Goal: Task Accomplishment & Management: Complete application form

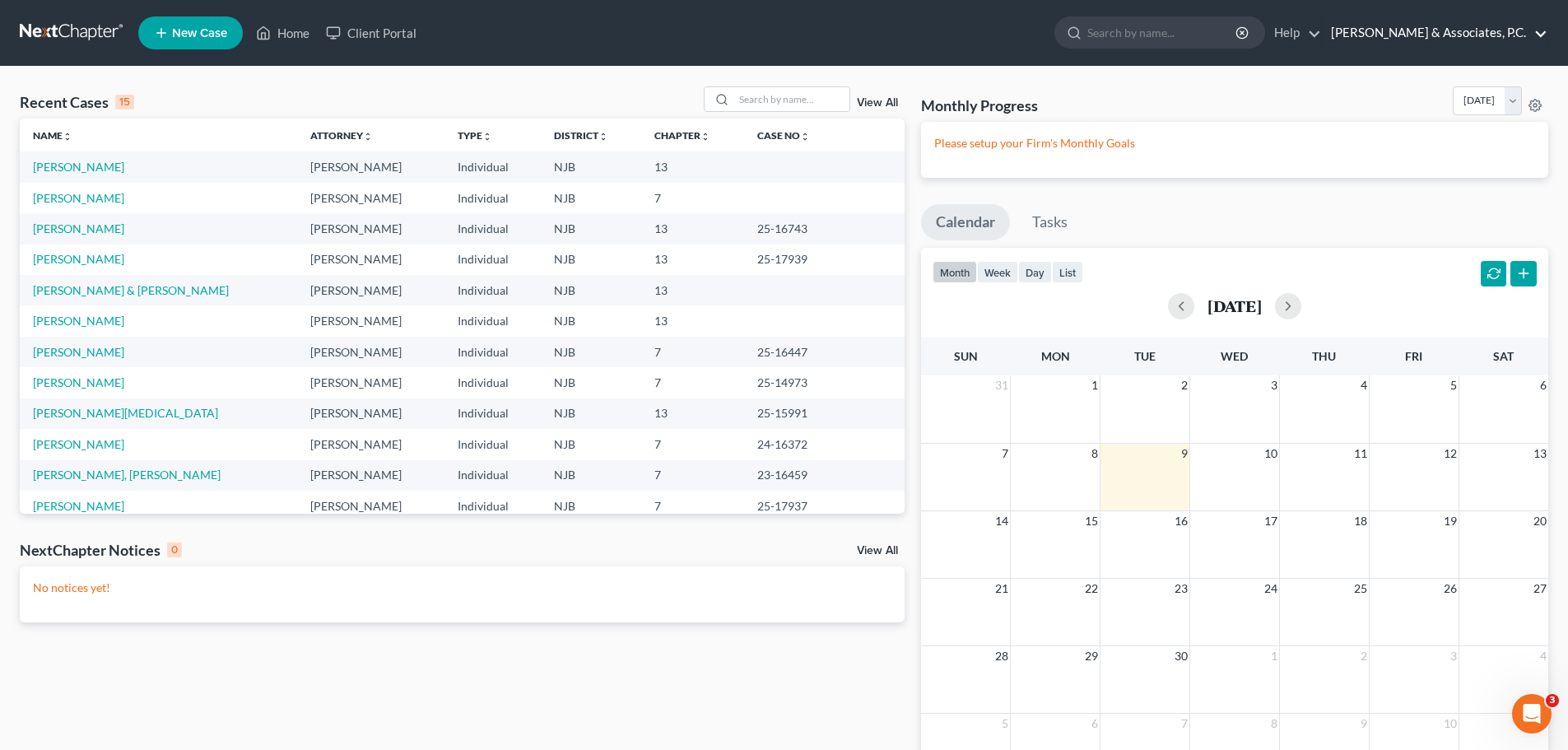
click at [1487, 31] on link "[PERSON_NAME] & Associates, P.C." at bounding box center [1435, 32] width 225 height 30
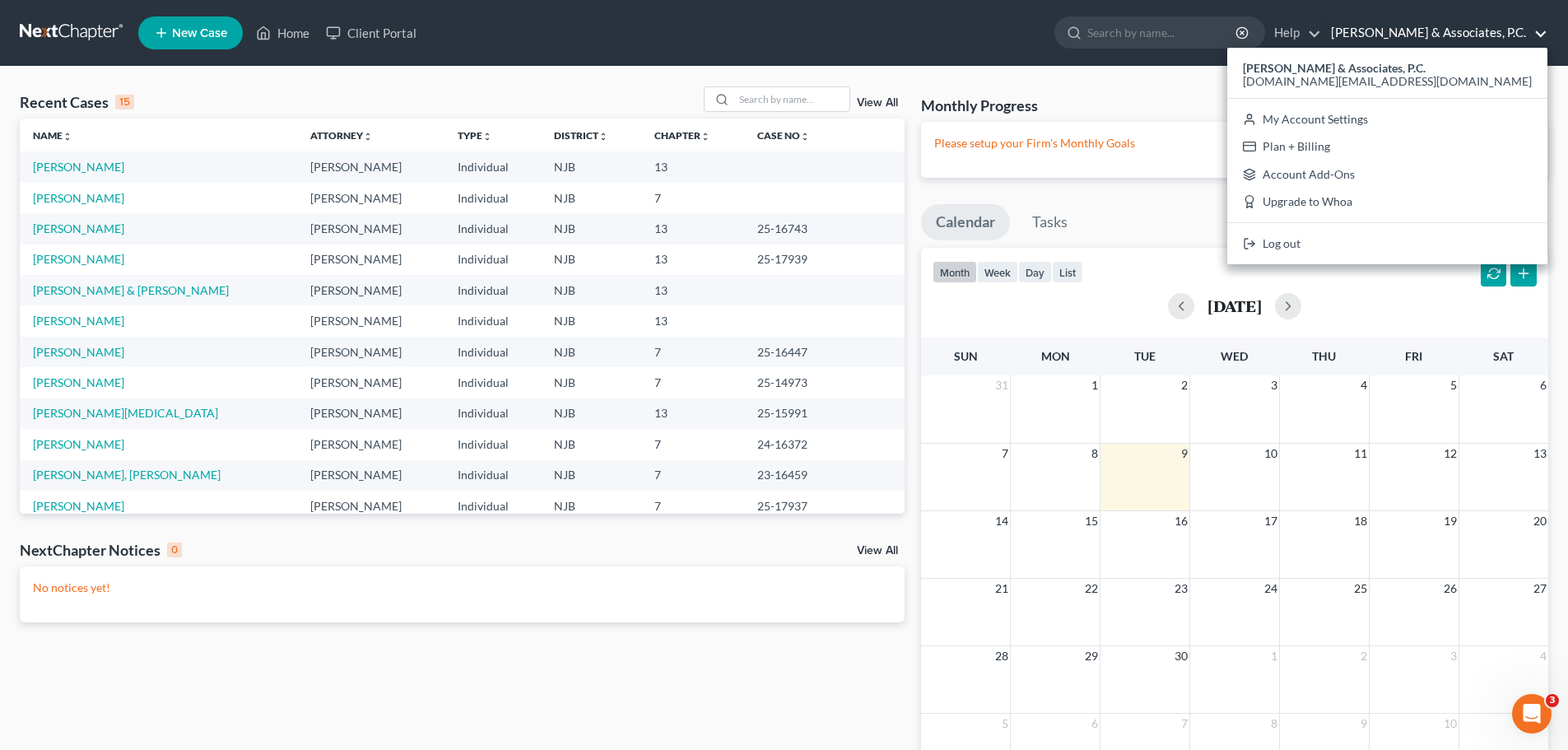
drag, startPoint x: 589, startPoint y: 94, endPoint x: 597, endPoint y: 90, distance: 8.9
click at [590, 94] on div "Recent Cases 15 View All" at bounding box center [462, 102] width 885 height 32
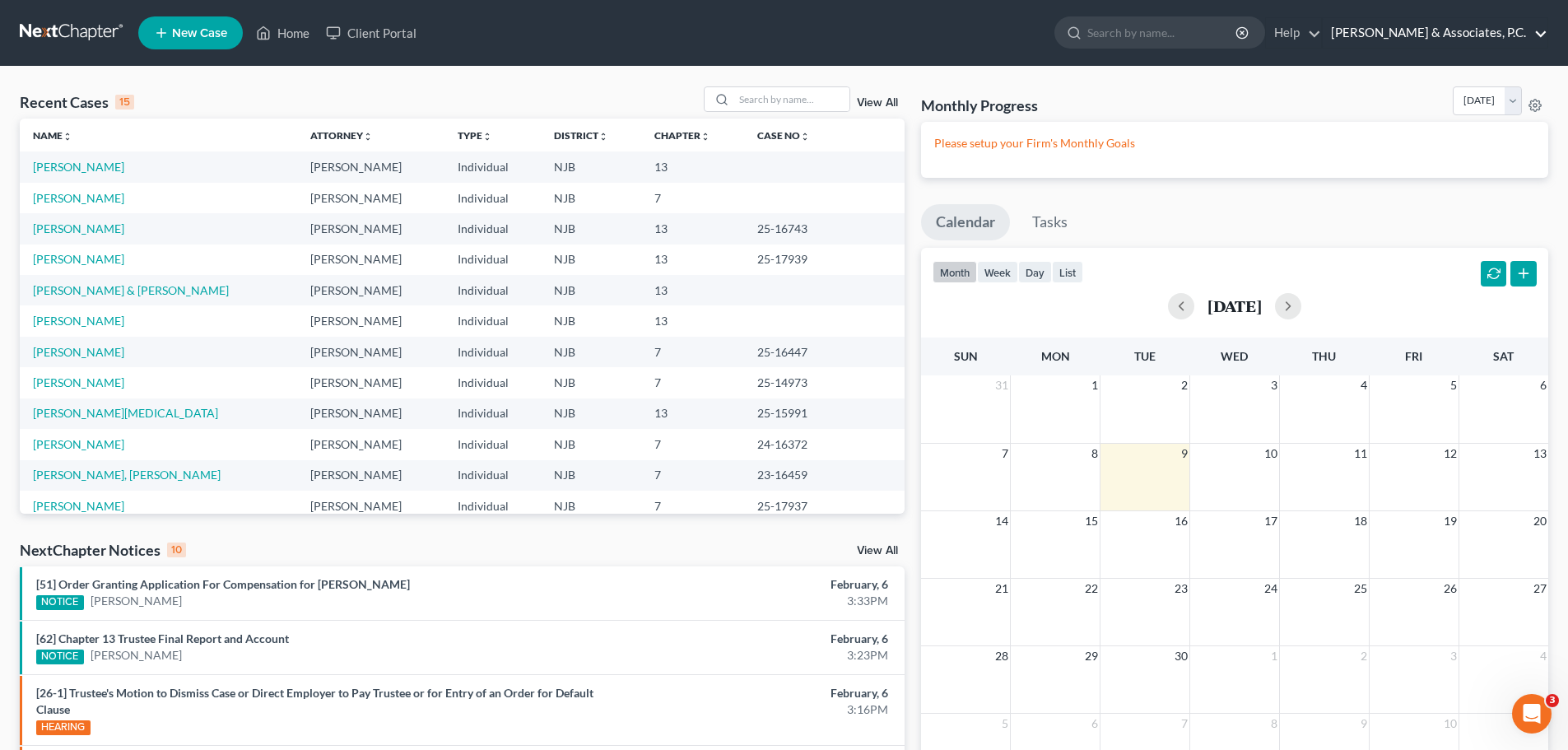
click at [1476, 29] on link "[PERSON_NAME] & Associates, P.C." at bounding box center [1435, 32] width 225 height 30
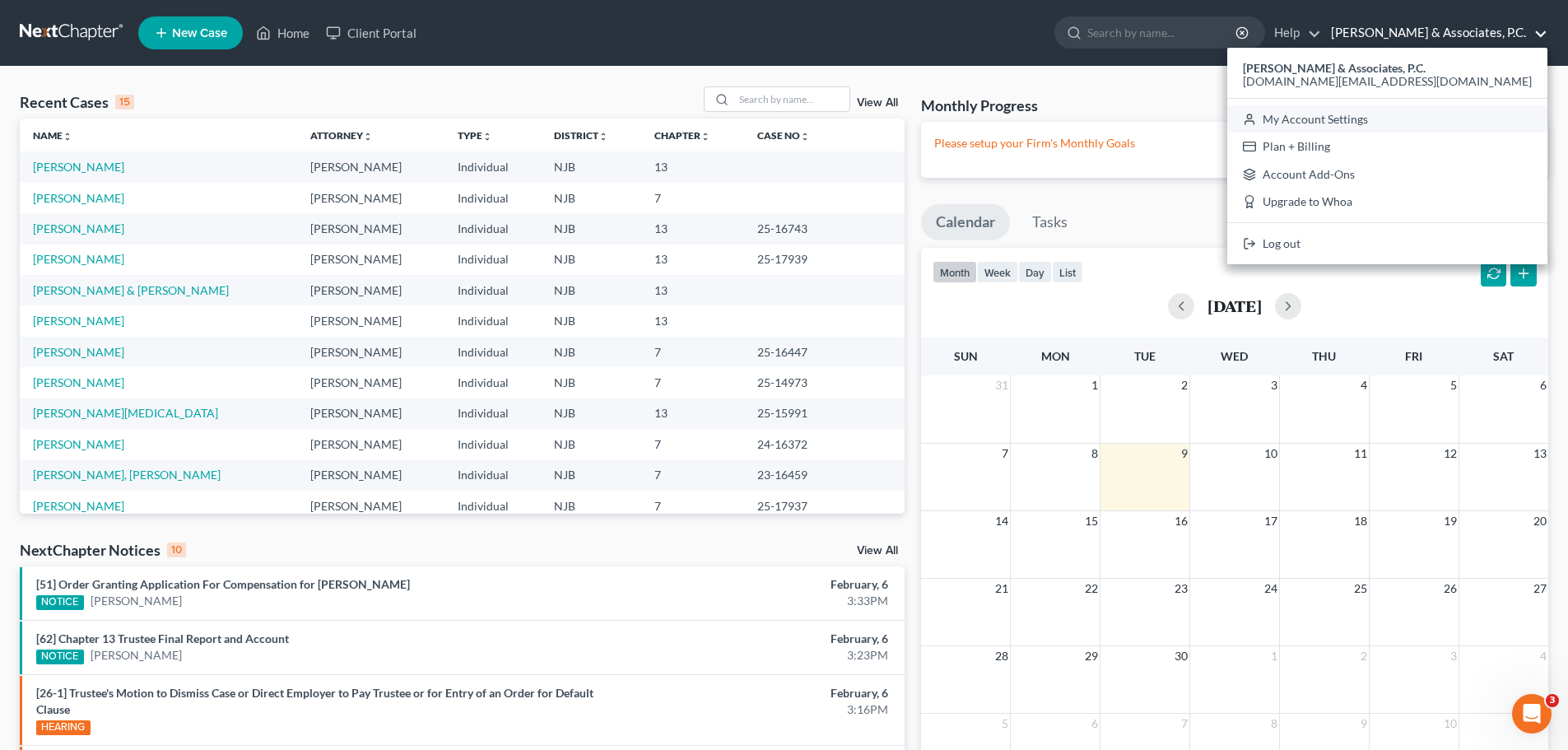
click at [1467, 118] on link "My Account Settings" at bounding box center [1387, 119] width 320 height 28
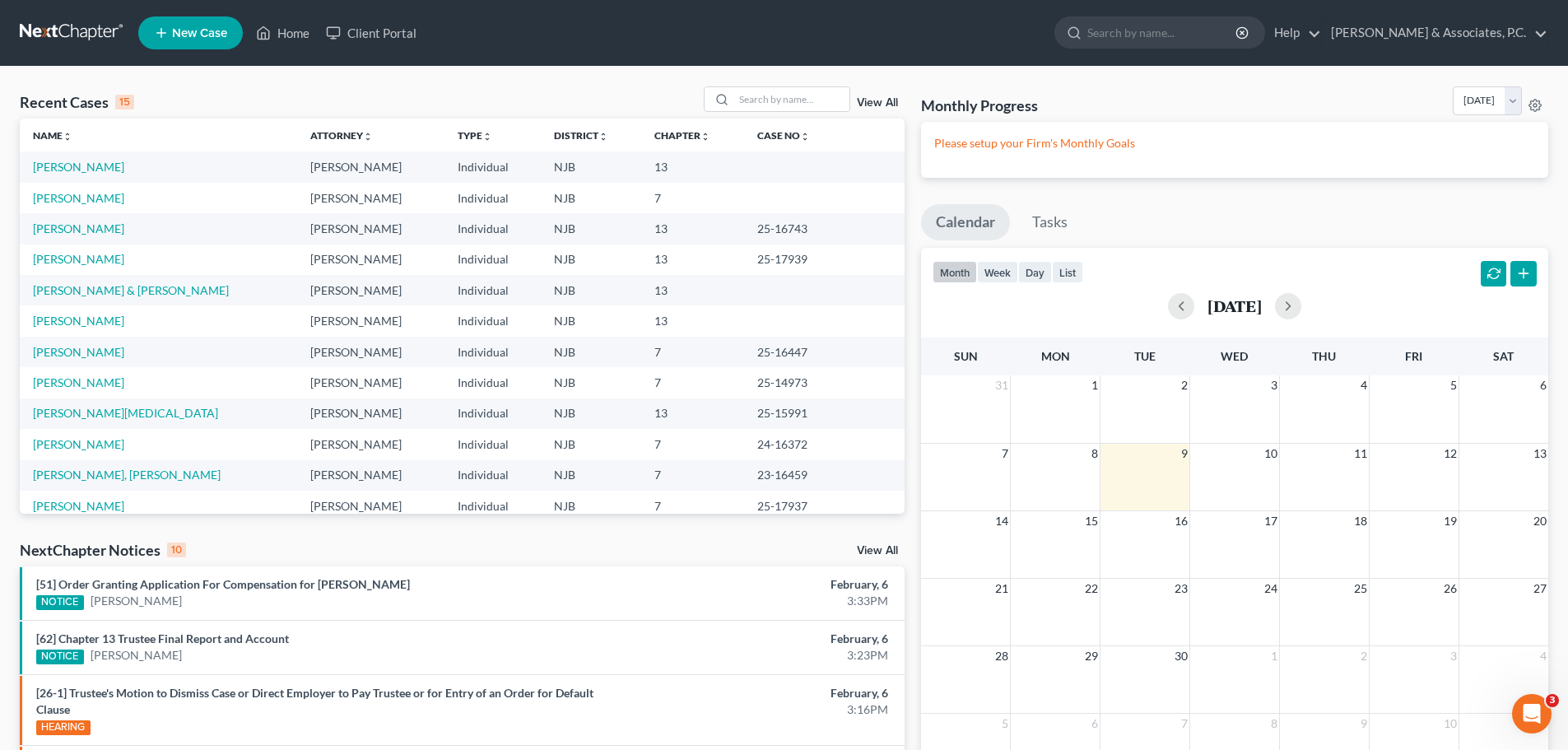
select select "24"
select select "33"
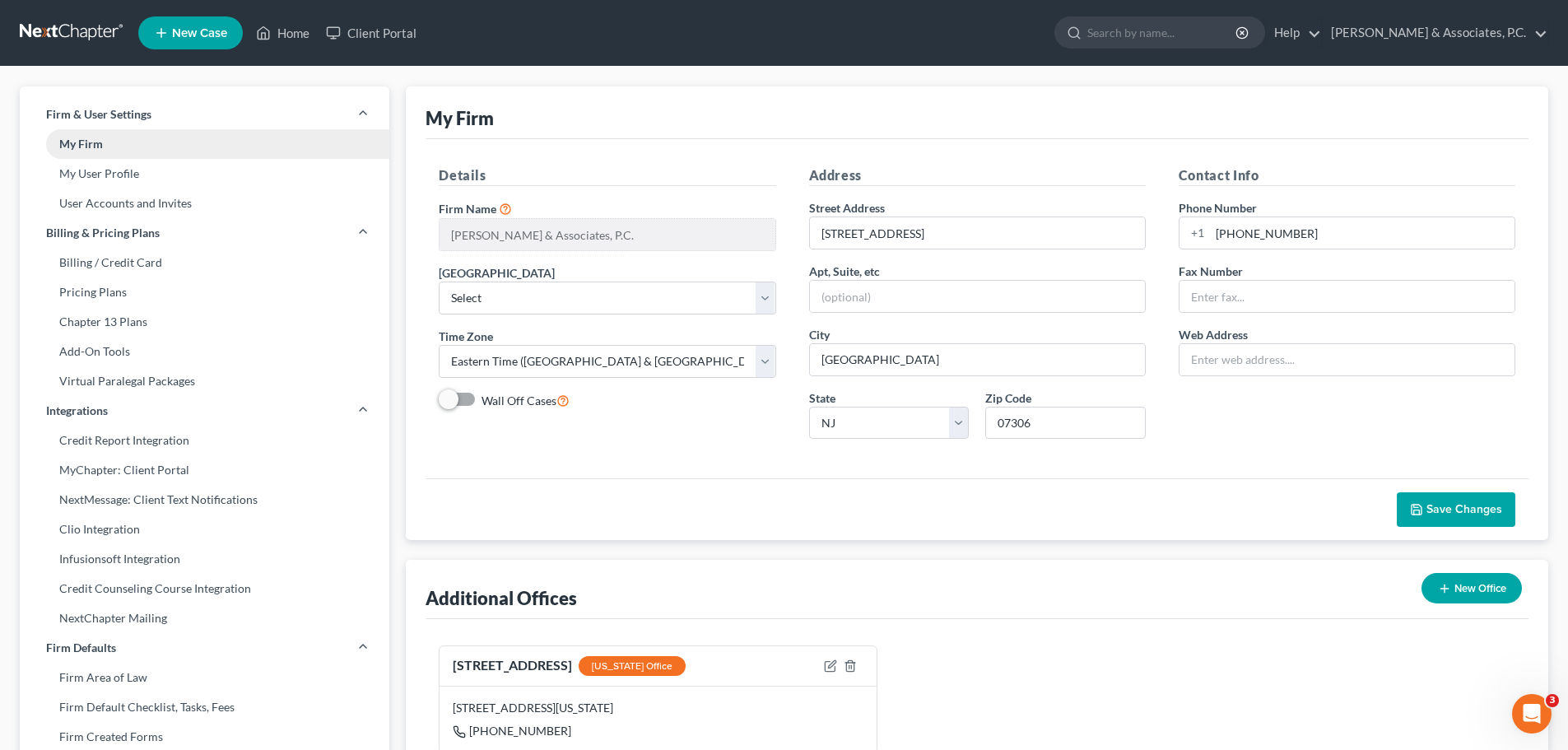
click at [76, 147] on link "My Firm" at bounding box center [204, 144] width 370 height 30
click at [89, 174] on link "My User Profile" at bounding box center [204, 174] width 370 height 30
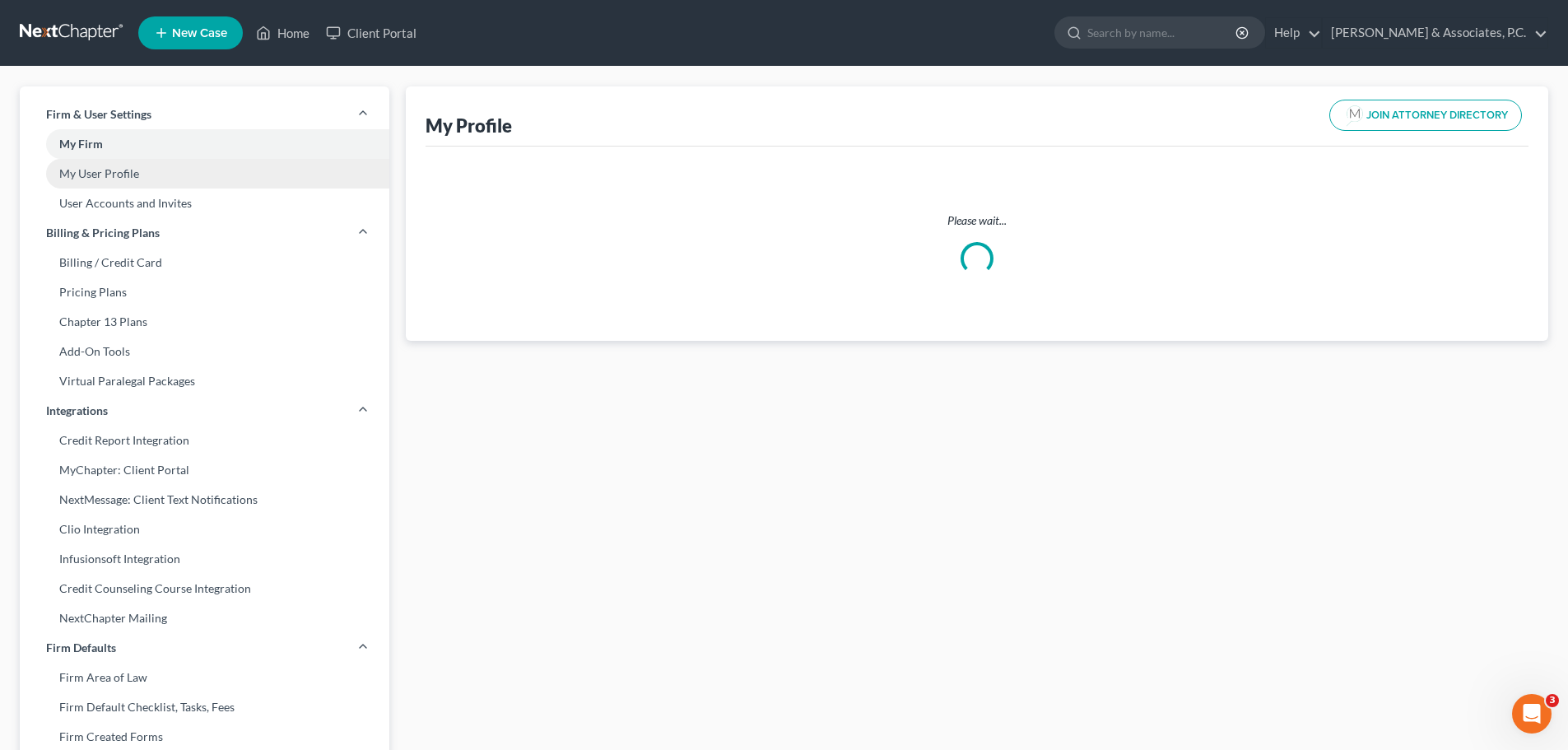
select select "33"
select select "51"
select select "attorney"
select select "0"
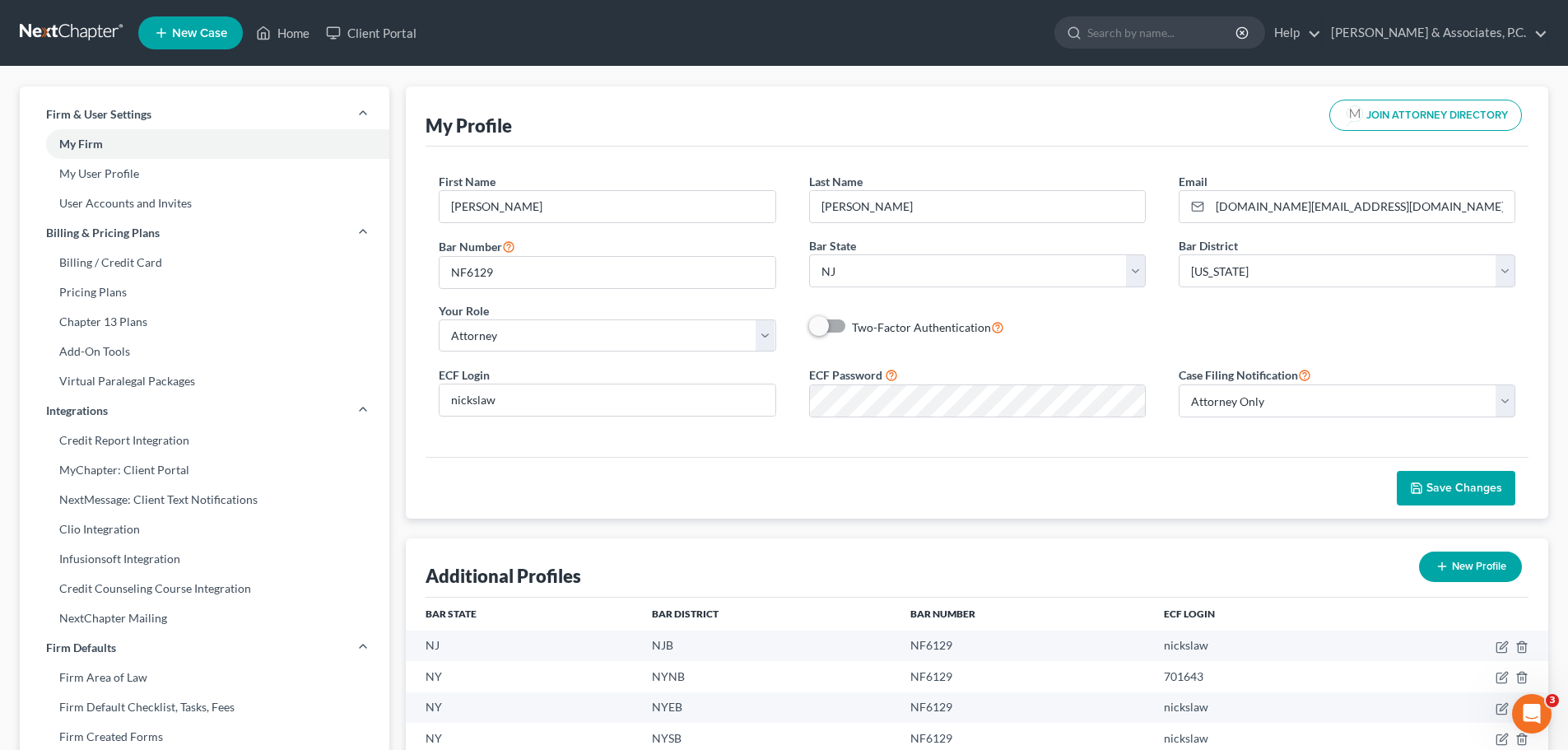
click at [1455, 489] on span "Save Changes" at bounding box center [1464, 488] width 76 height 14
click at [81, 26] on link at bounding box center [72, 32] width 106 height 30
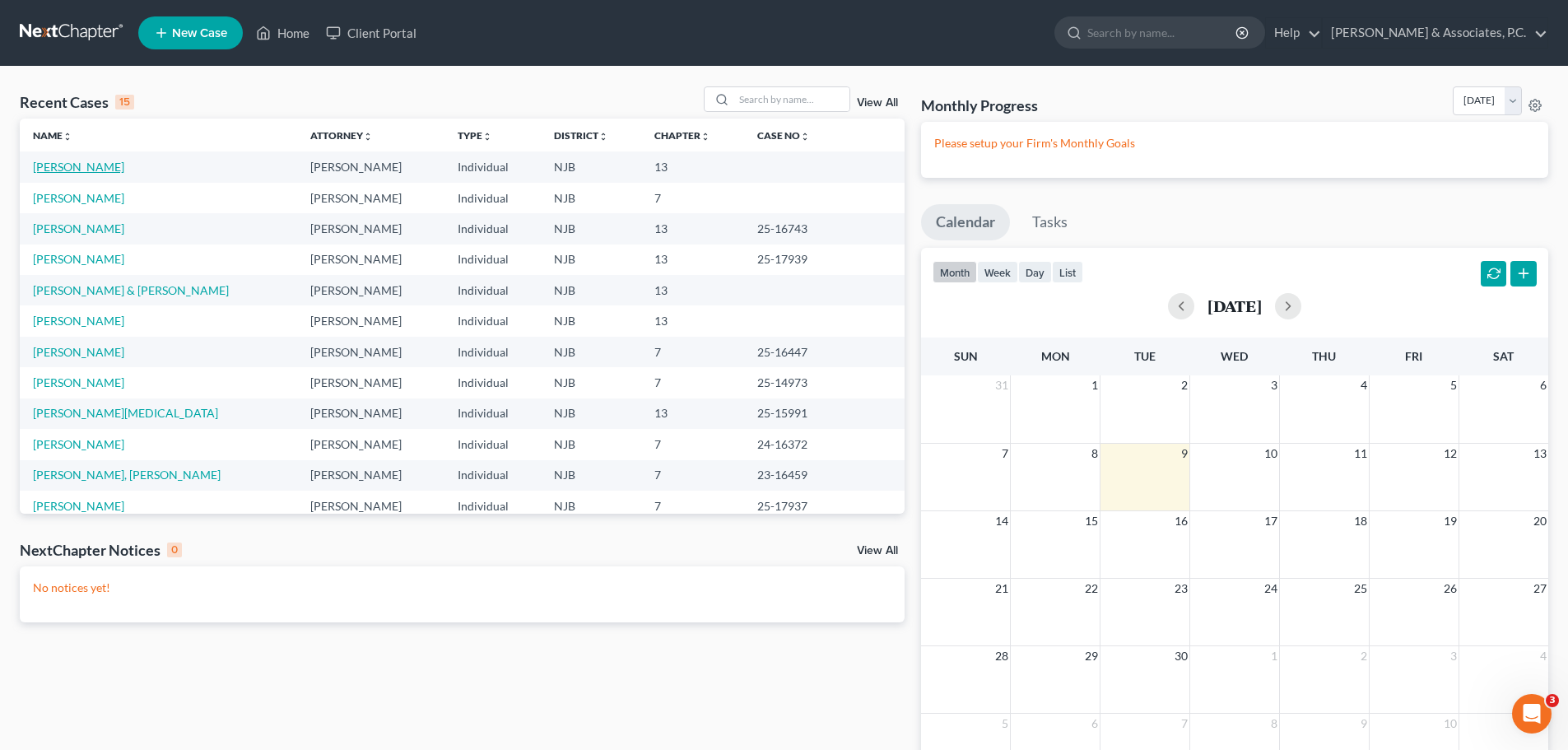
click at [71, 162] on link "[PERSON_NAME]" at bounding box center [78, 167] width 91 height 14
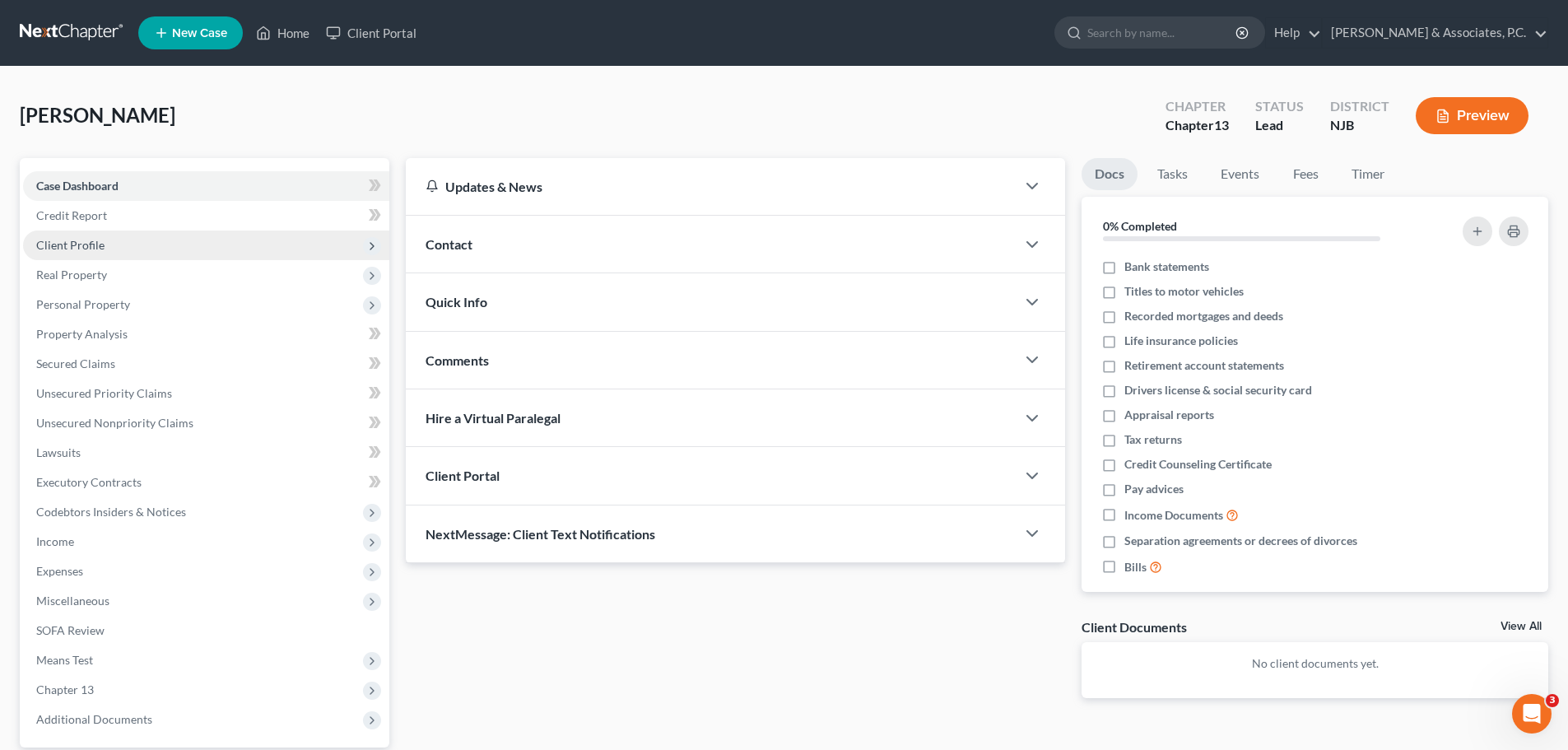
click at [112, 251] on span "Client Profile" at bounding box center [206, 245] width 366 height 30
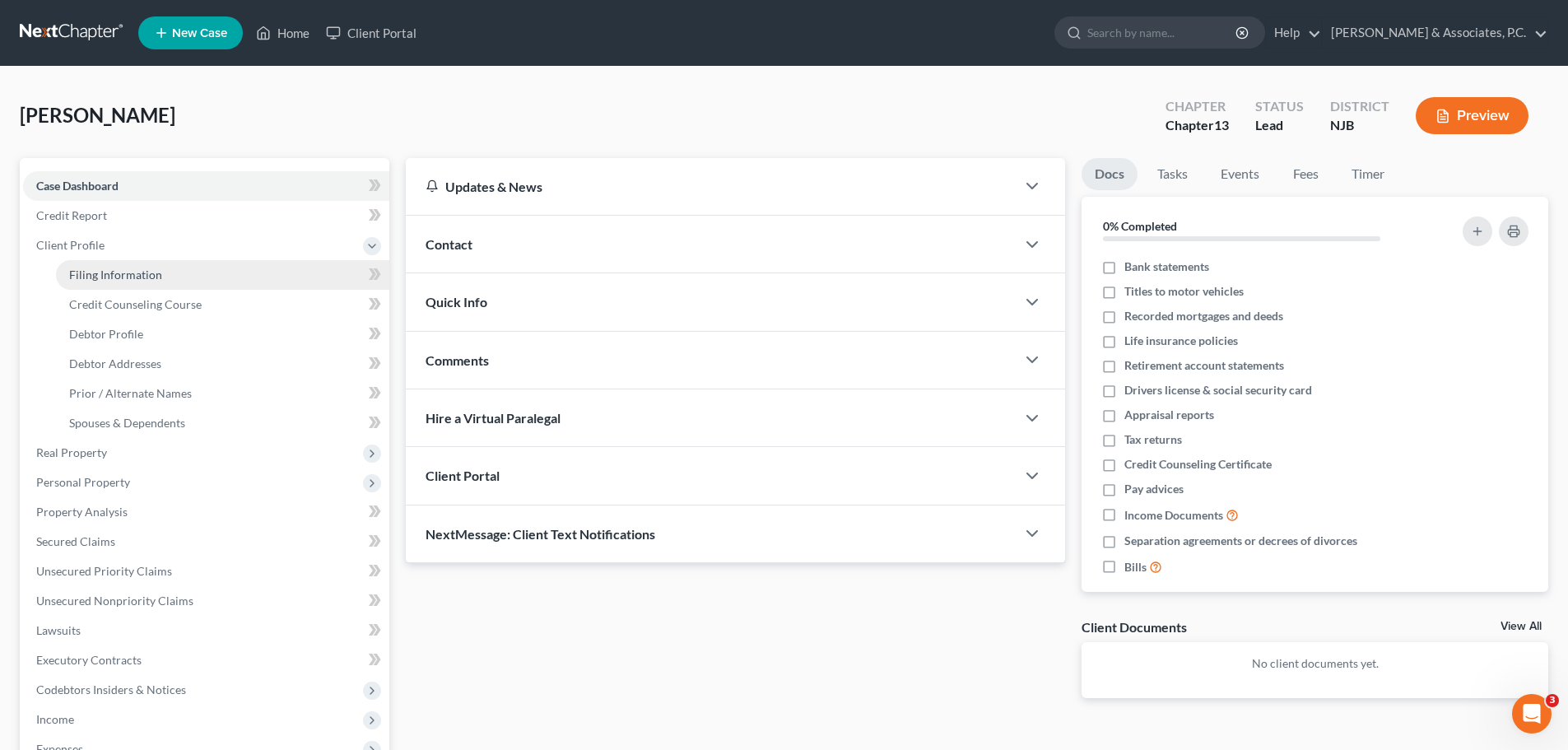
click at [127, 278] on span "Filing Information" at bounding box center [115, 274] width 93 height 14
select select "1"
select select "0"
select select "3"
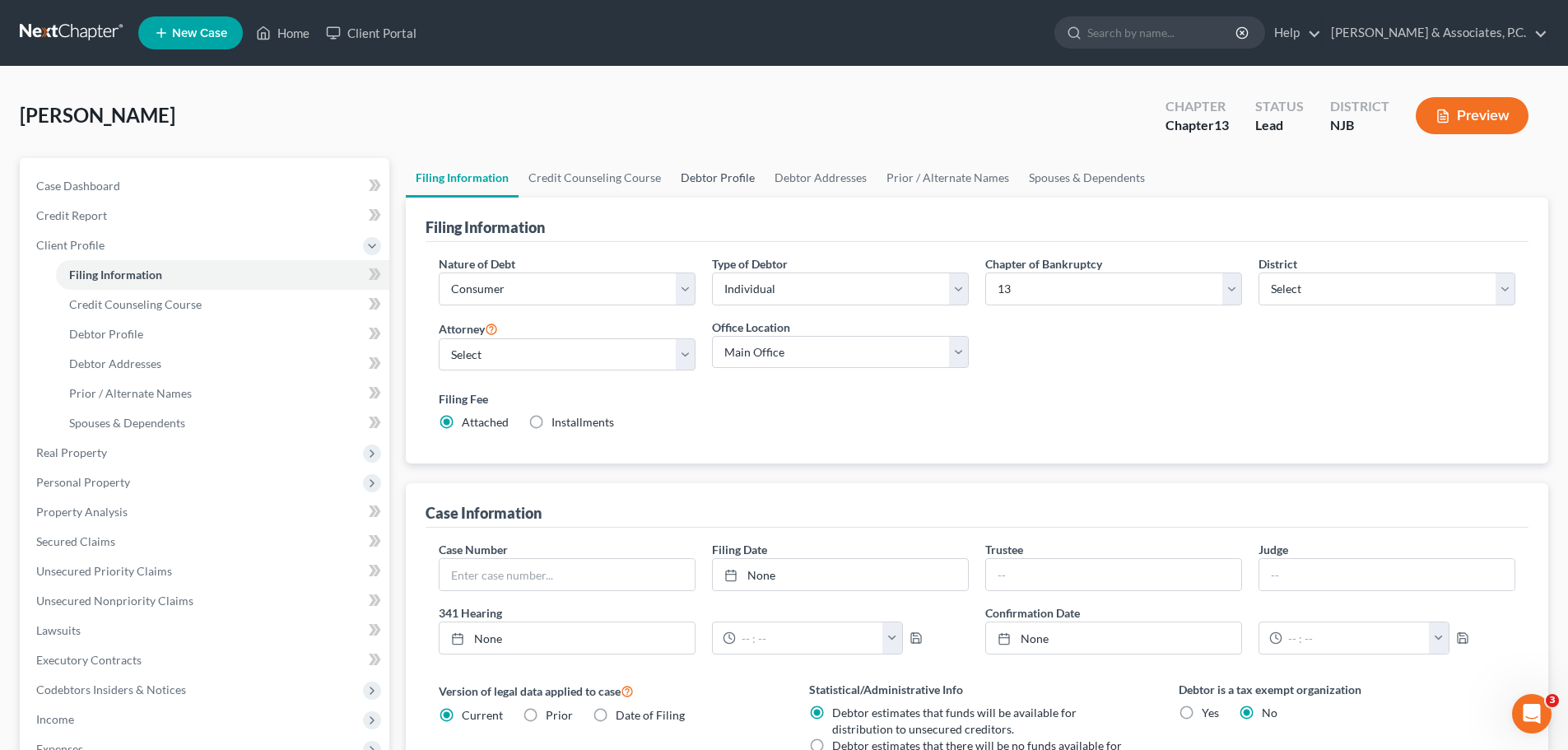
click at [706, 173] on link "Debtor Profile" at bounding box center [718, 178] width 94 height 39
select select "0"
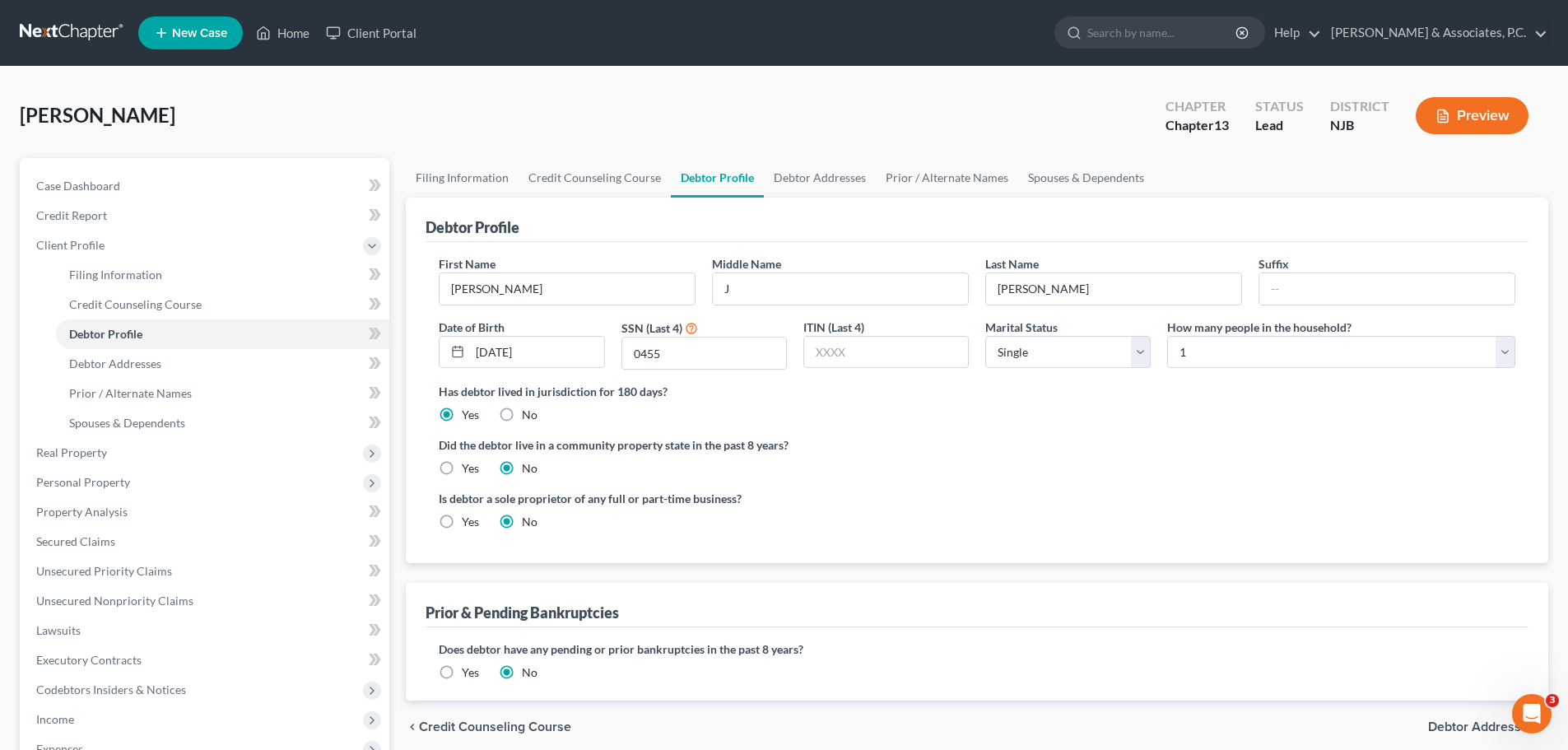
radio input "true"
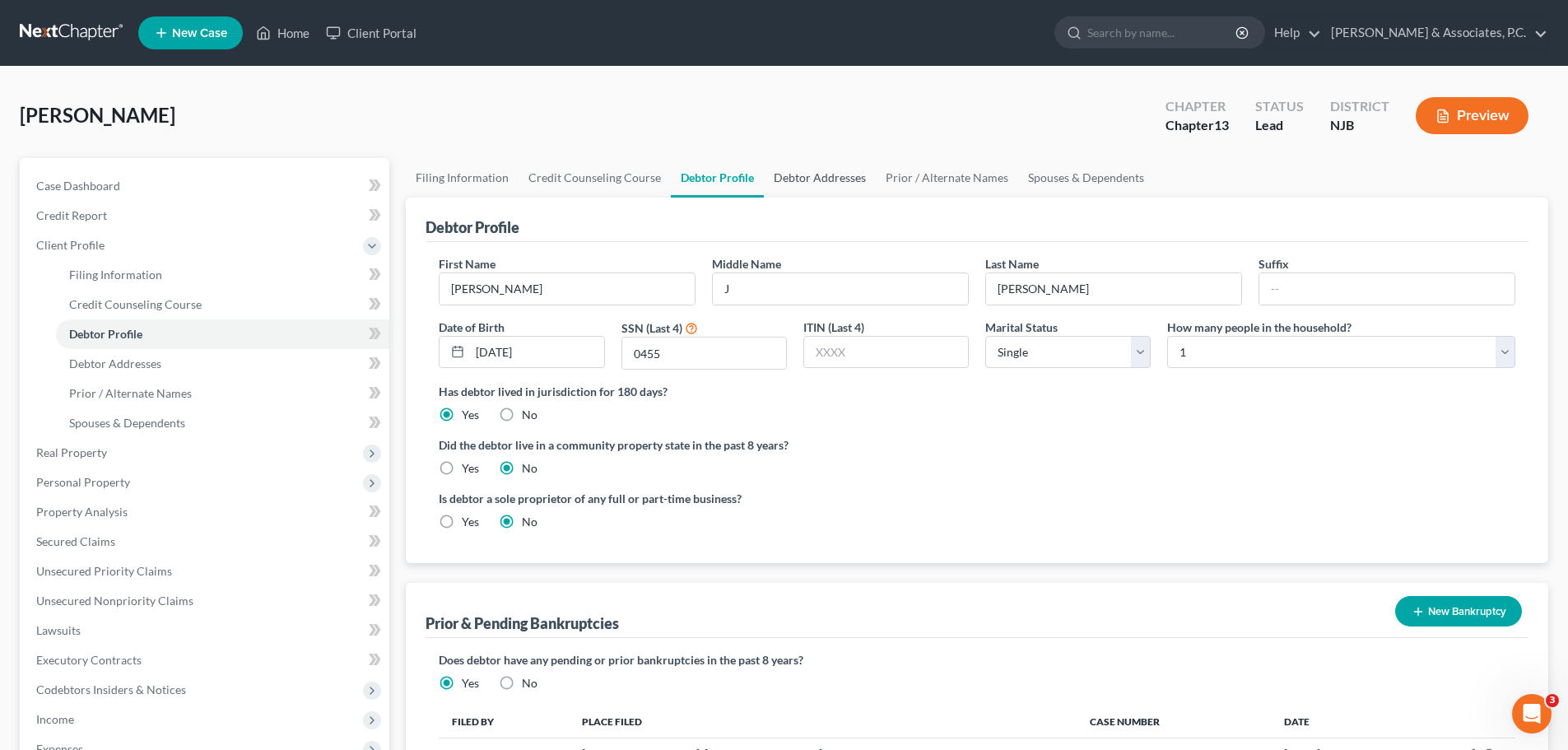
click at [824, 188] on link "Debtor Addresses" at bounding box center [819, 178] width 112 height 39
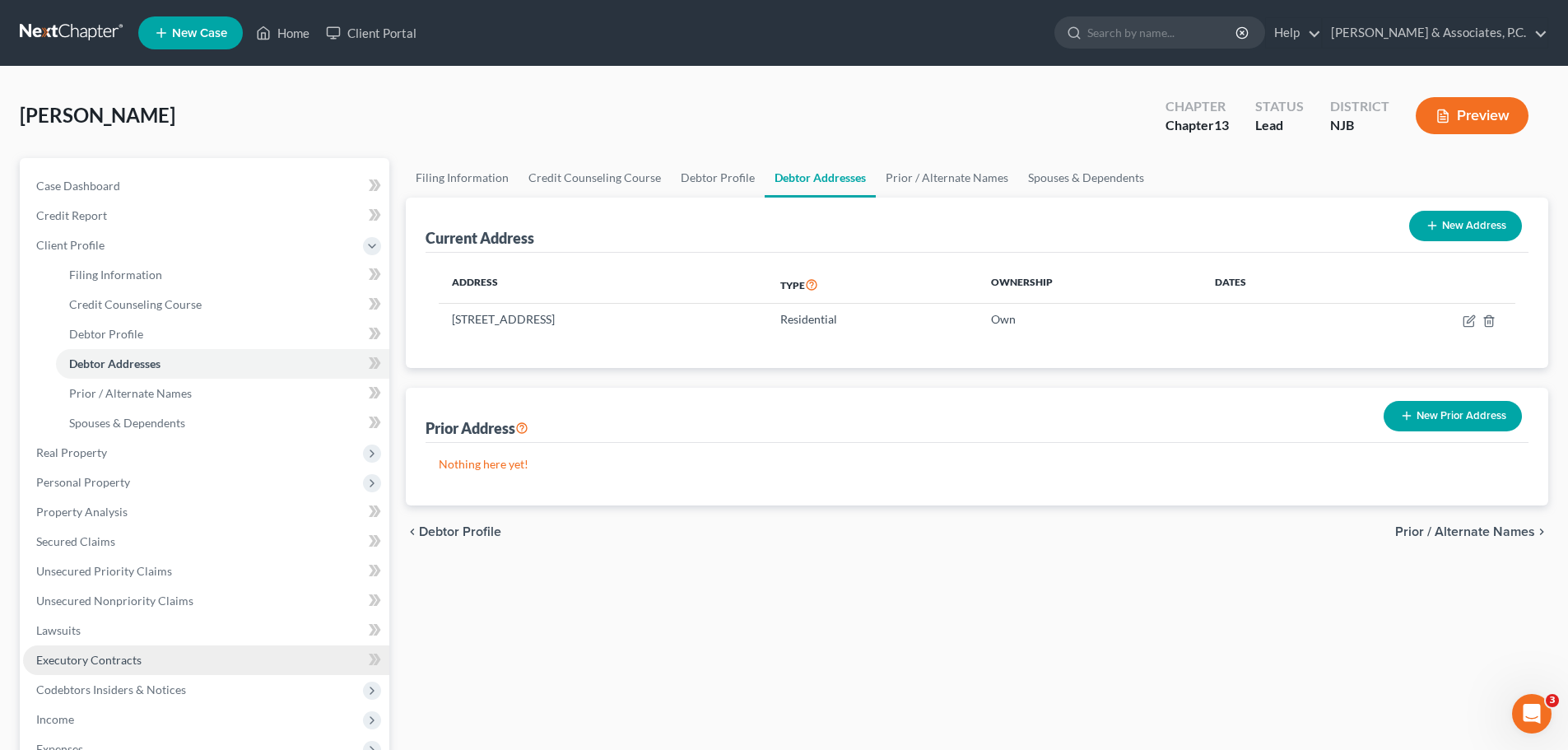
scroll to position [332, 0]
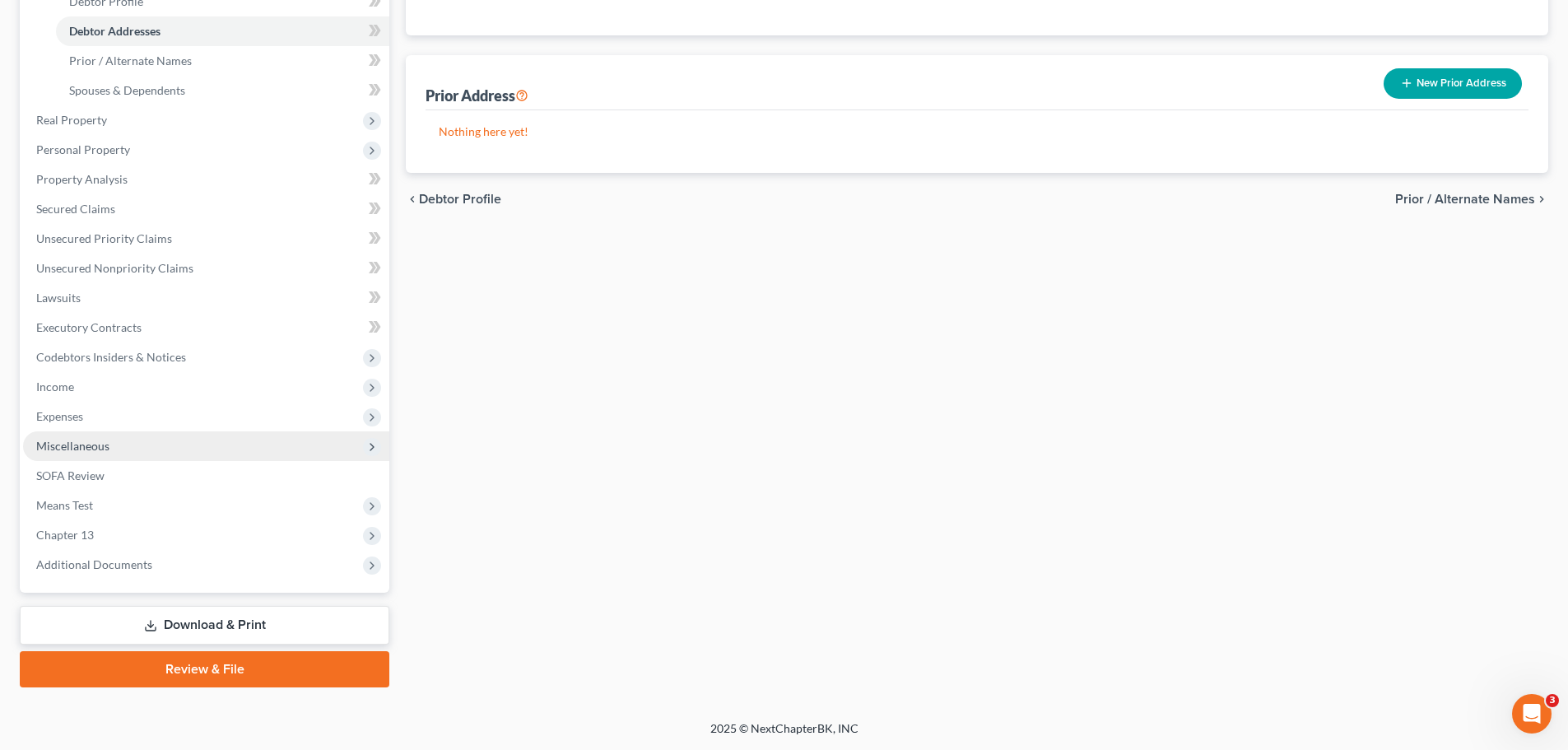
click at [73, 448] on span "Miscellaneous" at bounding box center [73, 446] width 73 height 14
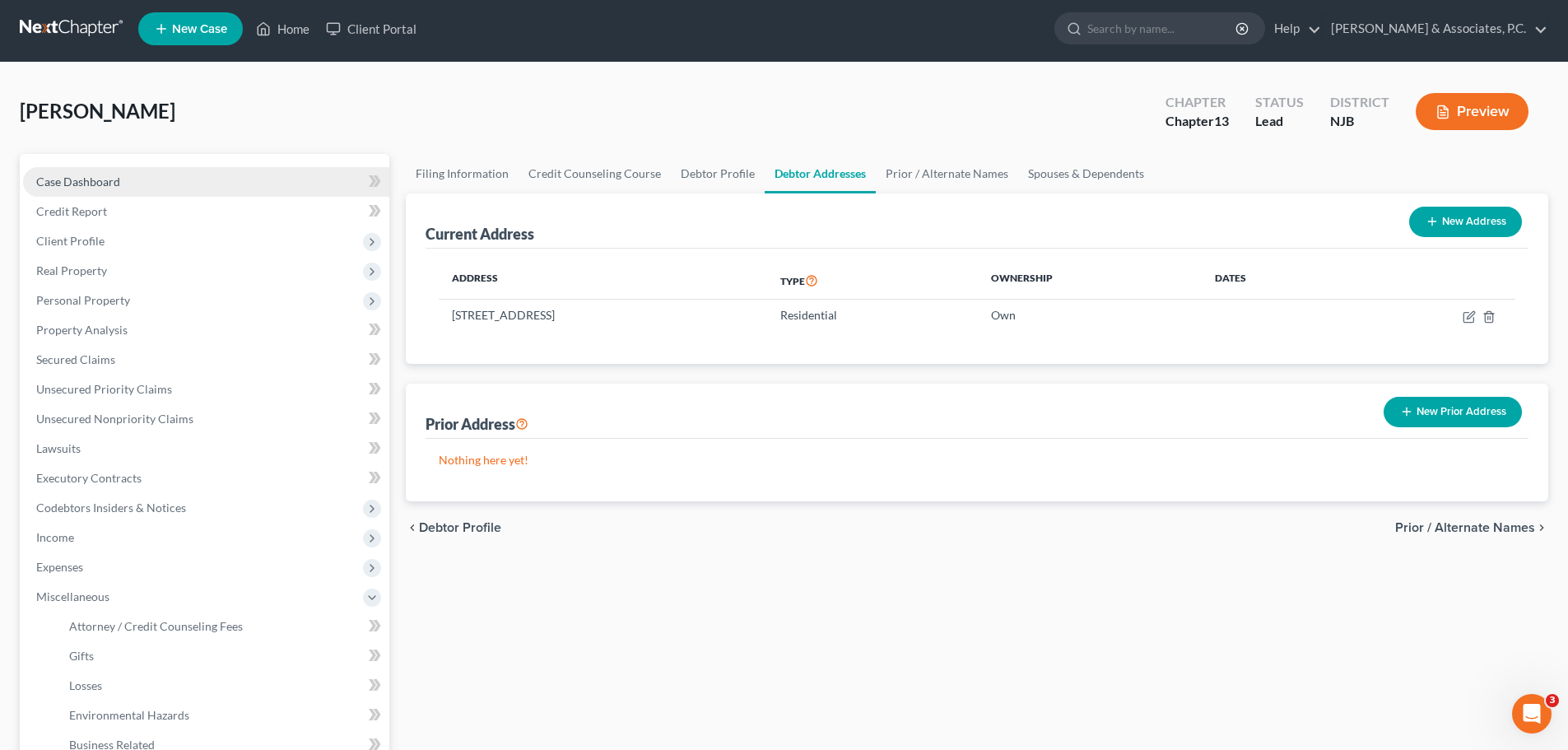
scroll to position [0, 0]
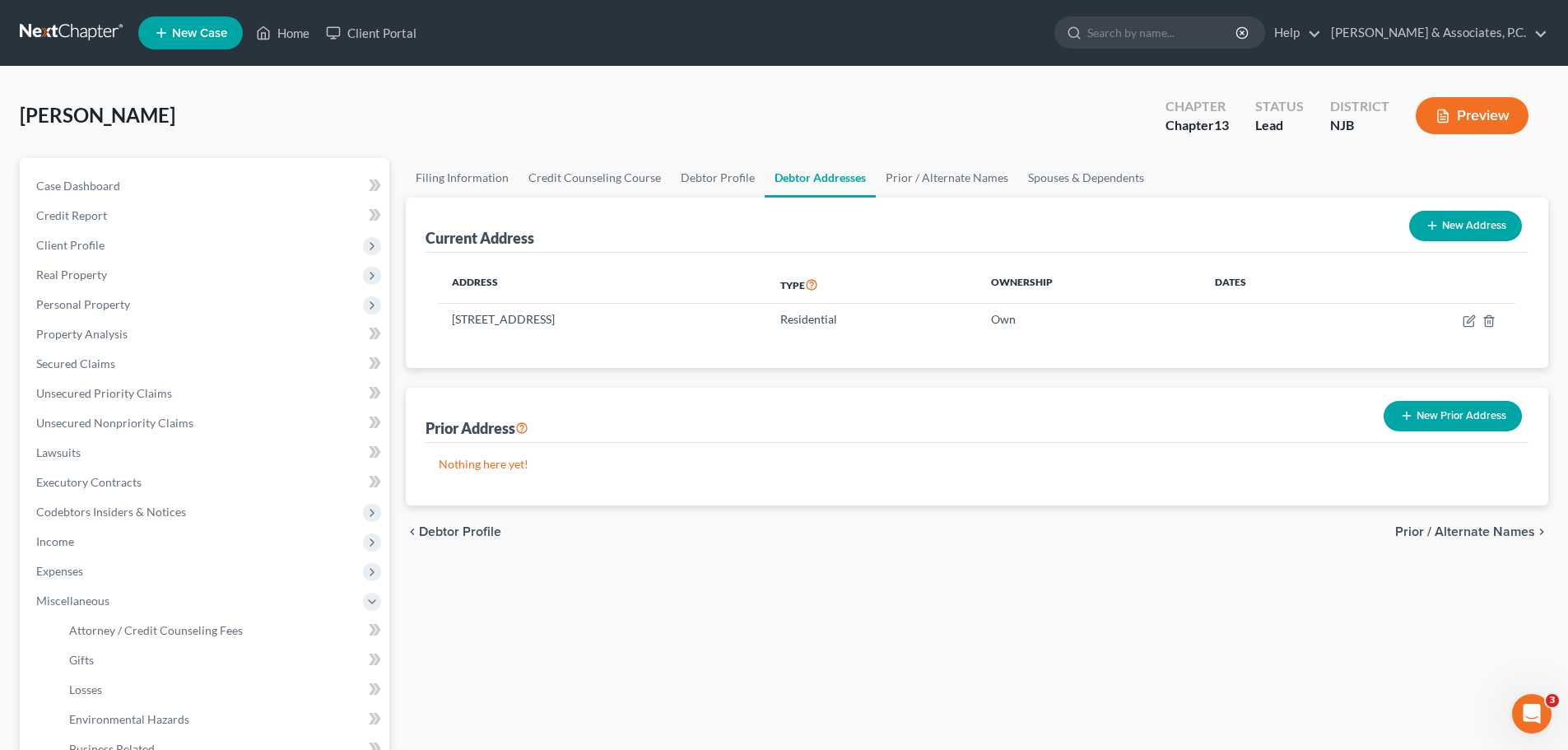
click at [55, 14] on nav "Home New Case Client Portal Fitzgerald & Associates, P.C. nickfitz.law@gmail.co…" at bounding box center [784, 32] width 1568 height 66
click at [49, 36] on link at bounding box center [72, 32] width 106 height 30
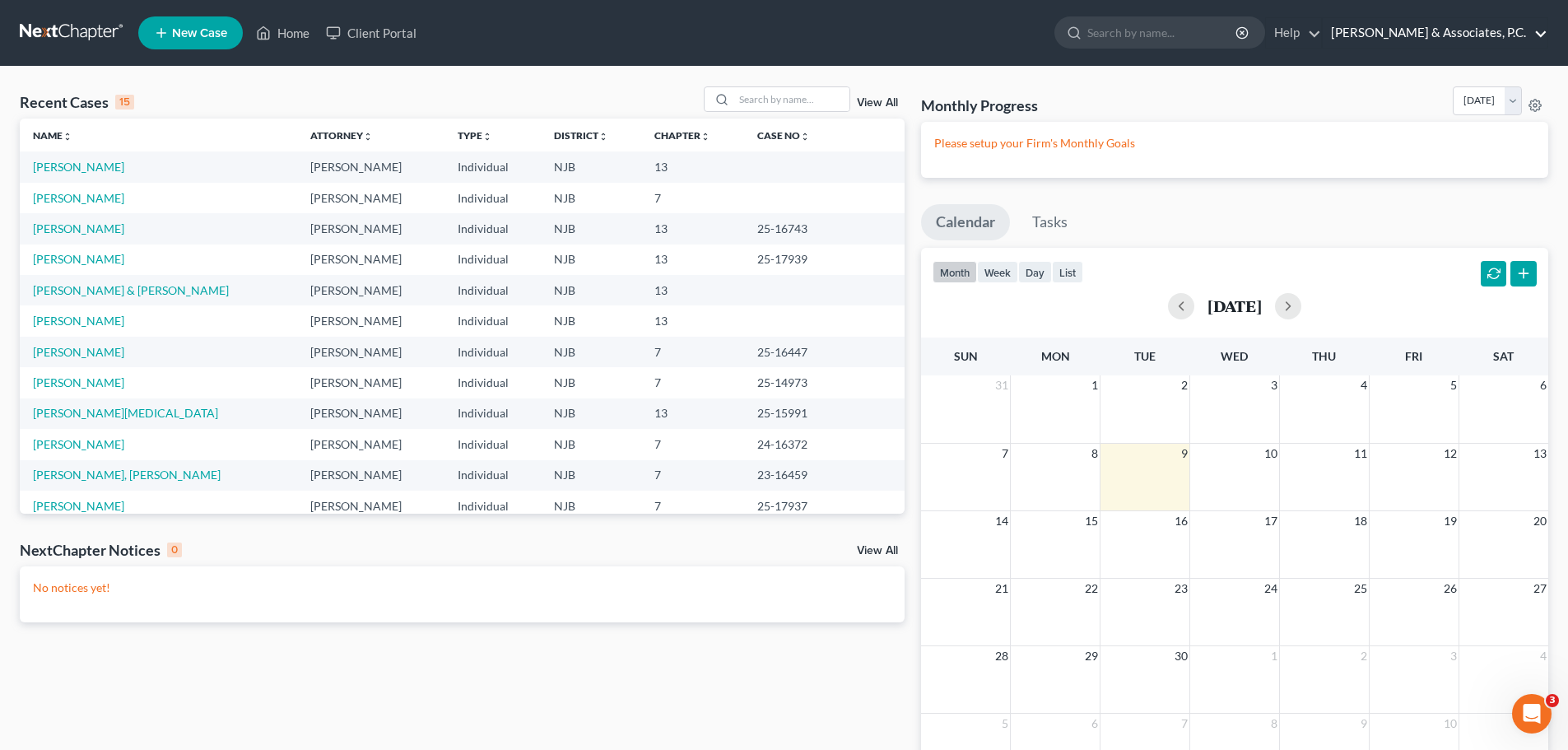
click at [1442, 37] on link "[PERSON_NAME] & Associates, P.C." at bounding box center [1435, 32] width 225 height 30
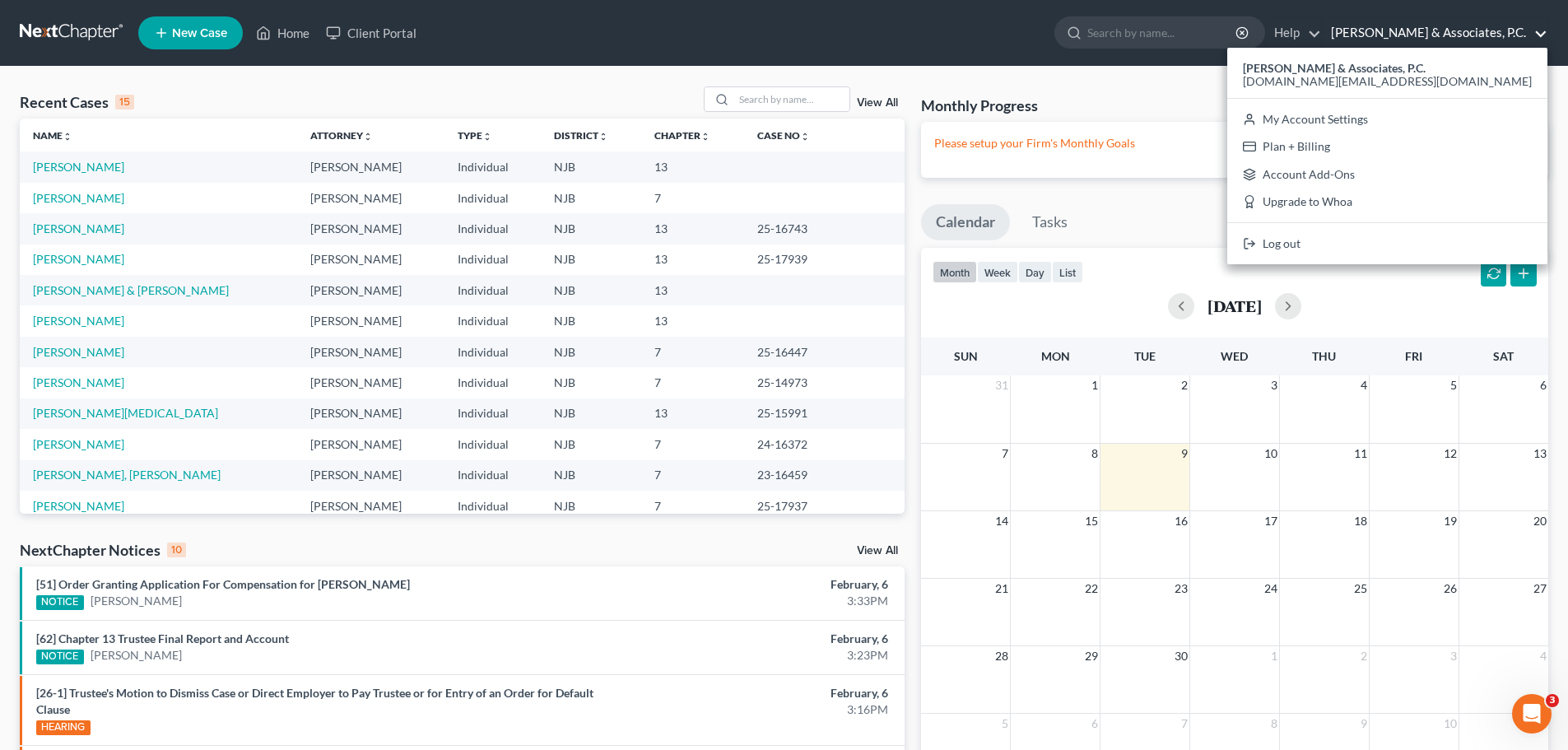
click at [670, 12] on ul "New Case Home Client Portal - No Result - See all results Or Press Enter... Hel…" at bounding box center [843, 33] width 1410 height 43
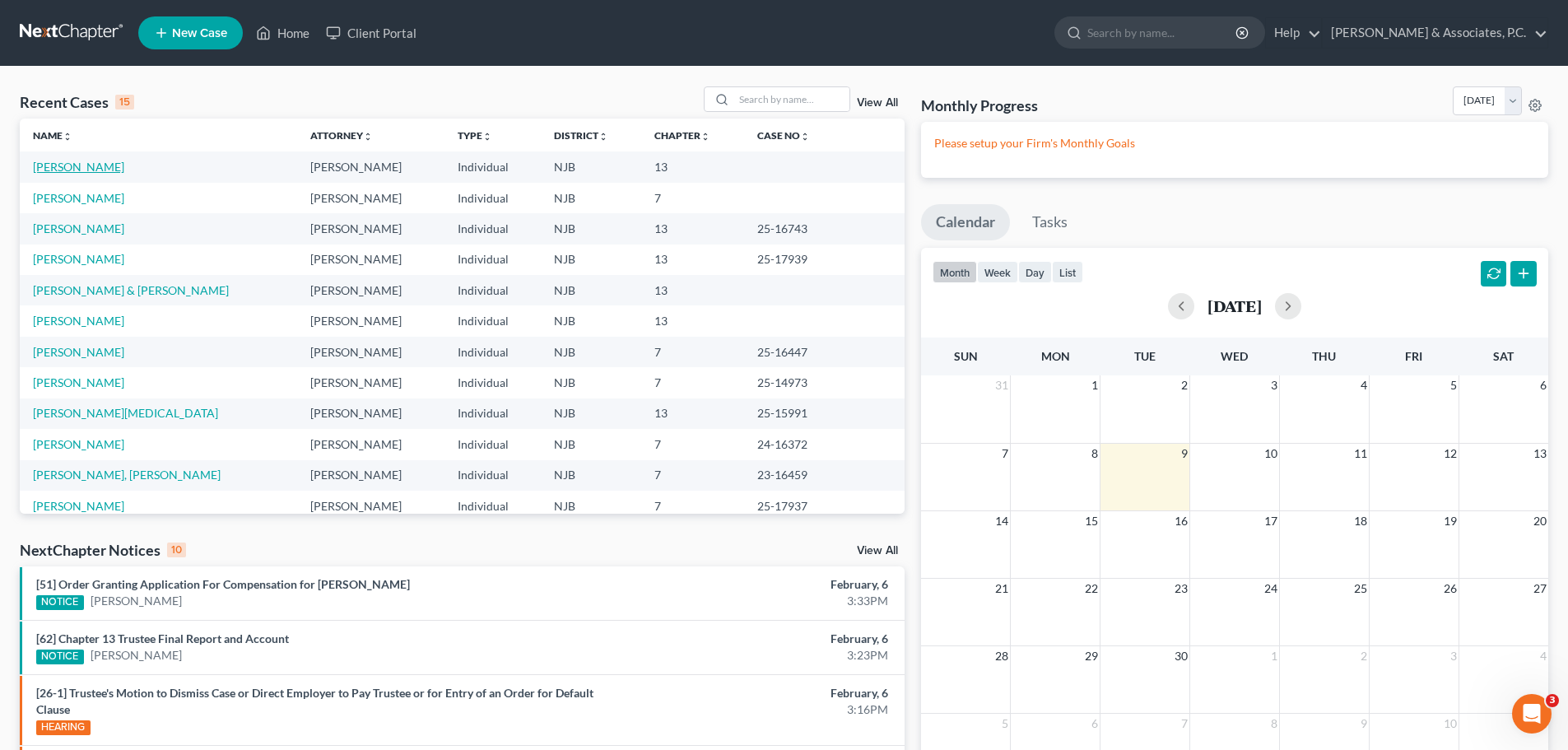
click at [61, 164] on link "[PERSON_NAME]" at bounding box center [78, 167] width 91 height 14
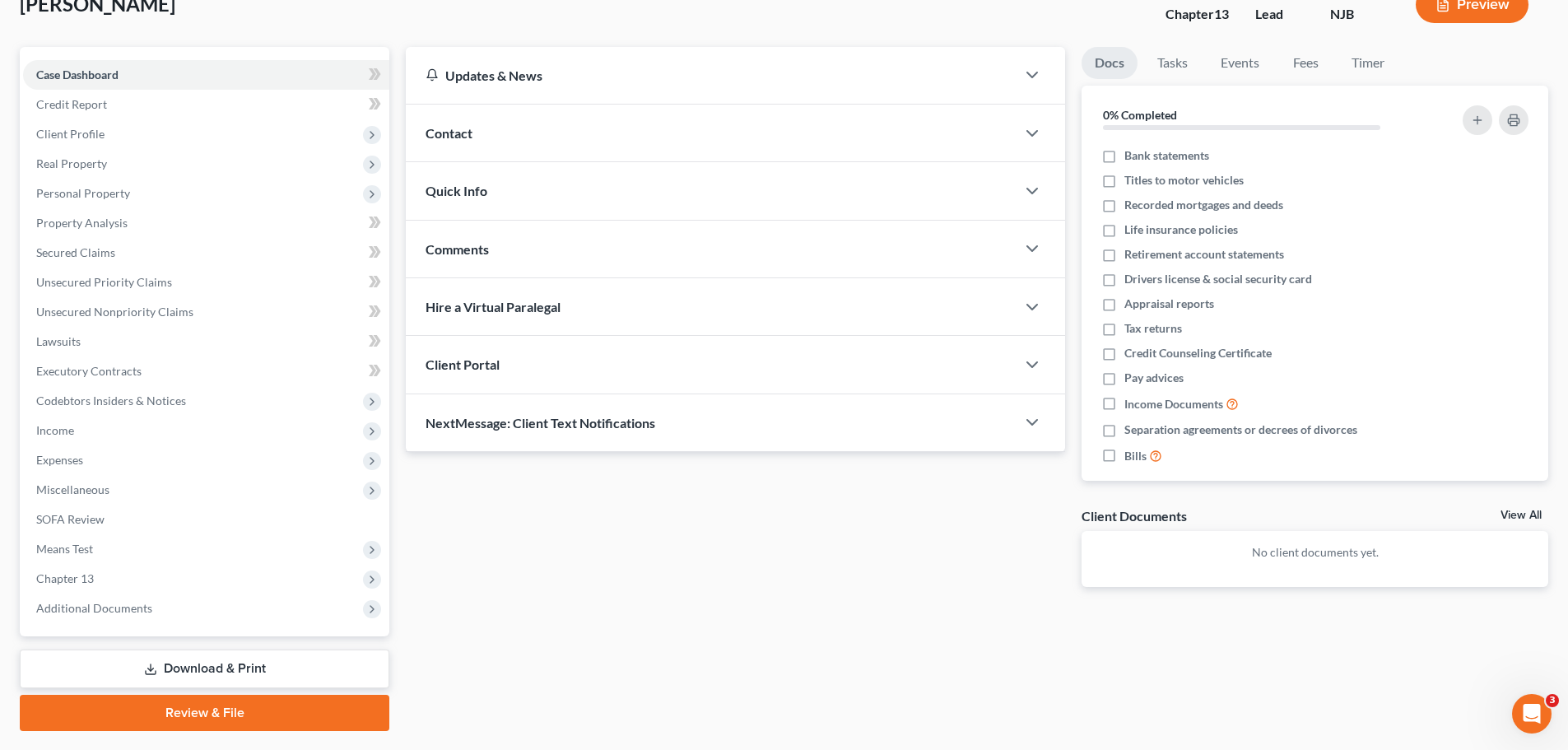
scroll to position [155, 0]
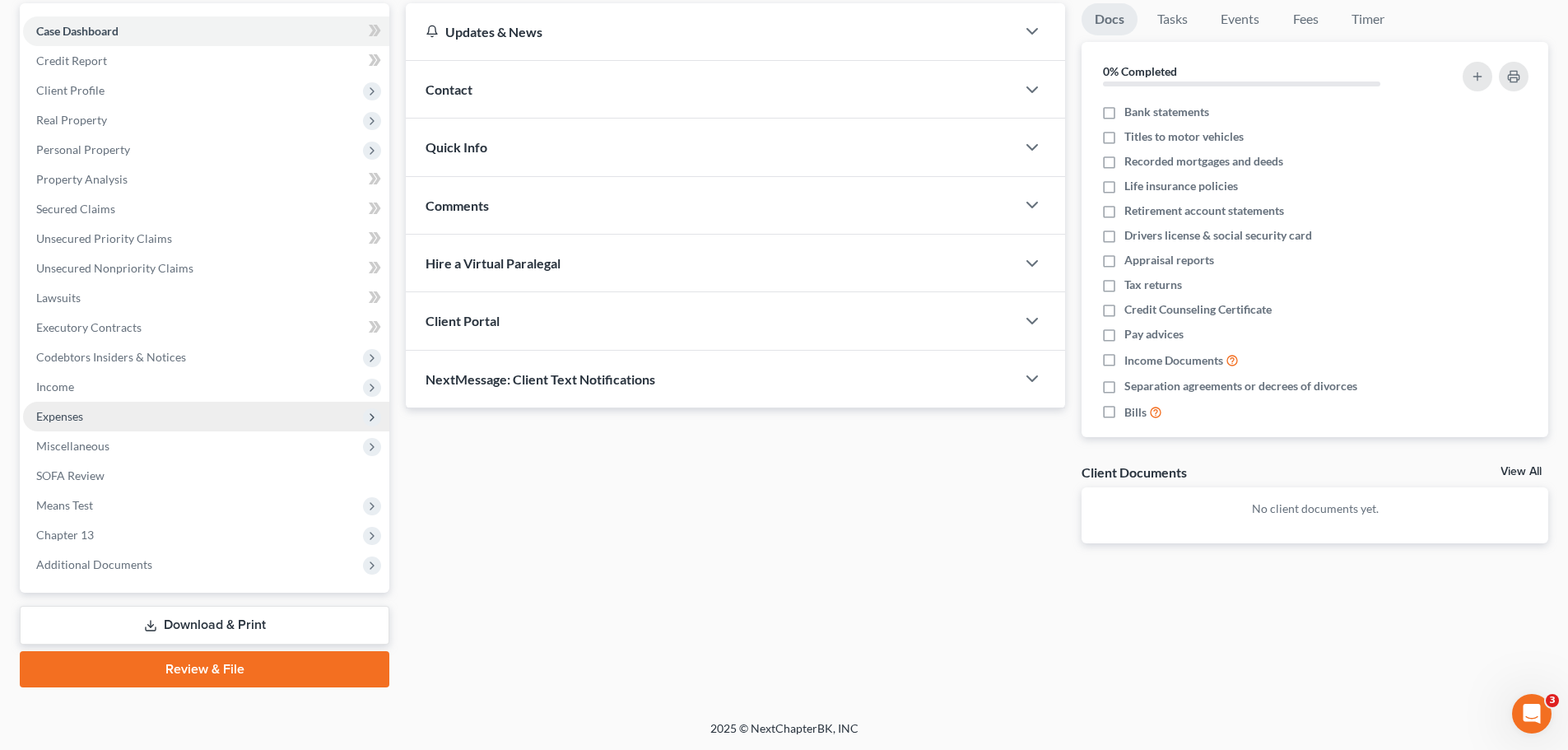
click at [71, 424] on span "Expenses" at bounding box center [206, 417] width 366 height 30
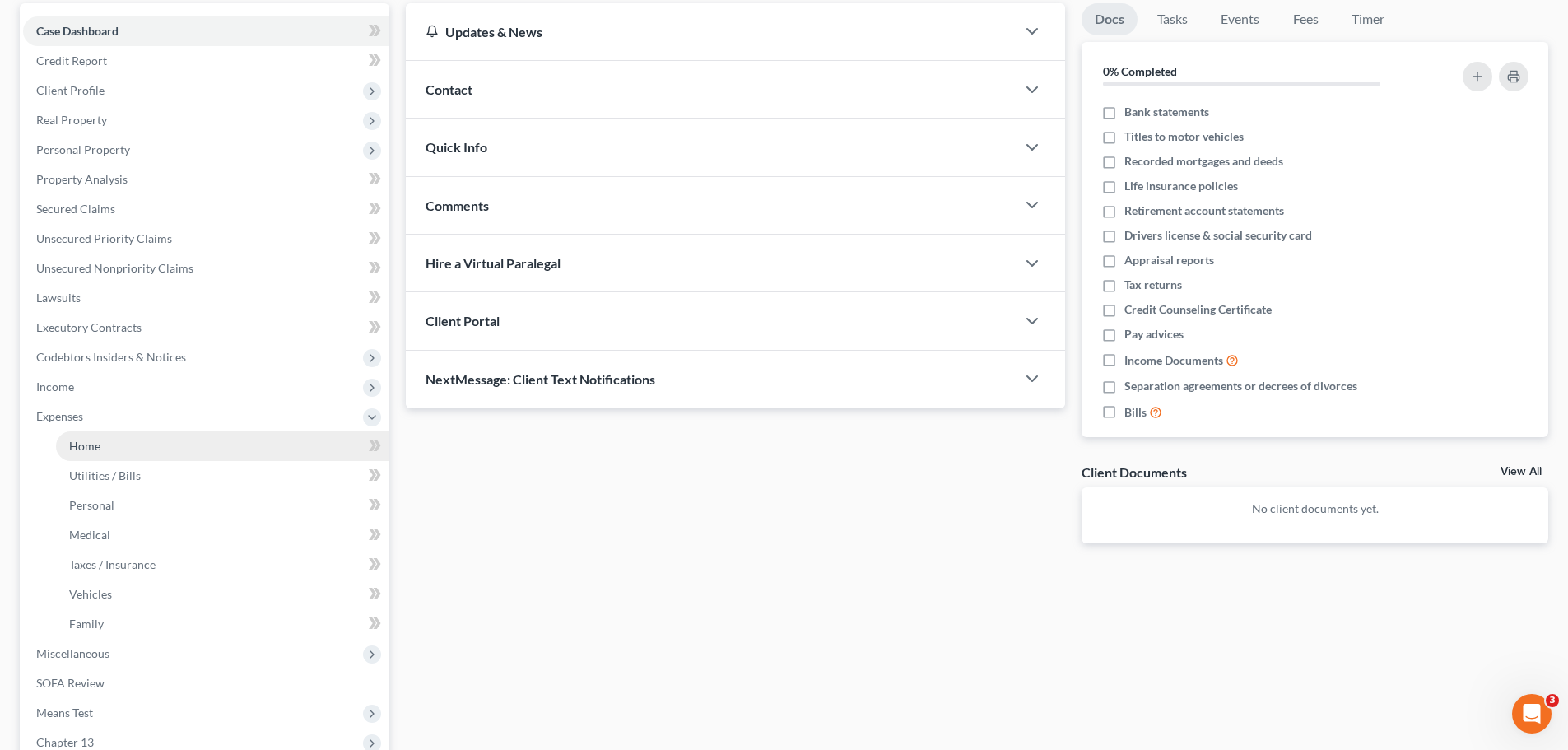
click at [135, 444] on link "Home" at bounding box center [222, 446] width 333 height 30
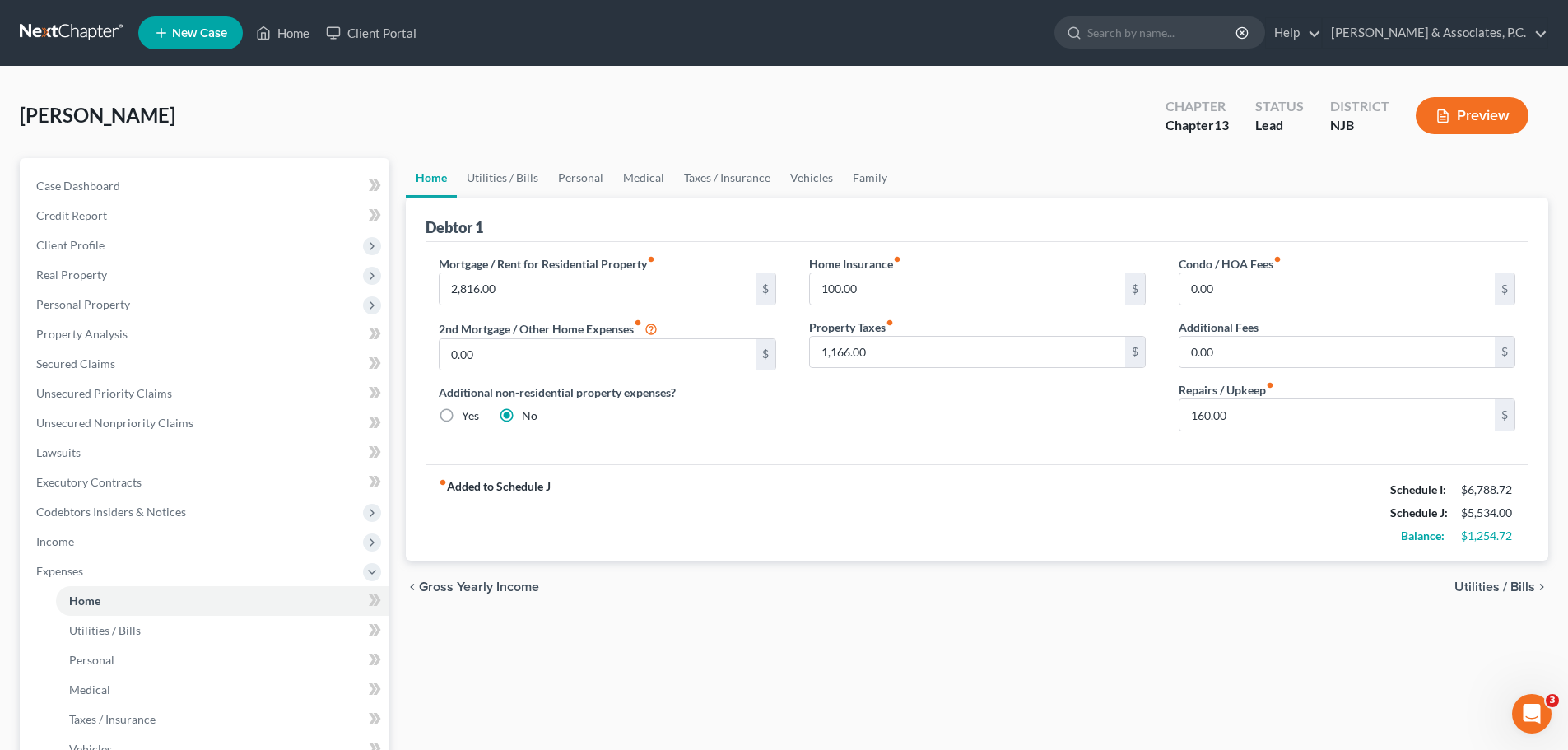
click at [1482, 580] on span "Utilities / Bills" at bounding box center [1495, 586] width 81 height 13
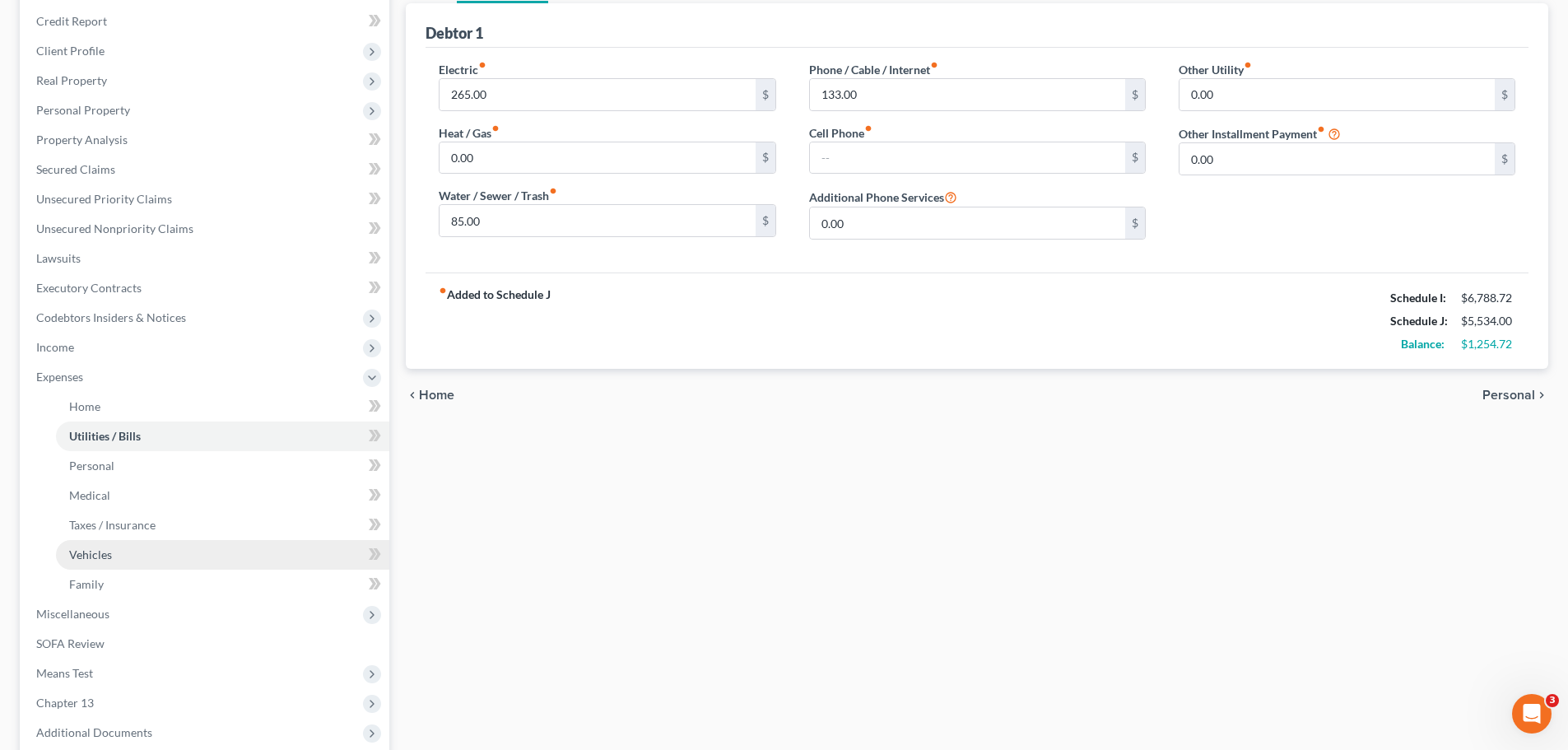
scroll to position [362, 0]
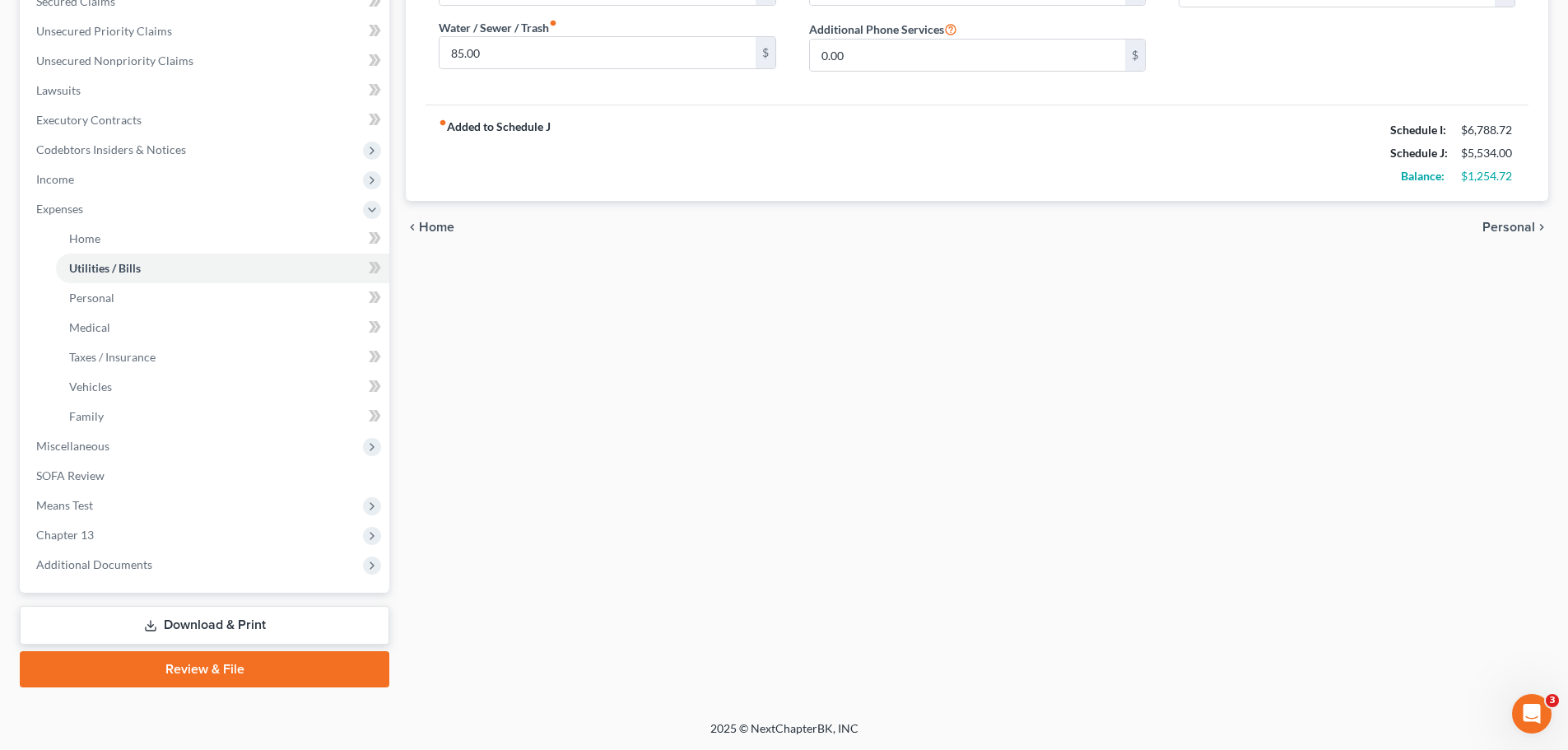
click at [208, 675] on link "Review & File" at bounding box center [204, 670] width 370 height 37
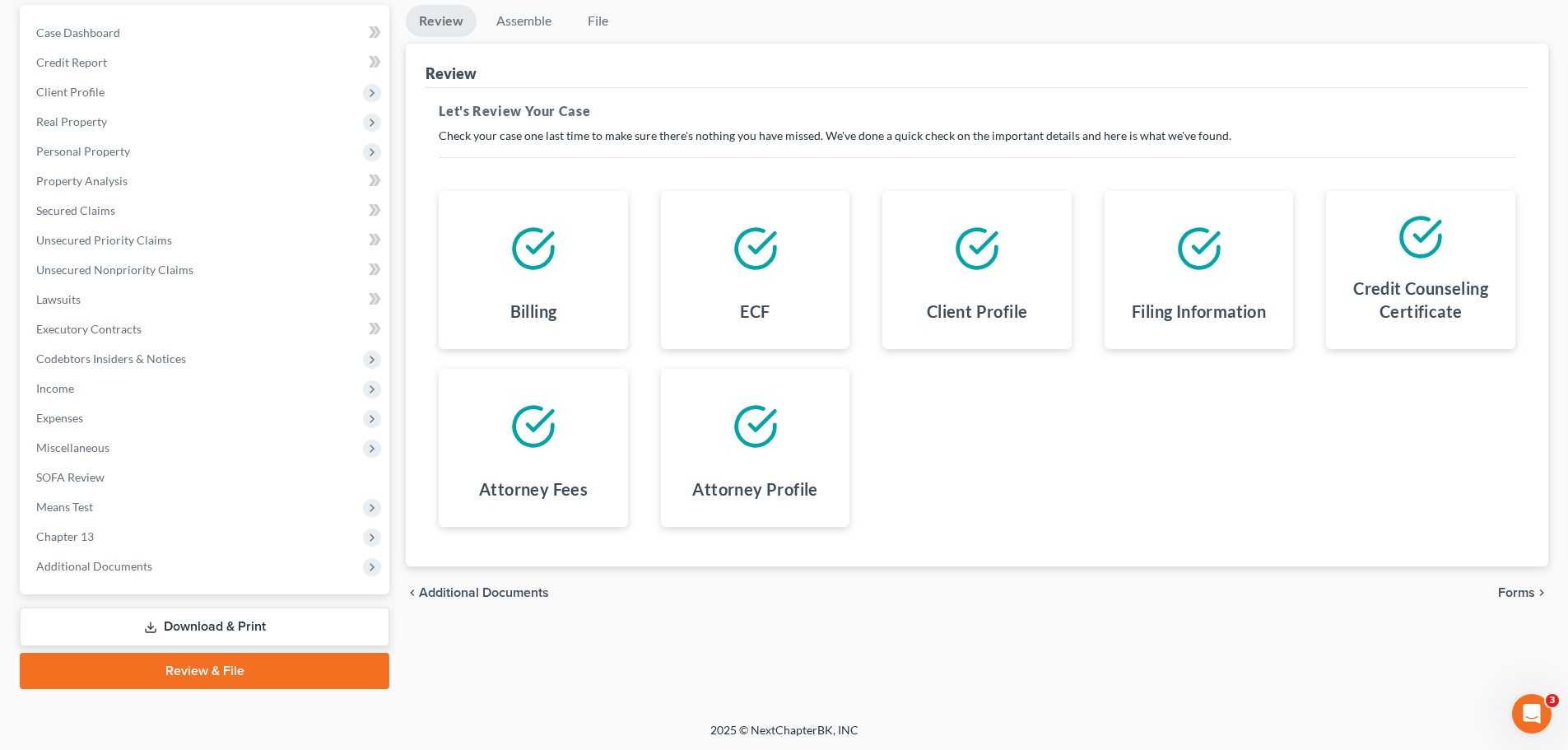
scroll to position [155, 0]
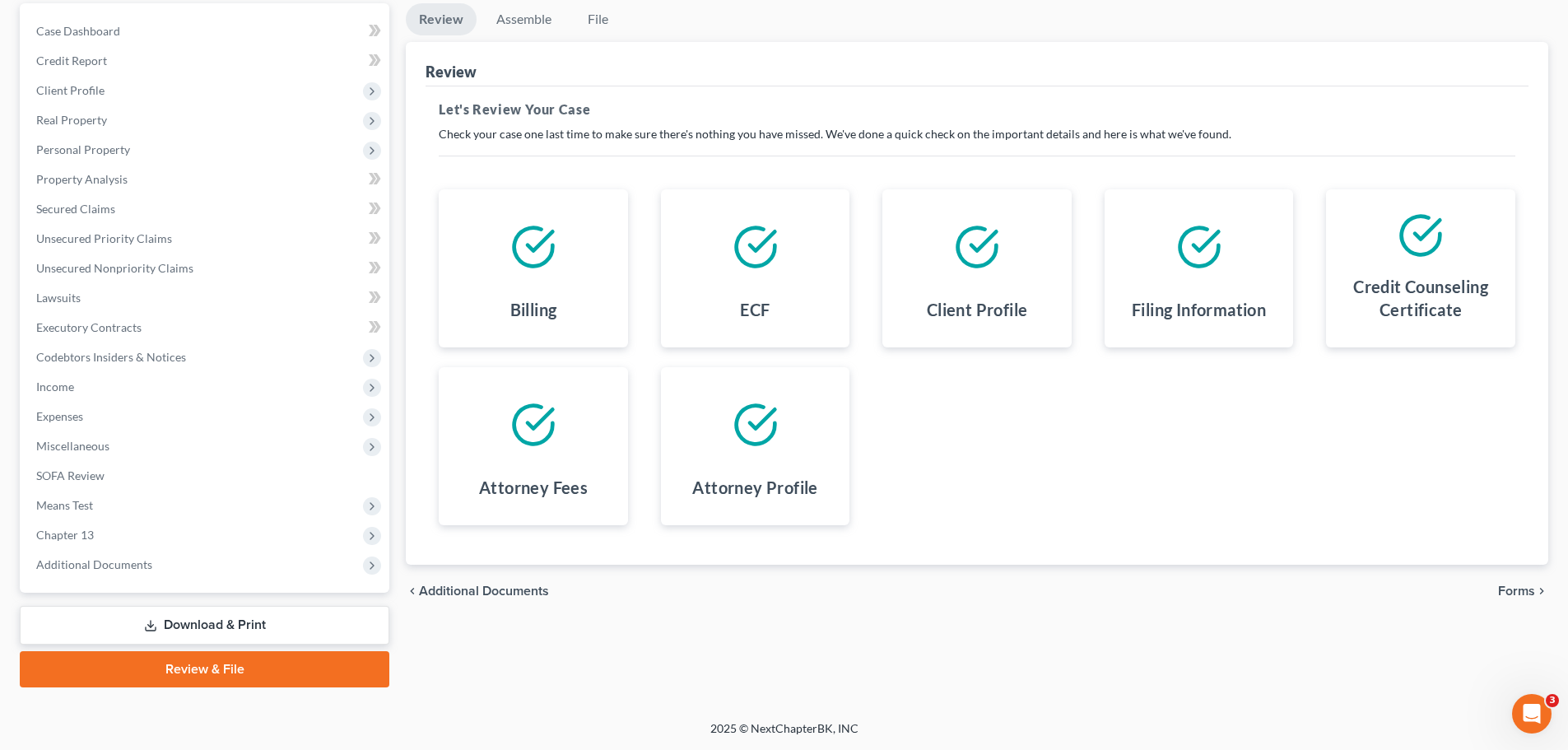
click at [1529, 592] on span "Forms" at bounding box center [1516, 591] width 37 height 13
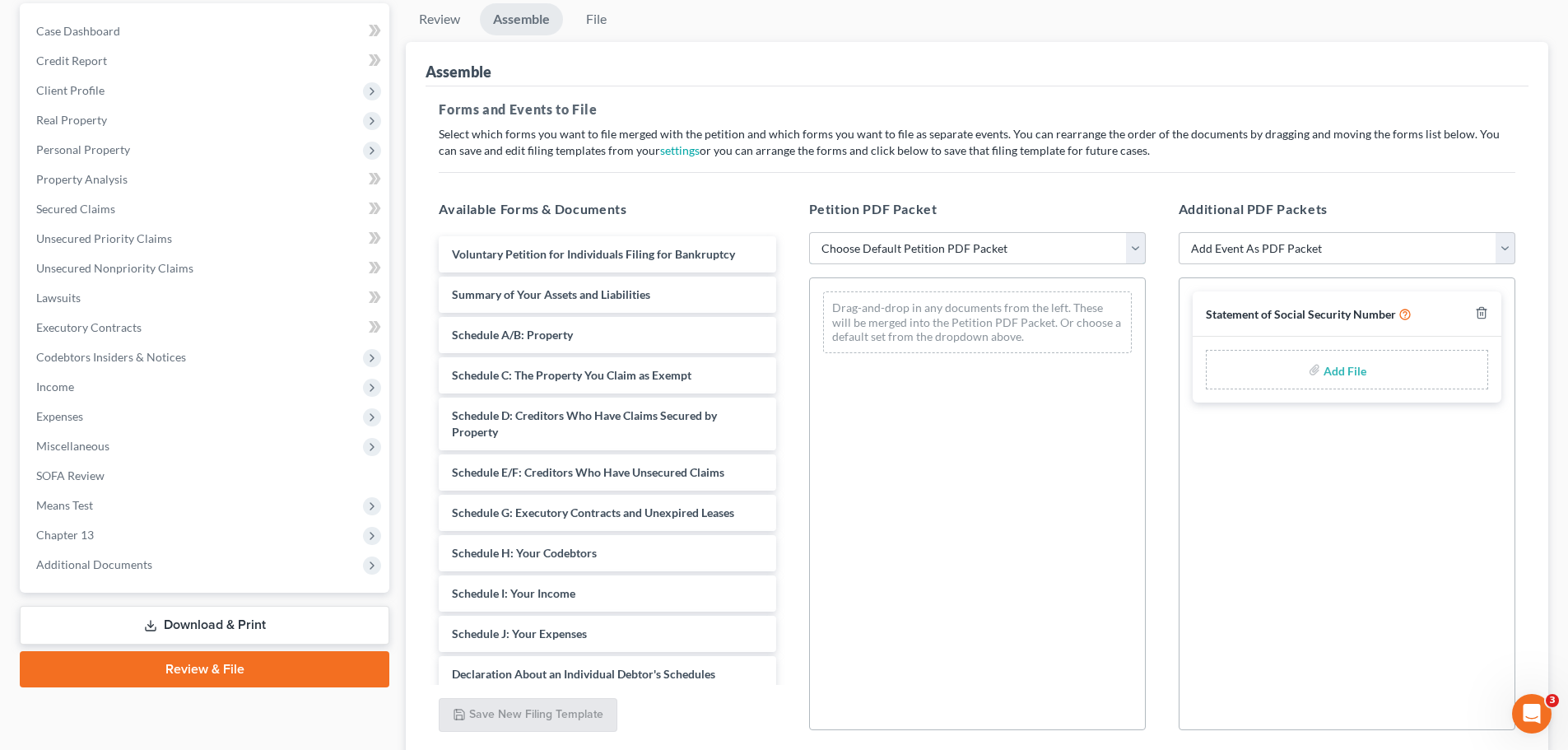
click at [1122, 255] on select "Choose Default Petition PDF Packet Complete Bankruptcy Petition (all forms and …" at bounding box center [977, 249] width 336 height 33
select select "0"
click at [809, 233] on select "Choose Default Petition PDF Packet Complete Bankruptcy Petition (all forms and …" at bounding box center [977, 249] width 336 height 33
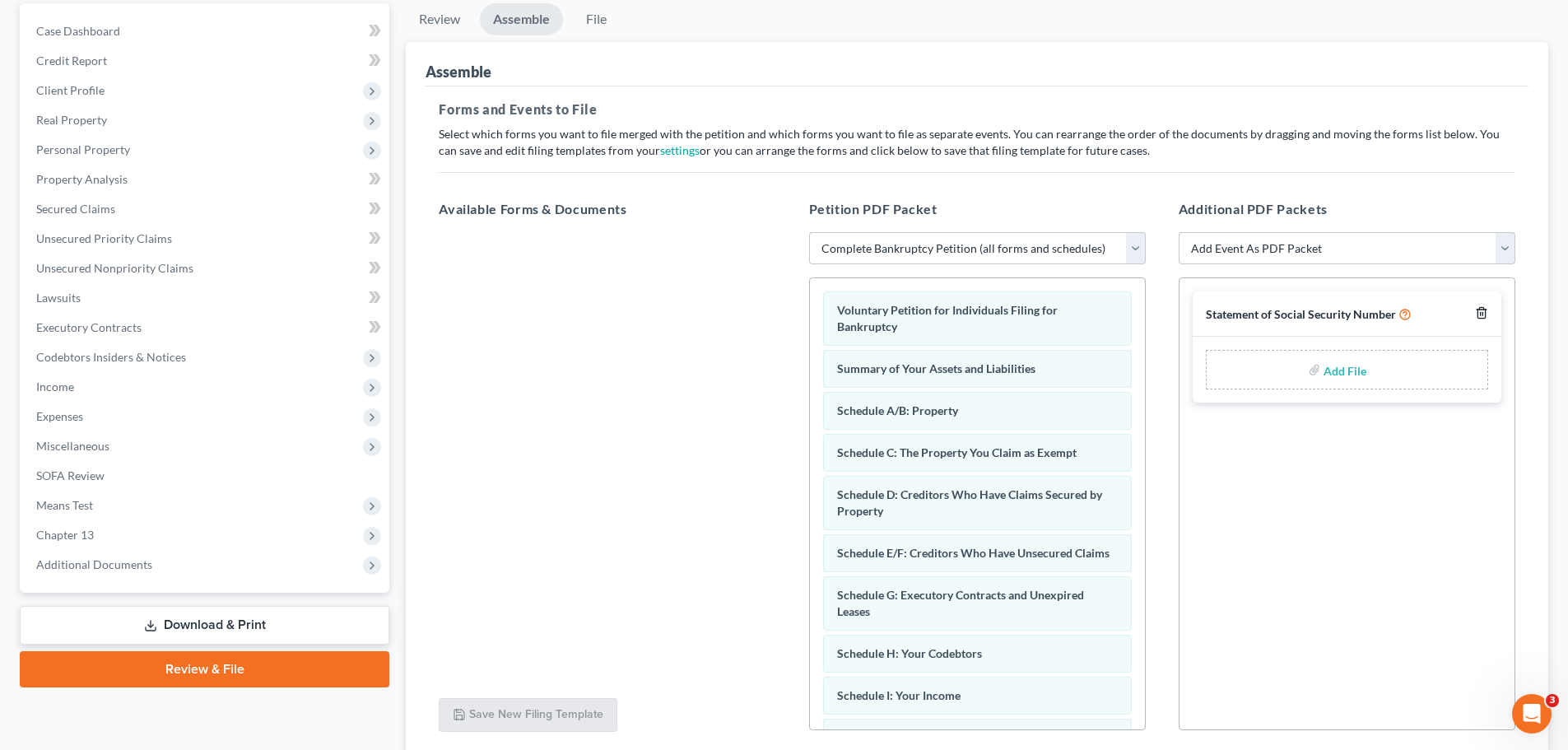
click at [1485, 311] on icon "button" at bounding box center [1481, 313] width 8 height 11
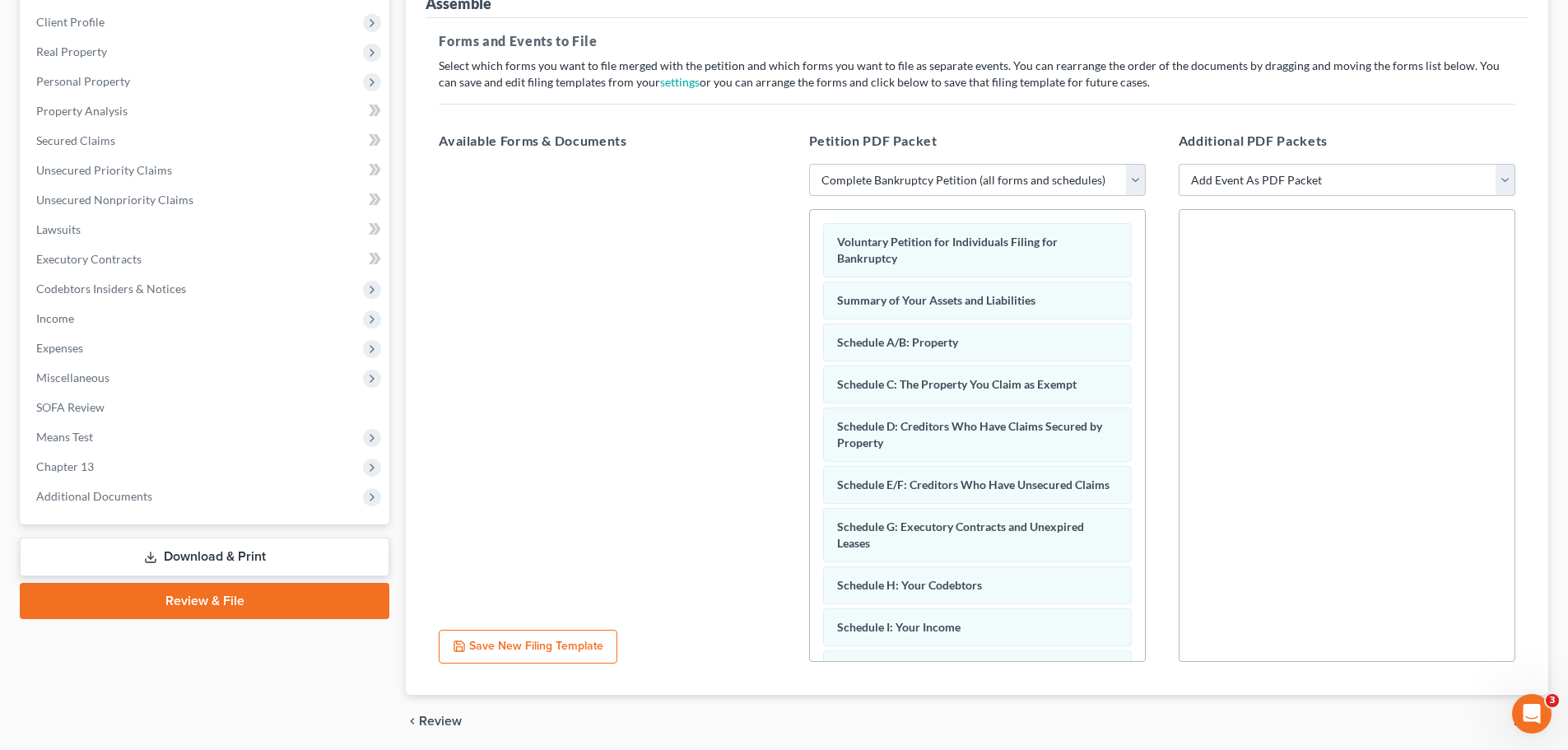
scroll to position [283, 0]
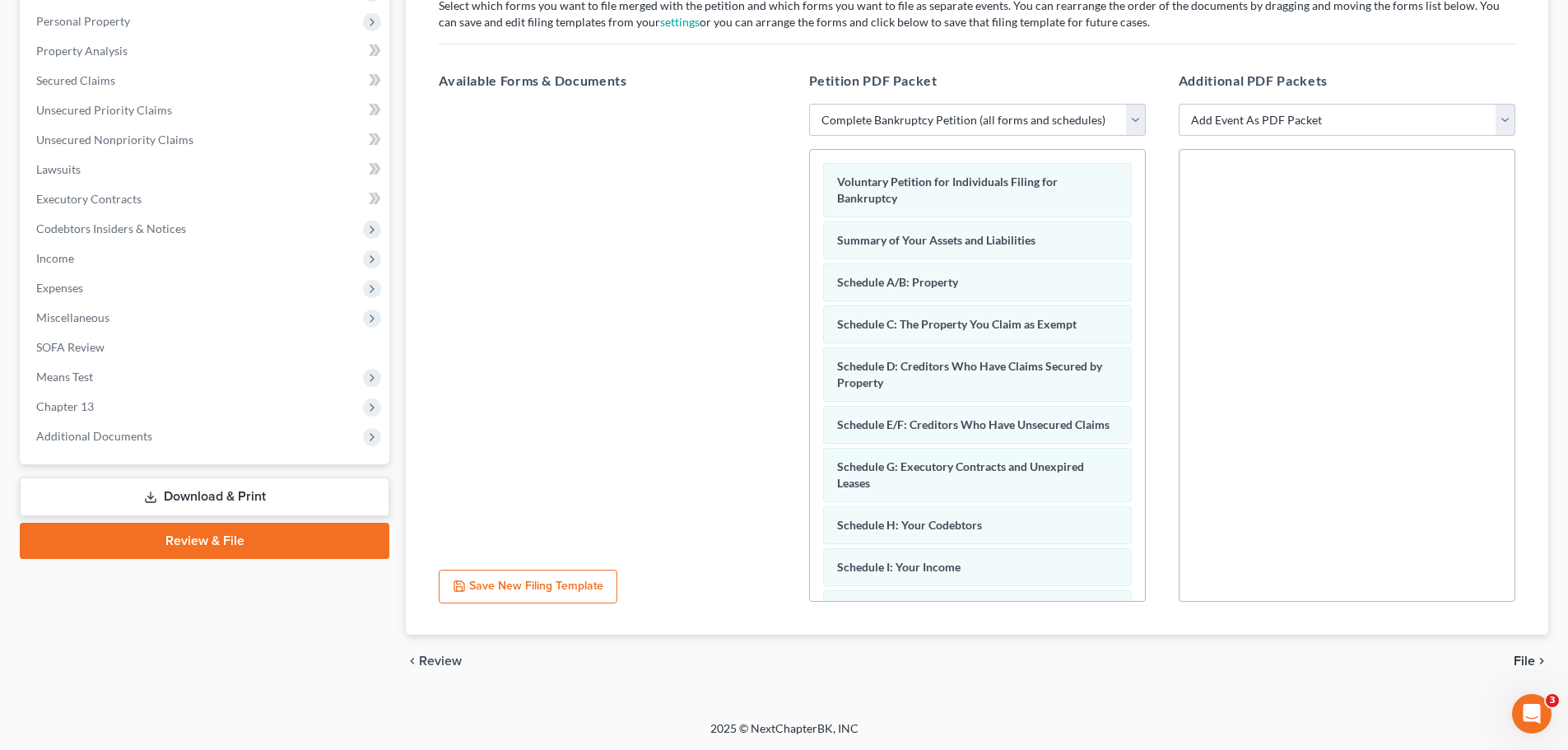
click at [1521, 658] on span "File" at bounding box center [1524, 661] width 21 height 13
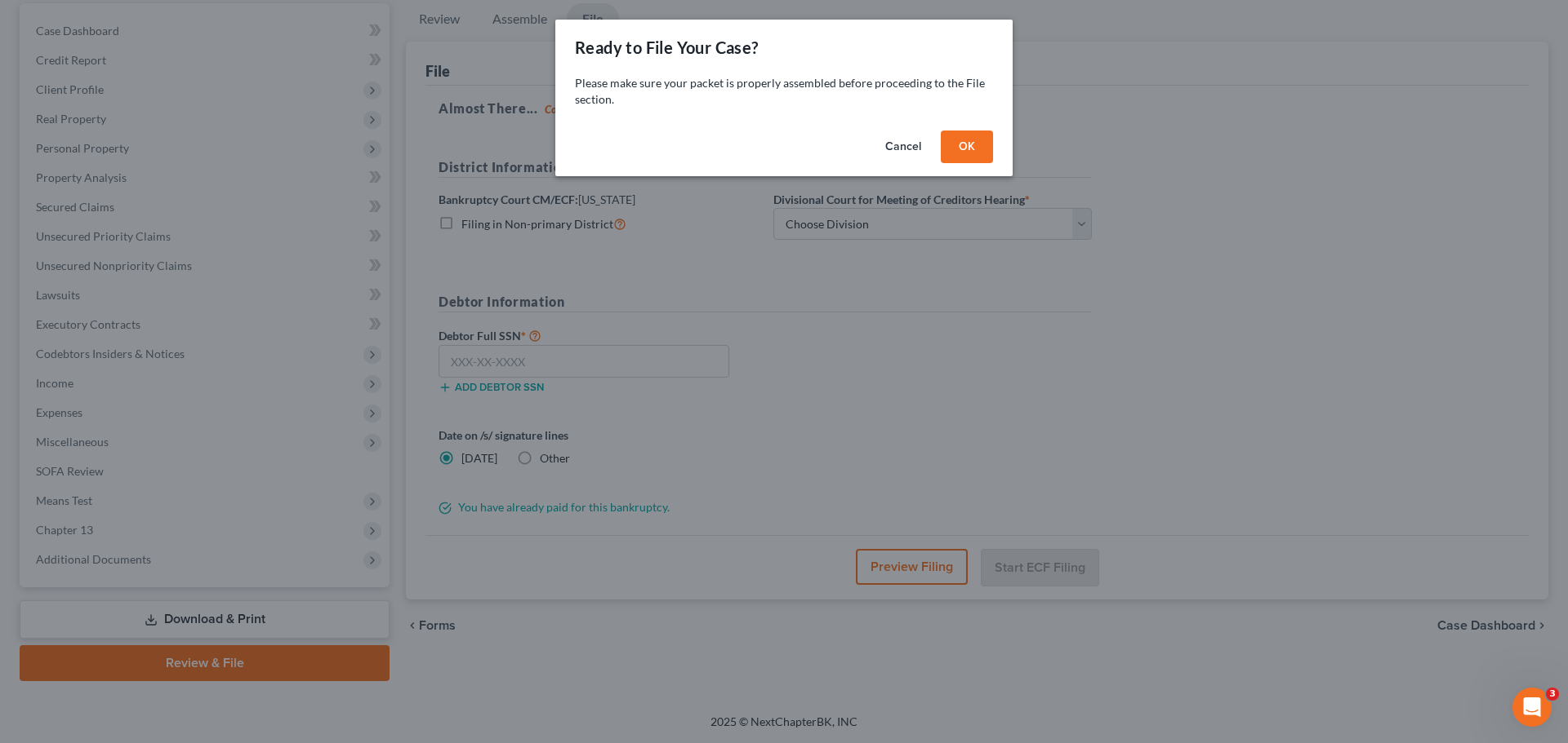
click at [962, 166] on div "Cancel OK" at bounding box center [783, 150] width 457 height 52
click at [977, 146] on button "OK" at bounding box center [966, 147] width 52 height 33
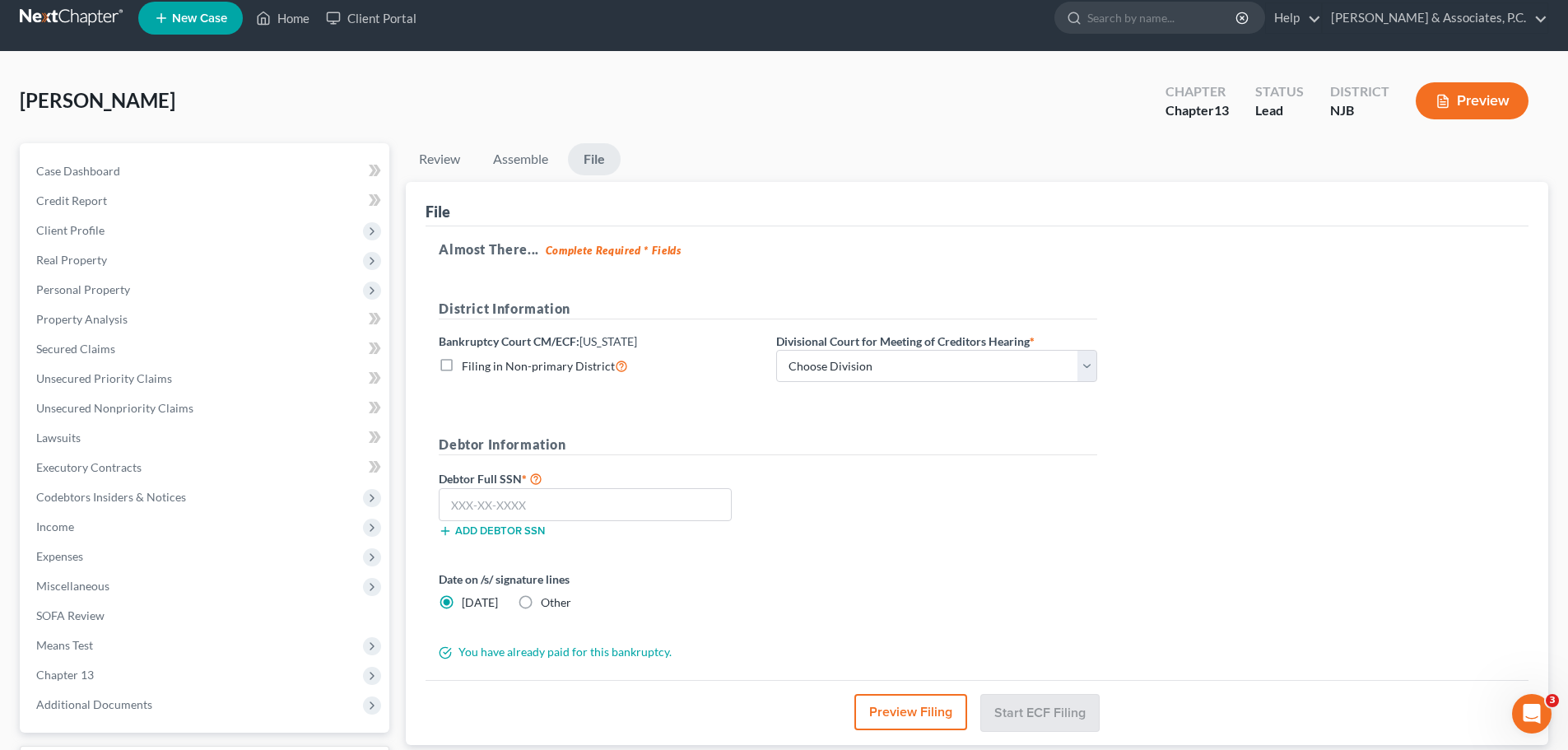
scroll to position [0, 0]
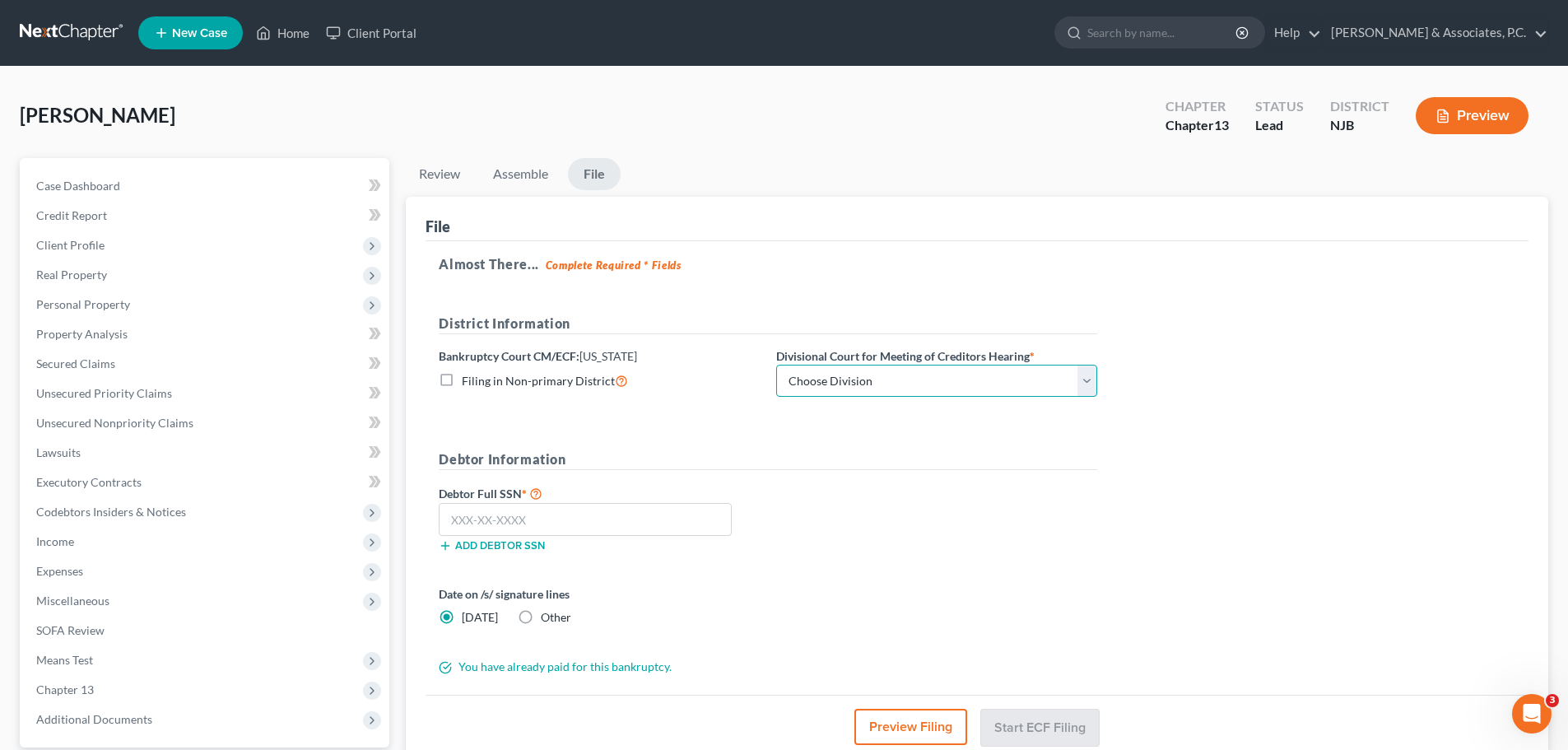
click at [871, 387] on select "Choose Division Camden Camden/Trenton Newark Trenton" at bounding box center [936, 381] width 321 height 33
select select "2"
click at [776, 365] on select "Choose Division Camden Camden/Trenton Newark Trenton" at bounding box center [936, 381] width 321 height 33
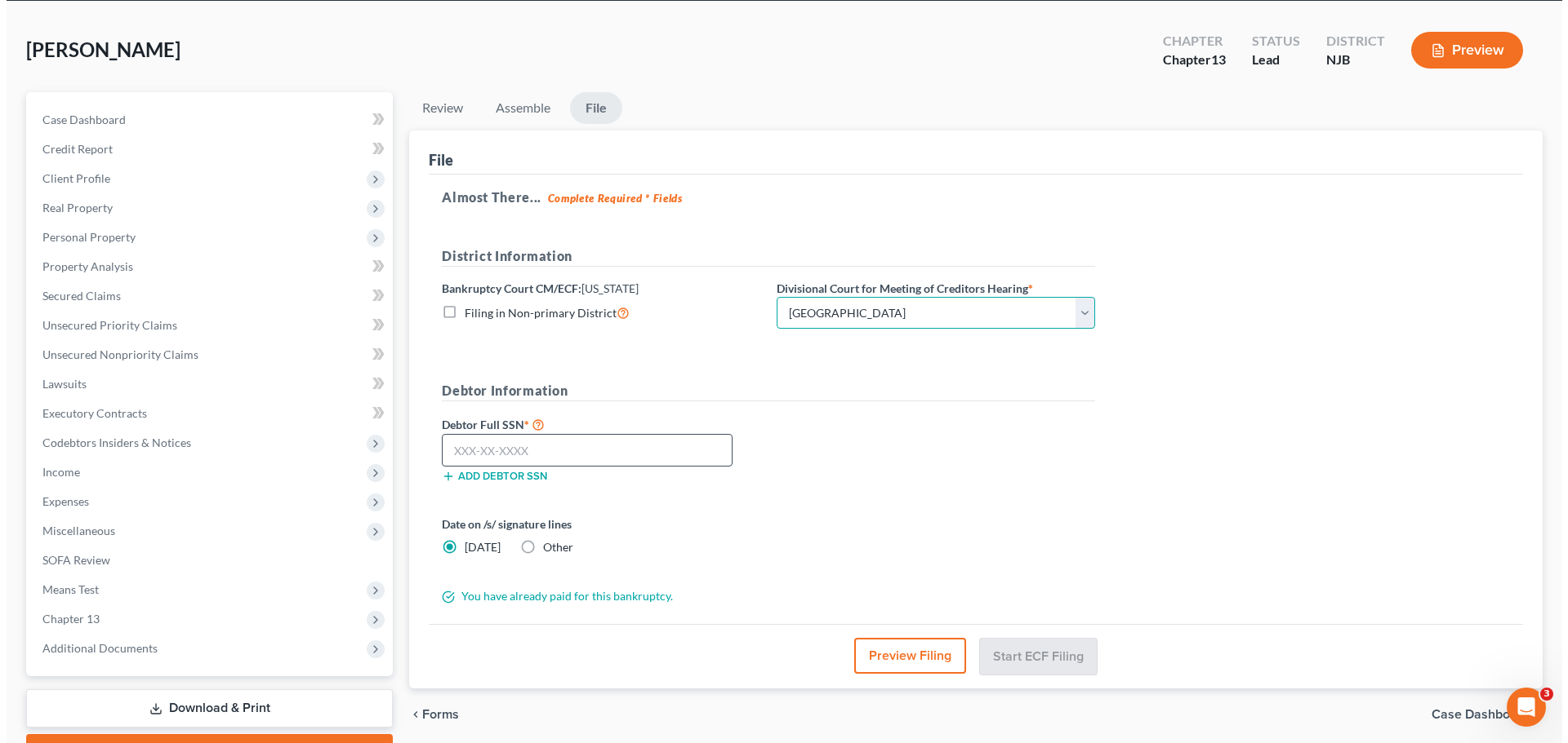
scroll to position [154, 0]
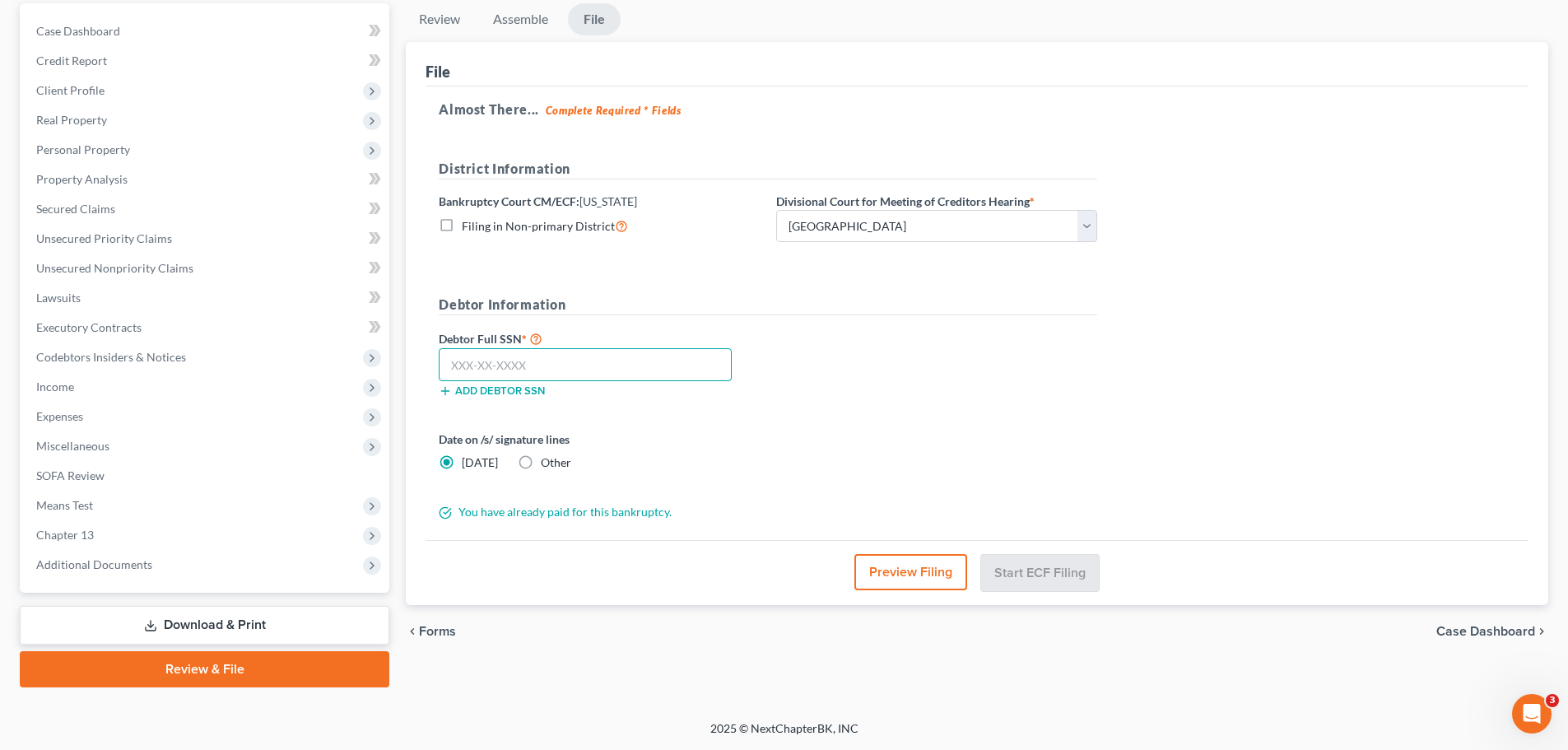
click at [571, 357] on input "text" at bounding box center [585, 365] width 293 height 33
type input "580-19-0455"
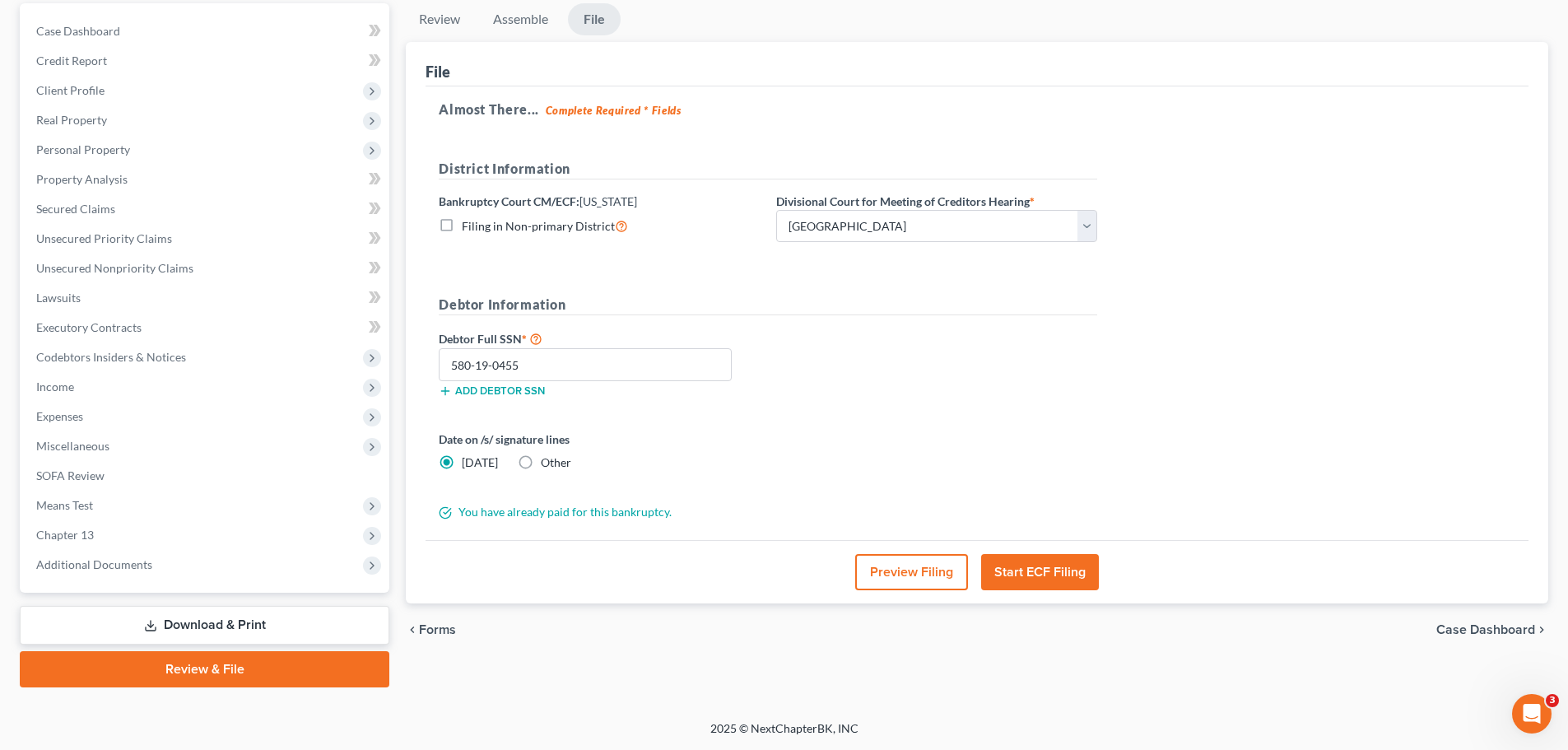
click at [541, 464] on label "Other" at bounding box center [556, 463] width 31 height 16
click at [548, 464] on input "Other" at bounding box center [553, 460] width 11 height 11
radio input "true"
radio input "false"
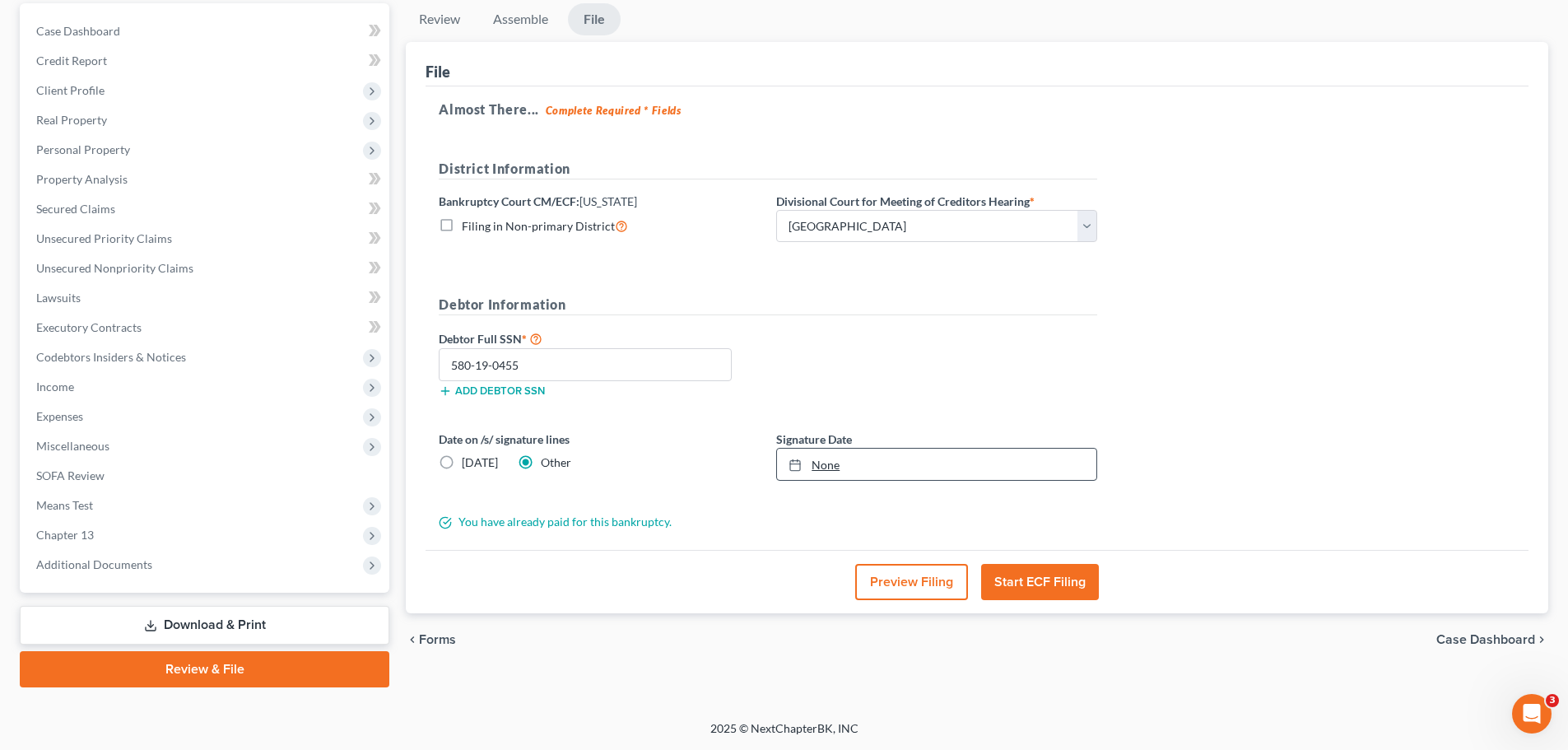
click at [795, 468] on icon at bounding box center [795, 464] width 13 height 13
drag, startPoint x: 830, startPoint y: 626, endPoint x: 922, endPoint y: 493, distance: 161.7
drag, startPoint x: 1058, startPoint y: 320, endPoint x: 1076, endPoint y: 335, distance: 23.4
click at [1059, 324] on div "Debtor Information Debtor Full SSN * 580-19-0455 Add debtor SSN" at bounding box center [767, 353] width 675 height 116
click at [1060, 579] on button "Start ECF Filing" at bounding box center [1040, 582] width 118 height 37
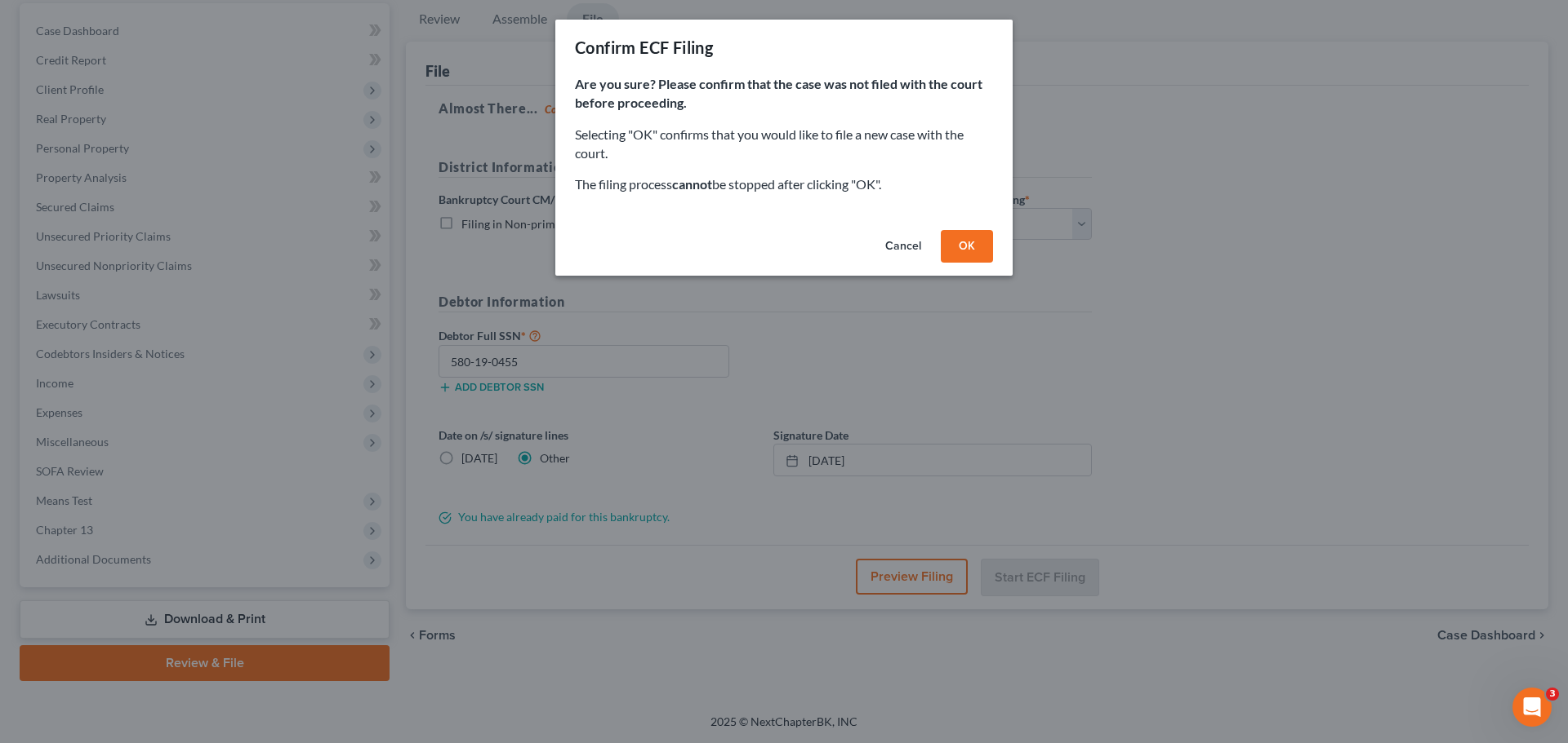
click at [966, 240] on button "OK" at bounding box center [966, 247] width 52 height 33
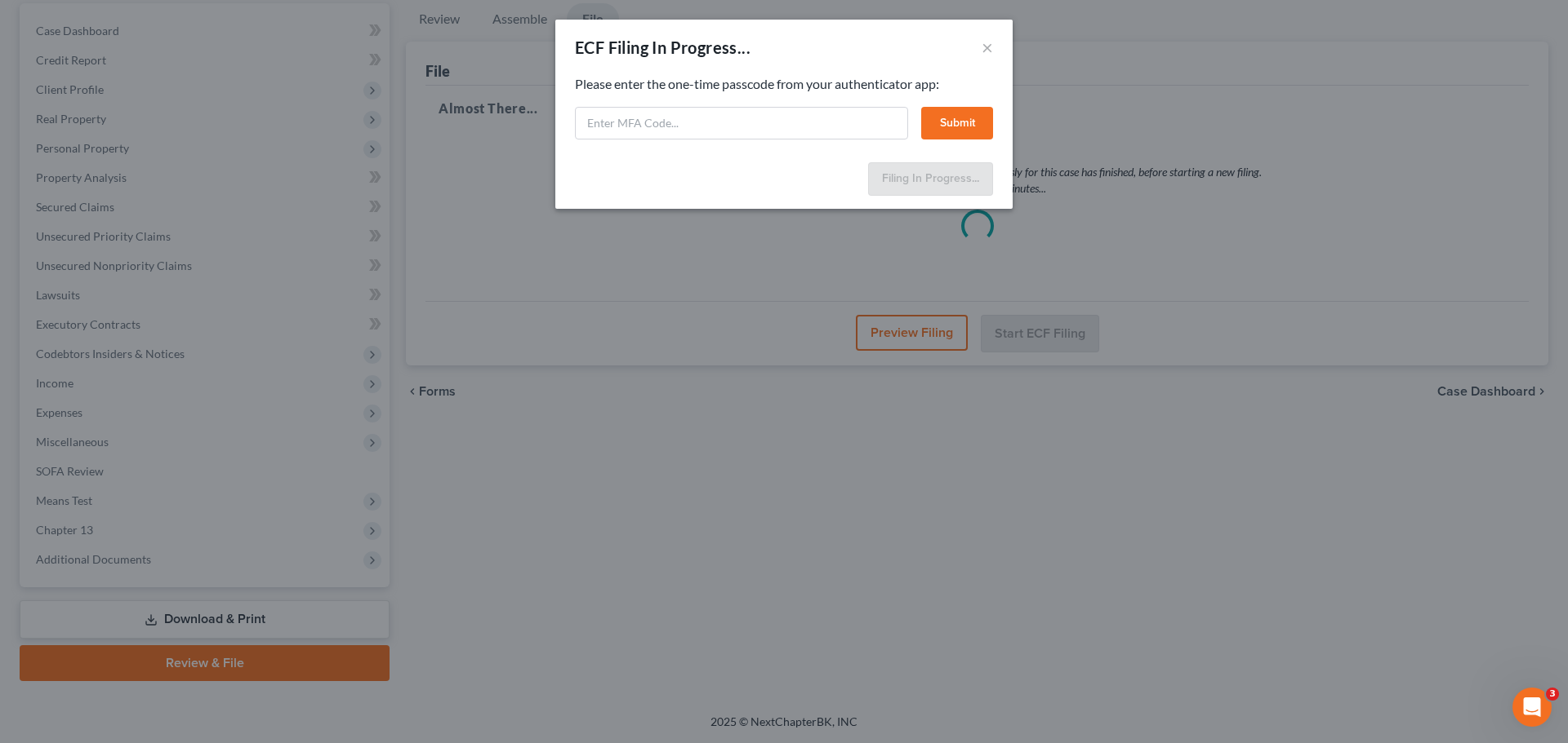
drag, startPoint x: 842, startPoint y: 42, endPoint x: 847, endPoint y: 51, distance: 10.3
click at [842, 43] on div "ECF Filing In Progress... ×" at bounding box center [783, 47] width 457 height 56
paste input "2ly7-l0bg-g7hp-7kkc"
type input "2ly7-l0bg-g7hp-7kkc"
click at [958, 119] on button "Submit" at bounding box center [956, 123] width 72 height 33
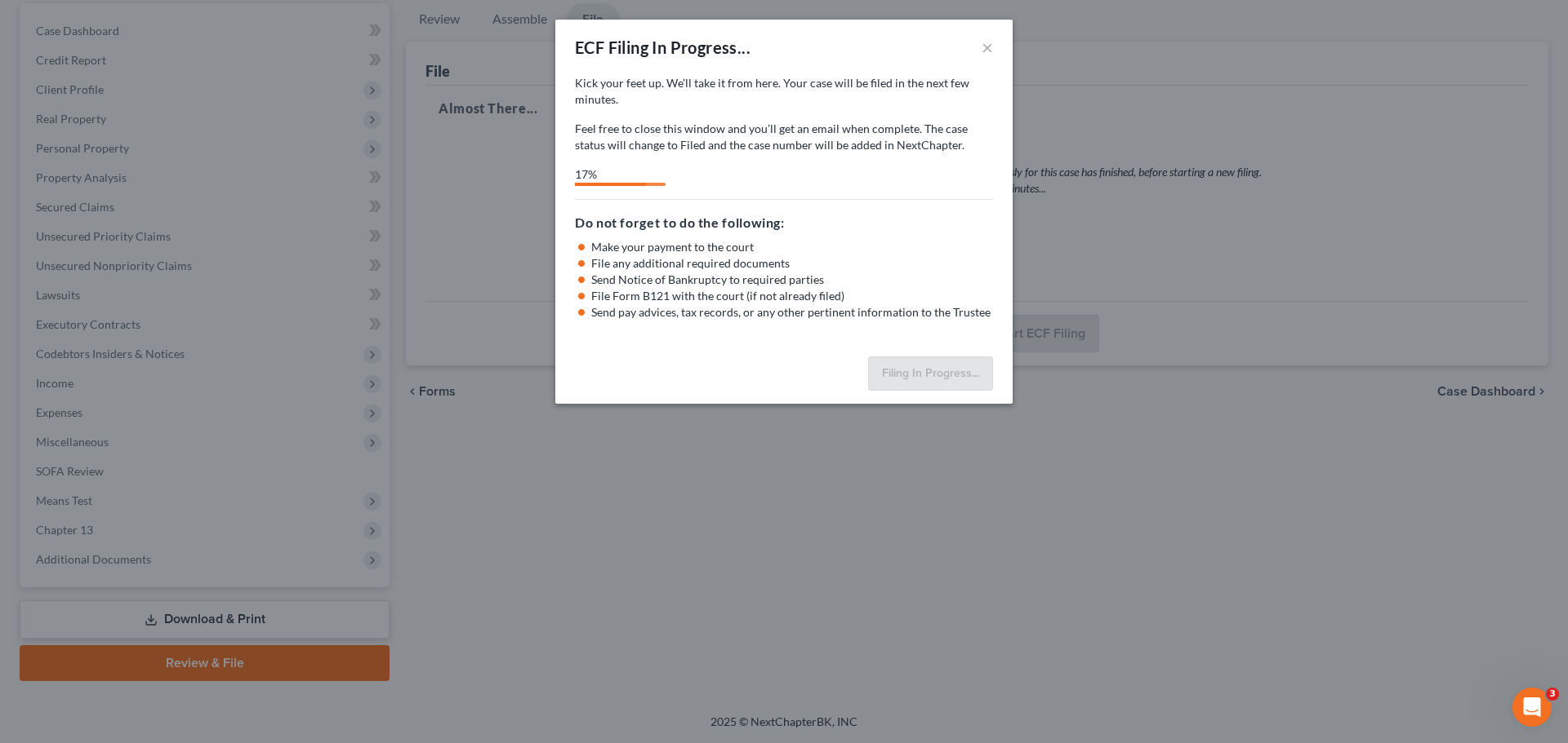
select select "2"
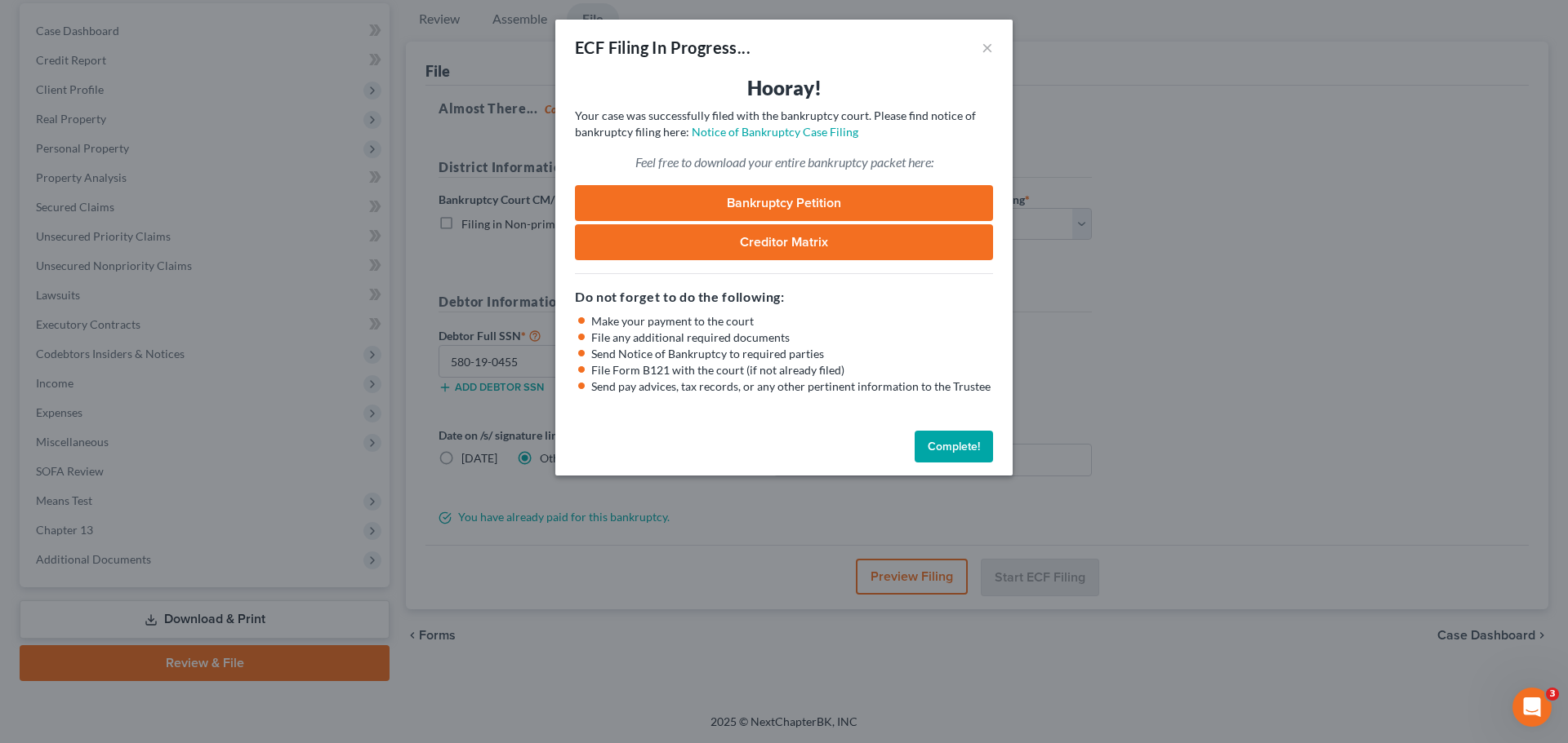
click at [951, 451] on button "Complete!" at bounding box center [953, 447] width 79 height 33
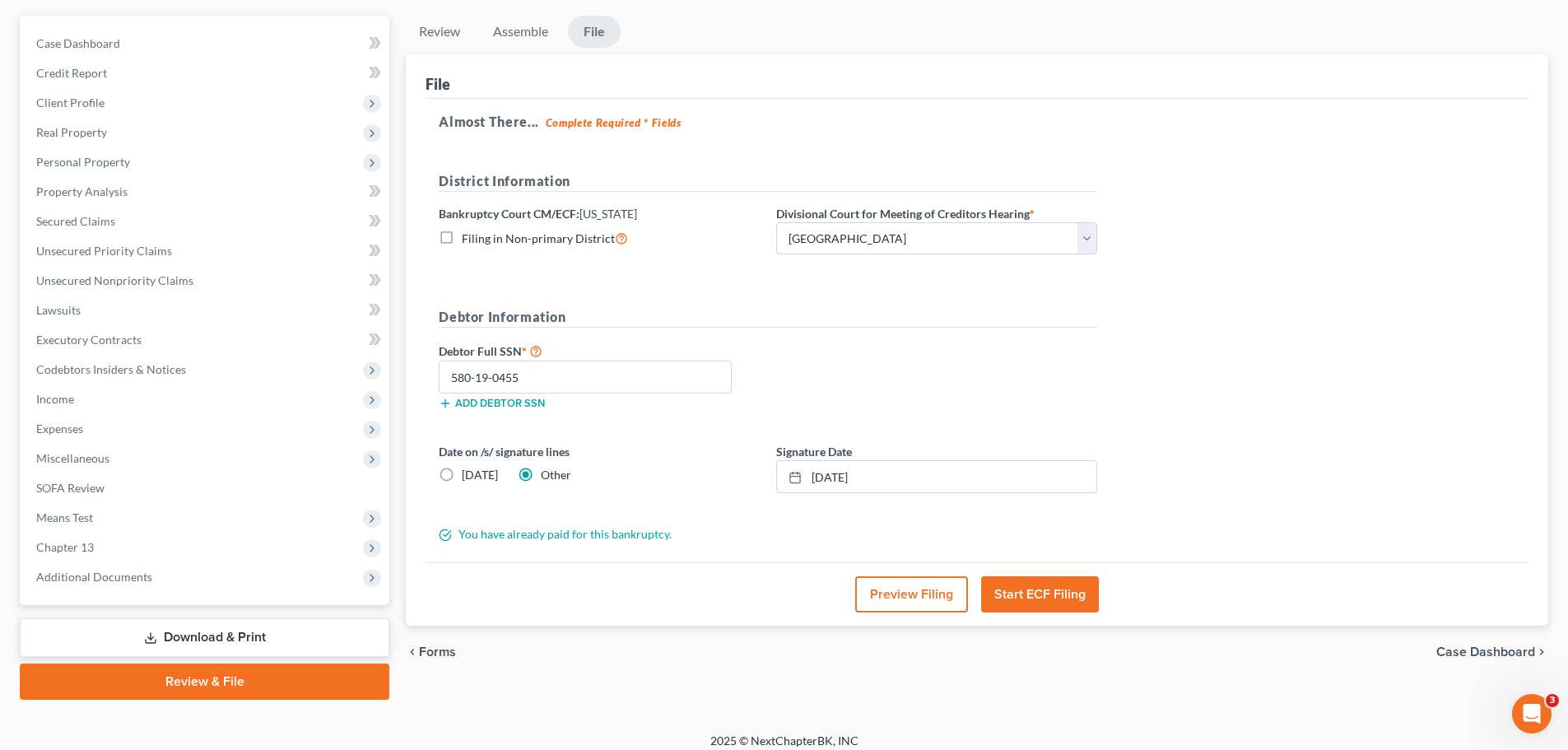
scroll to position [0, 0]
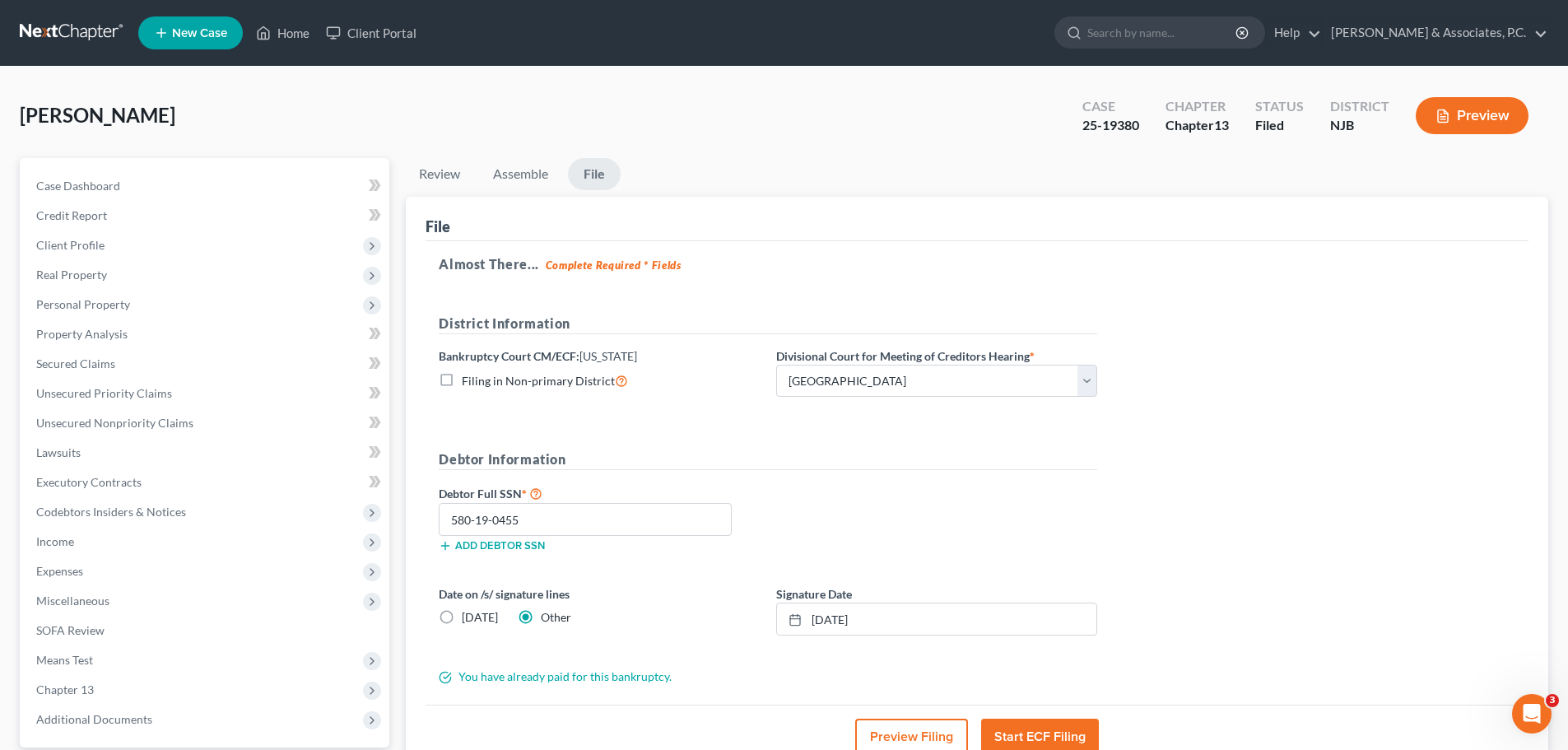
click at [814, 71] on div "Jacobs, Jeffrey Upgraded Case 25-19380 Chapter Chapter 13 Status Filed District…" at bounding box center [784, 470] width 1568 height 809
click at [68, 24] on link at bounding box center [72, 32] width 106 height 30
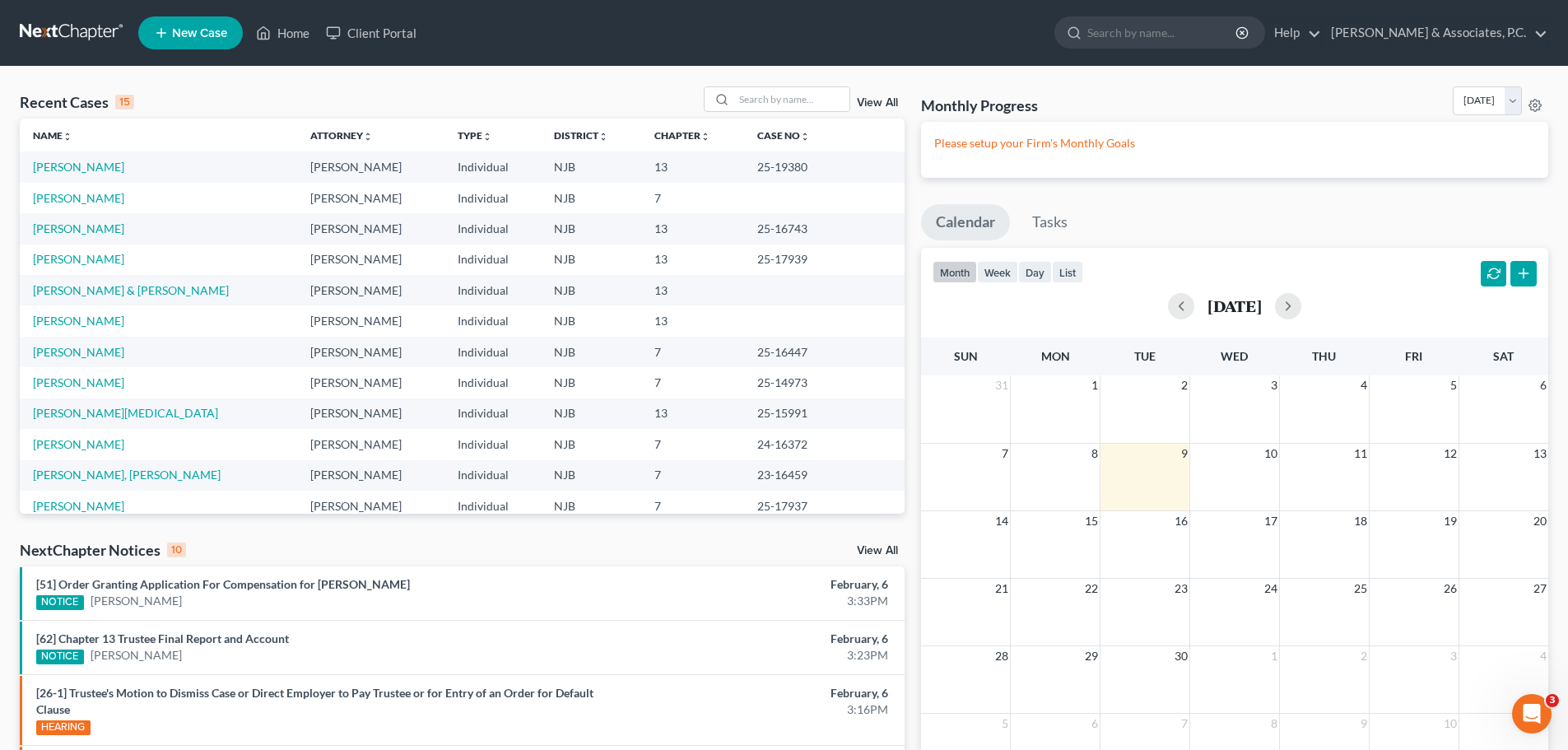
drag, startPoint x: 1232, startPoint y: 104, endPoint x: 1223, endPoint y: 115, distance: 14.2
click at [1232, 104] on div "Monthly Progress Bankruptcy Bankruptcy [DATE] [DATE] [DATE] [DATE] [DATE] [DATE…" at bounding box center [1235, 104] width 627 height 36
click at [541, 71] on div "Recent Cases 15 View All Name unfold_more expand_more expand_less Attorney unfo…" at bounding box center [784, 619] width 1568 height 1105
click at [194, 28] on span "New Case" at bounding box center [199, 33] width 55 height 12
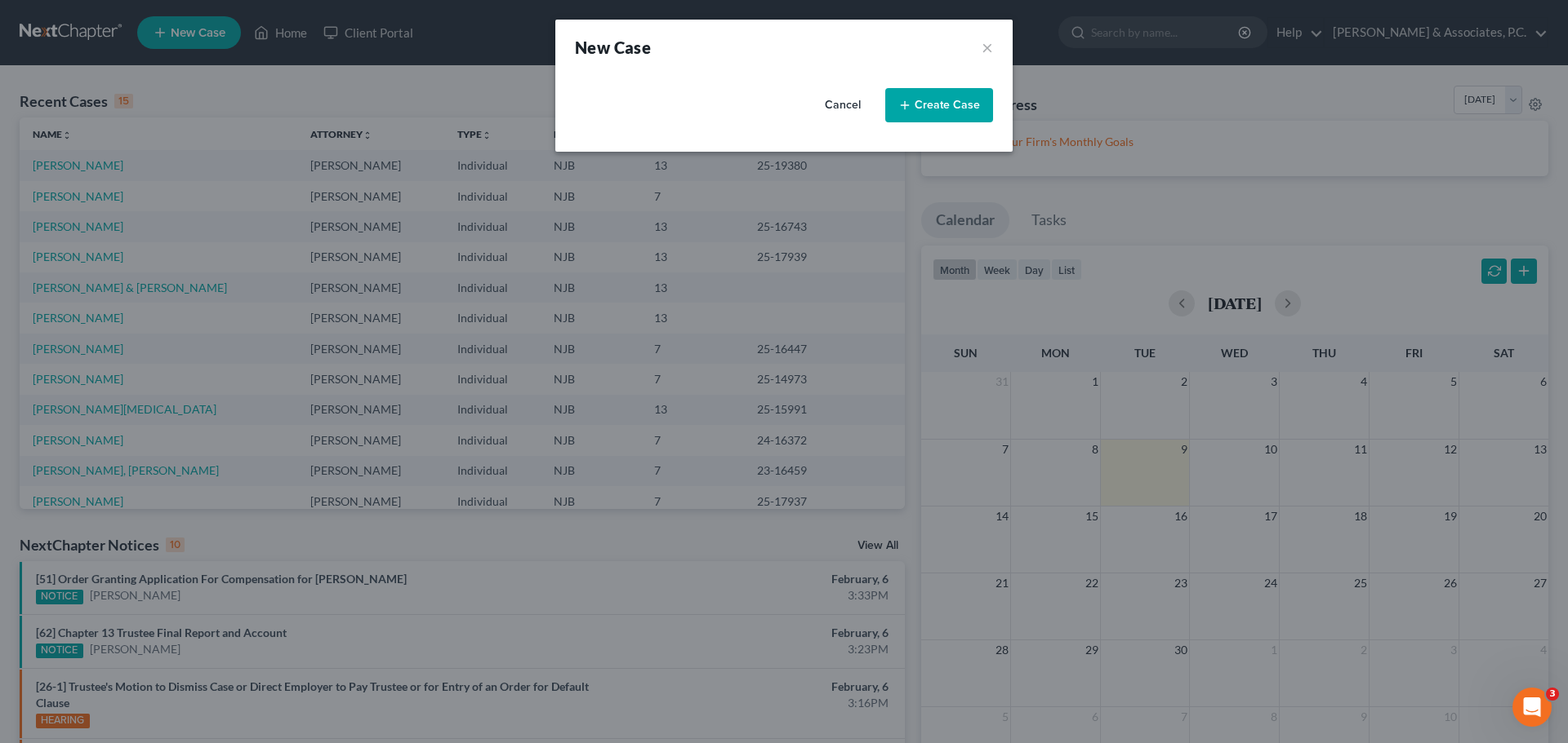
select select "51"
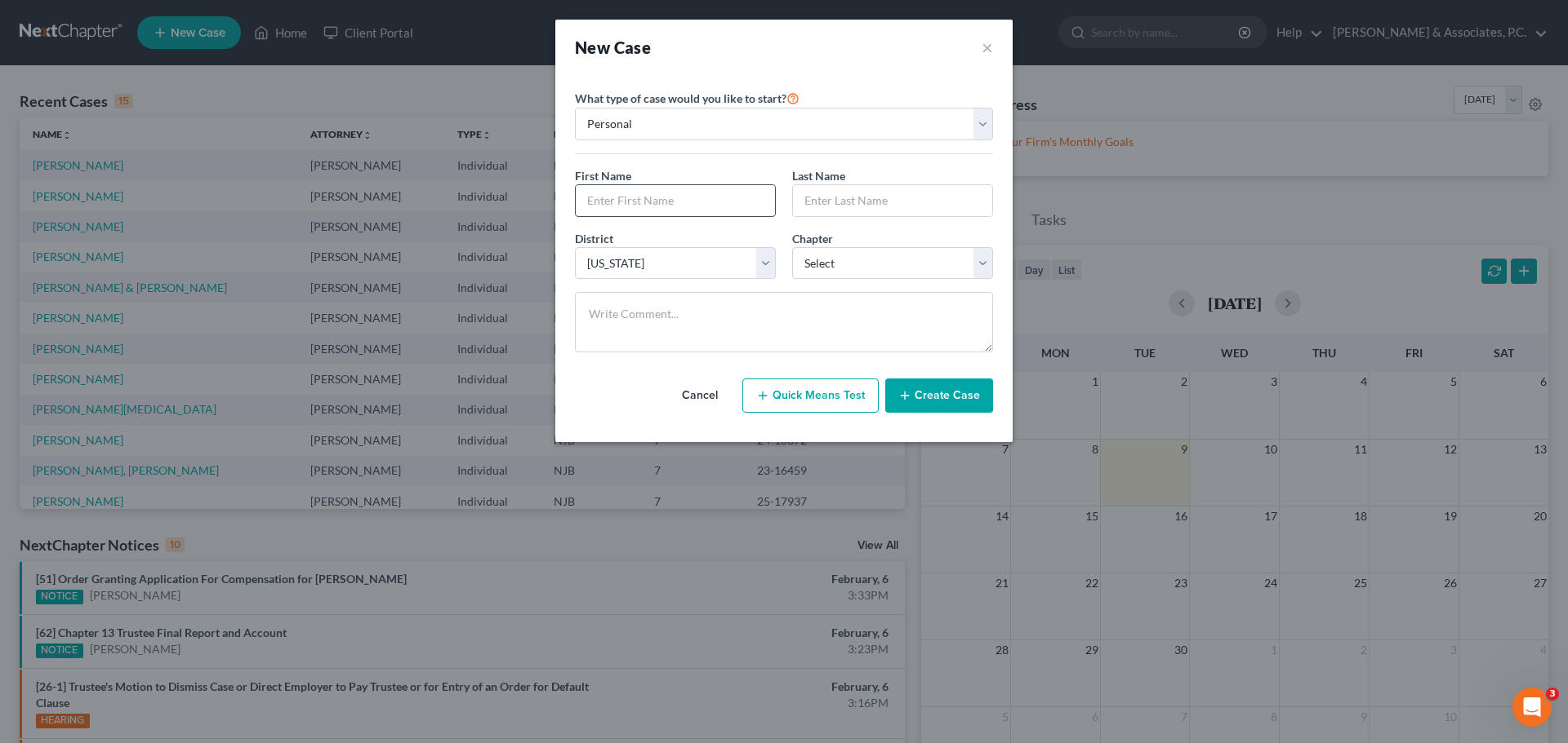
click at [673, 198] on input "text" at bounding box center [675, 200] width 199 height 31
type input "Finalis"
type input "[PERSON_NAME]"
click at [763, 262] on select "Select [US_STATE] - [GEOGRAPHIC_DATA] [US_STATE] - [GEOGRAPHIC_DATA][US_STATE] …" at bounding box center [675, 263] width 201 height 33
select select "55"
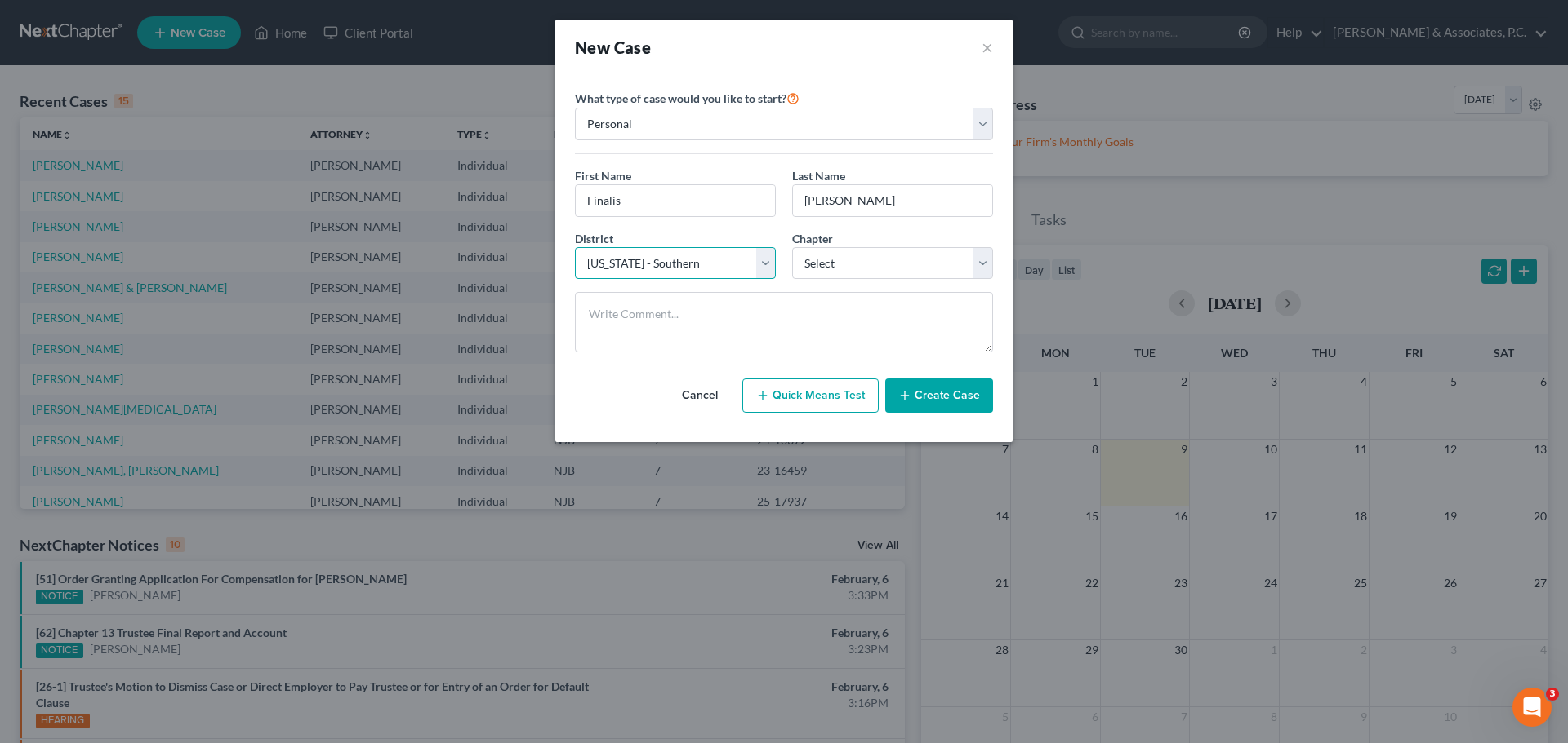
click at [574, 247] on select "Select [US_STATE] - [GEOGRAPHIC_DATA] [US_STATE] - [GEOGRAPHIC_DATA][US_STATE] …" at bounding box center [675, 263] width 201 height 33
click at [904, 256] on select "Select 7 11 12 13" at bounding box center [893, 263] width 201 height 33
select select "0"
click at [792, 247] on select "Select 7 11 12 13" at bounding box center [893, 263] width 201 height 33
click at [953, 399] on button "Create Case" at bounding box center [939, 395] width 108 height 35
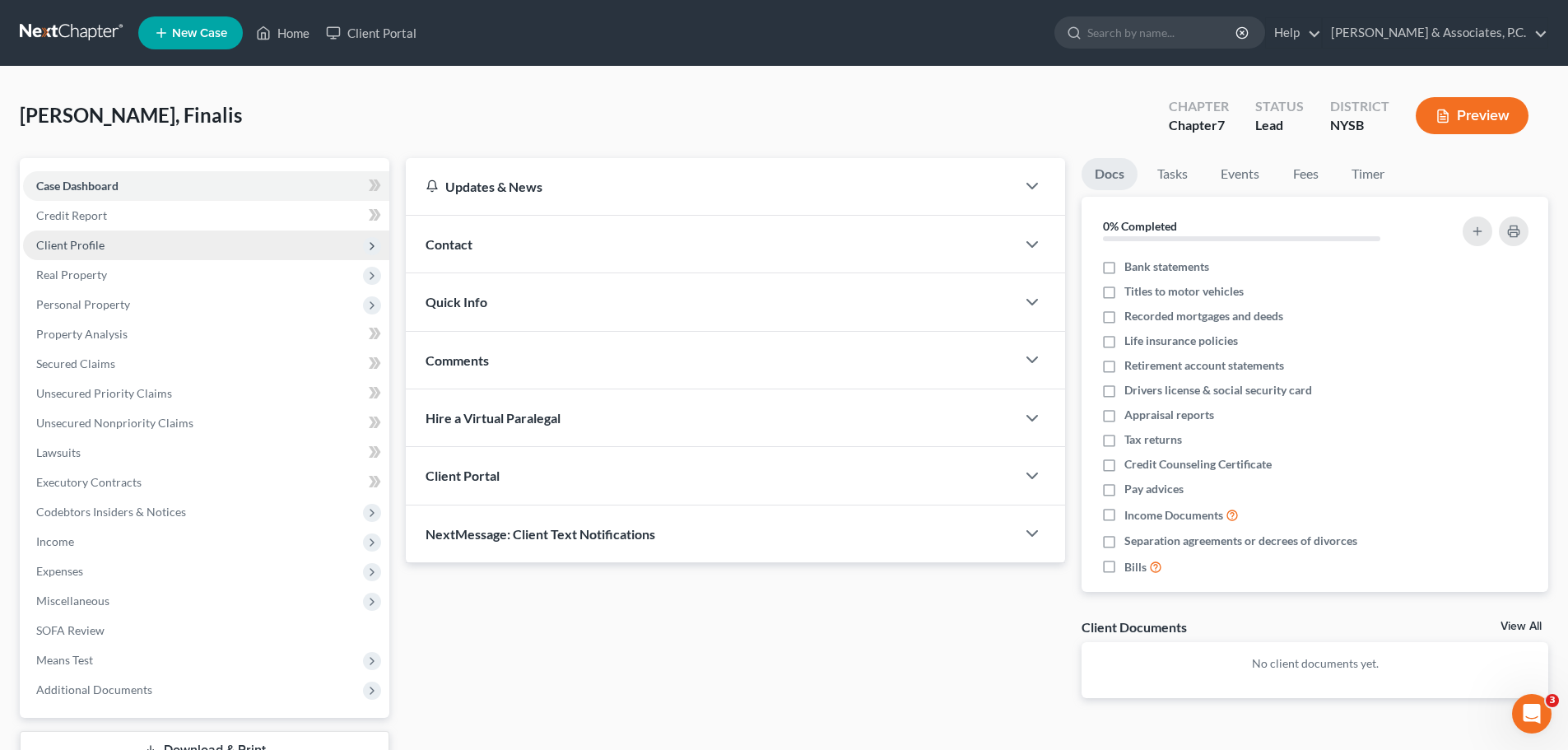
click at [94, 249] on span "Client Profile" at bounding box center [71, 245] width 68 height 14
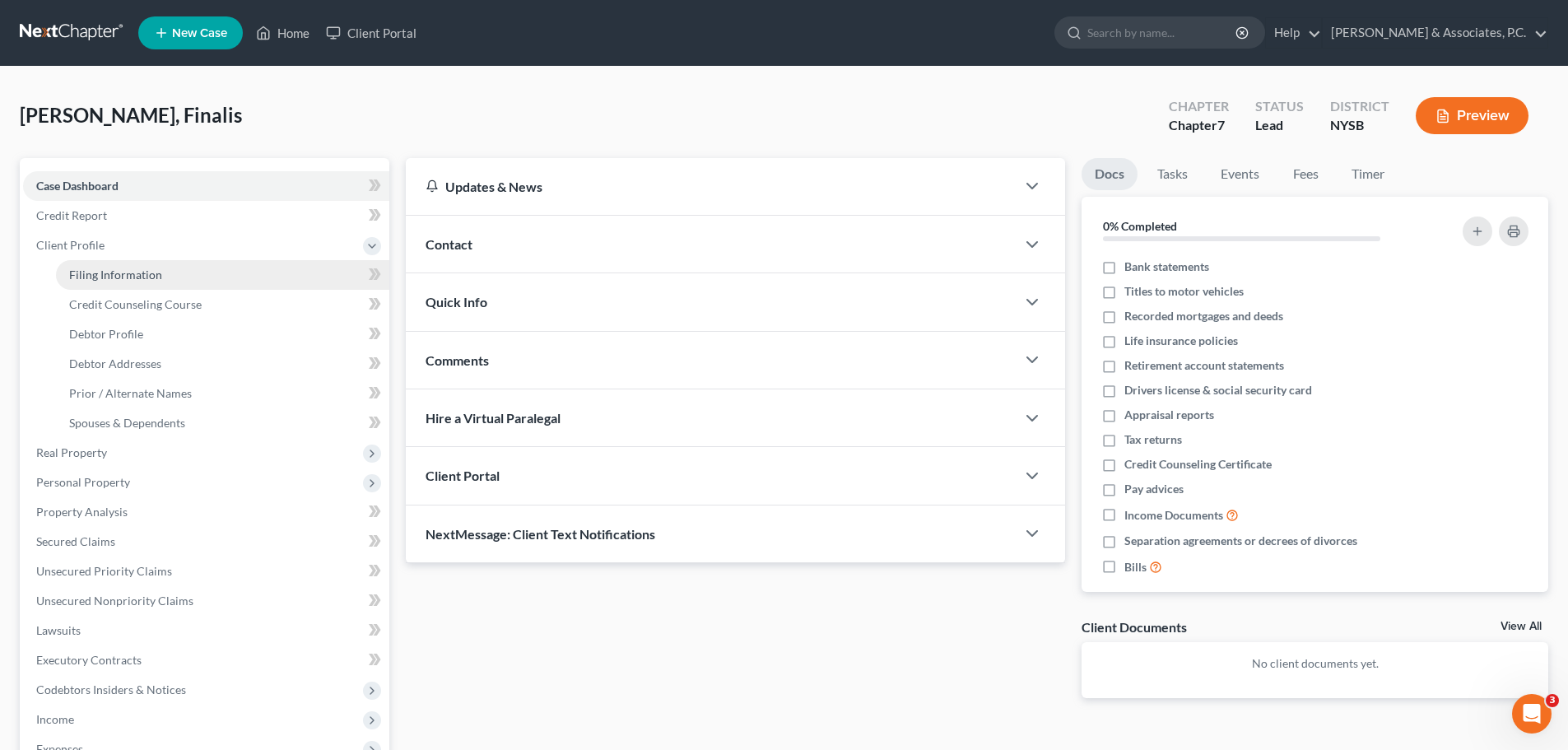
click at [111, 280] on span "Filing Information" at bounding box center [115, 274] width 93 height 14
select select "1"
select select "0"
select select "55"
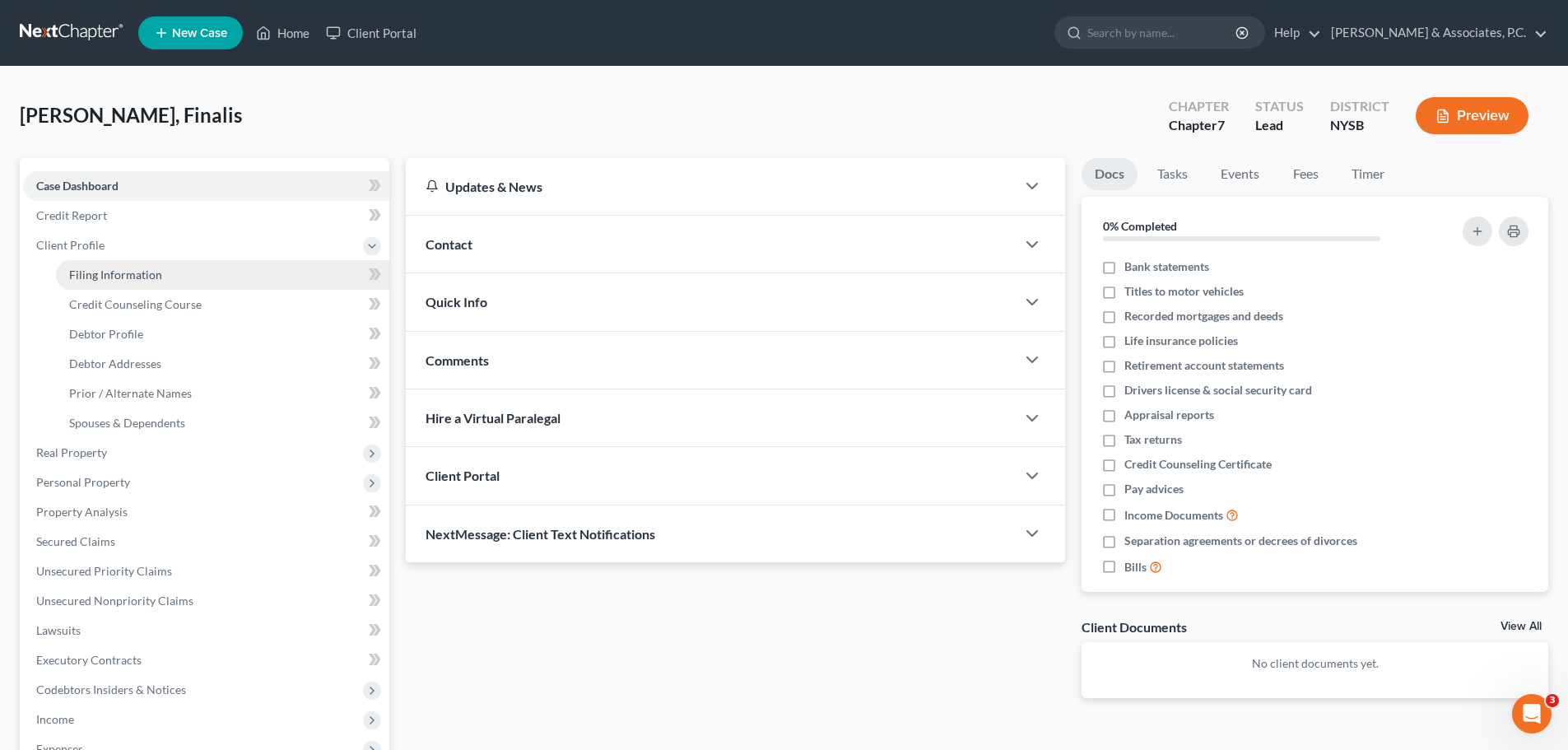
select select "35"
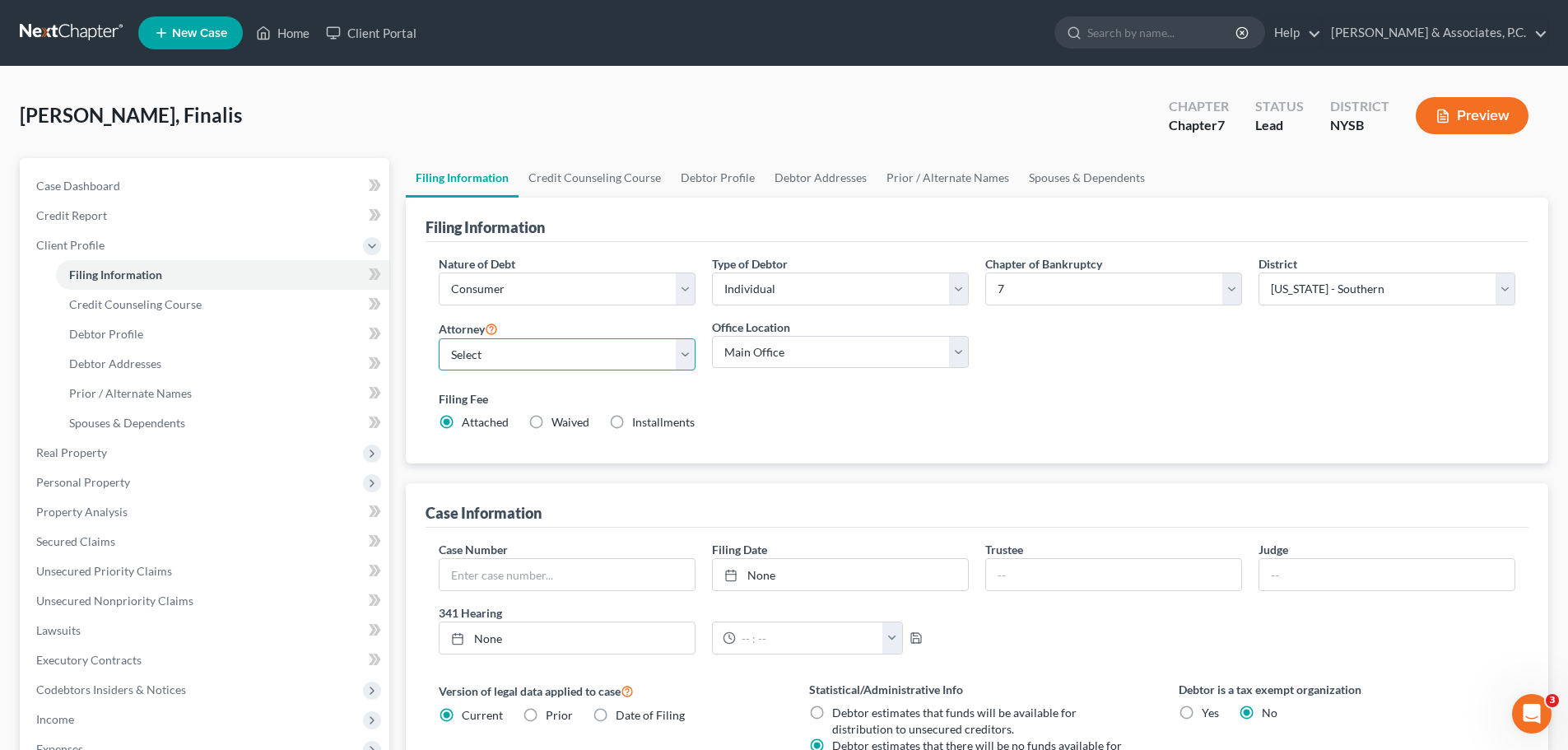
click at [682, 355] on select "Select [PERSON_NAME] - NJB [PERSON_NAME] - NJB [PERSON_NAME] - NYNB [PERSON_NAM…" at bounding box center [567, 355] width 257 height 33
select select "5"
click at [439, 338] on select "Select [PERSON_NAME] - NJB [PERSON_NAME] - NJB [PERSON_NAME] - NYNB [PERSON_NAM…" at bounding box center [567, 355] width 257 height 33
click at [1046, 401] on label "Filing Fee" at bounding box center [977, 399] width 1077 height 17
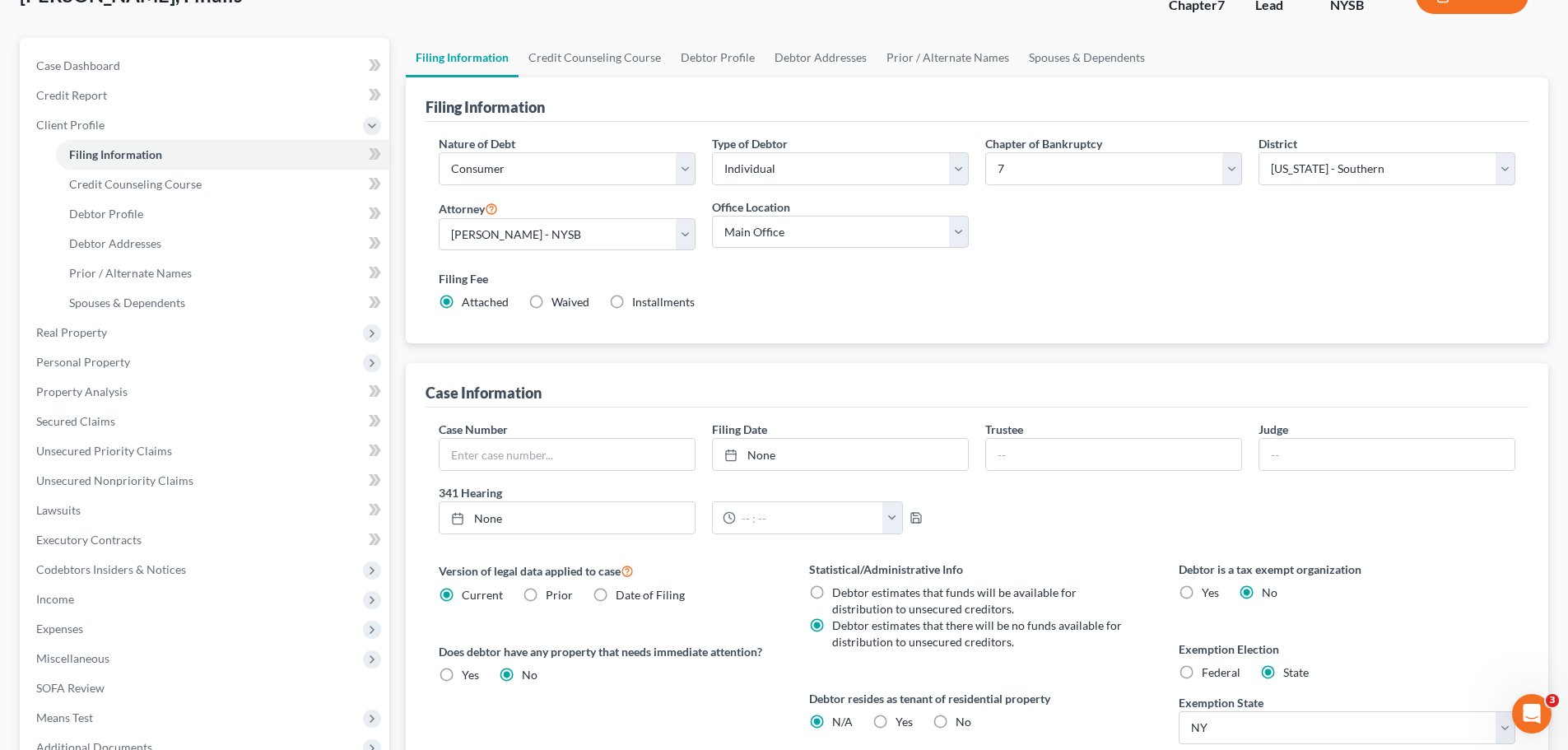
scroll to position [330, 0]
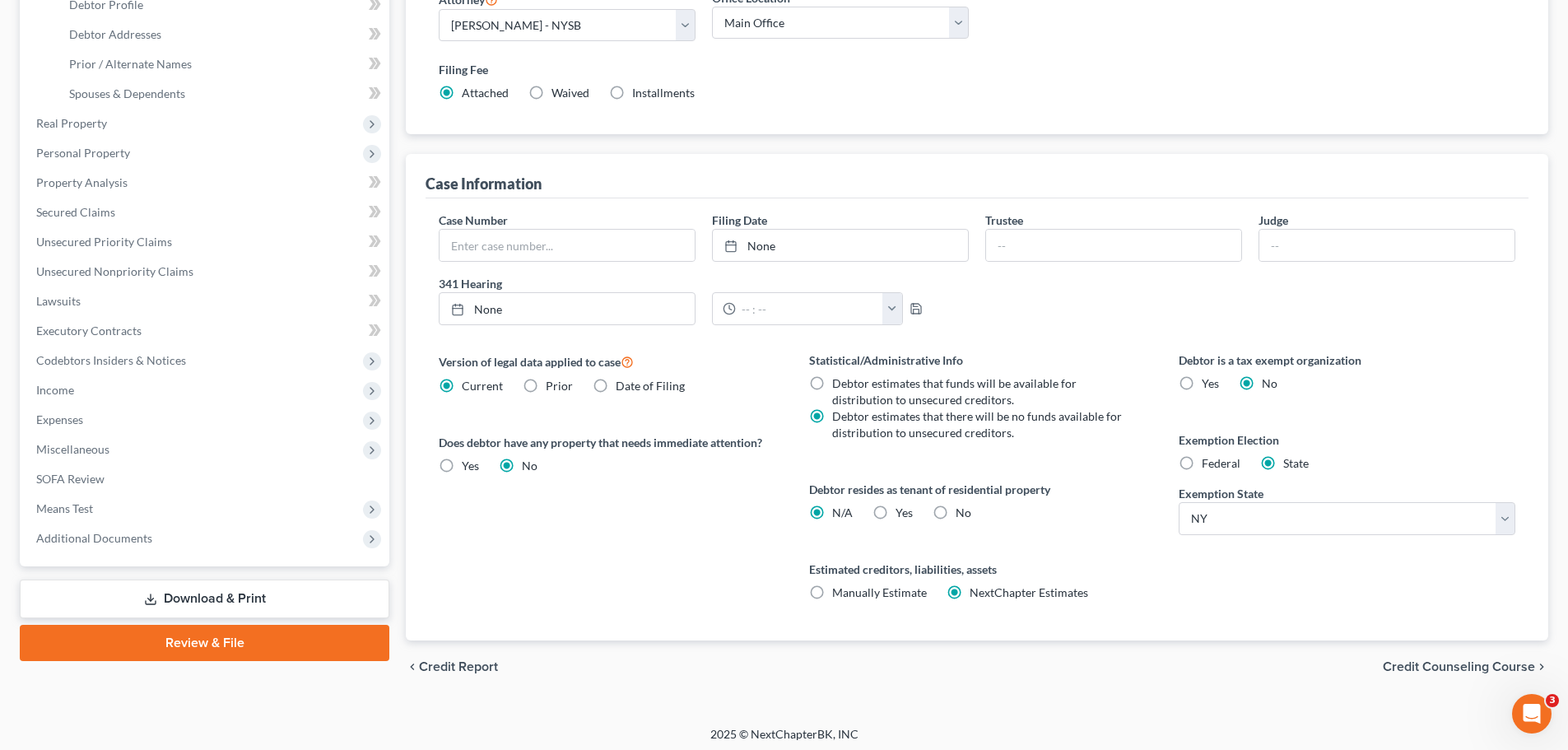
click at [896, 512] on label "Yes Yes" at bounding box center [905, 512] width 17 height 16
click at [902, 512] on input "Yes Yes" at bounding box center [907, 510] width 11 height 11
radio input "true"
radio input "false"
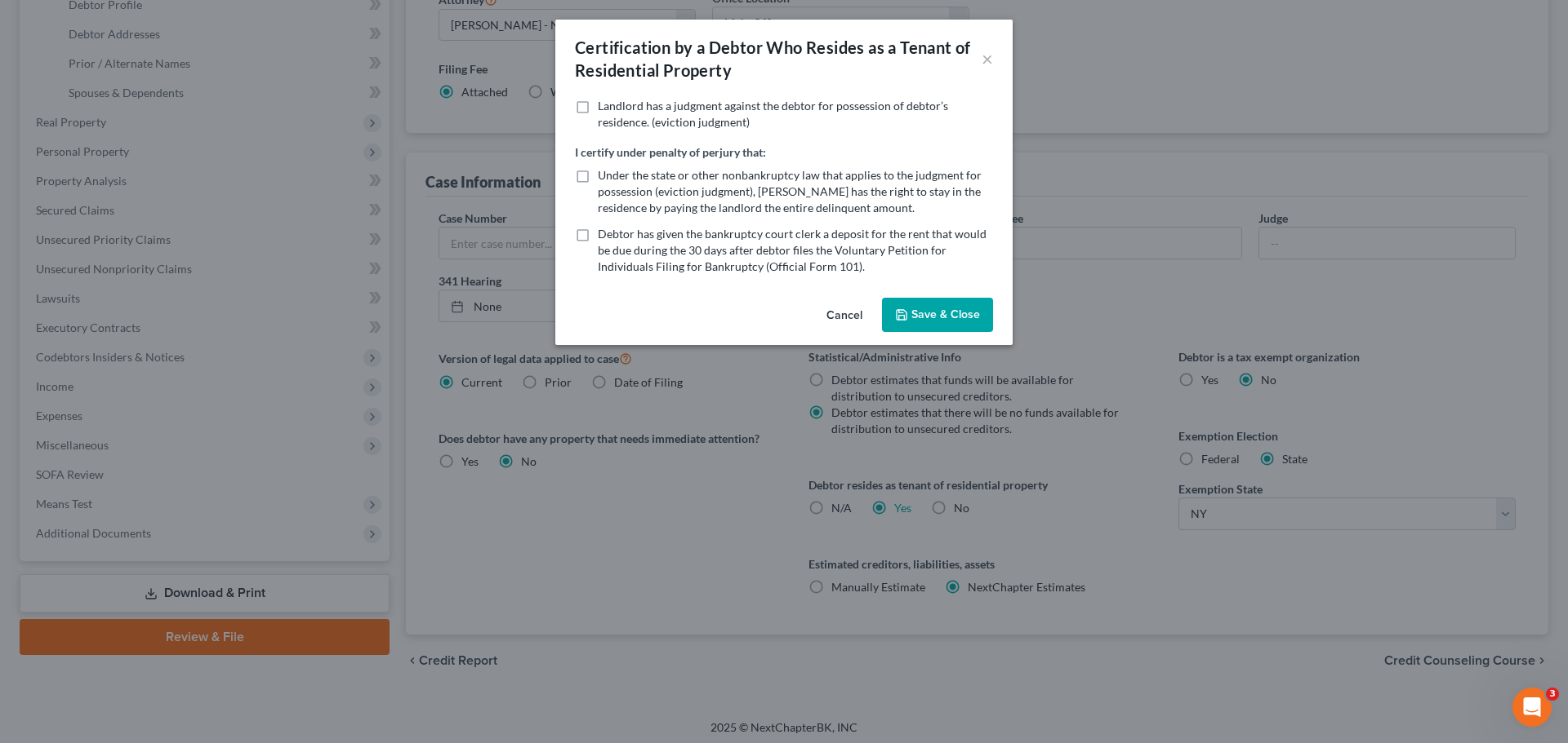
click at [956, 326] on button "Save & Close" at bounding box center [937, 315] width 111 height 35
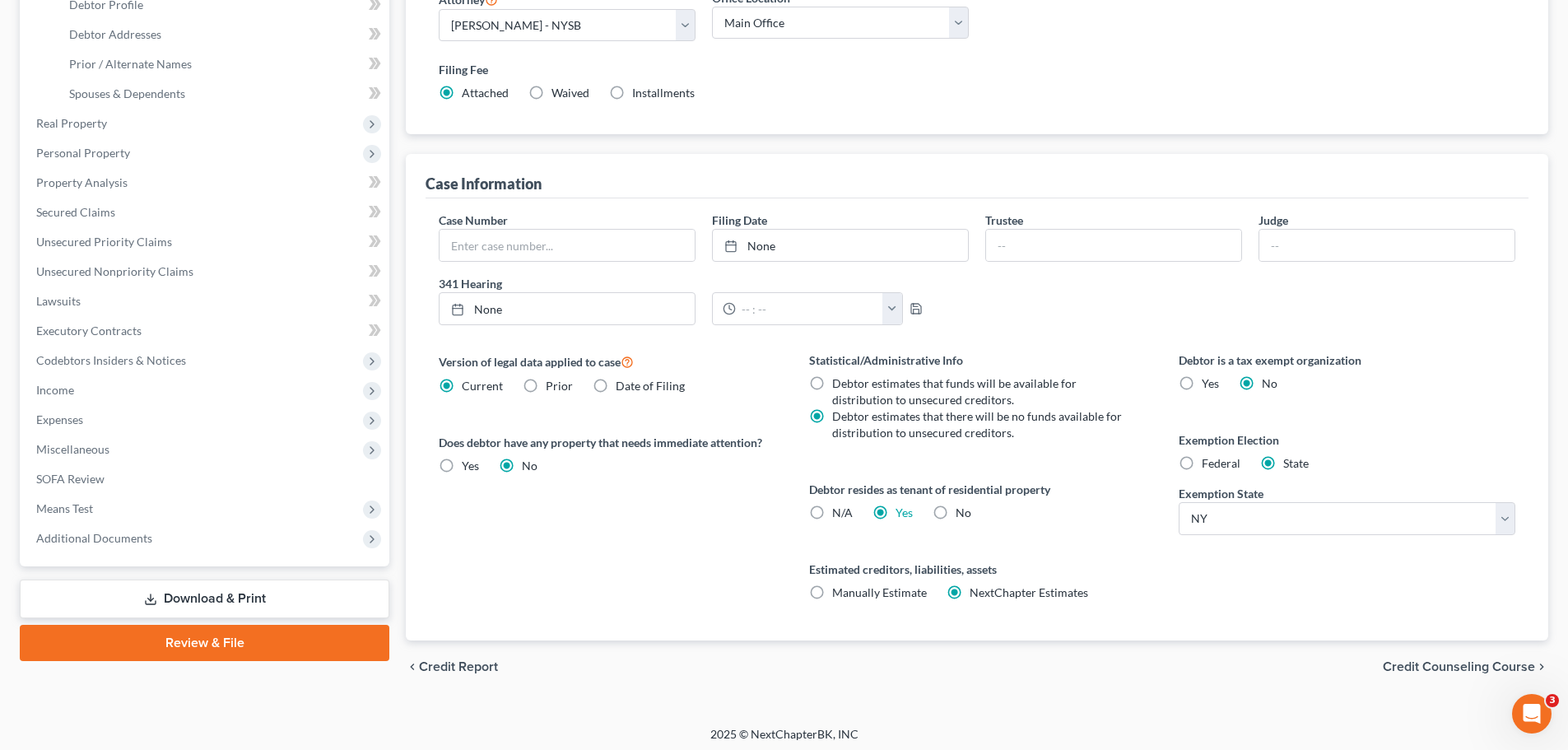
click at [1202, 461] on label "Federal" at bounding box center [1221, 463] width 38 height 16
click at [1209, 461] on input "Federal" at bounding box center [1214, 460] width 11 height 11
radio input "true"
radio input "false"
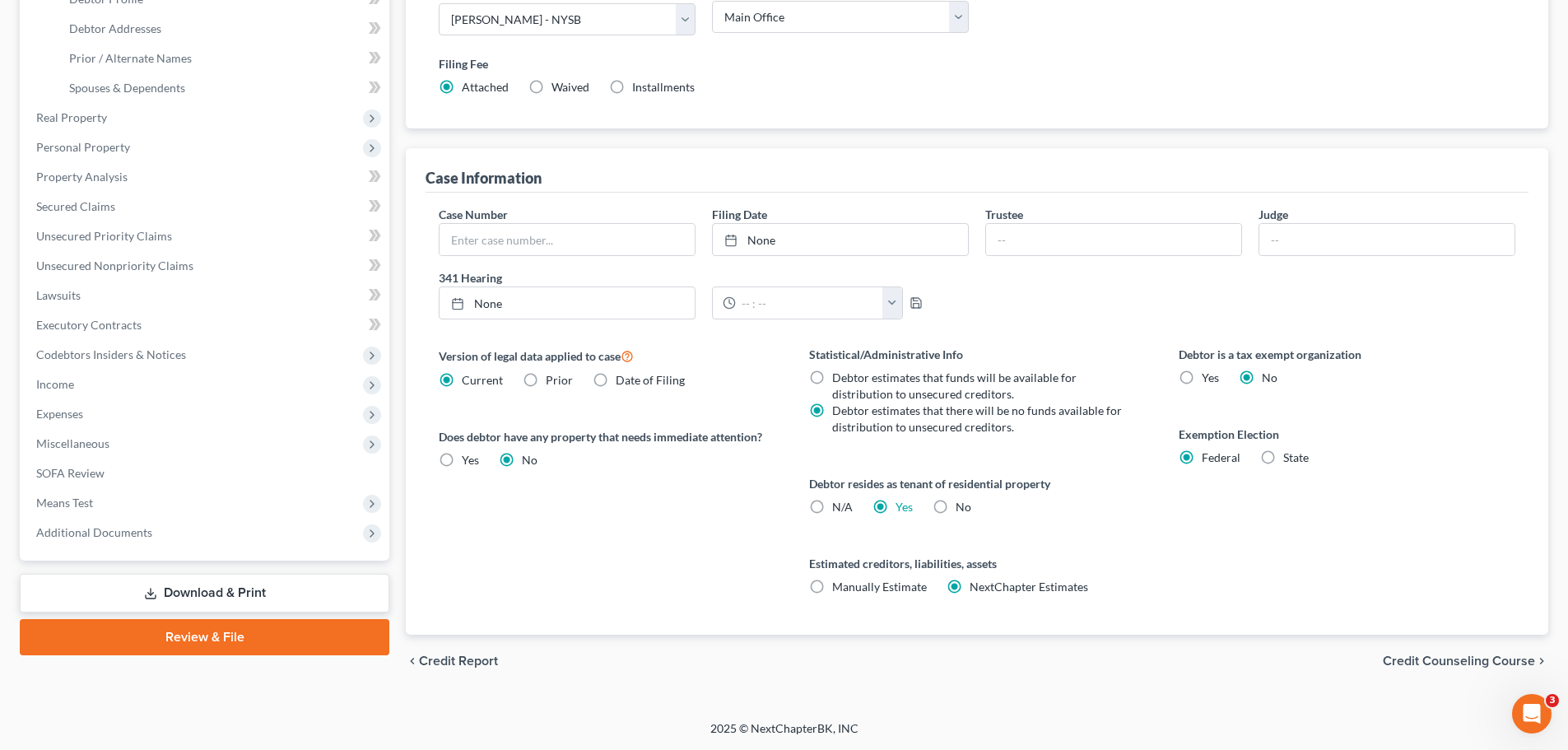
click at [1439, 660] on span "Credit Counseling Course" at bounding box center [1459, 661] width 152 height 13
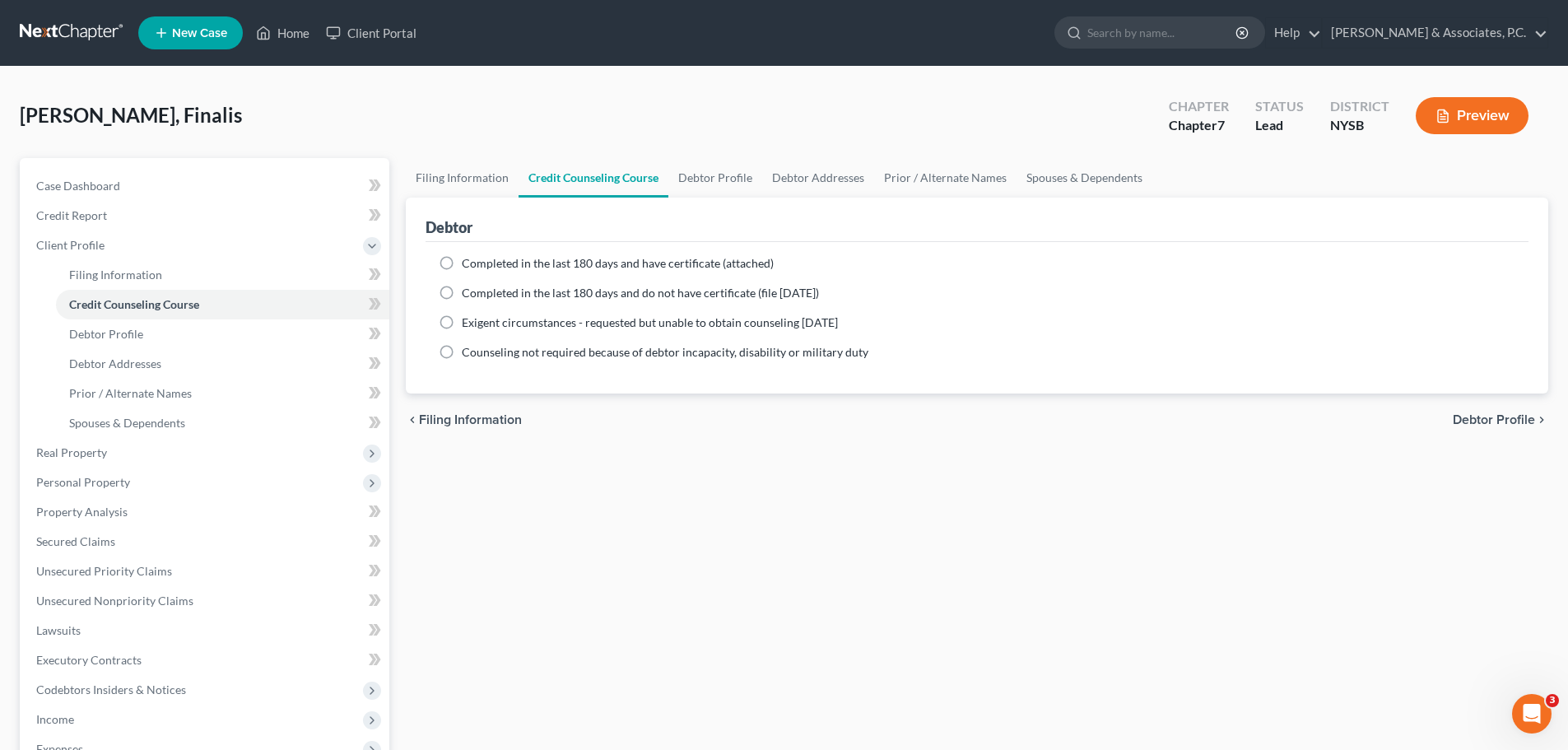
click at [566, 291] on span "Completed in the last 180 days and do not have certificate (file [DATE])" at bounding box center [640, 292] width 357 height 14
click at [480, 291] on input "Completed in the last 180 days and do not have certificate (file [DATE])" at bounding box center [474, 290] width 11 height 11
radio input "true"
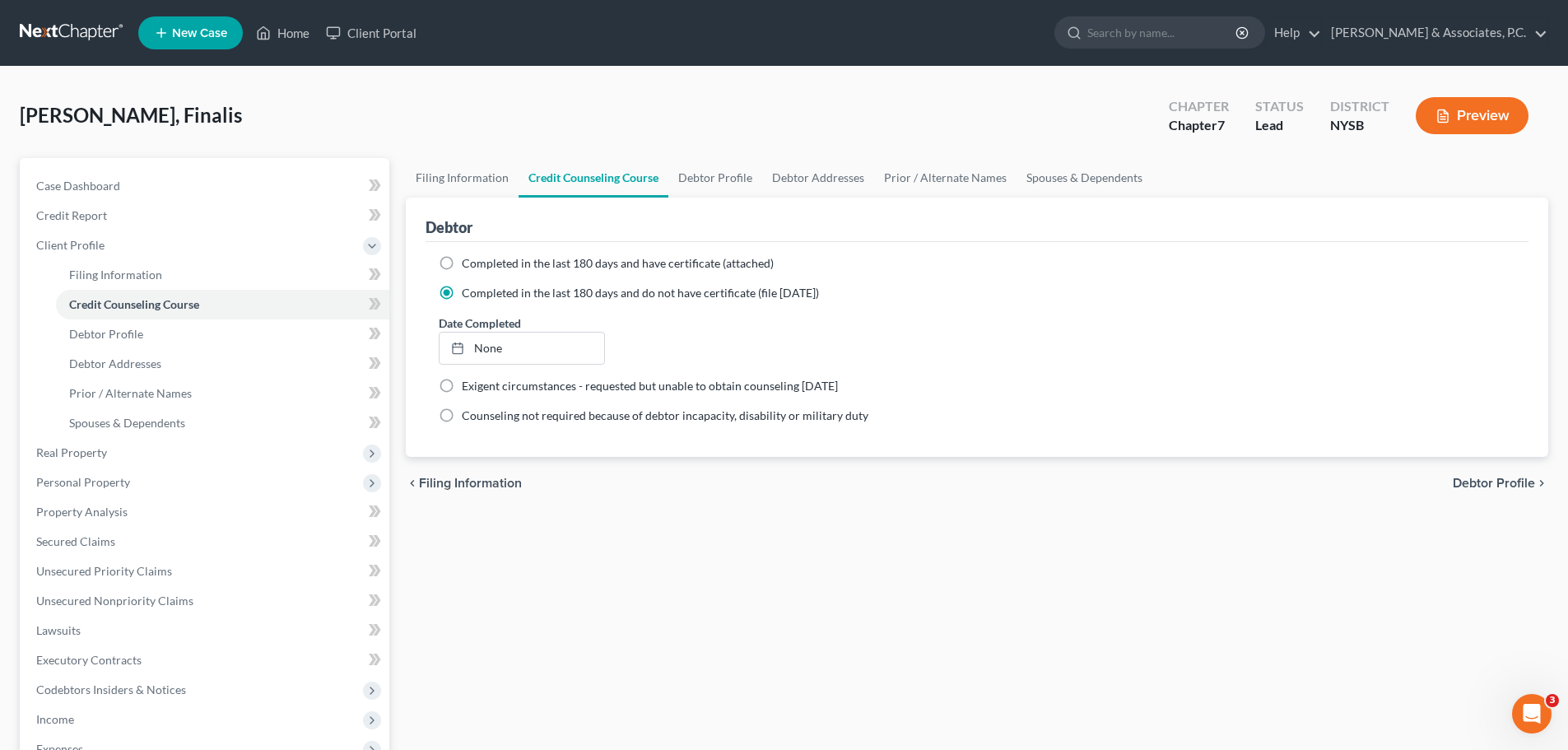
click at [1513, 482] on span "Debtor Profile" at bounding box center [1494, 483] width 83 height 13
select select "0"
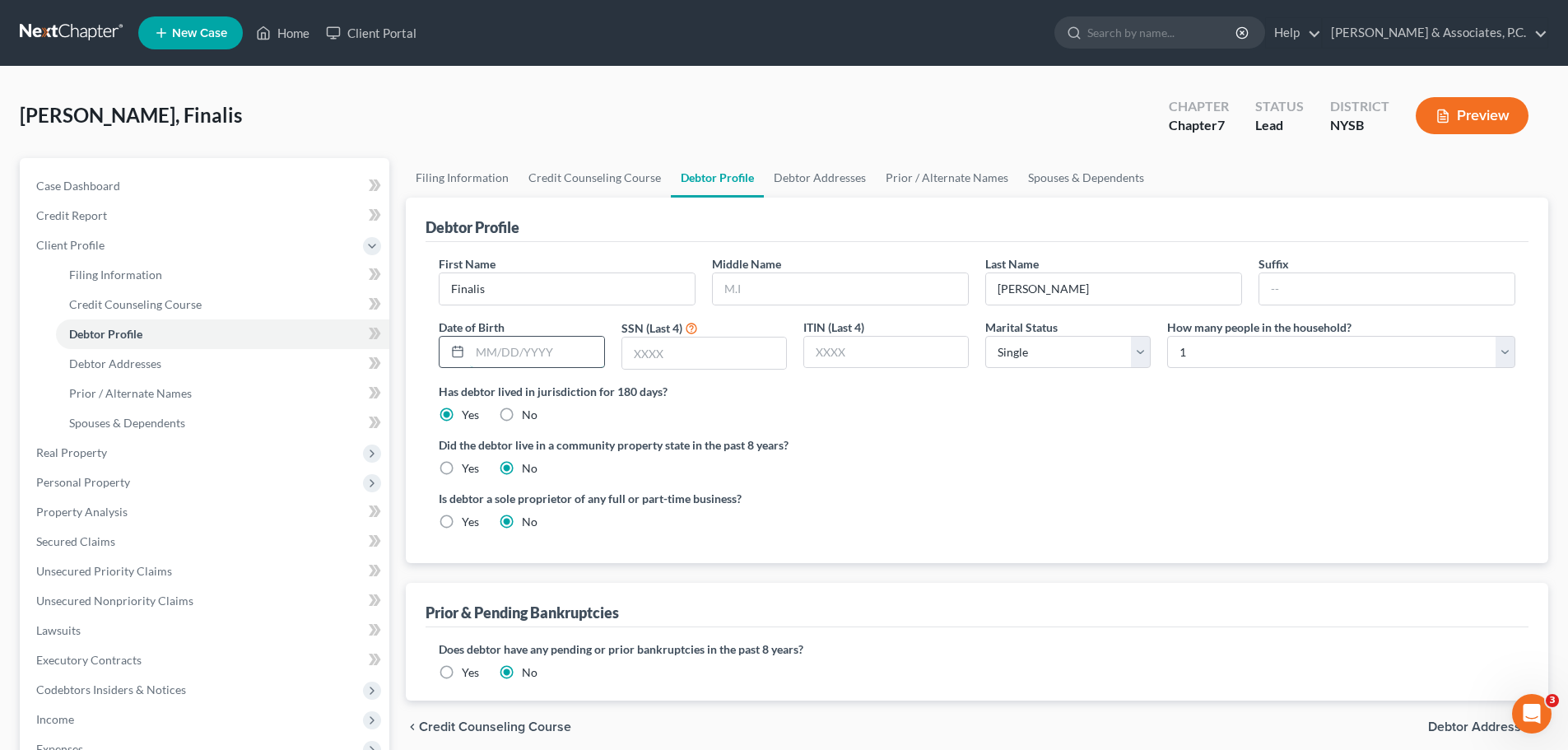
click at [570, 353] on input "text" at bounding box center [537, 352] width 134 height 32
type input "[DATE]"
drag, startPoint x: 709, startPoint y: 357, endPoint x: 699, endPoint y: 357, distance: 10.0
click at [709, 357] on input "text" at bounding box center [704, 353] width 164 height 32
type input "6416"
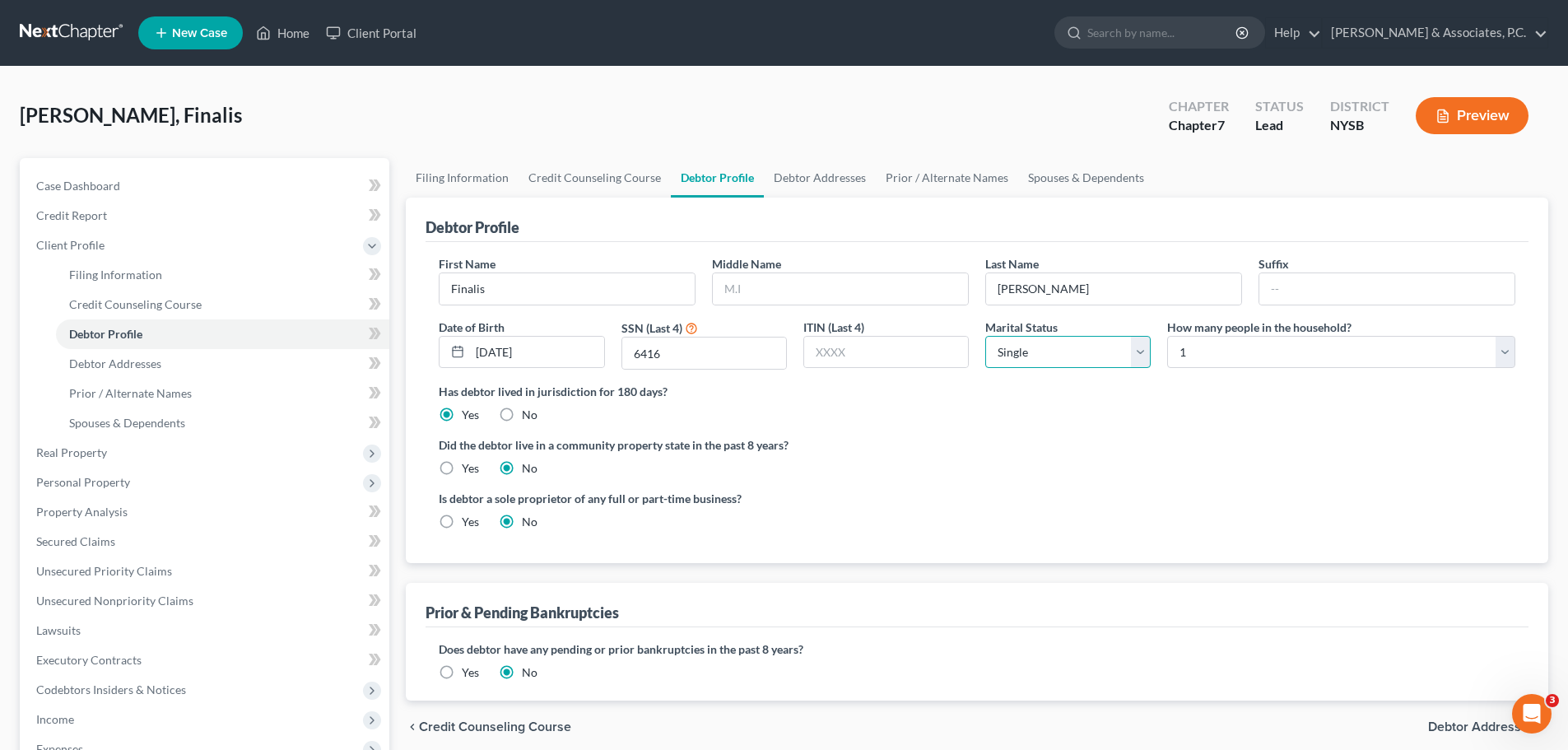
click at [1139, 362] on select "Select Single Married Separated Divorced Widowed" at bounding box center [1068, 352] width 165 height 33
click at [985, 336] on select "Select Single Married Separated Divorced Widowed" at bounding box center [1068, 352] width 165 height 33
click at [1042, 441] on label "Did the debtor live in a community property state in the past 8 years?" at bounding box center [977, 445] width 1077 height 17
click at [1249, 347] on select "Select 1 2 3 4 5 6 7 8 9 10 11 12 13 14 15 16 17 18 19 20" at bounding box center [1341, 352] width 348 height 33
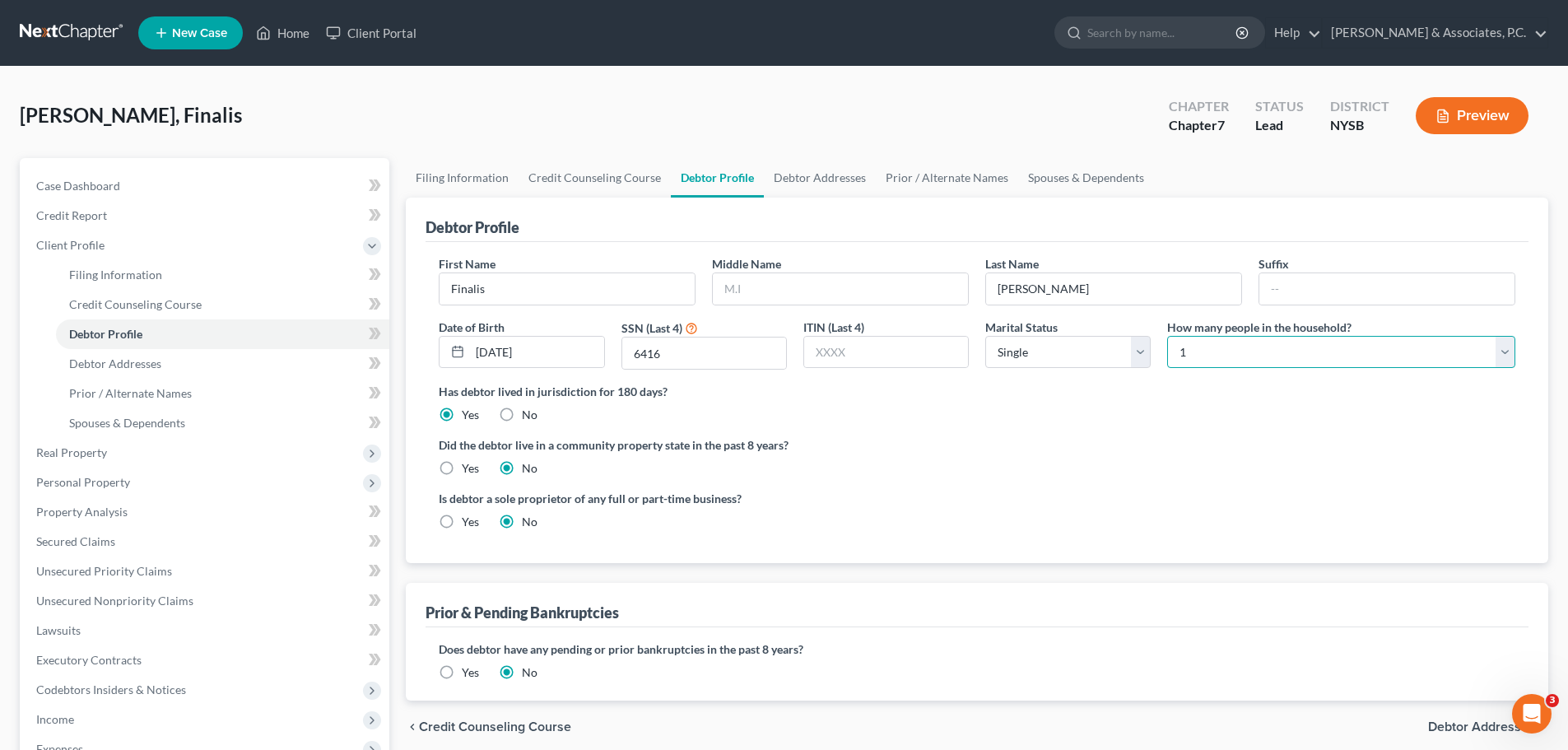
click at [1250, 349] on select "Select 1 2 3 4 5 6 7 8 9 10 11 12 13 14 15 16 17 18 19 20" at bounding box center [1341, 352] width 348 height 33
click at [1168, 336] on select "Select 1 2 3 4 5 6 7 8 9 10 11 12 13 14 15 16 17 18 19 20" at bounding box center [1341, 352] width 348 height 33
click at [1226, 470] on div "Did the debtor live in a community property state in the past 8 years? Yes No" at bounding box center [977, 456] width 1077 height 40
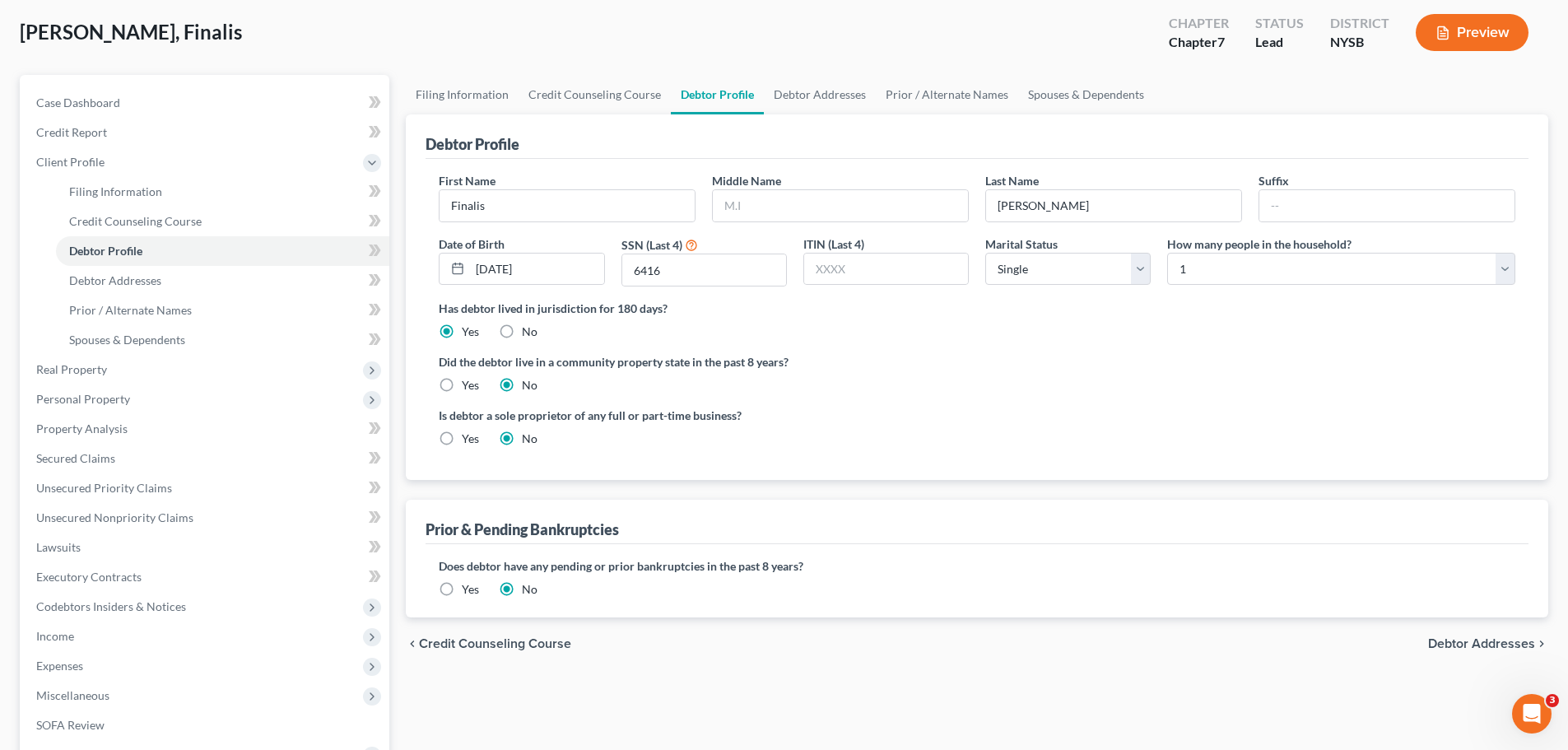
scroll to position [83, 0]
click at [1479, 649] on span "Debtor Addresses" at bounding box center [1482, 644] width 107 height 13
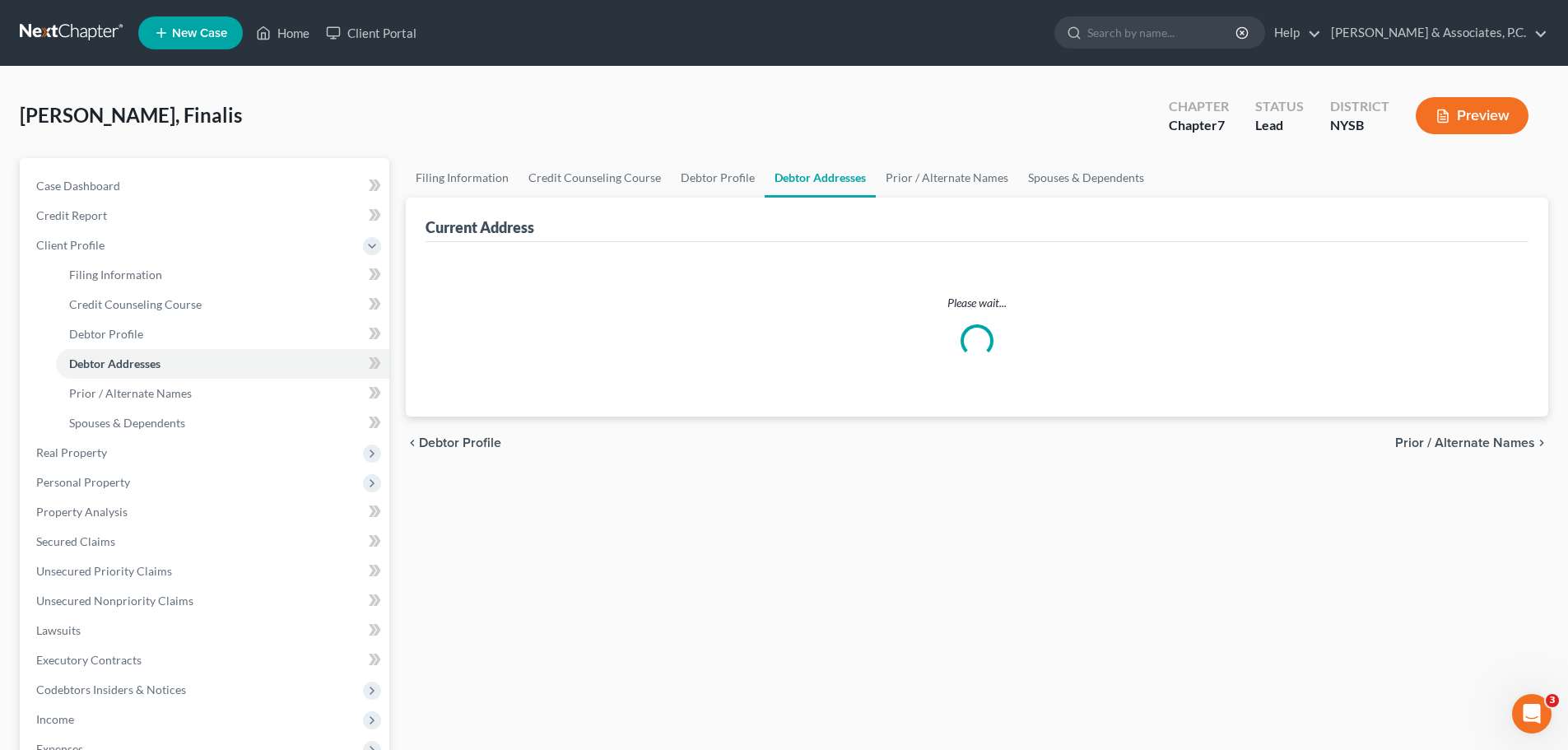
select select "0"
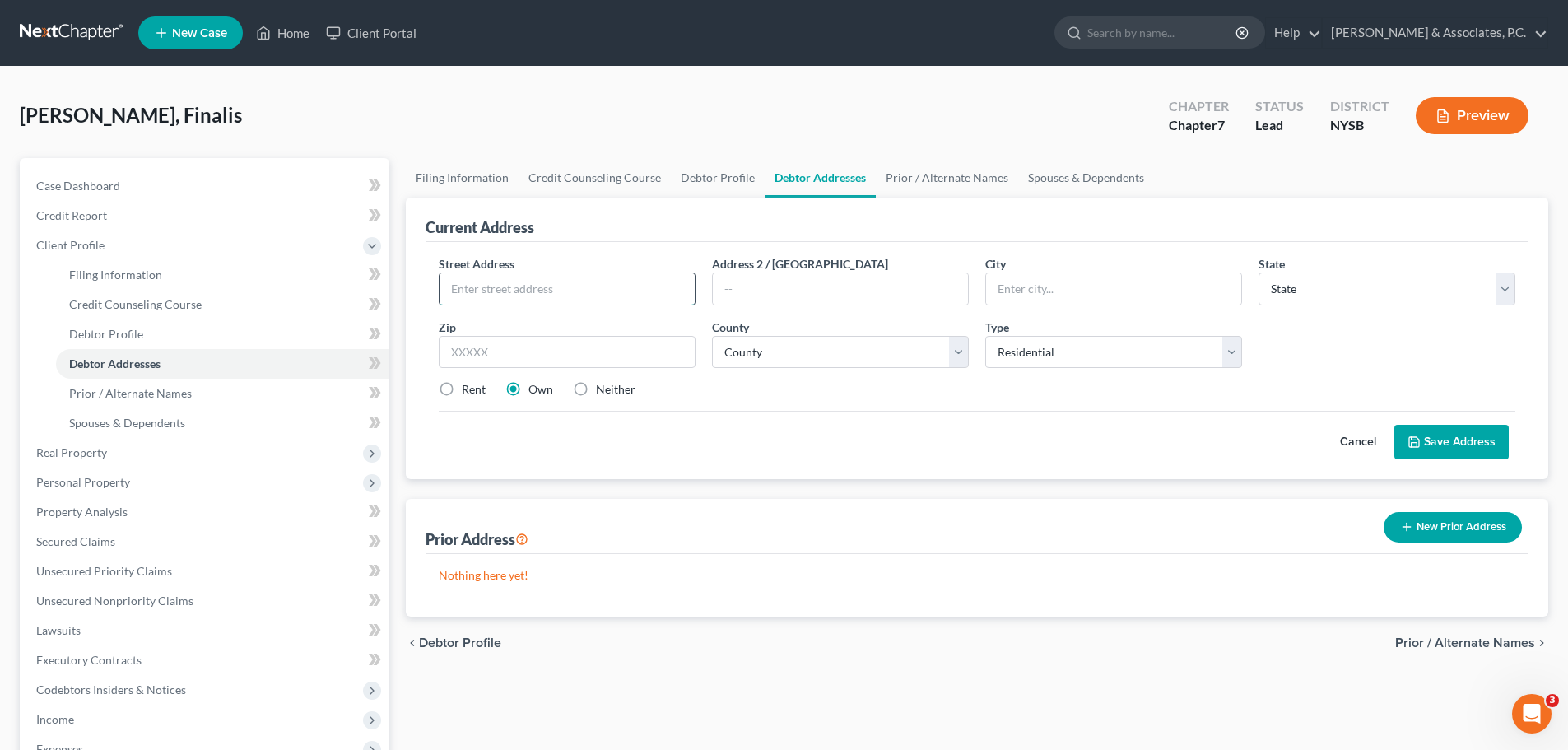
click at [600, 294] on input "text" at bounding box center [567, 289] width 256 height 32
type input "[STREET_ADDRESS][PERSON_NAME]"
click at [657, 358] on input "1002" at bounding box center [567, 352] width 257 height 33
type input "1"
type input "10032"
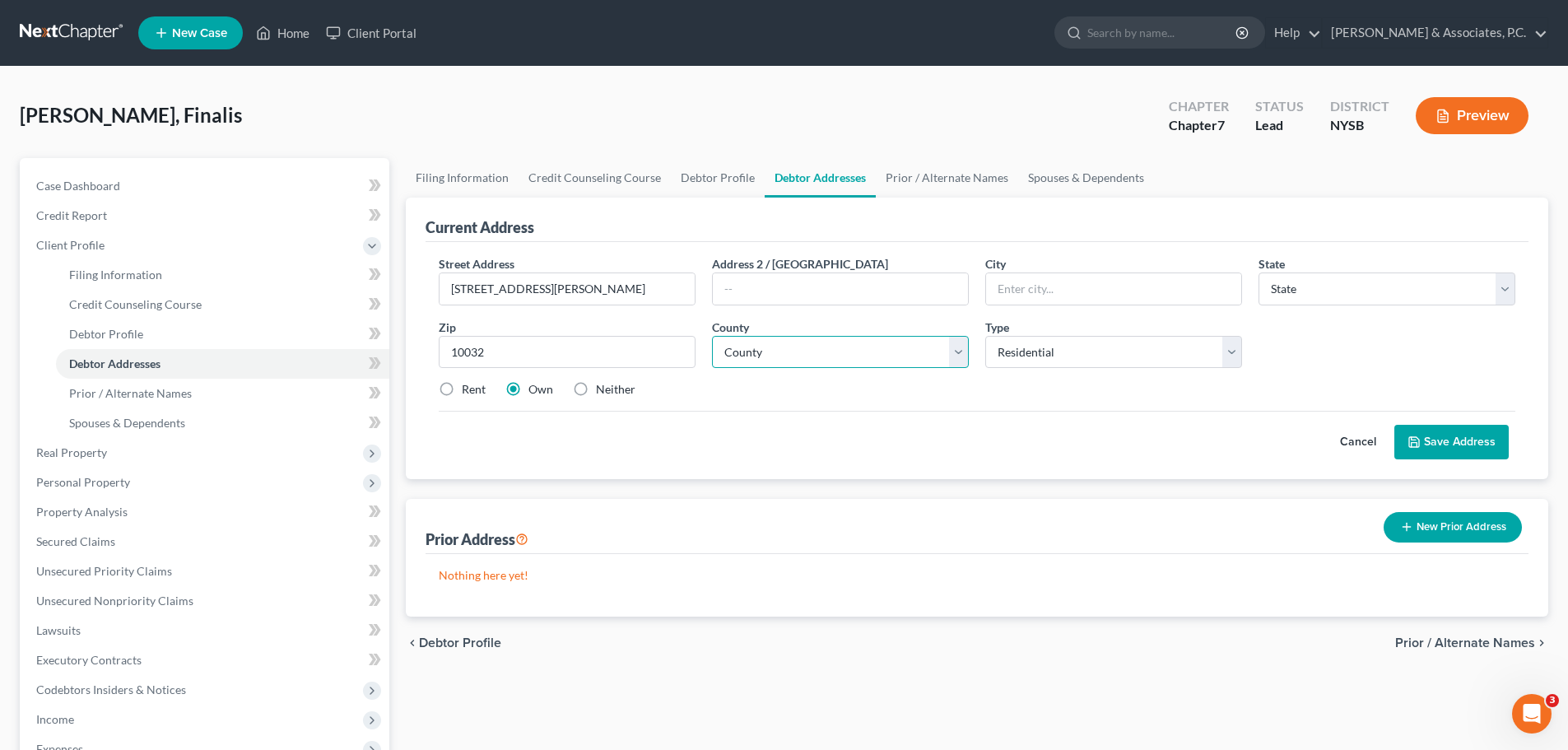
type input "[US_STATE]"
select select "35"
click at [873, 347] on select "County" at bounding box center [841, 352] width 257 height 33
click at [889, 343] on select "County" at bounding box center [841, 352] width 257 height 33
click at [948, 347] on select "County [GEOGRAPHIC_DATA] [GEOGRAPHIC_DATA] [GEOGRAPHIC_DATA] [GEOGRAPHIC_DATA] …" at bounding box center [841, 352] width 257 height 33
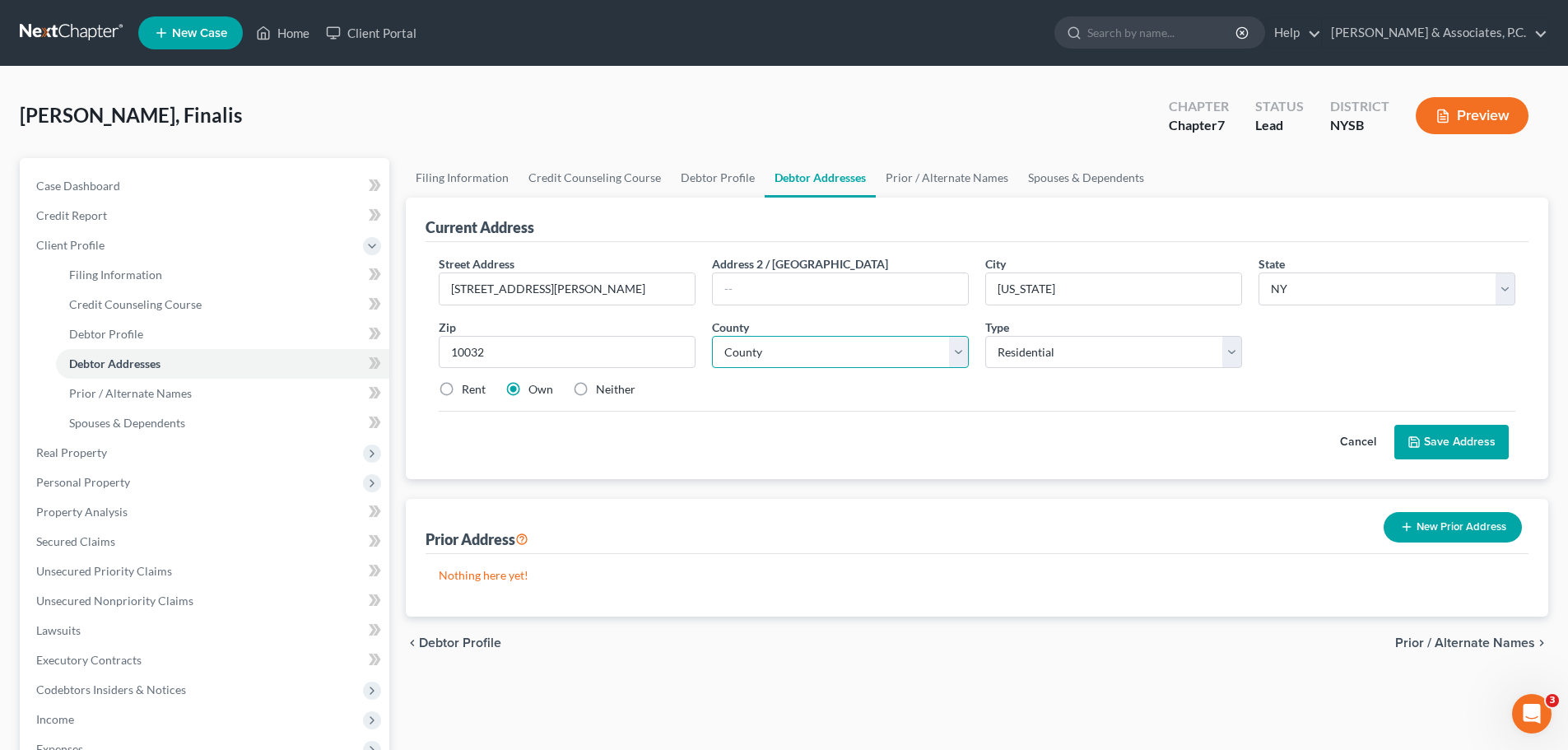
click at [824, 358] on select "County [GEOGRAPHIC_DATA] [GEOGRAPHIC_DATA] [GEOGRAPHIC_DATA] [GEOGRAPHIC_DATA] …" at bounding box center [841, 352] width 257 height 33
click at [955, 354] on select "County [GEOGRAPHIC_DATA] [GEOGRAPHIC_DATA] [GEOGRAPHIC_DATA] [GEOGRAPHIC_DATA] …" at bounding box center [841, 352] width 257 height 33
select select "30"
click at [712, 336] on select "County [GEOGRAPHIC_DATA] [GEOGRAPHIC_DATA] [GEOGRAPHIC_DATA] [GEOGRAPHIC_DATA] …" at bounding box center [841, 352] width 257 height 33
click at [462, 382] on label "Rent" at bounding box center [474, 389] width 24 height 16
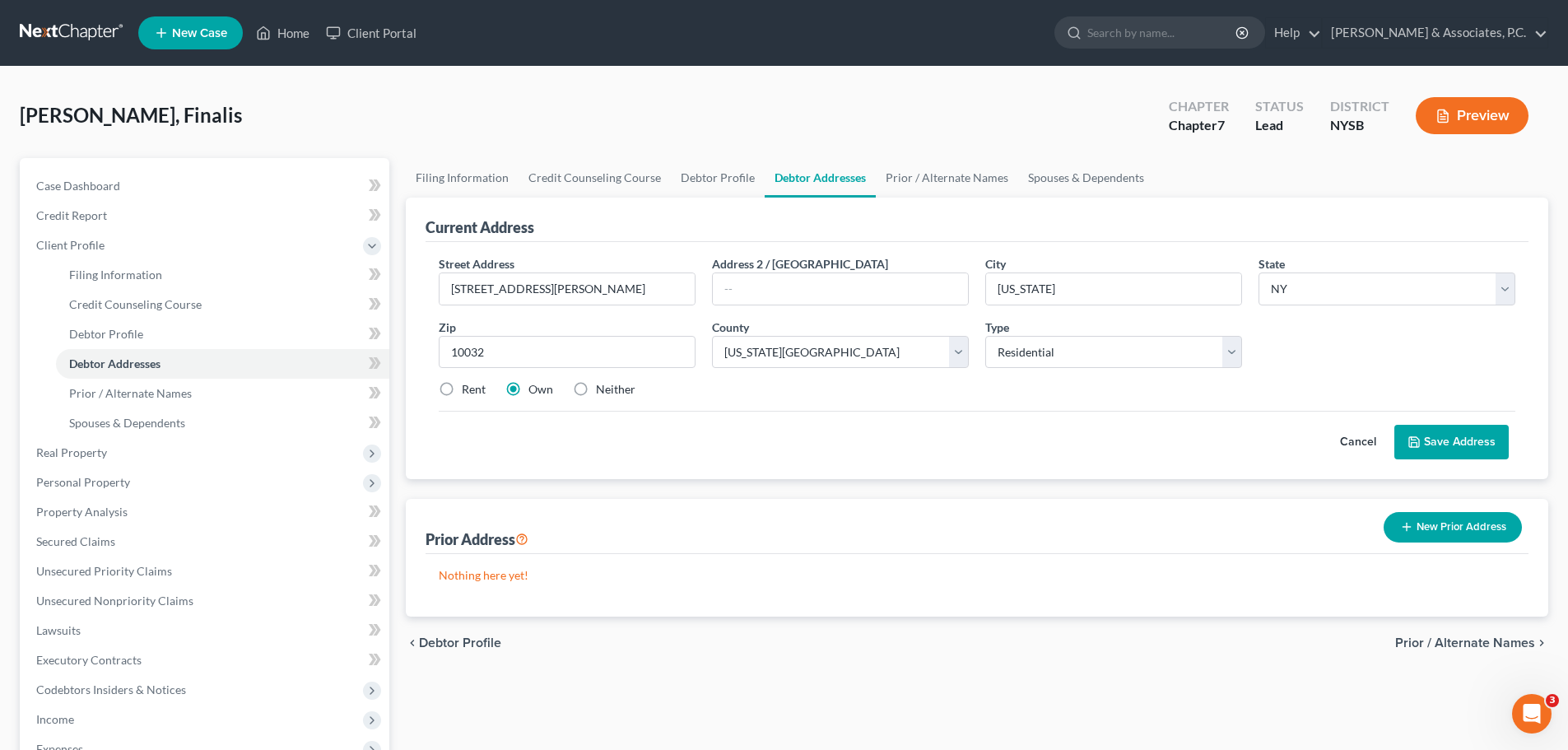
click at [468, 382] on input "Rent" at bounding box center [474, 386] width 11 height 11
radio input "true"
click at [1457, 449] on button "Save Address" at bounding box center [1451, 442] width 114 height 35
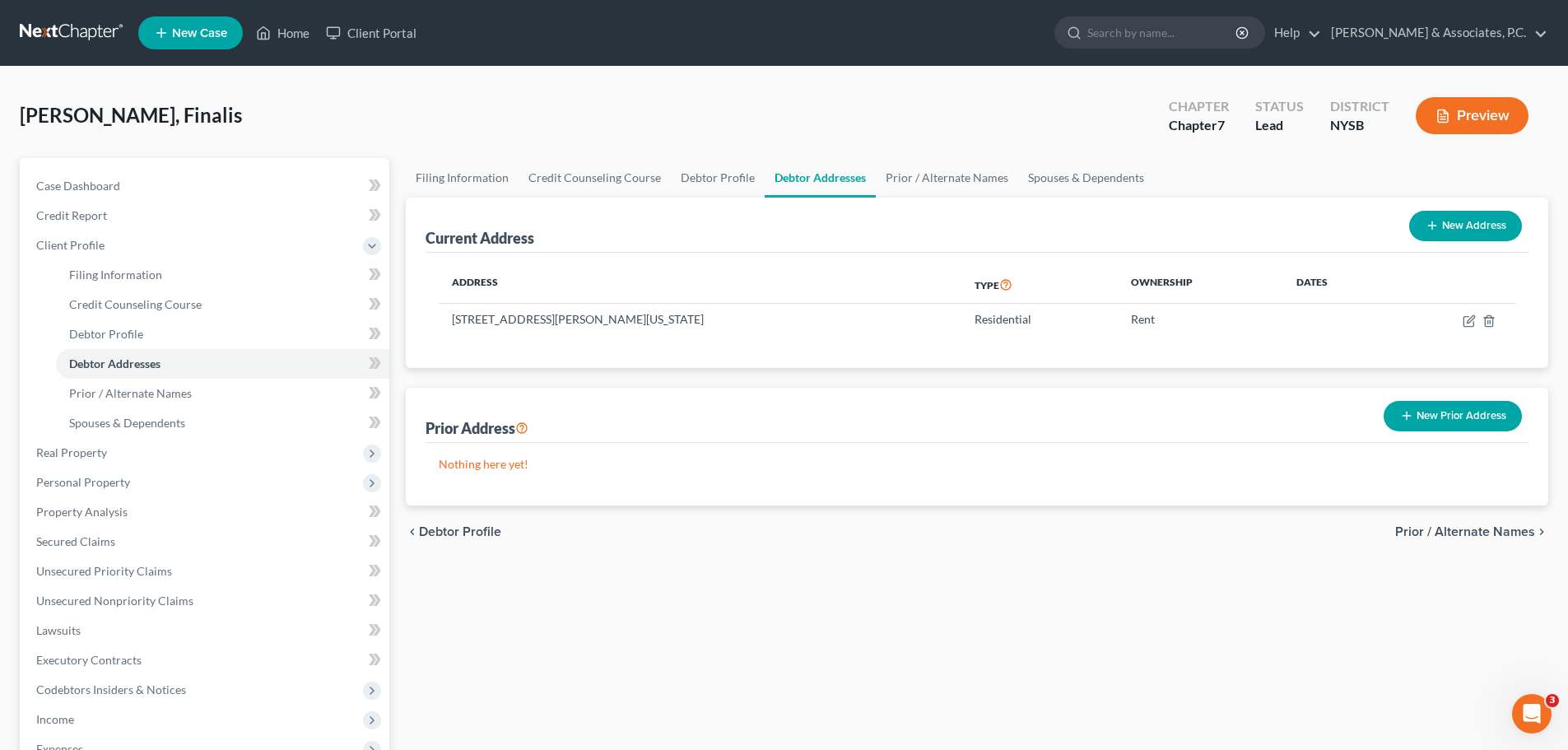
click at [1441, 536] on span "Prior / Alternate Names" at bounding box center [1465, 532] width 140 height 13
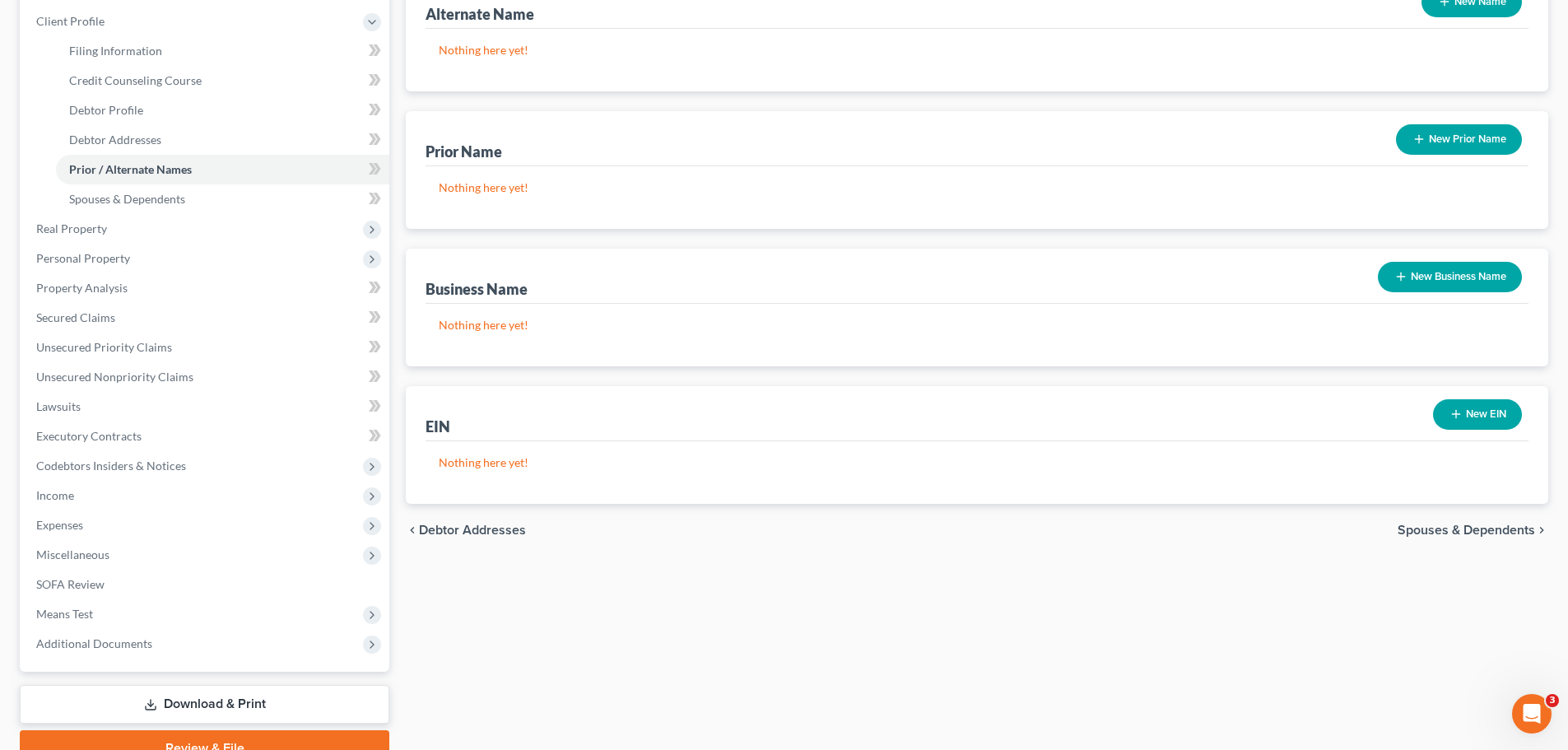
scroll to position [303, 0]
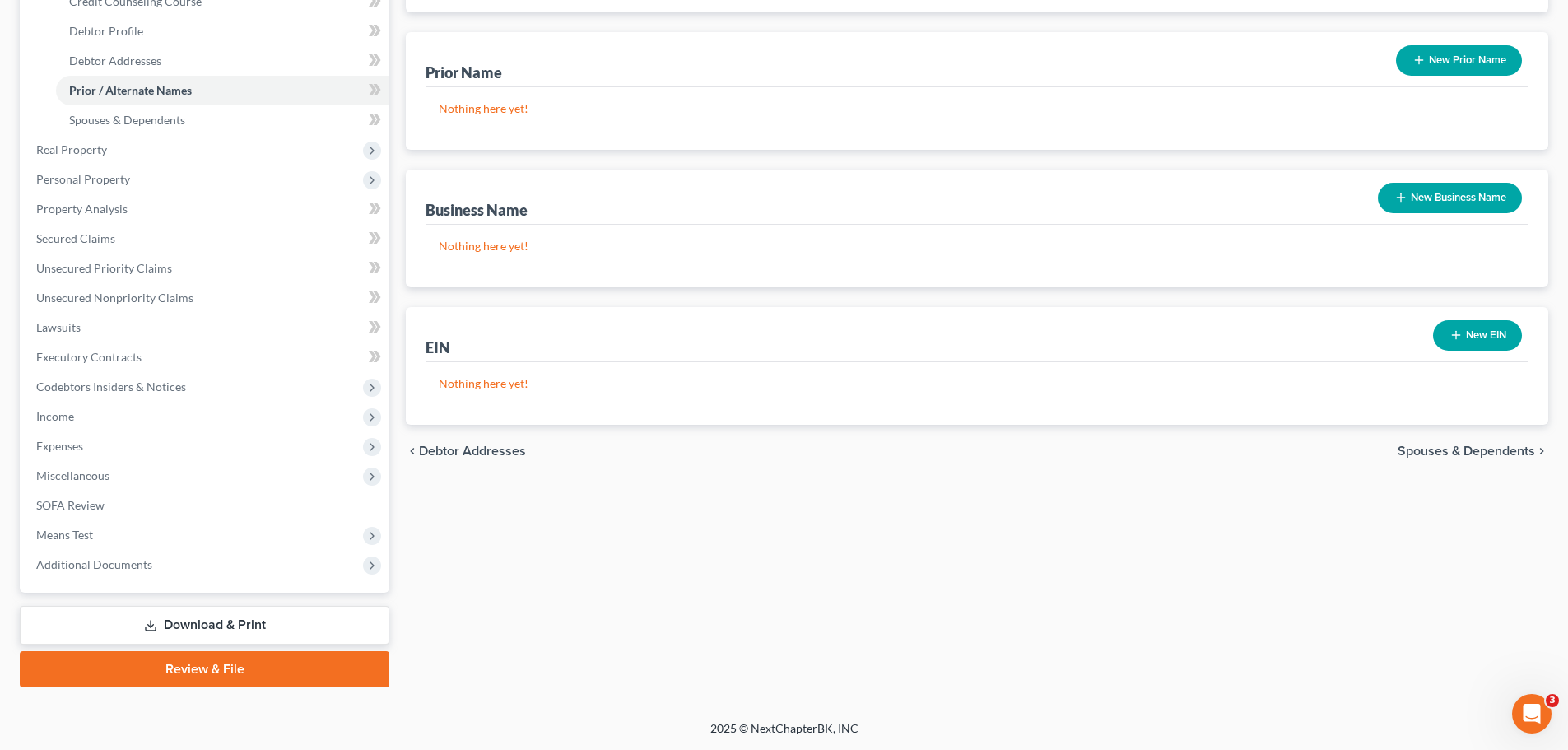
click at [1466, 454] on span "Spouses & Dependents" at bounding box center [1466, 451] width 137 height 13
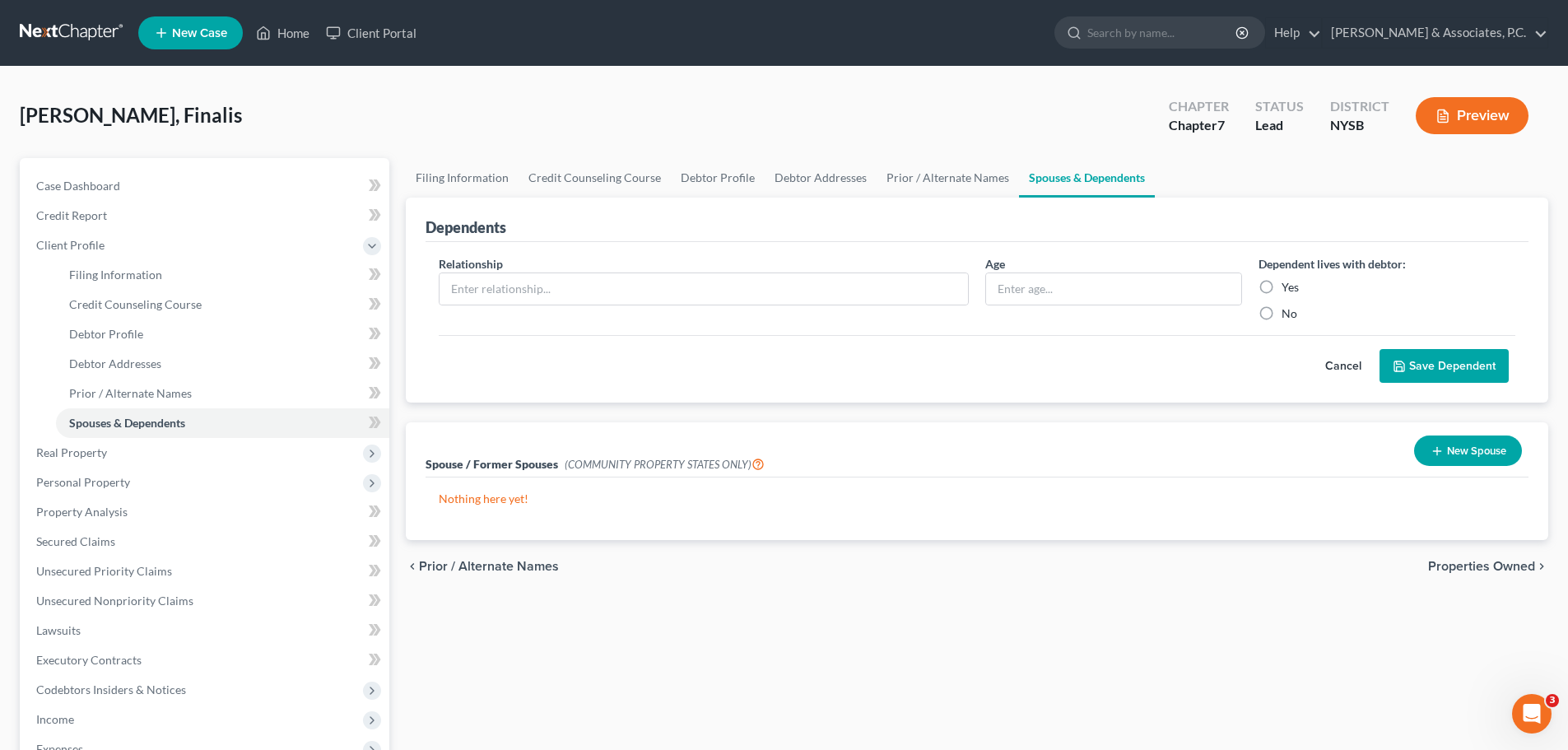
drag, startPoint x: 1481, startPoint y: 560, endPoint x: 1439, endPoint y: 553, distance: 42.6
click at [1476, 560] on span "Properties Owned" at bounding box center [1482, 566] width 107 height 13
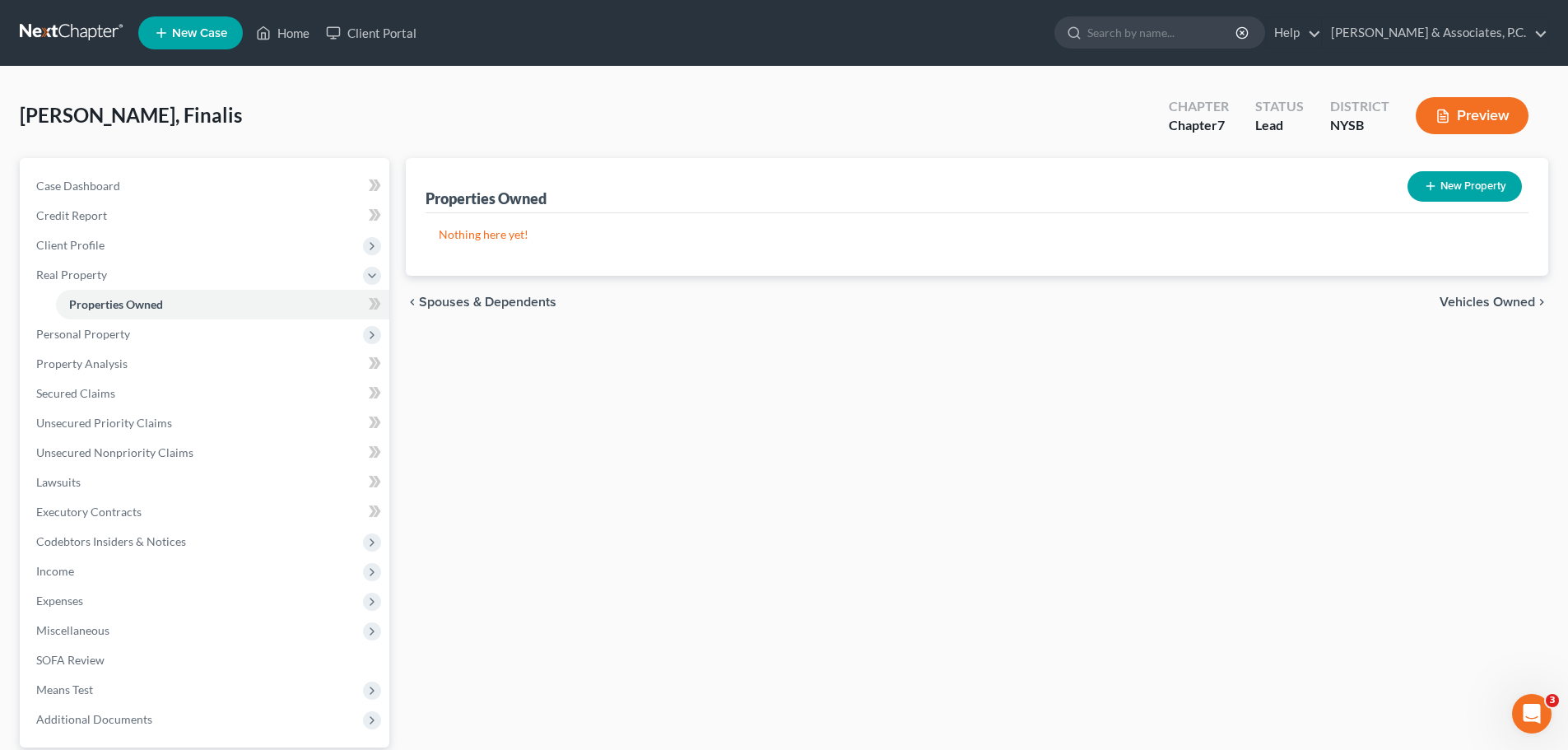
click at [1509, 306] on span "Vehicles Owned" at bounding box center [1487, 302] width 95 height 13
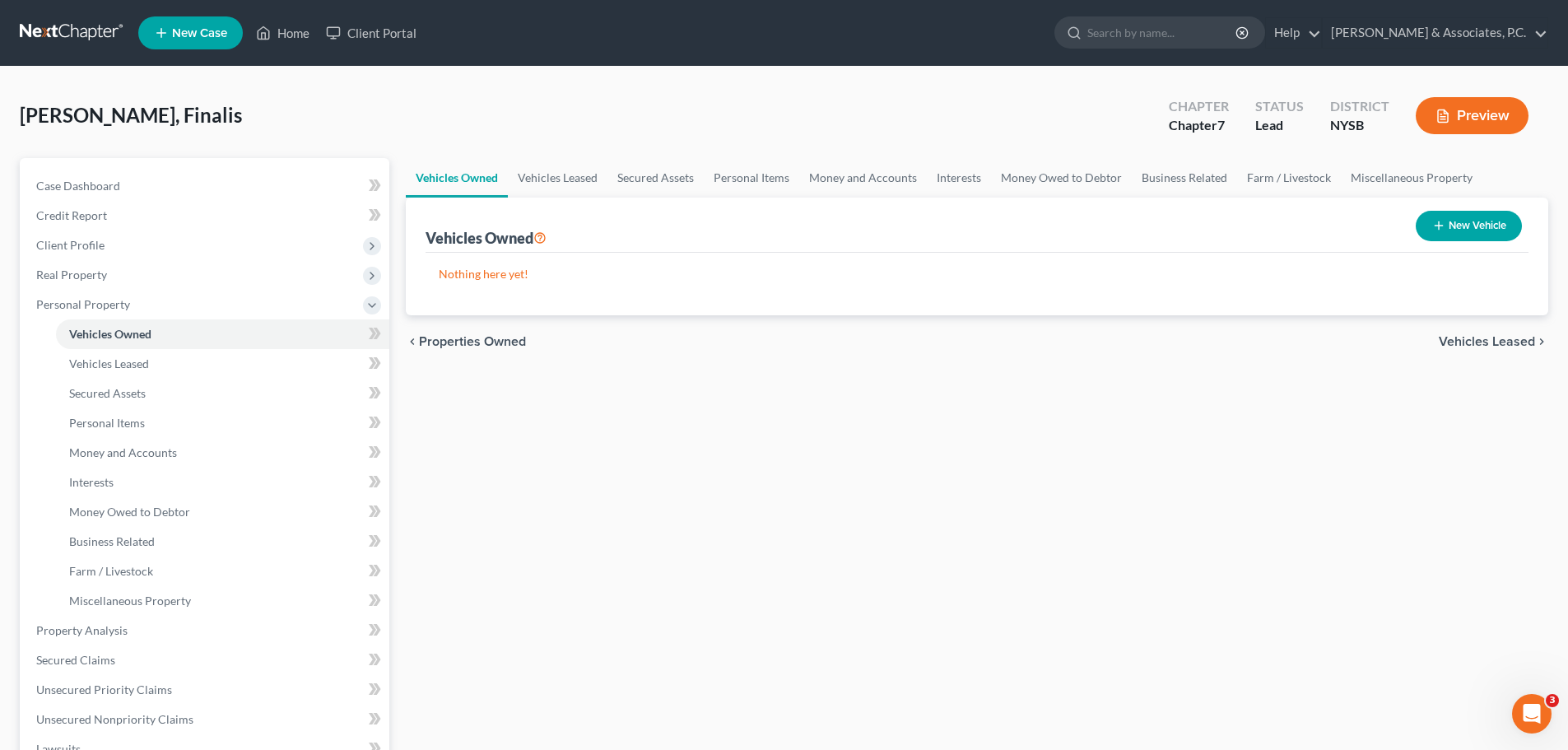
click at [1480, 345] on span "Vehicles Leased" at bounding box center [1486, 341] width 96 height 13
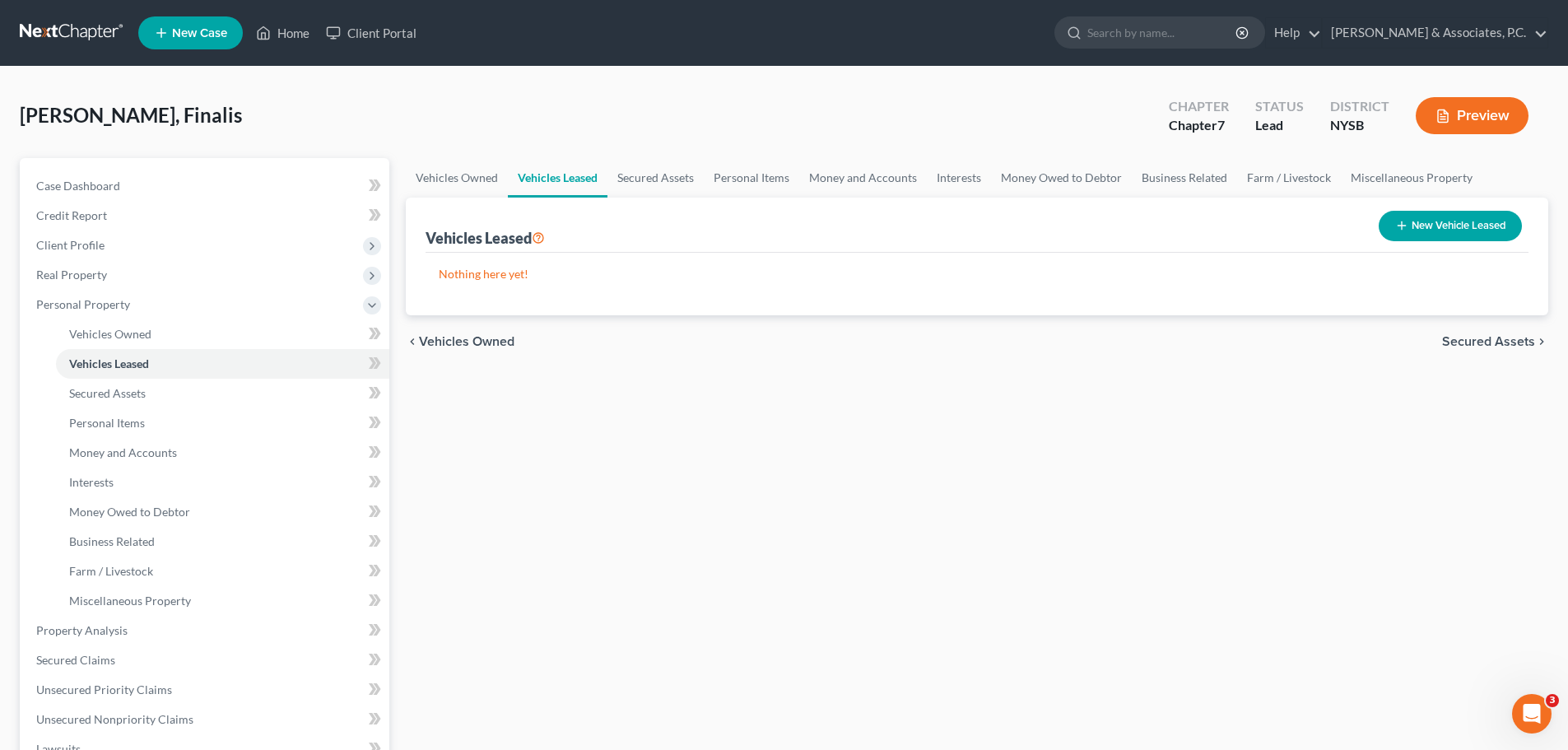
click at [1471, 343] on span "Secured Assets" at bounding box center [1488, 341] width 93 height 13
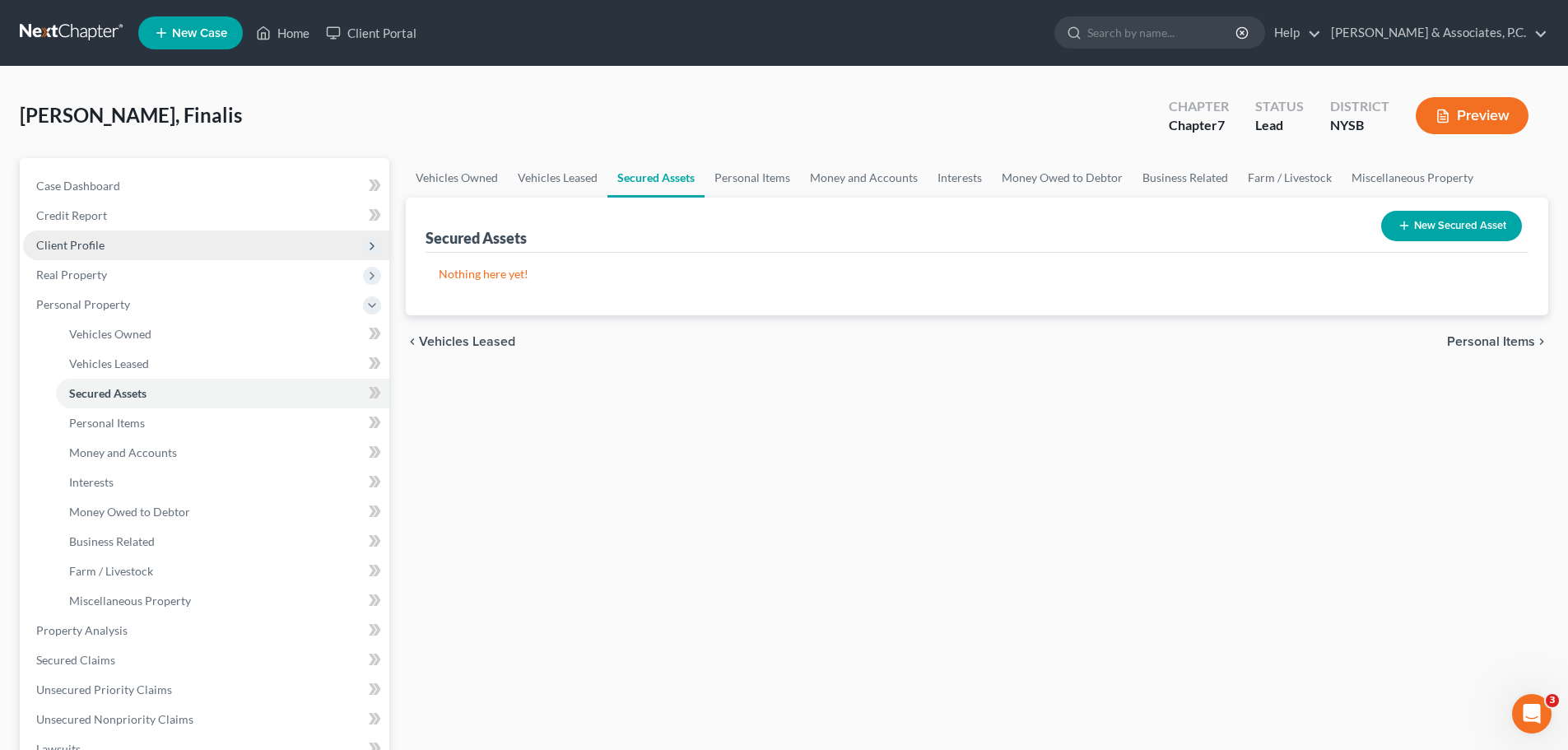
click at [105, 251] on span "Client Profile" at bounding box center [206, 245] width 366 height 30
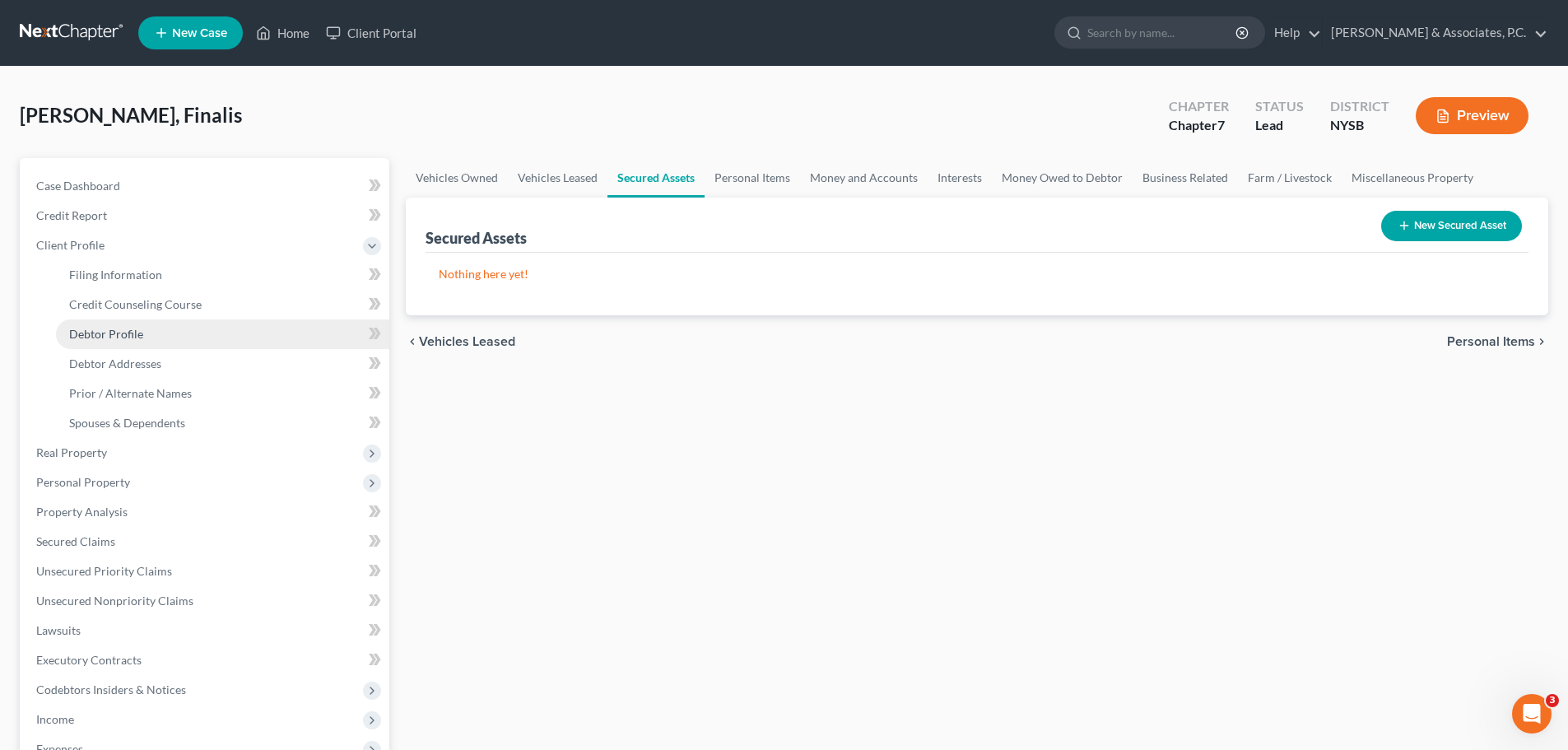
click at [148, 339] on link "Debtor Profile" at bounding box center [222, 334] width 333 height 30
select select "0"
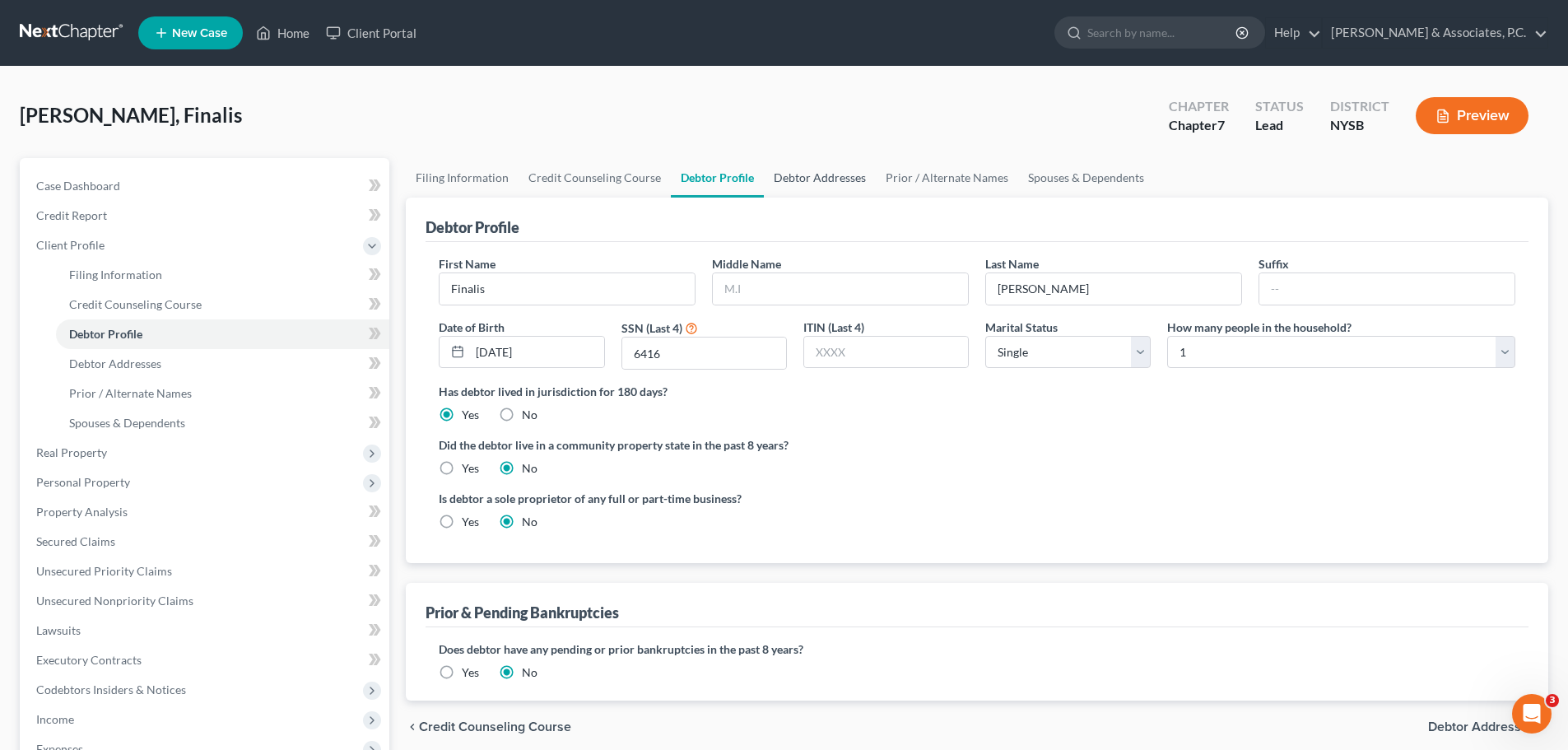
click at [836, 176] on link "Debtor Addresses" at bounding box center [819, 178] width 112 height 39
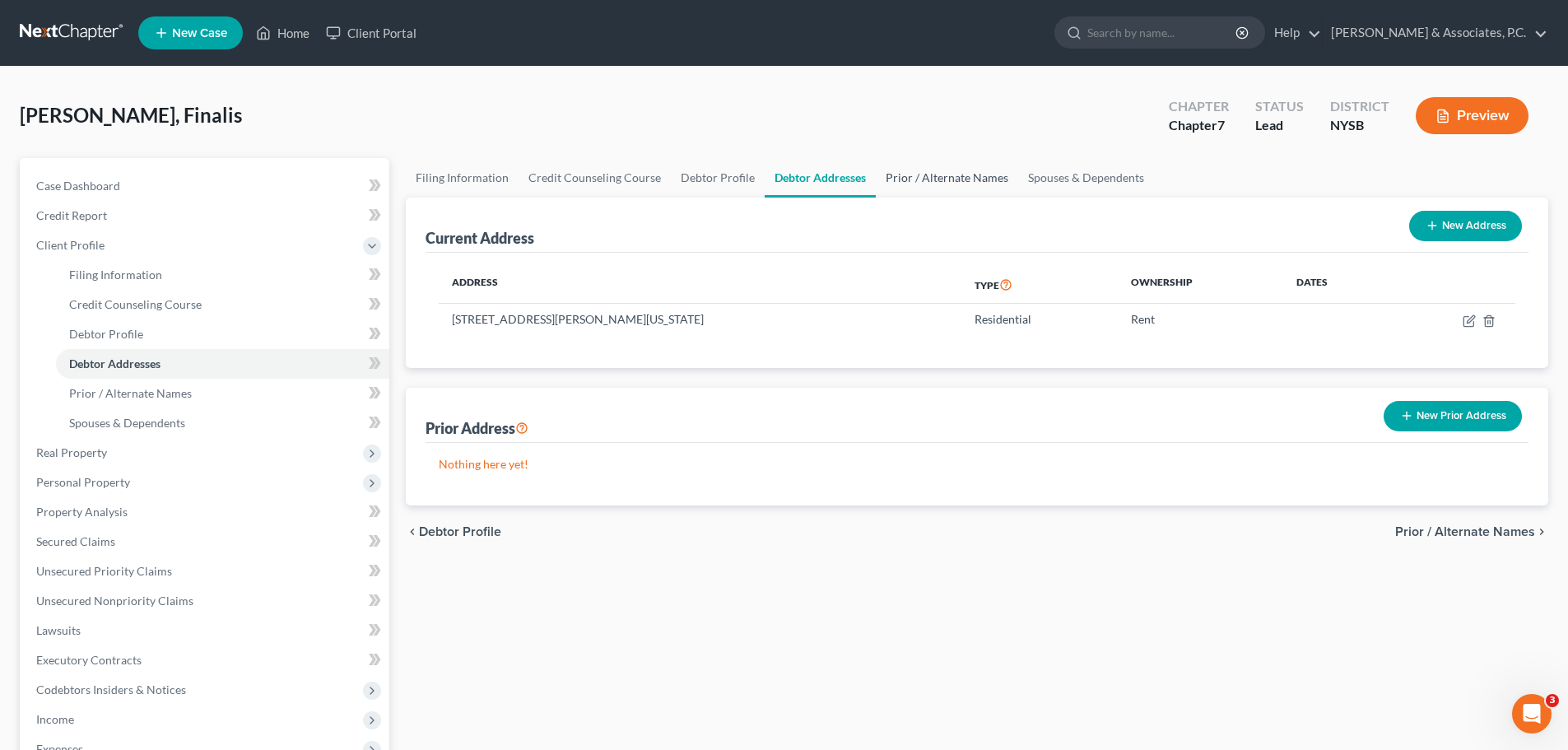
click at [886, 184] on link "Prior / Alternate Names" at bounding box center [946, 178] width 142 height 39
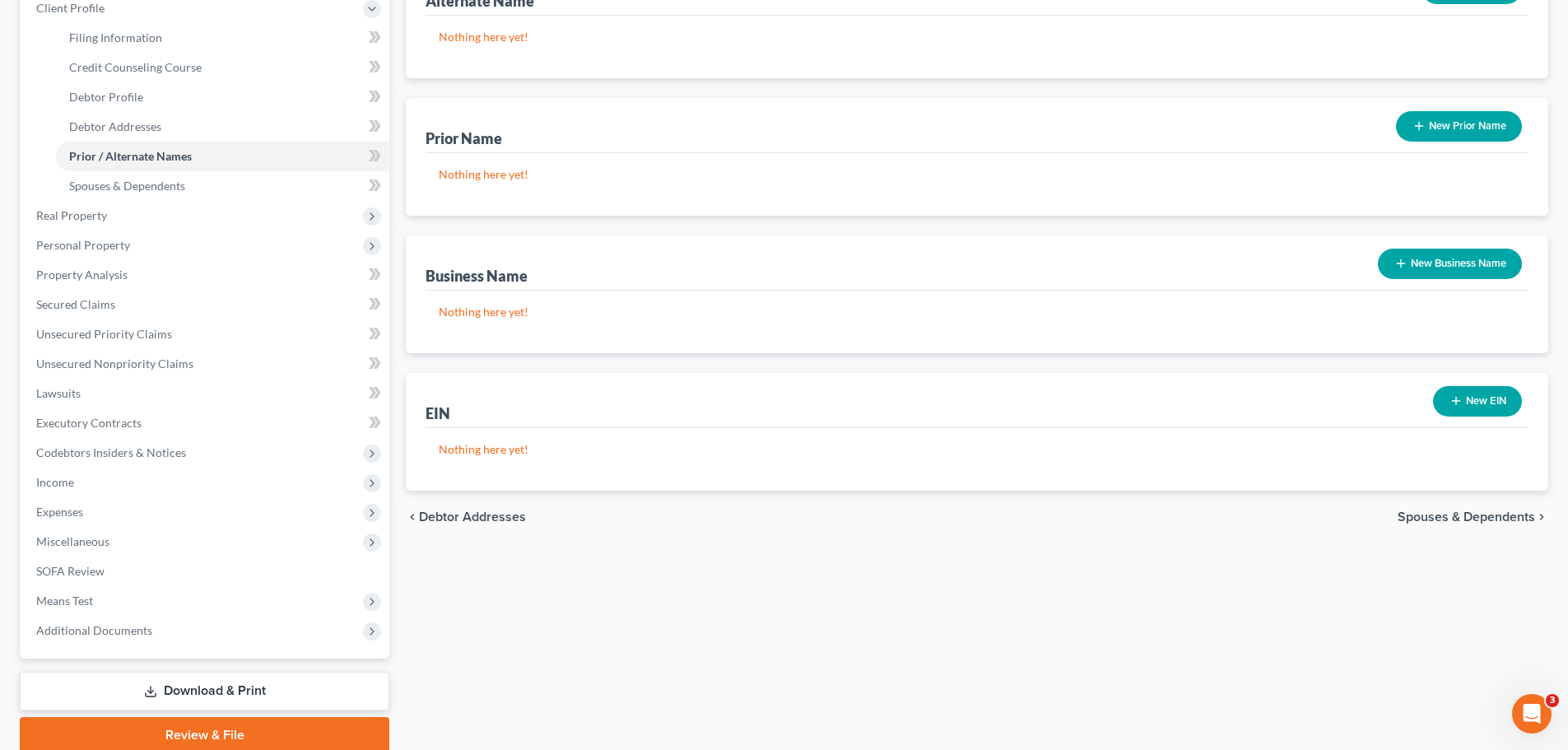
scroll to position [303, 0]
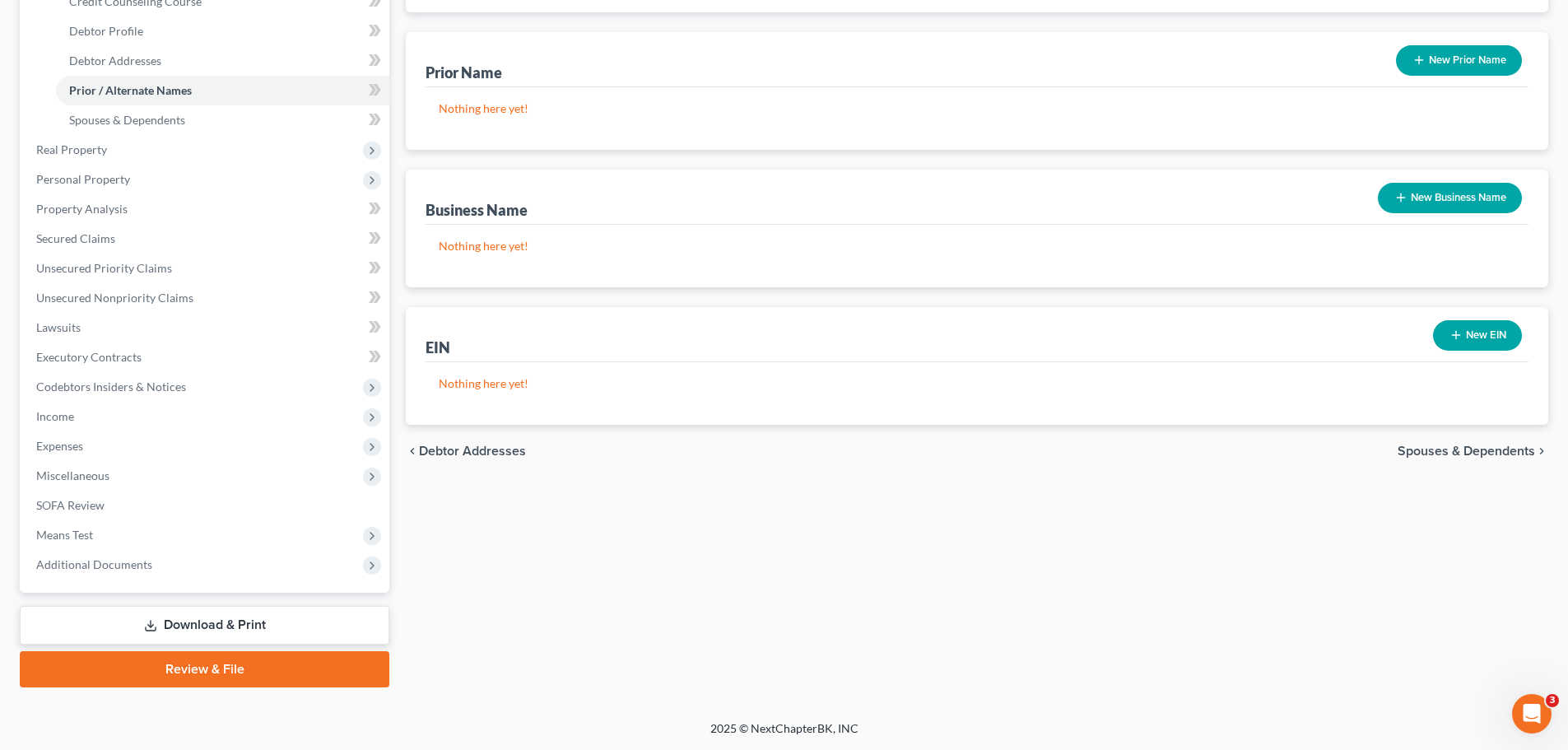
click at [1434, 448] on div "chevron_left Debtor Addresses Spouses & Dependents chevron_right" at bounding box center [977, 452] width 1143 height 53
click at [1434, 450] on span "Spouses & Dependents" at bounding box center [1466, 451] width 137 height 13
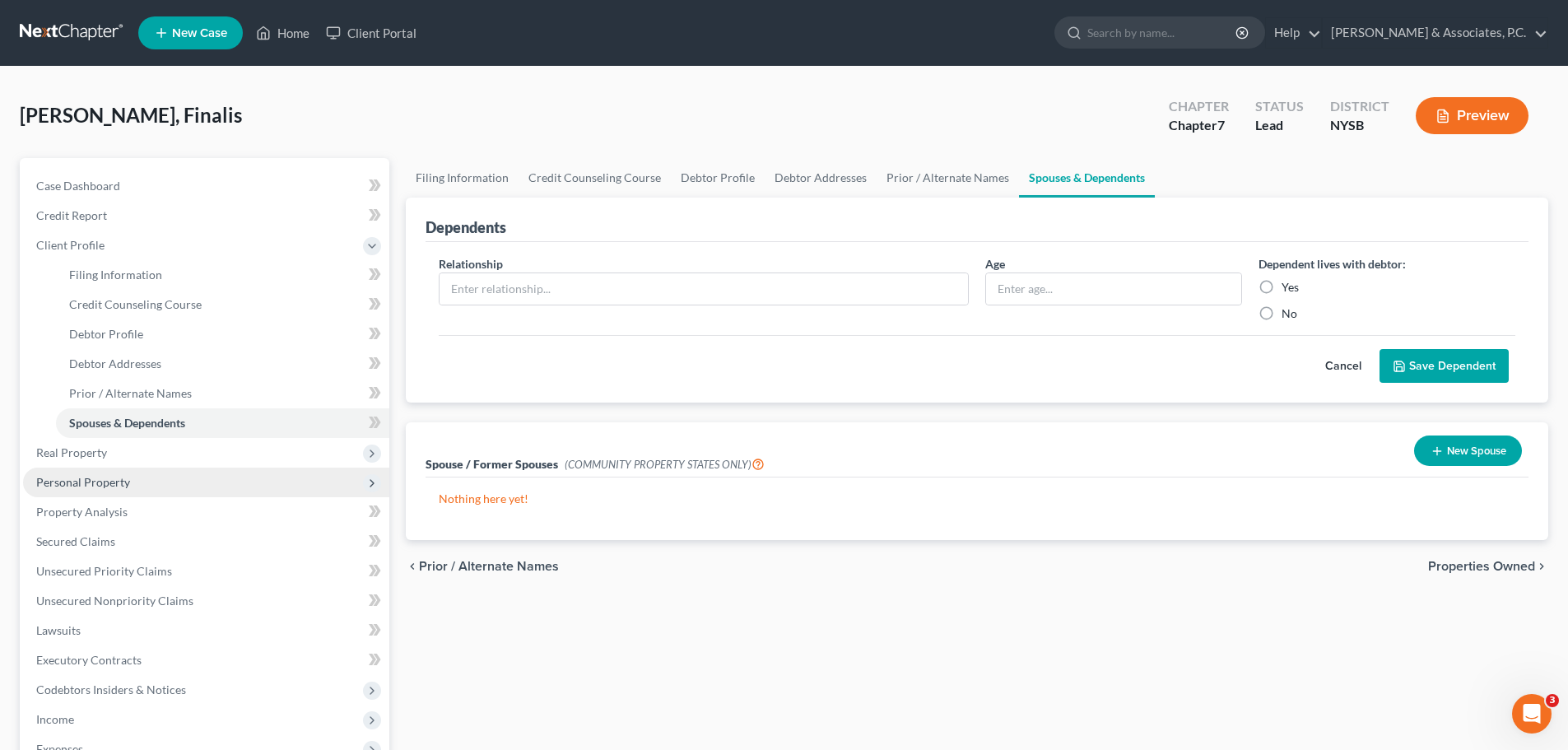
click at [97, 483] on span "Personal Property" at bounding box center [83, 482] width 94 height 14
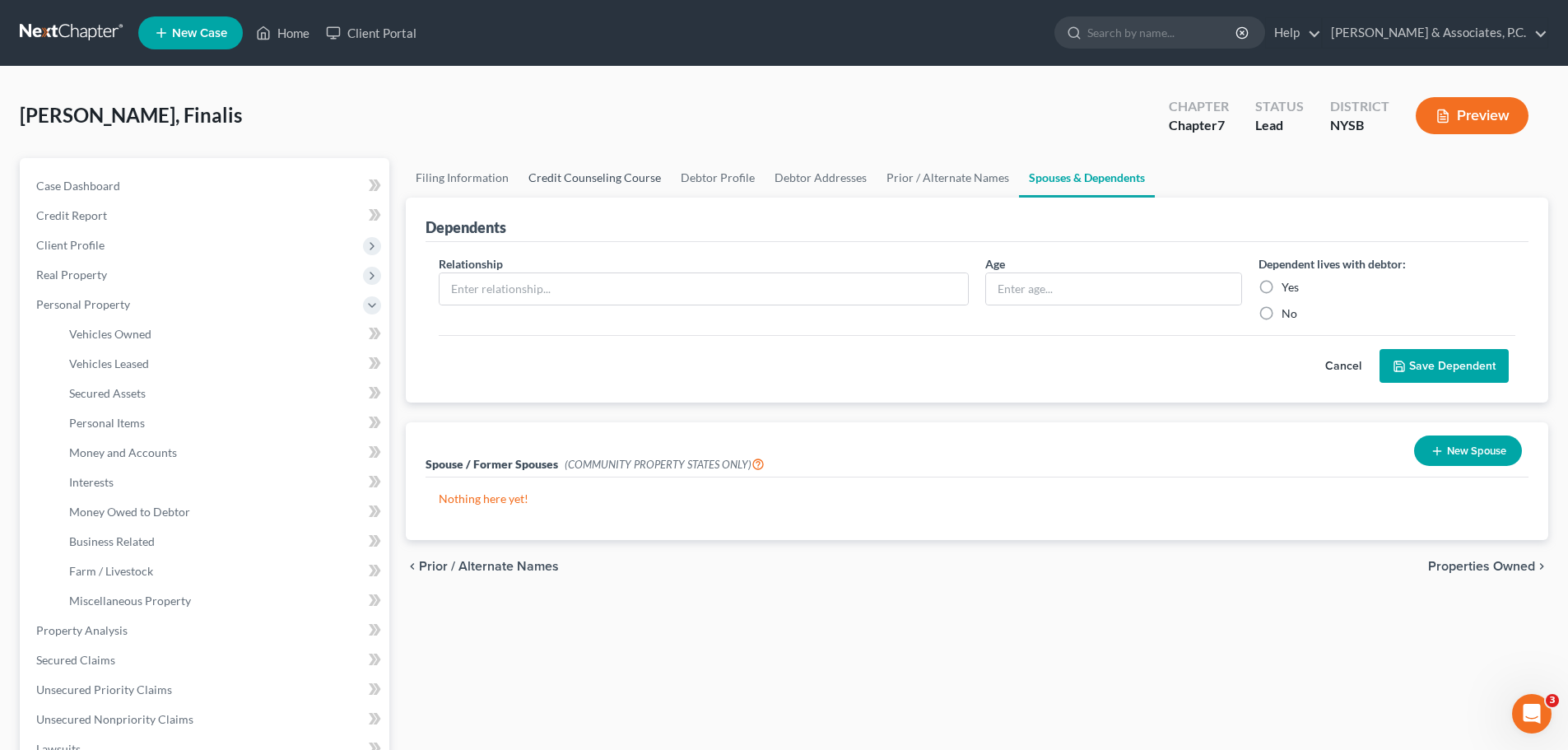
click at [595, 174] on link "Credit Counseling Course" at bounding box center [594, 178] width 152 height 39
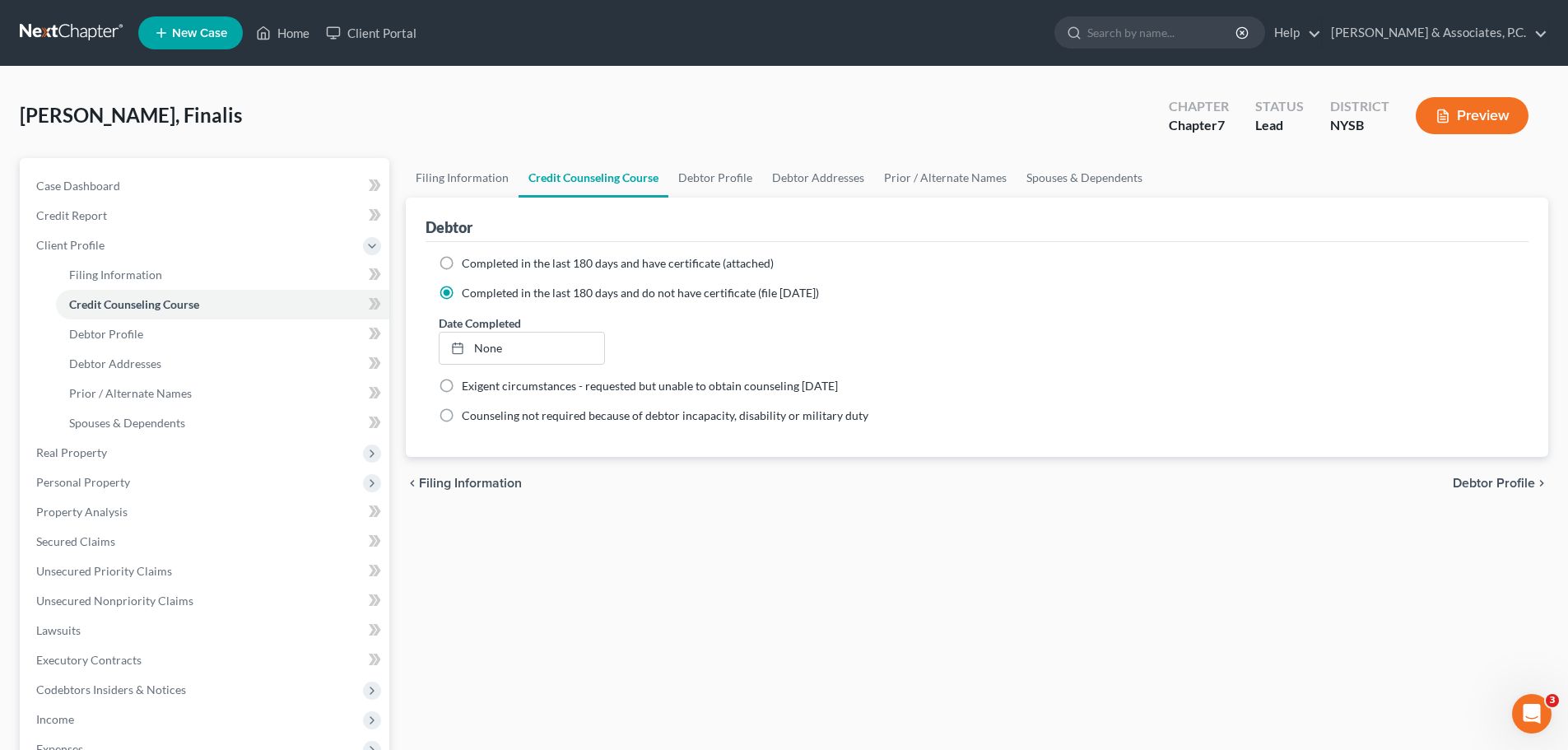
click at [1491, 480] on span "Debtor Profile" at bounding box center [1494, 483] width 83 height 13
select select "0"
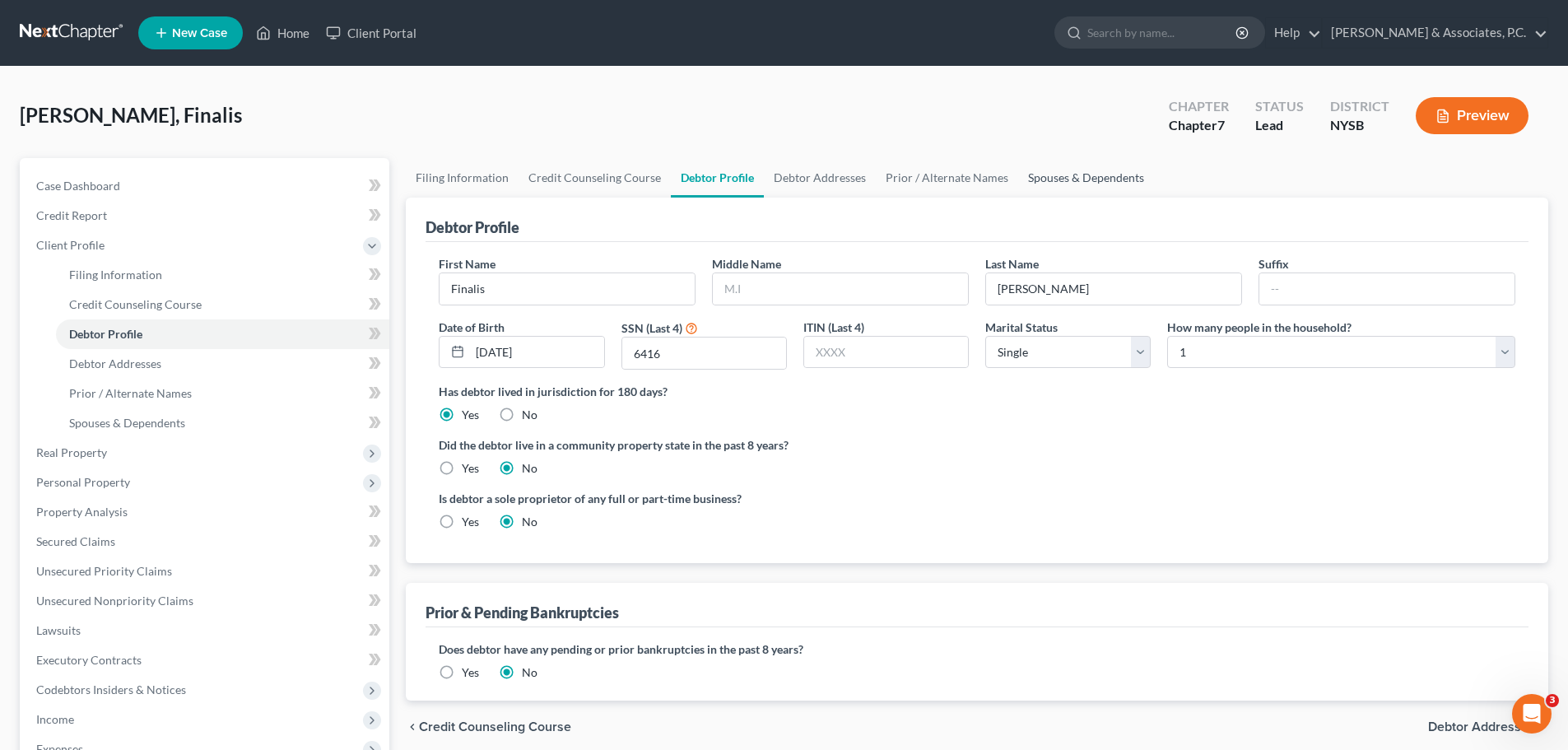
click at [1095, 180] on link "Spouses & Dependents" at bounding box center [1086, 178] width 135 height 39
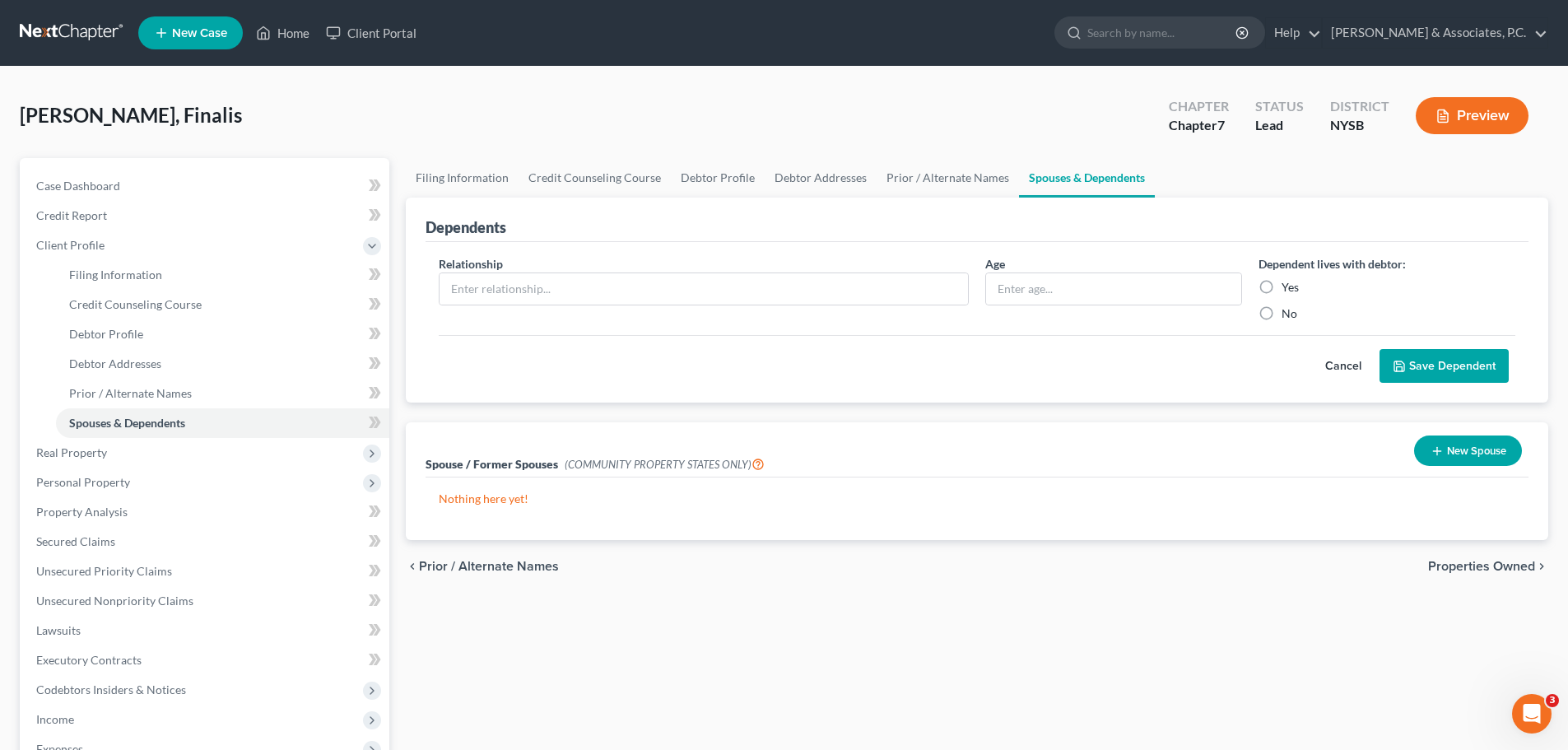
click at [1453, 564] on span "Properties Owned" at bounding box center [1482, 566] width 107 height 13
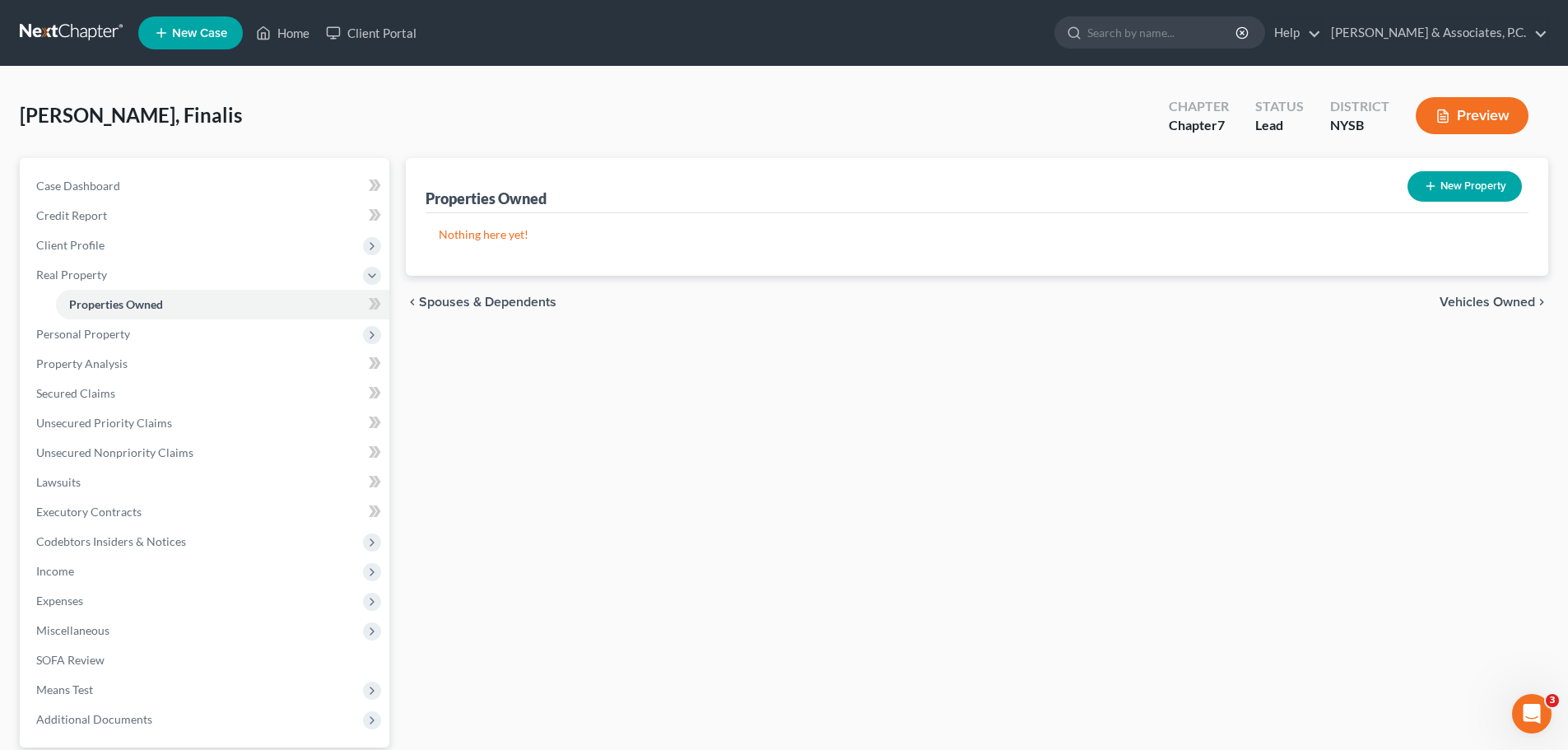
click at [1472, 297] on span "Vehicles Owned" at bounding box center [1487, 302] width 95 height 13
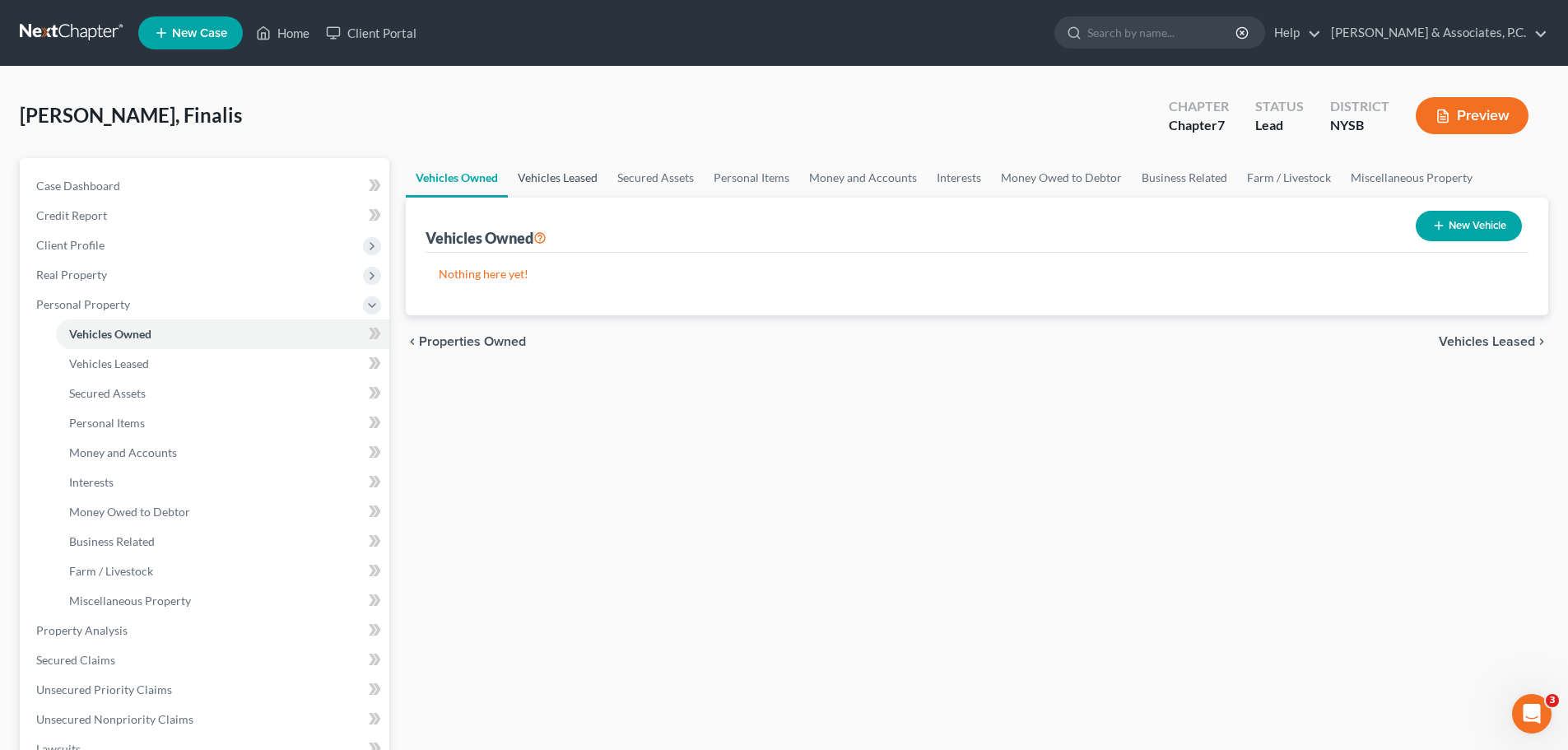
click at [581, 178] on link "Vehicles Leased" at bounding box center [557, 178] width 100 height 39
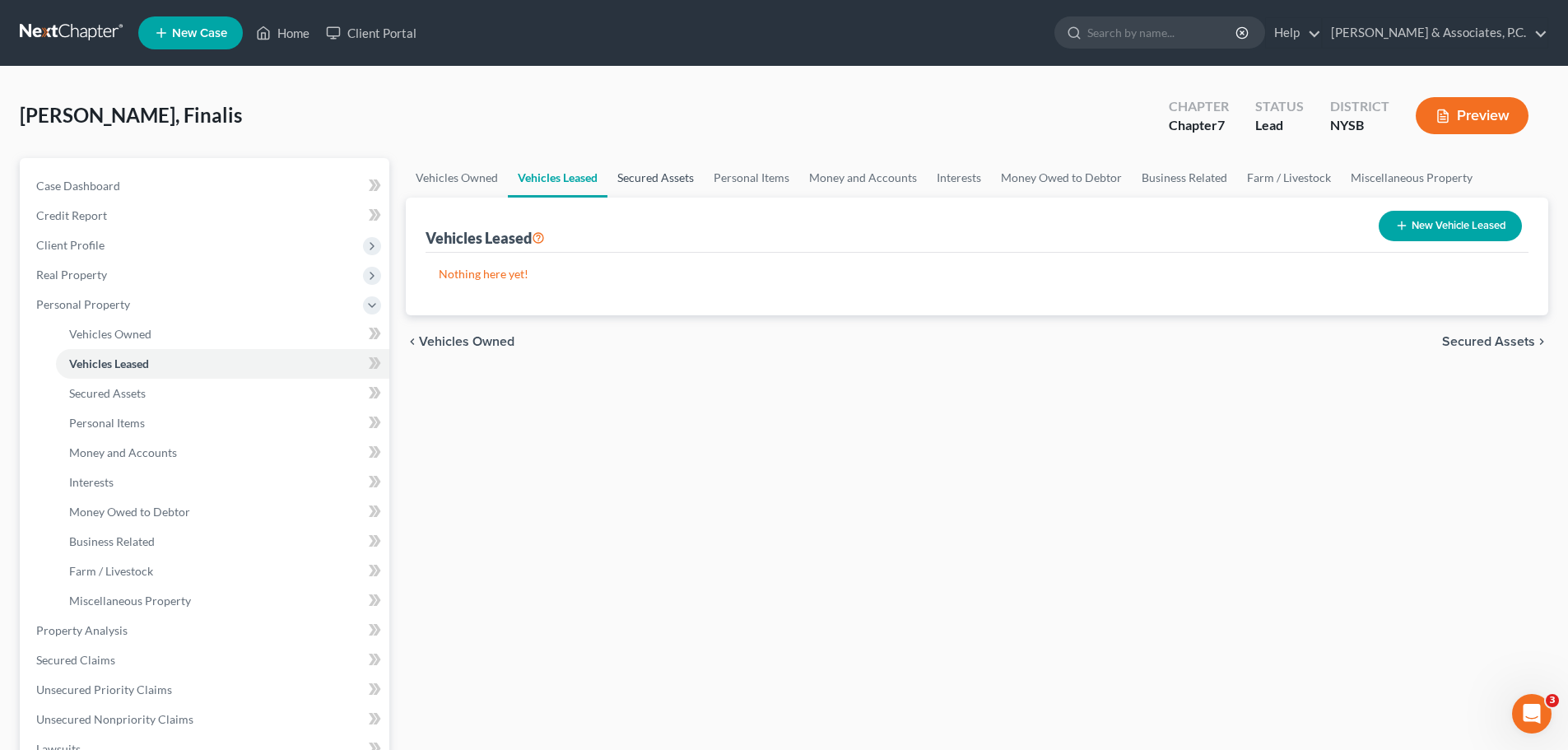
click at [669, 182] on link "Secured Assets" at bounding box center [655, 178] width 96 height 39
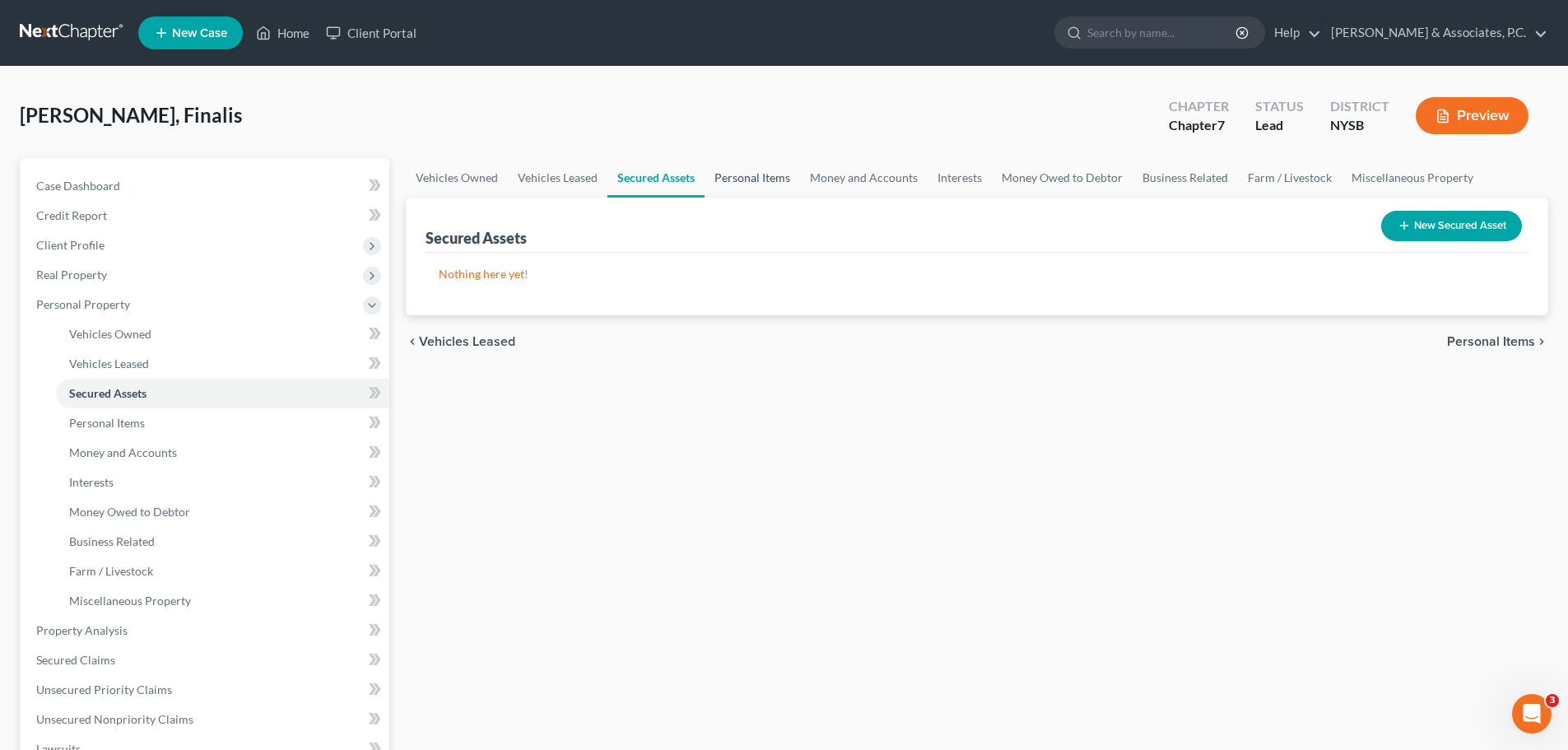
click at [744, 180] on link "Personal Items" at bounding box center [752, 178] width 95 height 39
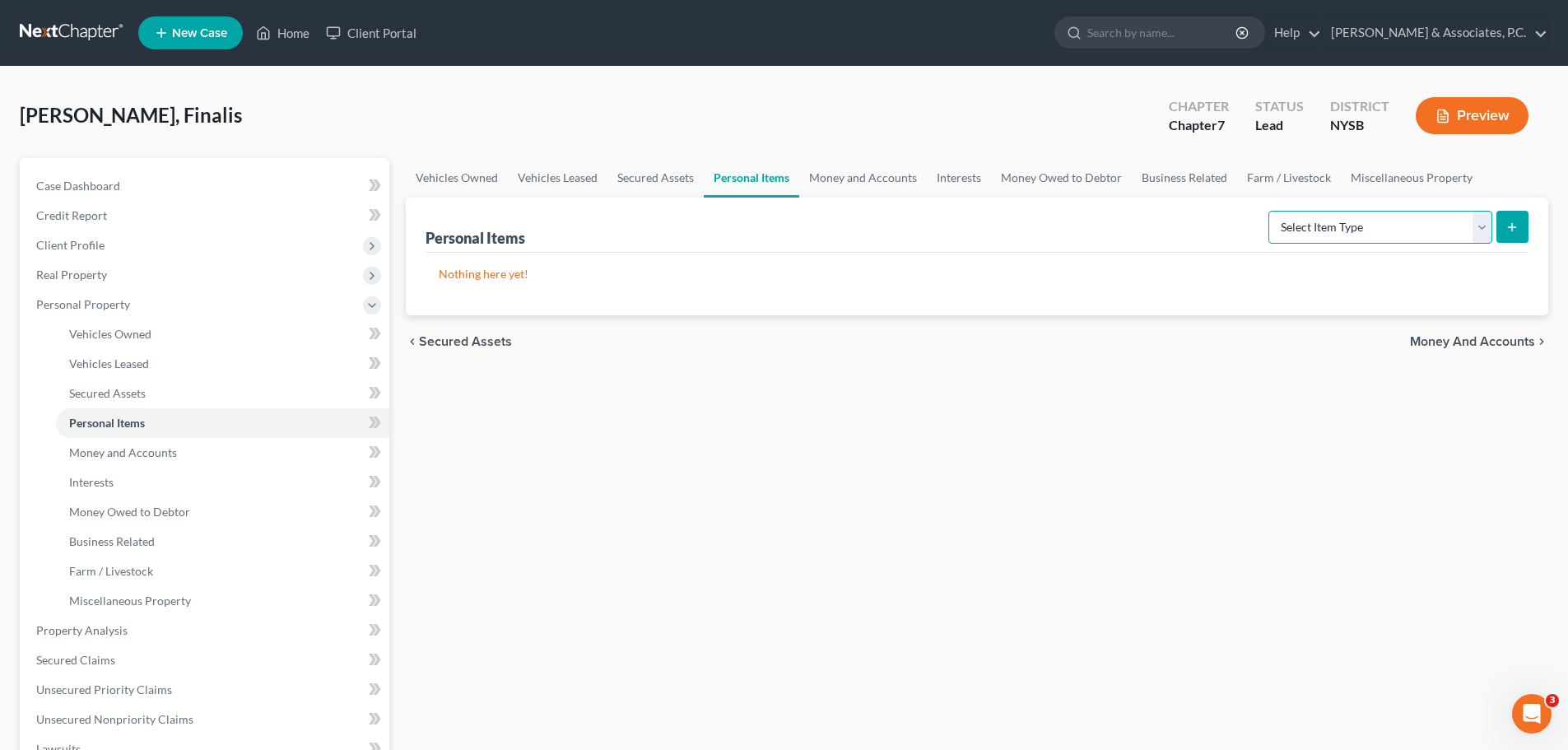
drag, startPoint x: 1442, startPoint y: 218, endPoint x: 1376, endPoint y: 238, distance: 69.0
click at [1442, 219] on select "Select Item Type Clothing (A/B: 11) Collectibles Of Value (A/B: 8) Electronics …" at bounding box center [1380, 227] width 224 height 33
select select "clothing"
click at [1271, 211] on select "Select Item Type Clothing (A/B: 11) Collectibles Of Value (A/B: 8) Electronics …" at bounding box center [1380, 227] width 224 height 33
click at [1510, 226] on icon "submit" at bounding box center [1512, 227] width 13 height 13
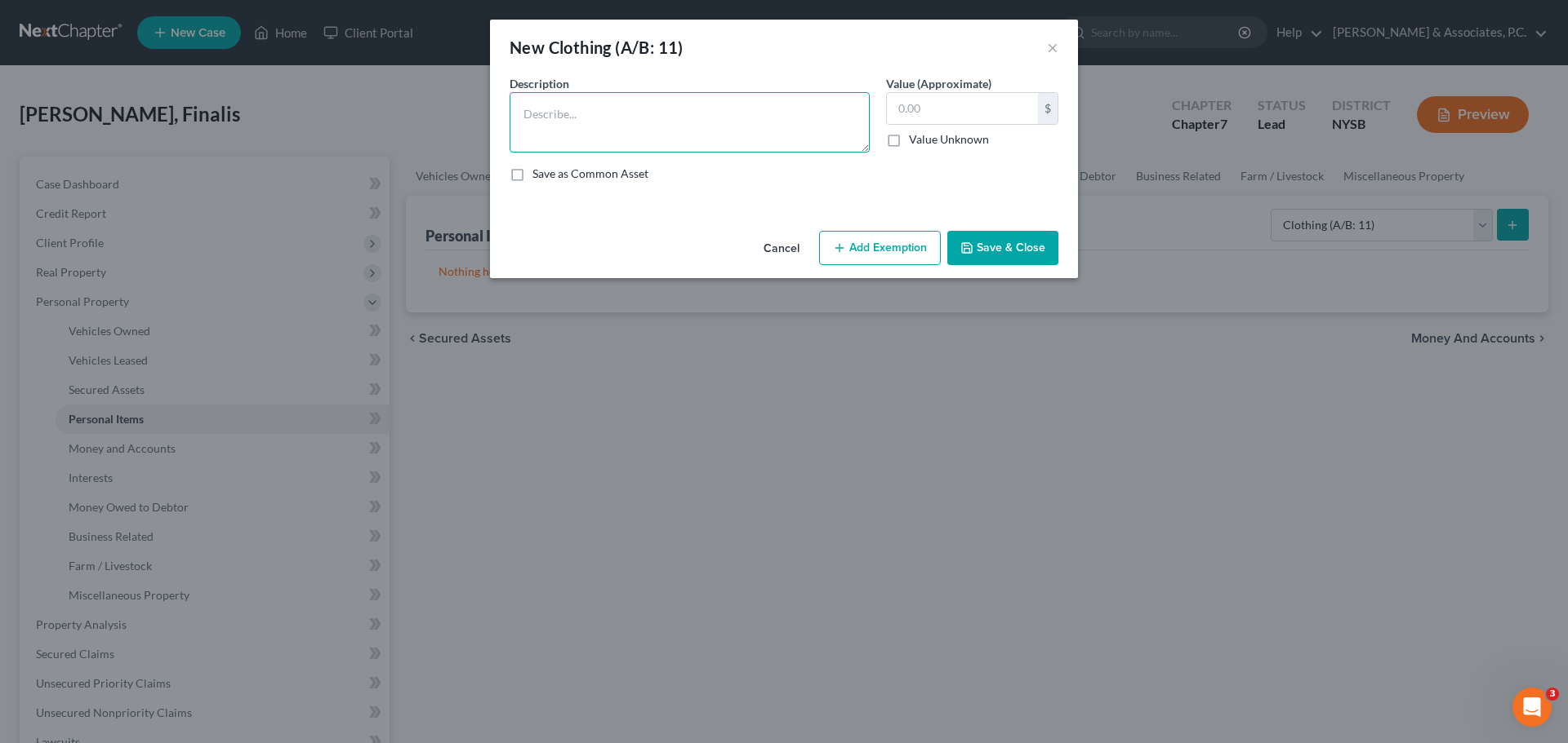
click at [617, 116] on textarea at bounding box center [689, 122] width 360 height 61
type textarea "Used clothing"
click at [989, 110] on input "text" at bounding box center [962, 108] width 151 height 31
type input "800.00"
click at [875, 253] on button "Add Exemption" at bounding box center [879, 248] width 122 height 35
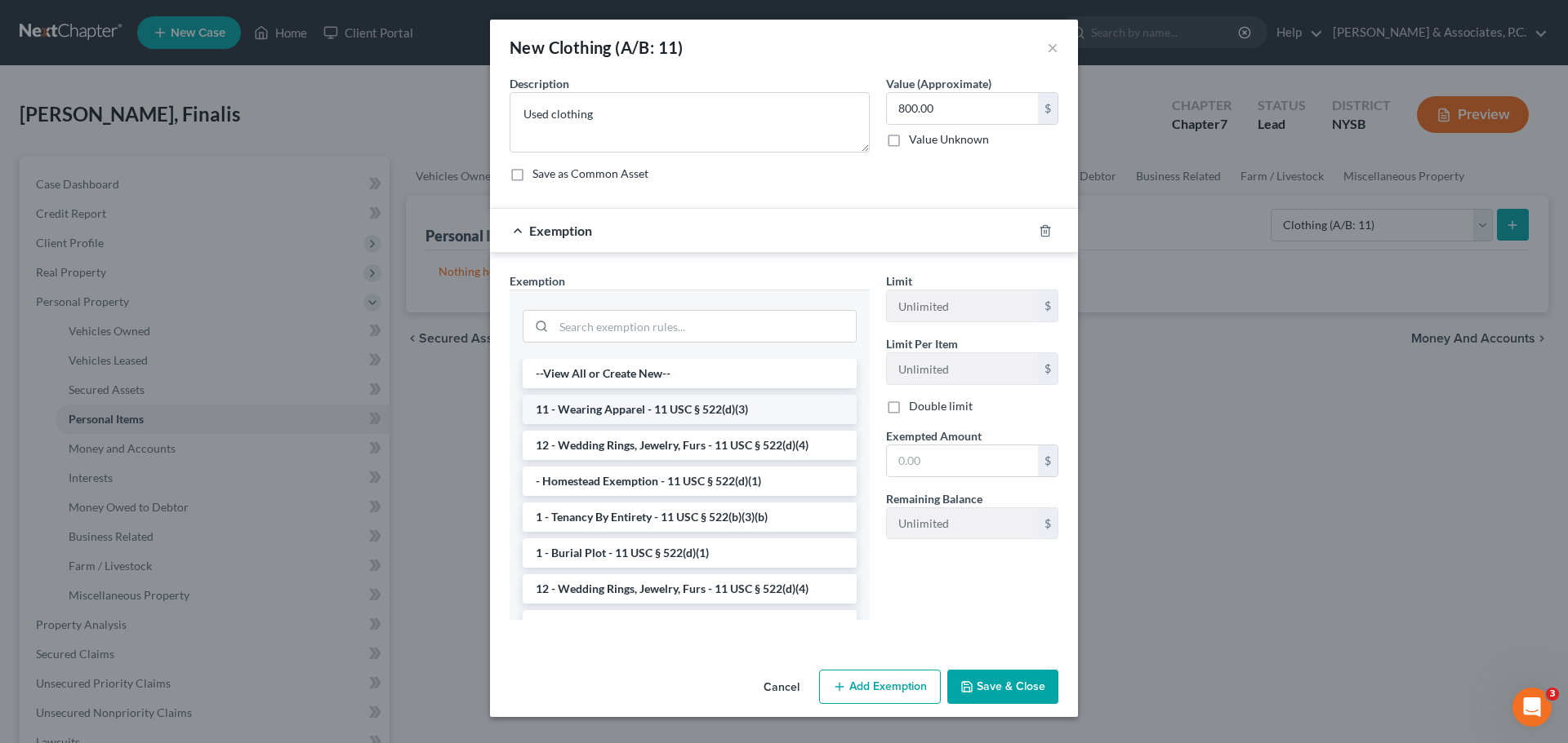
click at [680, 408] on li "11 - Wearing Apparel - 11 USC § 522(d)(3)" at bounding box center [689, 409] width 334 height 30
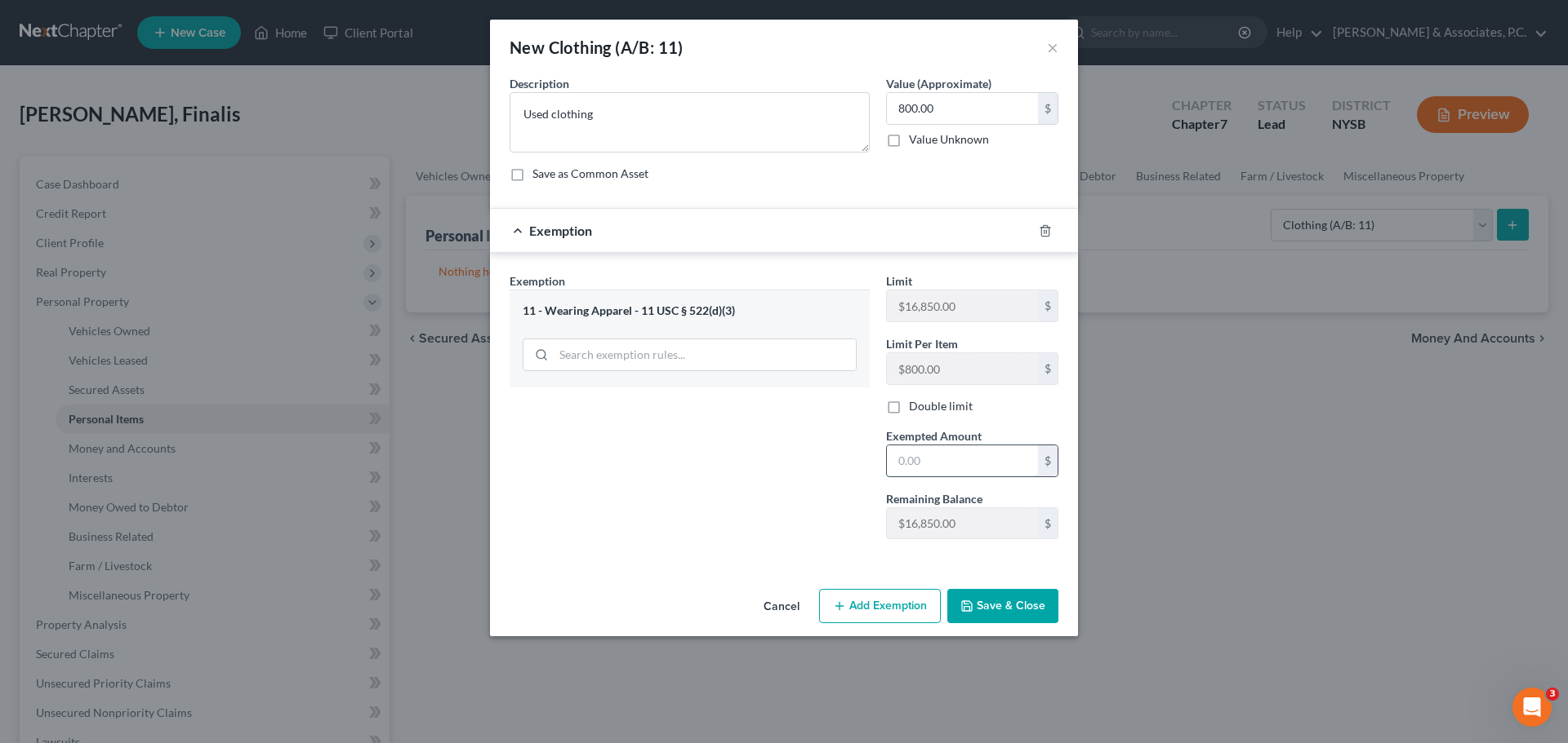
click at [952, 458] on input "text" at bounding box center [962, 461] width 151 height 31
type input "800.00"
click at [1009, 605] on button "Save & Close" at bounding box center [1002, 606] width 111 height 35
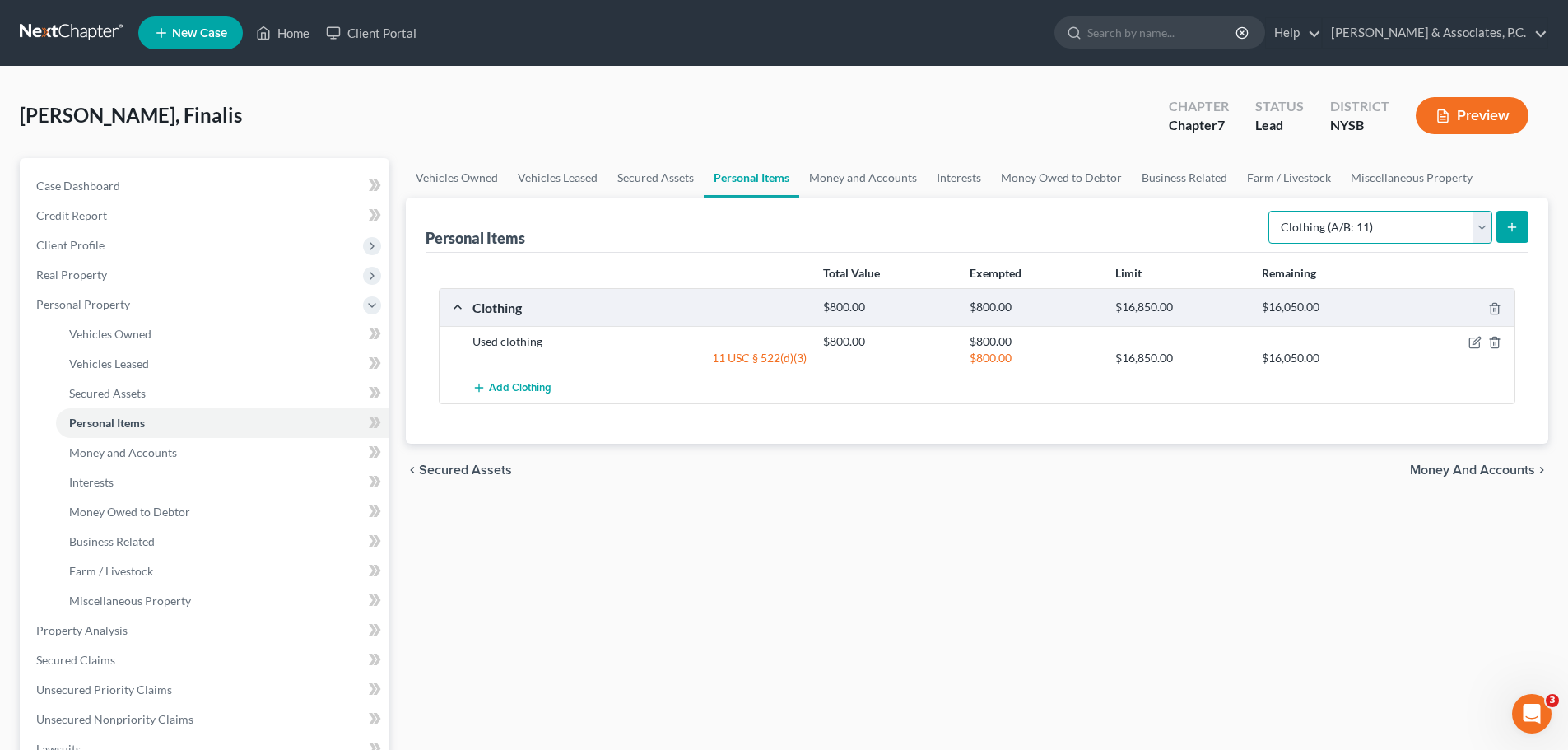
click at [1373, 224] on select "Select Item Type Clothing (A/B: 11) Collectibles Of Value (A/B: 8) Electronics …" at bounding box center [1380, 227] width 224 height 33
select select "electronics"
click at [1271, 211] on select "Select Item Type Clothing (A/B: 11) Collectibles Of Value (A/B: 8) Electronics …" at bounding box center [1380, 227] width 224 height 33
click at [1517, 228] on icon "submit" at bounding box center [1512, 227] width 13 height 13
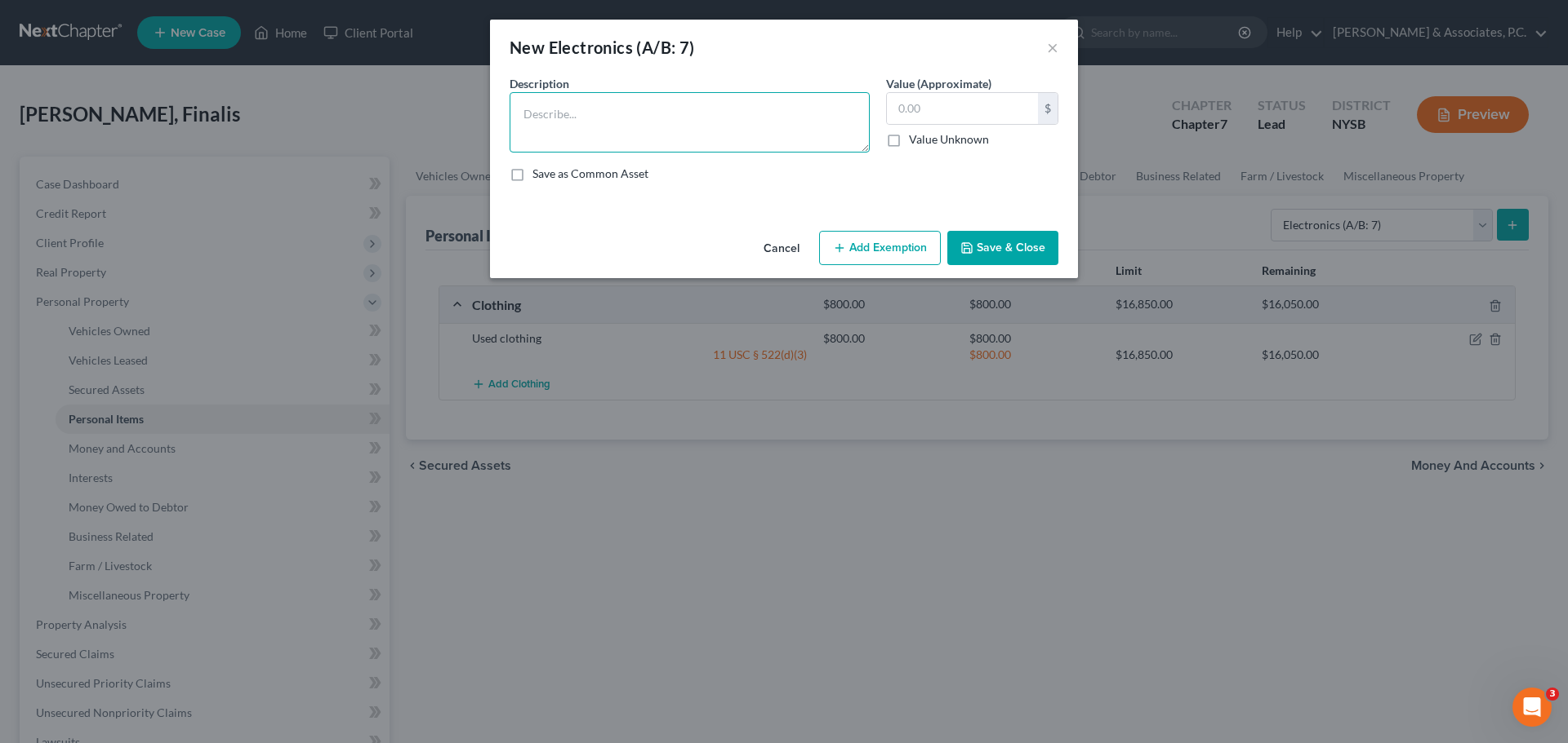
click at [612, 121] on textarea at bounding box center [689, 122] width 360 height 61
click at [732, 117] on textarea "1-Laptop, 1-mac book, 1-ipad" at bounding box center [689, 122] width 360 height 61
click at [701, 120] on textarea "1-Laptop, 1-mac book, 1-ipad" at bounding box center [689, 122] width 360 height 61
click at [719, 119] on textarea "1-Computer 1-mac book, 1-ipad" at bounding box center [689, 122] width 360 height 61
type textarea "1-Computer 1-mac book, 1-ipad 1-printer, 1-cell phone"
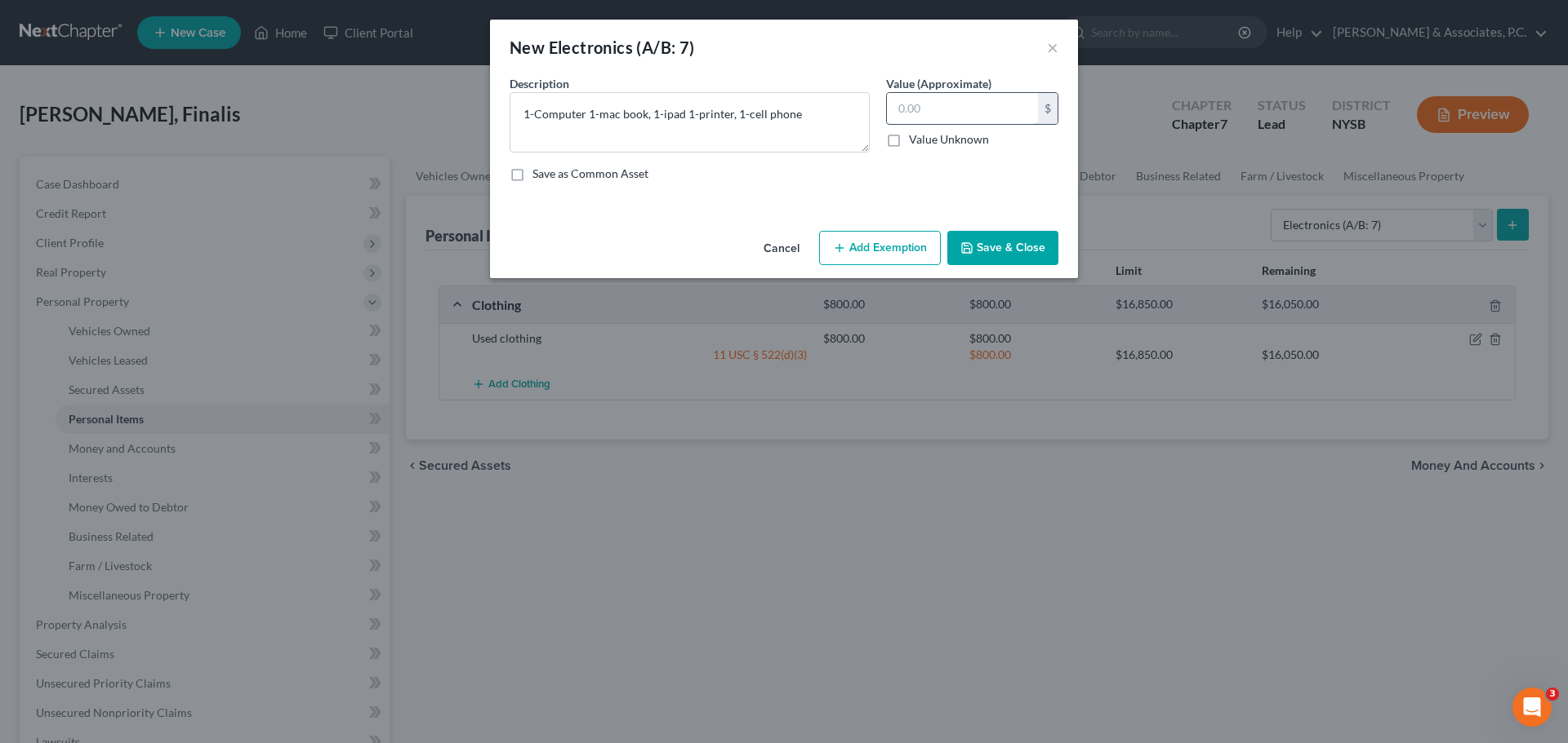
click at [952, 105] on input "text" at bounding box center [962, 108] width 151 height 31
type input "500.00"
drag, startPoint x: 920, startPoint y: 255, endPoint x: 919, endPoint y: 266, distance: 11.0
click at [914, 256] on button "Add Exemption" at bounding box center [879, 248] width 122 height 35
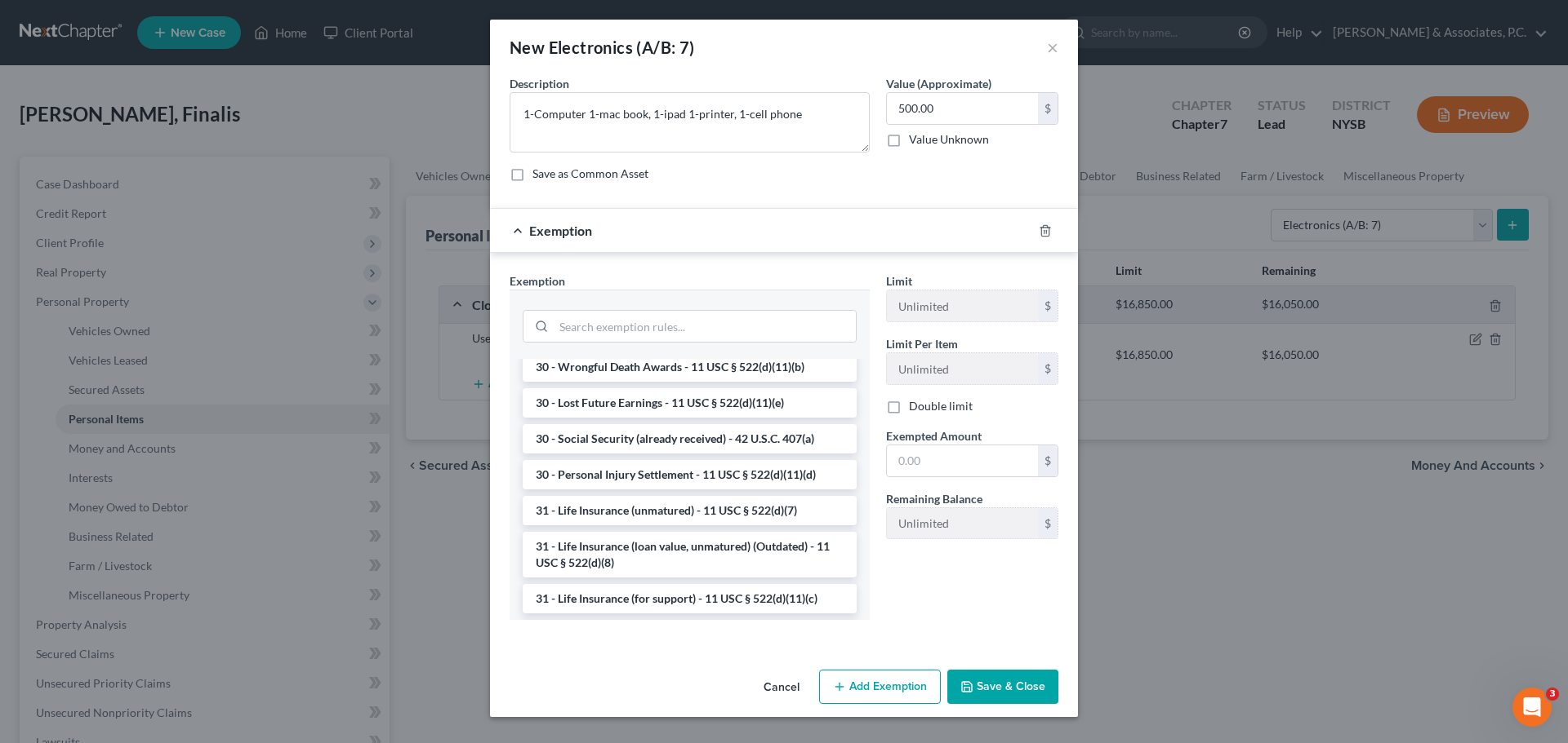
scroll to position [1364, 0]
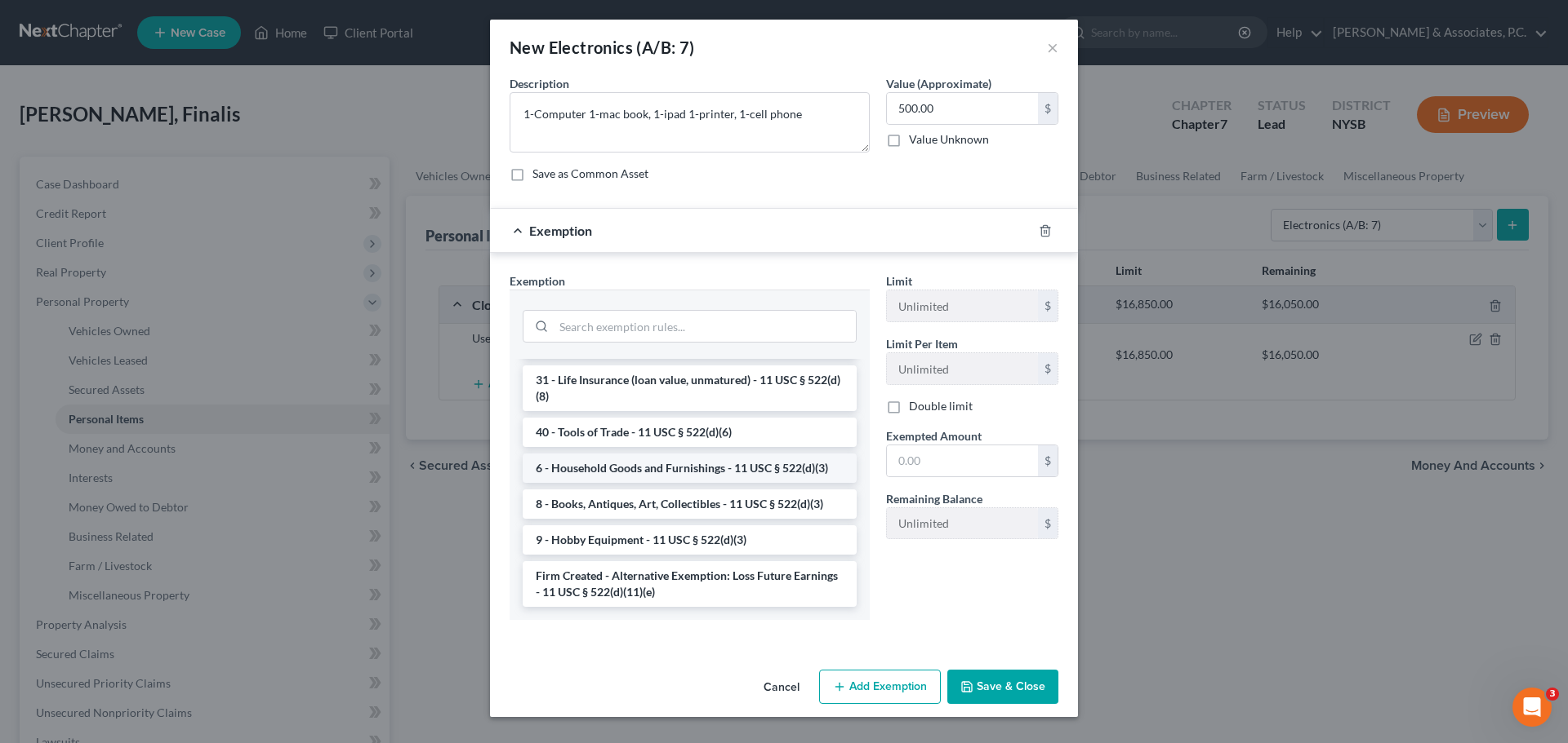
click at [642, 472] on li "6 - Household Goods and Furnishings - 11 USC § 522(d)(3)" at bounding box center [689, 468] width 334 height 30
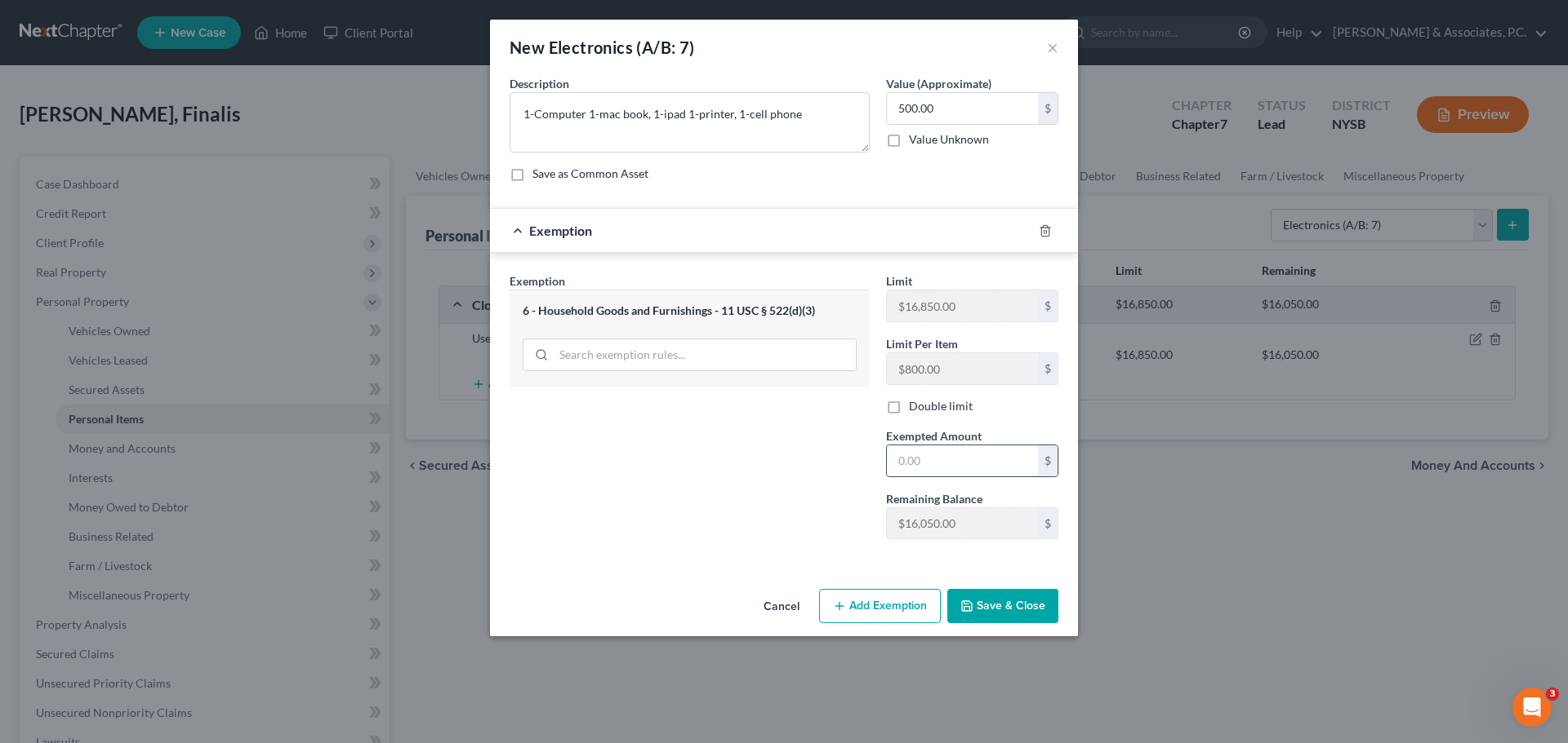
click at [913, 459] on input "text" at bounding box center [962, 461] width 151 height 31
type input "500.00"
click at [1000, 611] on button "Save & Close" at bounding box center [1002, 606] width 111 height 35
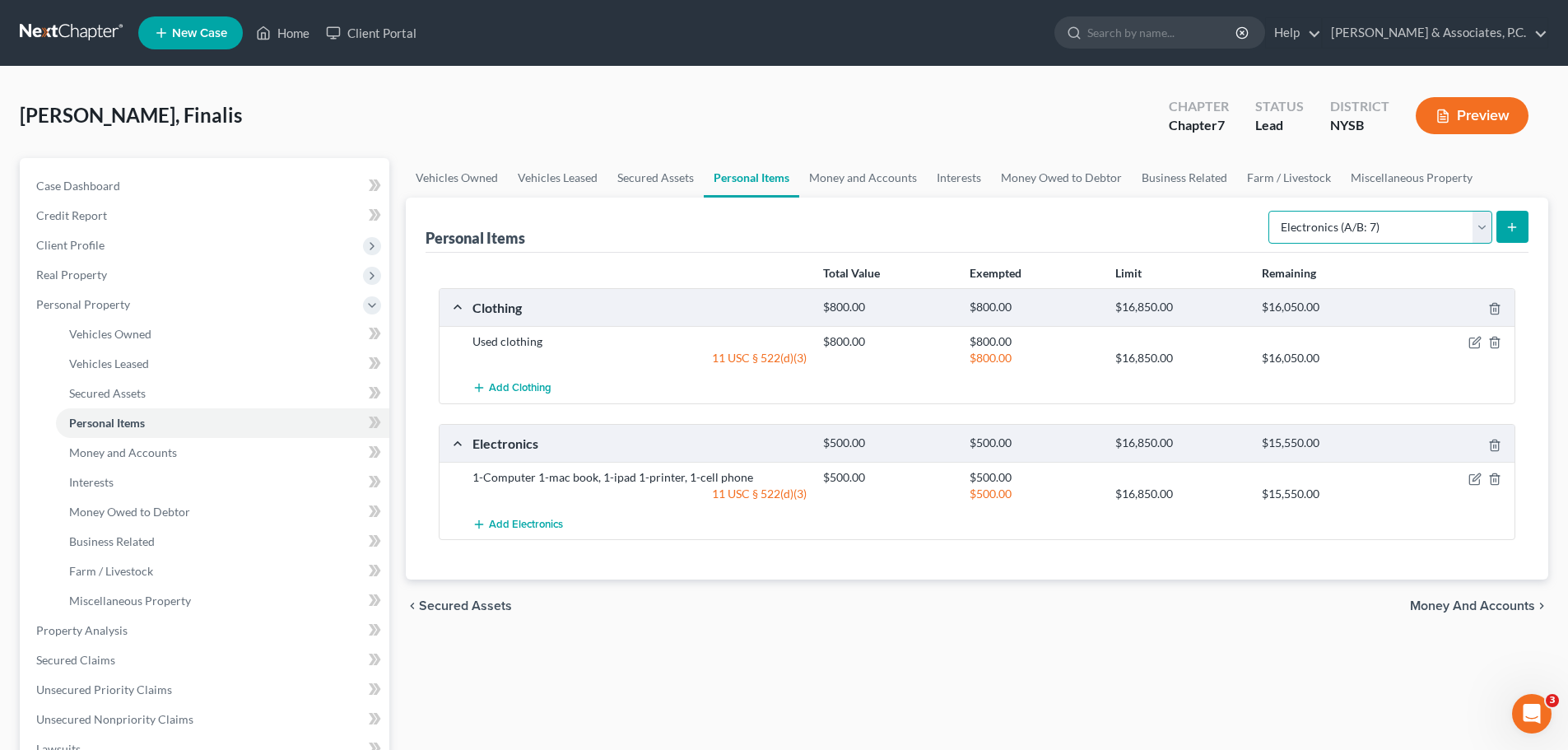
click at [1354, 224] on select "Select Item Type Clothing (A/B: 11) Collectibles Of Value (A/B: 8) Electronics …" at bounding box center [1380, 227] width 224 height 33
select select "household_goods"
click at [1271, 211] on select "Select Item Type Clothing (A/B: 11) Collectibles Of Value (A/B: 8) Electronics …" at bounding box center [1380, 227] width 224 height 33
click at [1521, 234] on button "submit" at bounding box center [1513, 227] width 32 height 32
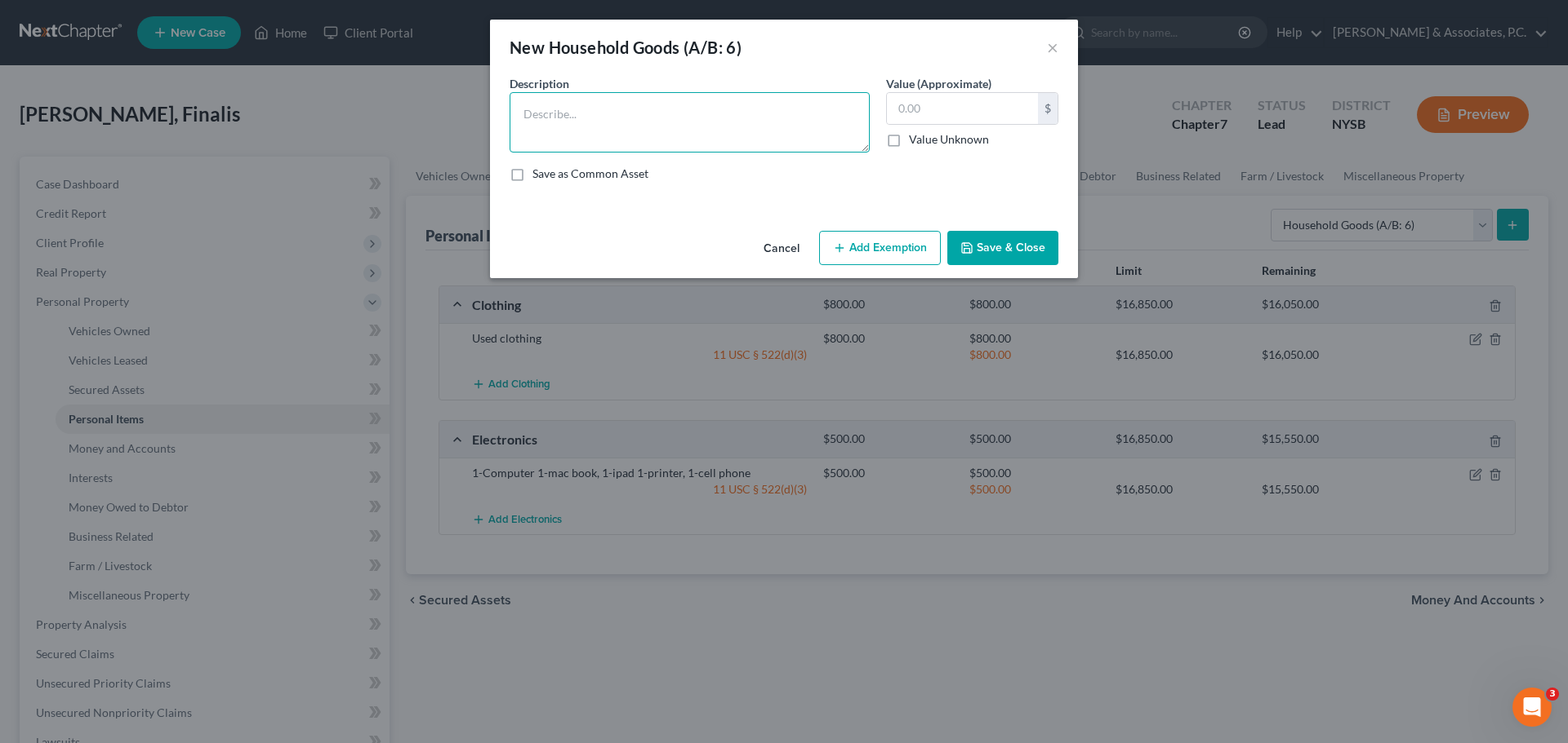
click at [573, 127] on textarea at bounding box center [689, 122] width 360 height 61
click at [651, 118] on textarea "1-Mattress," at bounding box center [689, 122] width 360 height 61
type textarea "1-Mattress"
drag, startPoint x: 1004, startPoint y: 100, endPoint x: 982, endPoint y: 101, distance: 22.0
click at [1004, 100] on input "text" at bounding box center [962, 108] width 151 height 31
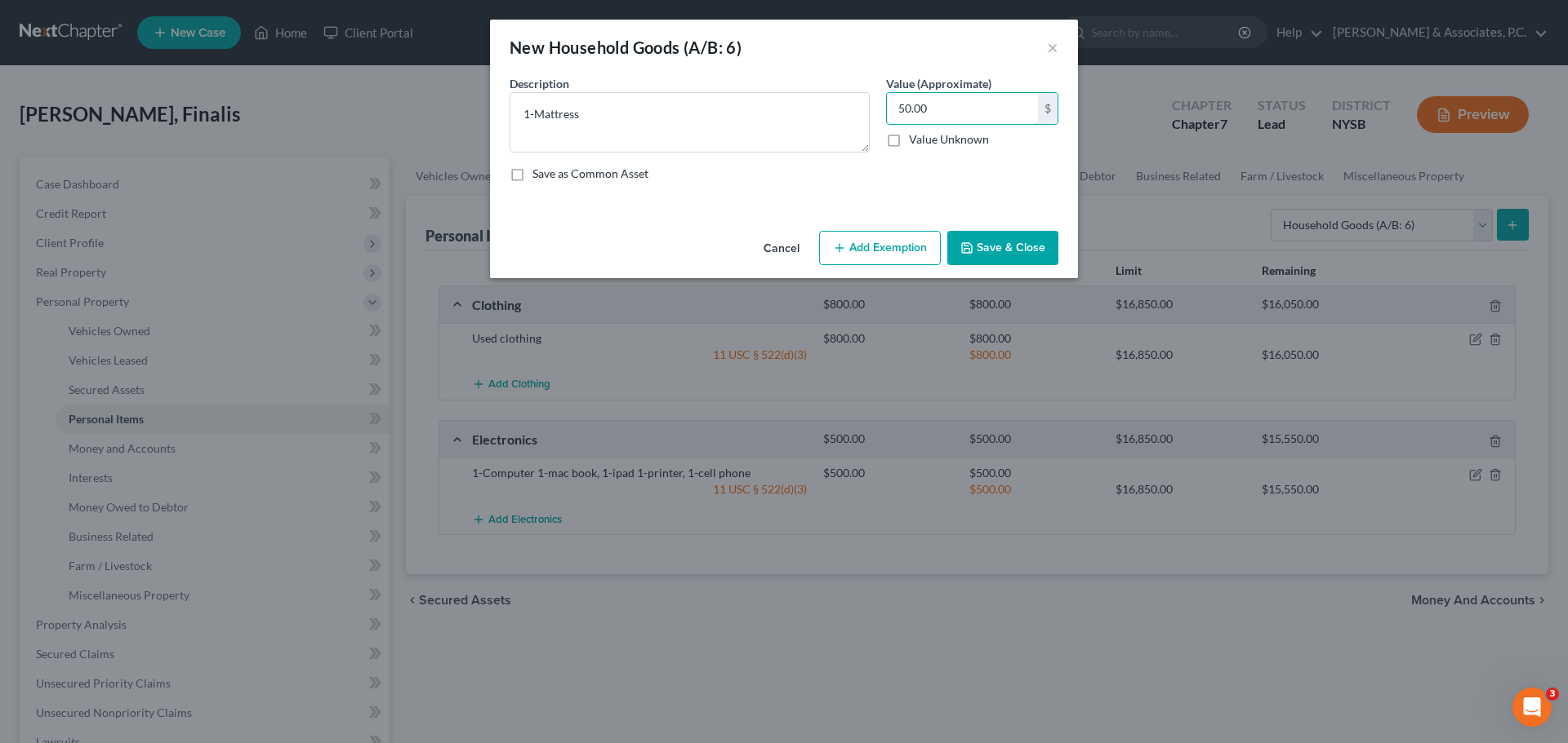
type input "50.00"
click at [875, 243] on button "Add Exemption" at bounding box center [879, 248] width 122 height 35
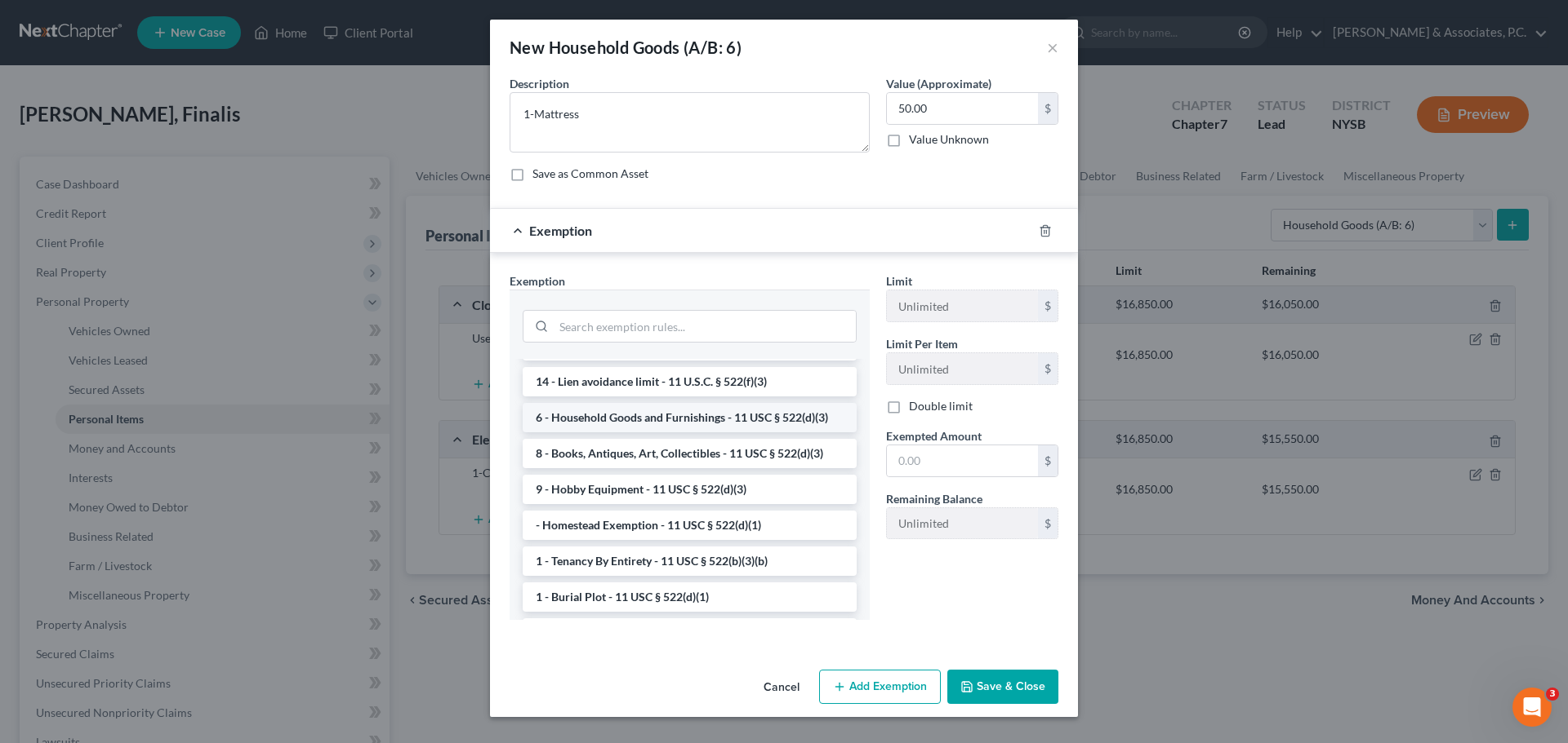
scroll to position [0, 0]
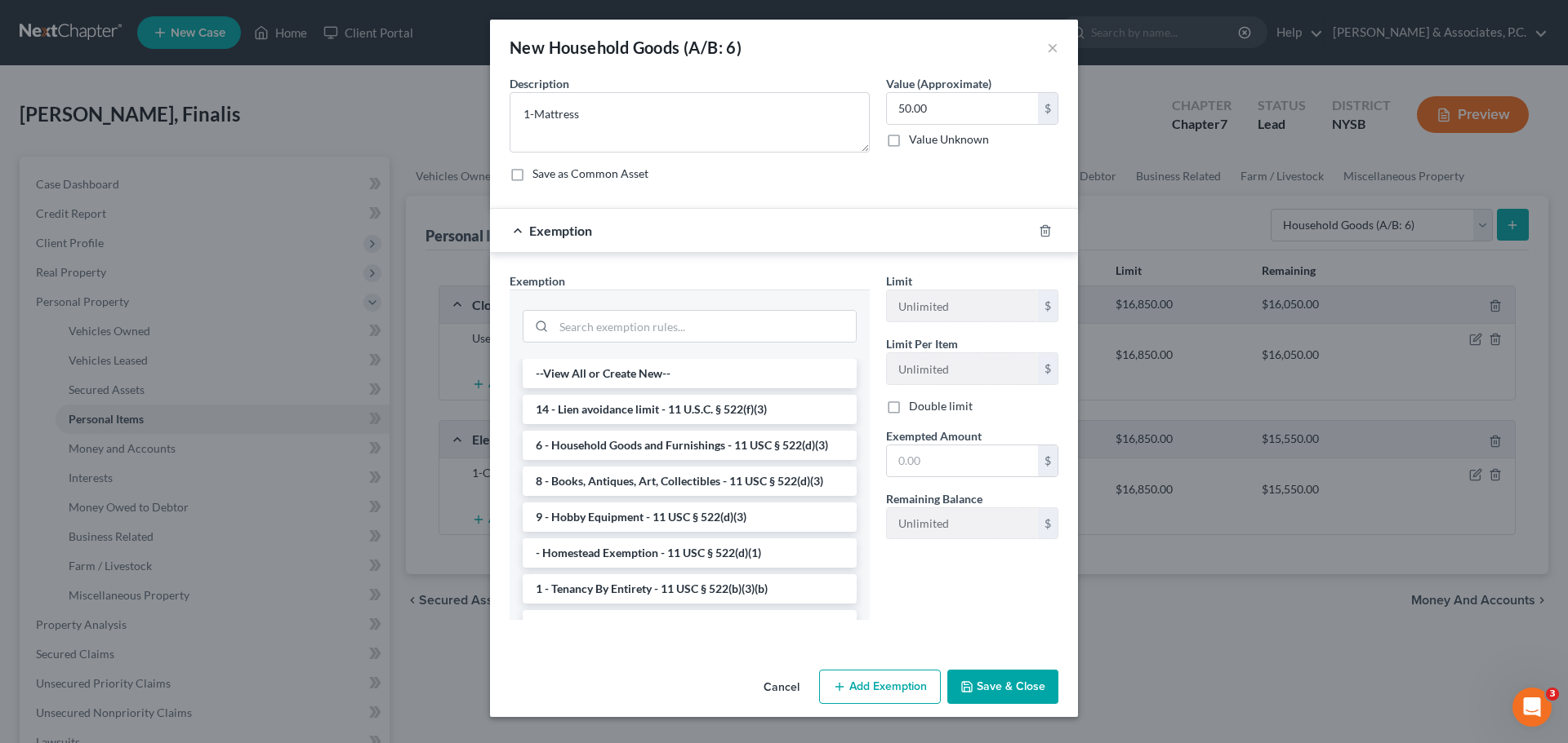
drag, startPoint x: 632, startPoint y: 446, endPoint x: 885, endPoint y: 471, distance: 254.2
click at [634, 446] on li "6 - Household Goods and Furnishings - 11 USC § 522(d)(3)" at bounding box center [689, 445] width 334 height 30
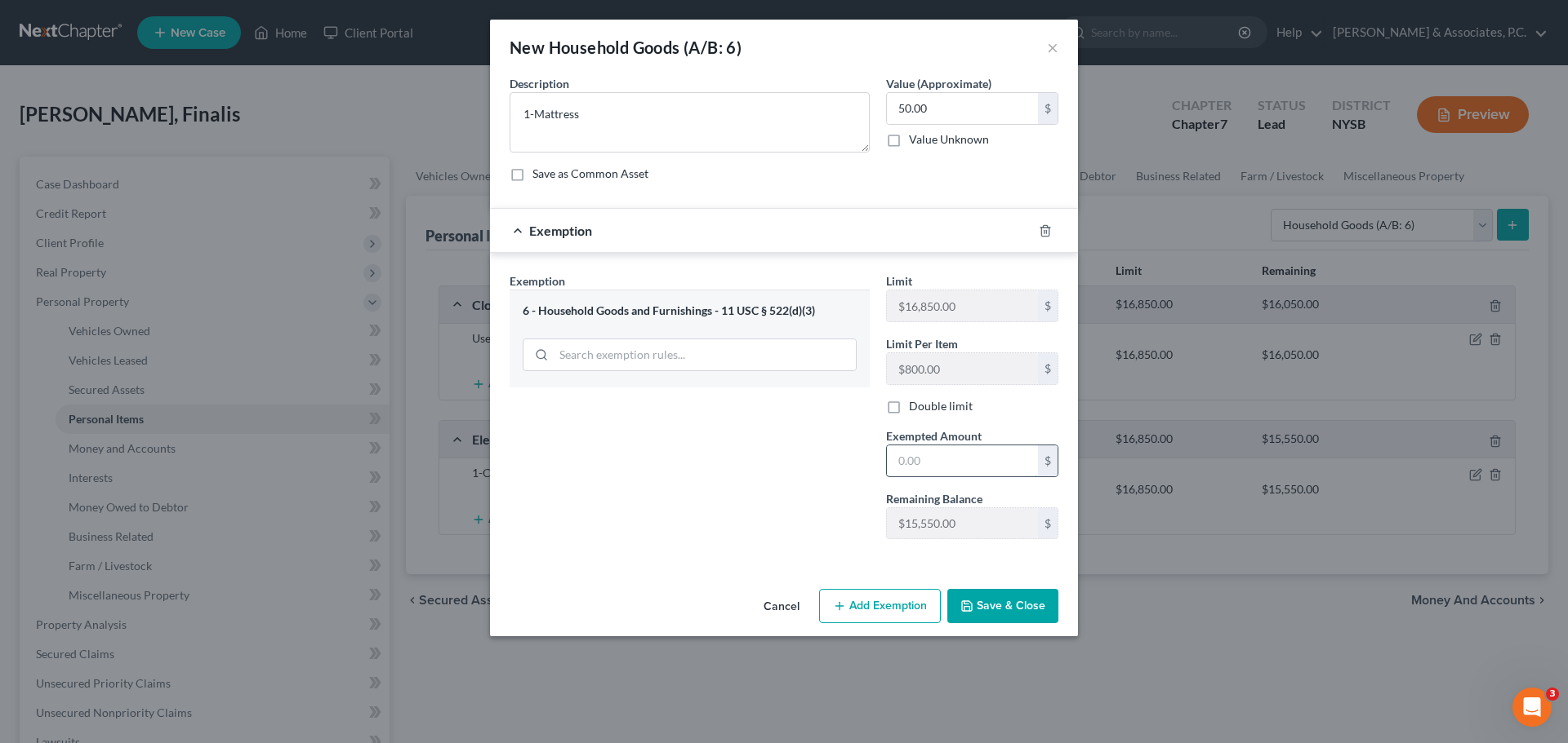
click at [917, 468] on input "text" at bounding box center [962, 461] width 151 height 31
type input "50.00"
click at [991, 613] on button "Save & Close" at bounding box center [1002, 606] width 111 height 35
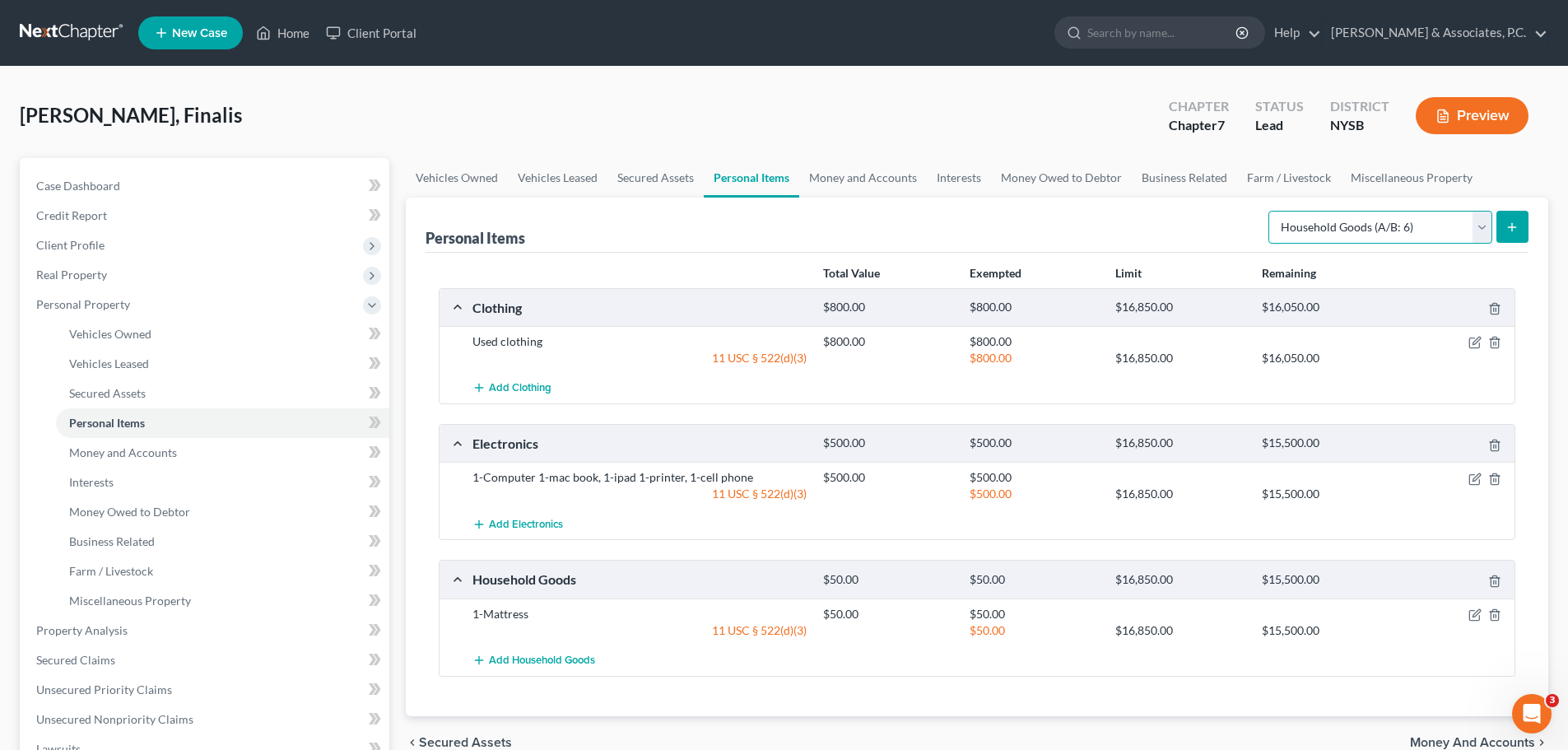
click at [1387, 222] on select "Select Item Type Clothing (A/B: 11) Collectibles Of Value (A/B: 8) Electronics …" at bounding box center [1380, 227] width 224 height 33
select select "jewelry"
click at [1271, 211] on select "Select Item Type Clothing (A/B: 11) Collectibles Of Value (A/B: 8) Electronics …" at bounding box center [1380, 227] width 224 height 33
click at [1507, 225] on button "submit" at bounding box center [1513, 227] width 32 height 32
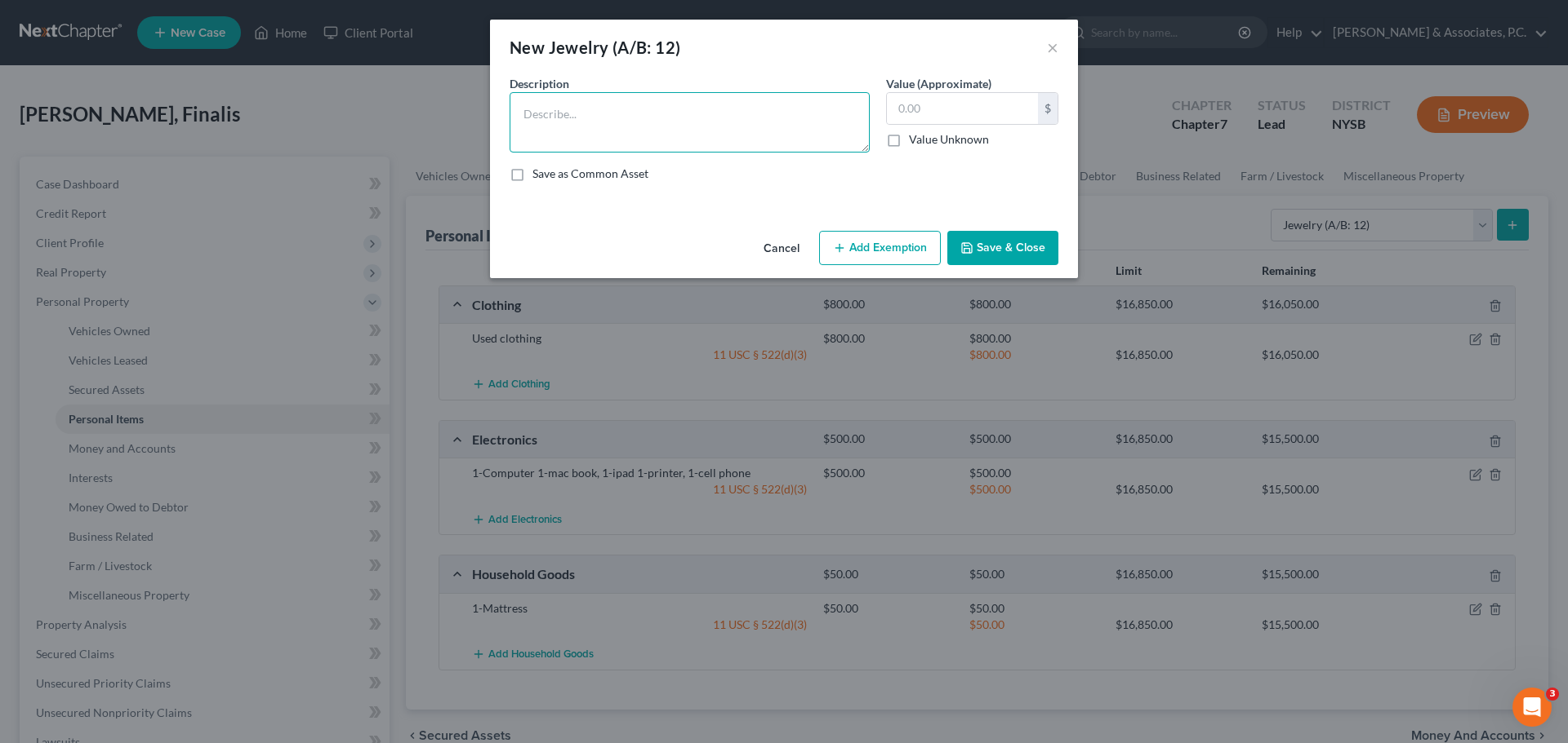
click at [669, 121] on textarea at bounding box center [689, 122] width 360 height 61
type textarea "Costume jewelry"
type input "5.00"
click at [901, 247] on button "Add Exemption" at bounding box center [879, 248] width 122 height 35
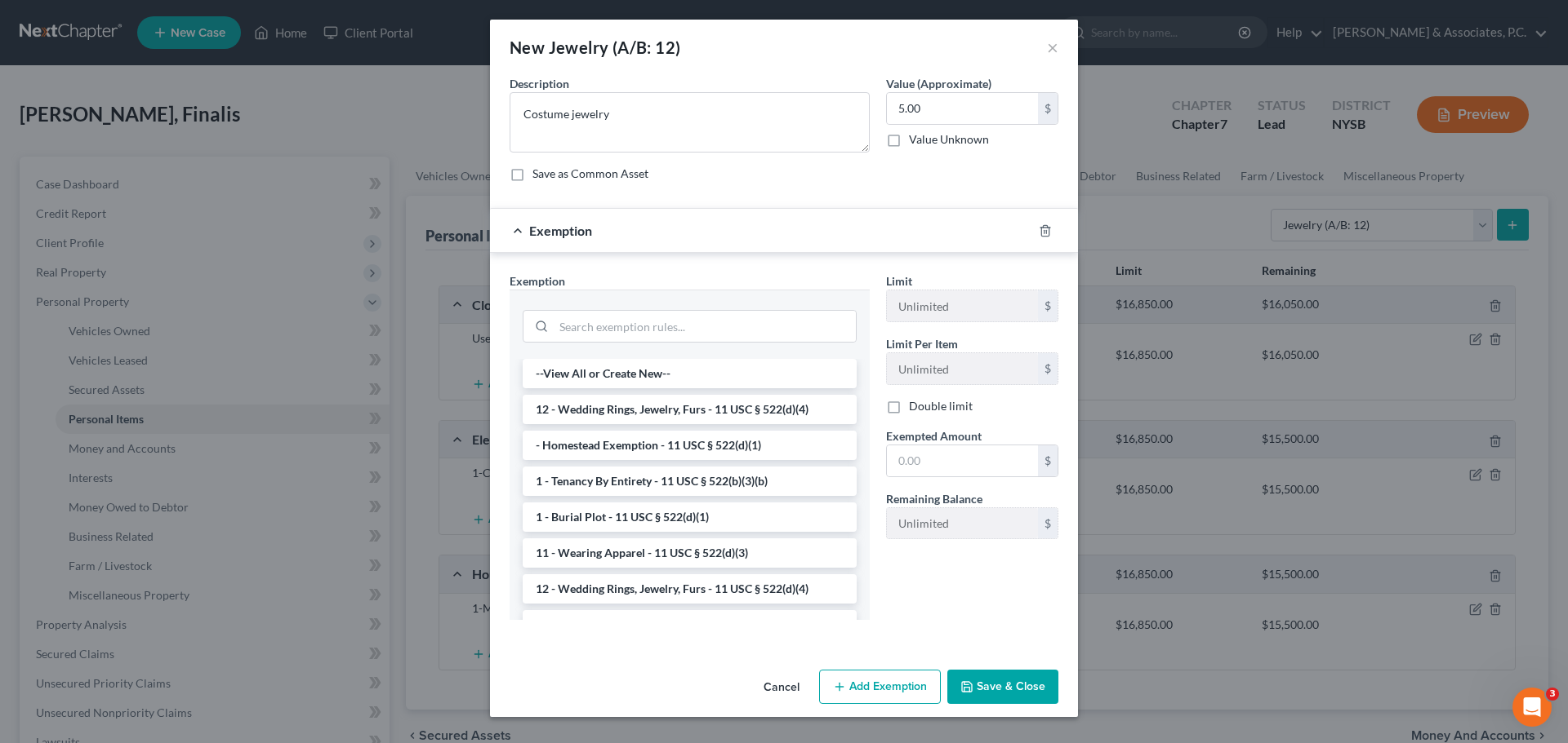
drag, startPoint x: 656, startPoint y: 408, endPoint x: 776, endPoint y: 456, distance: 129.2
click at [657, 407] on li "12 - Wedding Rings, Jewelry, Furs - 11 USC § 522(d)(4)" at bounding box center [689, 409] width 334 height 30
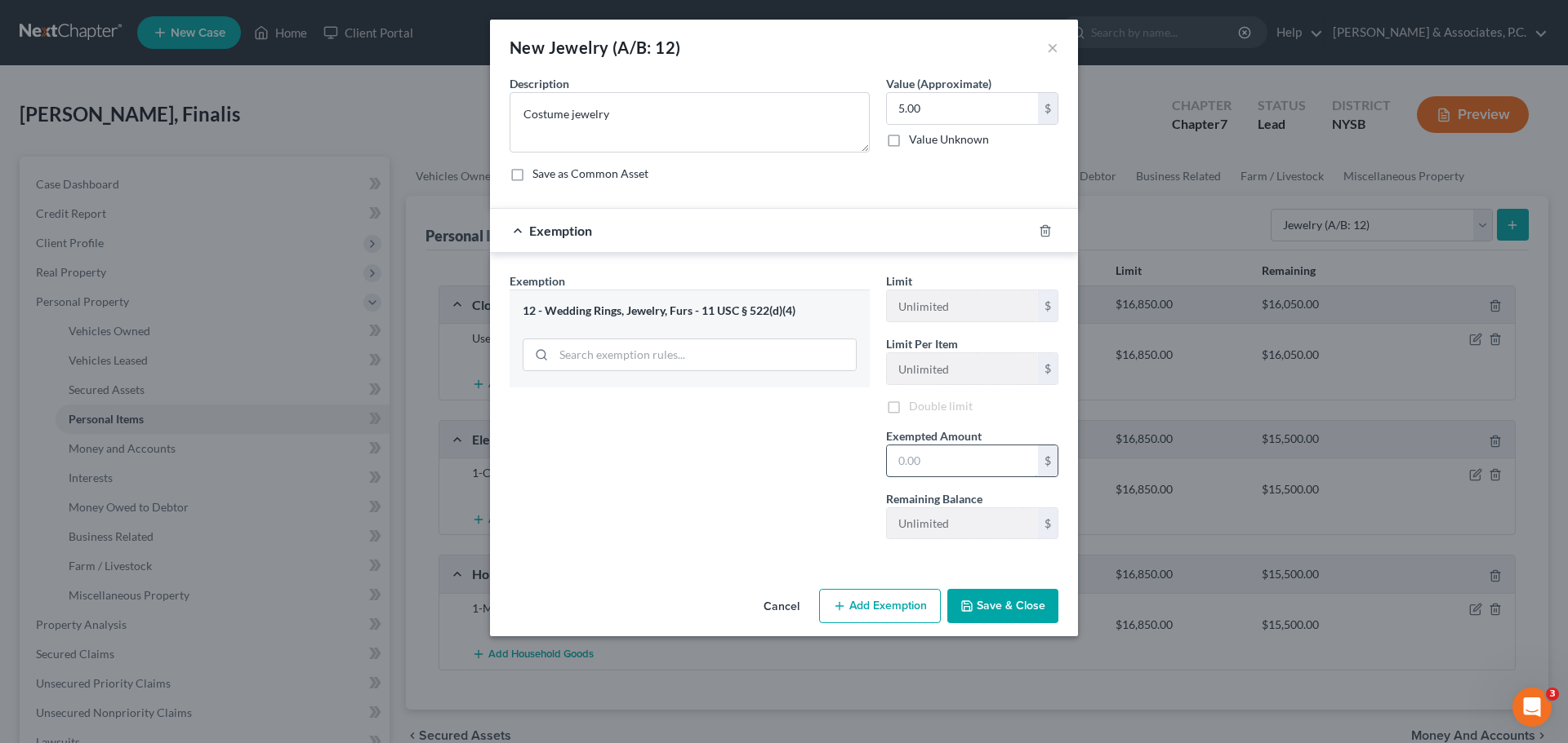
click at [937, 460] on input "text" at bounding box center [962, 461] width 151 height 31
type input "5.00"
click at [985, 610] on button "Save & Close" at bounding box center [1002, 606] width 111 height 35
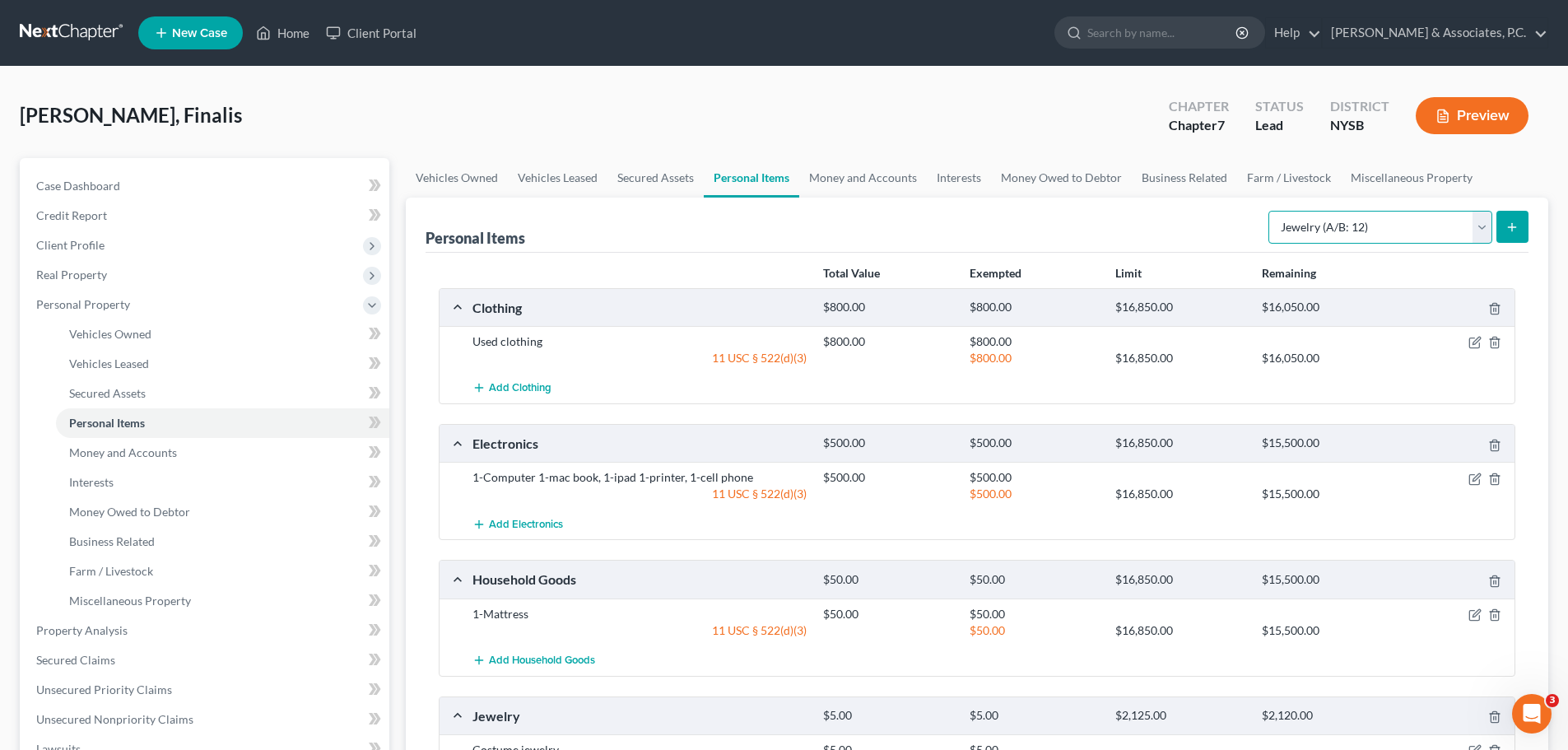
click at [1370, 227] on select "Select Item Type Clothing (A/B: 11) Collectibles Of Value (A/B: 8) Electronics …" at bounding box center [1380, 227] width 224 height 33
select select "pets"
click at [1271, 211] on select "Select Item Type Clothing (A/B: 11) Collectibles Of Value (A/B: 8) Electronics …" at bounding box center [1380, 227] width 224 height 33
click at [1514, 234] on button "submit" at bounding box center [1513, 227] width 32 height 32
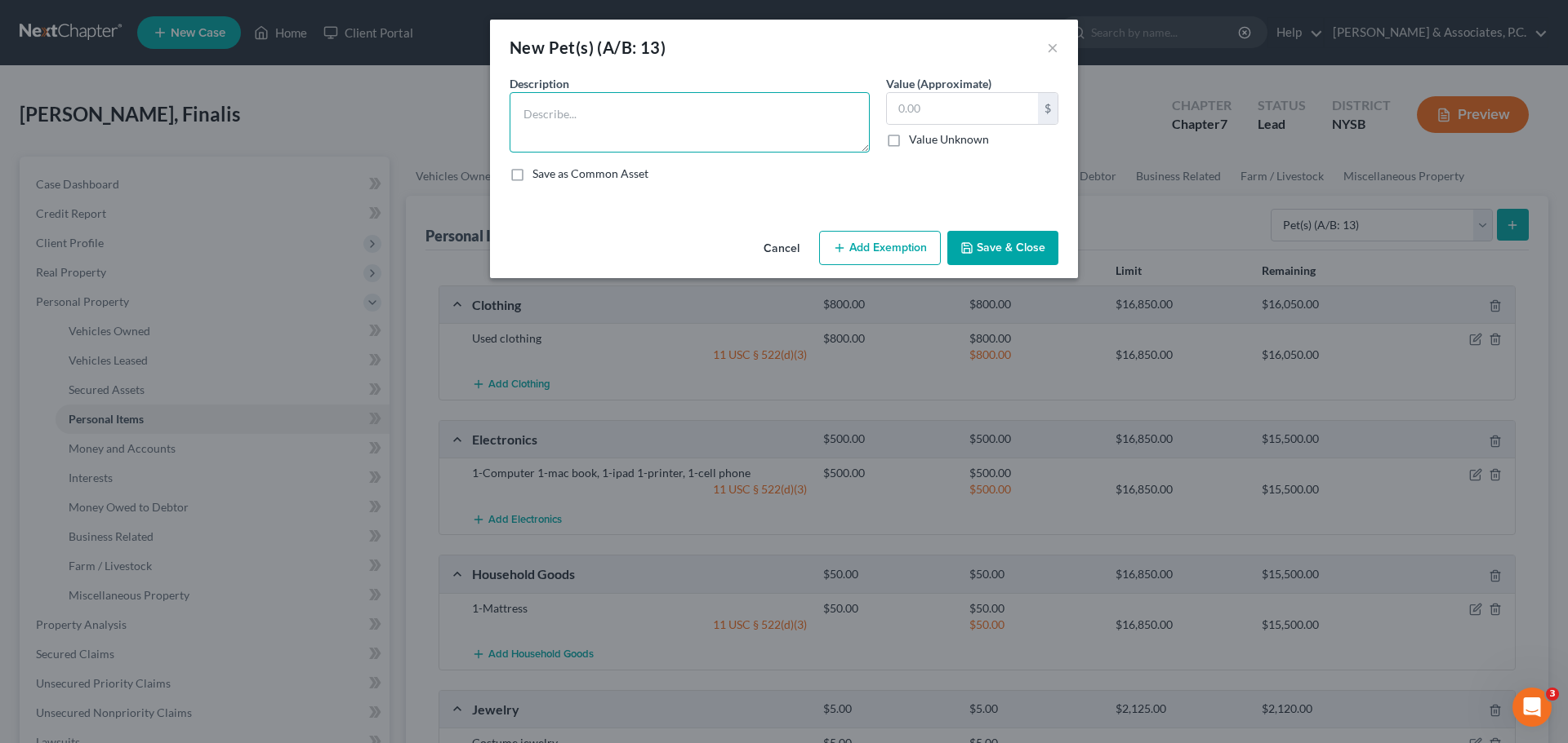
click at [592, 116] on textarea at bounding box center [689, 122] width 360 height 61
type textarea "1-Dog"
type input "50.00"
click at [852, 252] on button "Add Exemption" at bounding box center [879, 248] width 122 height 35
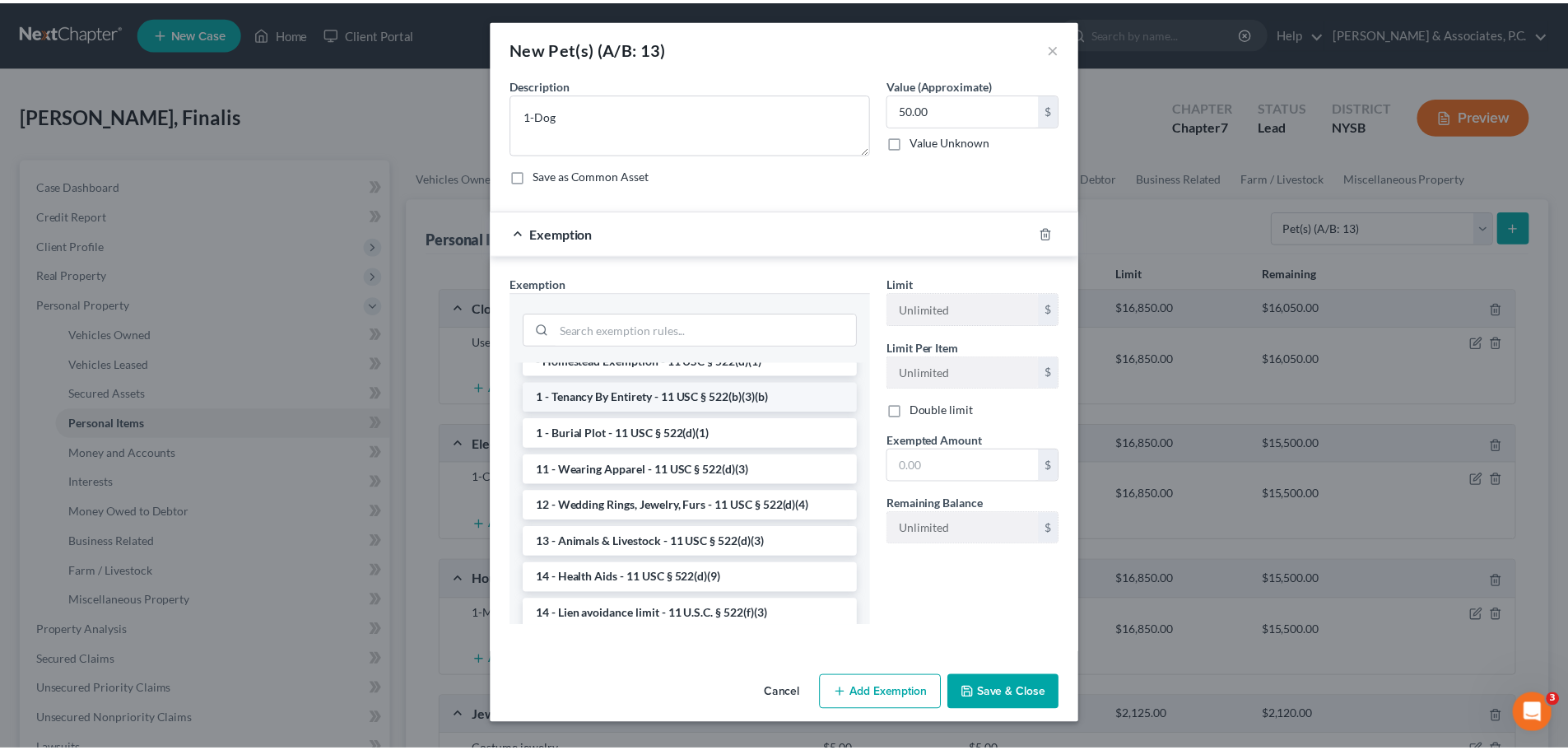
scroll to position [83, 0]
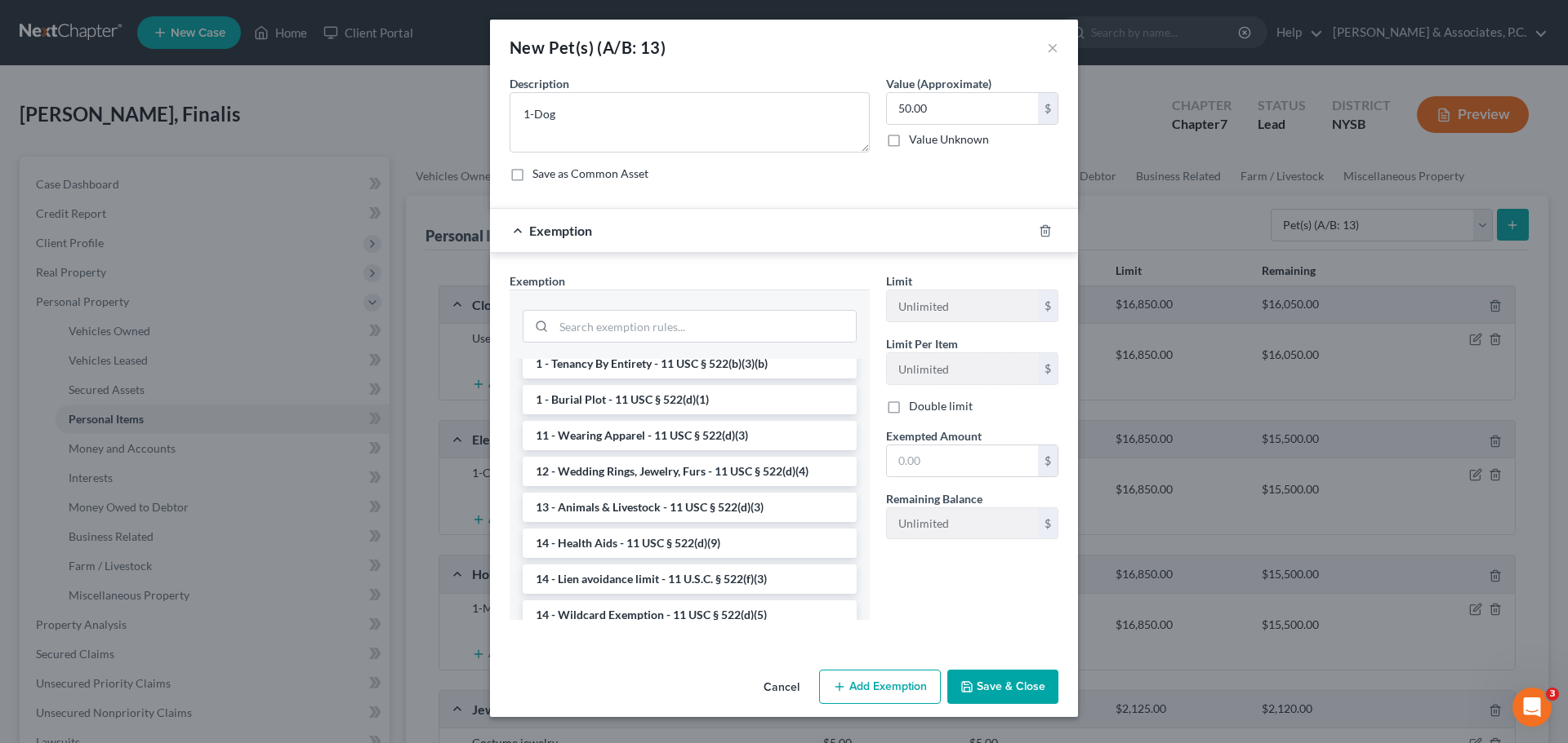
drag, startPoint x: 629, startPoint y: 510, endPoint x: 774, endPoint y: 496, distance: 145.7
click at [634, 509] on li "13 - Animals & Livestock - 11 USC § 522(d)(3)" at bounding box center [689, 507] width 334 height 30
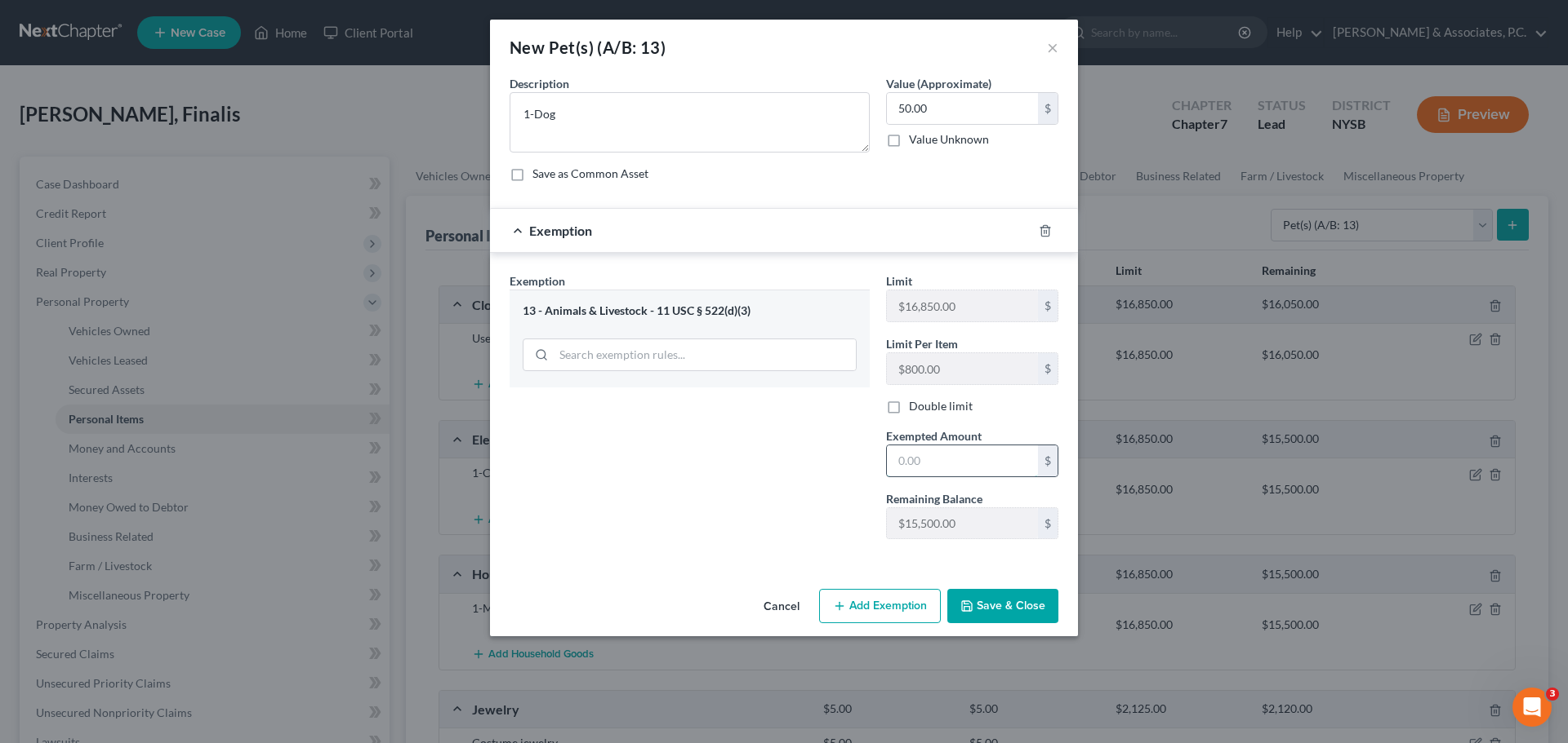
click at [906, 458] on input "text" at bounding box center [962, 461] width 151 height 31
type input "50.00"
drag, startPoint x: 1021, startPoint y: 609, endPoint x: 1093, endPoint y: 586, distance: 75.6
click at [1024, 609] on button "Save & Close" at bounding box center [1002, 606] width 111 height 35
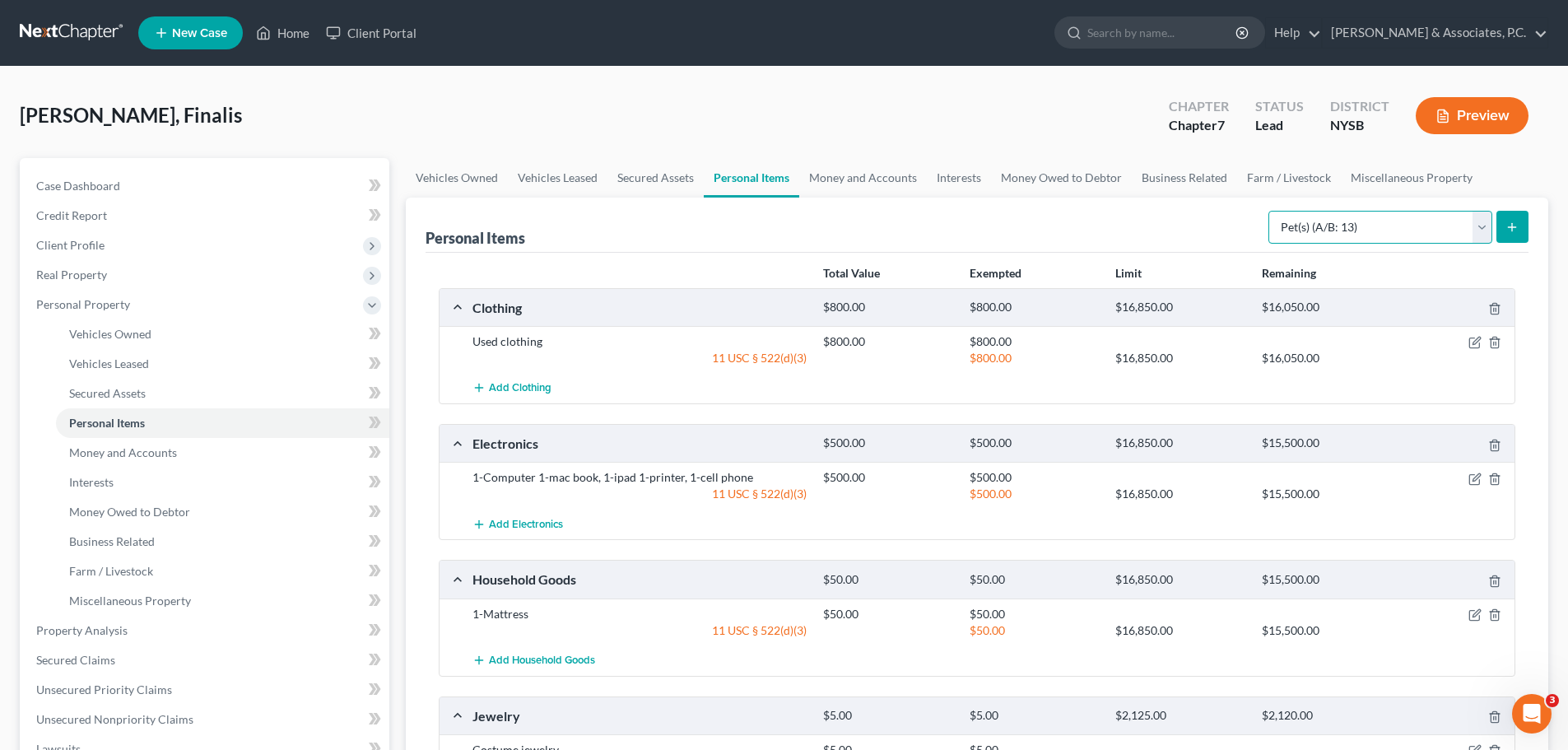
drag, startPoint x: 1306, startPoint y: 217, endPoint x: 1302, endPoint y: 227, distance: 10.8
click at [1304, 219] on select "Select Item Type Clothing (A/B: 11) Collectibles Of Value (A/B: 8) Electronics …" at bounding box center [1380, 227] width 224 height 33
drag, startPoint x: 982, startPoint y: 99, endPoint x: 1030, endPoint y: 108, distance: 48.8
click at [984, 99] on div "[PERSON_NAME], Finalis Upgraded Chapter Chapter 7 Status Lead District [GEOGRAP…" at bounding box center [784, 122] width 1529 height 72
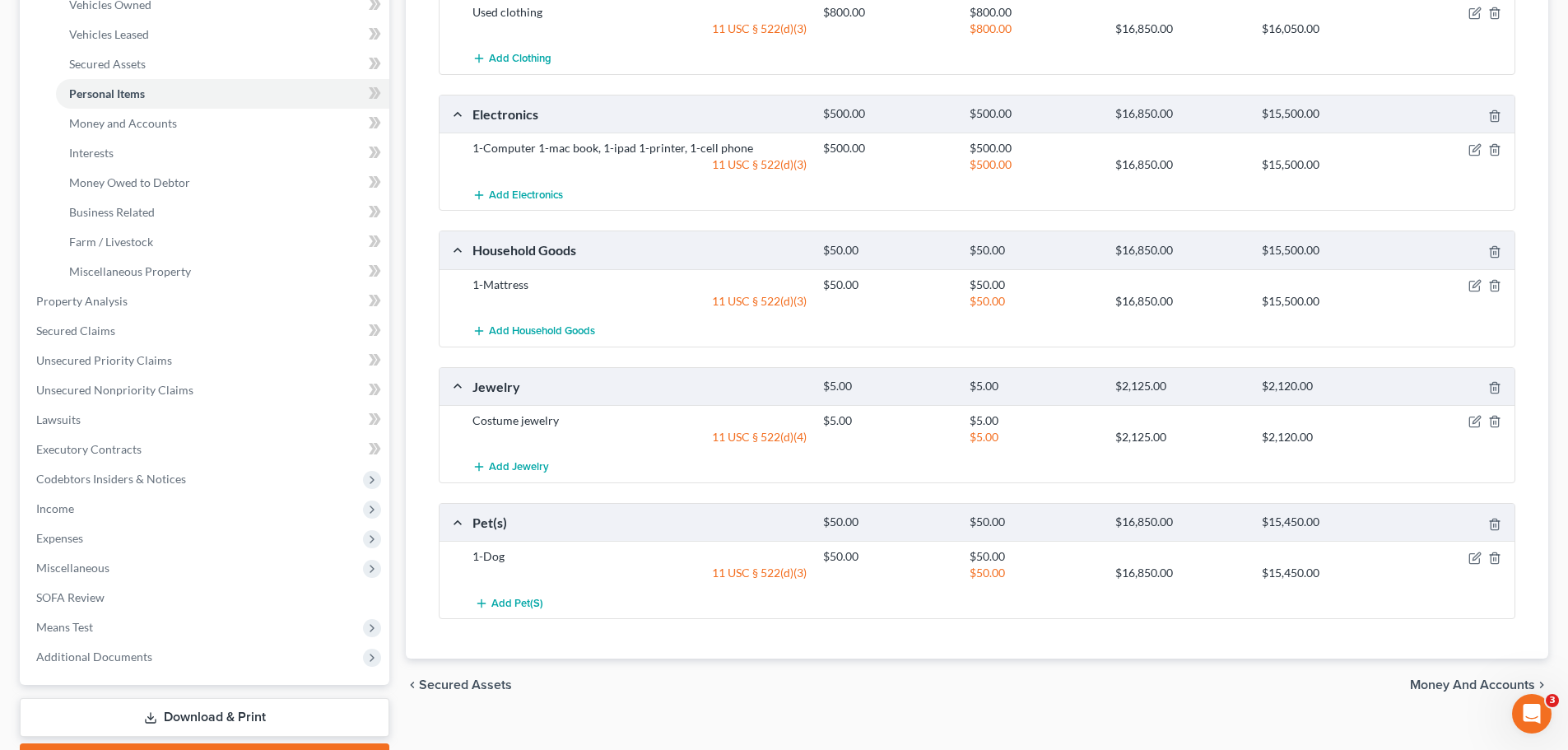
drag, startPoint x: 1442, startPoint y: 689, endPoint x: 1445, endPoint y: 503, distance: 186.0
click at [1438, 689] on span "Money and Accounts" at bounding box center [1473, 684] width 125 height 13
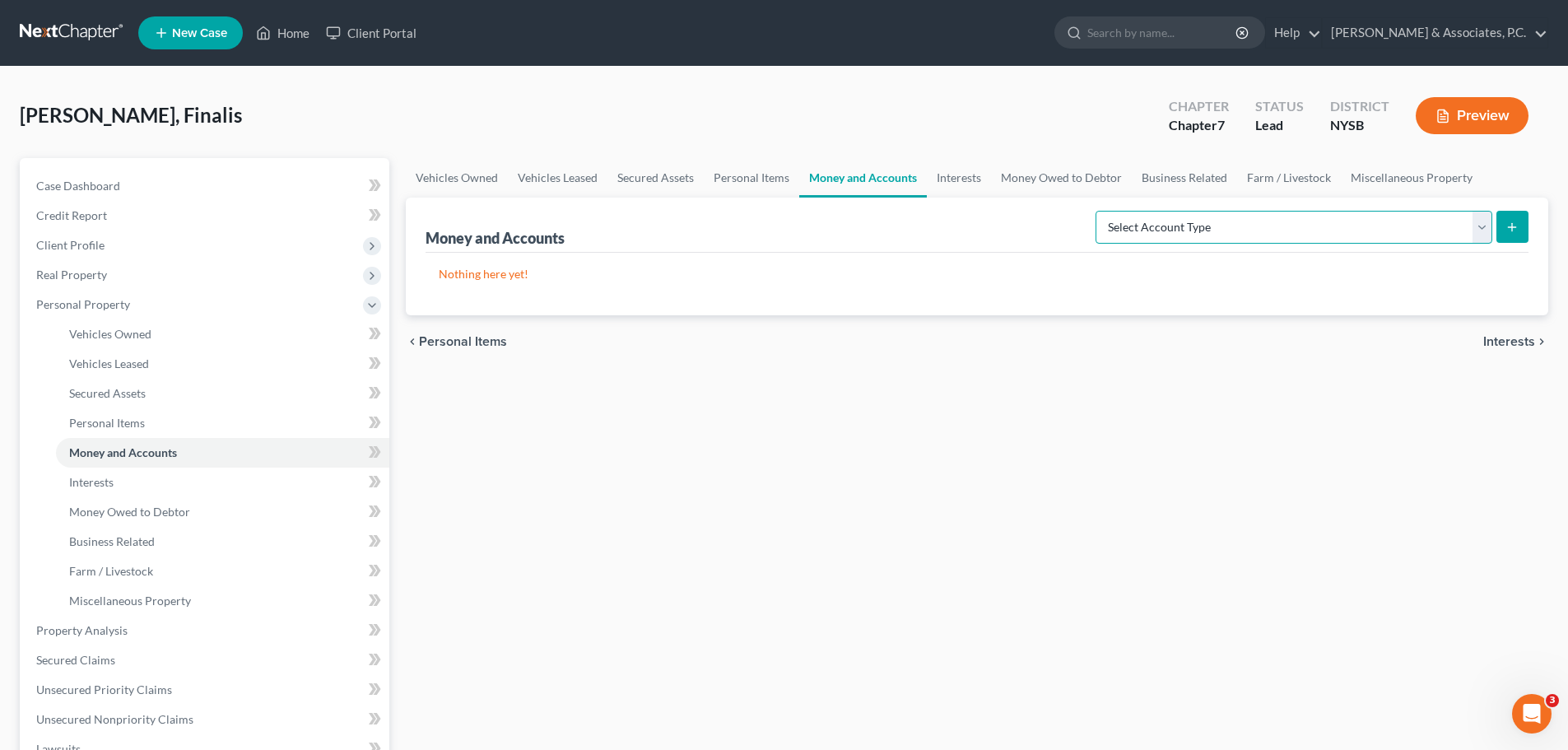
drag, startPoint x: 1370, startPoint y: 228, endPoint x: 1359, endPoint y: 228, distance: 11.0
click at [1370, 228] on select "Select Account Type Brokerage (A/B: 18, SOFA: 20) Cash on Hand (A/B: 16) Certif…" at bounding box center [1294, 227] width 397 height 33
click at [1100, 211] on select "Select Account Type Brokerage (A/B: 18, SOFA: 20) Cash on Hand (A/B: 16) Certif…" at bounding box center [1294, 227] width 397 height 33
drag, startPoint x: 1477, startPoint y: 233, endPoint x: 1457, endPoint y: 233, distance: 20.0
click at [1472, 233] on select "Select Account Type Brokerage (A/B: 18, SOFA: 20) Cash on Hand (A/B: 16) Certif…" at bounding box center [1294, 227] width 397 height 33
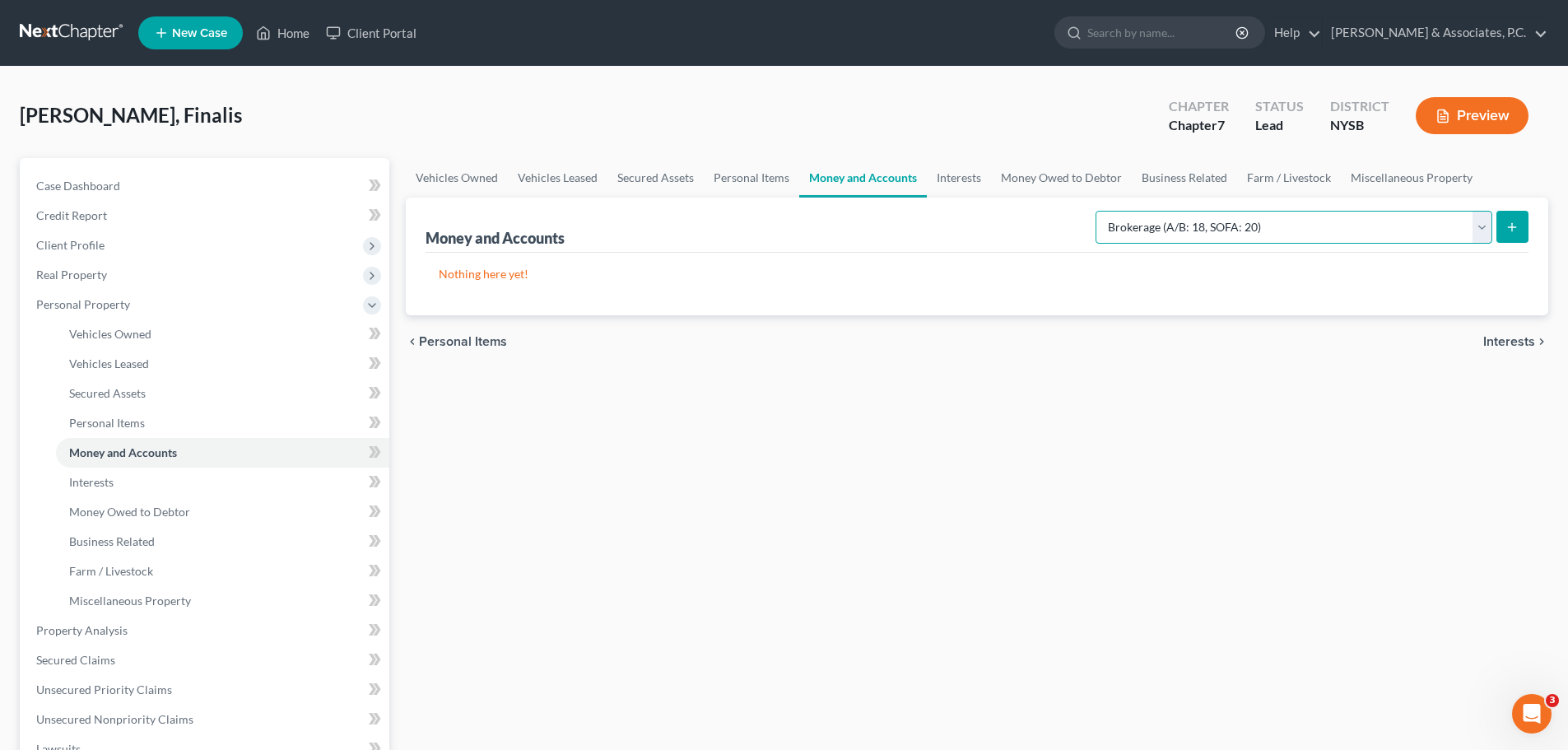
select select "cash_on_hand"
click at [1100, 211] on select "Select Account Type Brokerage (A/B: 18, SOFA: 20) Cash on Hand (A/B: 16) Certif…" at bounding box center [1294, 227] width 397 height 33
click at [1521, 228] on button "submit" at bounding box center [1513, 227] width 32 height 32
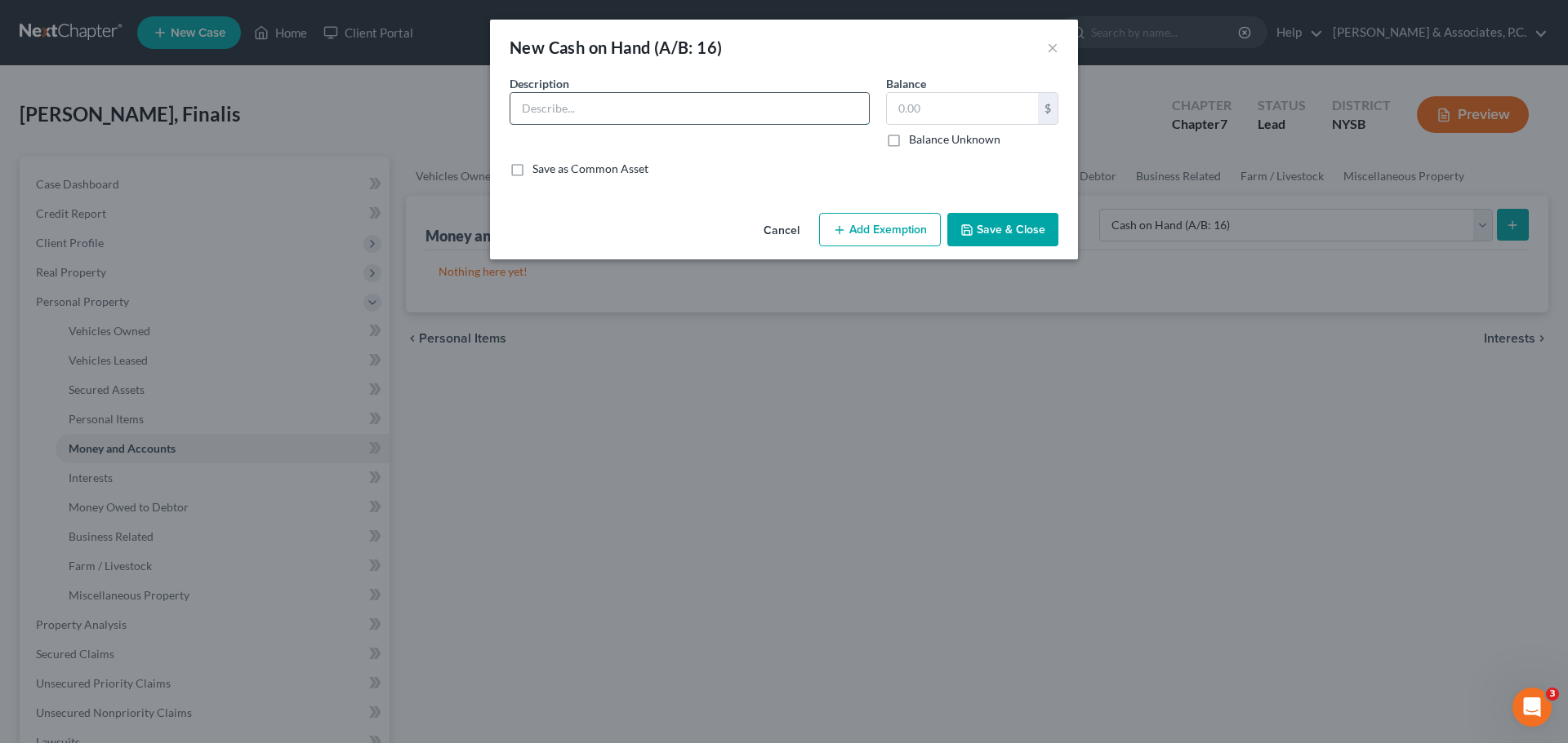
drag, startPoint x: 695, startPoint y: 109, endPoint x: 675, endPoint y: 111, distance: 20.1
click at [695, 109] on input "text" at bounding box center [689, 108] width 358 height 31
type input "Cash in purse and pockets"
click at [994, 103] on input "text" at bounding box center [962, 108] width 151 height 31
type input "20.00"
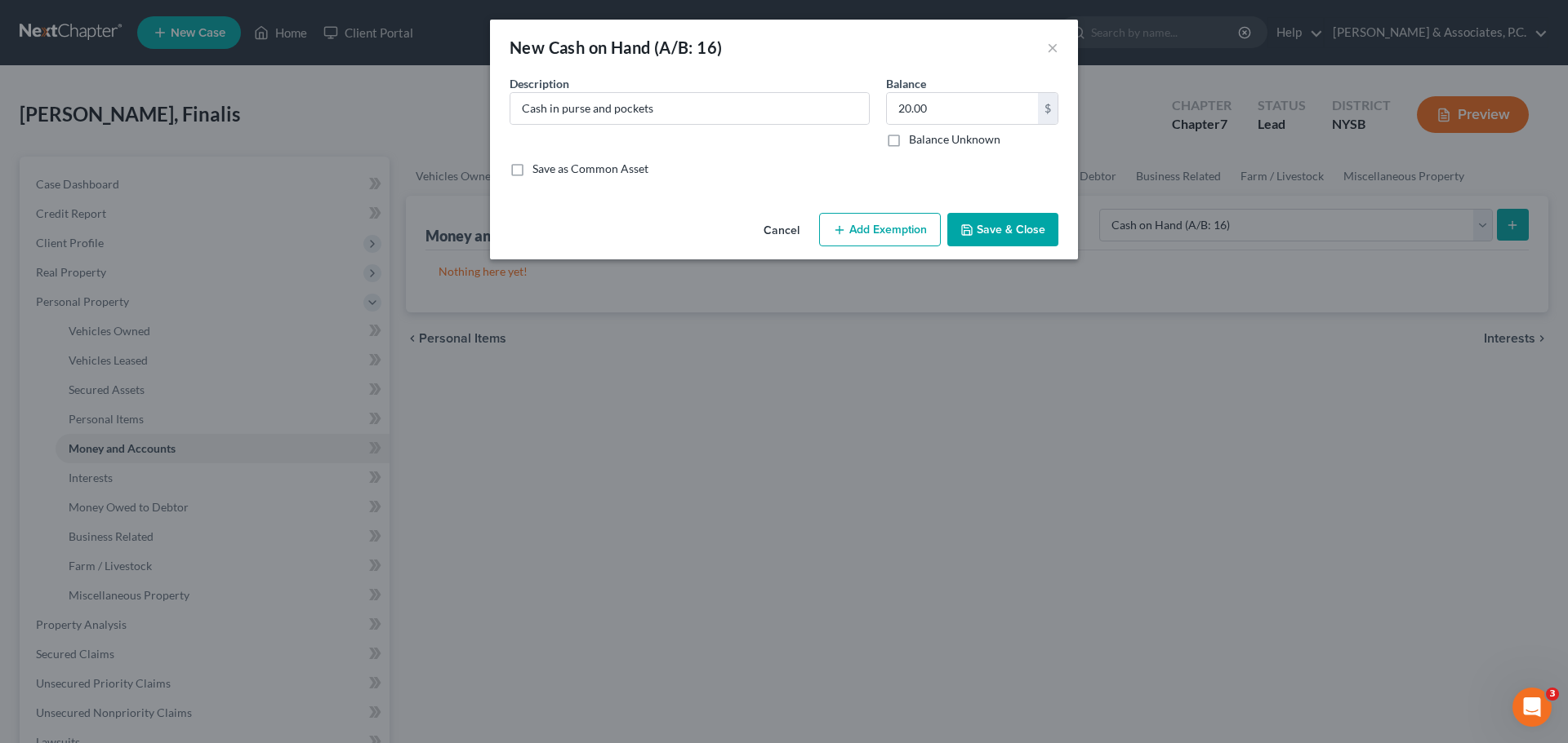
drag, startPoint x: 880, startPoint y: 232, endPoint x: 917, endPoint y: 314, distance: 90.0
click at [880, 233] on button "Add Exemption" at bounding box center [879, 230] width 122 height 35
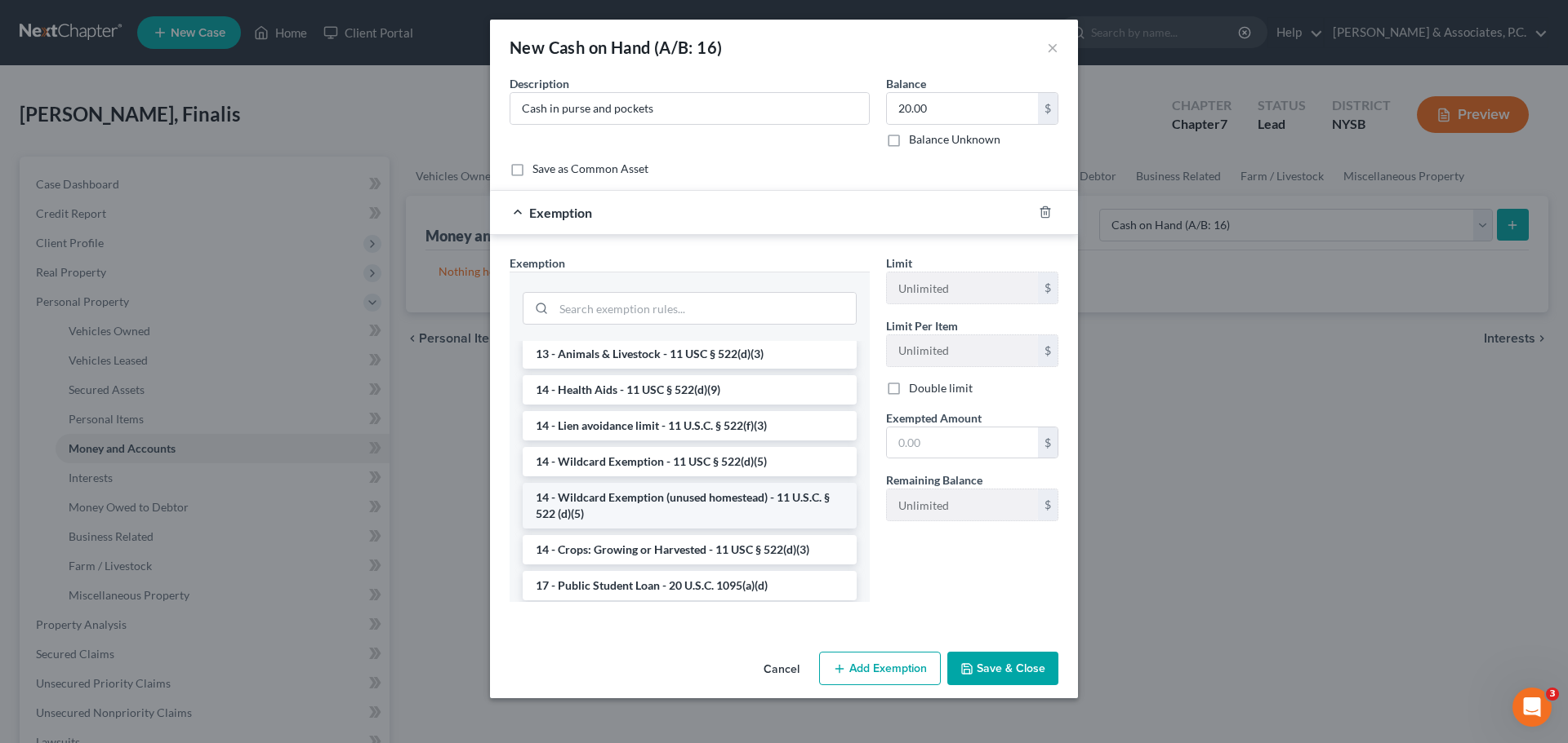
scroll to position [245, 0]
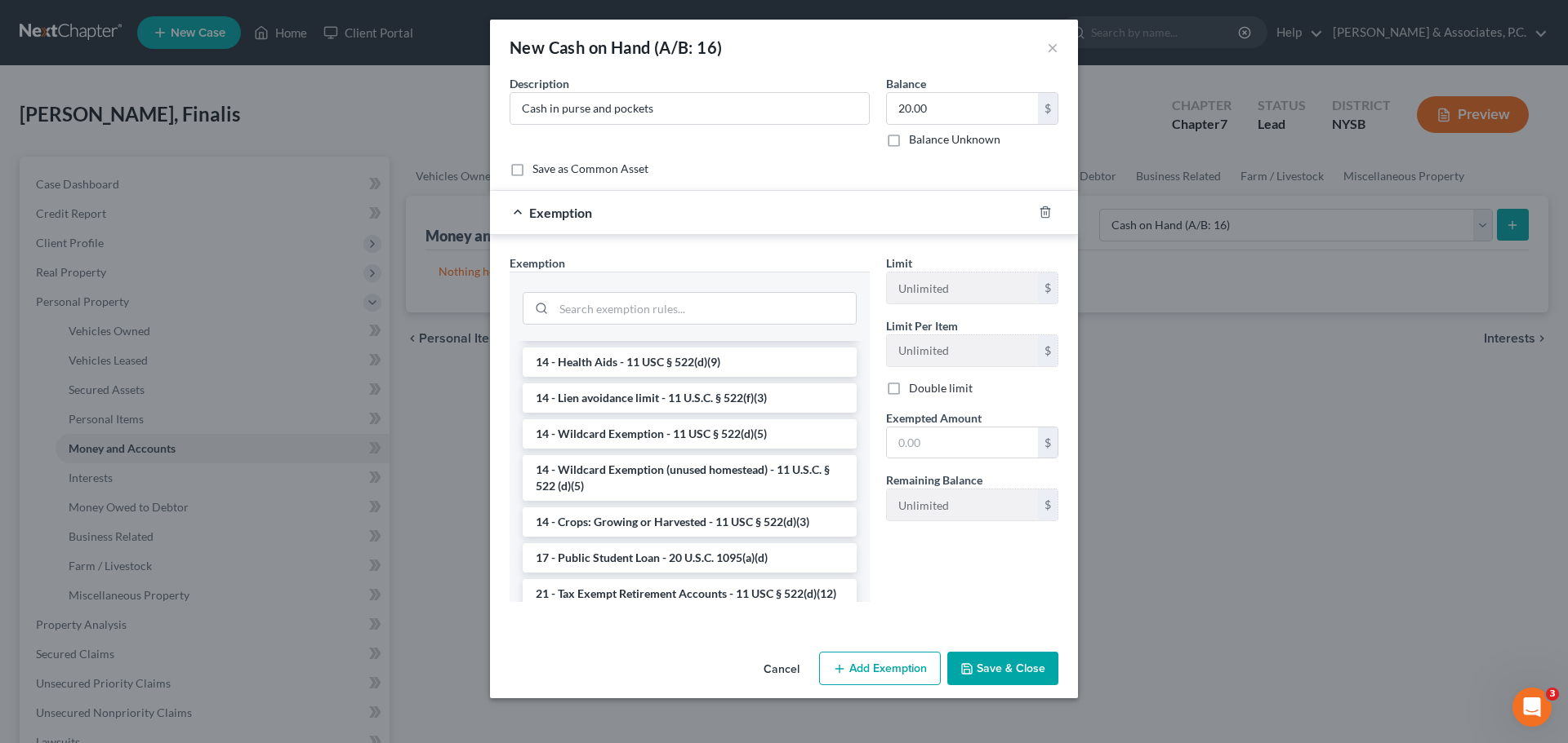
click at [651, 434] on li "14 - Wildcard Exemption - 11 USC § 522(d)(5)" at bounding box center [689, 434] width 334 height 30
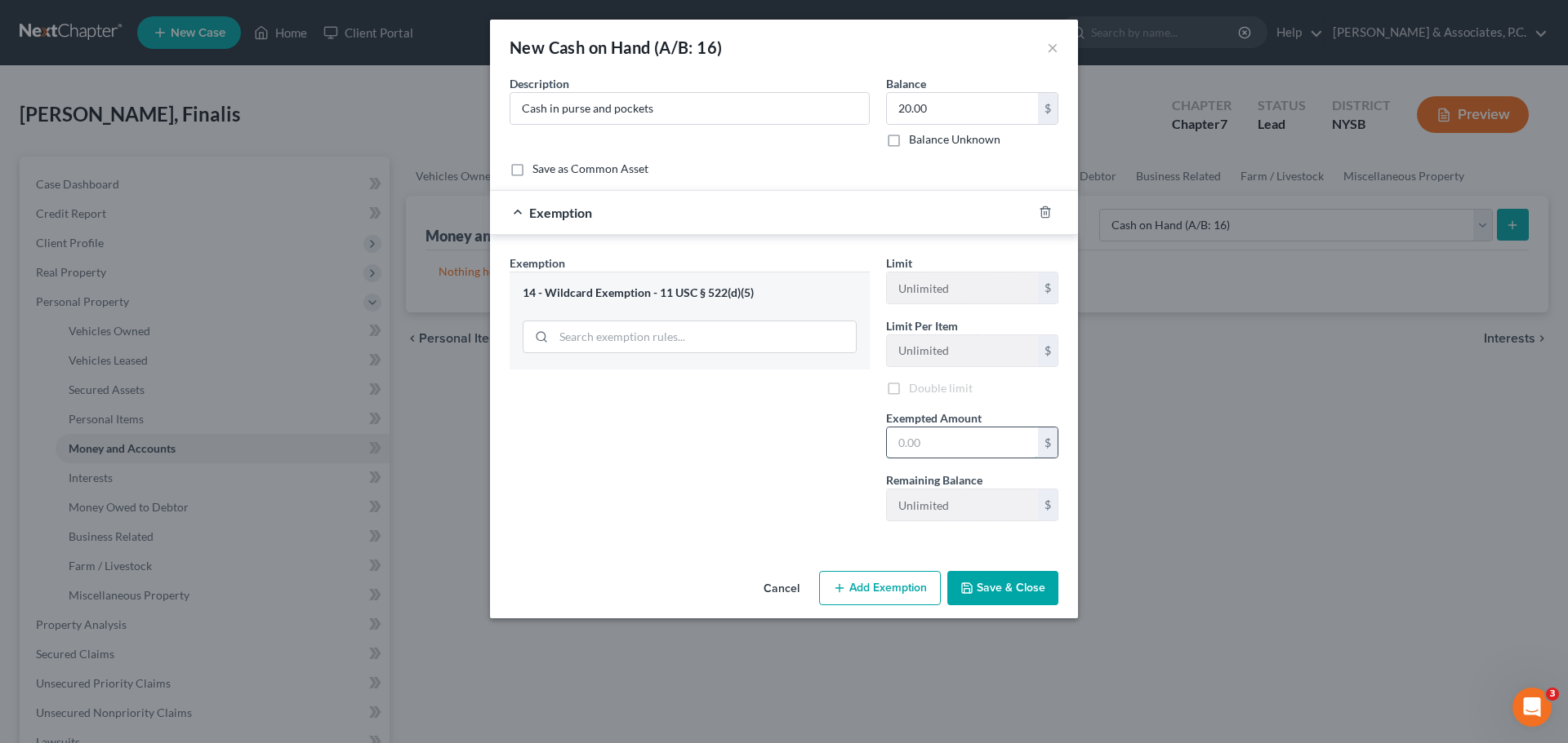
click at [969, 450] on input "text" at bounding box center [962, 442] width 151 height 31
type input "20.00"
click at [996, 588] on button "Save & Close" at bounding box center [1002, 588] width 111 height 35
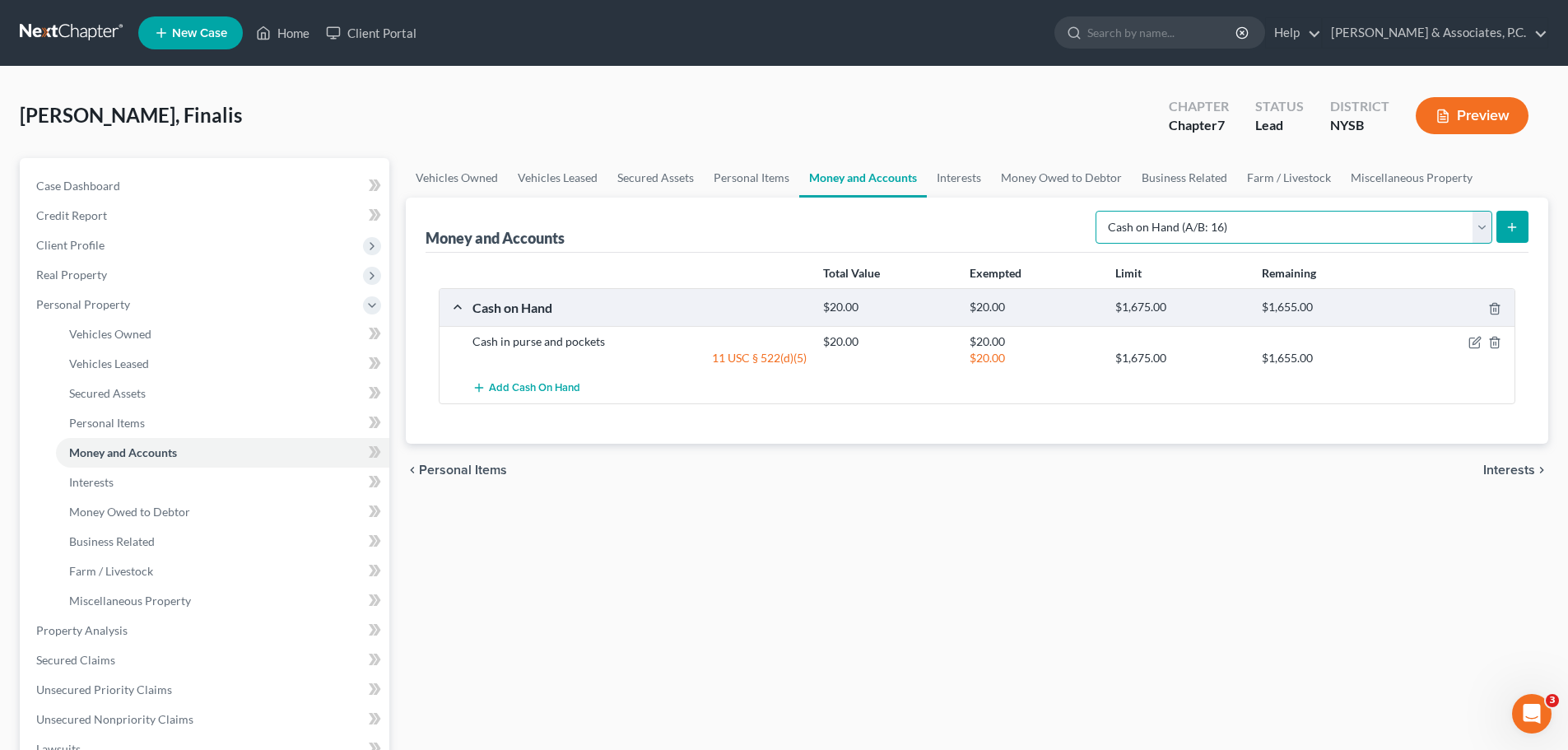
drag, startPoint x: 1284, startPoint y: 234, endPoint x: 1273, endPoint y: 225, distance: 14.2
click at [1284, 234] on select "Select Account Type Brokerage (A/B: 18, SOFA: 20) Cash on Hand (A/B: 16) Certif…" at bounding box center [1294, 227] width 397 height 33
select select "checking"
click at [1100, 211] on select "Select Account Type Brokerage (A/B: 18, SOFA: 20) Cash on Hand (A/B: 16) Certif…" at bounding box center [1294, 227] width 397 height 33
click at [1512, 234] on icon "submit" at bounding box center [1512, 227] width 13 height 13
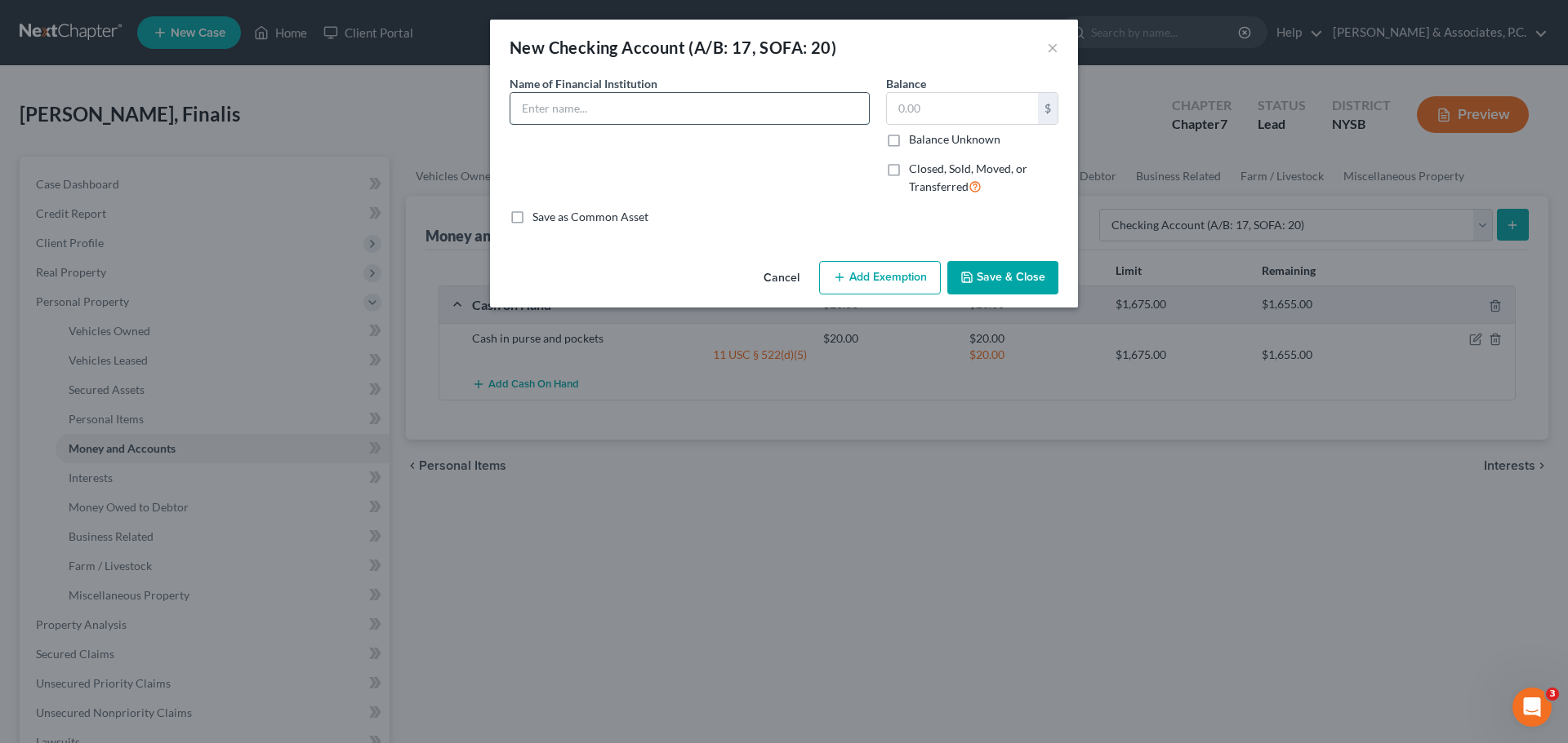
click at [696, 106] on input "text" at bounding box center [689, 108] width 358 height 31
type input "Chase Bank"
type input "2,722.00"
drag, startPoint x: 889, startPoint y: 280, endPoint x: 934, endPoint y: 315, distance: 57.0
click at [886, 280] on button "Add Exemption" at bounding box center [879, 278] width 122 height 35
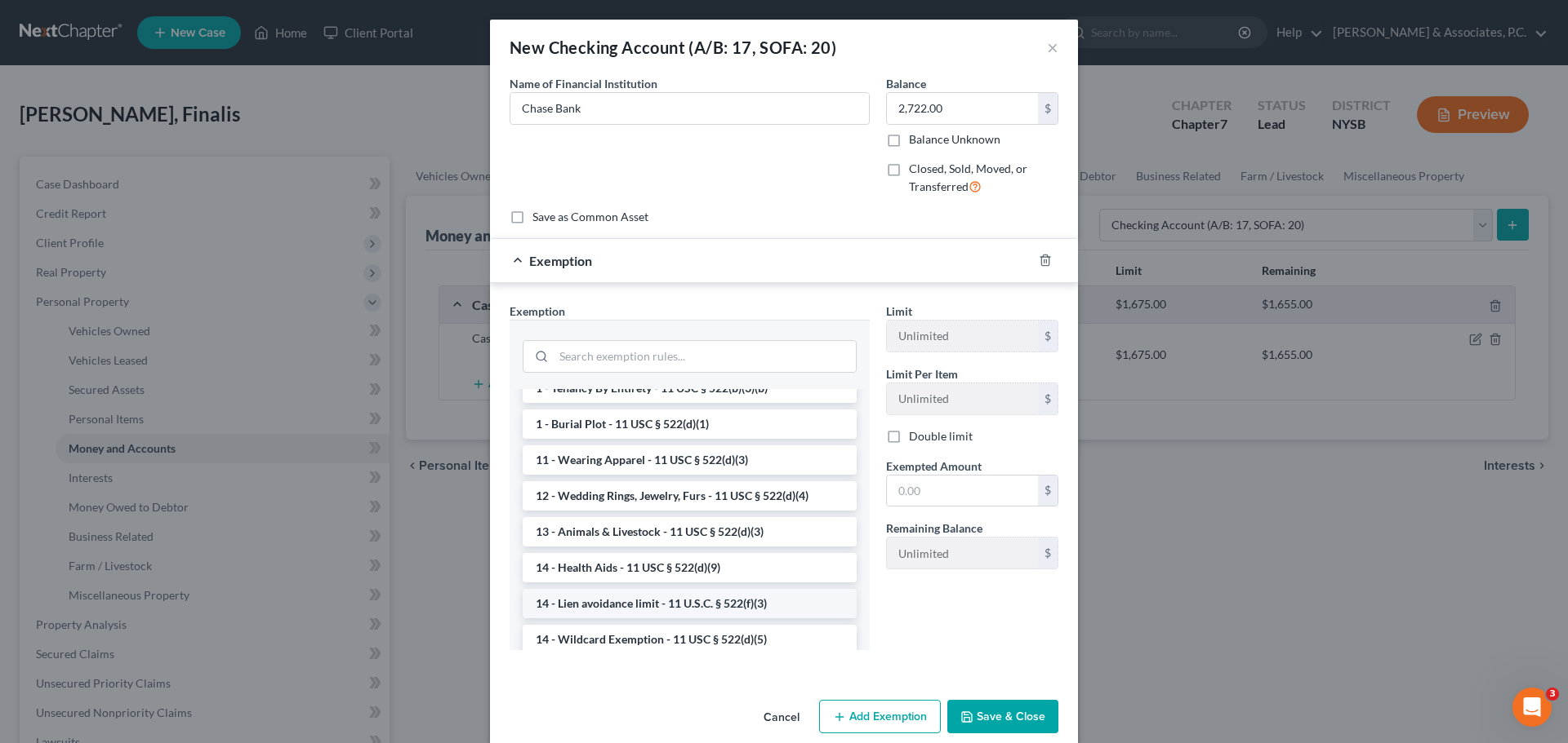
scroll to position [163, 0]
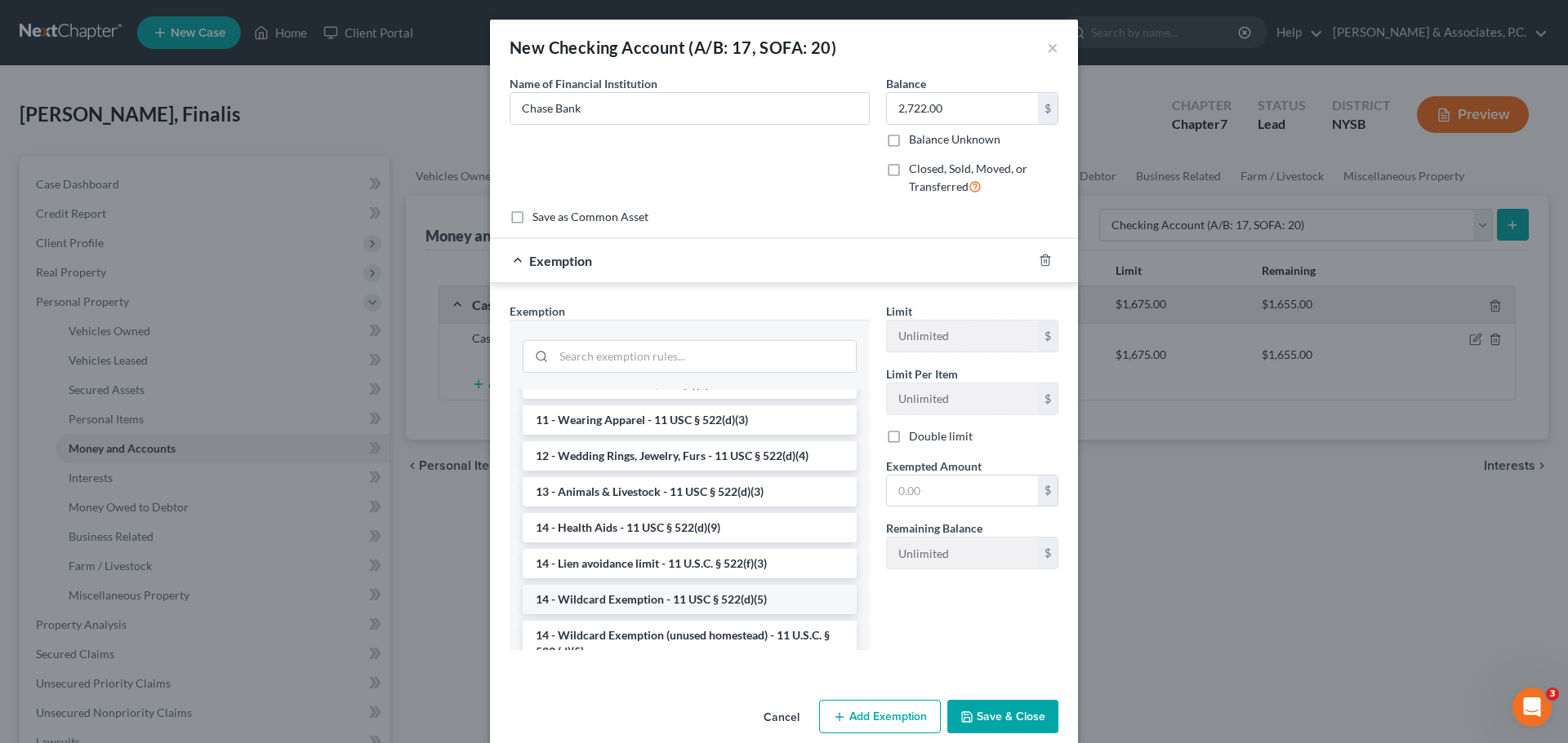
click at [631, 605] on li "14 - Wildcard Exemption - 11 USC § 522(d)(5)" at bounding box center [689, 599] width 334 height 30
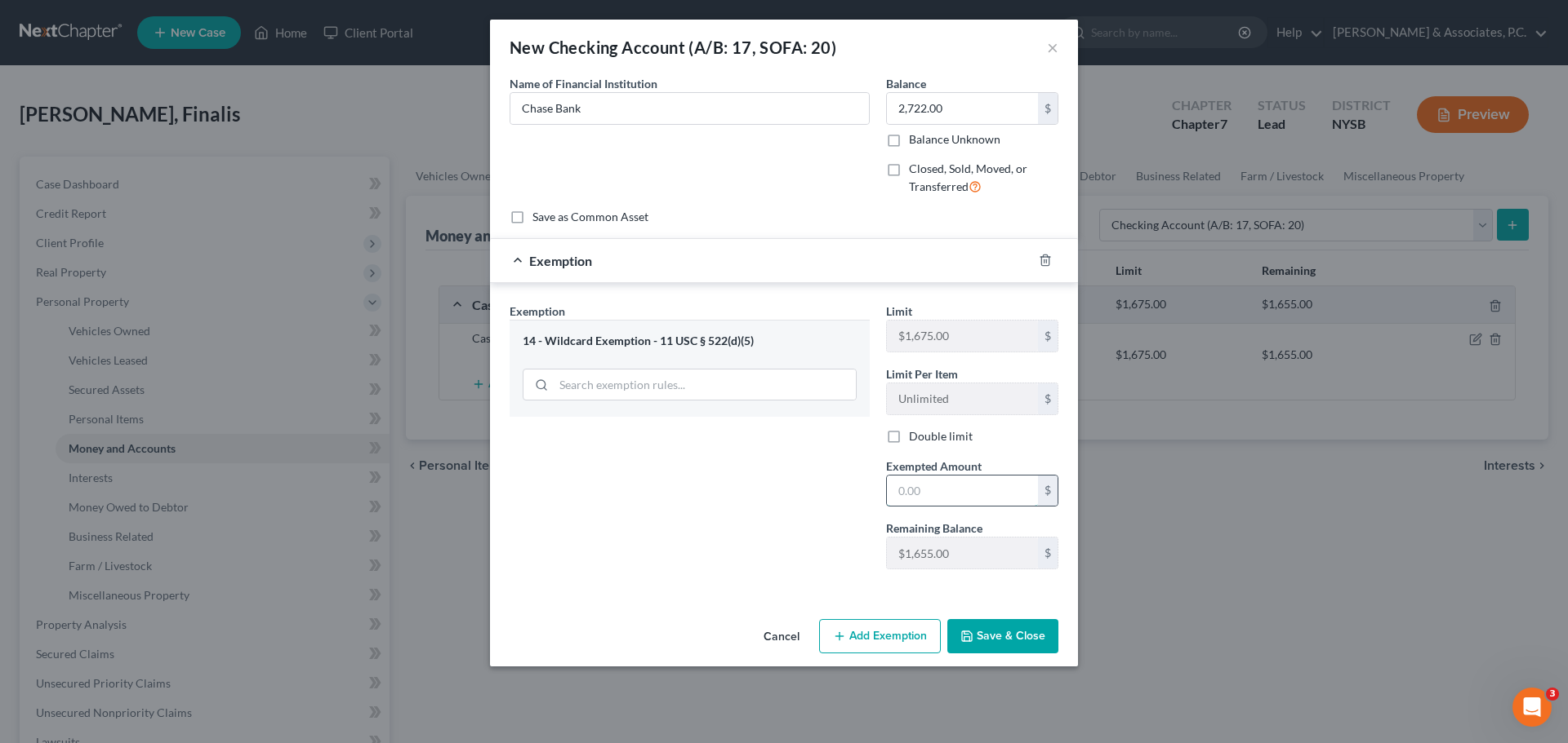
click at [972, 488] on input "text" at bounding box center [962, 491] width 151 height 31
type input "2,722.00"
click at [1027, 643] on button "Save & Close" at bounding box center [1002, 637] width 111 height 35
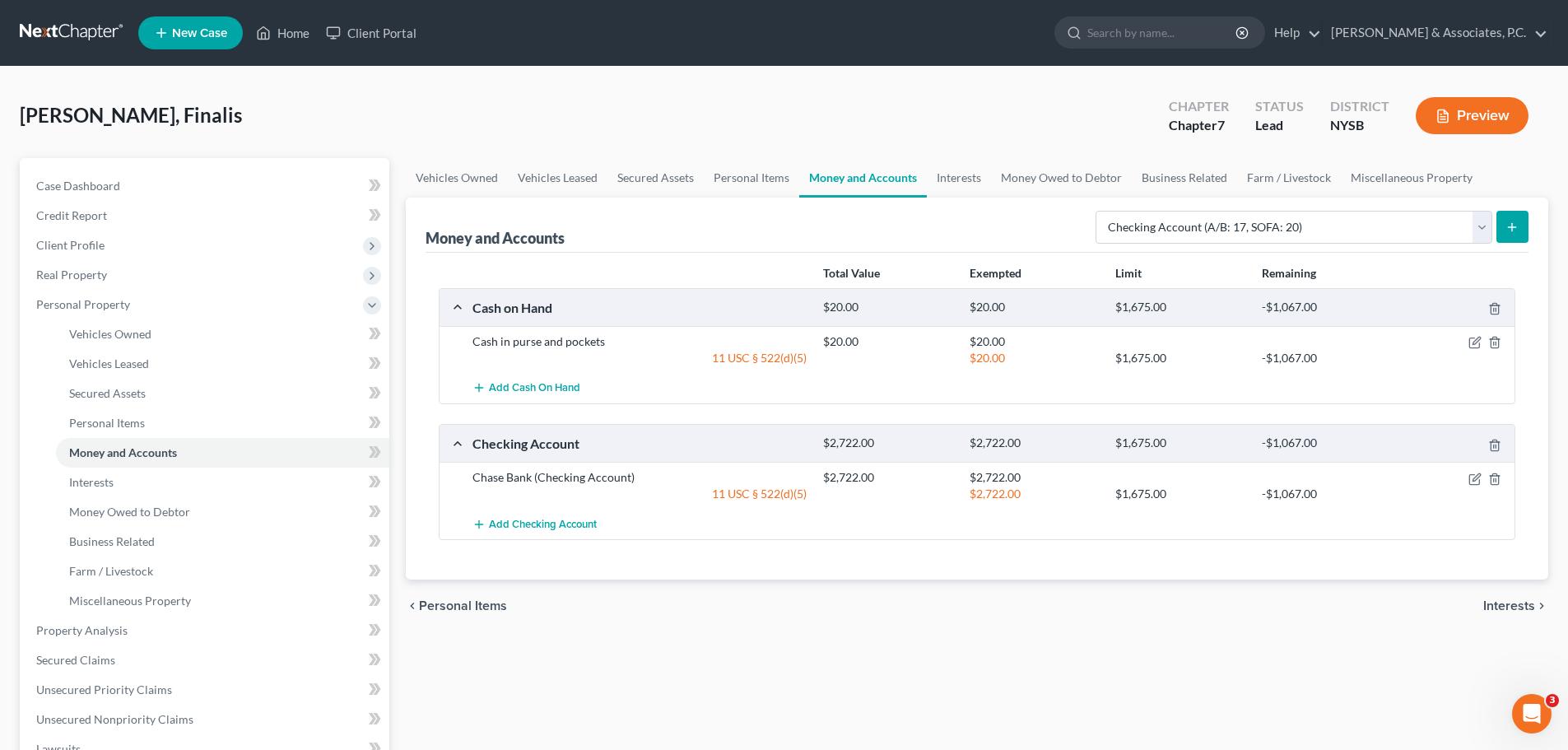
click at [1508, 224] on icon "submit" at bounding box center [1512, 227] width 13 height 13
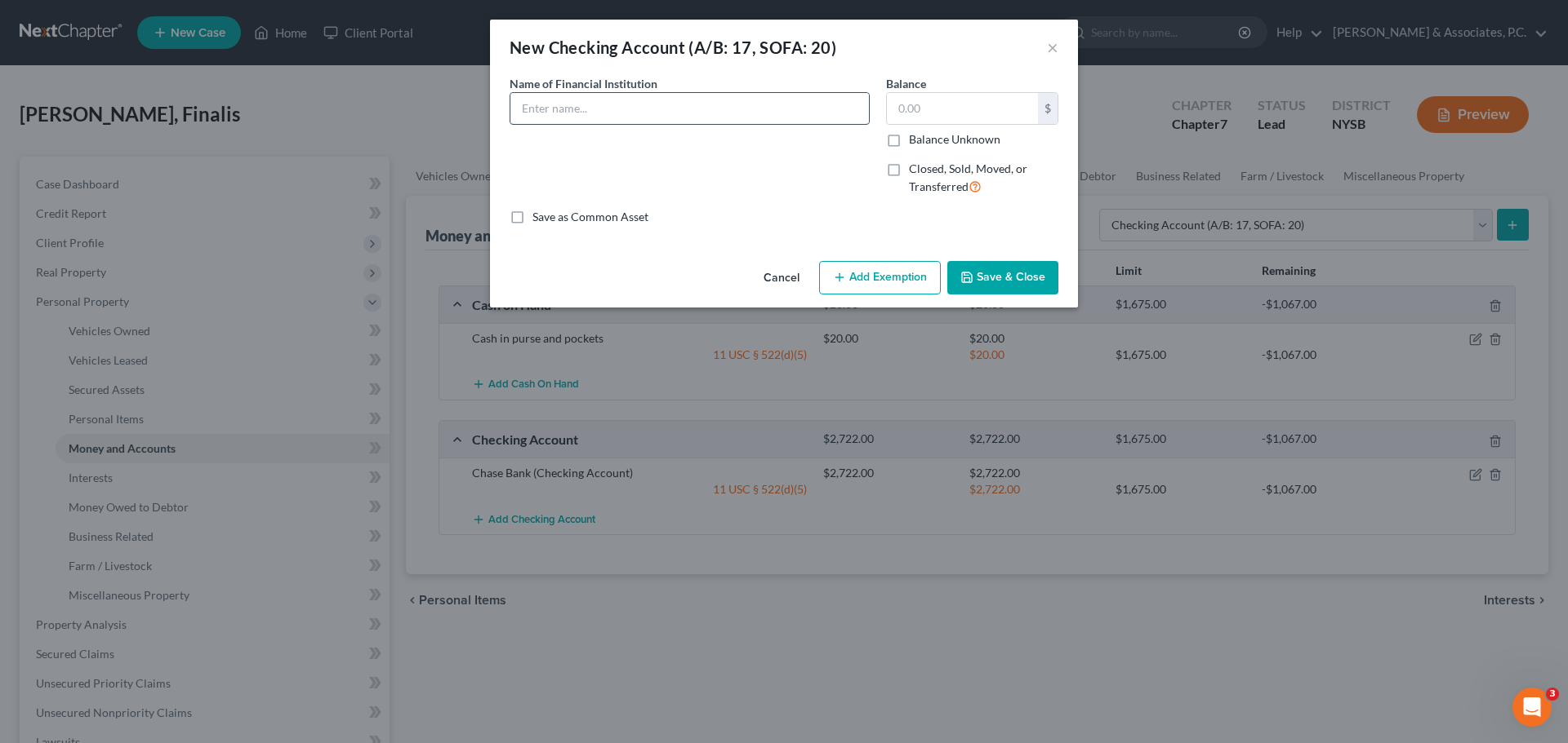
click at [744, 110] on input "text" at bounding box center [689, 108] width 358 height 31
type input "Chase Bank Business"
click at [950, 112] on input "text" at bounding box center [962, 108] width 151 height 31
click at [961, 108] on input "38.21" at bounding box center [962, 108] width 151 height 31
click at [969, 111] on input "38.21" at bounding box center [962, 108] width 151 height 31
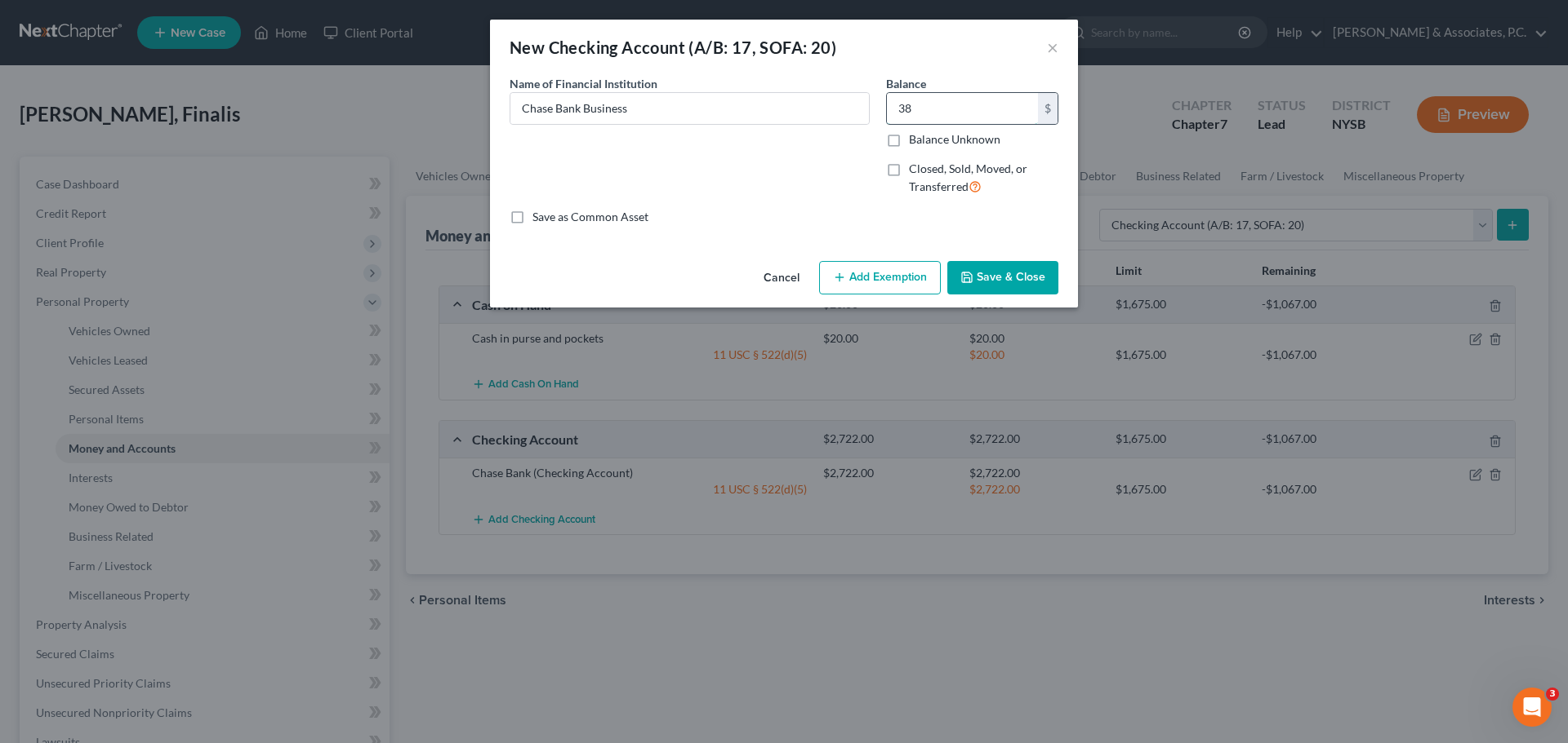
type input "3"
type input "0.00"
click at [890, 285] on button "Add Exemption" at bounding box center [879, 278] width 122 height 35
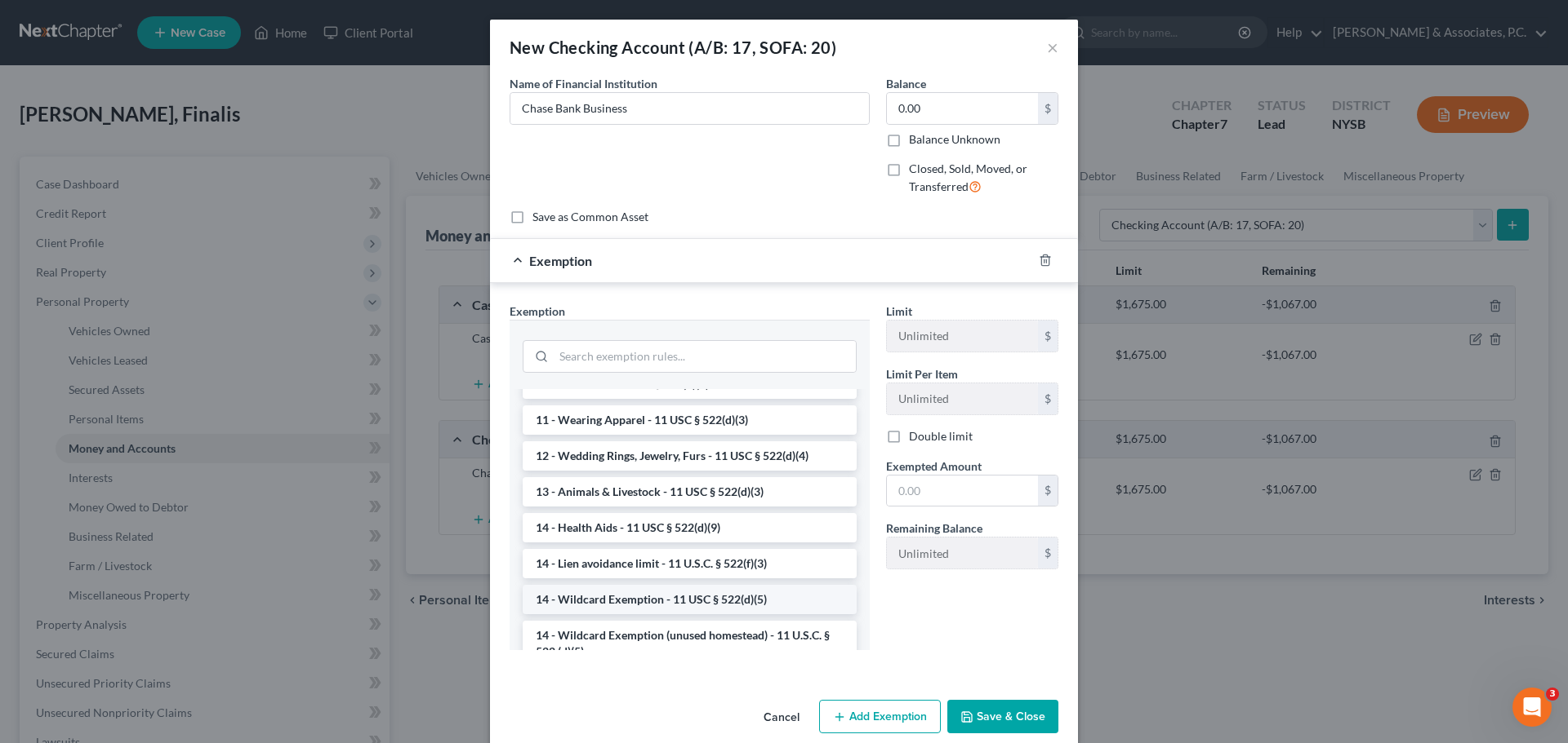
click at [625, 598] on li "14 - Wildcard Exemption - 11 USC § 522(d)(5)" at bounding box center [689, 599] width 334 height 30
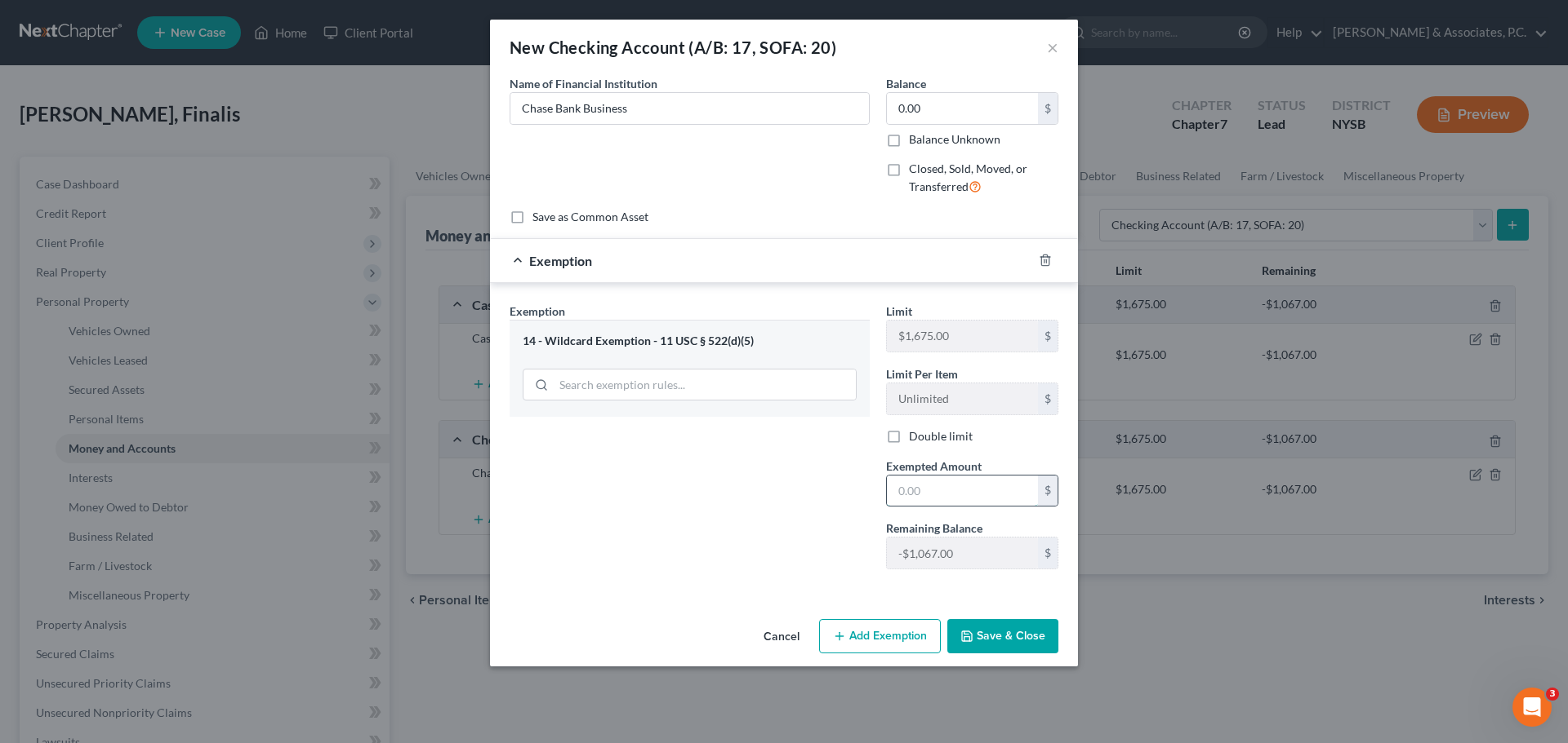
click at [939, 481] on input "text" at bounding box center [962, 491] width 151 height 31
type input "0.00"
click at [984, 643] on button "Save & Close" at bounding box center [1002, 637] width 111 height 35
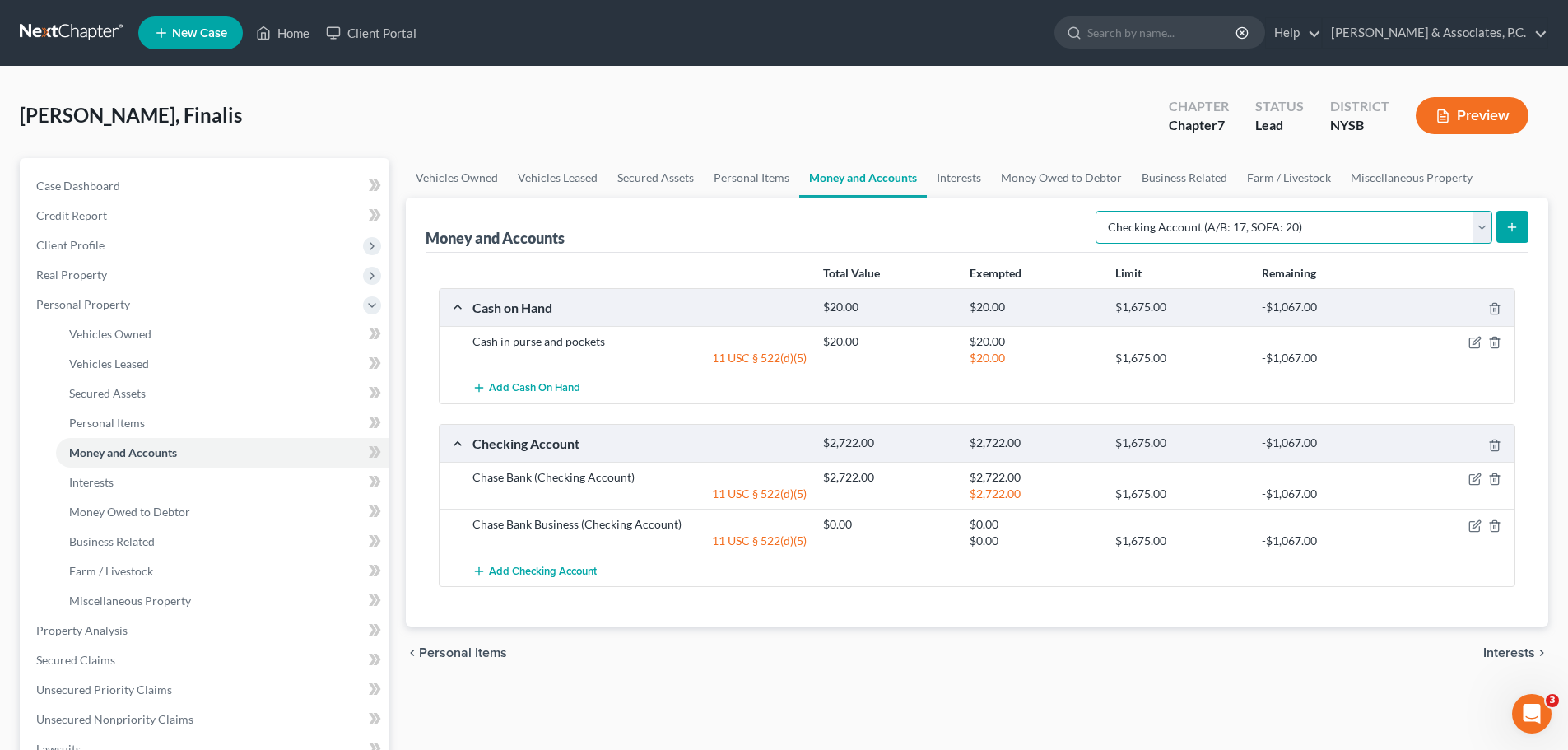
click at [1463, 220] on select "Select Account Type Brokerage (A/B: 18, SOFA: 20) Cash on Hand (A/B: 16) Certif…" at bounding box center [1294, 227] width 397 height 33
click at [1100, 211] on select "Select Account Type Brokerage (A/B: 18, SOFA: 20) Cash on Hand (A/B: 16) Certif…" at bounding box center [1294, 227] width 397 height 33
click at [1517, 234] on icon "submit" at bounding box center [1512, 227] width 13 height 13
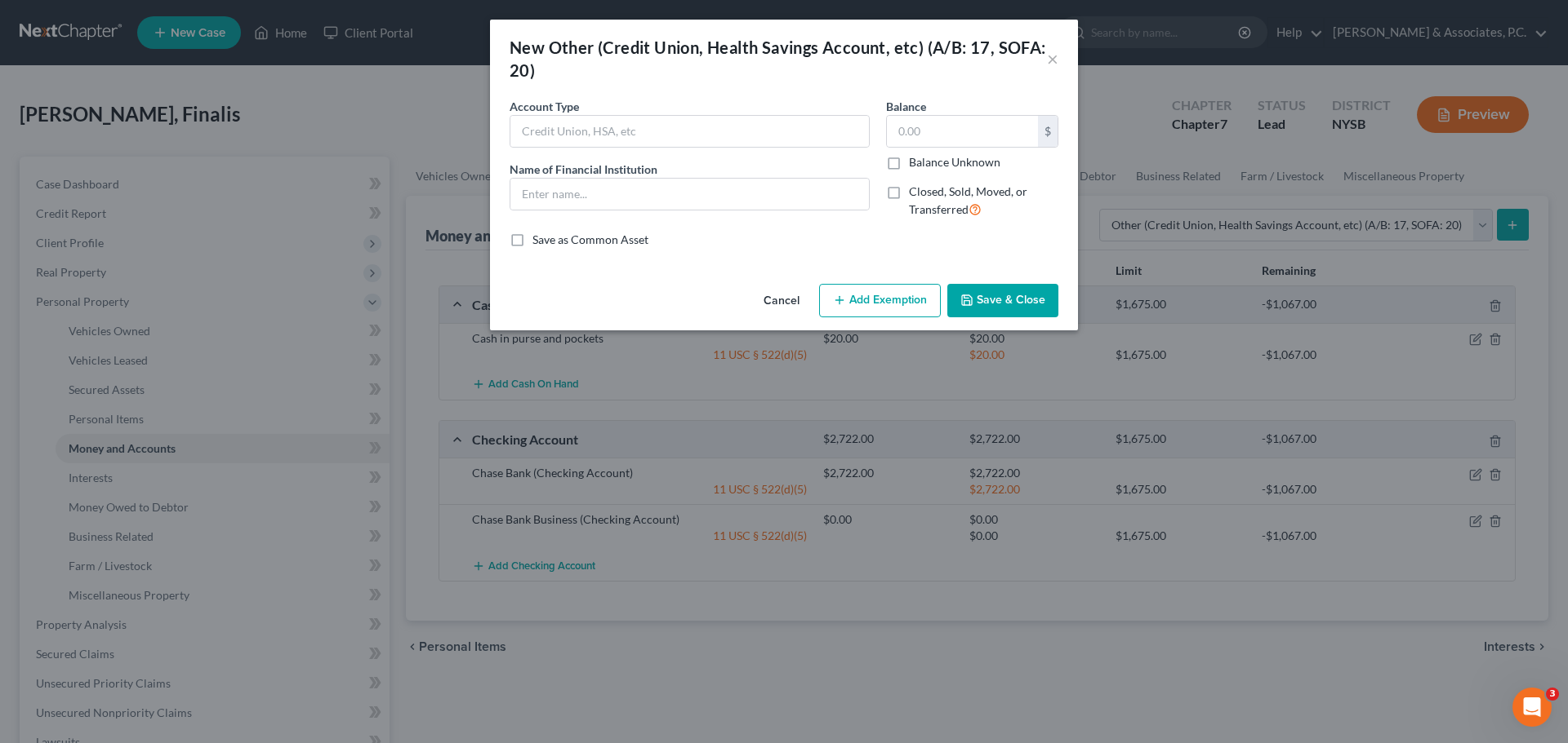
click at [787, 302] on button "Cancel" at bounding box center [781, 301] width 62 height 33
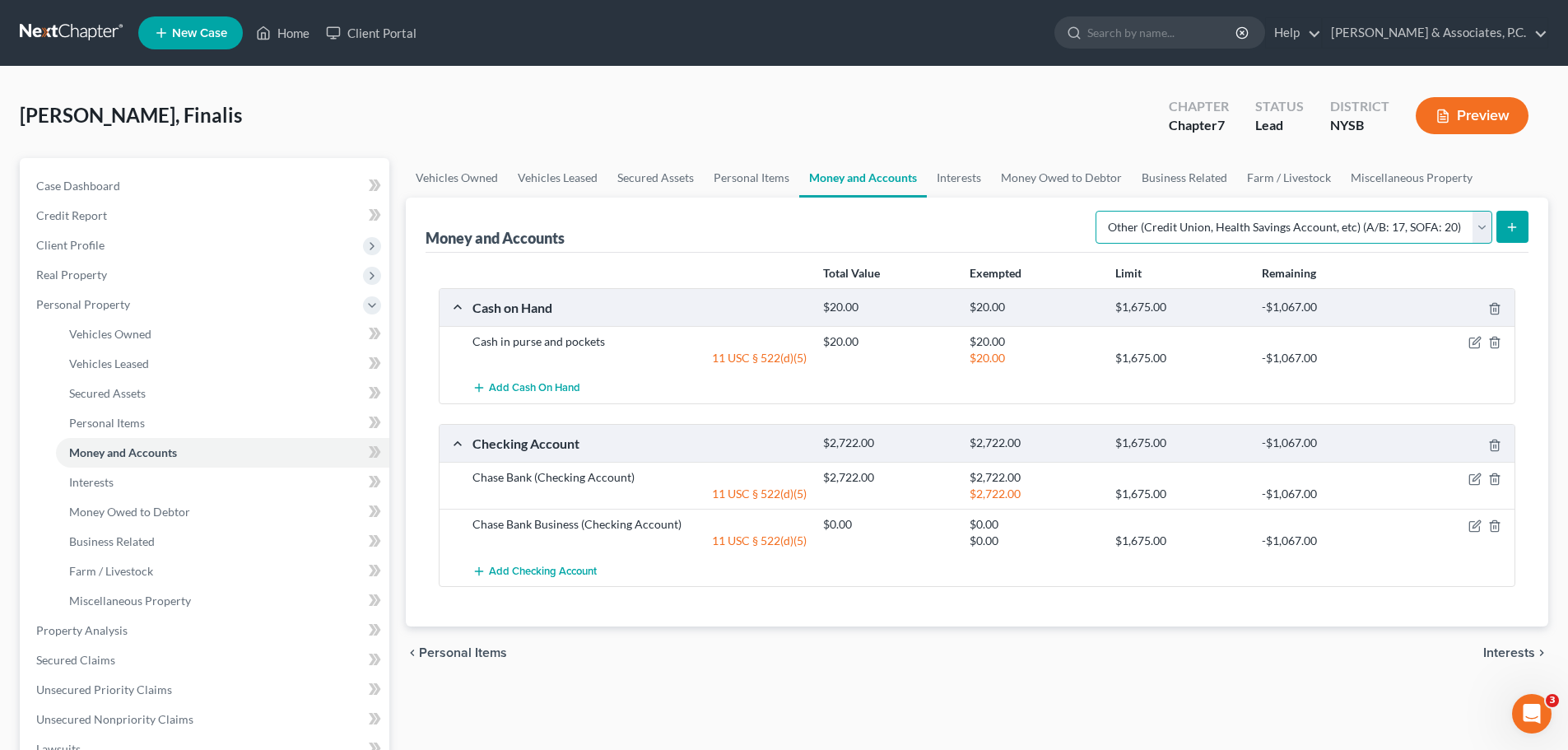
click at [1429, 231] on select "Select Account Type Brokerage (A/B: 18, SOFA: 20) Cash on Hand (A/B: 16) Certif…" at bounding box center [1294, 227] width 397 height 33
click at [1041, 101] on div "[PERSON_NAME], Finalis Upgraded Chapter Chapter 7 Status Lead District [GEOGRAP…" at bounding box center [784, 122] width 1529 height 72
click at [1300, 235] on select "Select Account Type Brokerage (A/B: 18, SOFA: 20) Cash on Hand (A/B: 16) Certif…" at bounding box center [1294, 227] width 397 height 33
select select "security_deposits"
click at [1100, 211] on select "Select Account Type Brokerage (A/B: 18, SOFA: 20) Cash on Hand (A/B: 16) Certif…" at bounding box center [1294, 227] width 397 height 33
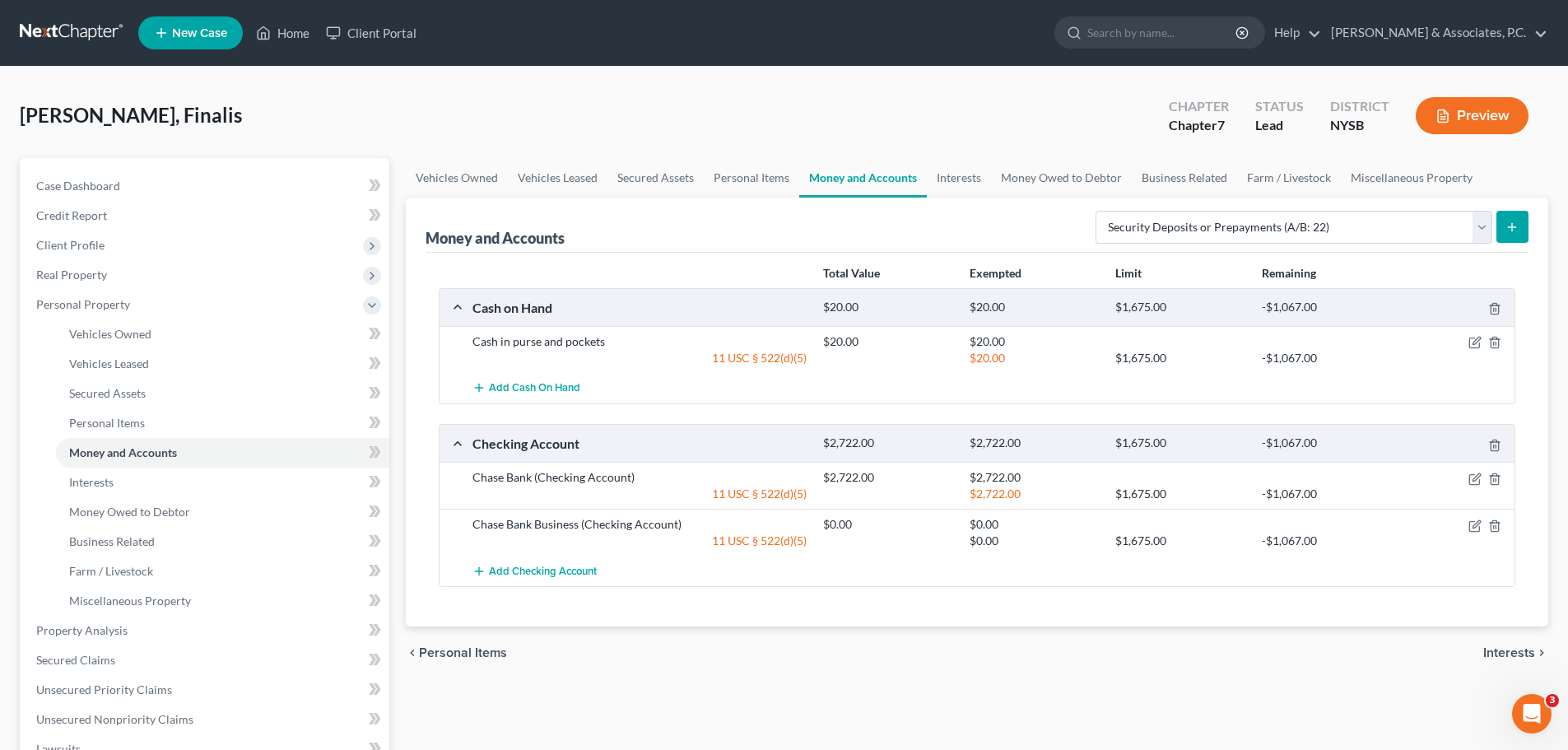
click at [1513, 227] on icon "submit" at bounding box center [1512, 227] width 13 height 13
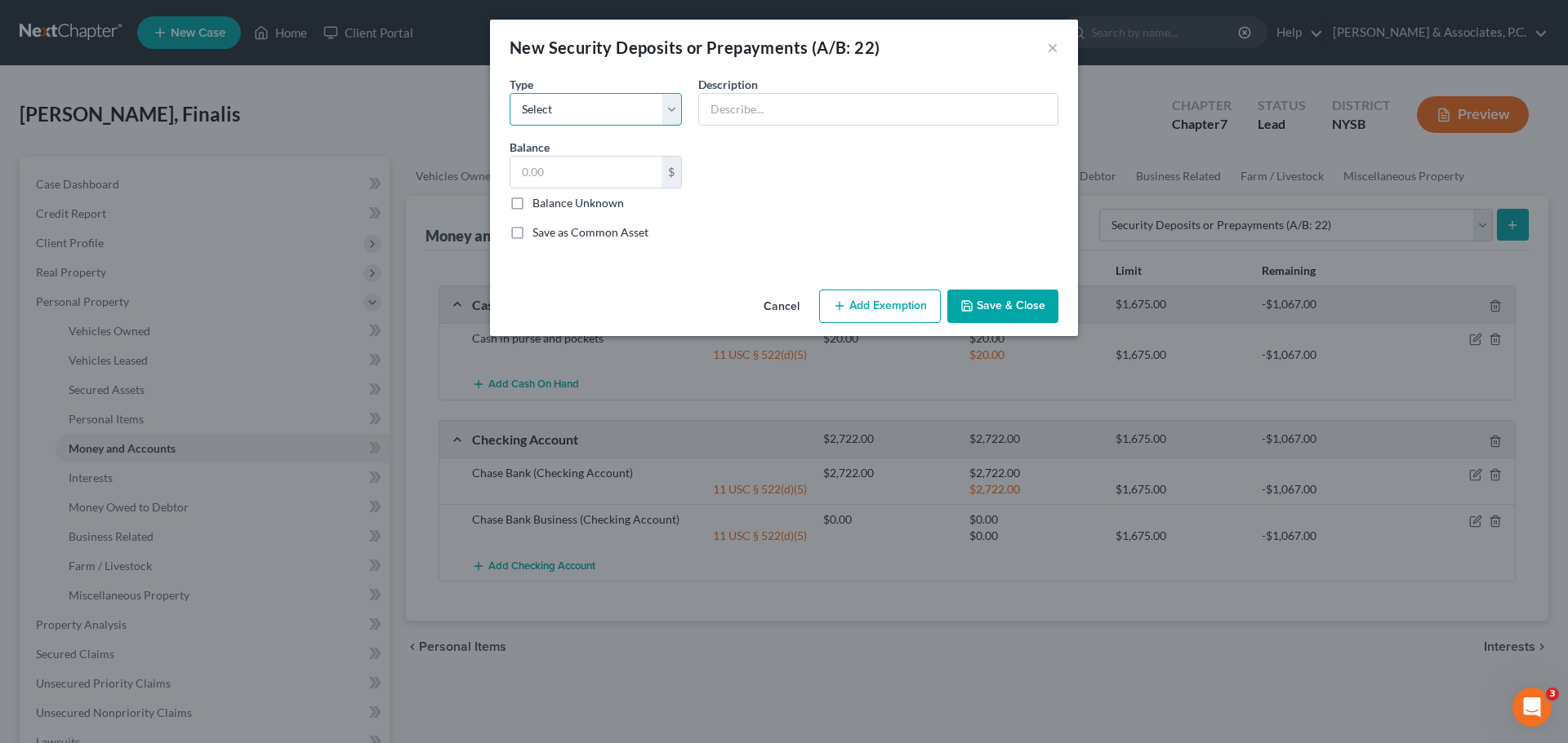
click at [674, 105] on select "Select Electric Gas Heating Oil Security Deposit On Rental Unit Prepaid Rent Te…" at bounding box center [596, 109] width 172 height 33
select select "3"
click at [509, 93] on select "Select Electric Gas Heating Oil Security Deposit On Rental Unit Prepaid Rent Te…" at bounding box center [596, 109] width 172 height 33
click at [814, 105] on input "text" at bounding box center [878, 109] width 358 height 31
type input "Security Deposit with Landlord"
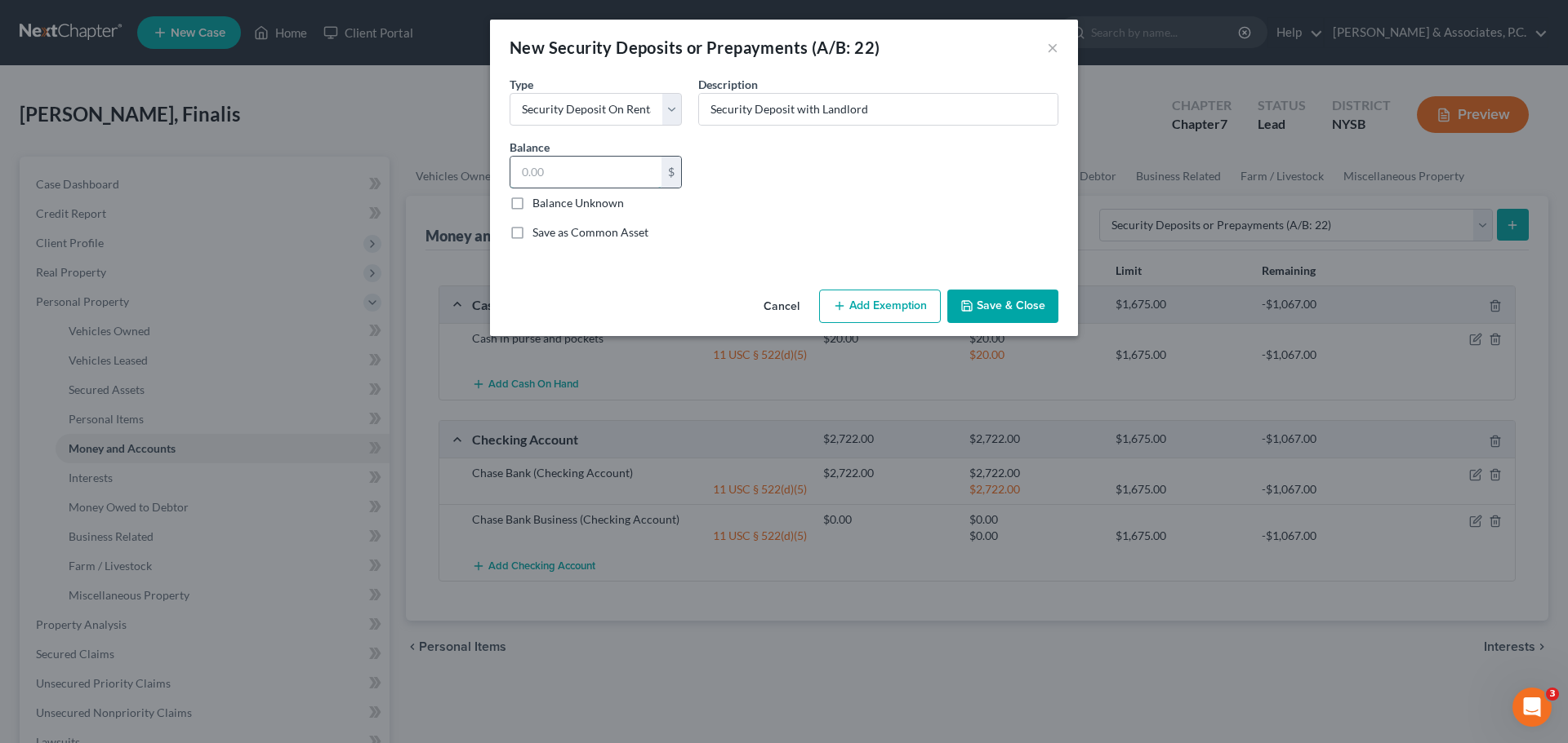
click at [585, 170] on input "text" at bounding box center [585, 172] width 151 height 31
click at [605, 167] on input "text" at bounding box center [585, 172] width 151 height 31
type input "2,700.00"
click at [901, 306] on button "Add Exemption" at bounding box center [879, 306] width 122 height 35
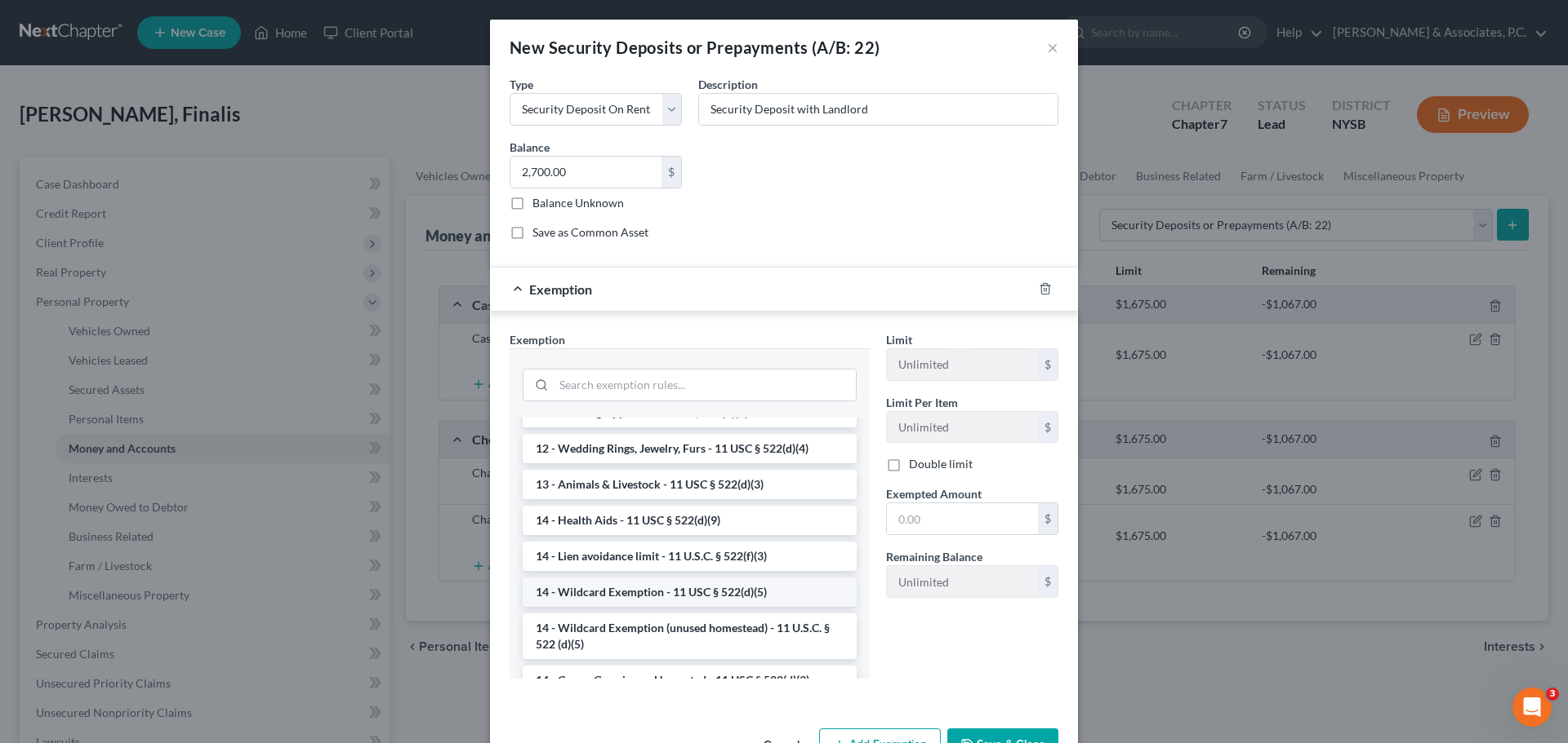
click at [634, 592] on li "14 - Wildcard Exemption - 11 USC § 522(d)(5)" at bounding box center [689, 592] width 334 height 30
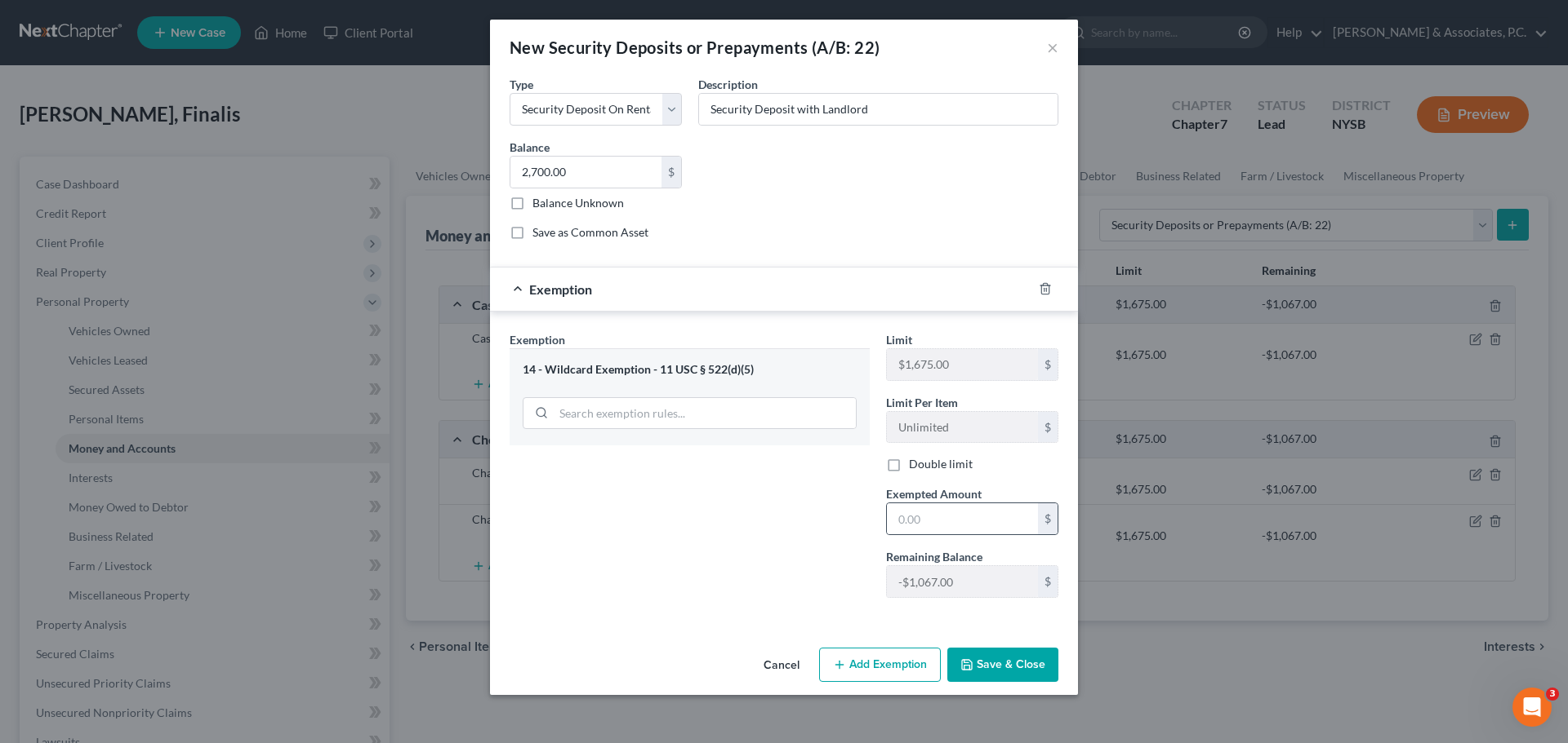
click at [967, 502] on div "$" at bounding box center [972, 518] width 172 height 33
click at [939, 524] on input "text" at bounding box center [962, 518] width 151 height 31
type input "2,700.00"
click at [995, 656] on button "Save & Close" at bounding box center [1002, 664] width 111 height 35
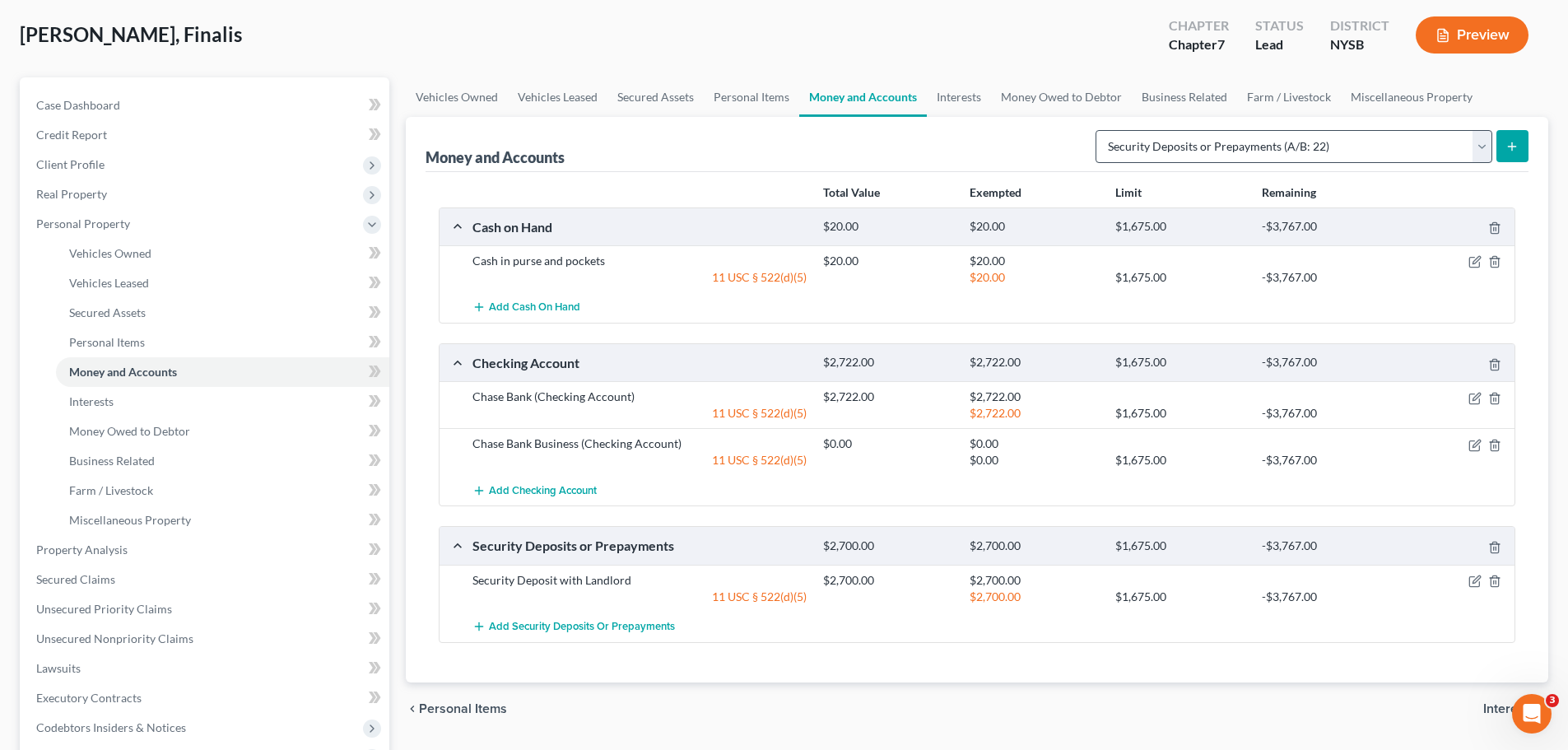
scroll to position [0, 0]
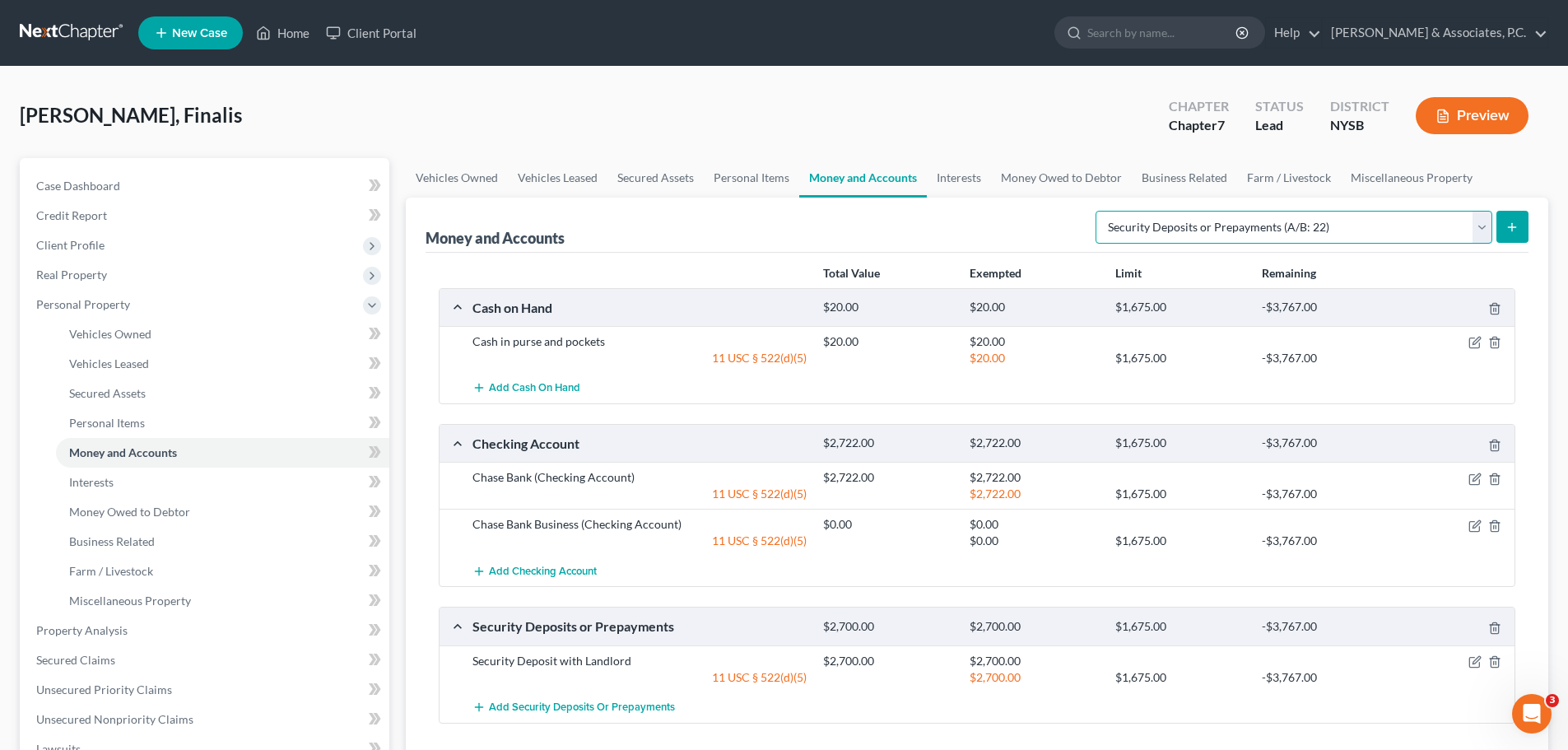
click at [1372, 236] on select "Select Account Type Brokerage (A/B: 18, SOFA: 20) Cash on Hand (A/B: 16) Certif…" at bounding box center [1294, 227] width 397 height 33
click at [1373, 238] on select "Select Account Type Brokerage (A/B: 18, SOFA: 20) Cash on Hand (A/B: 16) Certif…" at bounding box center [1294, 227] width 397 height 33
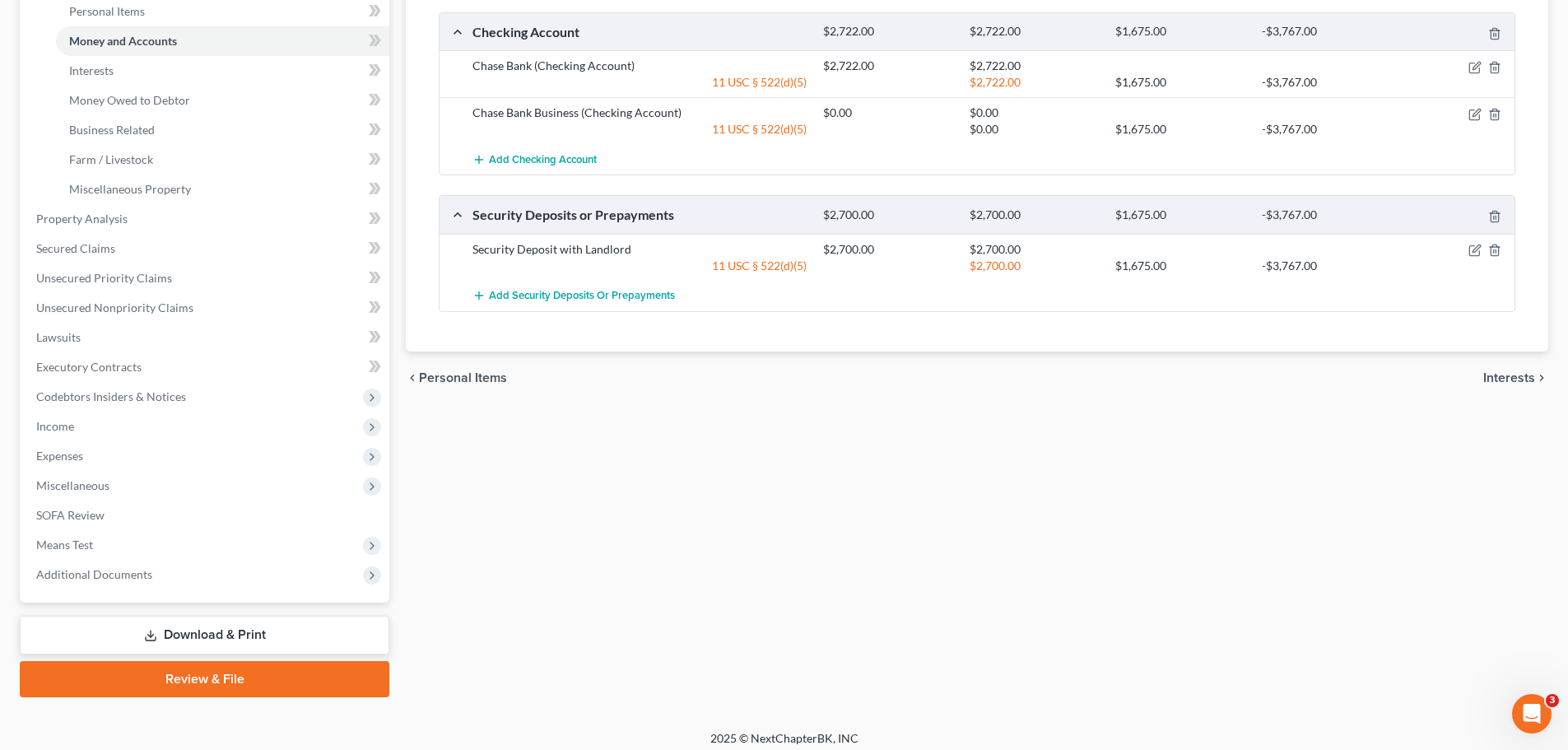
click at [1504, 382] on span "Interests" at bounding box center [1509, 378] width 52 height 13
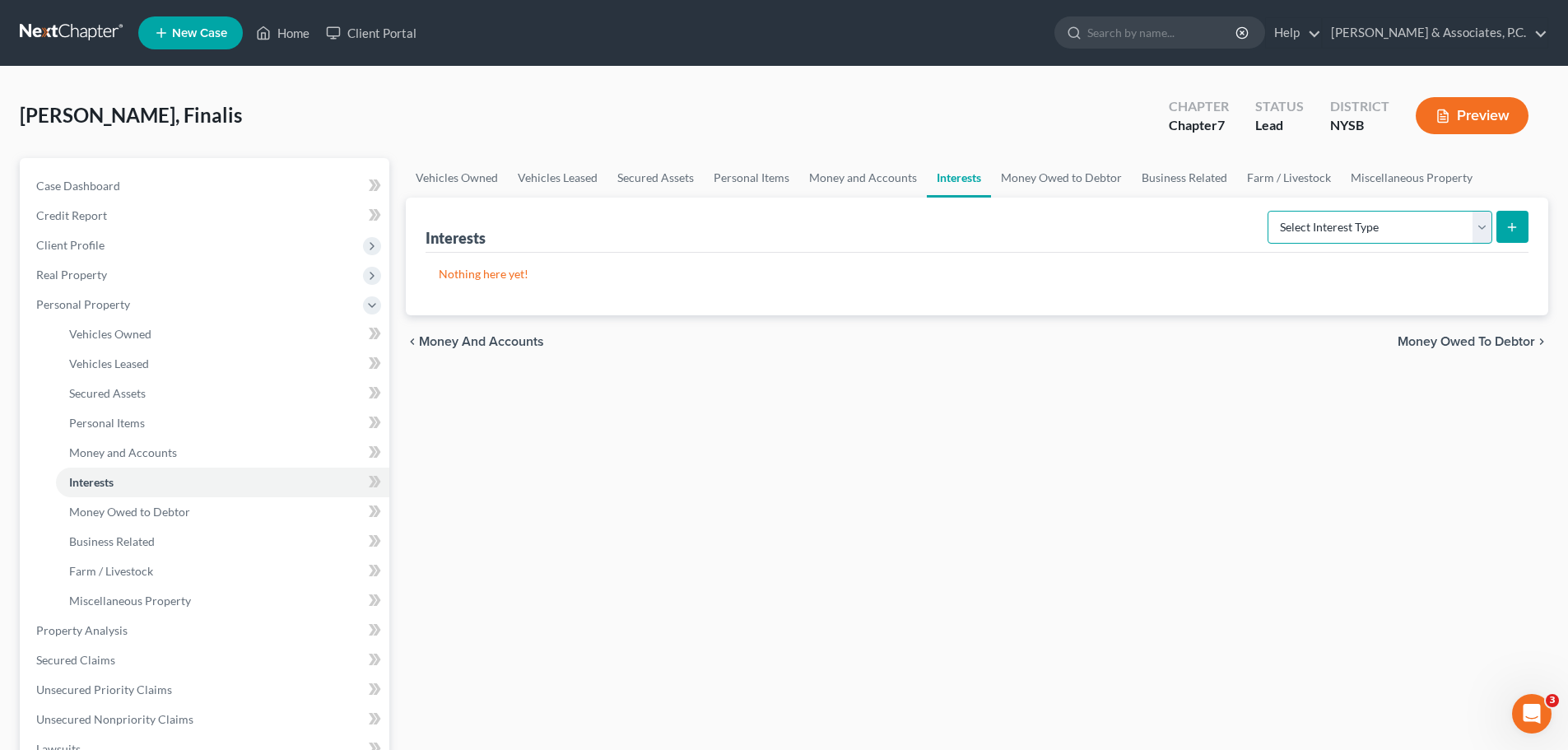
click at [1407, 233] on select "Select Interest Type 401K (A/B: 21) Annuity (A/B: 23) Bond (A/B: 18) Education …" at bounding box center [1380, 227] width 225 height 33
click at [1361, 230] on select "Select Interest Type 401K (A/B: 21) Annuity (A/B: 23) Bond (A/B: 18) Education …" at bounding box center [1380, 227] width 225 height 33
click at [1362, 229] on select "Select Interest Type 401K (A/B: 21) Annuity (A/B: 23) Bond (A/B: 18) Education …" at bounding box center [1380, 227] width 225 height 33
click at [1462, 343] on span "Money Owed to Debtor" at bounding box center [1466, 341] width 137 height 13
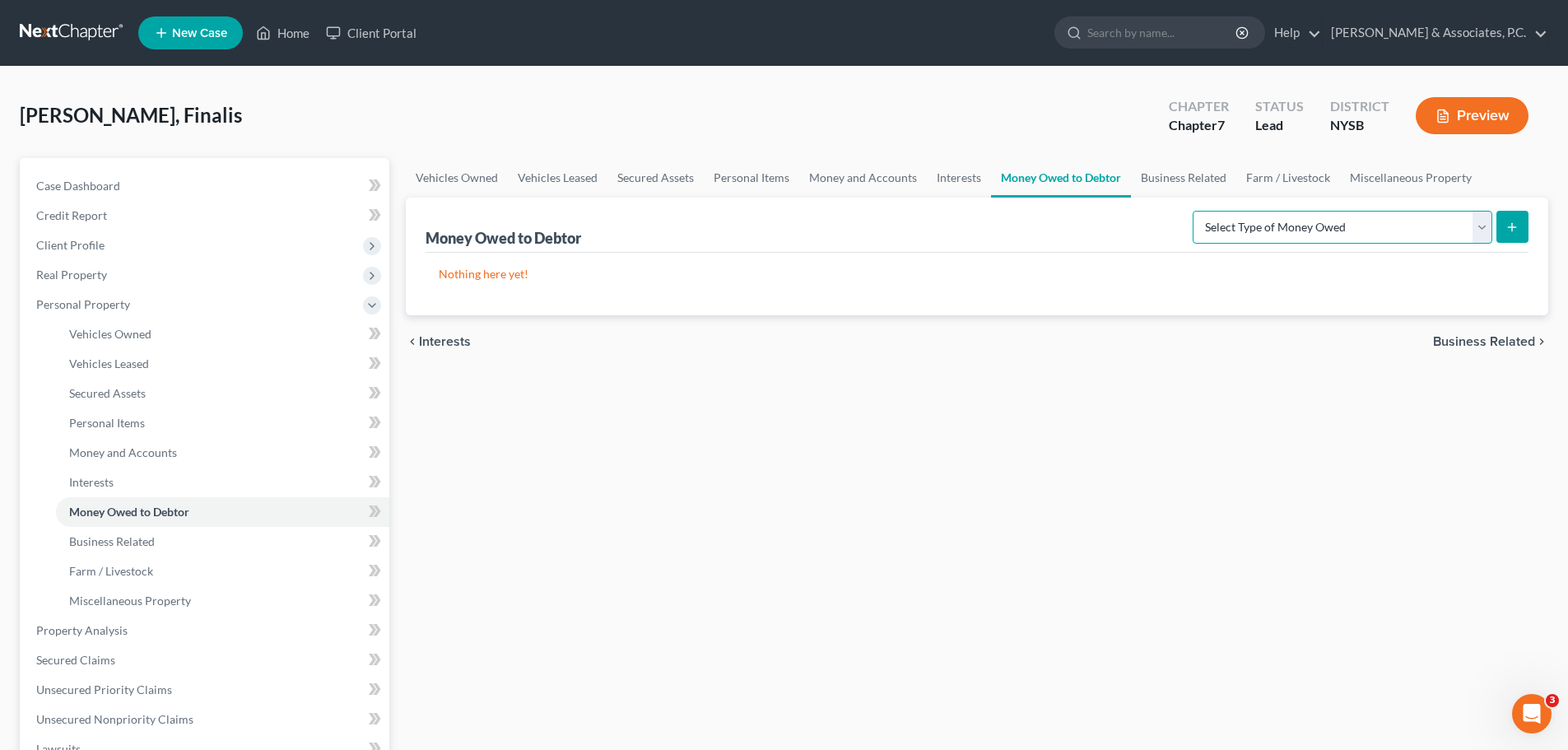
click at [1397, 230] on select "Select Type of Money Owed Accounts Receivable (A/B: 38) Alimony (A/B: 29) Child…" at bounding box center [1342, 227] width 300 height 33
click at [1094, 435] on div "Vehicles Owned Vehicles Leased Secured Assets Personal Items Money and Accounts…" at bounding box center [977, 634] width 1159 height 951
click at [1456, 337] on span "Business Related" at bounding box center [1485, 341] width 102 height 13
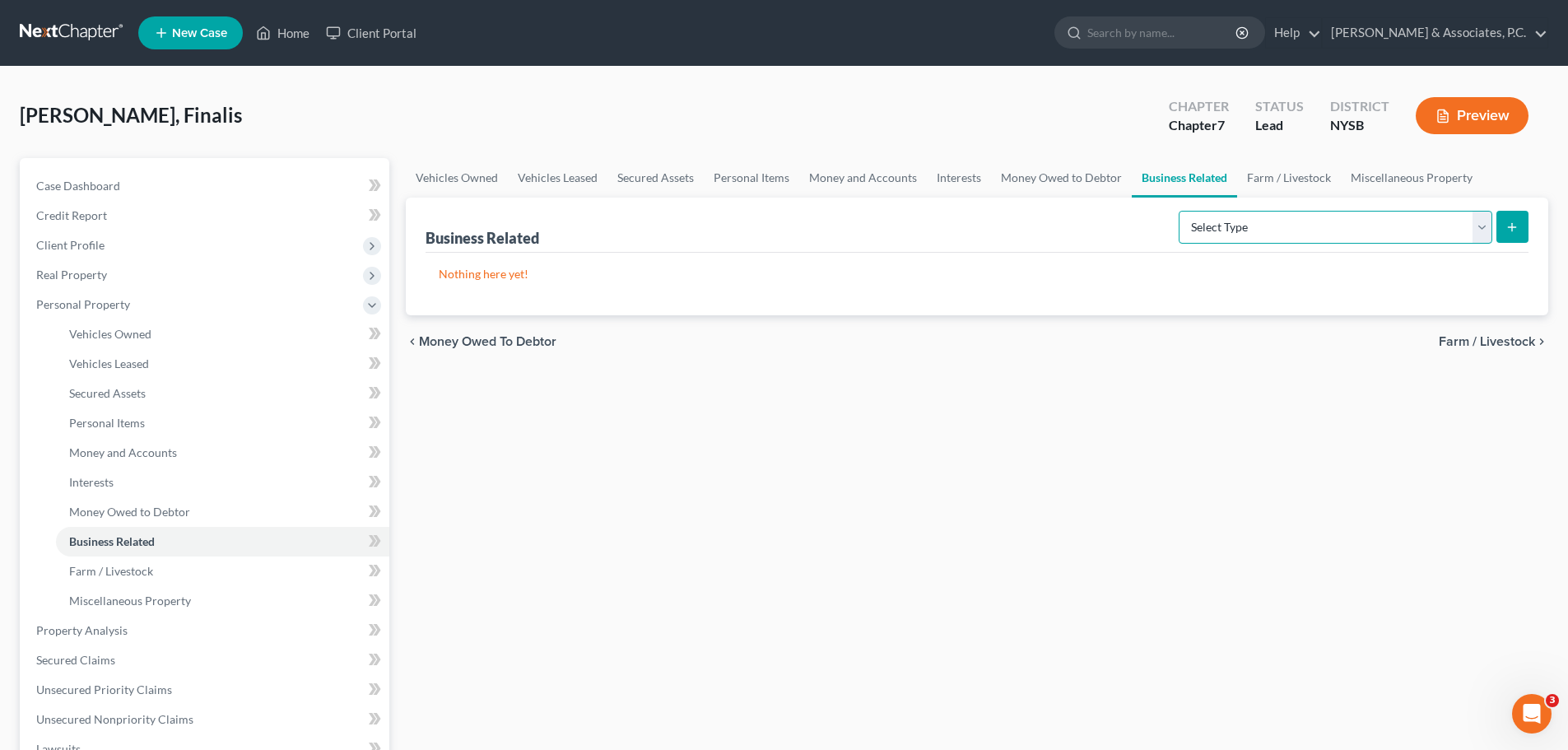
click at [1472, 231] on select "Select Type Customer Lists (A/B: 43) Franchises (A/B: 27) Inventory (A/B: 41) L…" at bounding box center [1335, 227] width 313 height 33
select select "inventory"
click at [1180, 211] on select "Select Type Customer Lists (A/B: 43) Franchises (A/B: 27) Inventory (A/B: 41) L…" at bounding box center [1335, 227] width 313 height 33
click at [1514, 229] on icon "submit" at bounding box center [1512, 227] width 13 height 13
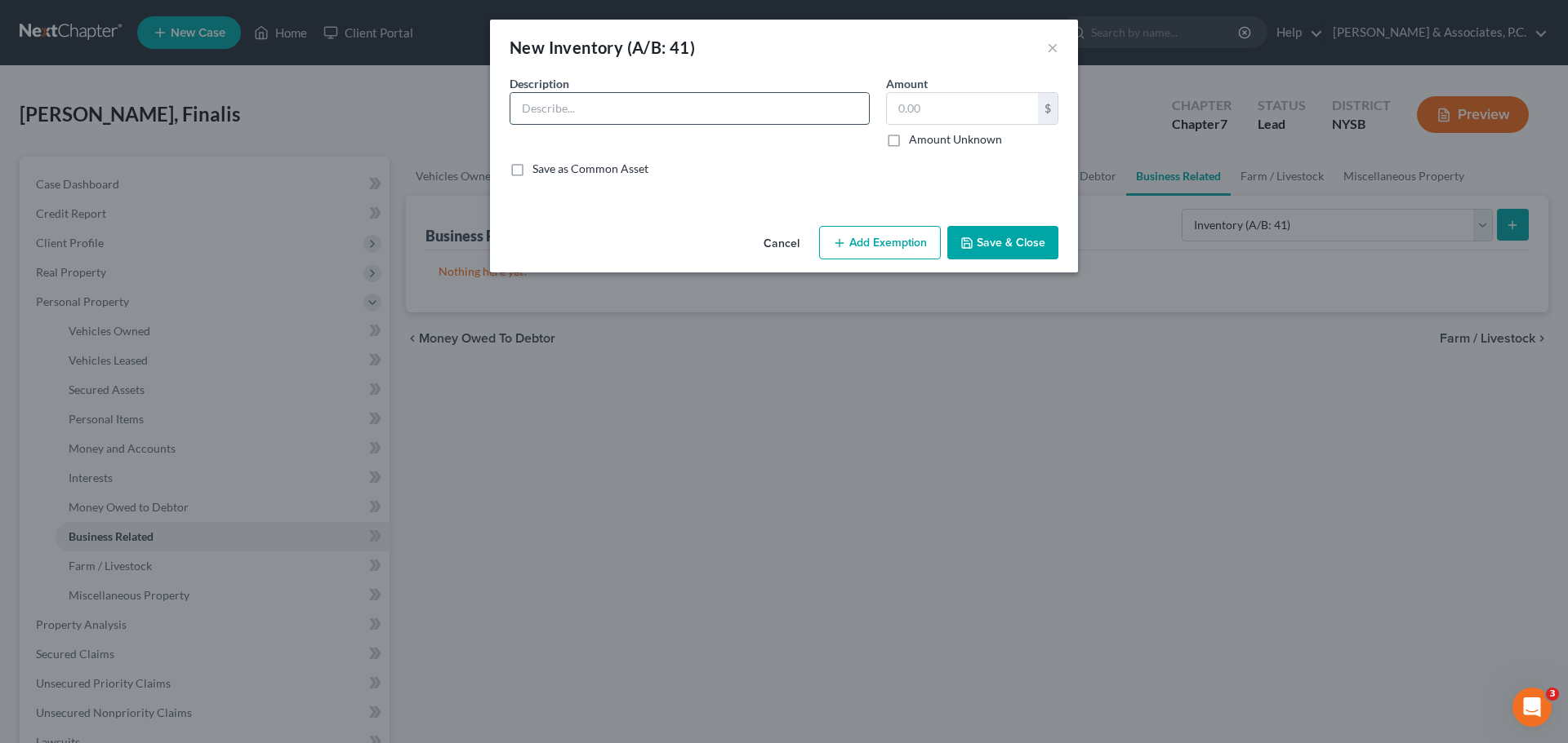
click at [770, 114] on input "text" at bounding box center [689, 108] width 358 height 31
click at [838, 112] on input "1-Sony Camera, 2-lenses, 1-drone, 1-camera stablizer" at bounding box center [689, 108] width 358 height 31
type input "1-Sony Camera, 2-lenses, 1-drone, 1-camera stablizer"
drag, startPoint x: 808, startPoint y: 111, endPoint x: 503, endPoint y: 104, distance: 305.1
click at [503, 104] on div "Description * 1-Sony Camera, 2-lenses, 1-drone, 1-camera stablizer" at bounding box center [689, 111] width 377 height 73
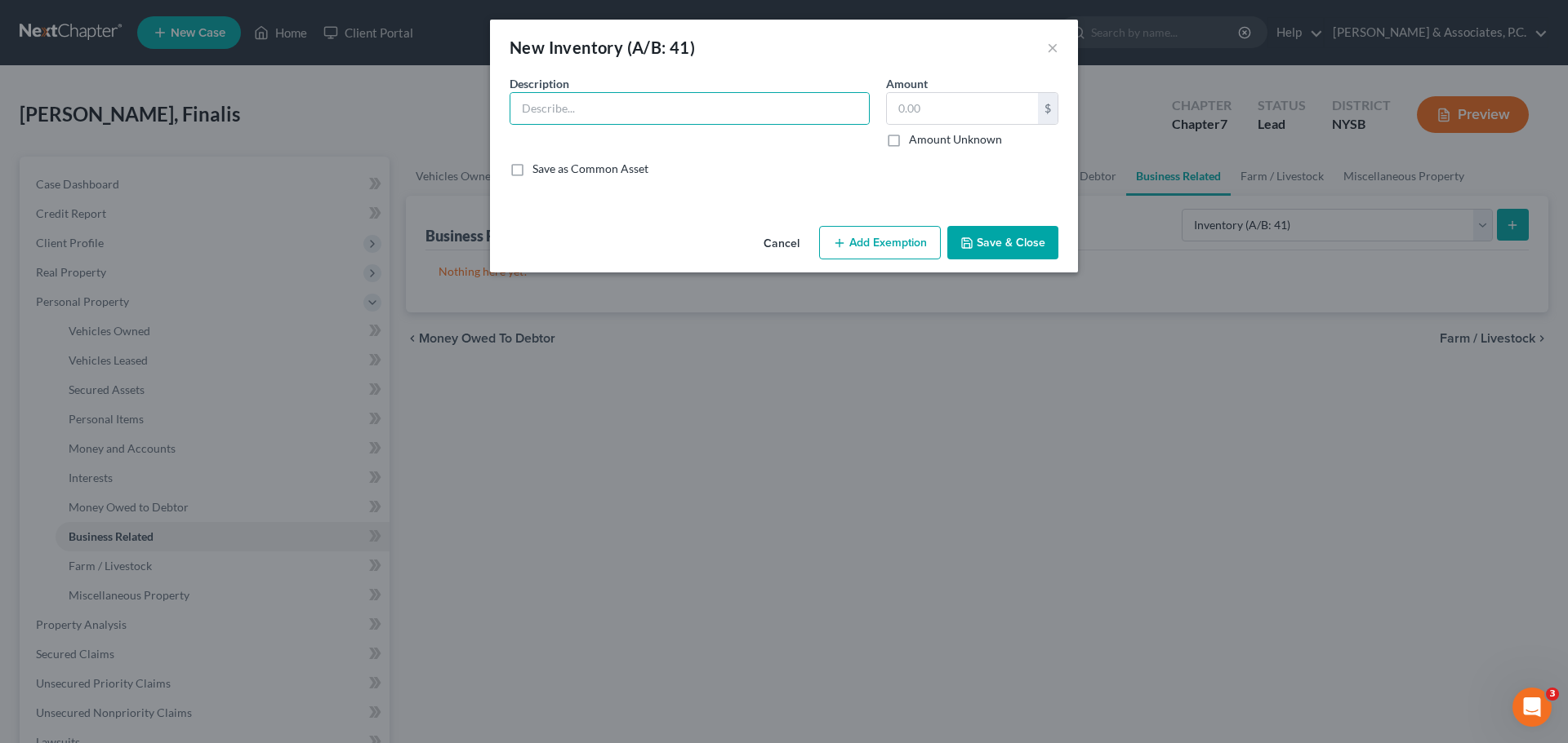
click at [784, 241] on button "Cancel" at bounding box center [781, 244] width 62 height 33
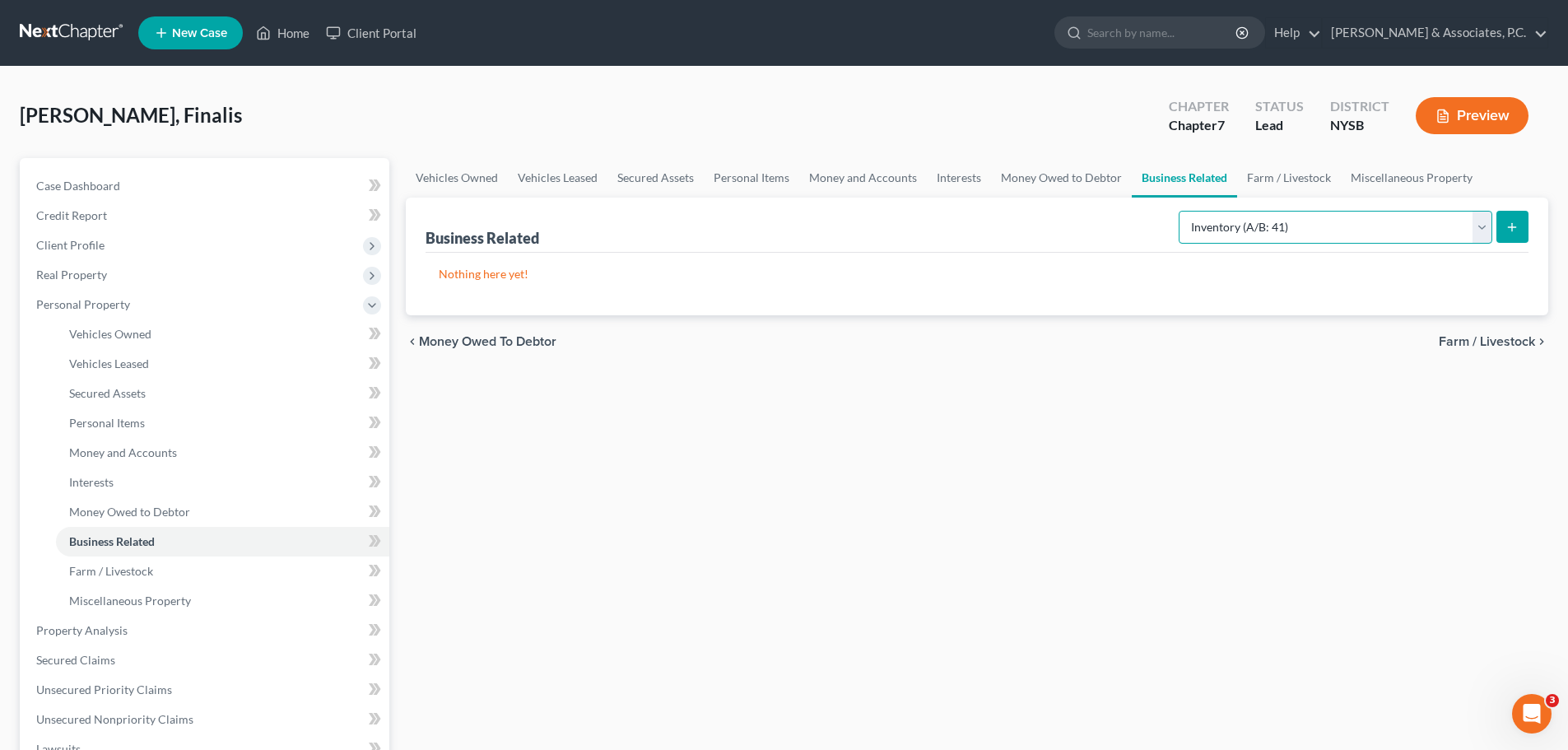
click at [1286, 219] on select "Select Type Customer Lists (A/B: 43) Franchises (A/B: 27) Inventory (A/B: 41) L…" at bounding box center [1335, 227] width 313 height 33
click at [1180, 211] on select "Select Type Customer Lists (A/B: 43) Franchises (A/B: 27) Inventory (A/B: 41) L…" at bounding box center [1335, 227] width 313 height 33
click at [1373, 221] on select "Select Type Customer Lists (A/B: 43) Franchises (A/B: 27) Inventory (A/B: 41) L…" at bounding box center [1335, 227] width 313 height 33
select select "machinery"
click at [1180, 211] on select "Select Type Customer Lists (A/B: 43) Franchises (A/B: 27) Inventory (A/B: 41) L…" at bounding box center [1335, 227] width 313 height 33
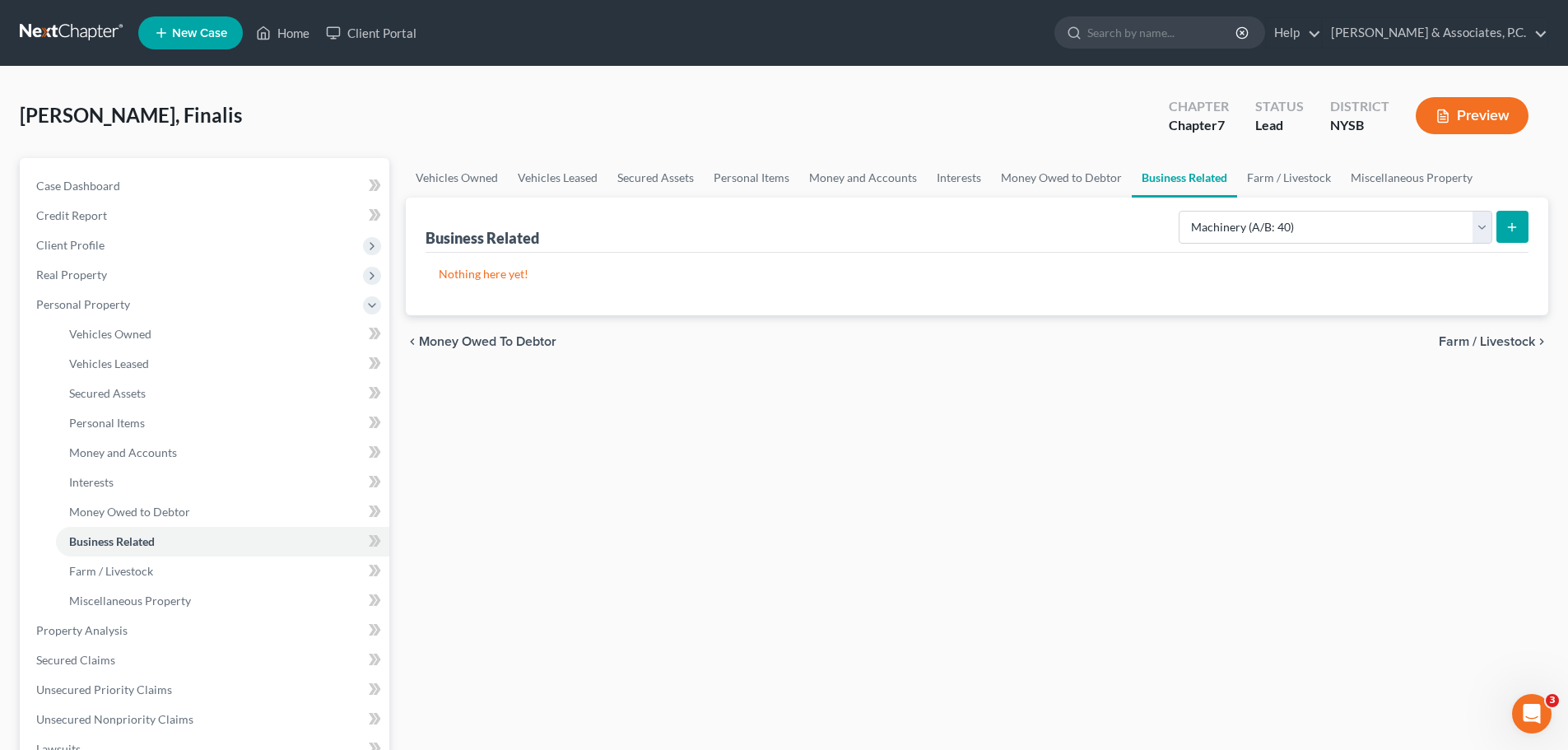
click at [1513, 231] on icon "submit" at bounding box center [1512, 227] width 13 height 13
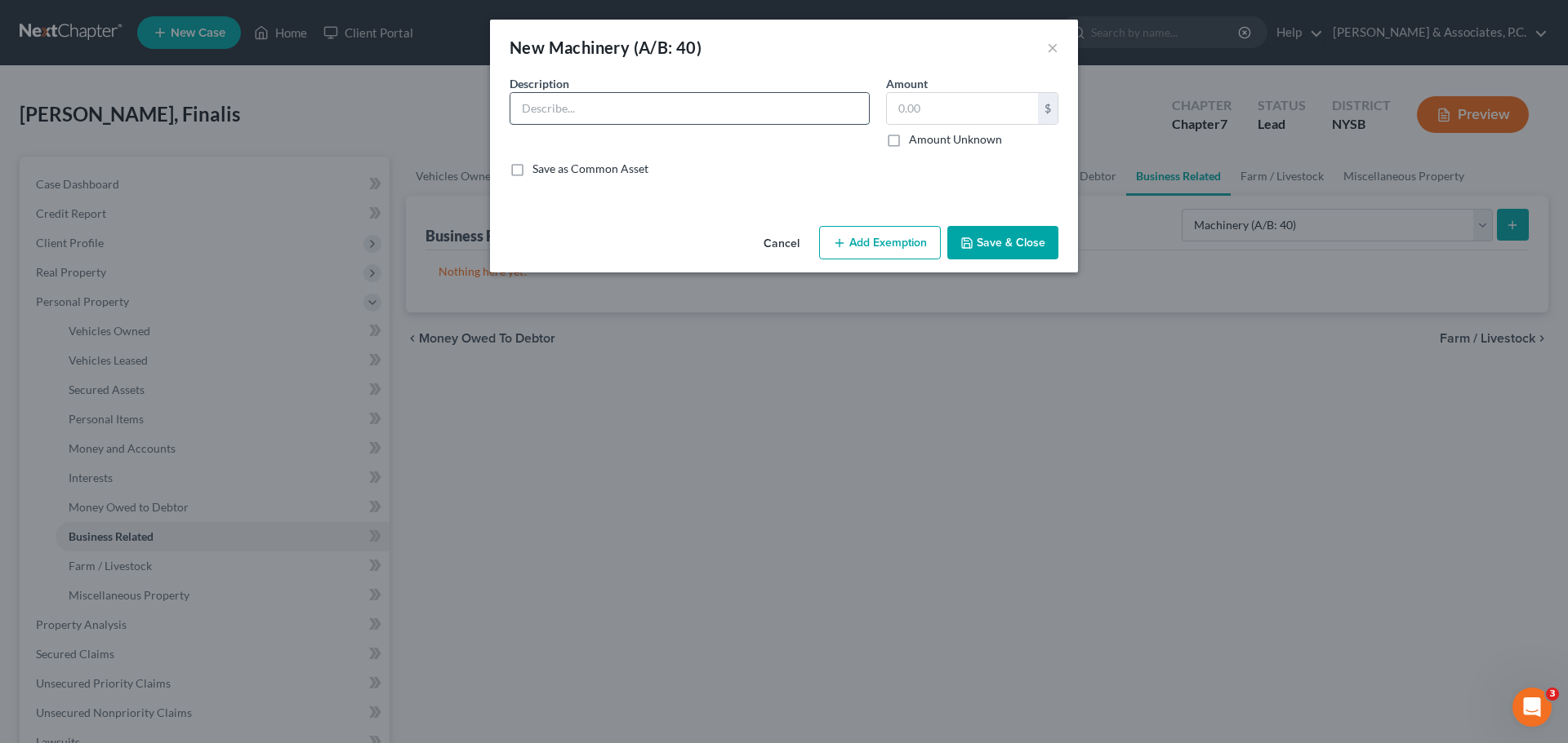
paste input "1-Sony Camera, 2-lenses, 1-drone, 1-camera stablizer"
type input "1-Sony Camera, 2-lenses, 1-drone, 1-camera stablilizer"
click at [817, 92] on div "1-Sony Camera, 2-lenses, 1-drone, 1-camera stablilizer" at bounding box center [689, 108] width 360 height 33
drag, startPoint x: 781, startPoint y: 167, endPoint x: 797, endPoint y: 159, distance: 17.9
click at [783, 167] on div "Save as Common Asset" at bounding box center [783, 168] width 548 height 16
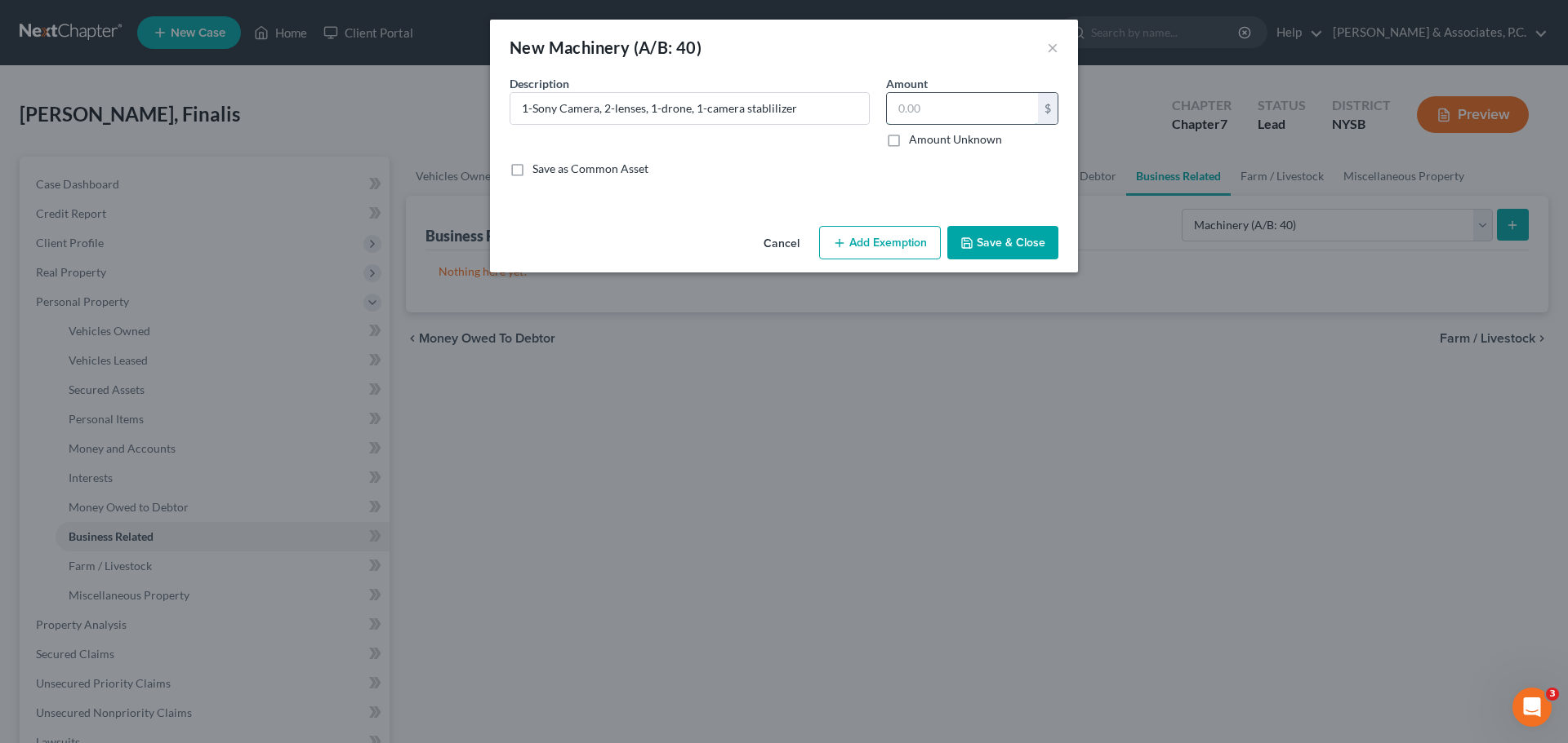
click at [955, 110] on input "text" at bounding box center [962, 108] width 151 height 31
click at [977, 109] on input "text" at bounding box center [962, 108] width 151 height 31
type input "1,000.00"
click at [897, 239] on button "Add Exemption" at bounding box center [879, 243] width 122 height 35
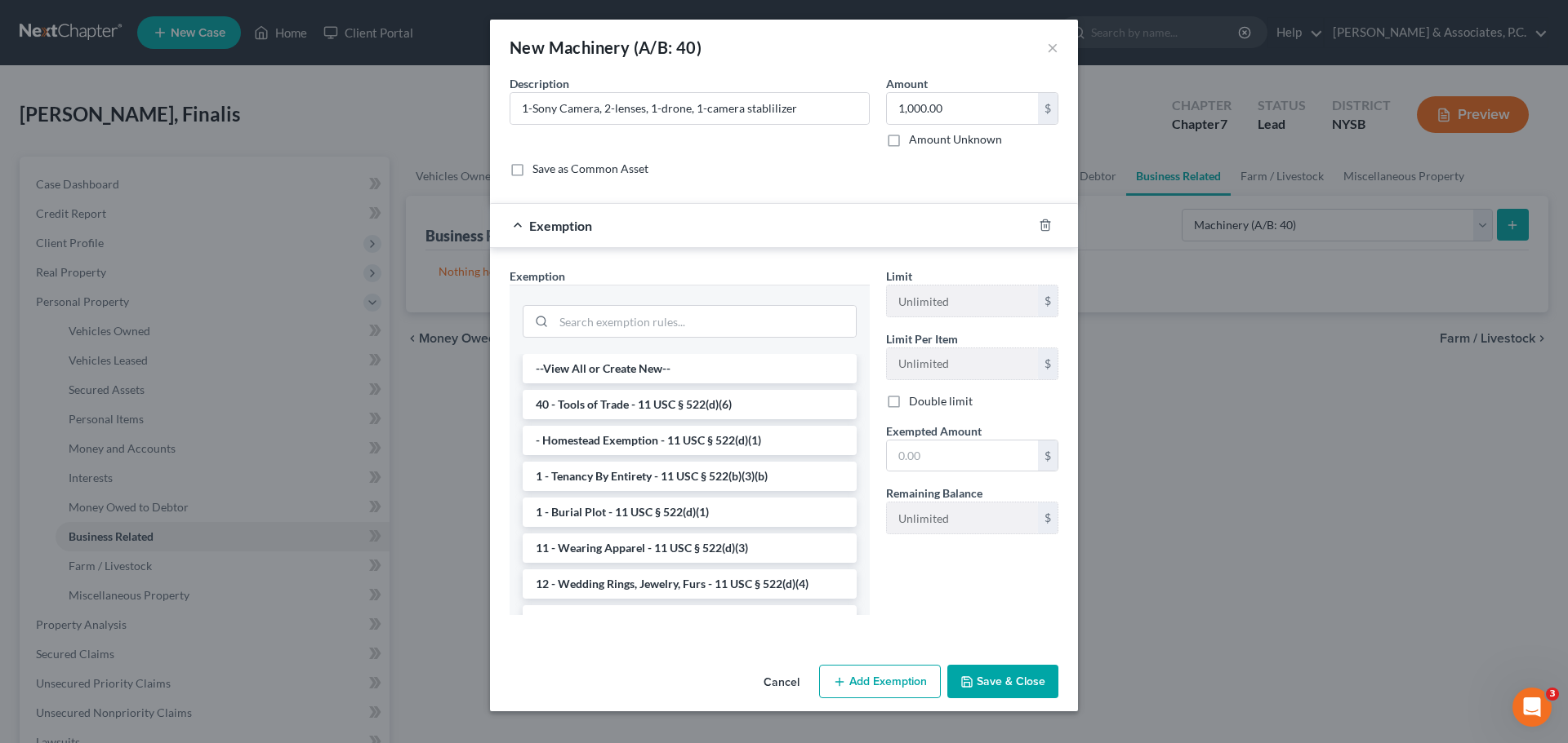
drag, startPoint x: 662, startPoint y: 404, endPoint x: 700, endPoint y: 415, distance: 39.6
click at [662, 404] on li "40 - Tools of Trade - 11 USC § 522(d)(6)" at bounding box center [689, 404] width 334 height 30
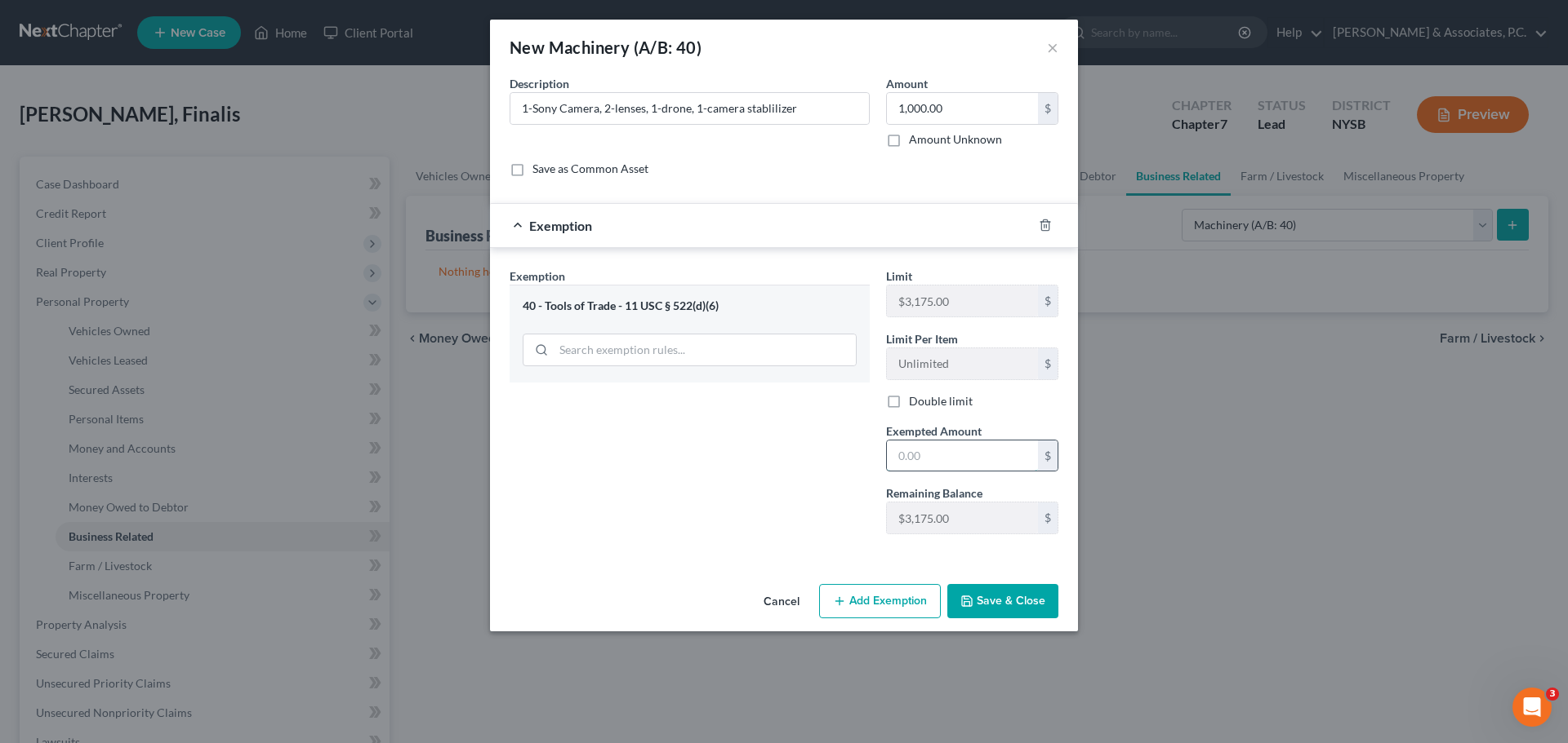
click at [988, 451] on input "text" at bounding box center [962, 456] width 151 height 31
type input "1,000.00"
drag, startPoint x: 1019, startPoint y: 603, endPoint x: 1058, endPoint y: 556, distance: 61.1
click at [1015, 604] on button "Save & Close" at bounding box center [1002, 601] width 111 height 35
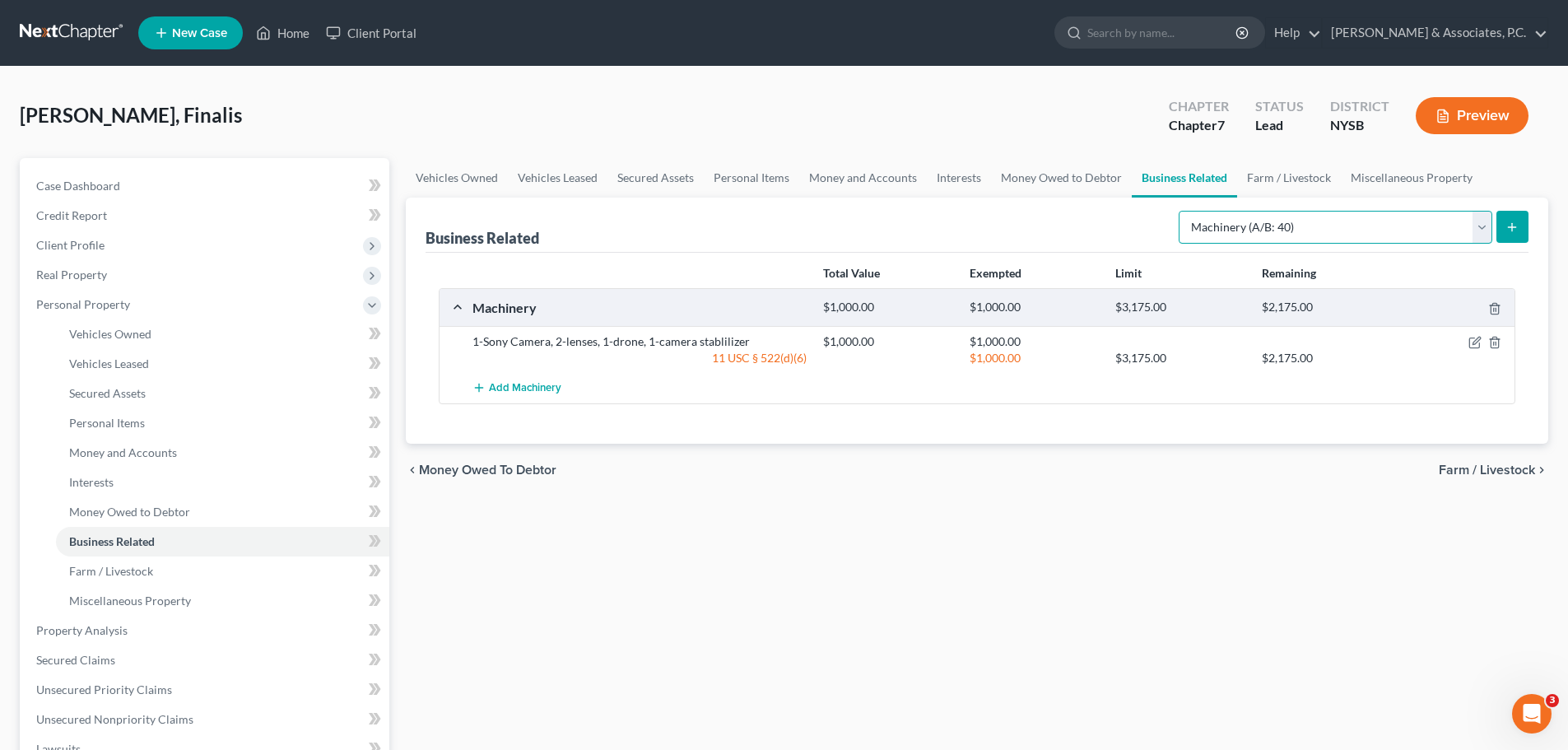
click at [1328, 222] on select "Select Type Customer Lists (A/B: 43) Franchises (A/B: 27) Inventory (A/B: 41) L…" at bounding box center [1335, 227] width 313 height 33
select select "office_equipment"
click at [1180, 211] on select "Select Type Customer Lists (A/B: 43) Franchises (A/B: 27) Inventory (A/B: 41) L…" at bounding box center [1335, 227] width 313 height 33
drag, startPoint x: 1515, startPoint y: 231, endPoint x: 1506, endPoint y: 234, distance: 9.5
click at [1506, 234] on button "submit" at bounding box center [1513, 227] width 32 height 32
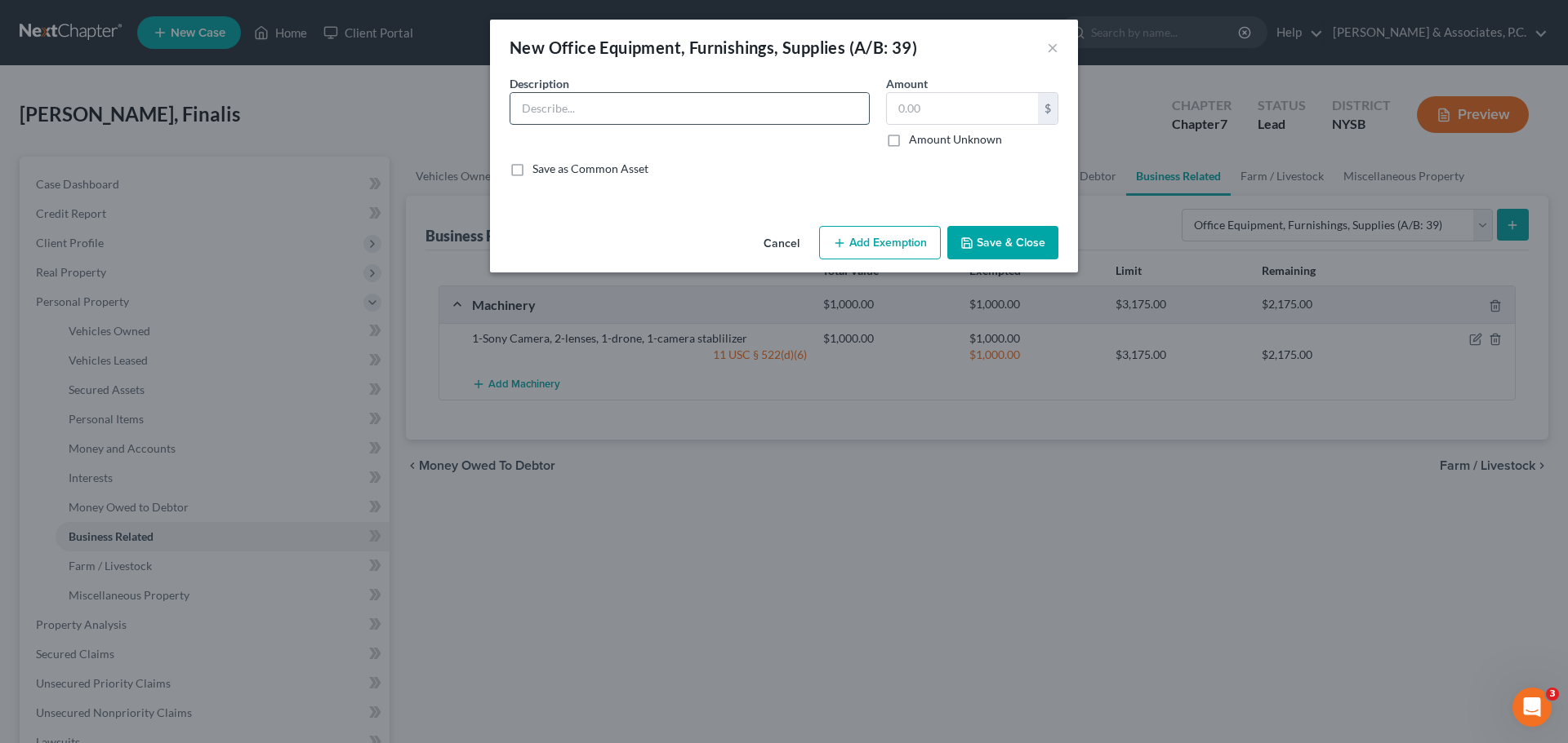
click at [612, 103] on input "text" at bounding box center [689, 108] width 358 height 31
type input "1-Desk, 1-chair"
type input "500.00"
drag, startPoint x: 879, startPoint y: 261, endPoint x: 871, endPoint y: 250, distance: 13.6
click at [874, 258] on div "Cancel Add Exemption Save & Close" at bounding box center [784, 247] width 588 height 54
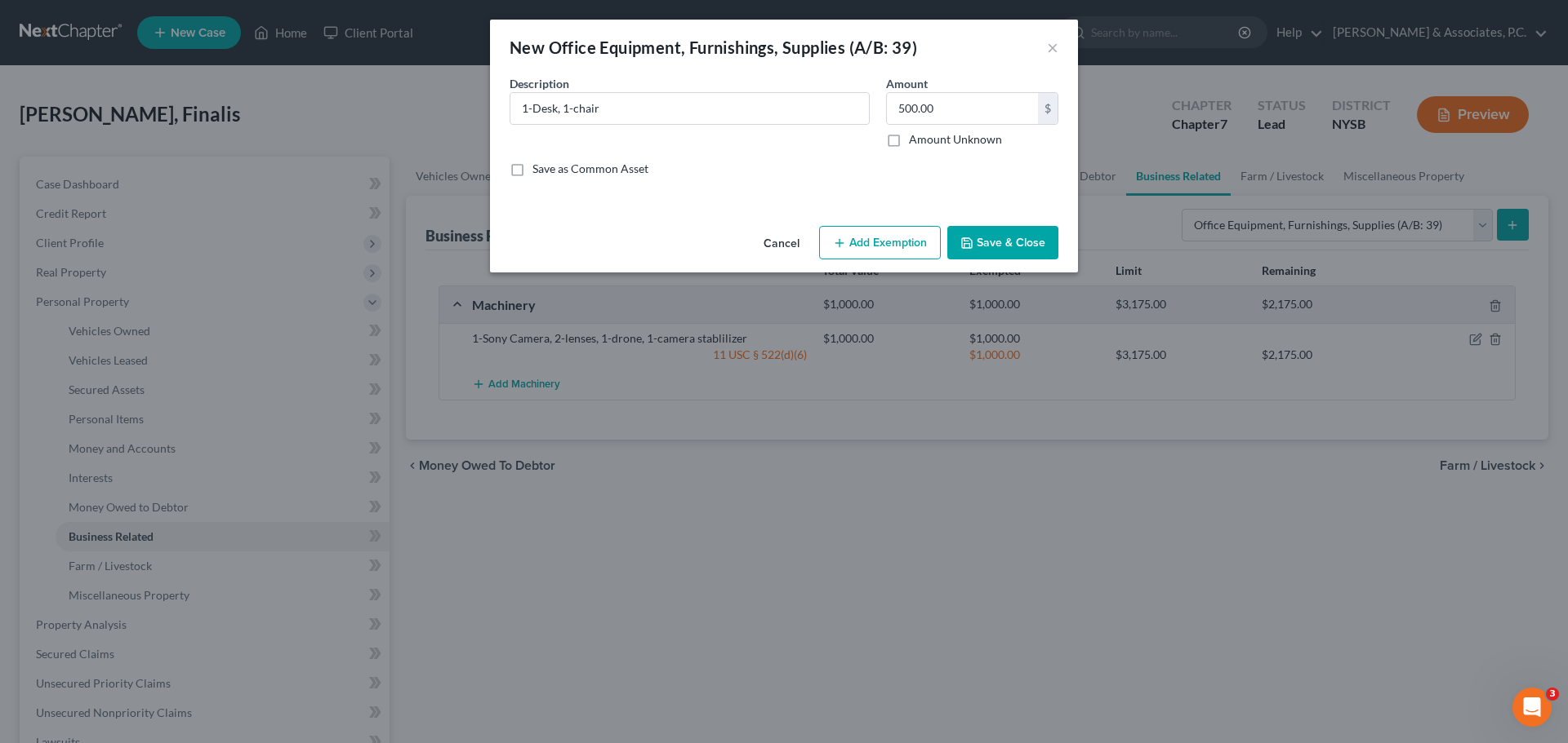
drag, startPoint x: 871, startPoint y: 250, endPoint x: 875, endPoint y: 258, distance: 8.9
click at [871, 251] on button "Add Exemption" at bounding box center [879, 243] width 122 height 35
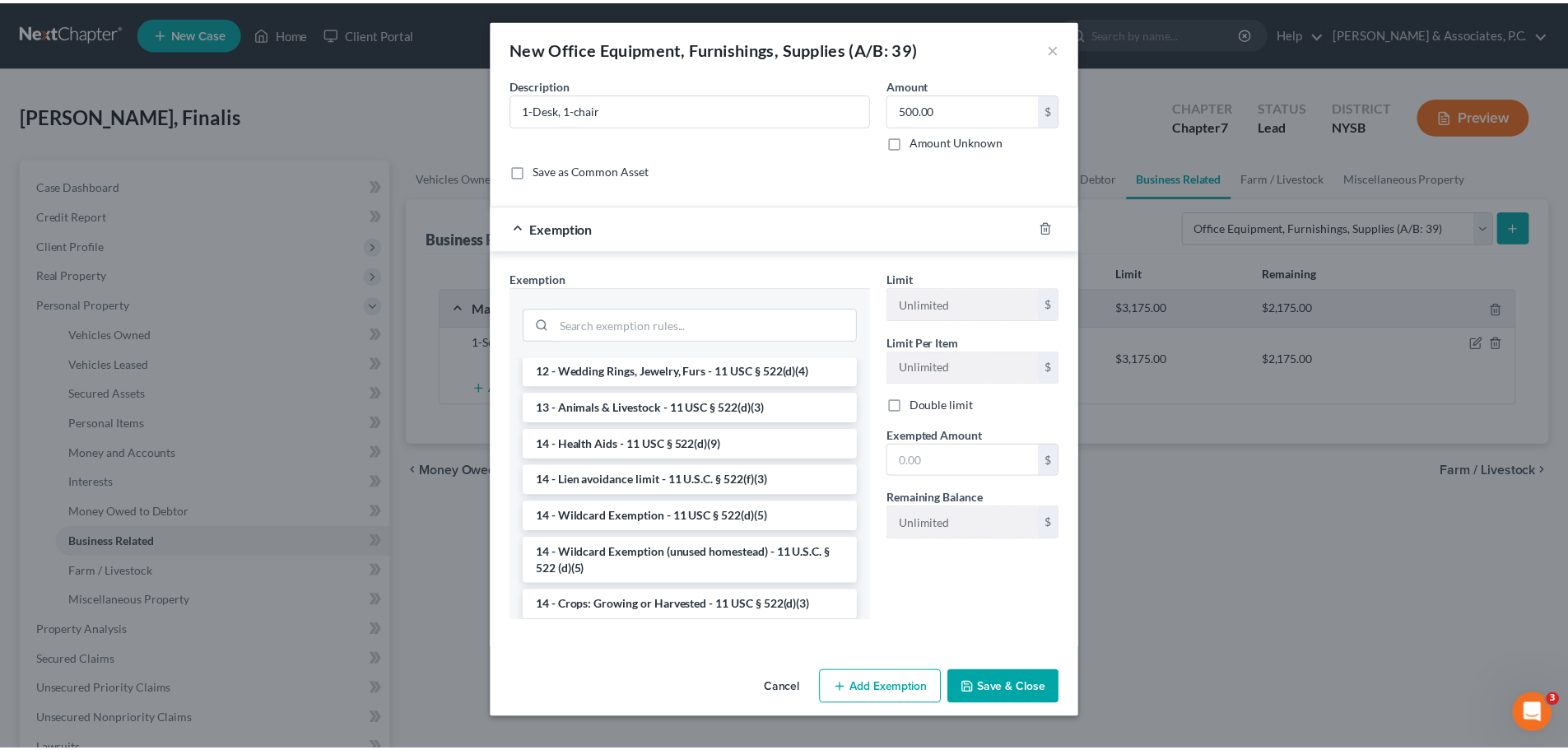
scroll to position [247, 0]
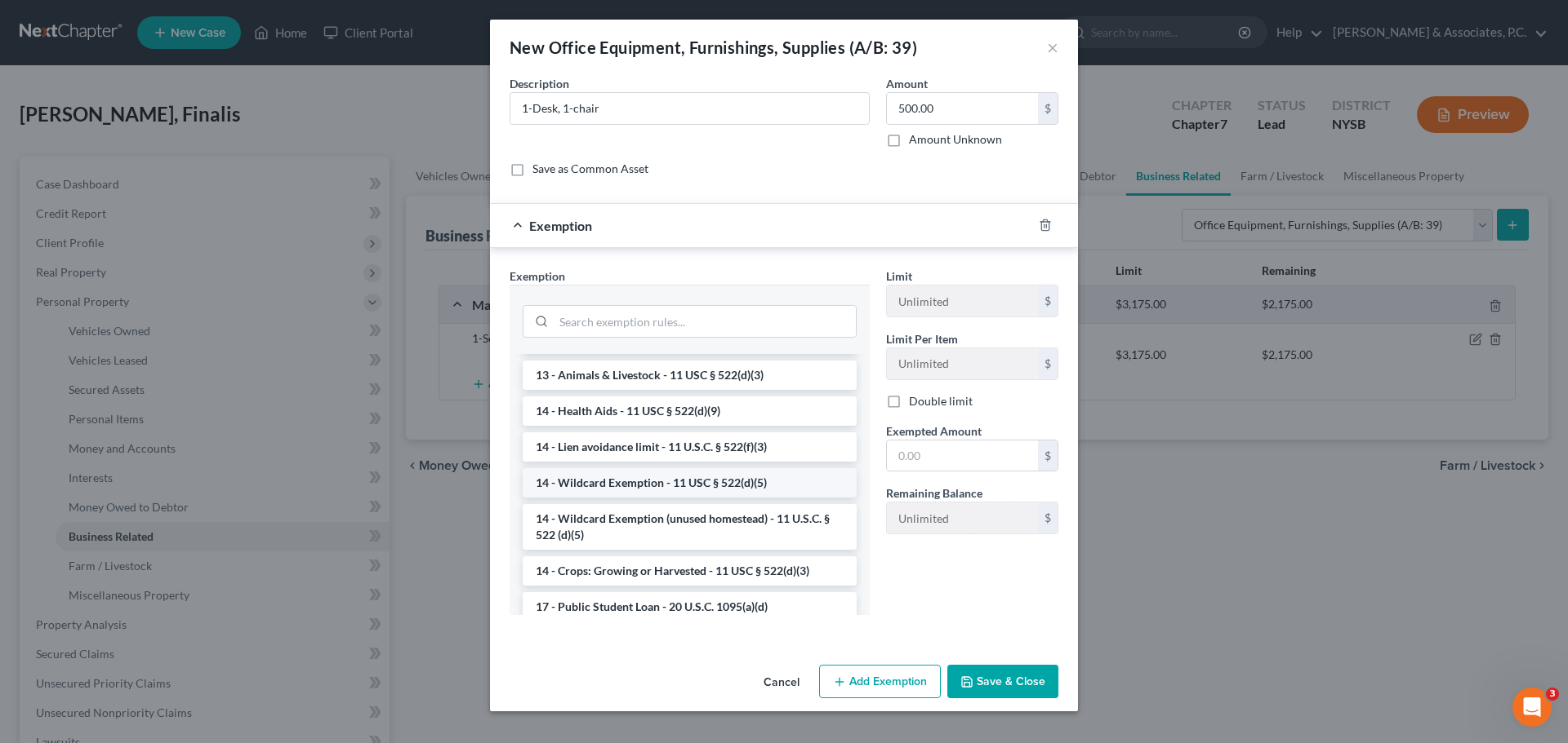
click at [659, 485] on li "14 - Wildcard Exemption - 11 USC § 522(d)(5)" at bounding box center [689, 483] width 334 height 30
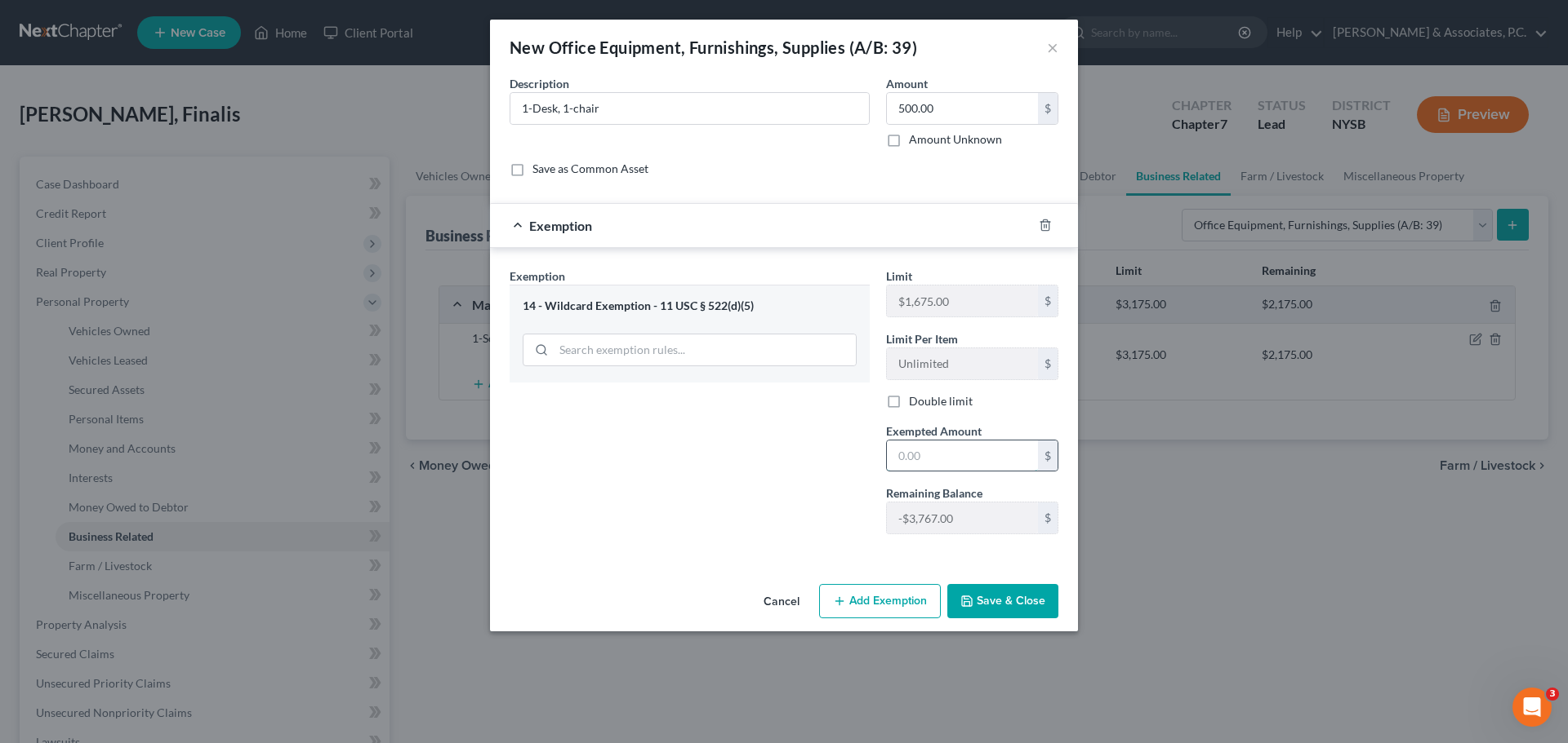
drag, startPoint x: 966, startPoint y: 460, endPoint x: 939, endPoint y: 457, distance: 27.2
click at [966, 460] on input "text" at bounding box center [962, 456] width 151 height 31
type input "500.00"
click at [987, 597] on button "Save & Close" at bounding box center [1002, 601] width 111 height 35
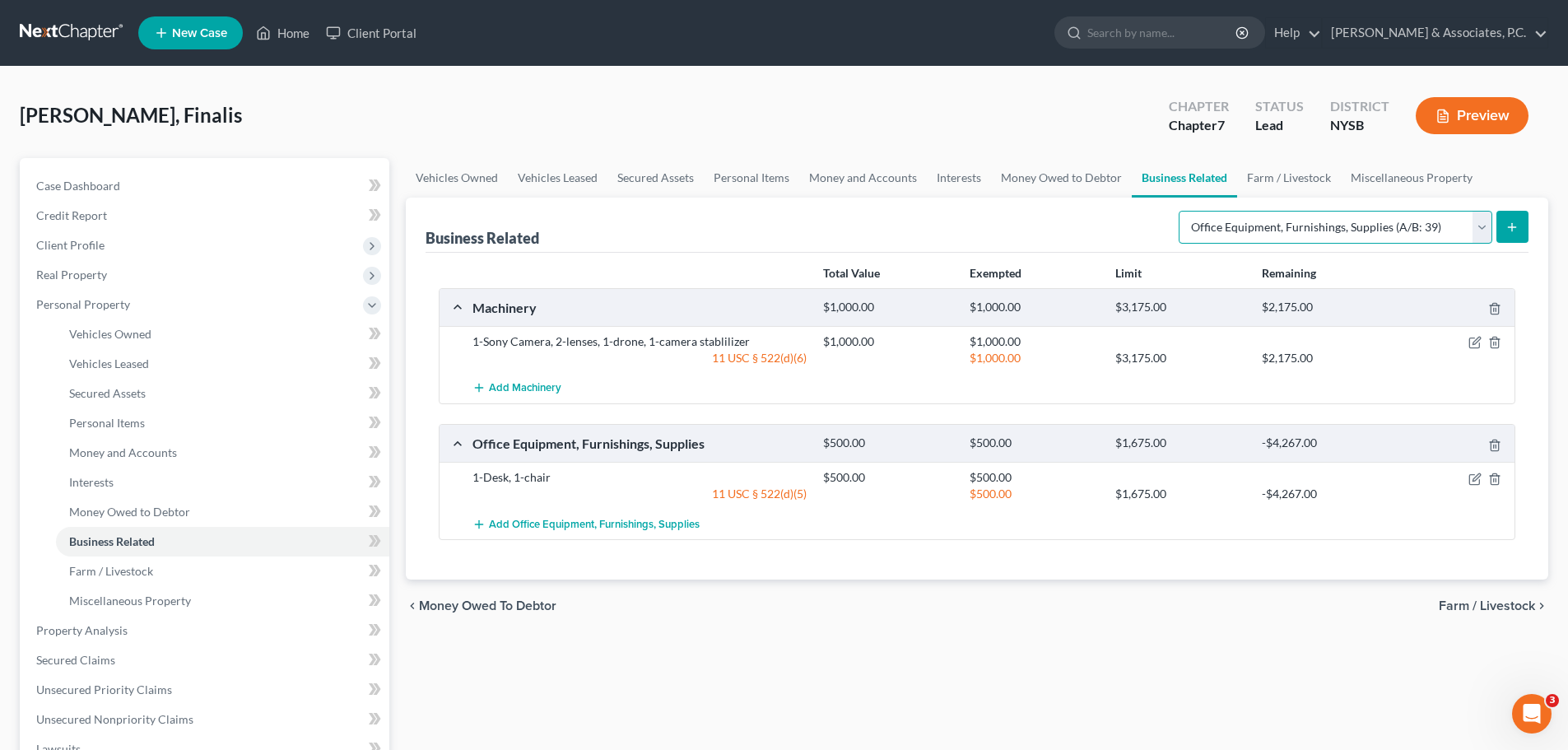
click at [1238, 219] on select "Select Type Customer Lists (A/B: 43) Franchises (A/B: 27) Inventory (A/B: 41) L…" at bounding box center [1335, 227] width 313 height 33
click at [1062, 112] on div "[PERSON_NAME], Finalis Upgraded Chapter Chapter 7 Status Lead District [GEOGRAP…" at bounding box center [784, 122] width 1529 height 72
click at [1462, 611] on span "Farm / Livestock" at bounding box center [1486, 606] width 96 height 13
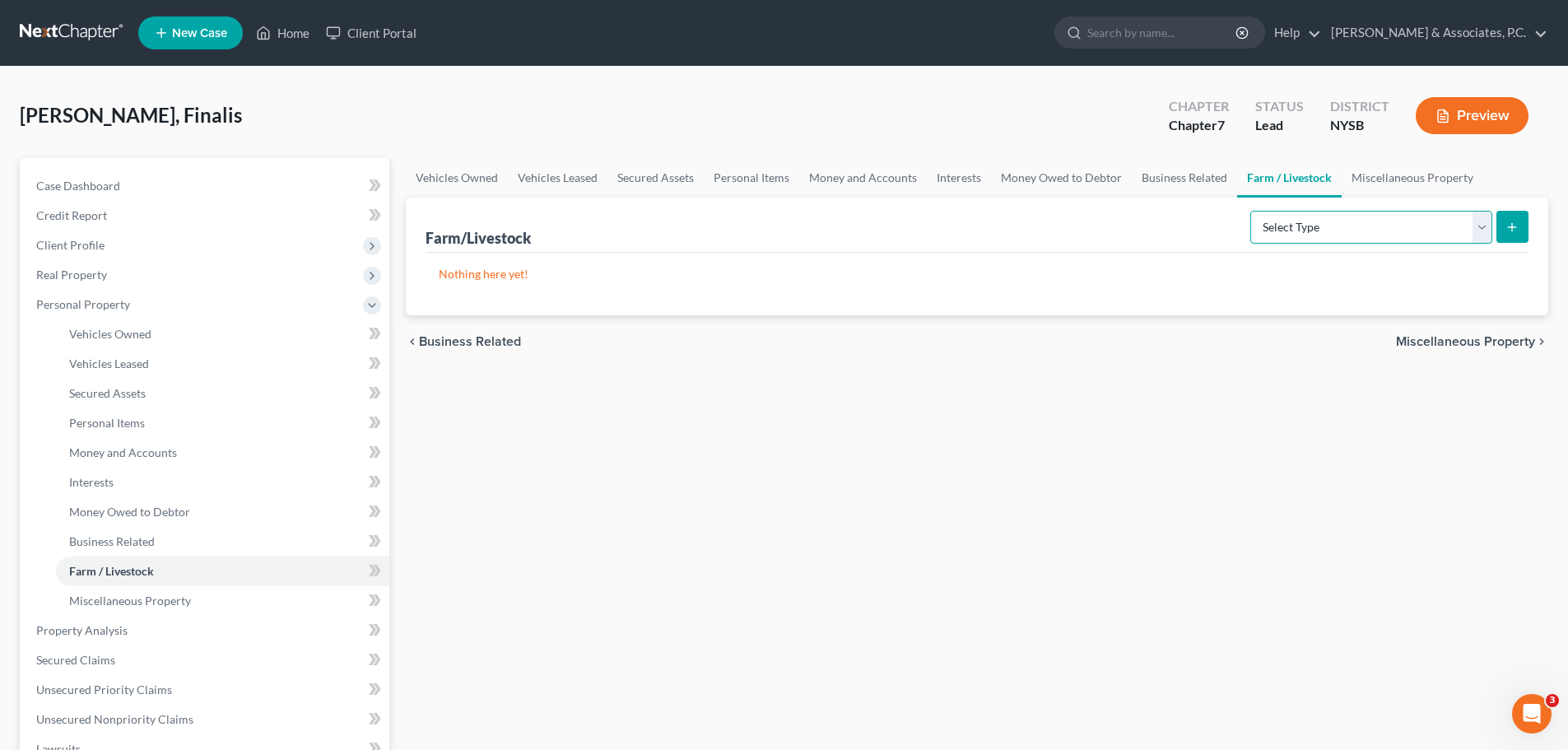
click at [1346, 227] on select "Select Type Animals & Livestock (A/B: 47) Crops: Growing or Harvested (A/B: 48)…" at bounding box center [1371, 227] width 242 height 33
click at [1387, 177] on link "Miscellaneous Property" at bounding box center [1412, 178] width 141 height 39
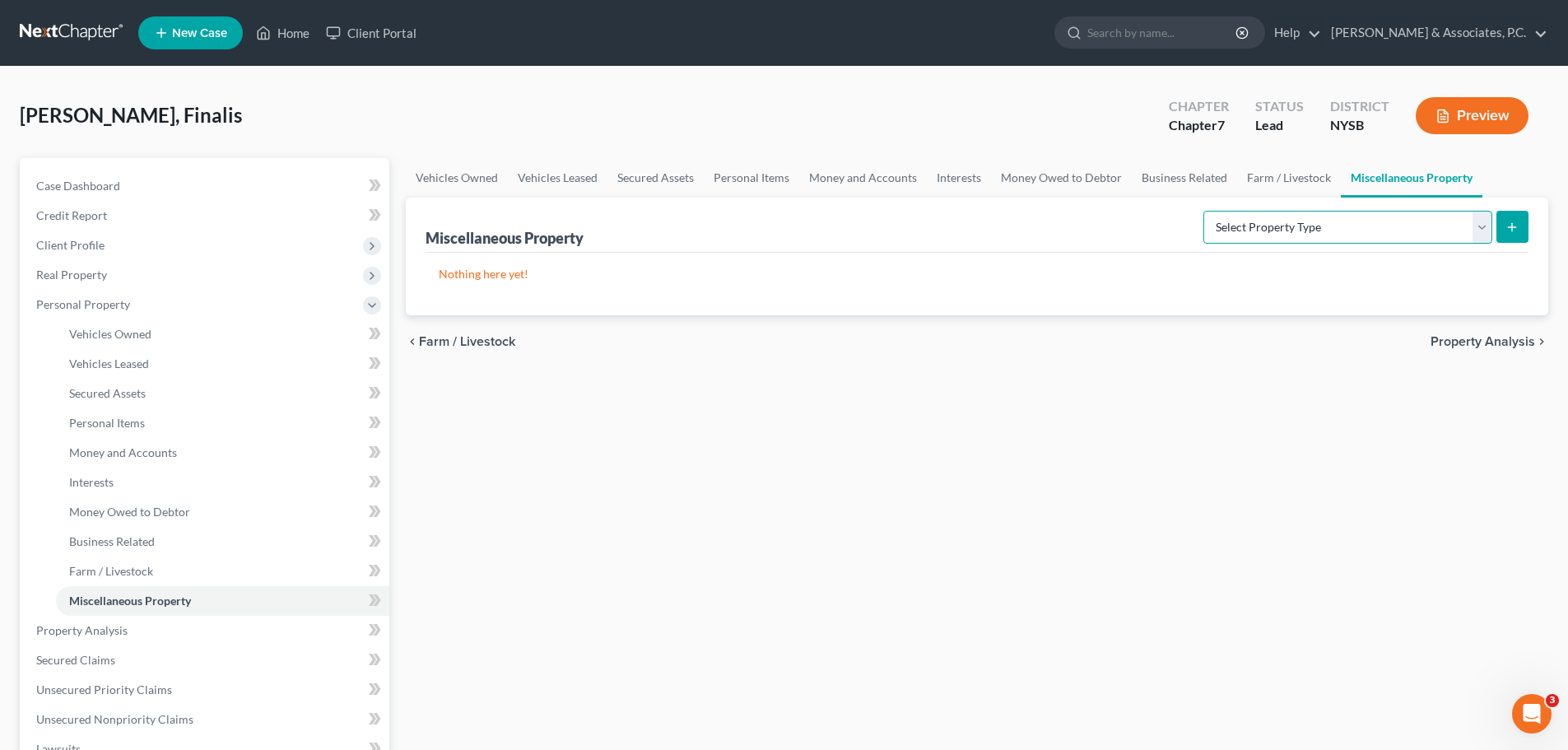
click at [1386, 229] on select "Select Property Type Assigned for Creditor Benefit [DATE] (SOFA: 12) Holding fo…" at bounding box center [1347, 227] width 289 height 33
drag, startPoint x: 1425, startPoint y: 482, endPoint x: 1435, endPoint y: 465, distance: 19.7
click at [1425, 482] on div "Vehicles Owned Vehicles Leased Secured Assets Personal Items Money and Accounts…" at bounding box center [977, 634] width 1159 height 951
click at [1488, 343] on span "Property Analysis" at bounding box center [1483, 341] width 105 height 13
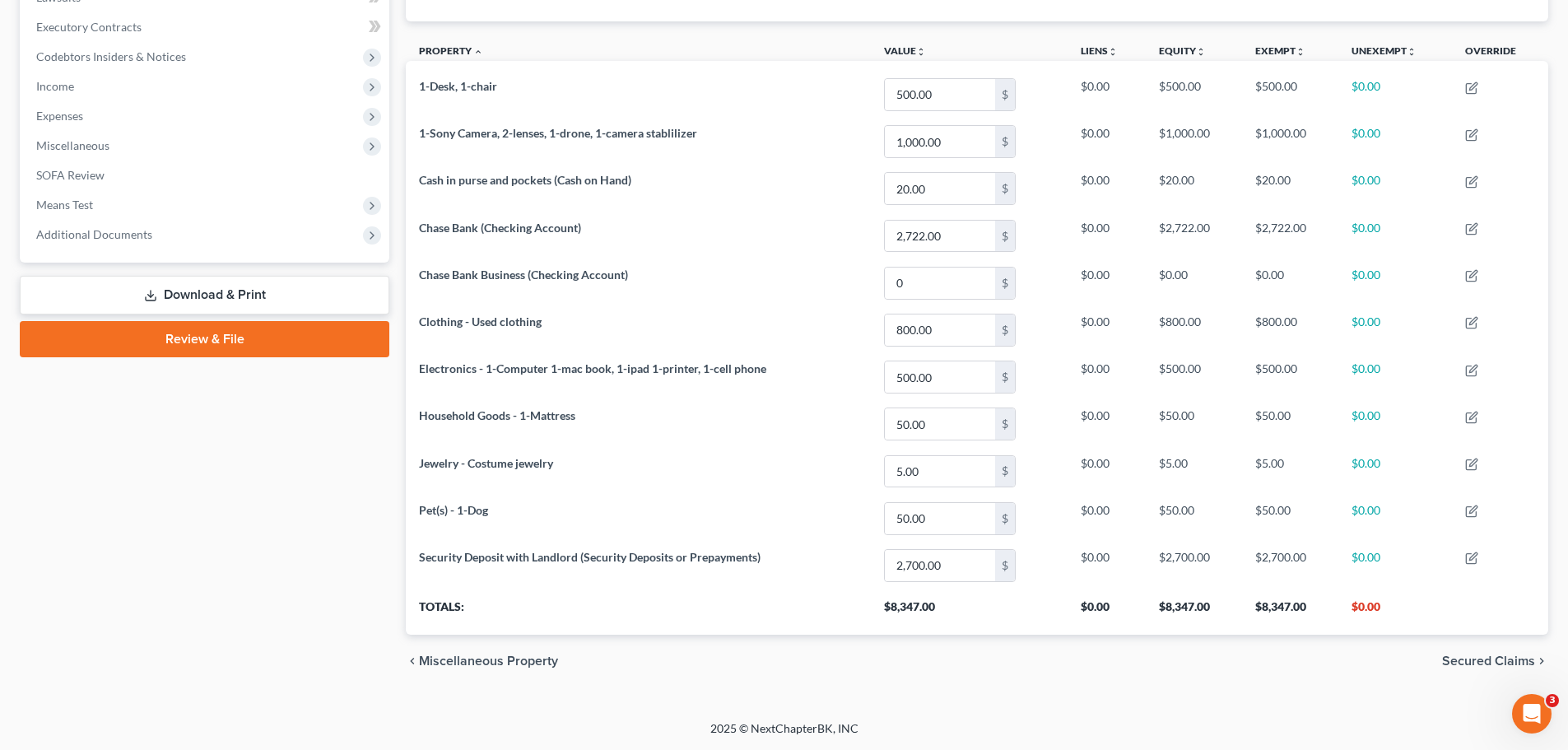
click at [1483, 662] on span "Secured Claims" at bounding box center [1488, 661] width 93 height 13
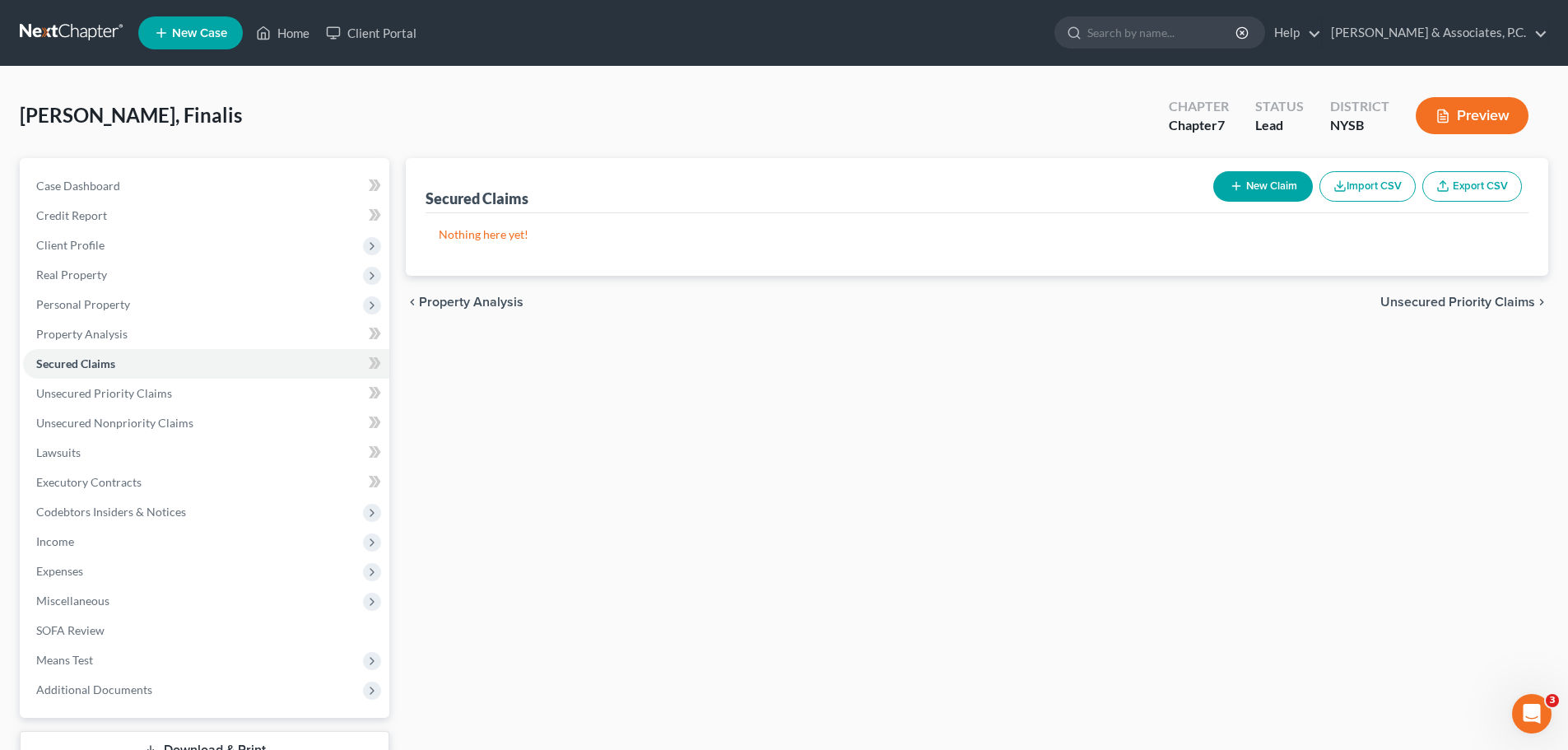
click at [1439, 298] on span "Unsecured Priority Claims" at bounding box center [1458, 302] width 155 height 13
click at [1446, 301] on span "Unsecured Nonpriority Claims" at bounding box center [1446, 302] width 179 height 13
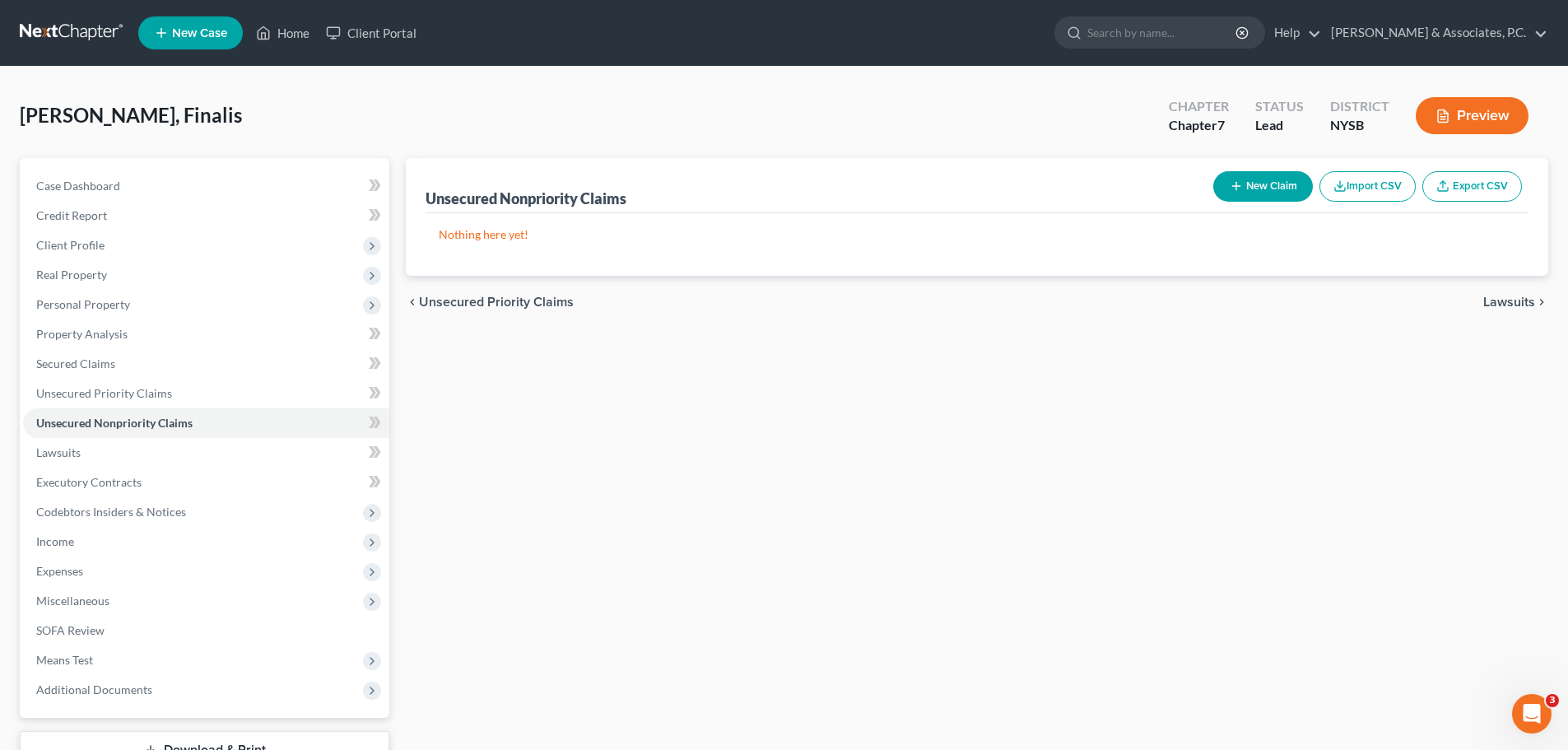
click at [1502, 305] on span "Lawsuits" at bounding box center [1509, 302] width 52 height 13
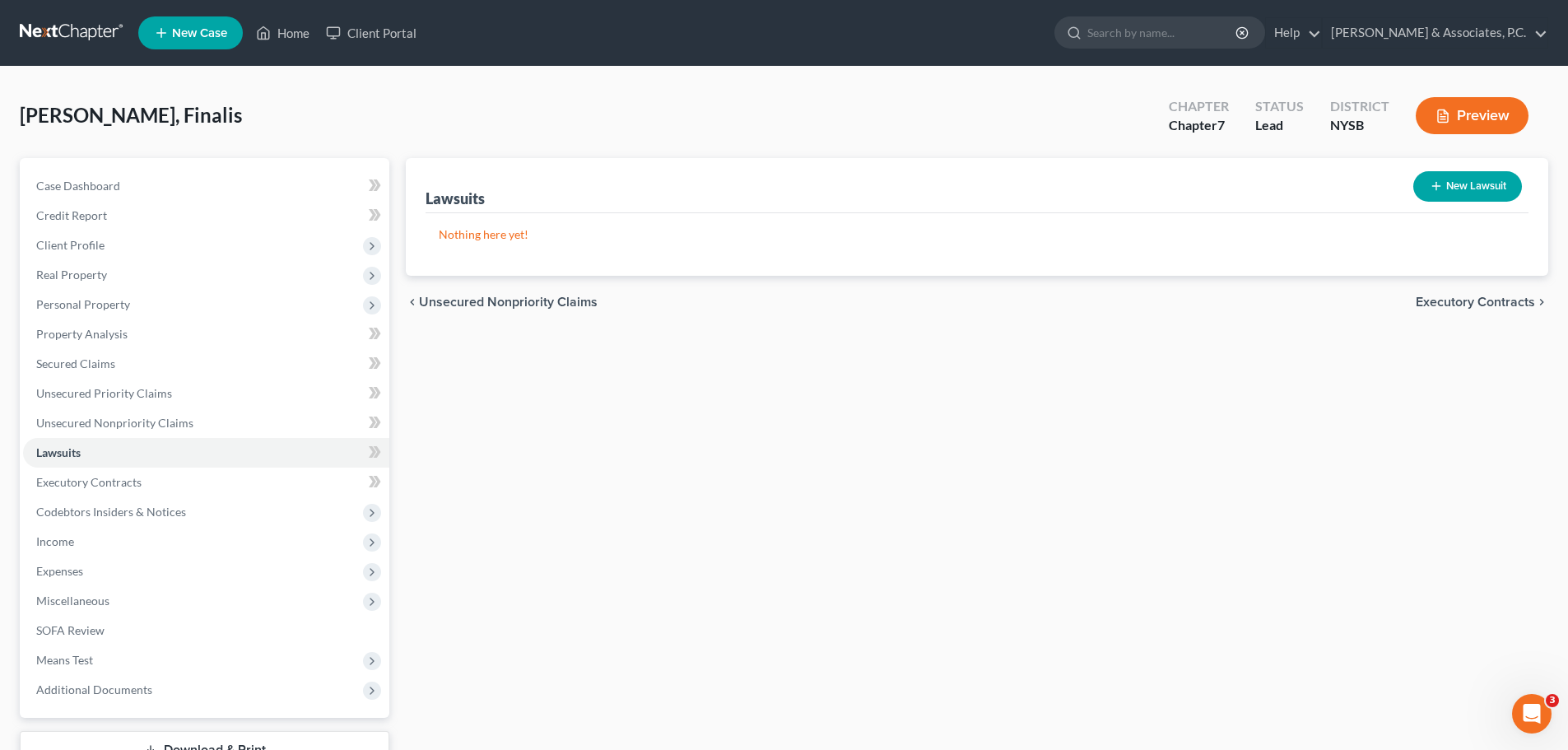
click at [1461, 297] on span "Executory Contracts" at bounding box center [1475, 302] width 119 height 13
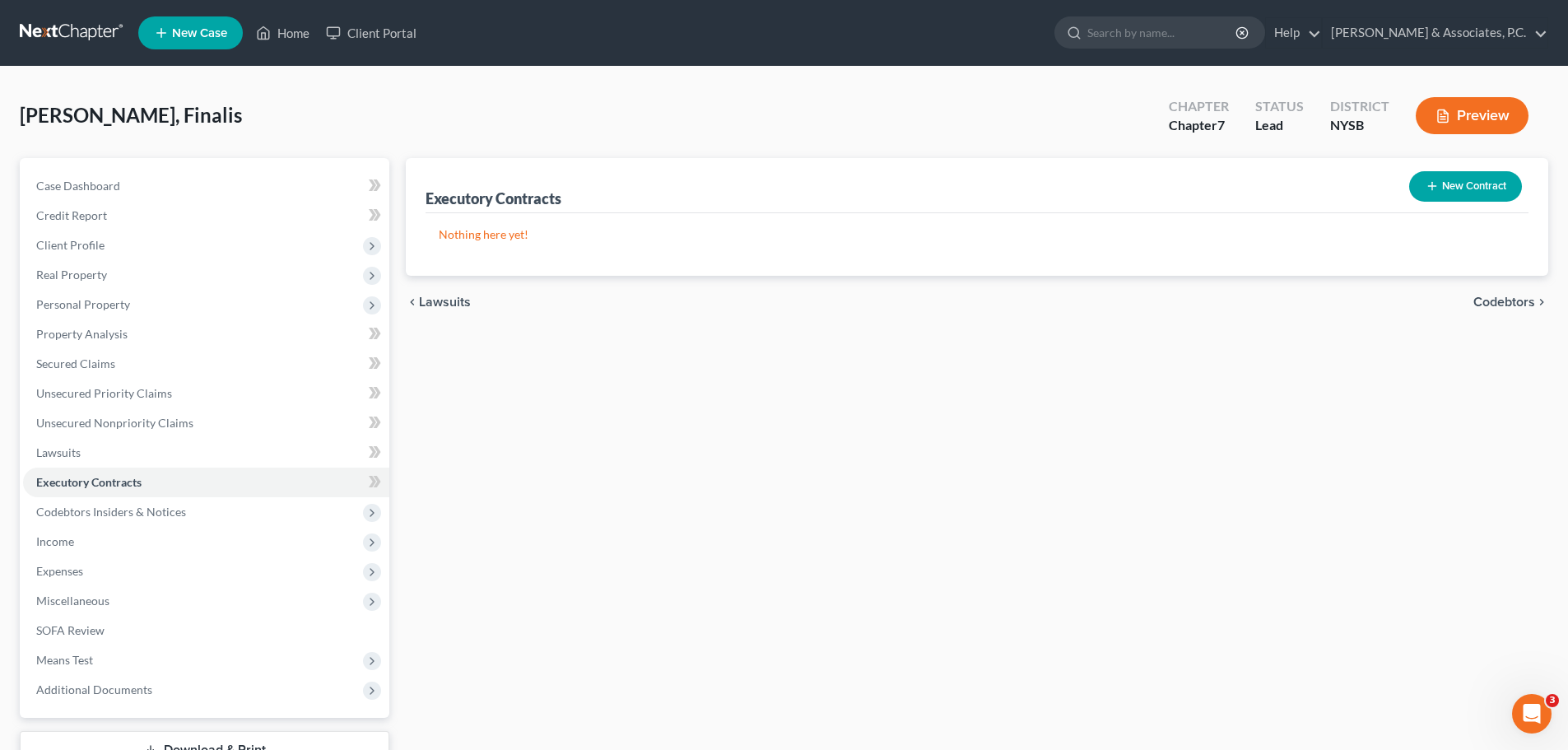
click at [1495, 302] on span "Codebtors" at bounding box center [1504, 302] width 61 height 13
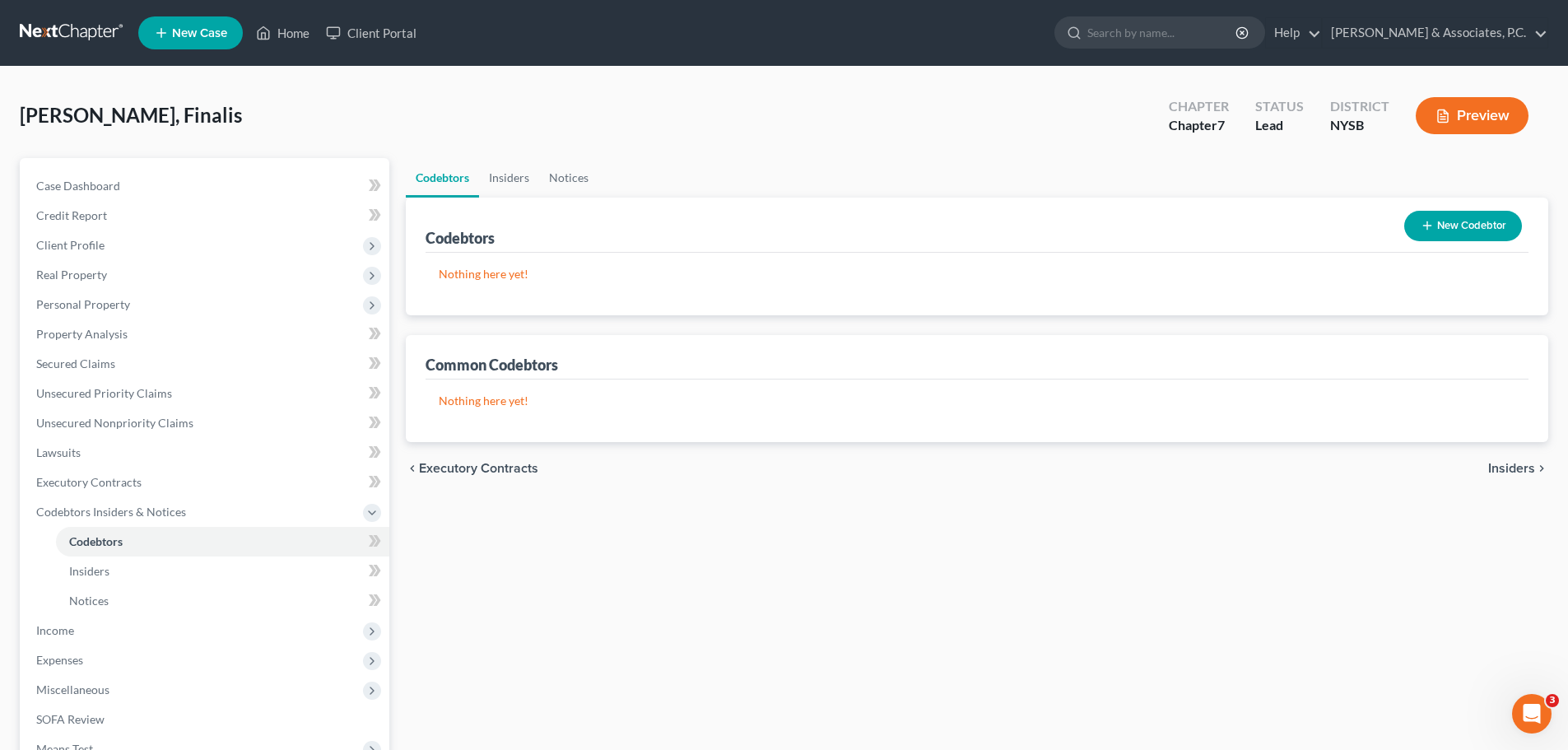
click at [1515, 470] on span "Insiders" at bounding box center [1511, 468] width 47 height 13
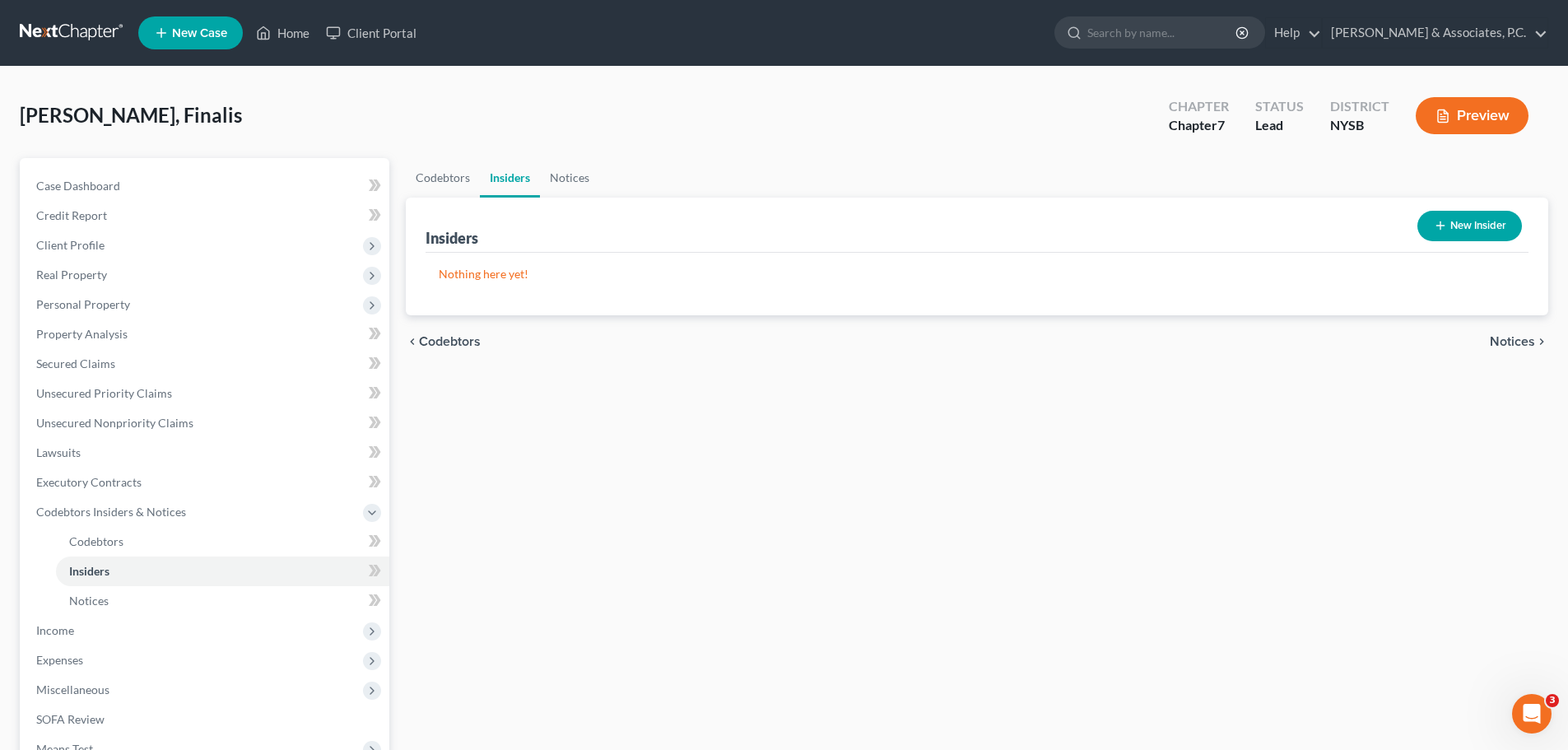
click at [1528, 343] on span "Notices" at bounding box center [1512, 341] width 45 height 13
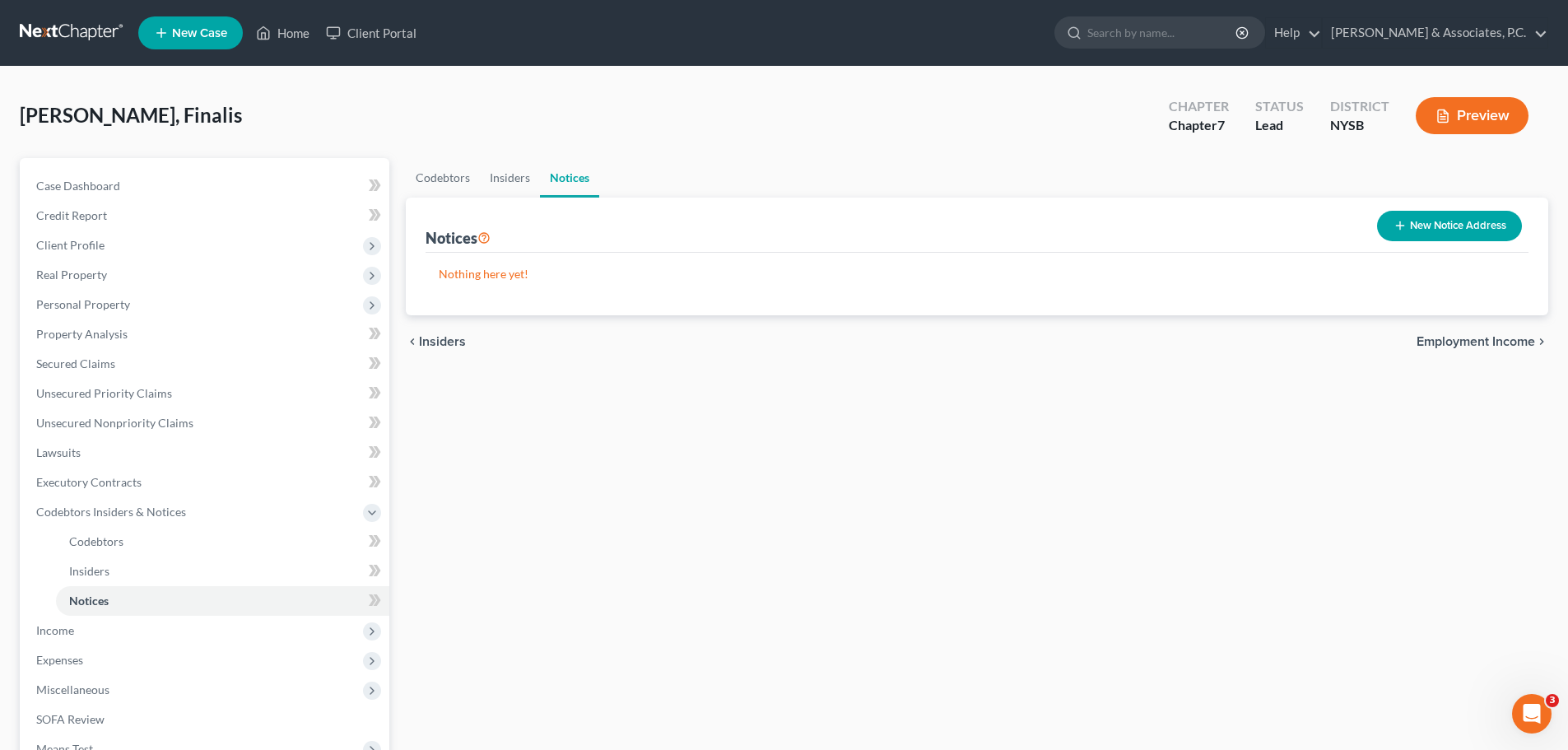
click at [1467, 344] on span "Employment Income" at bounding box center [1475, 341] width 118 height 13
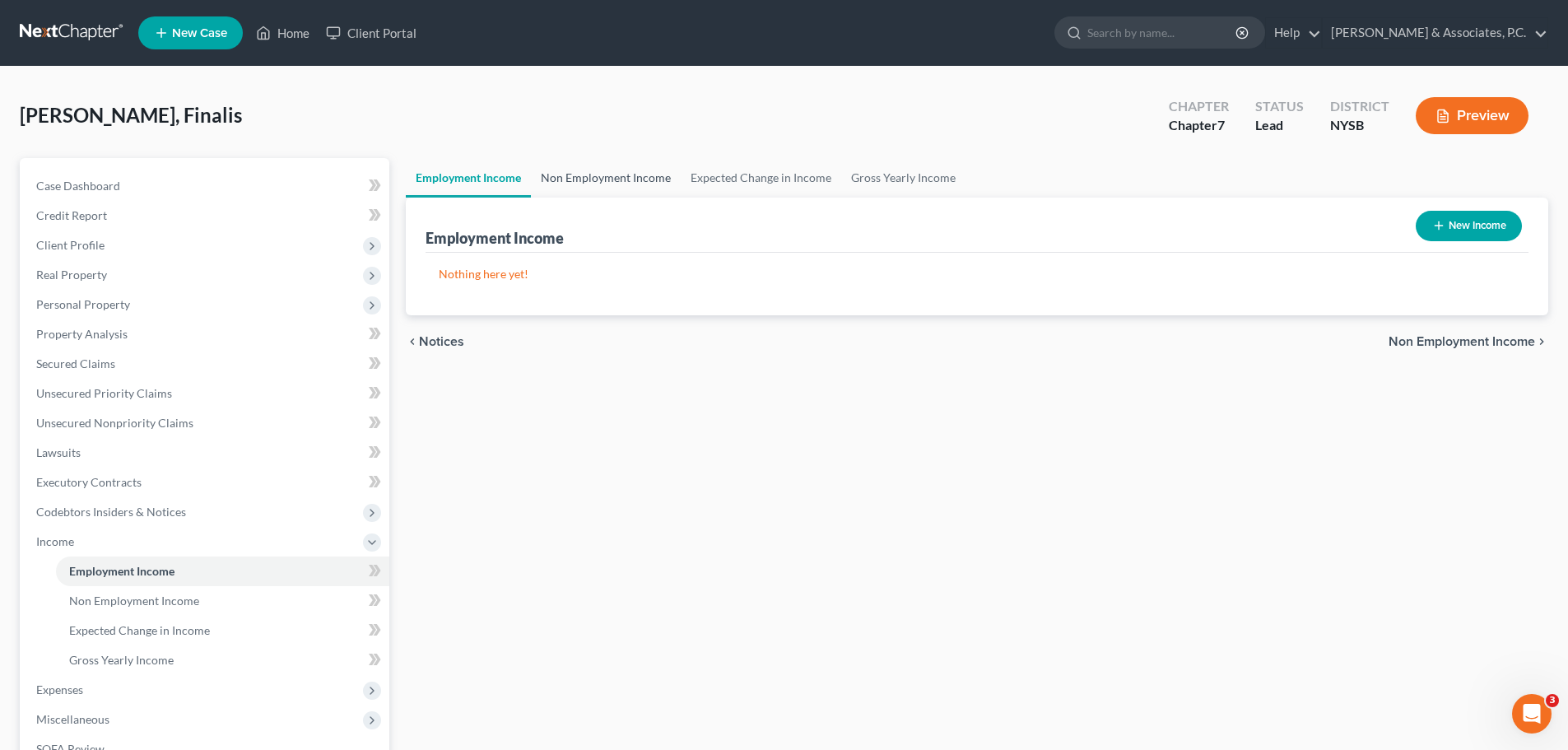
click at [640, 175] on link "Non Employment Income" at bounding box center [606, 178] width 150 height 39
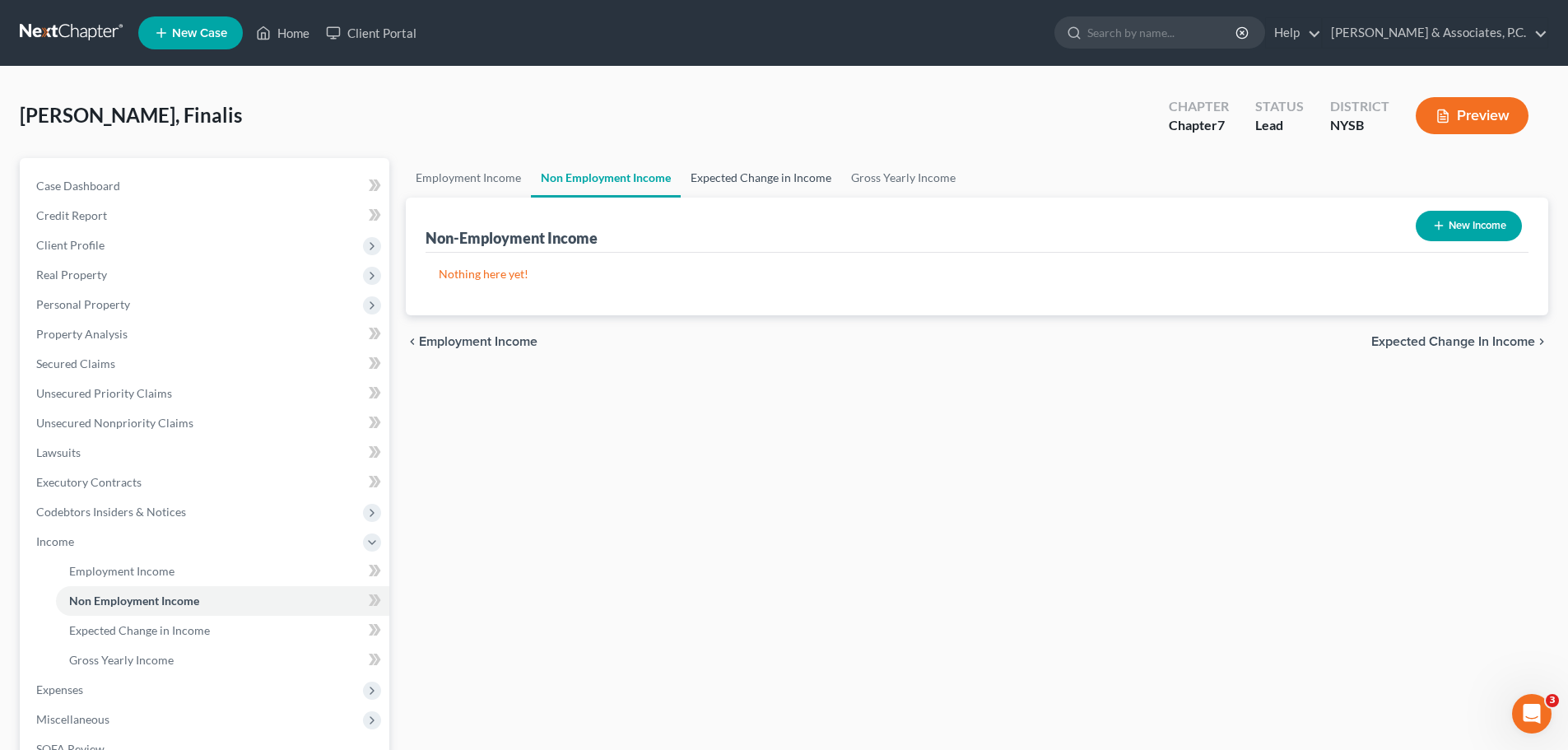
click at [751, 179] on link "Expected Change in Income" at bounding box center [761, 178] width 160 height 39
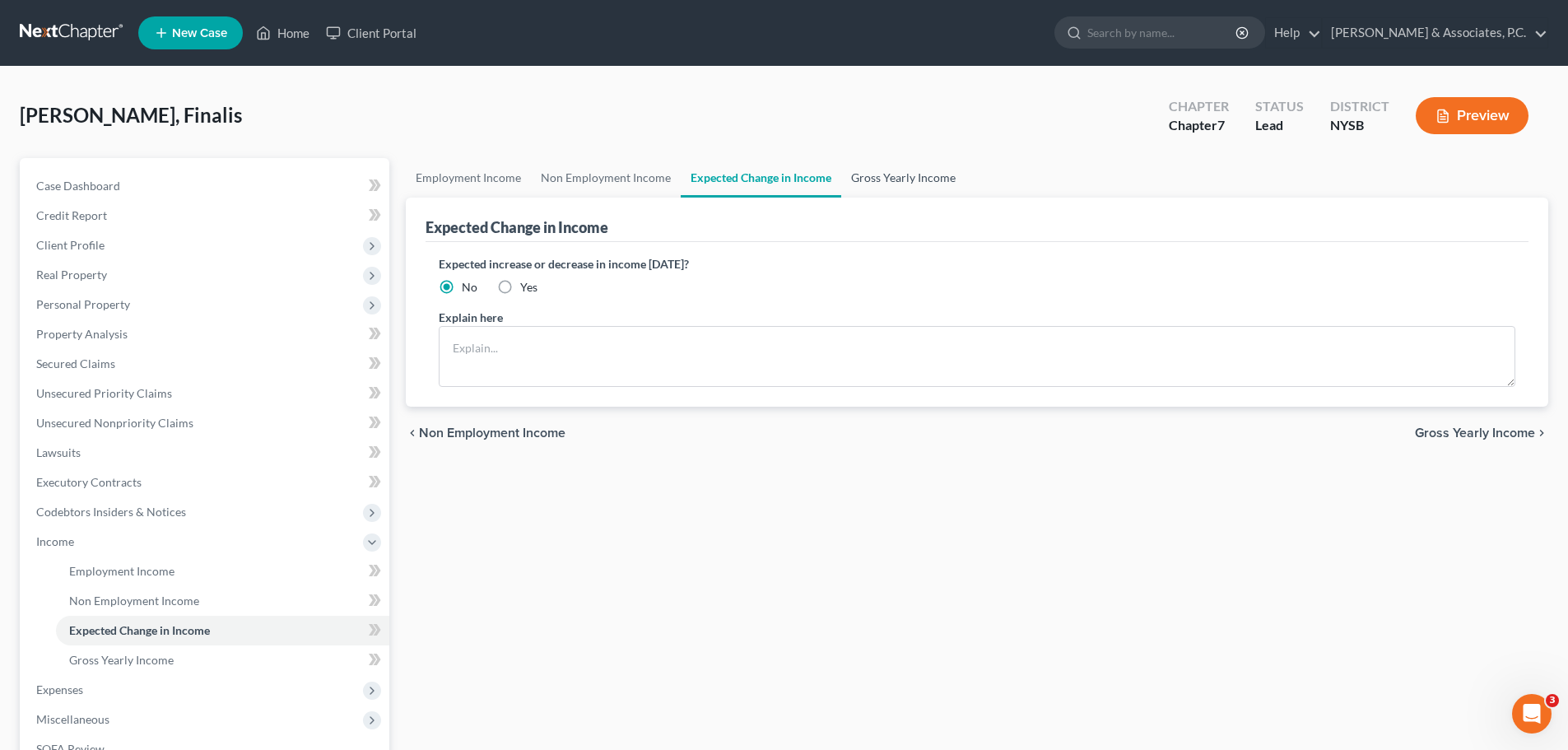
click at [913, 185] on link "Gross Yearly Income" at bounding box center [904, 178] width 124 height 39
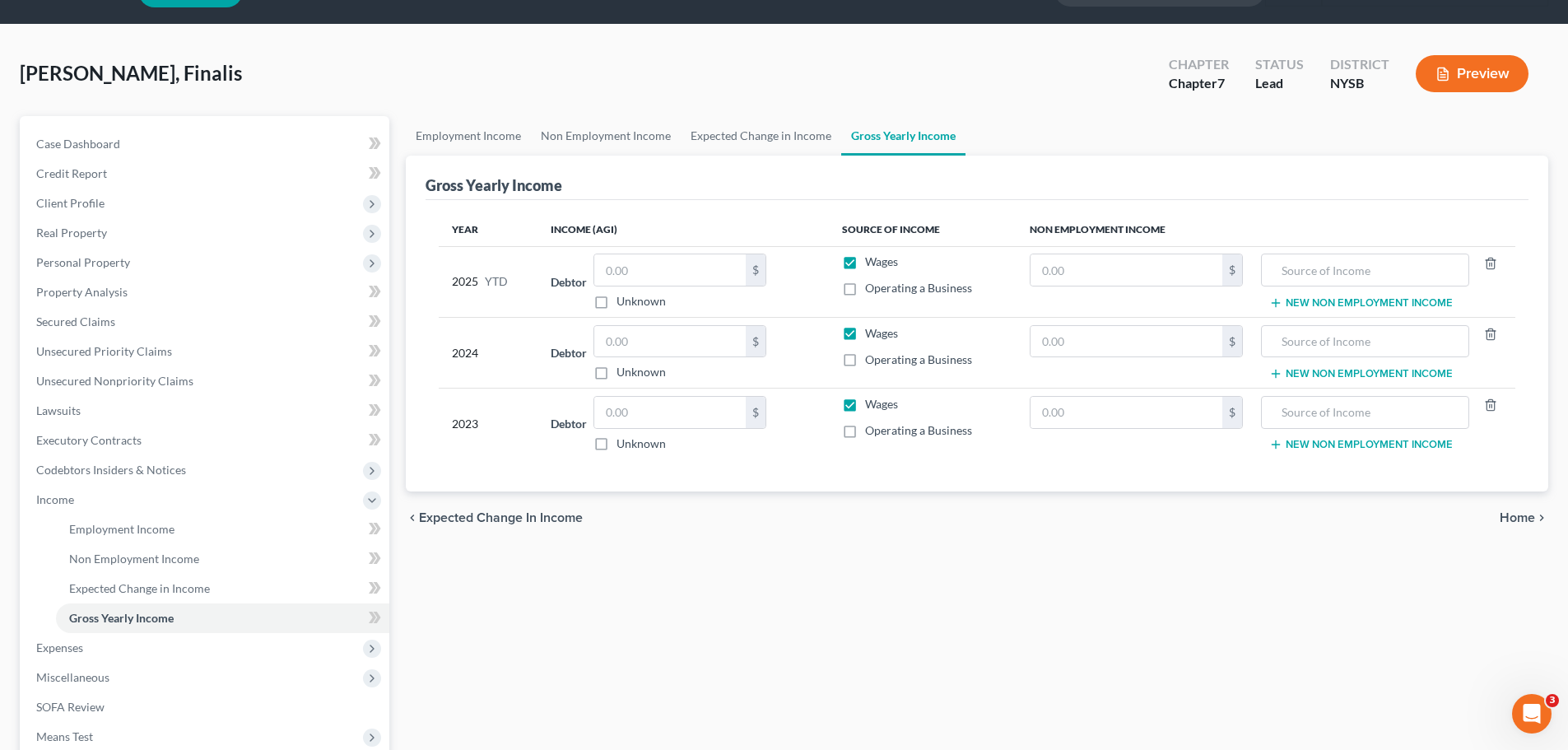
scroll to position [83, 0]
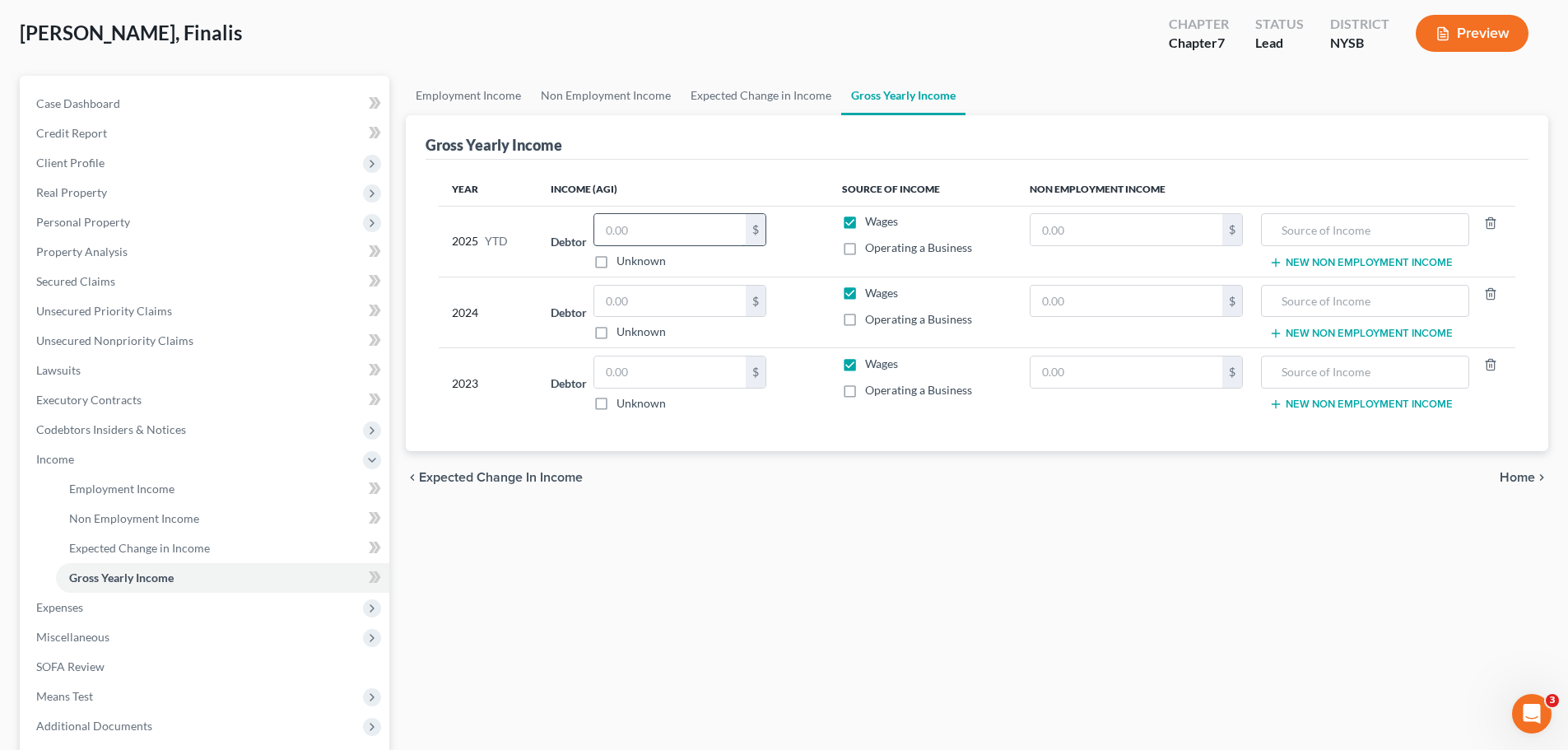
click at [653, 226] on input "text" at bounding box center [670, 229] width 152 height 32
drag, startPoint x: 663, startPoint y: 372, endPoint x: 654, endPoint y: 366, distance: 10.8
click at [660, 371] on input "text" at bounding box center [670, 372] width 152 height 32
type input "2"
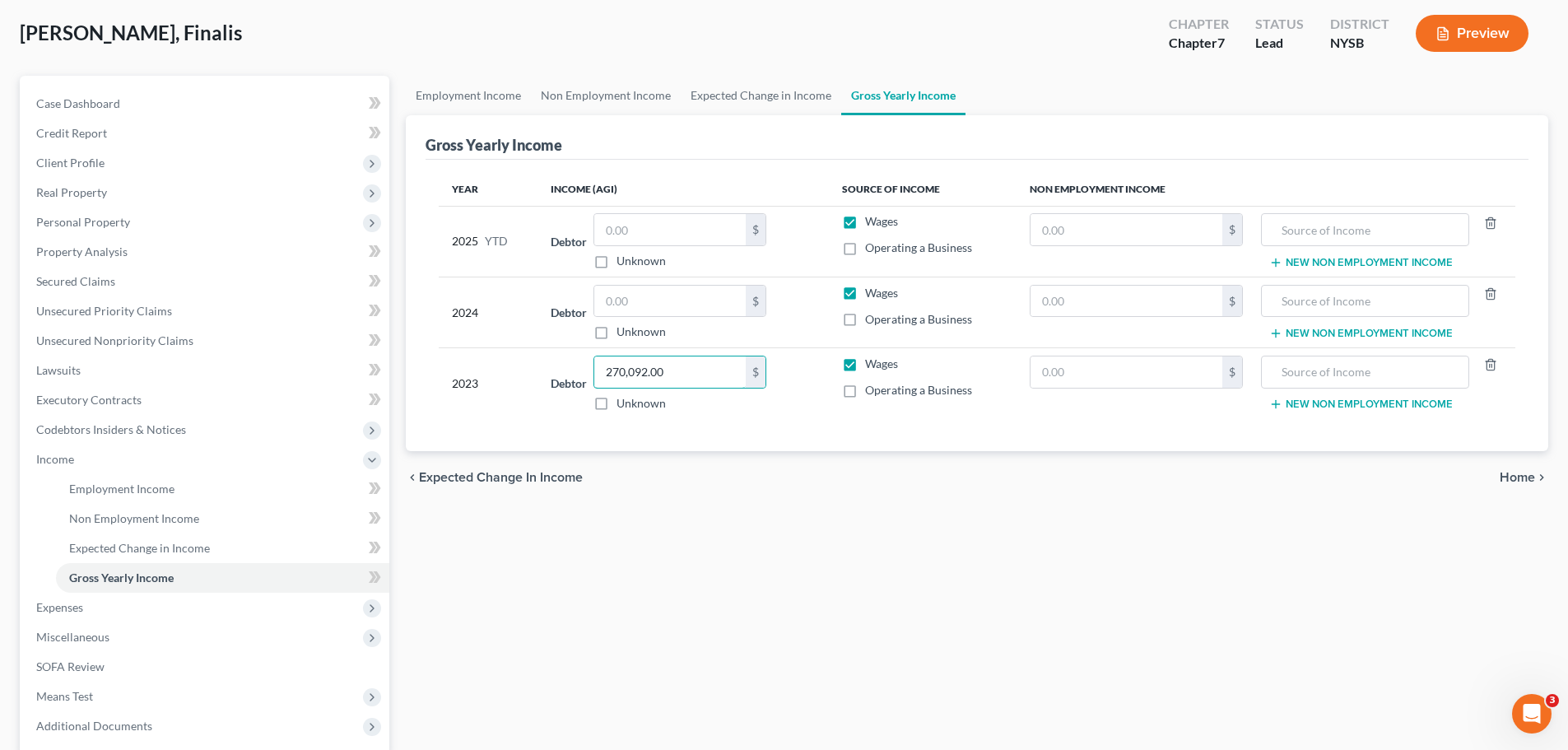
type input "270,092.00"
click at [865, 389] on label "Operating a Business" at bounding box center [919, 389] width 107 height 16
click at [872, 389] on input "Operating a Business" at bounding box center [877, 387] width 11 height 11
checkbox input "true"
click at [865, 365] on label "Wages" at bounding box center [882, 364] width 33 height 16
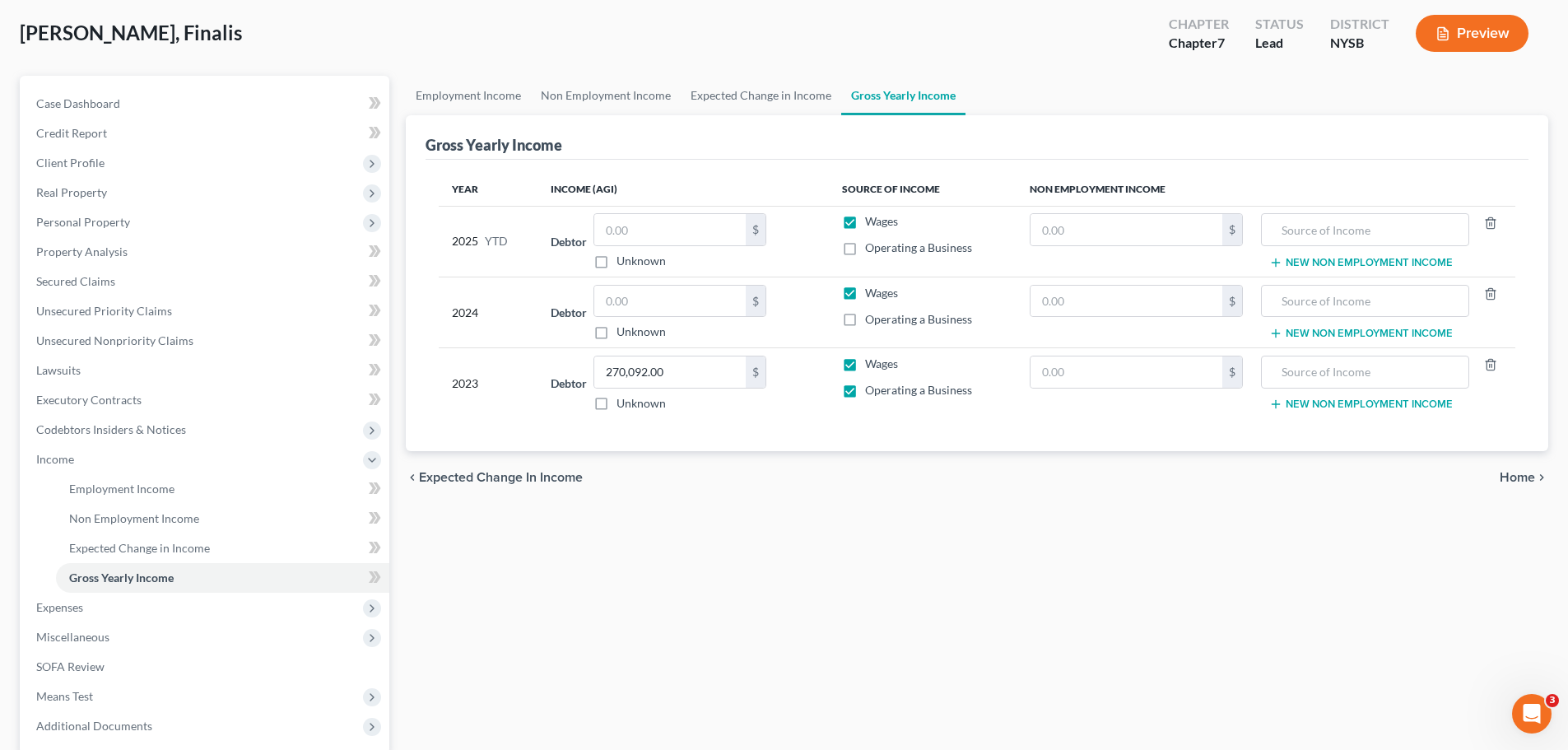
click at [872, 365] on input "Wages" at bounding box center [877, 361] width 11 height 11
checkbox input "false"
click at [676, 293] on input "text" at bounding box center [670, 301] width 152 height 32
click at [662, 305] on input "text" at bounding box center [670, 301] width 152 height 32
type input "78,943.00"
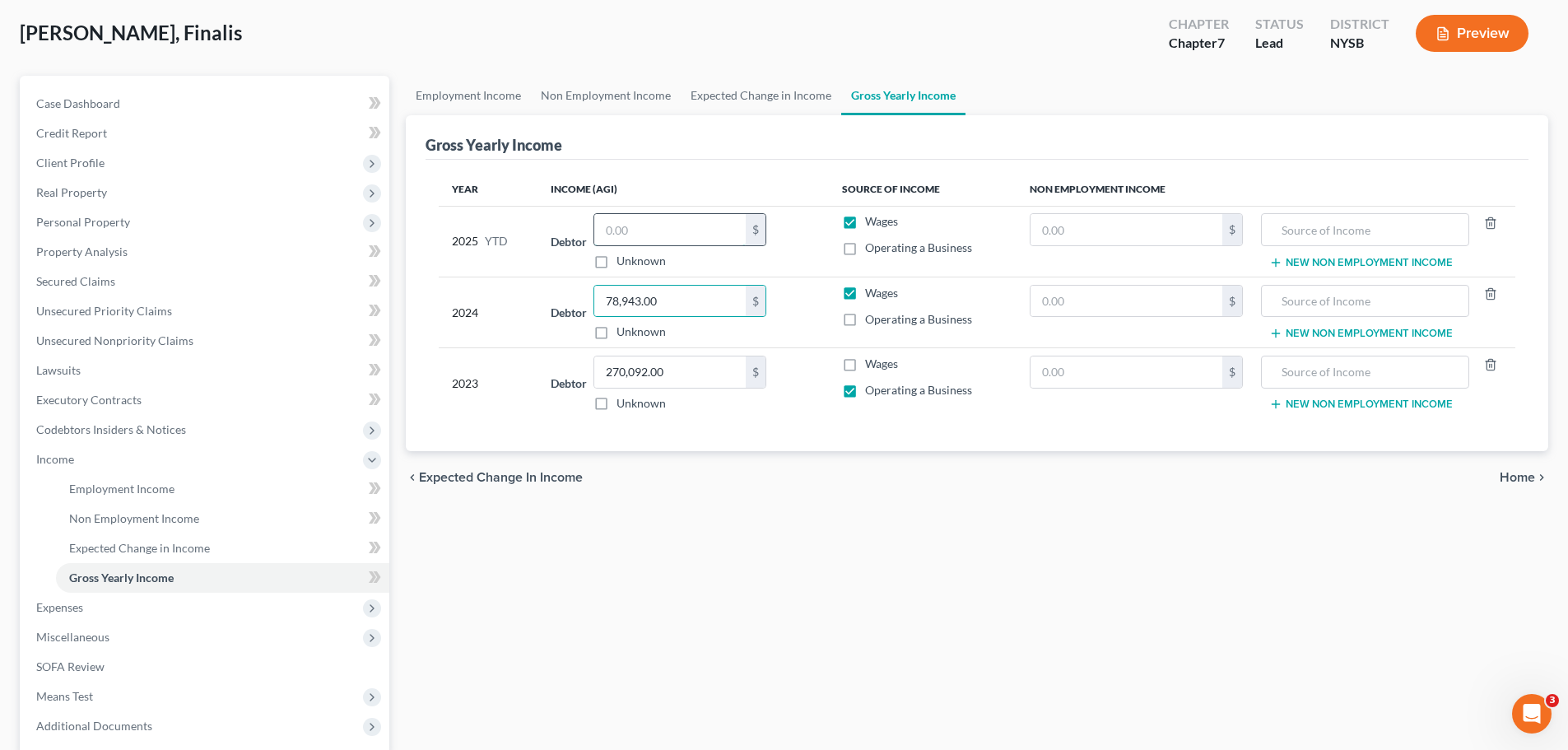
click at [688, 221] on input "text" at bounding box center [670, 229] width 152 height 32
type input "86,416.39"
click at [865, 294] on label "Wages" at bounding box center [882, 292] width 33 height 16
click at [872, 294] on input "Wages" at bounding box center [877, 290] width 11 height 11
checkbox input "false"
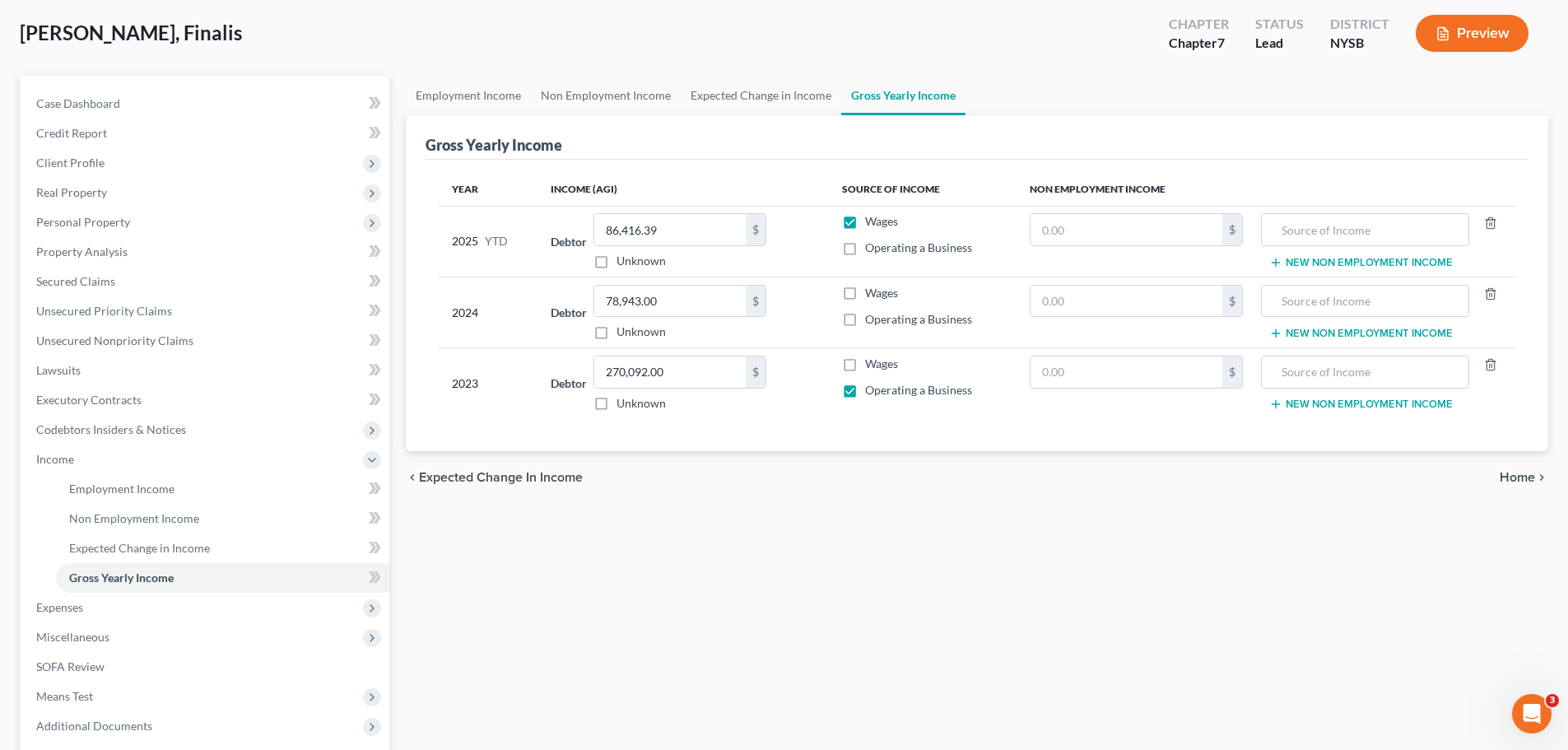
click at [865, 317] on label "Operating a Business" at bounding box center [919, 319] width 107 height 16
click at [872, 317] on input "Operating a Business" at bounding box center [877, 316] width 11 height 11
checkbox input "true"
click at [865, 221] on label "Wages" at bounding box center [882, 221] width 33 height 16
click at [872, 221] on input "Wages" at bounding box center [877, 218] width 11 height 11
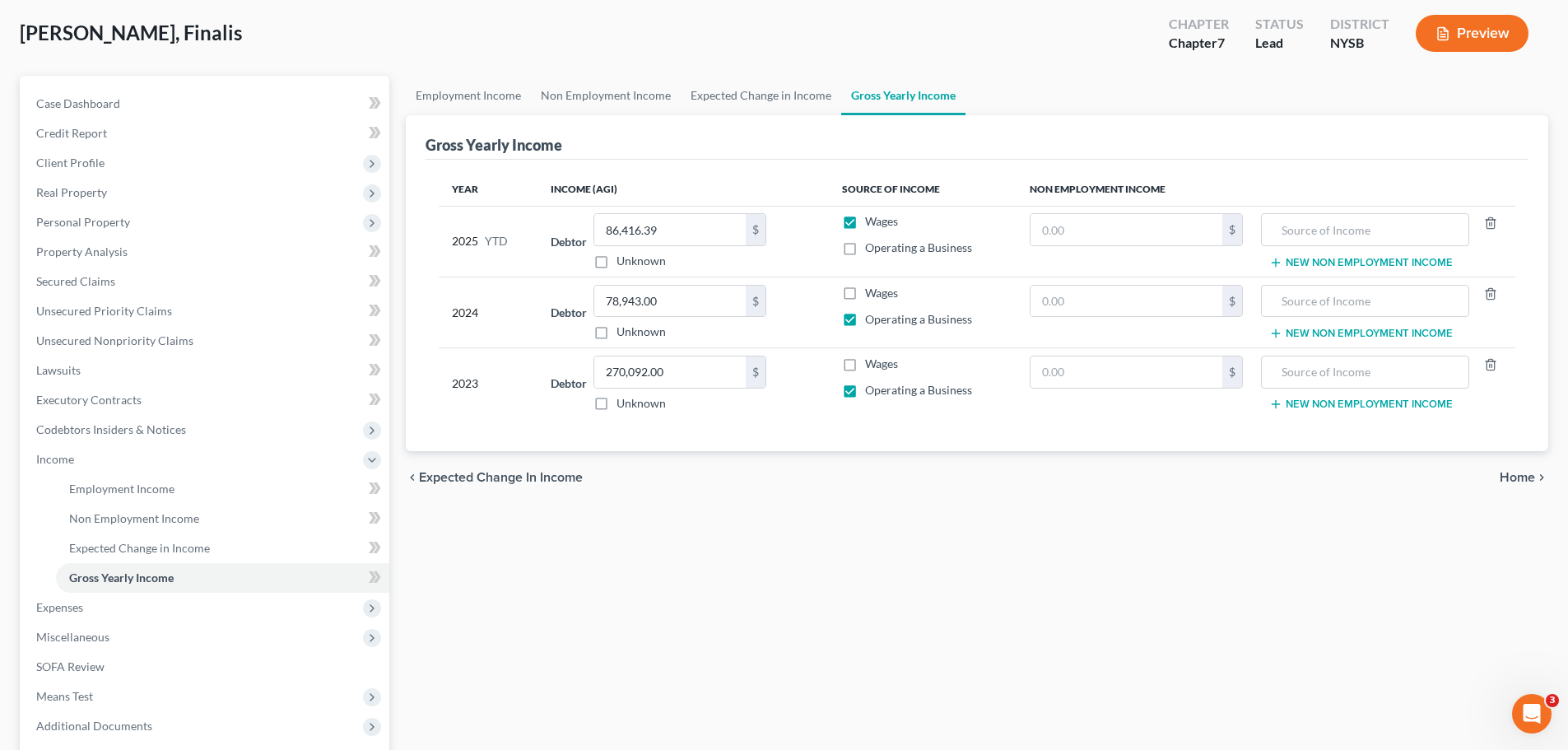
checkbox input "false"
click at [865, 249] on label "Operating a Business" at bounding box center [919, 247] width 107 height 16
click at [872, 249] on input "Operating a Business" at bounding box center [877, 245] width 11 height 11
checkbox input "true"
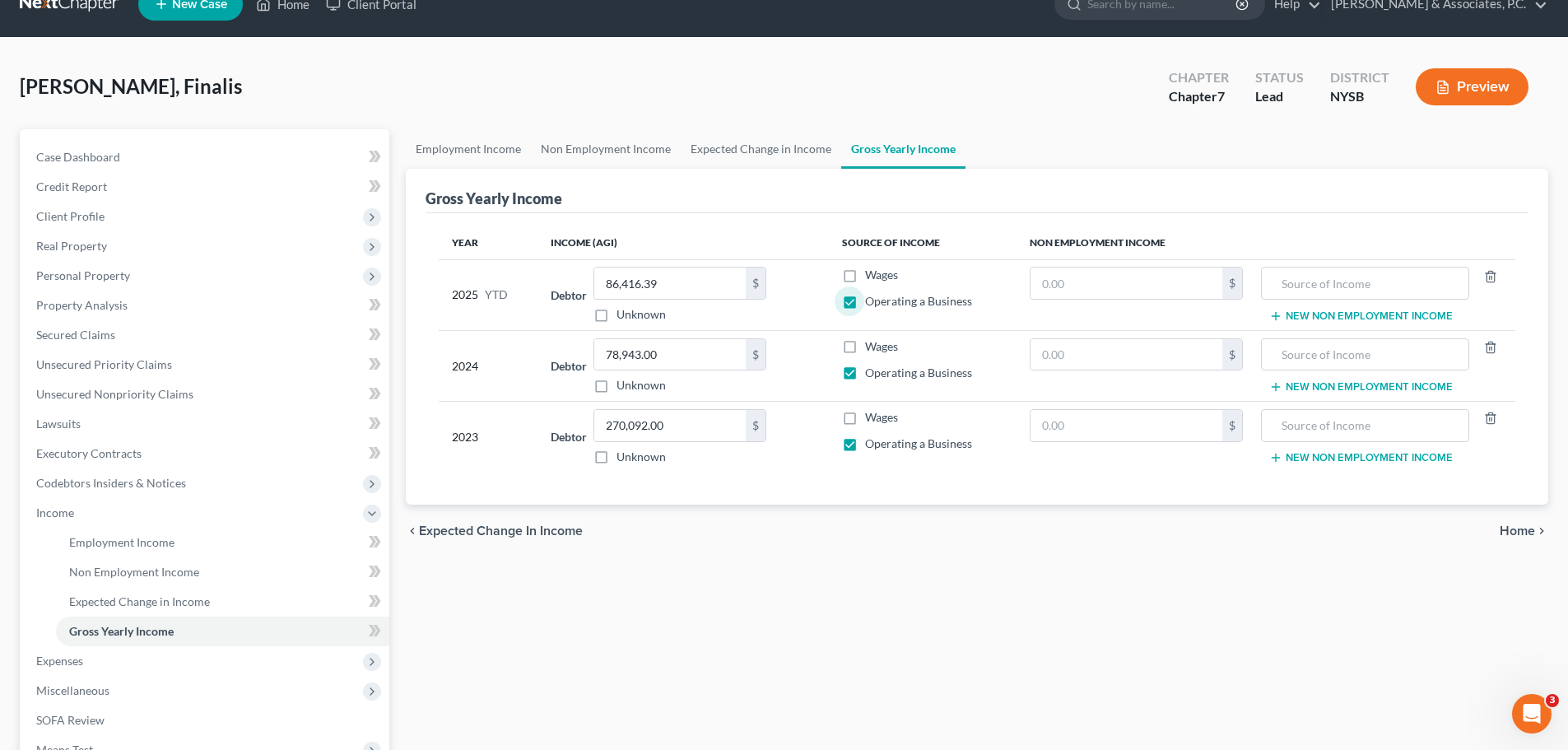
scroll to position [0, 0]
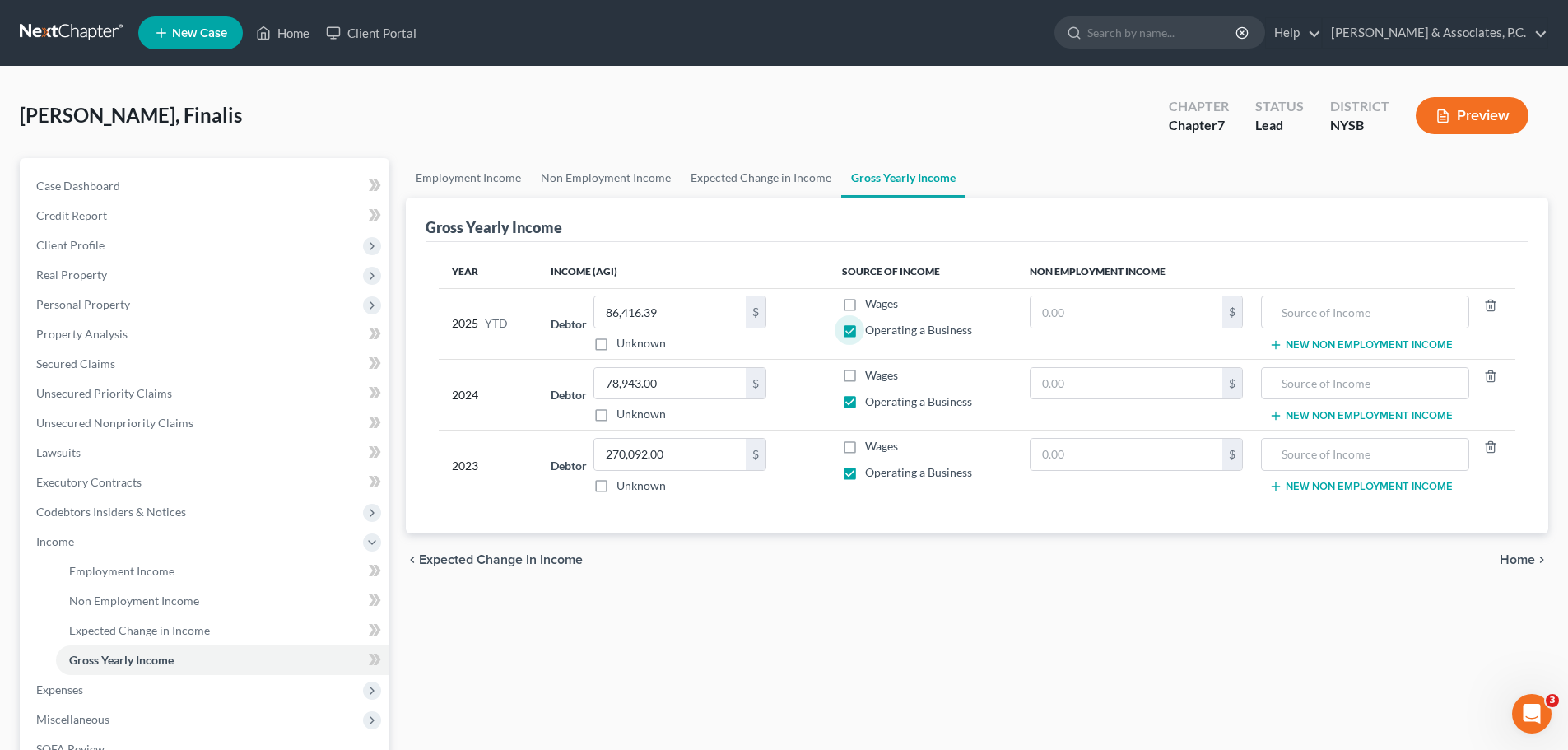
click at [839, 595] on div "Employment Income Non Employment Income Expected Change in Income Gross Yearly …" at bounding box center [977, 545] width 1159 height 774
click at [1518, 556] on span "Home" at bounding box center [1518, 559] width 36 height 13
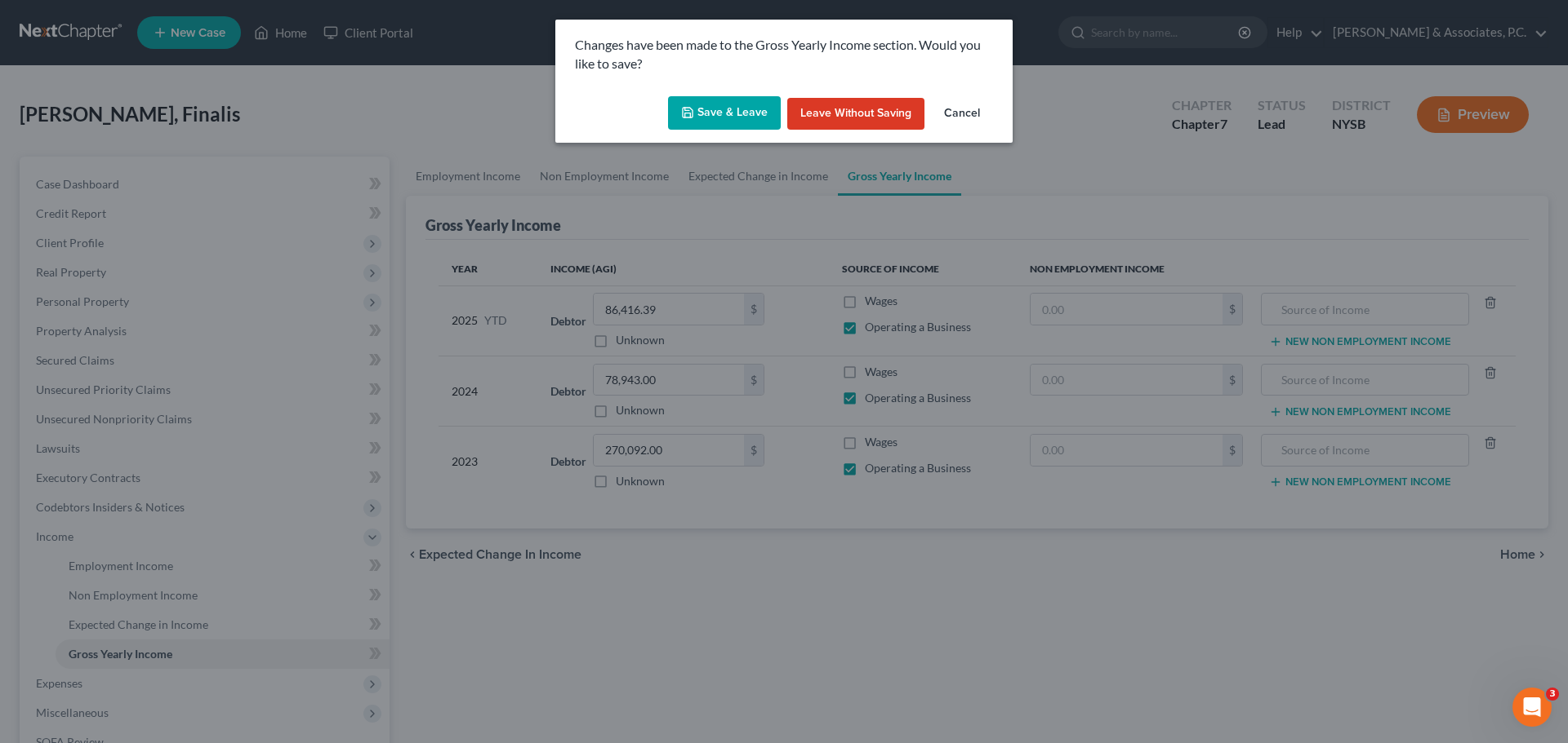
click at [722, 110] on button "Save & Leave" at bounding box center [724, 113] width 112 height 35
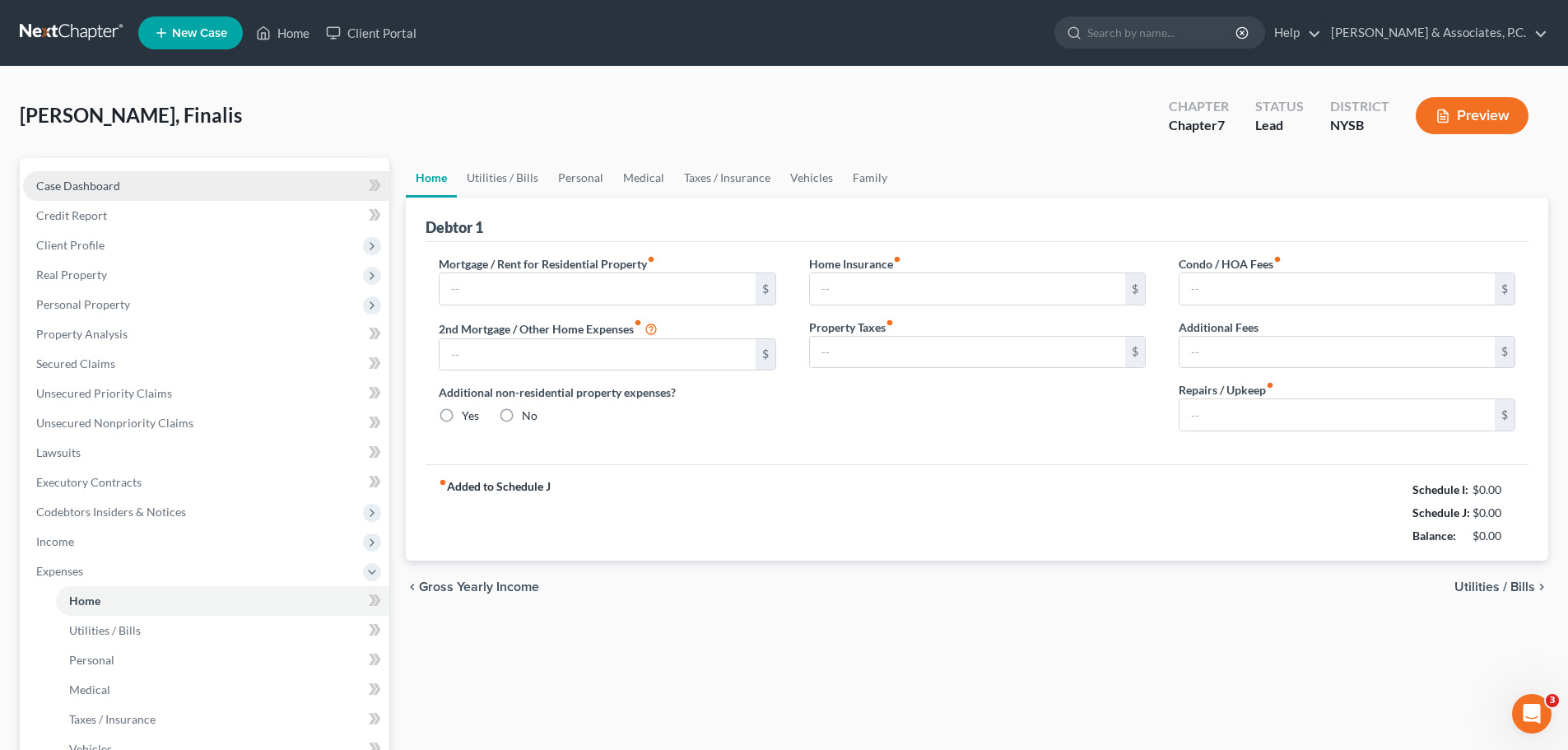
type input "0.00"
radio input "true"
type input "0.00"
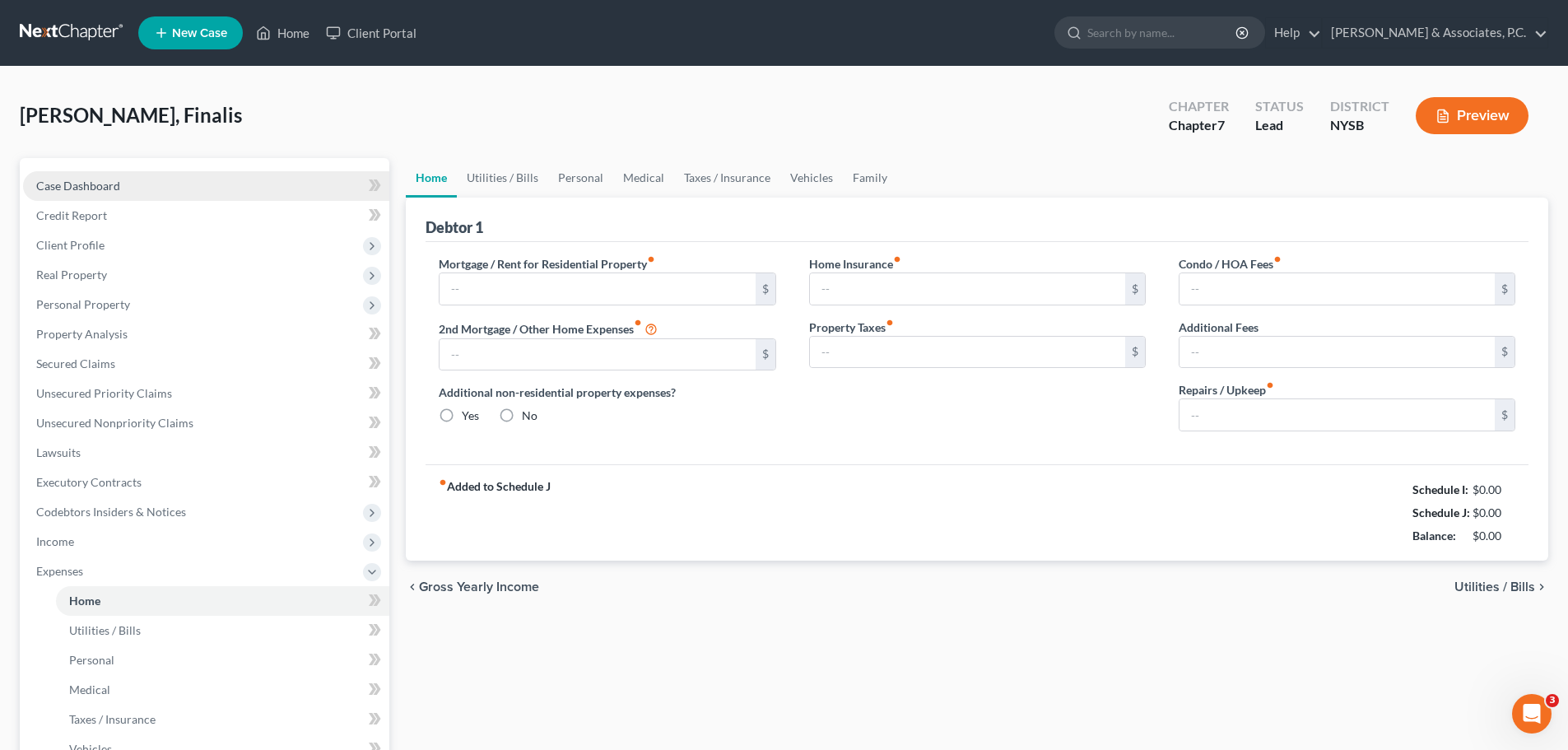
type input "0.00"
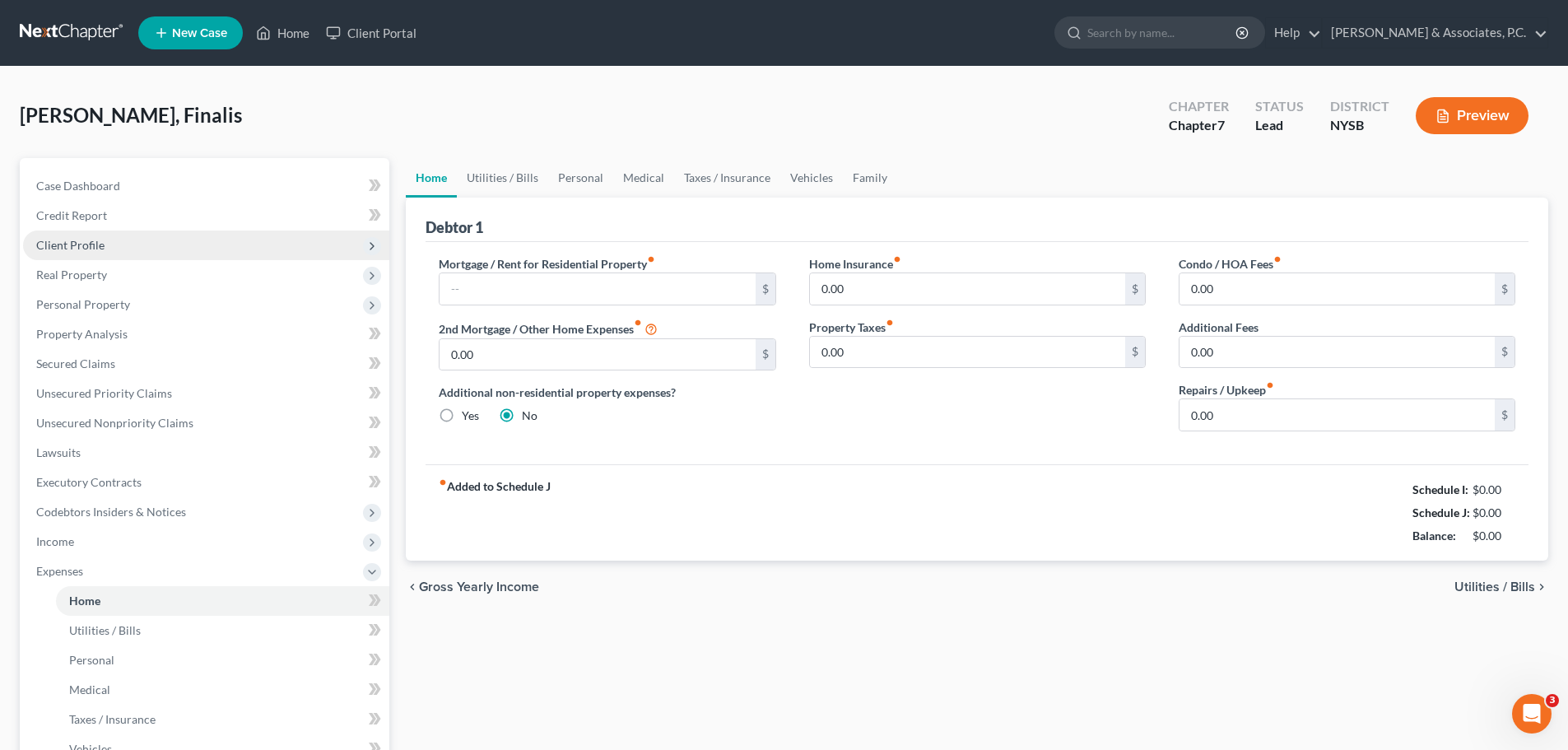
click at [101, 244] on span "Client Profile" at bounding box center [71, 245] width 68 height 14
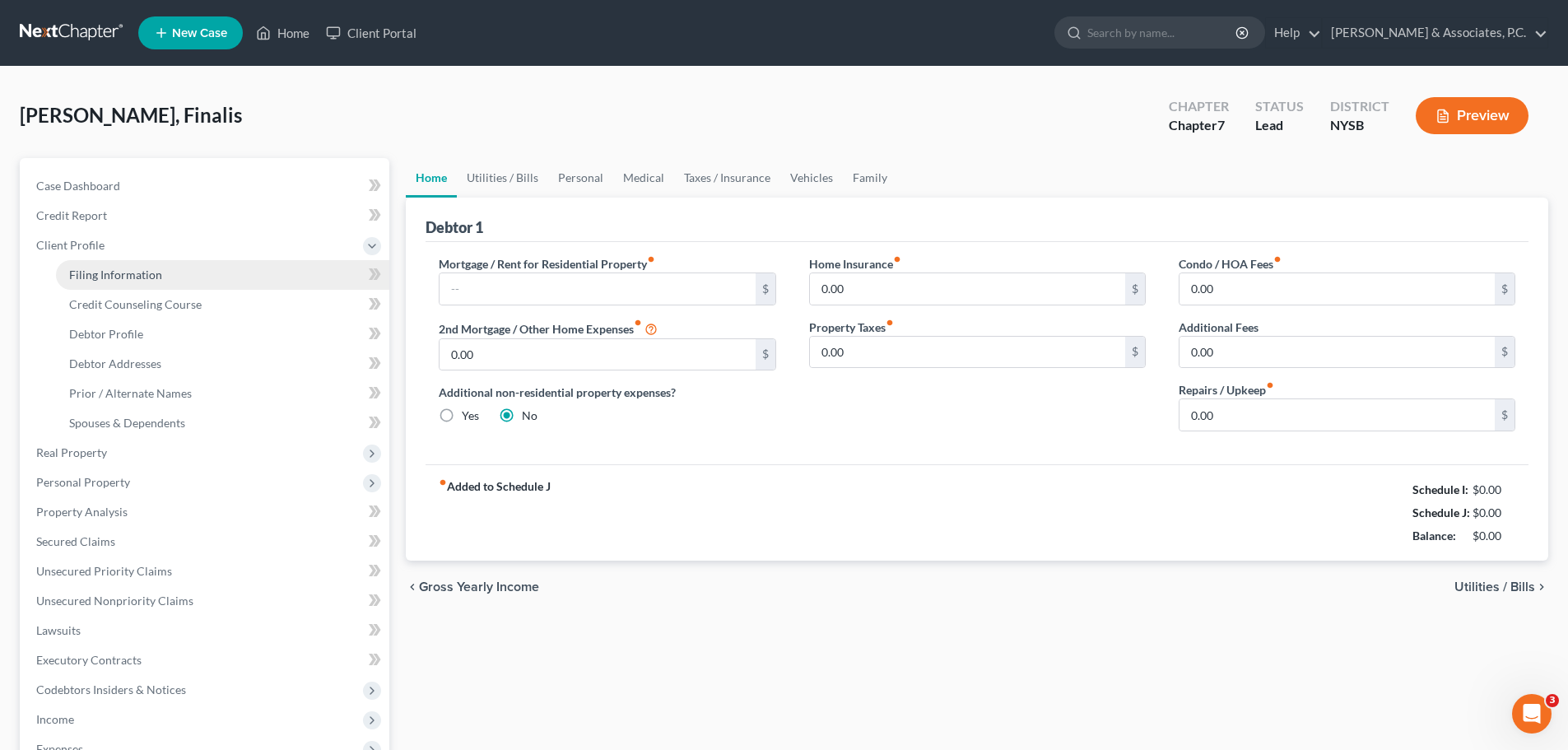
click at [182, 279] on link "Filing Information" at bounding box center [222, 274] width 333 height 30
select select "1"
select select "0"
select select "55"
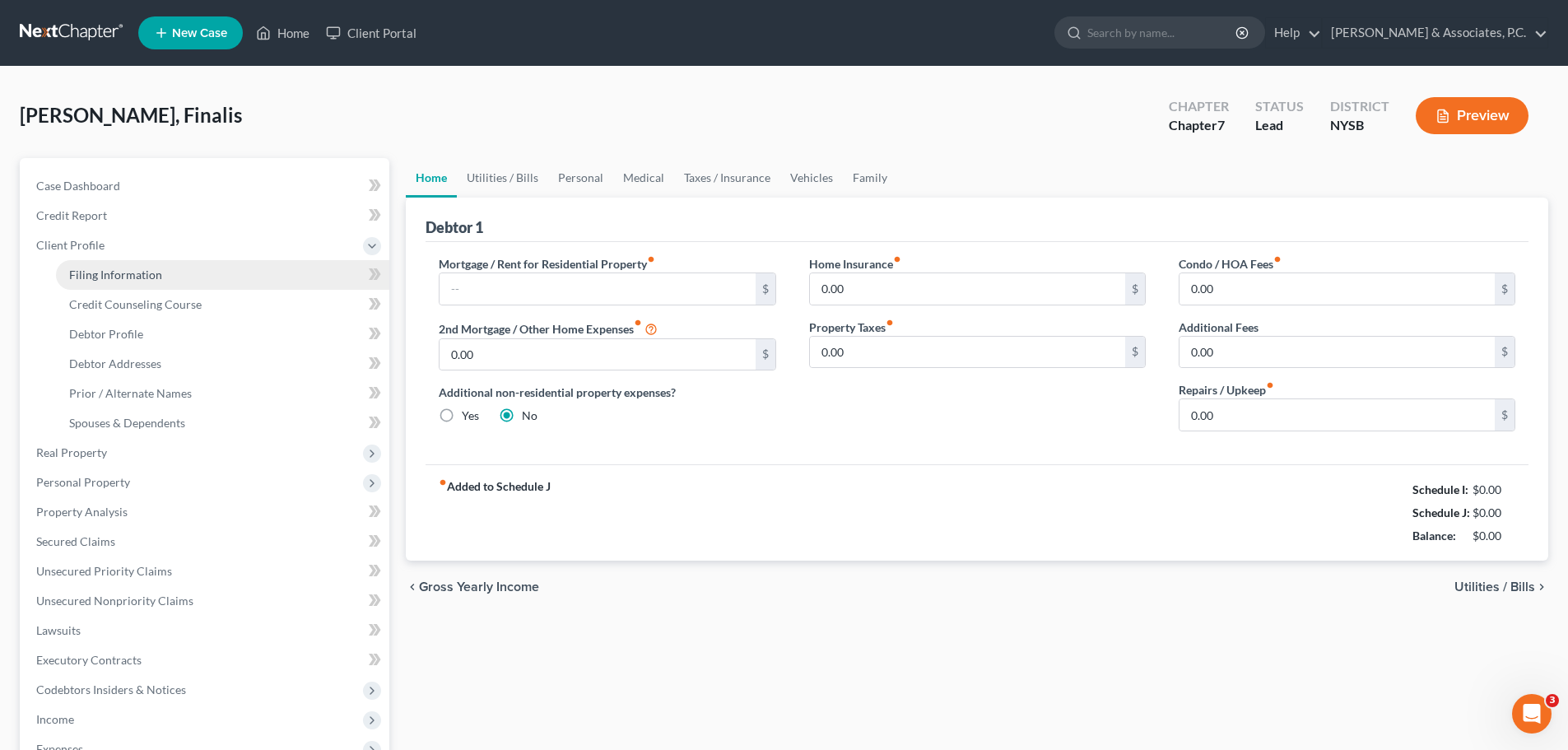
select select "5"
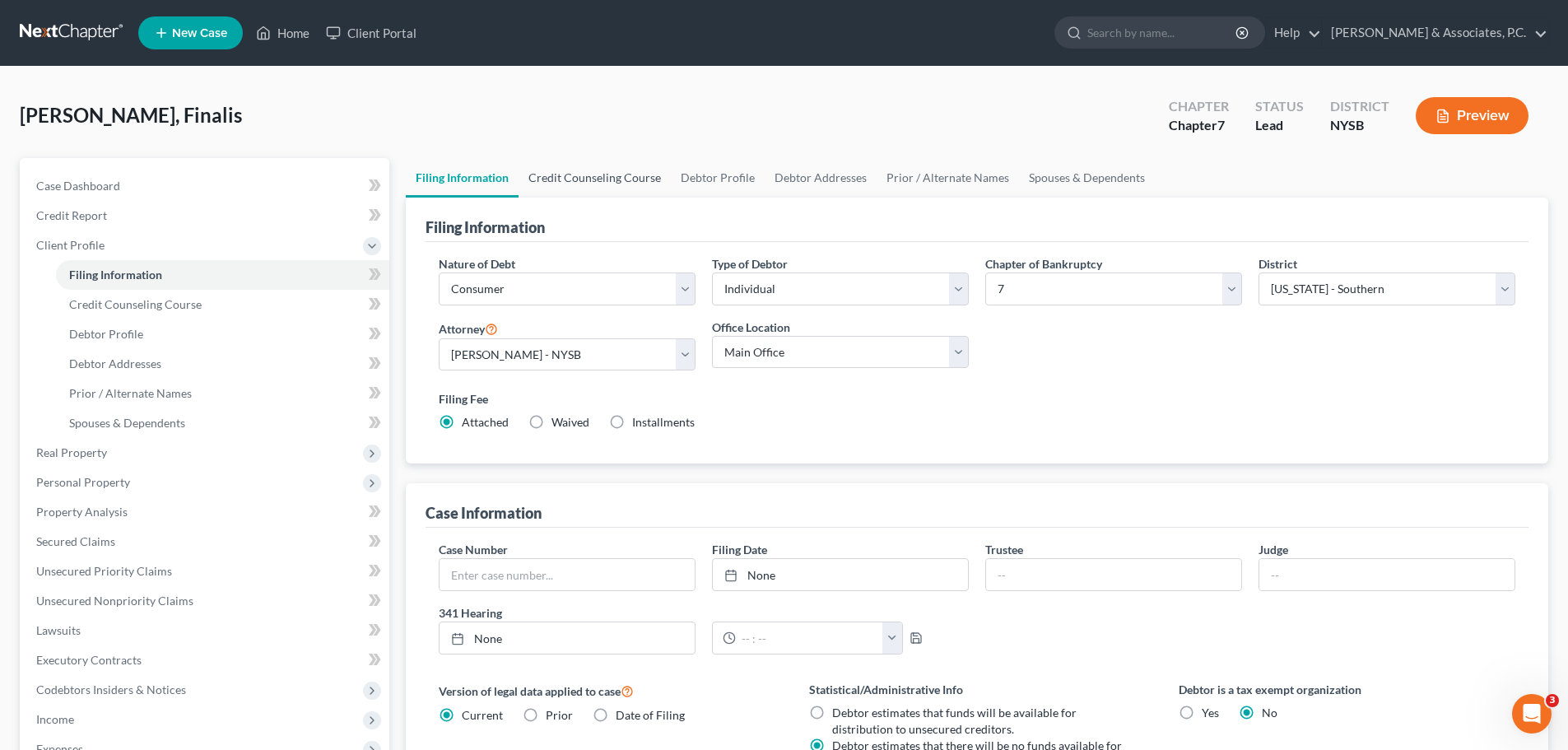
click at [615, 171] on link "Credit Counseling Course" at bounding box center [594, 178] width 152 height 39
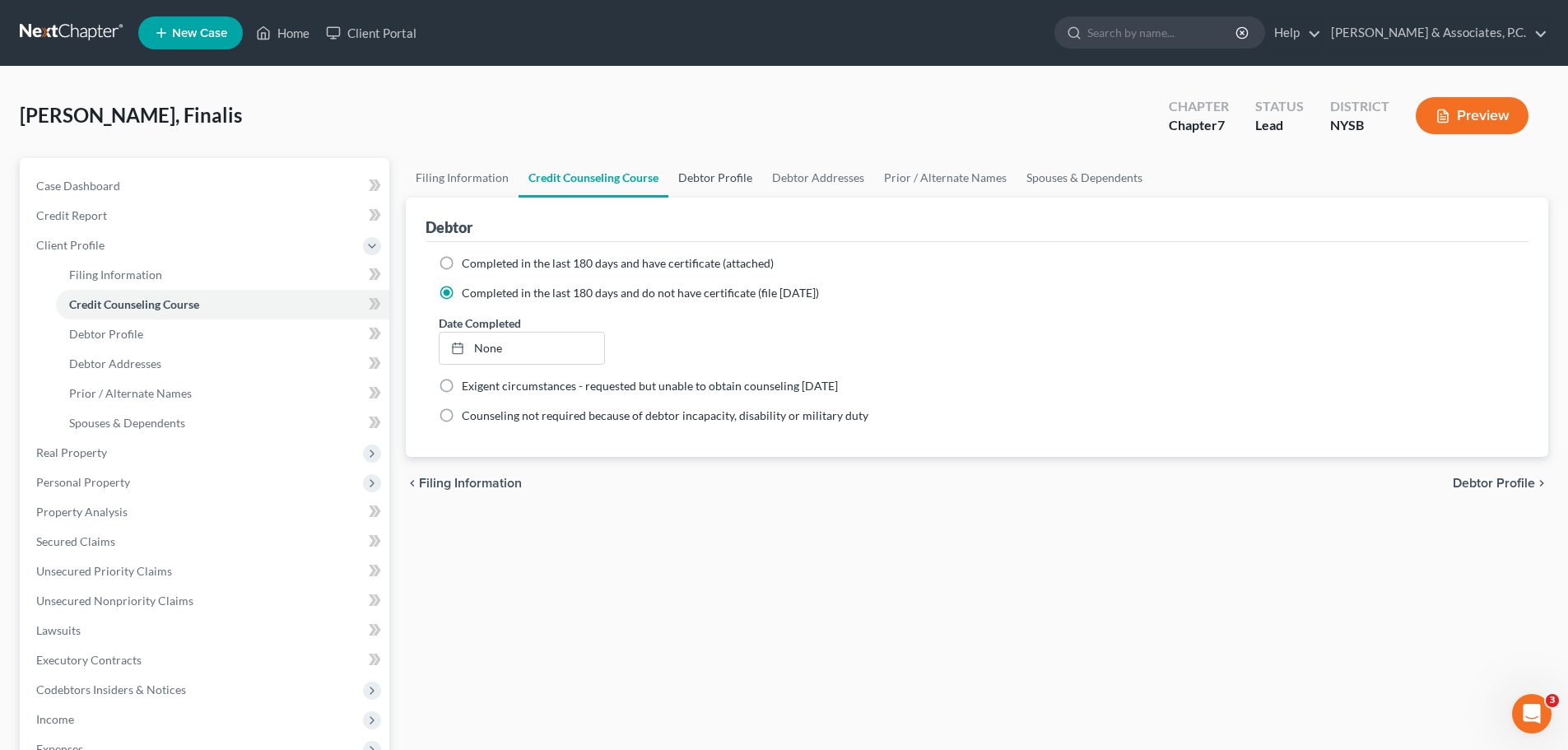
click at [726, 175] on link "Debtor Profile" at bounding box center [715, 178] width 94 height 39
select select "0"
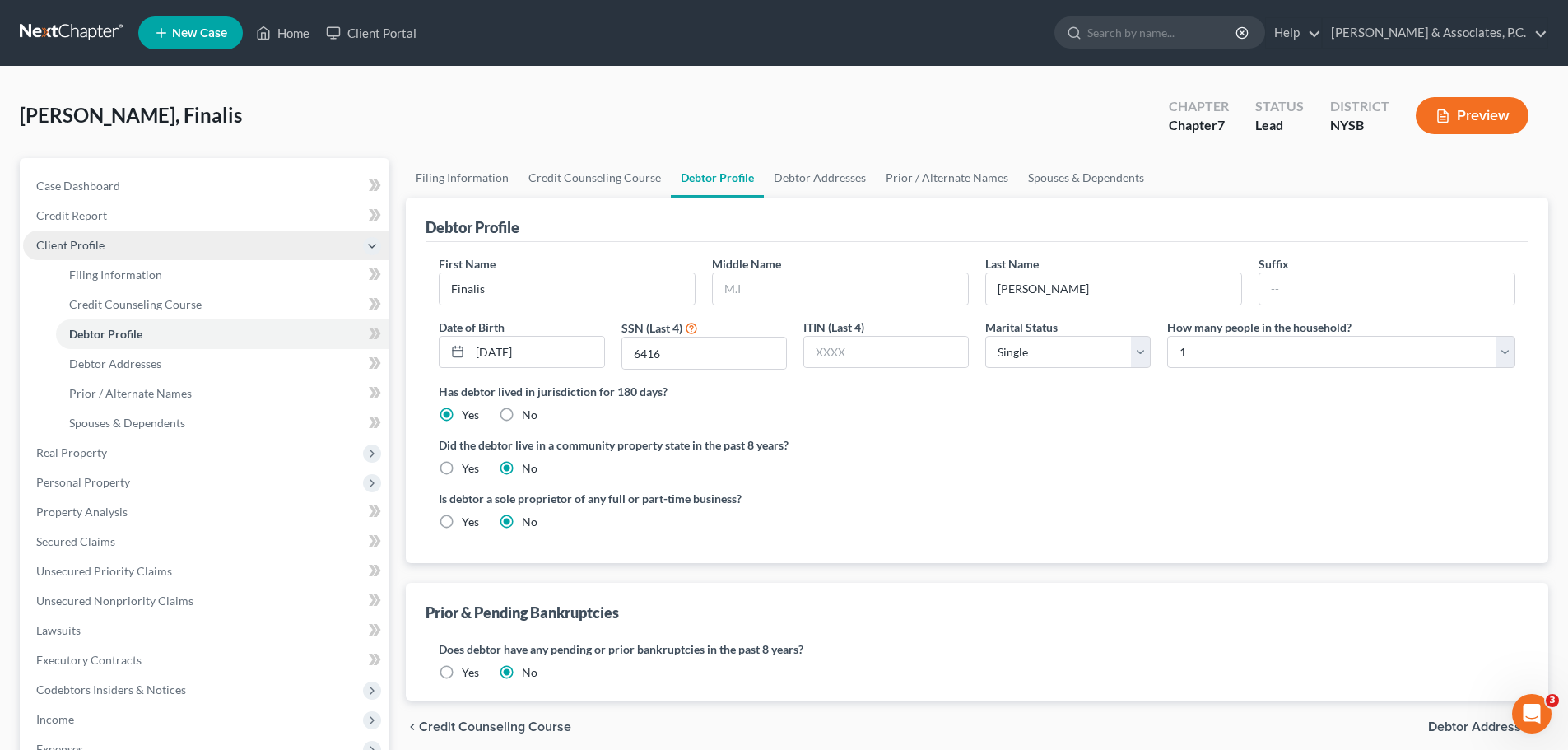
click at [83, 249] on span "Client Profile" at bounding box center [71, 245] width 68 height 14
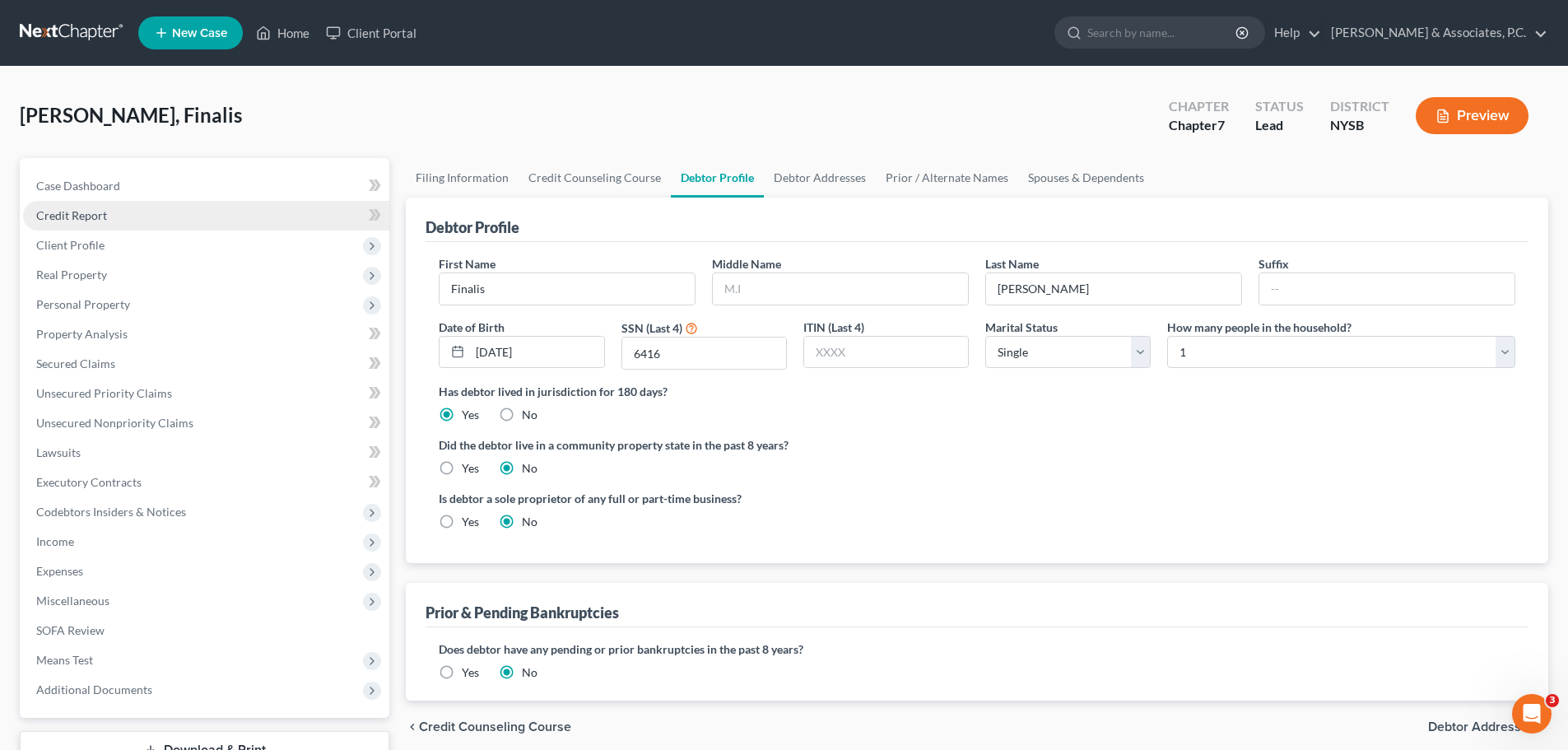
click at [93, 214] on span "Credit Report" at bounding box center [72, 216] width 71 height 14
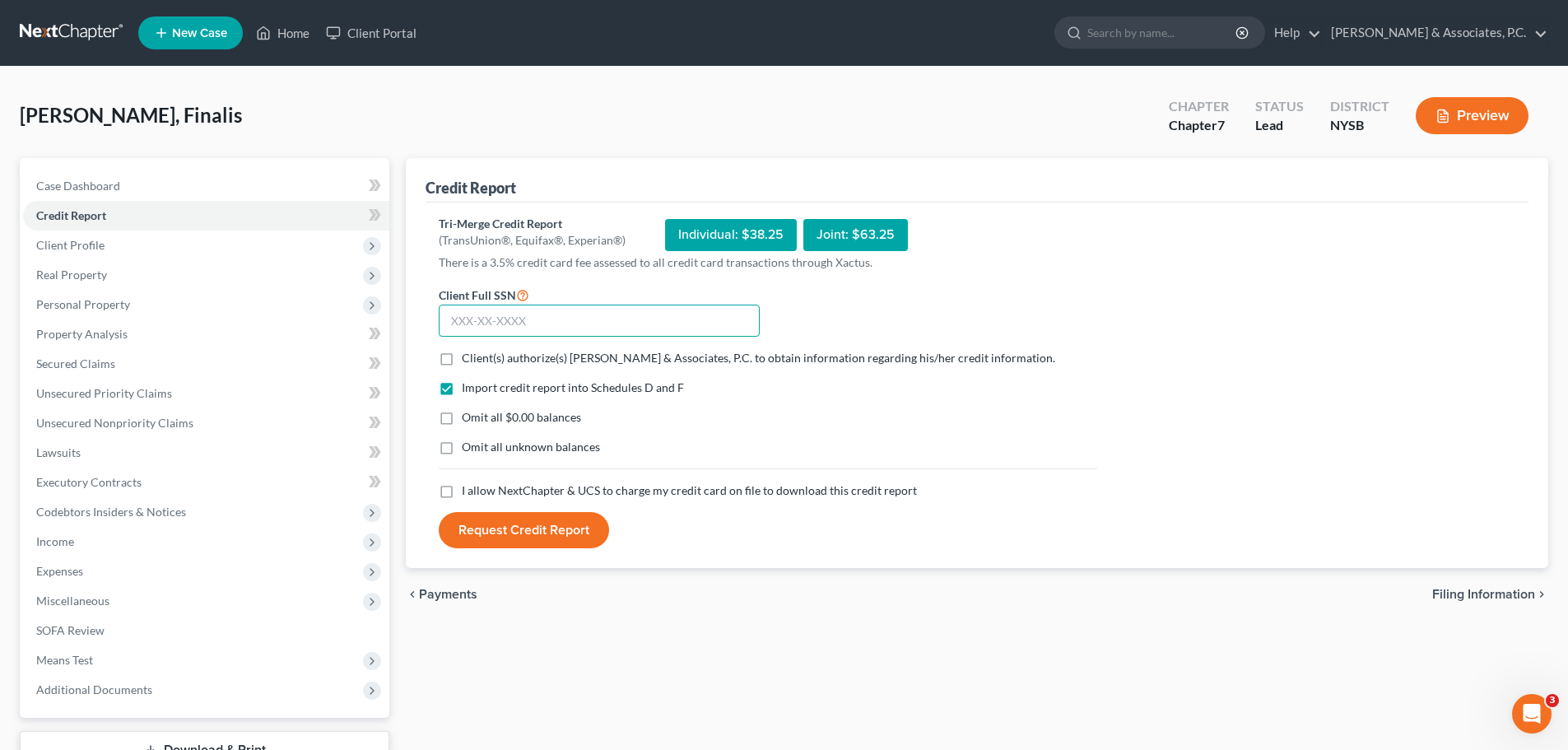
click at [570, 322] on input "text" at bounding box center [599, 321] width 321 height 33
type input "065-78-6416"
drag, startPoint x: 448, startPoint y: 358, endPoint x: 528, endPoint y: 382, distance: 83.5
click at [462, 358] on label "Client(s) authorize(s) [PERSON_NAME] & Associates, P.C. to obtain information r…" at bounding box center [758, 358] width 594 height 16
click at [468, 358] on input "Client(s) authorize(s) [PERSON_NAME] & Associates, P.C. to obtain information r…" at bounding box center [474, 355] width 11 height 11
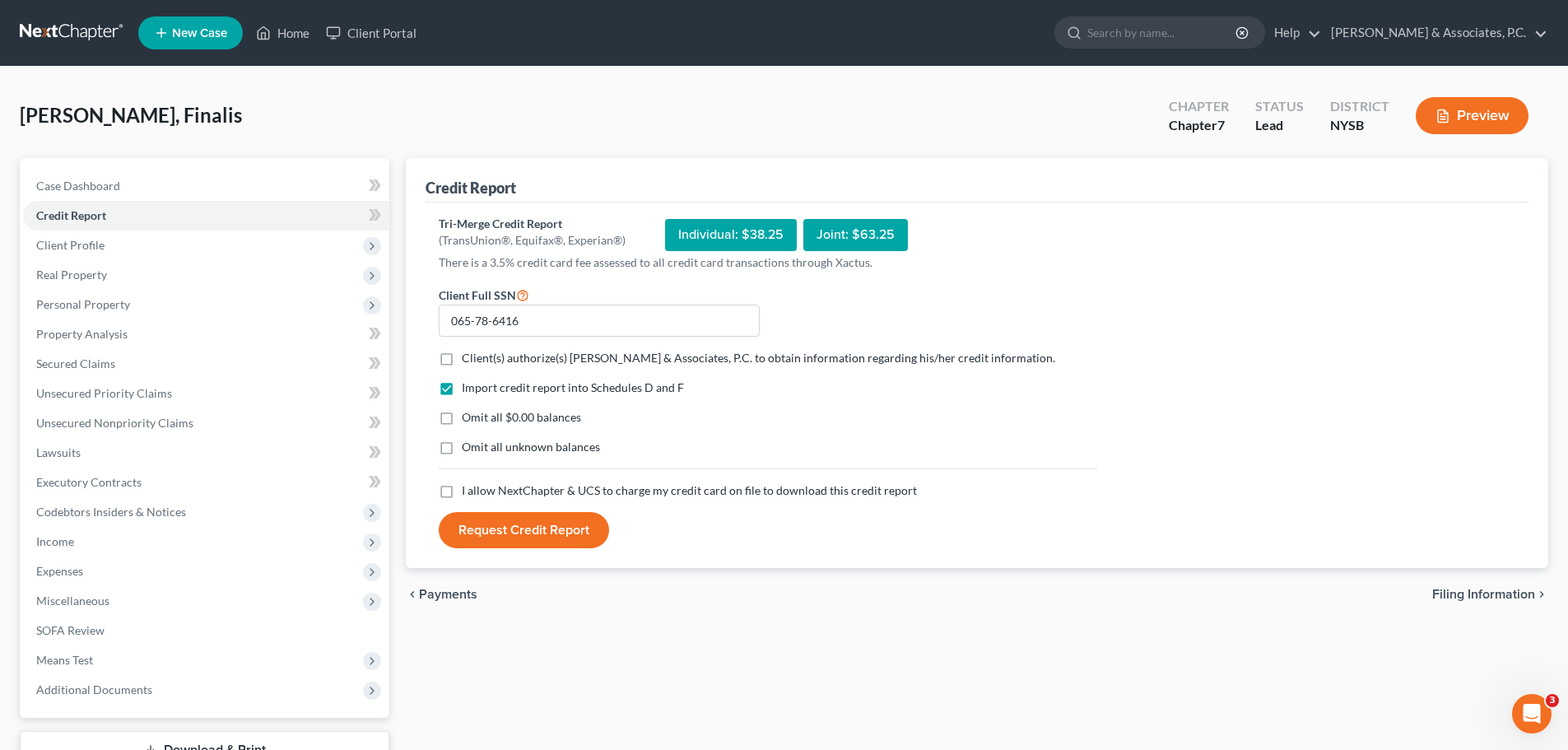
checkbox input "true"
click at [462, 420] on label "Omit all $0.00 balances" at bounding box center [521, 417] width 119 height 16
click at [468, 420] on input "Omit all $0.00 balances" at bounding box center [474, 414] width 11 height 11
checkbox input "true"
click at [462, 494] on label "I allow NextChapter & UCS to charge my credit card on file to download this cre…" at bounding box center [689, 490] width 455 height 16
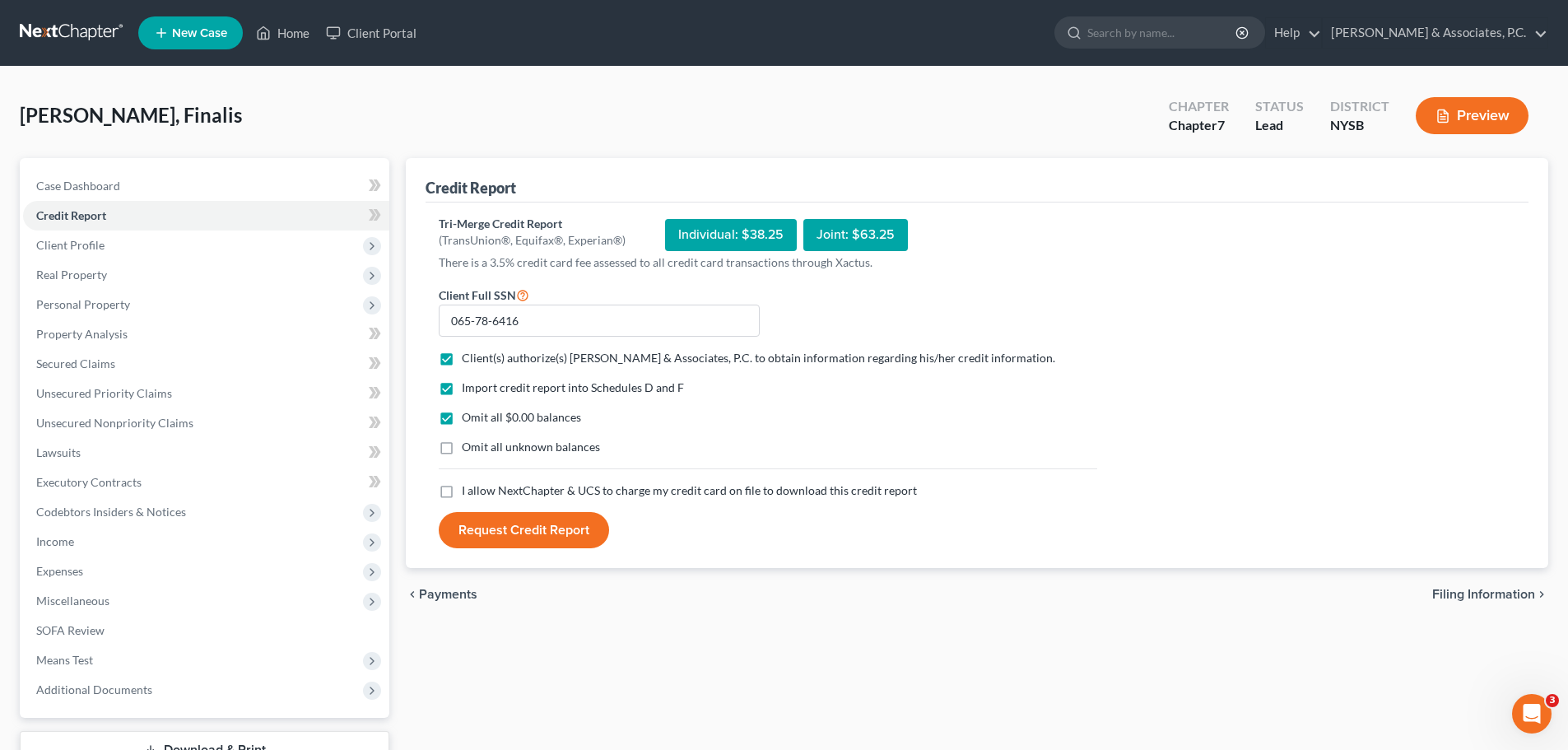
click at [468, 493] on input "I allow NextChapter & UCS to charge my credit card on file to download this cre…" at bounding box center [474, 488] width 11 height 11
checkbox input "true"
drag, startPoint x: 510, startPoint y: 538, endPoint x: 689, endPoint y: 501, distance: 182.8
click at [511, 537] on button "Request Credit Report" at bounding box center [524, 530] width 170 height 37
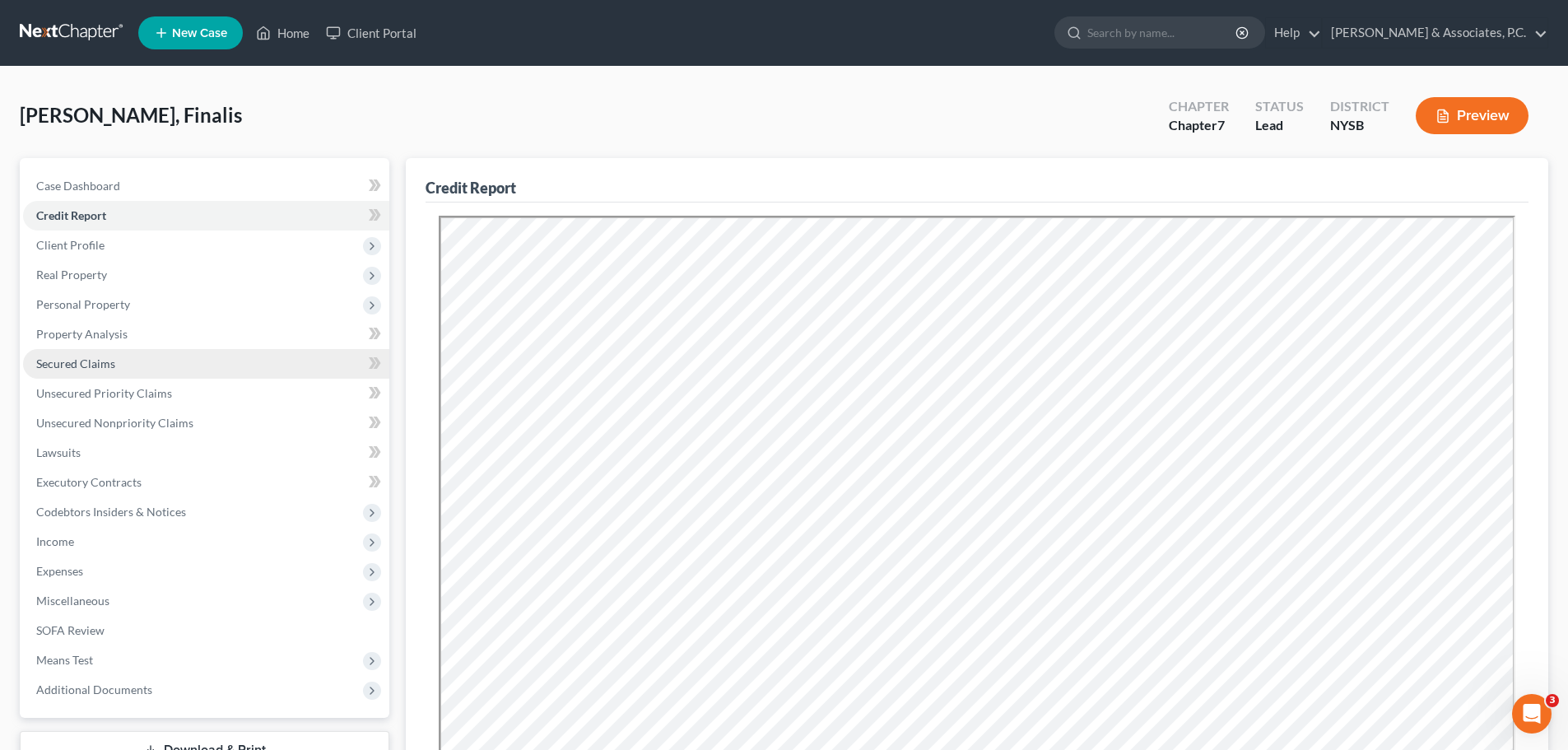
drag, startPoint x: 114, startPoint y: 365, endPoint x: 199, endPoint y: 374, distance: 85.5
click at [114, 365] on link "Secured Claims" at bounding box center [206, 364] width 366 height 30
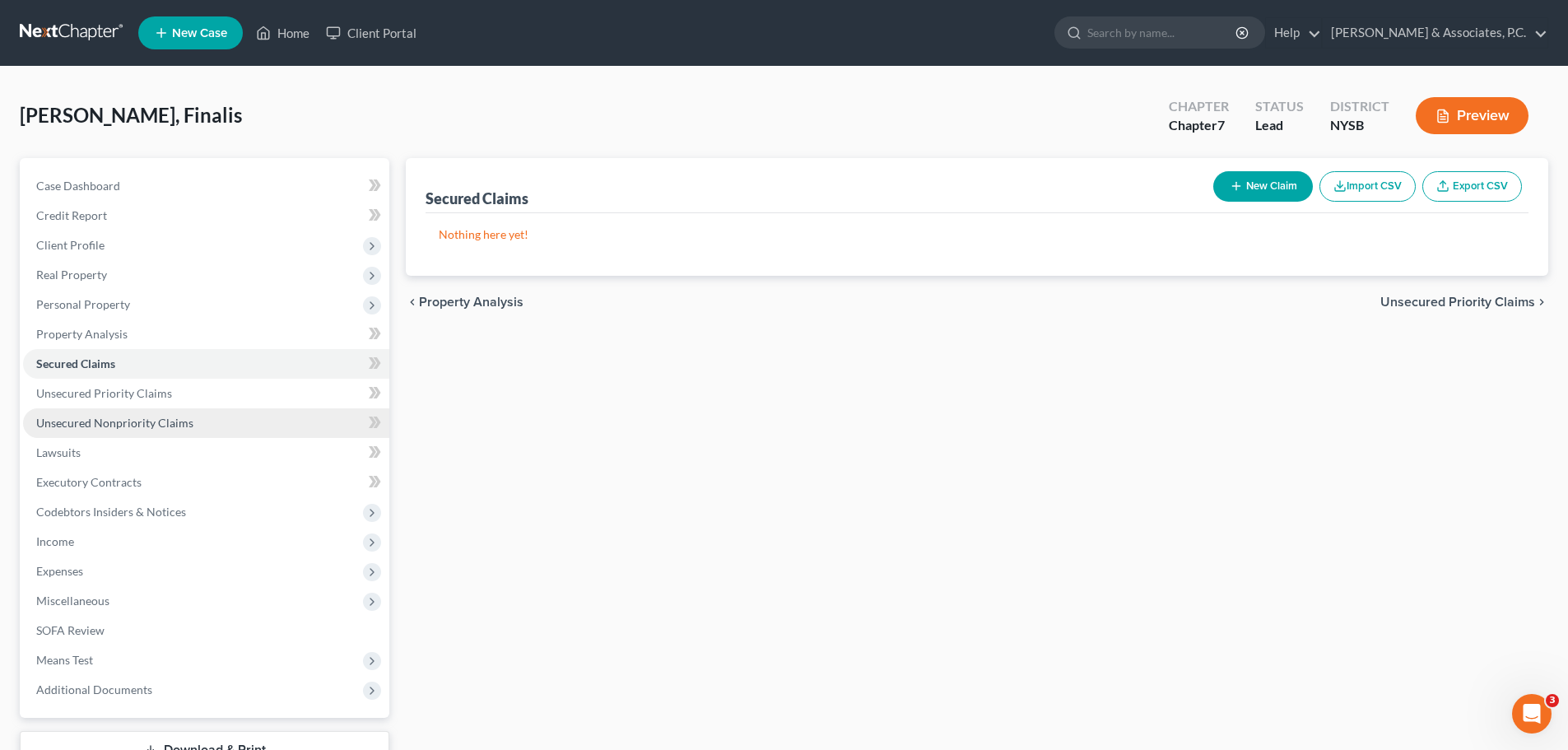
drag, startPoint x: 111, startPoint y: 428, endPoint x: 238, endPoint y: 418, distance: 127.4
click at [111, 428] on span "Unsecured Nonpriority Claims" at bounding box center [115, 423] width 158 height 14
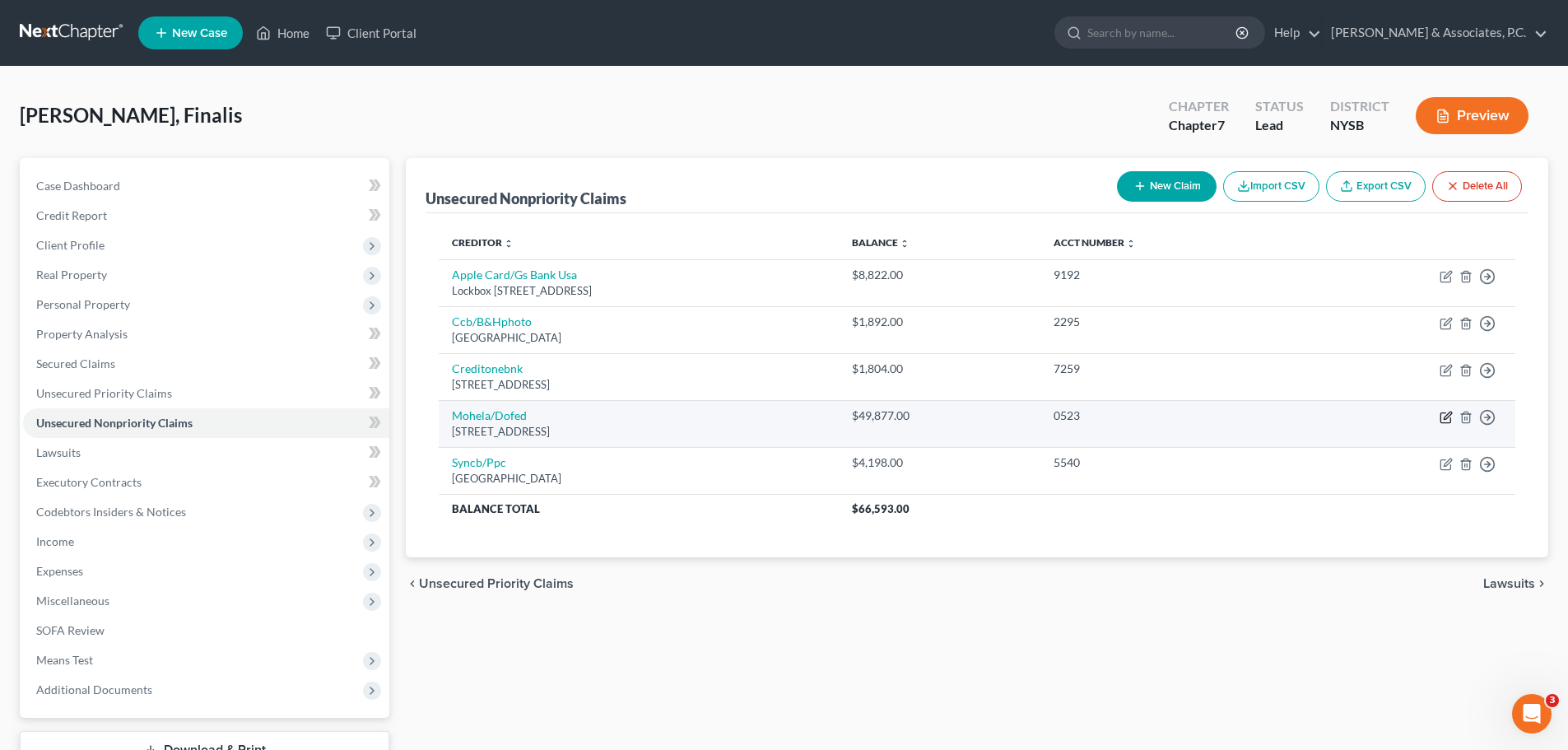
click at [1446, 415] on icon "button" at bounding box center [1445, 417] width 13 height 13
select select "26"
select select "17"
select select "0"
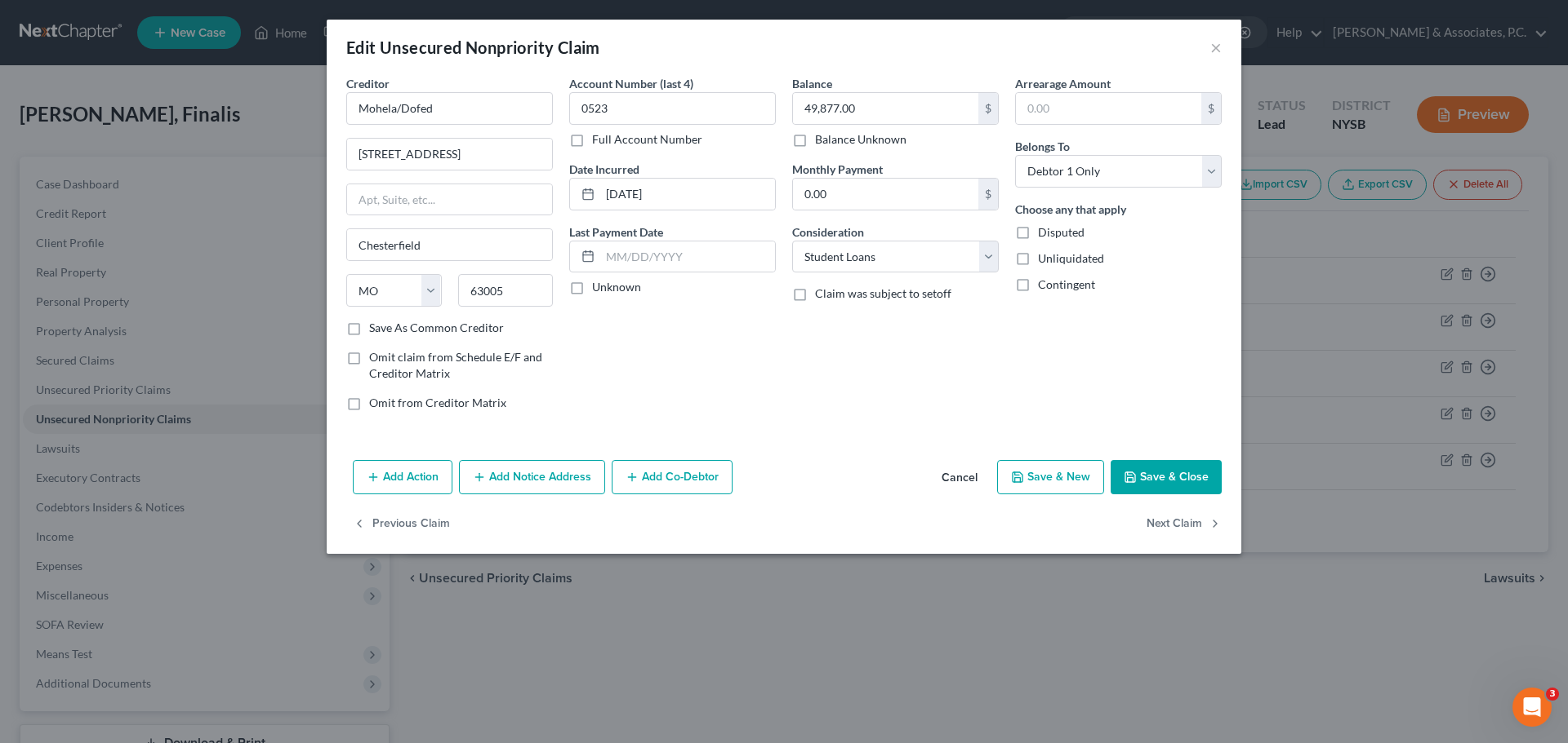
click at [369, 331] on label "Save As Common Creditor" at bounding box center [436, 328] width 134 height 16
click at [376, 330] on input "Save As Common Creditor" at bounding box center [381, 325] width 11 height 11
click at [1206, 476] on button "Save & Close" at bounding box center [1165, 477] width 111 height 35
checkbox input "false"
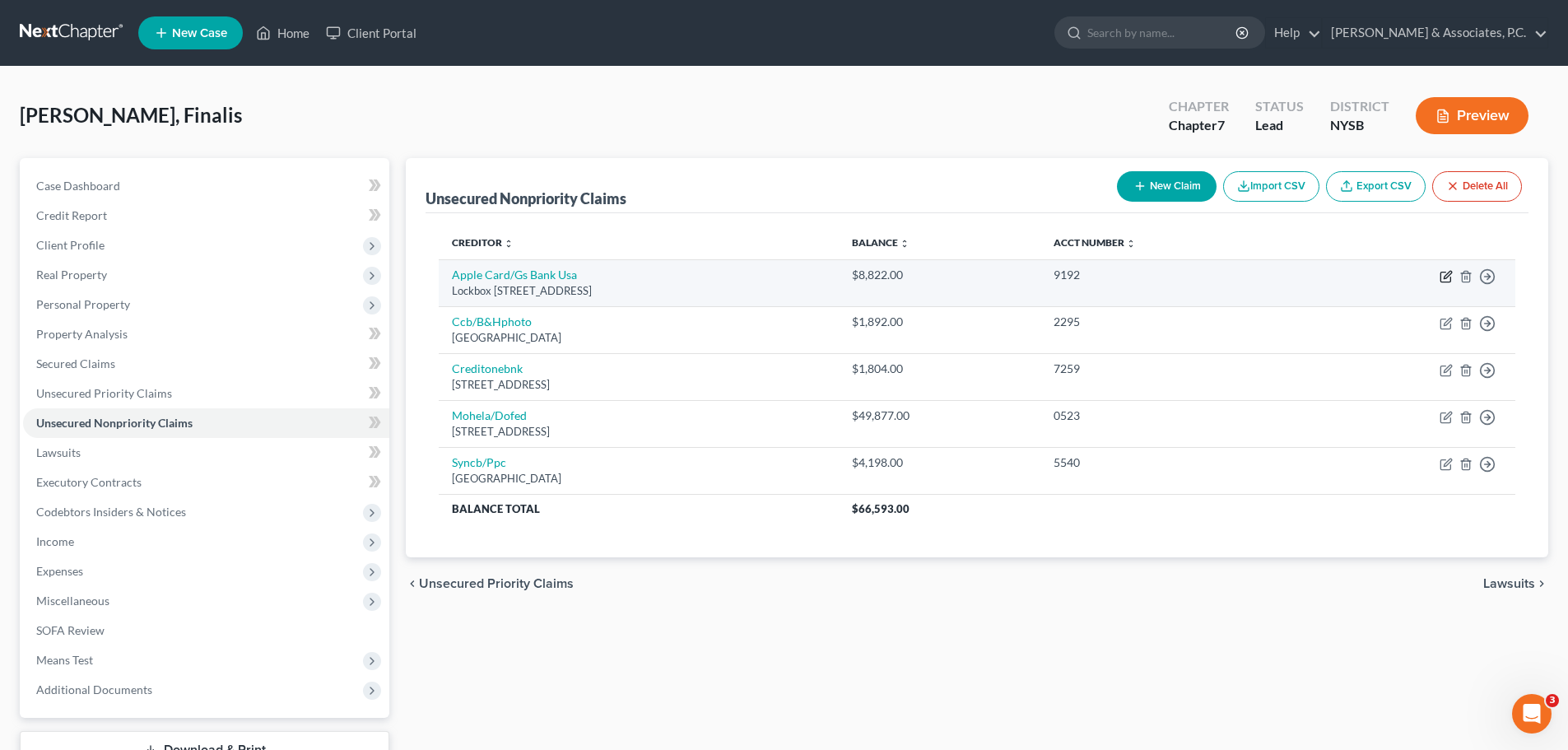
click at [1452, 277] on icon "button" at bounding box center [1445, 276] width 13 height 13
select select "39"
select select "2"
select select "0"
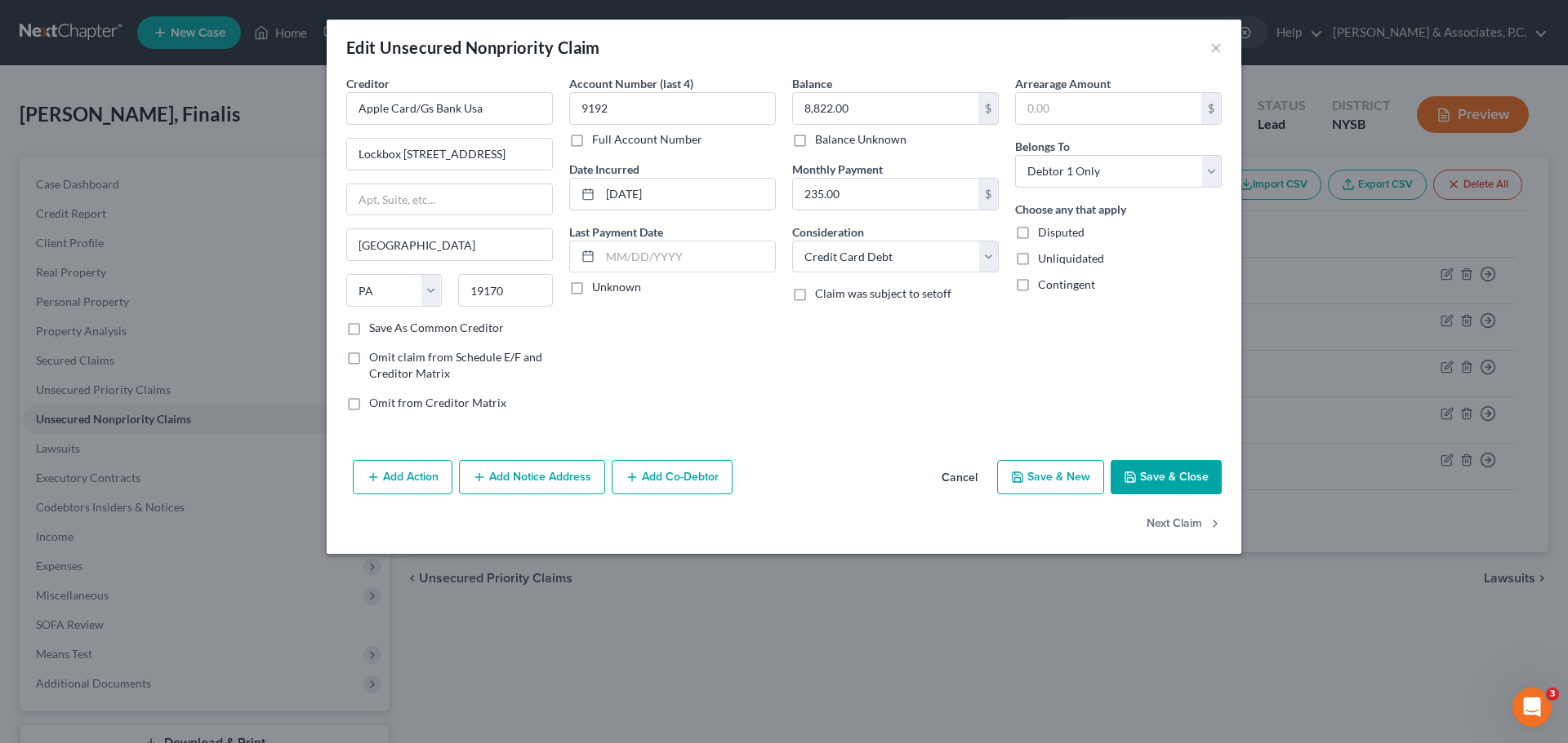
click at [369, 329] on label "Save As Common Creditor" at bounding box center [436, 328] width 134 height 16
click at [376, 329] on input "Save As Common Creditor" at bounding box center [381, 325] width 11 height 11
click at [1160, 475] on button "Save & Close" at bounding box center [1165, 477] width 111 height 35
checkbox input "false"
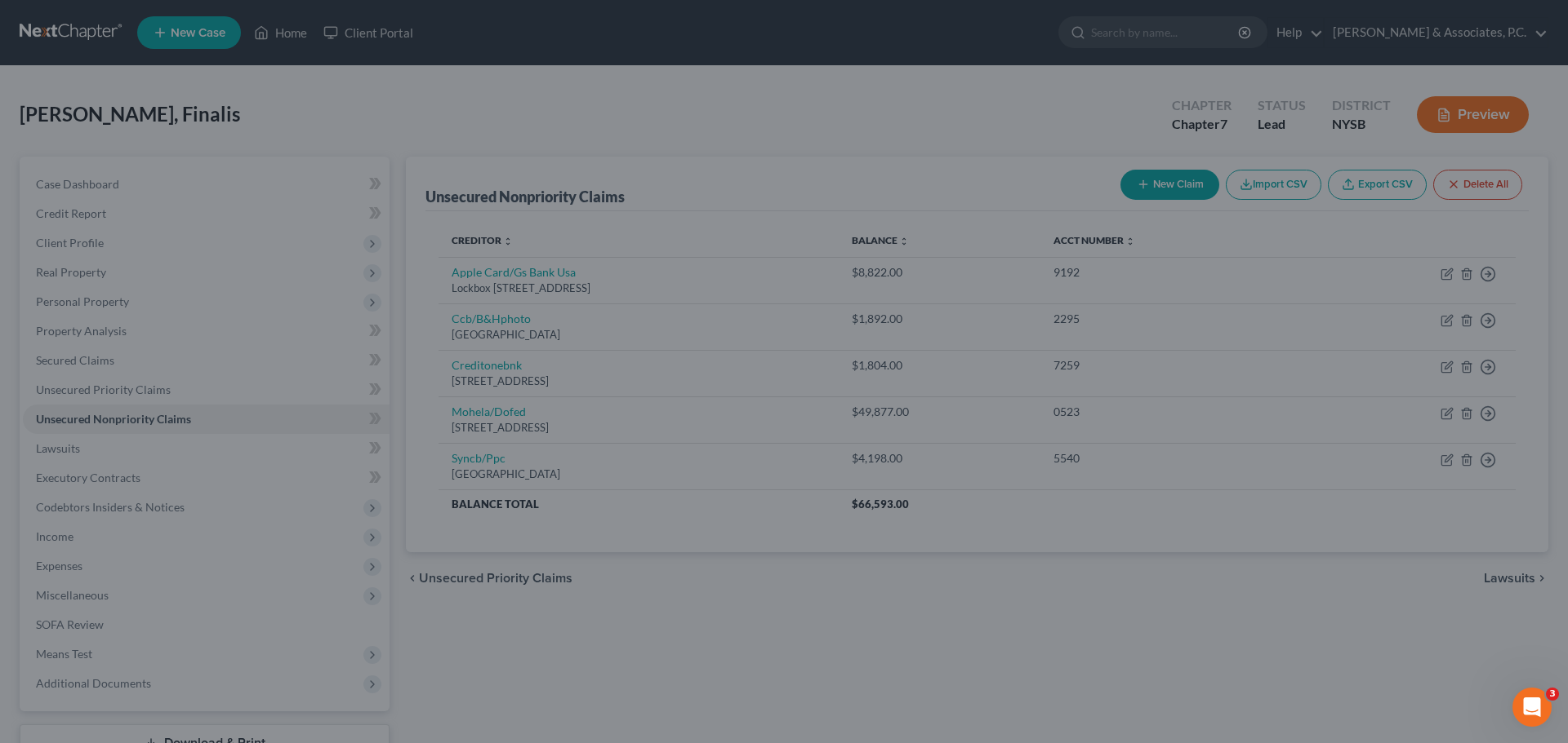
type input "0"
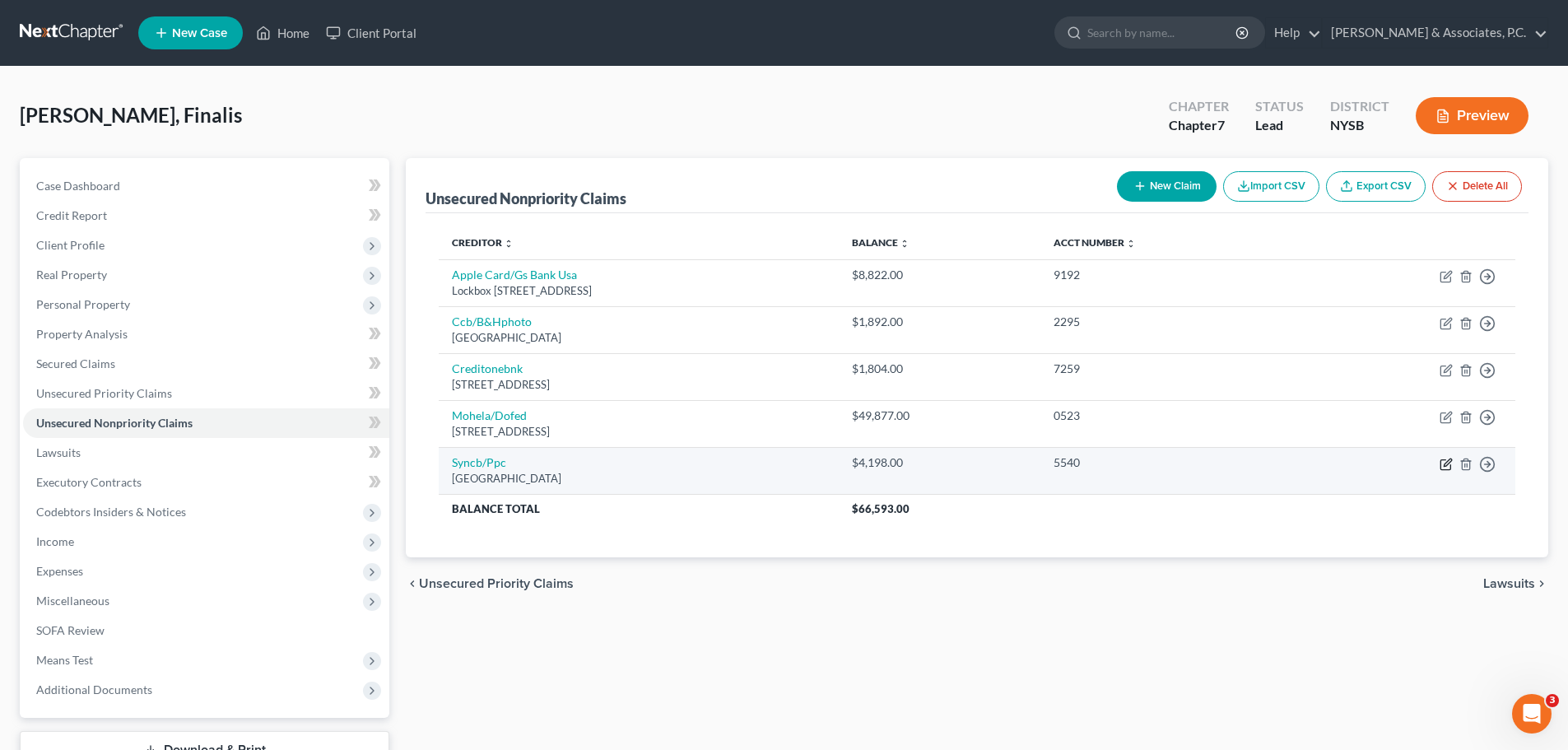
click at [1445, 460] on icon "button" at bounding box center [1445, 464] width 10 height 10
select select "39"
select select "2"
select select "0"
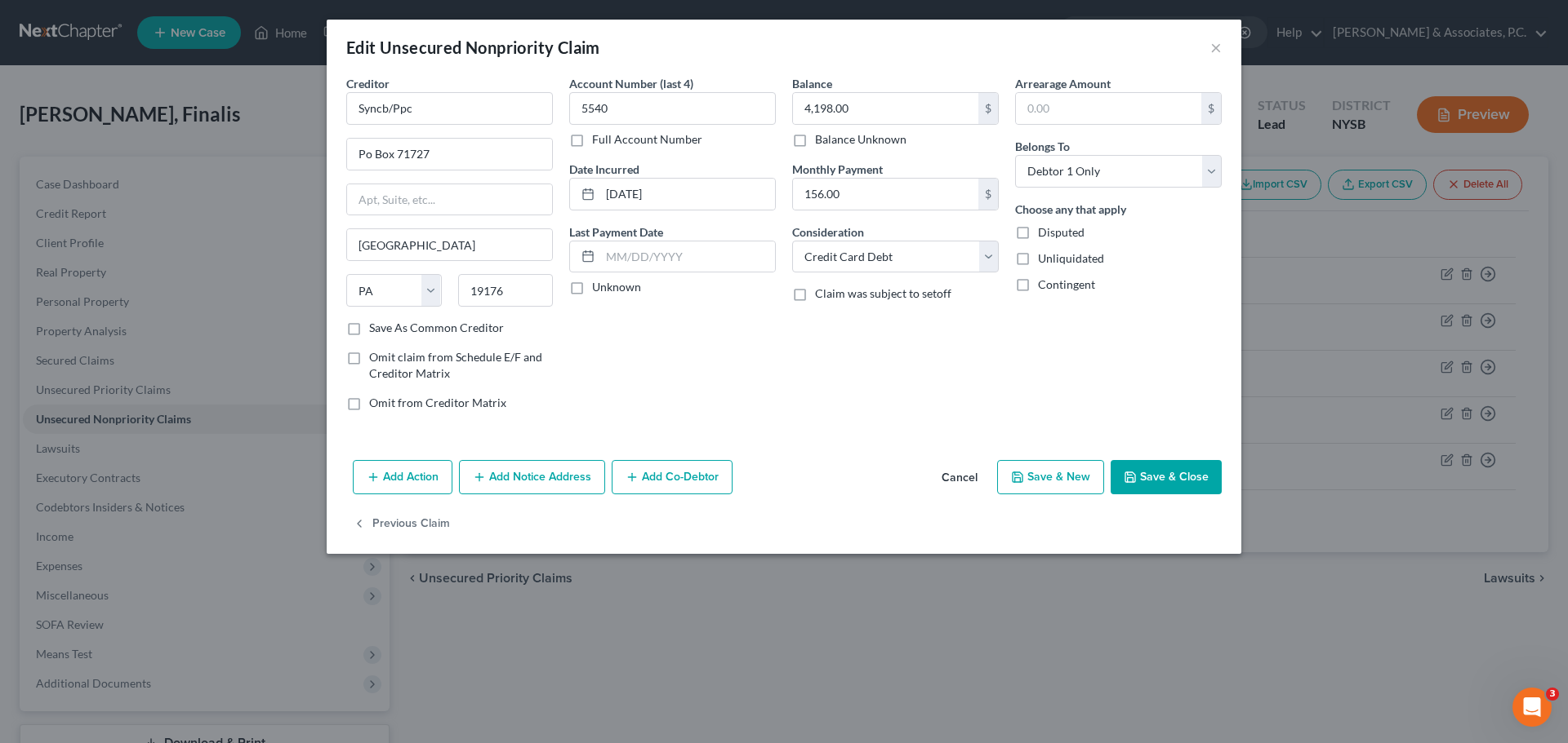
click at [369, 330] on label "Save As Common Creditor" at bounding box center [436, 328] width 134 height 16
click at [376, 330] on input "Save As Common Creditor" at bounding box center [381, 325] width 11 height 11
click at [1141, 475] on button "Save & Close" at bounding box center [1165, 477] width 111 height 35
checkbox input "false"
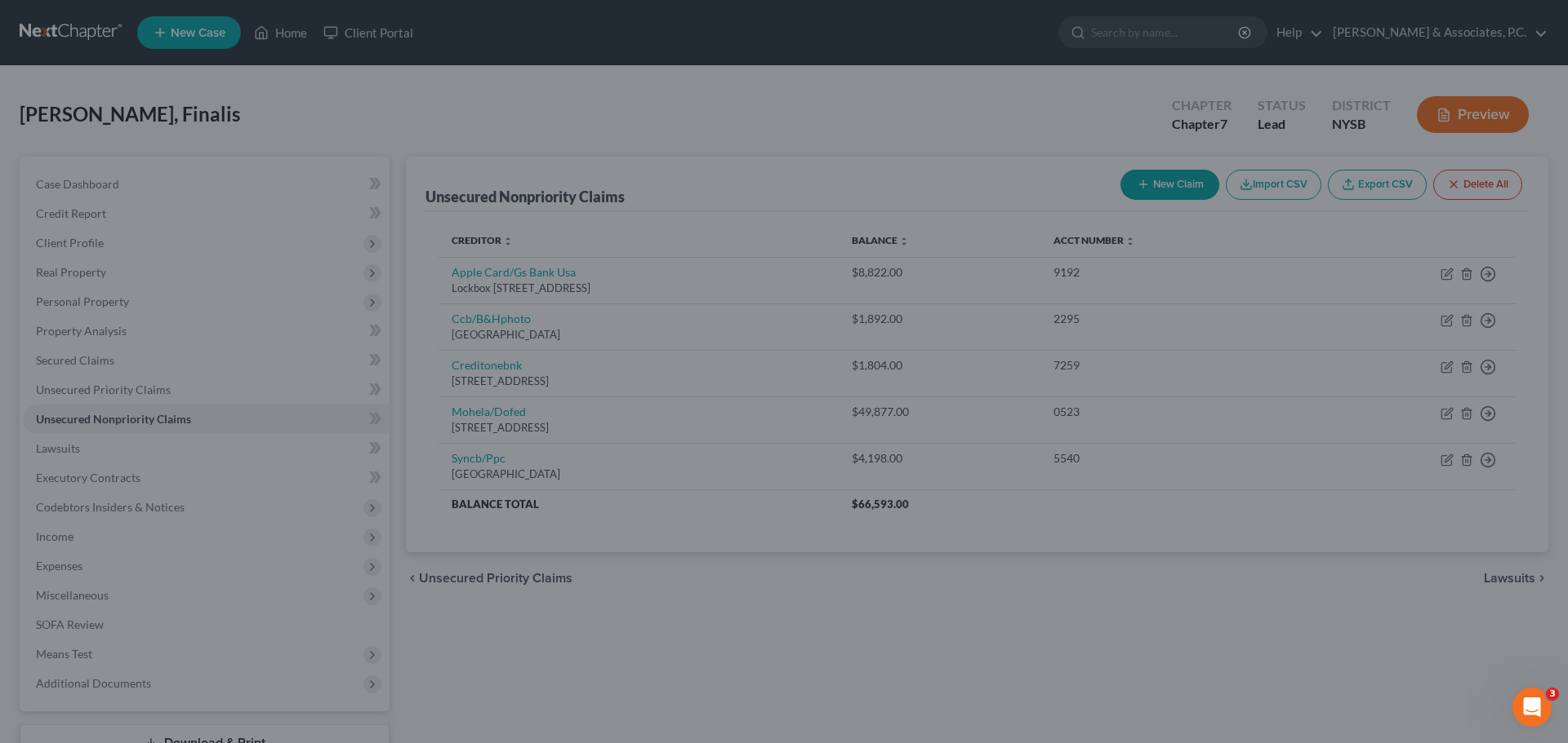
type input "0"
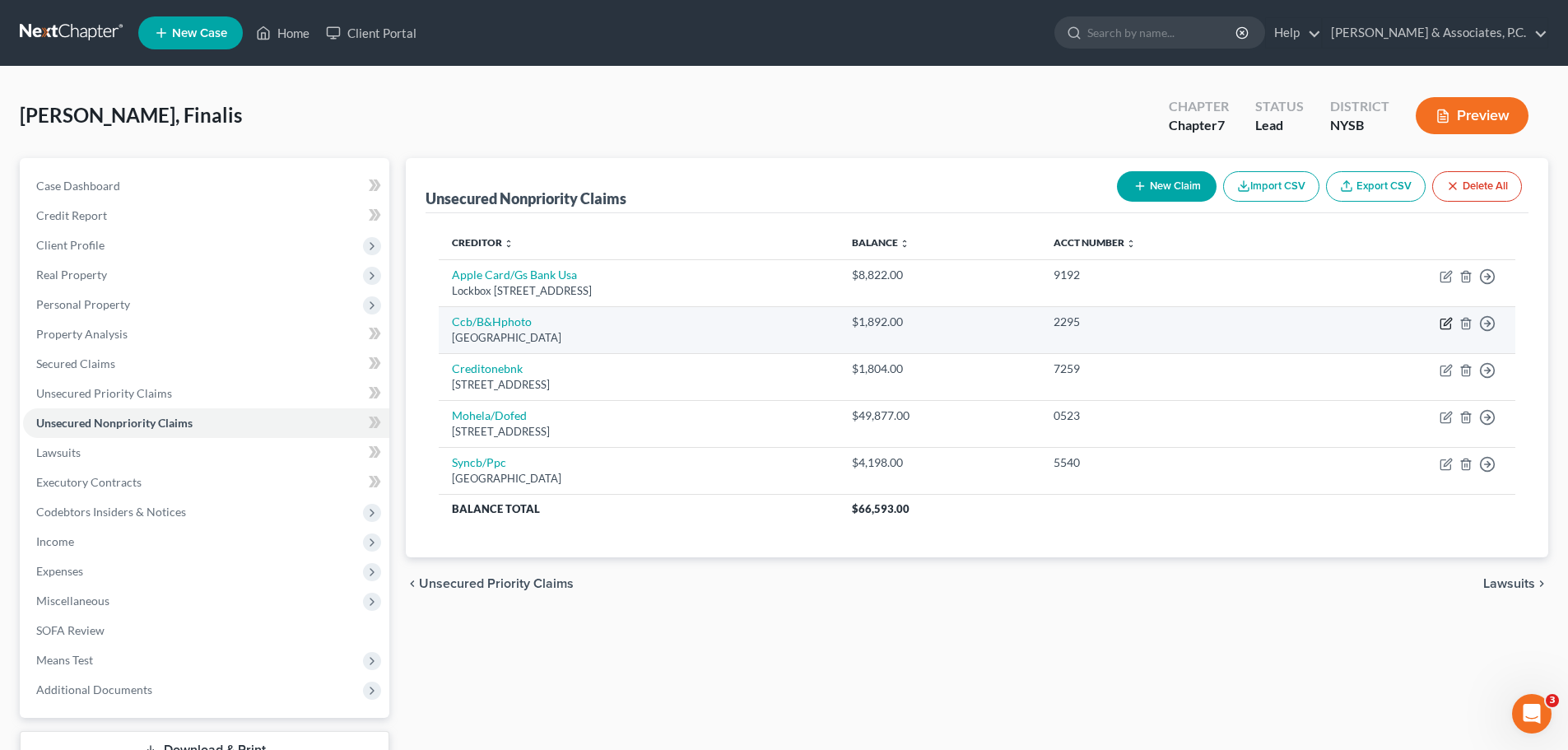
click at [1442, 321] on icon "button" at bounding box center [1445, 323] width 13 height 13
select select "36"
select select "2"
select select "0"
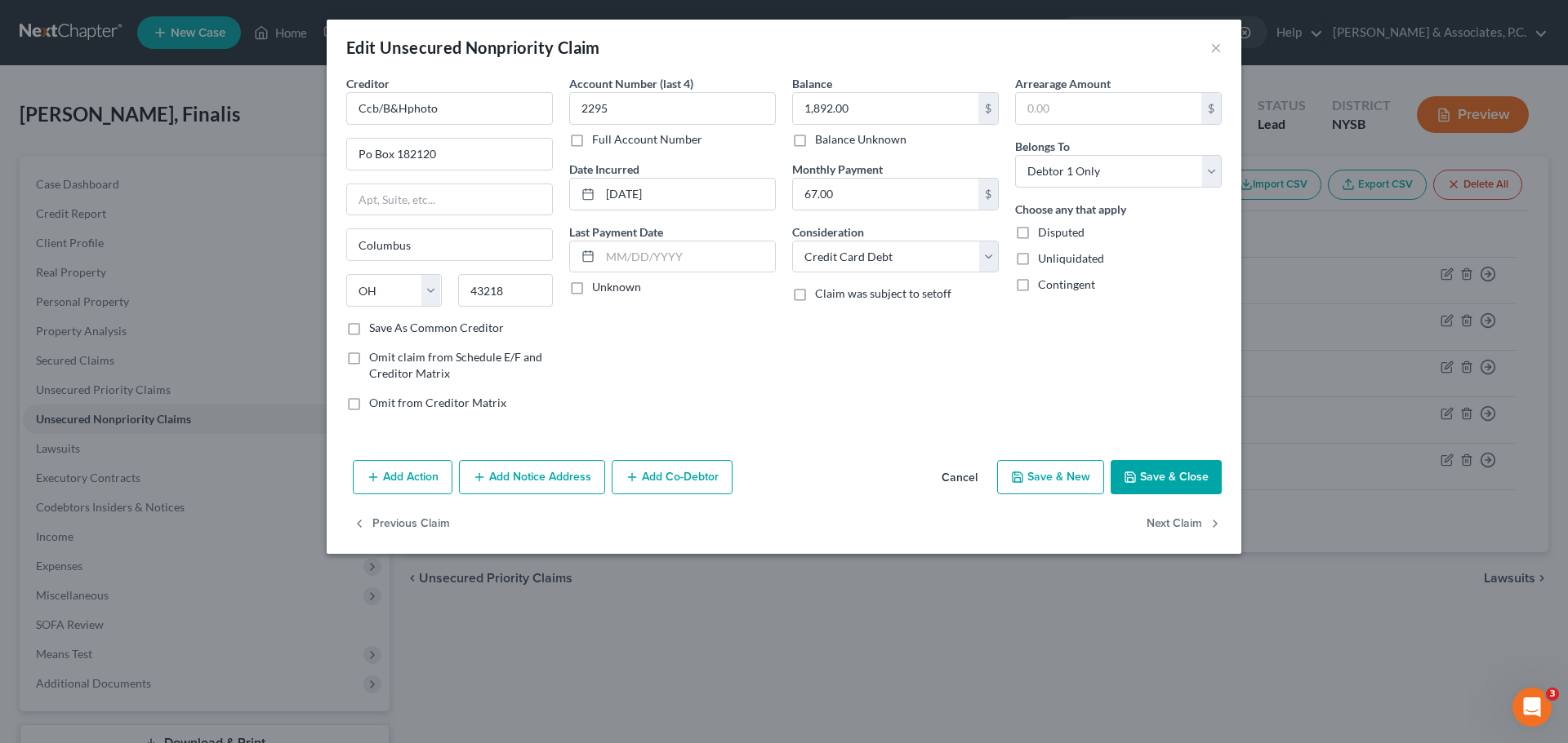
click at [369, 329] on label "Save As Common Creditor" at bounding box center [436, 328] width 134 height 16
click at [376, 329] on input "Save As Common Creditor" at bounding box center [381, 325] width 11 height 11
click at [882, 107] on input "1,892.00" at bounding box center [885, 108] width 185 height 31
click at [1160, 466] on button "Save & Close" at bounding box center [1165, 477] width 111 height 35
checkbox input "false"
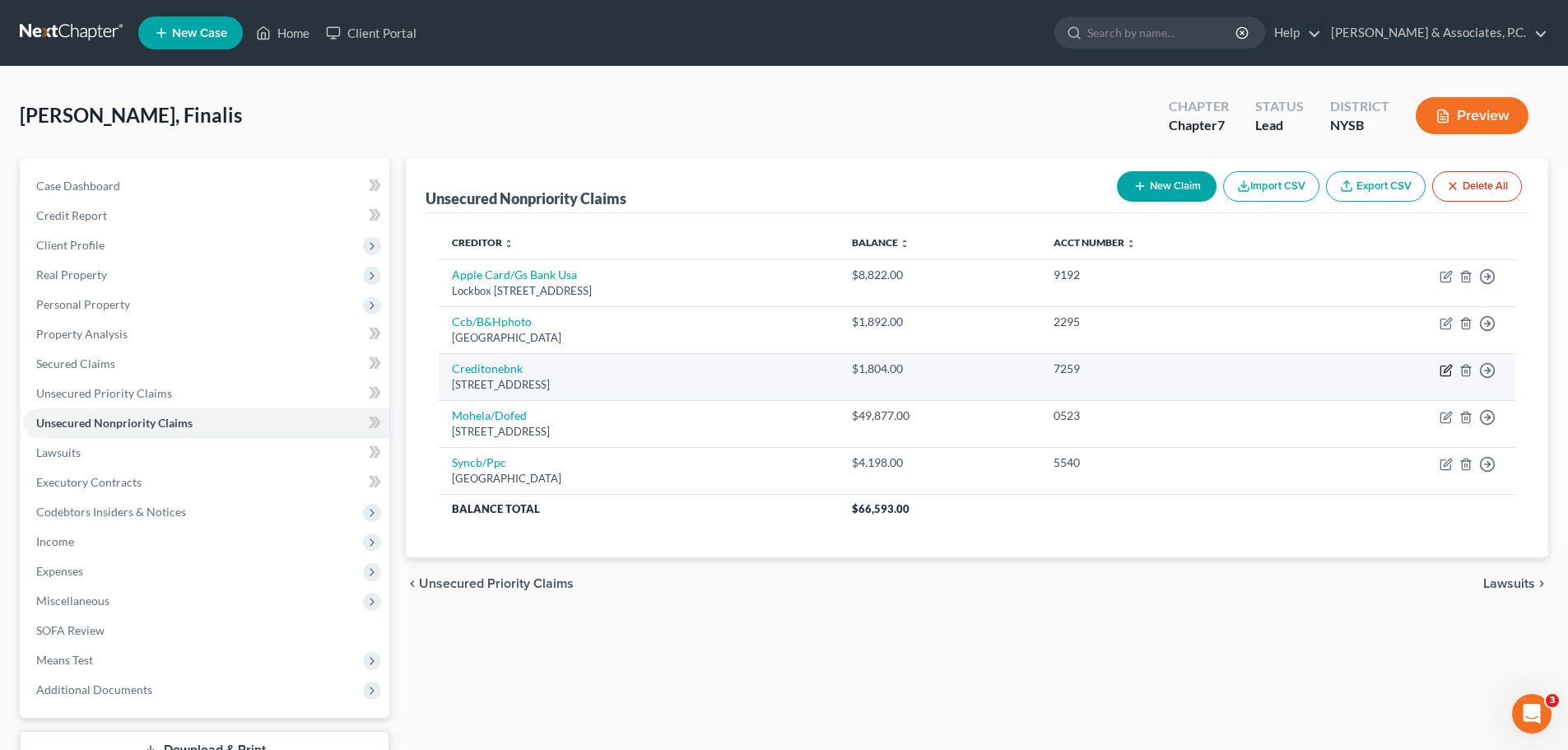
click at [1444, 366] on icon "button" at bounding box center [1445, 372] width 10 height 10
select select "31"
select select "2"
select select "0"
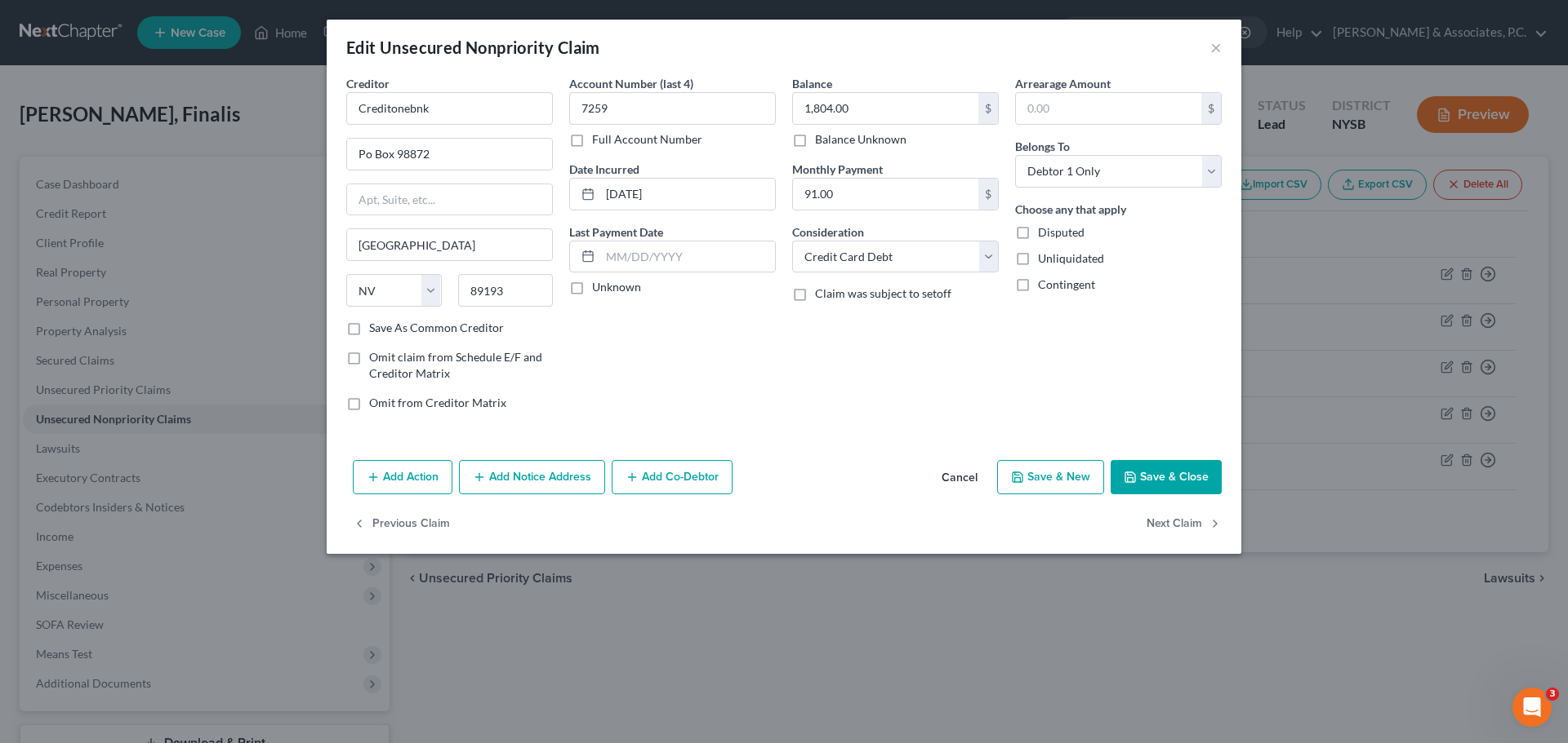
click at [369, 329] on label "Save As Common Creditor" at bounding box center [436, 328] width 134 height 16
click at [376, 329] on input "Save As Common Creditor" at bounding box center [381, 325] width 11 height 11
click at [1146, 474] on button "Save & Close" at bounding box center [1165, 477] width 111 height 35
checkbox input "false"
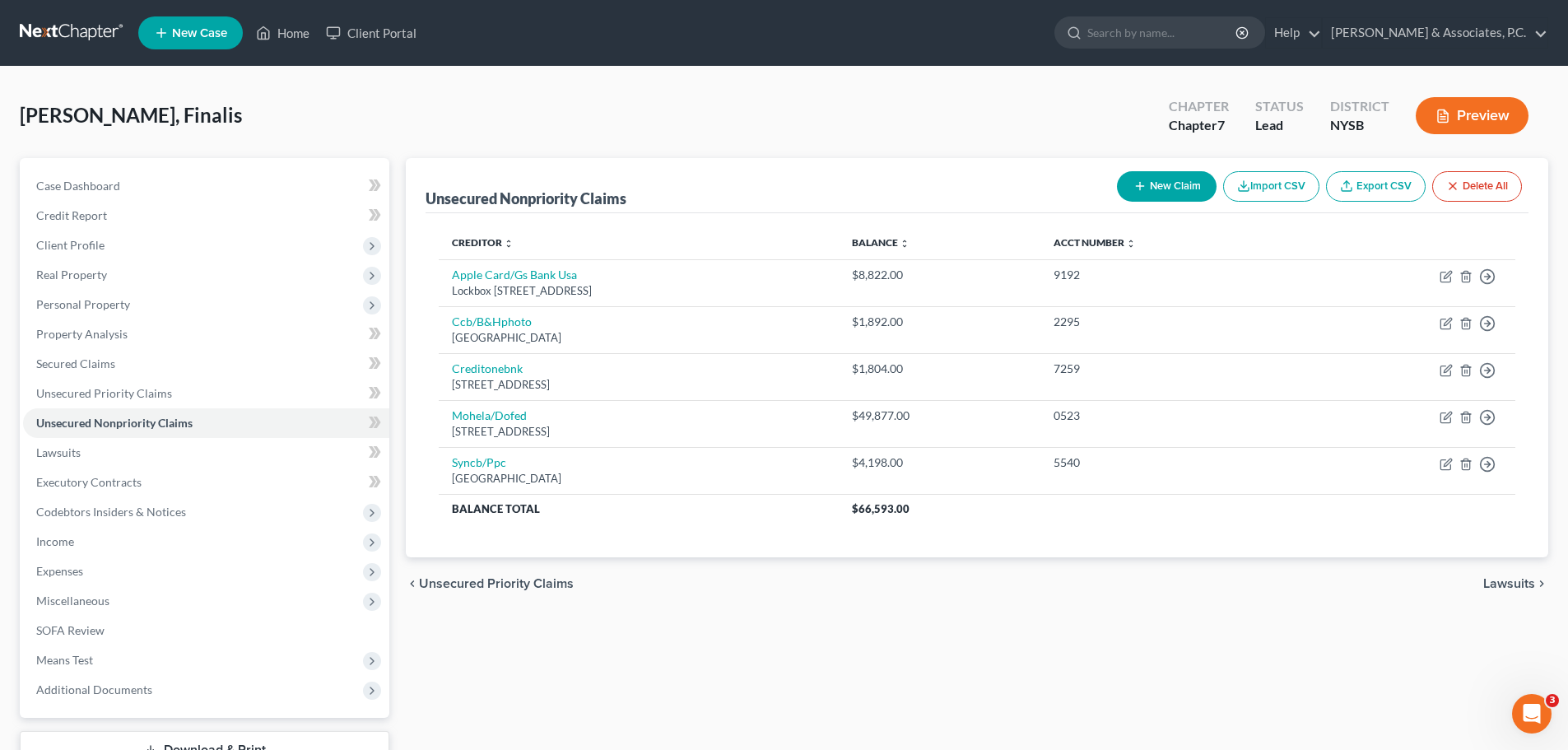
click at [1167, 191] on button "New Claim" at bounding box center [1167, 187] width 100 height 31
select select "0"
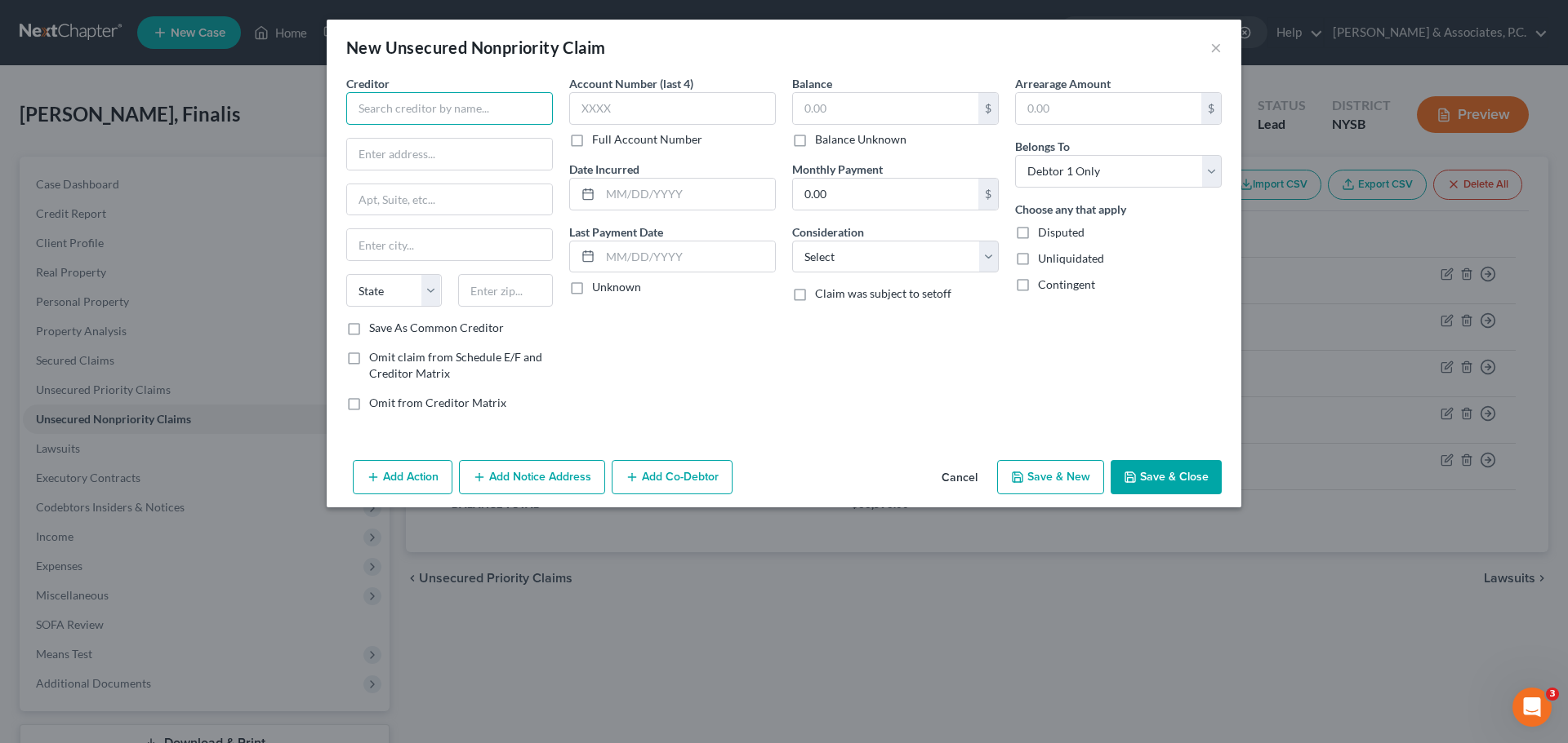
click at [411, 101] on input "text" at bounding box center [449, 108] width 207 height 33
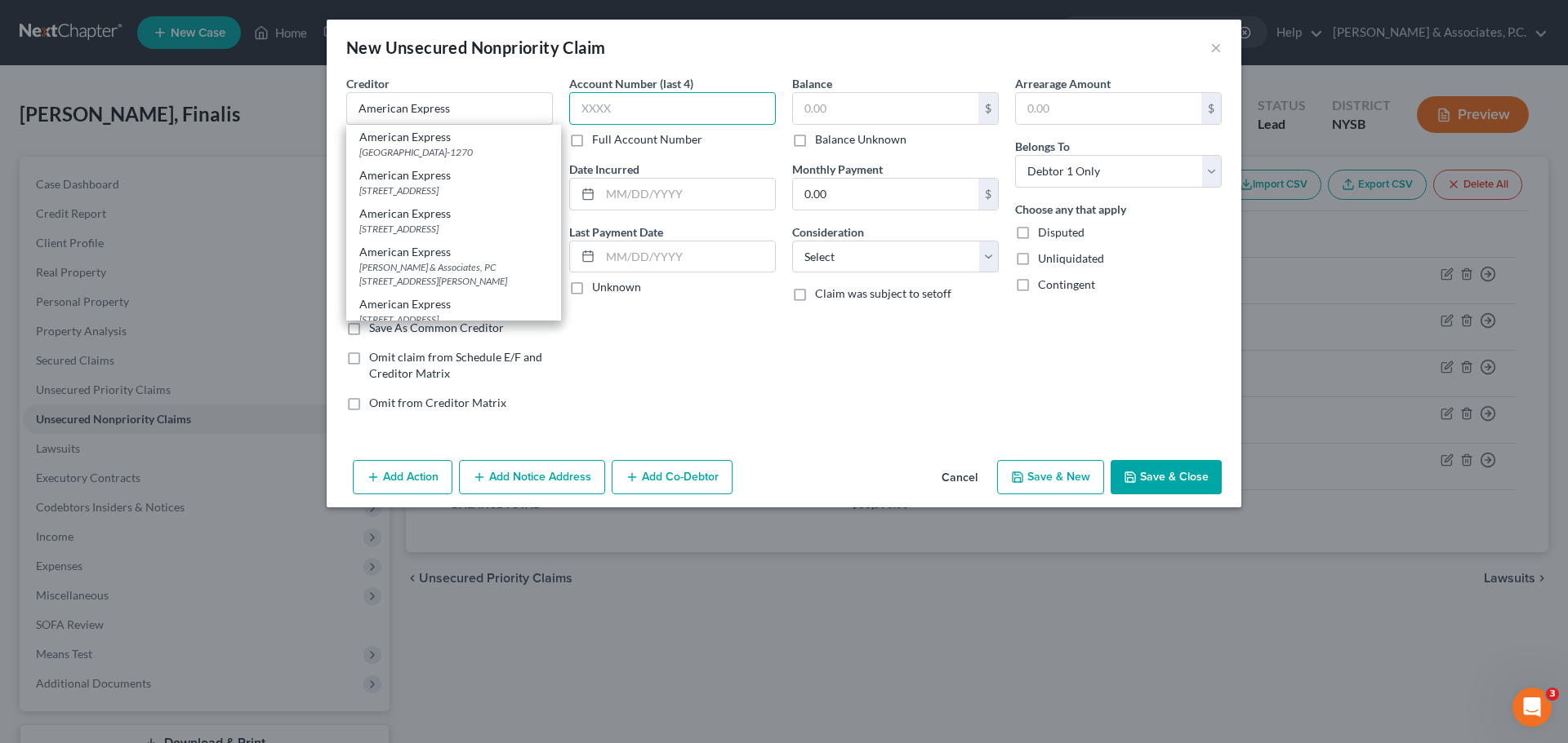
drag, startPoint x: 706, startPoint y: 110, endPoint x: 716, endPoint y: 109, distance: 10.0
click at [706, 109] on input "text" at bounding box center [672, 108] width 207 height 33
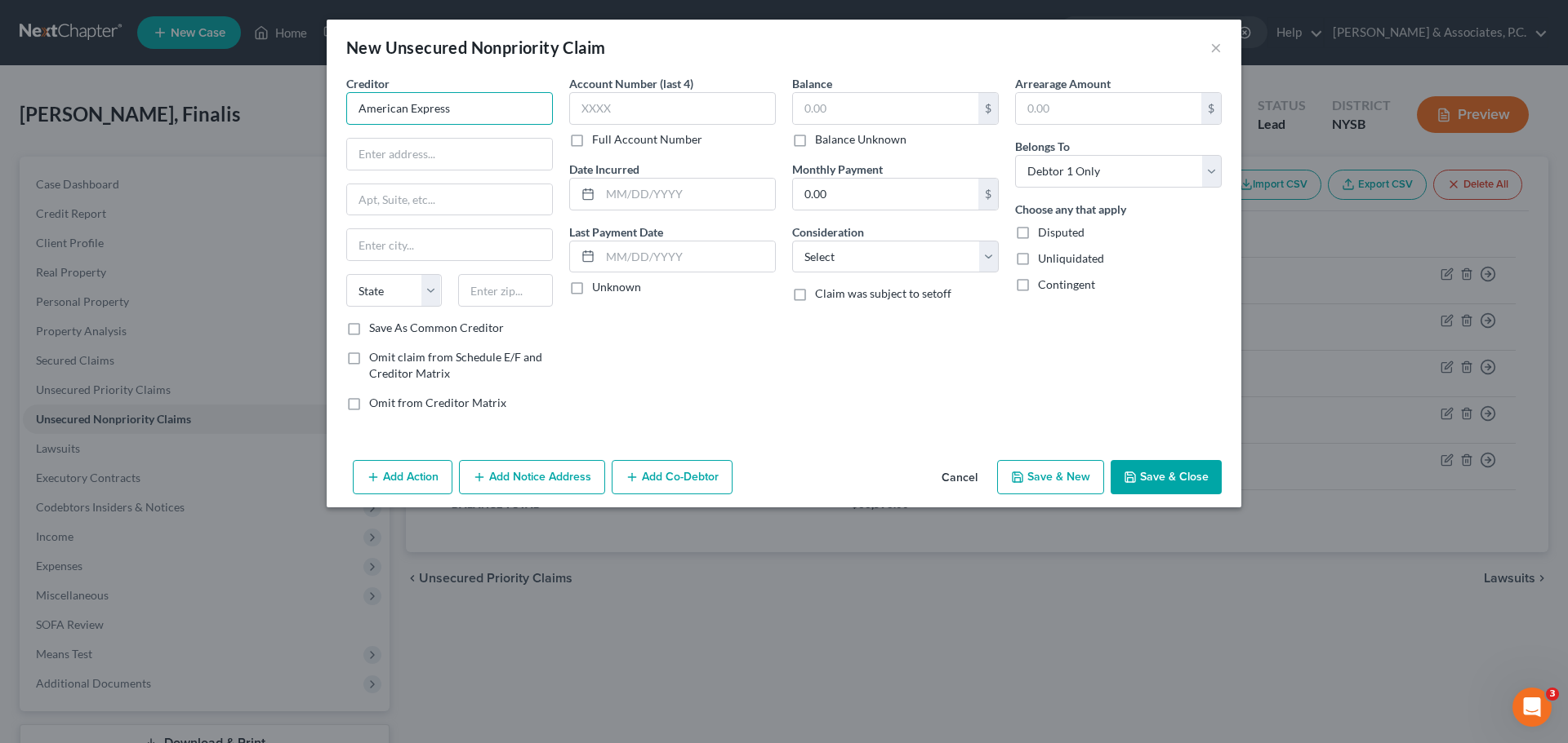
click at [496, 104] on input "American Express" at bounding box center [449, 108] width 207 height 33
type input "American Express"
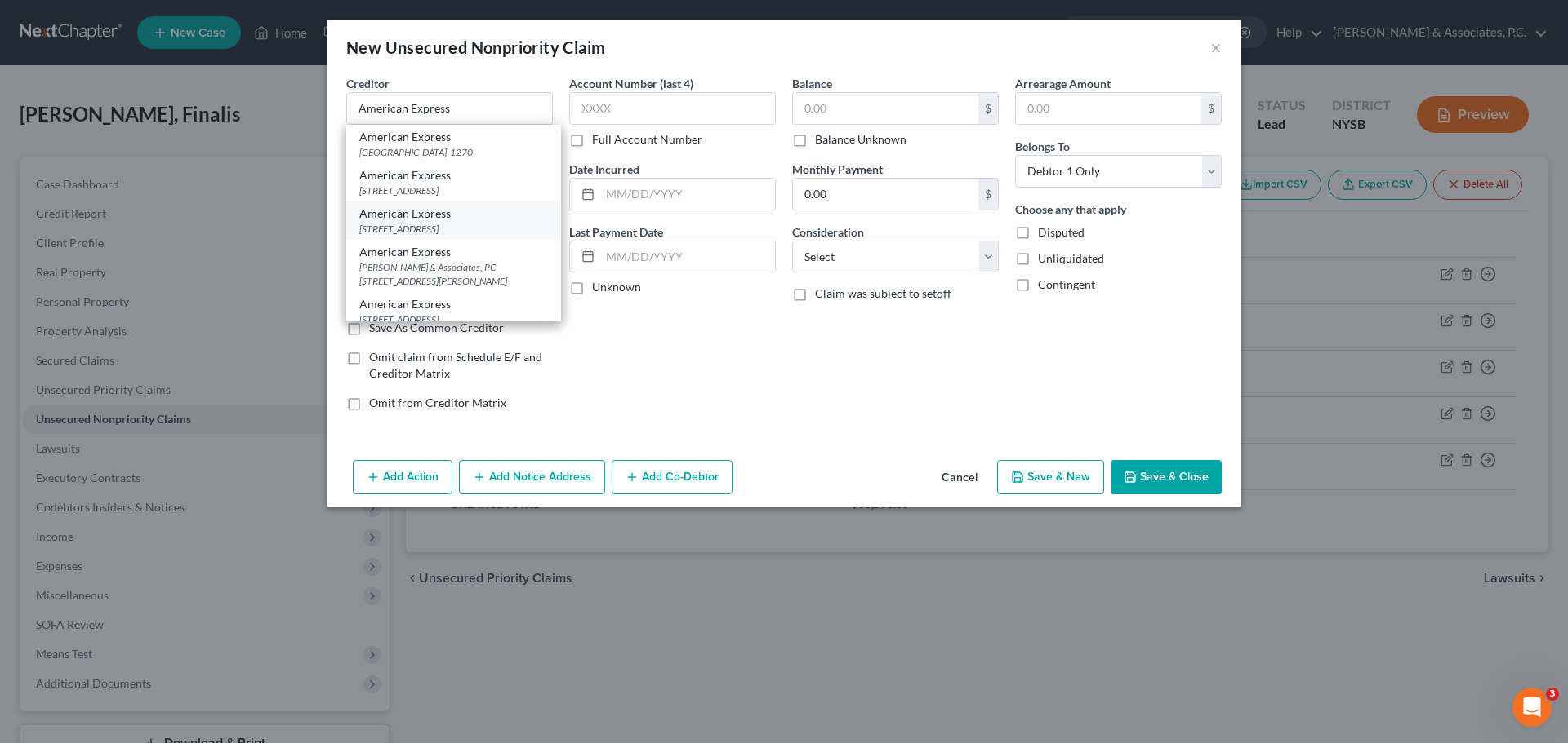
click at [490, 230] on div "[STREET_ADDRESS]" at bounding box center [453, 229] width 188 height 14
type input "PO Box 981535"
type input "[GEOGRAPHIC_DATA]"
select select "45"
type input "79998-1531"
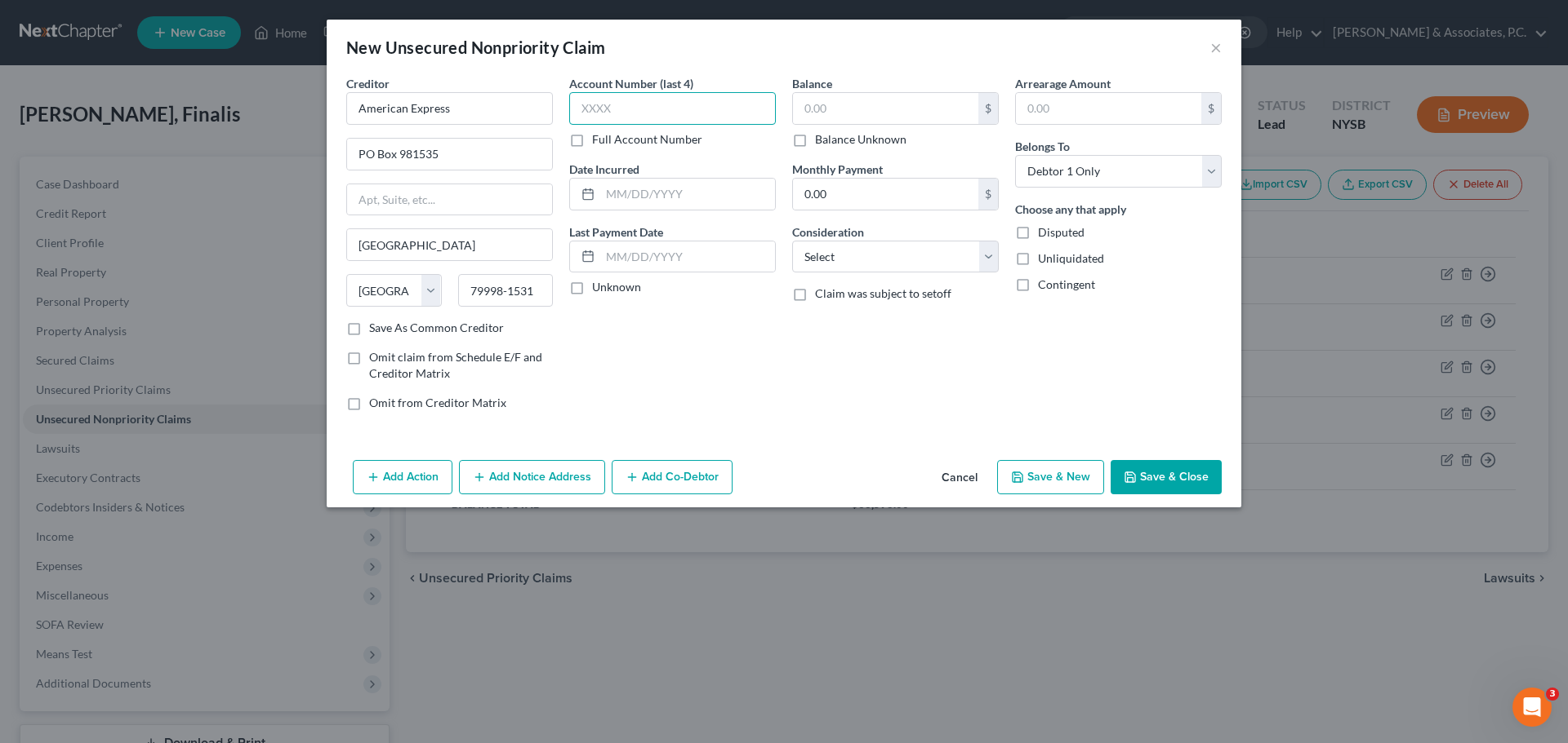
click at [694, 104] on input "text" at bounding box center [672, 108] width 207 height 33
click at [699, 184] on input "text" at bounding box center [687, 194] width 175 height 31
type input "Revolv."
click at [707, 102] on input "text" at bounding box center [672, 108] width 207 height 33
type input "2009"
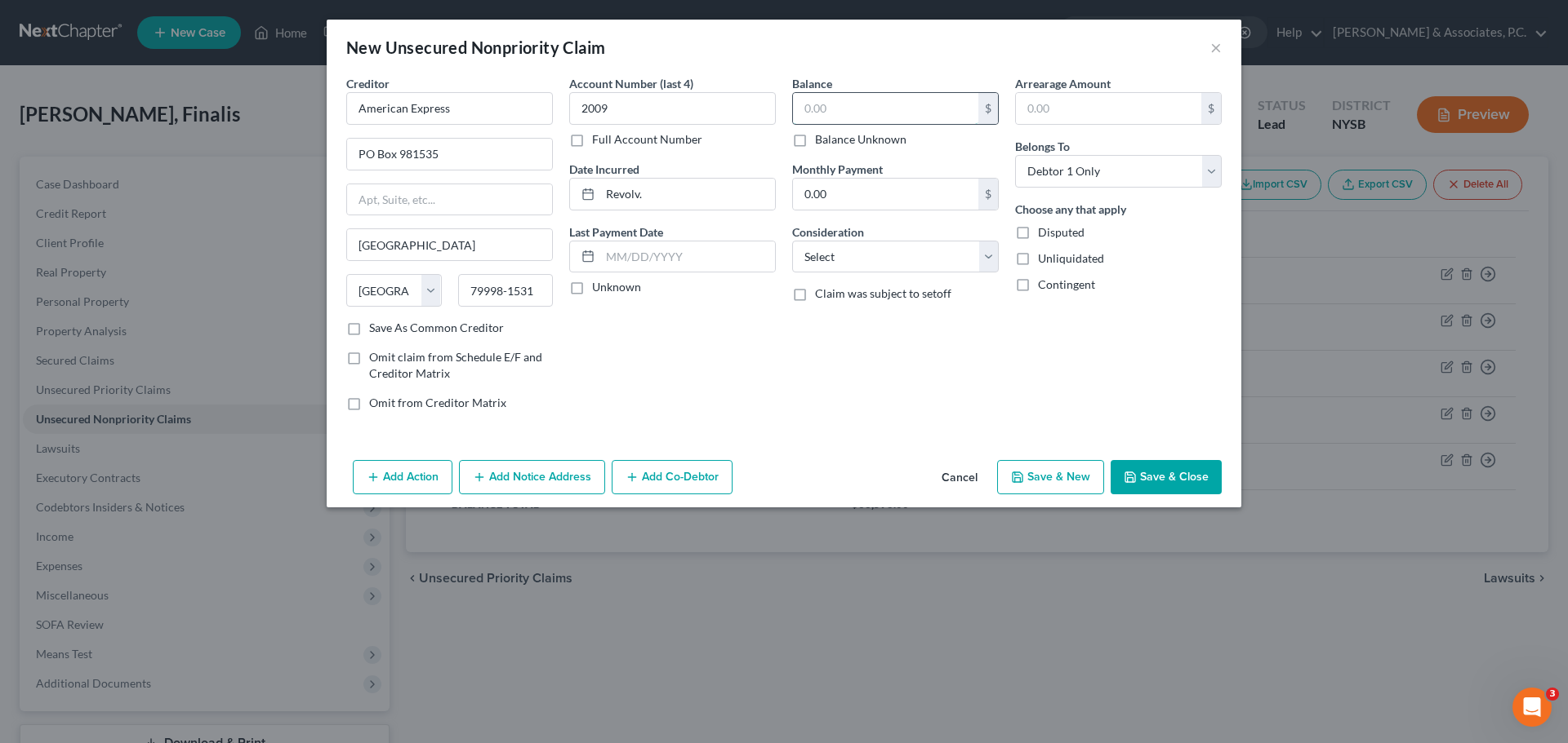
click at [879, 100] on input "text" at bounding box center [885, 108] width 185 height 31
type input "12,612.53"
click at [917, 254] on select "Select Cable / Satellite Services Collection Agency Credit Card Debt Debt Couns…" at bounding box center [896, 257] width 207 height 33
select select "2"
click at [792, 241] on select "Select Cable / Satellite Services Collection Agency Credit Card Debt Debt Couns…" at bounding box center [896, 257] width 207 height 33
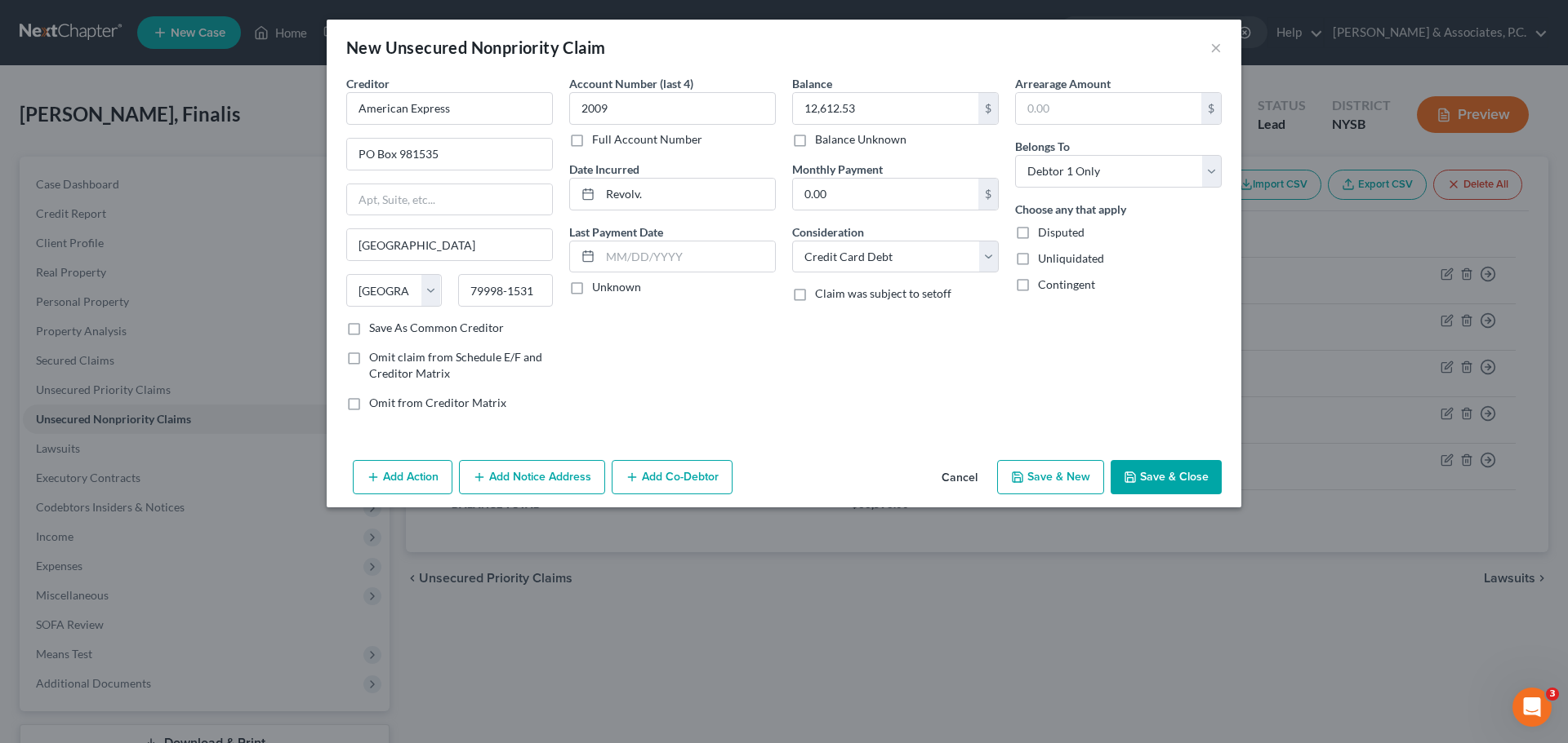
drag, startPoint x: 668, startPoint y: 485, endPoint x: 684, endPoint y: 491, distance: 17.1
click at [671, 486] on button "Add Co-Debtor" at bounding box center [672, 477] width 121 height 35
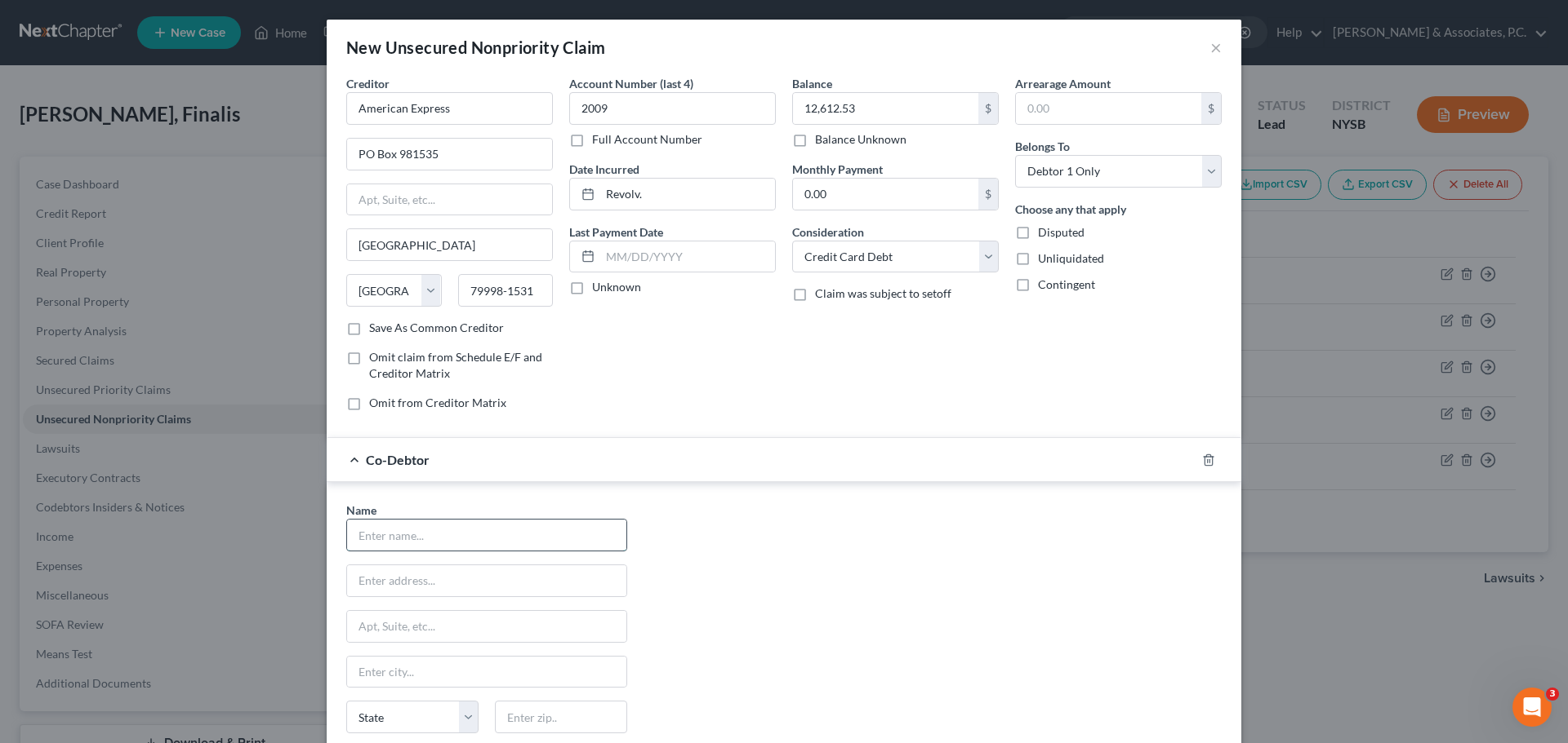
click at [509, 531] on input "text" at bounding box center [487, 535] width 280 height 31
type input "Finalis [PERSON_NAME] LLC"
click at [506, 572] on input "text" at bounding box center [487, 581] width 280 height 31
click at [547, 574] on input "[STREET_ADDRESS][PERSON_NAME]" at bounding box center [487, 581] width 280 height 31
click at [591, 572] on input "[GEOGRAPHIC_DATA][PERSON_NAME]," at bounding box center [487, 581] width 280 height 31
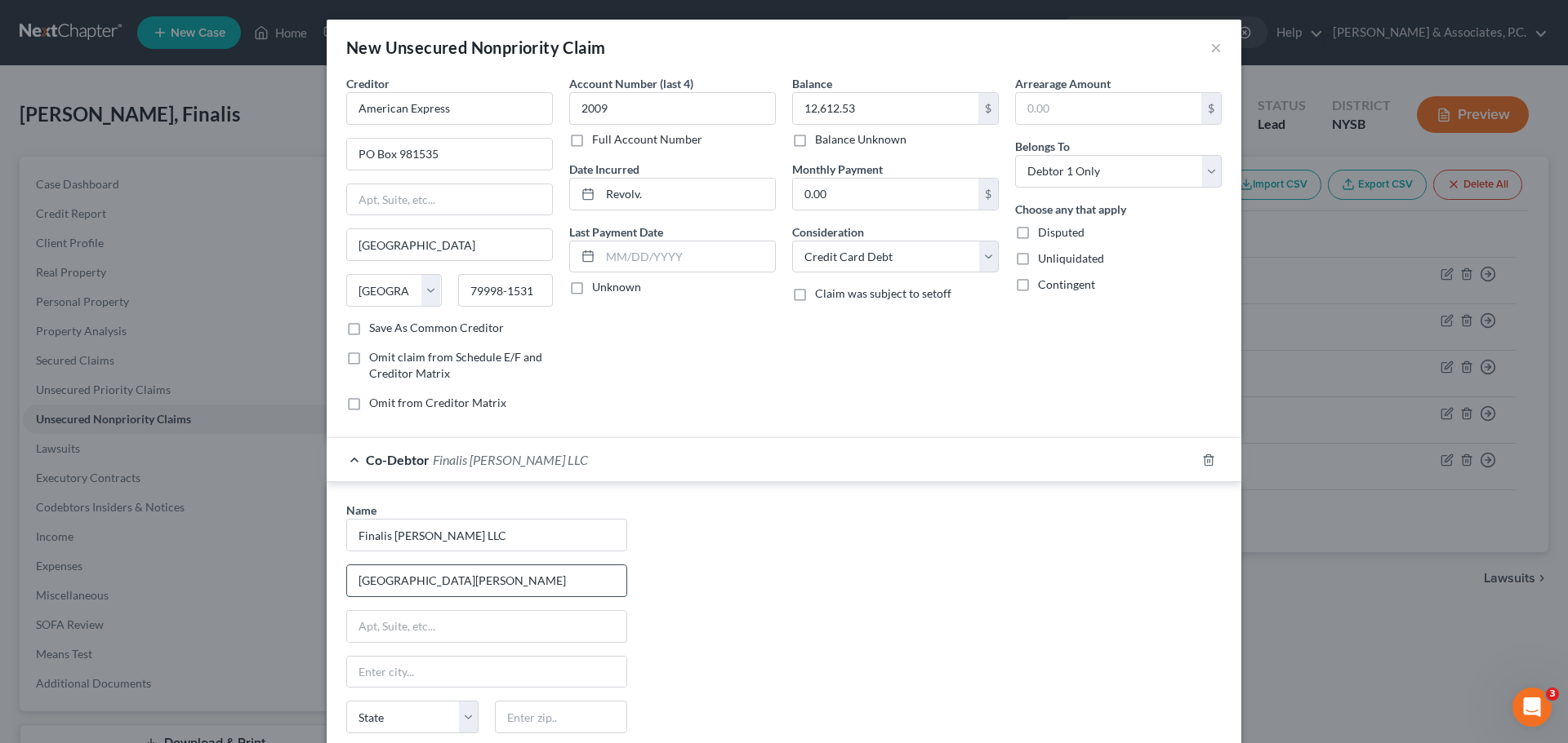
type input "[GEOGRAPHIC_DATA][PERSON_NAME]"
type input "p"
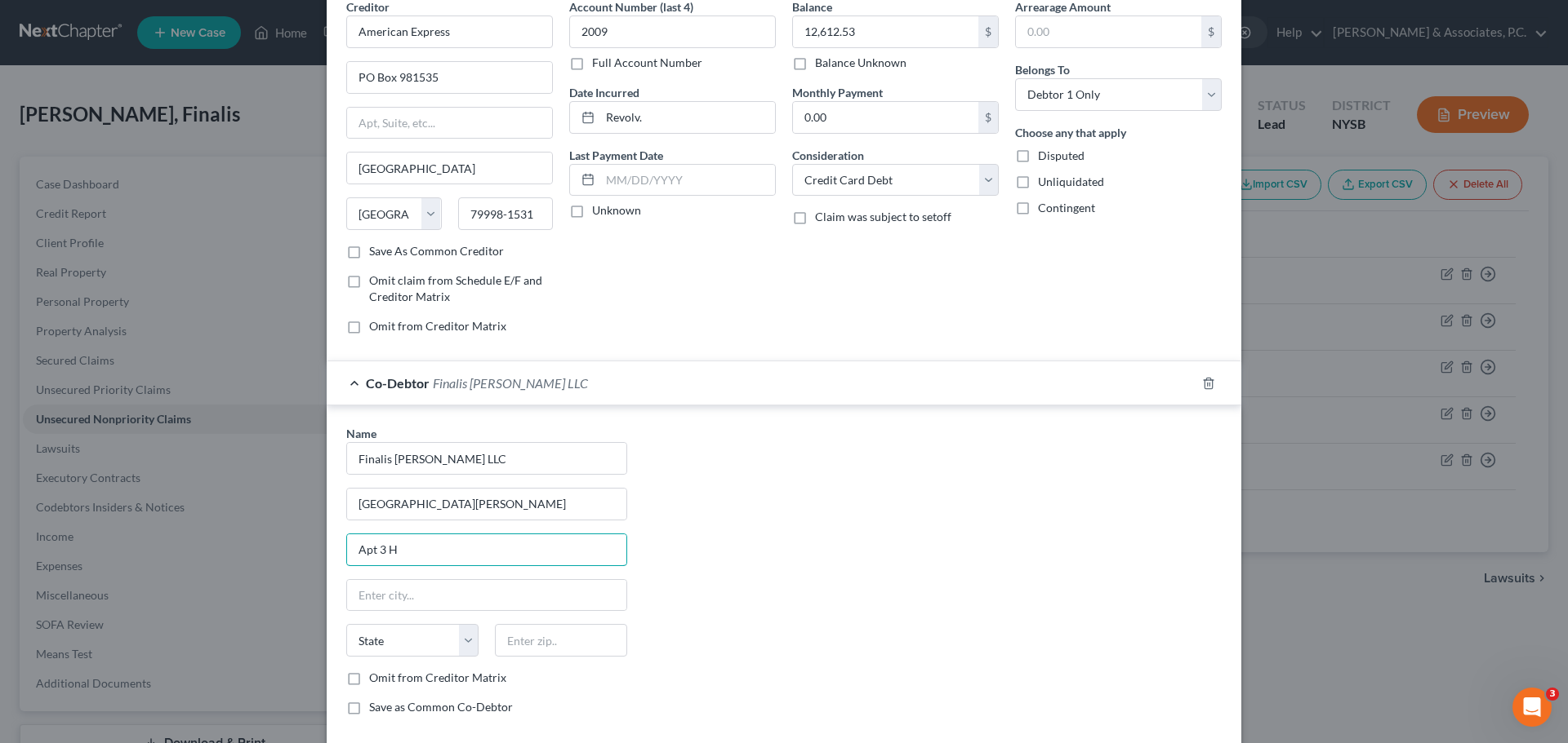
scroll to position [163, 0]
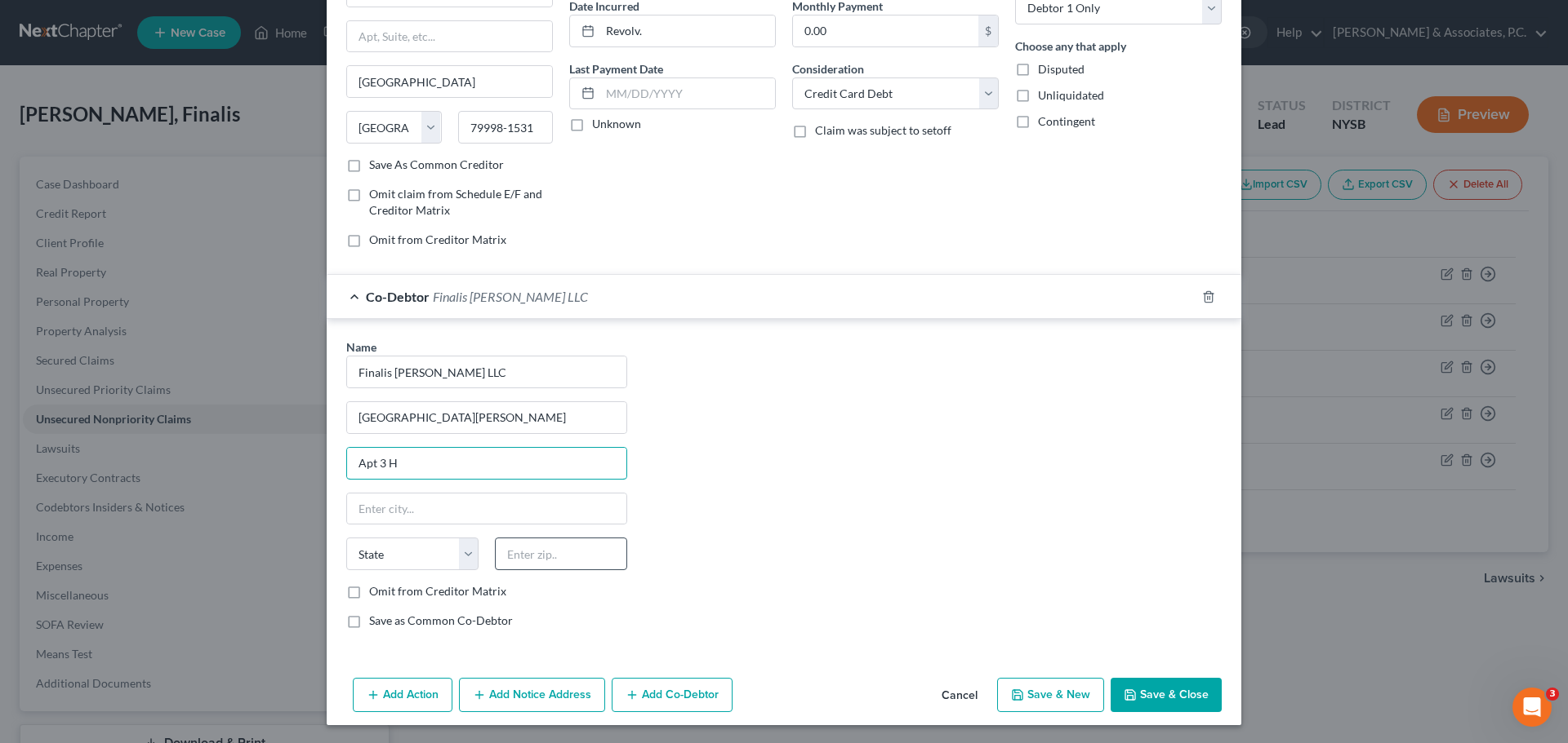
type input "Apt 3 H"
click at [541, 565] on input "text" at bounding box center [561, 554] width 133 height 33
type input "10032"
drag, startPoint x: 818, startPoint y: 552, endPoint x: 826, endPoint y: 558, distance: 10.0
click at [819, 553] on div "Name * Finalis [PERSON_NAME] LLC [GEOGRAPHIC_DATA][PERSON_NAME] Apt [GEOGRAPHIC…" at bounding box center [783, 491] width 891 height 304
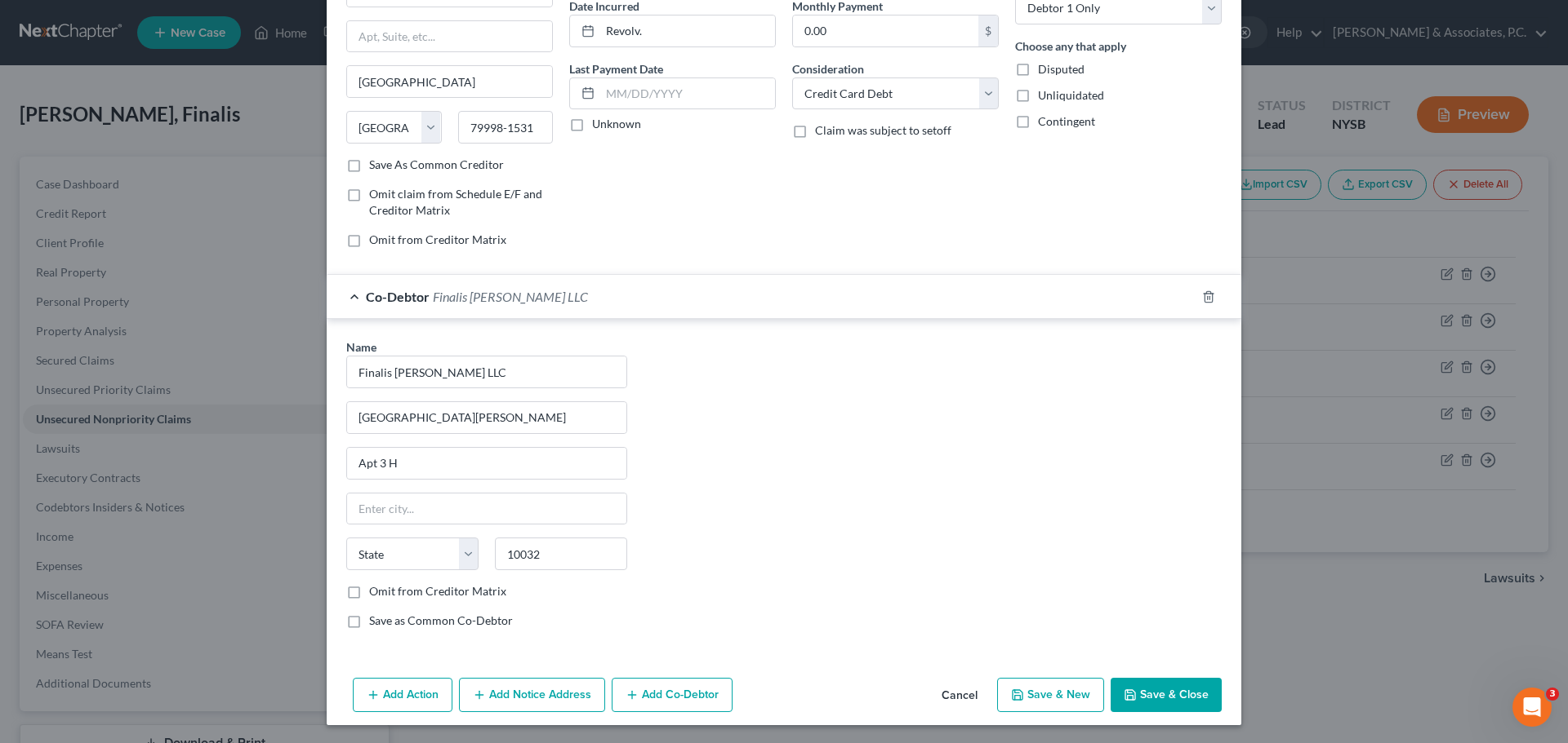
type input "[US_STATE]"
select select "35"
click at [369, 621] on label "Save as Common Co-Debtor" at bounding box center [441, 621] width 144 height 16
click at [376, 621] on input "Save as Common Co-Debtor" at bounding box center [381, 618] width 11 height 11
checkbox input "true"
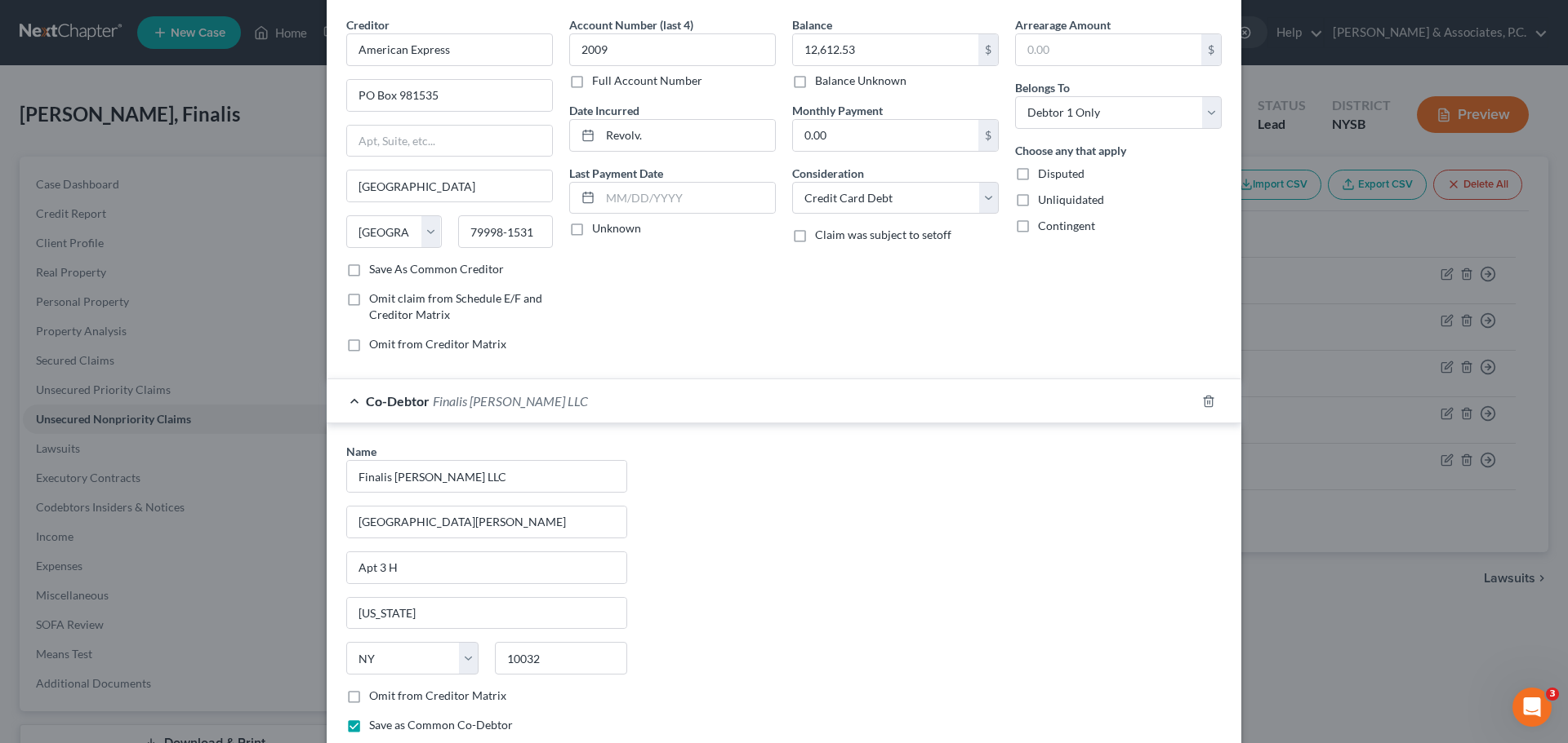
scroll to position [0, 0]
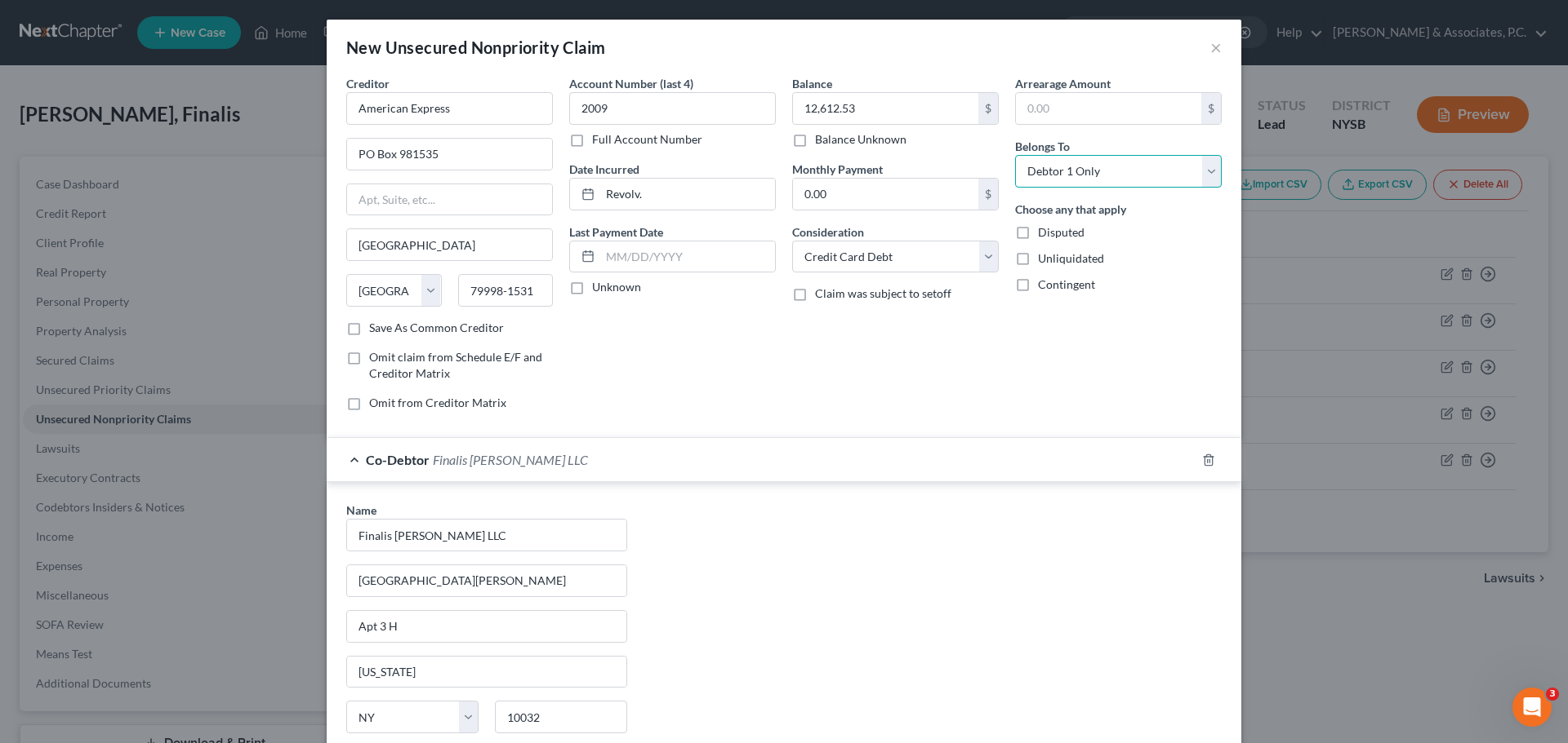
click at [1141, 167] on select "Select Debtor 1 Only Debtor 2 Only Debtor 1 And Debtor 2 Only At Least One Of T…" at bounding box center [1118, 171] width 207 height 33
select select "3"
click at [1015, 155] on select "Select Debtor 1 Only Debtor 2 Only Debtor 1 And Debtor 2 Only At Least One Of T…" at bounding box center [1118, 171] width 207 height 33
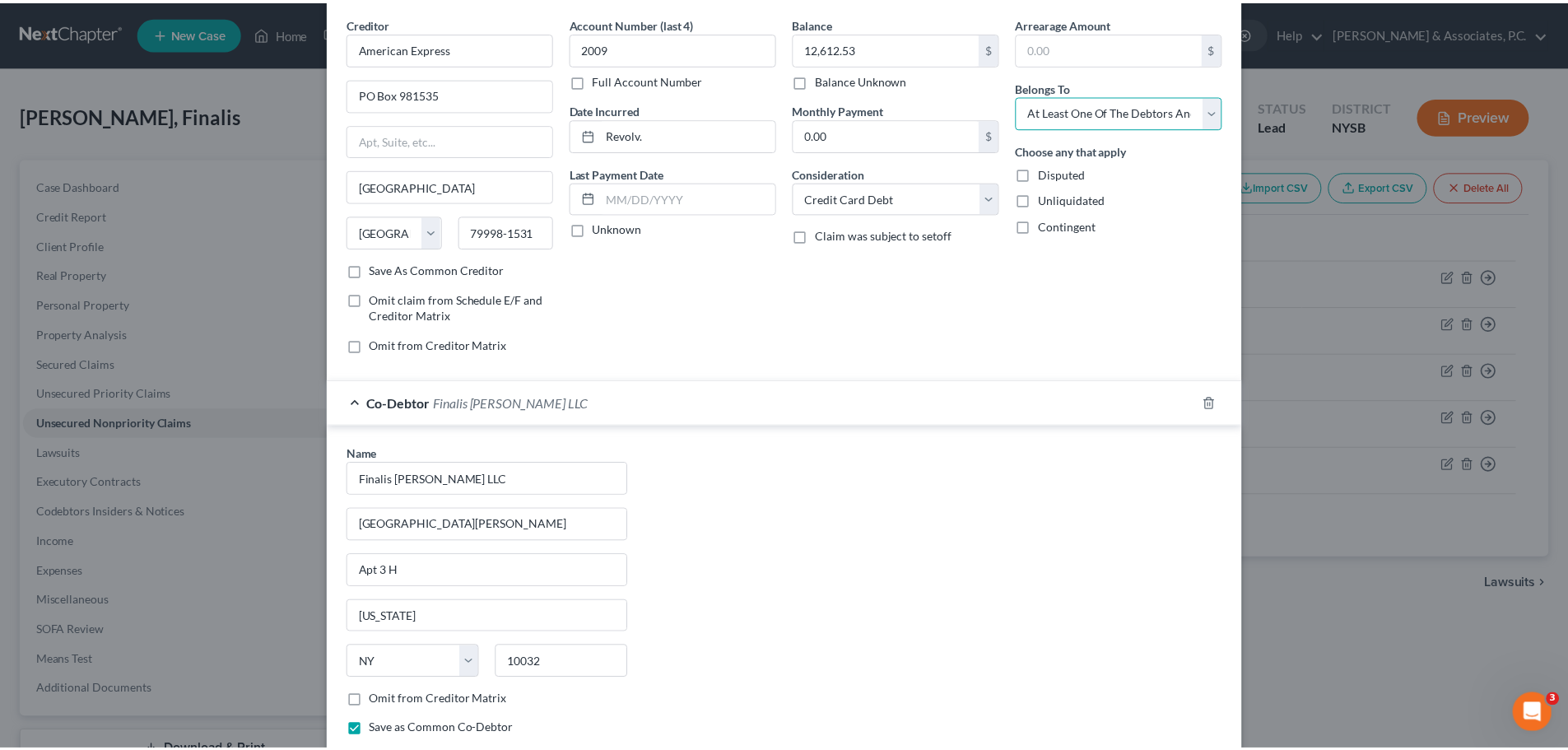
scroll to position [166, 0]
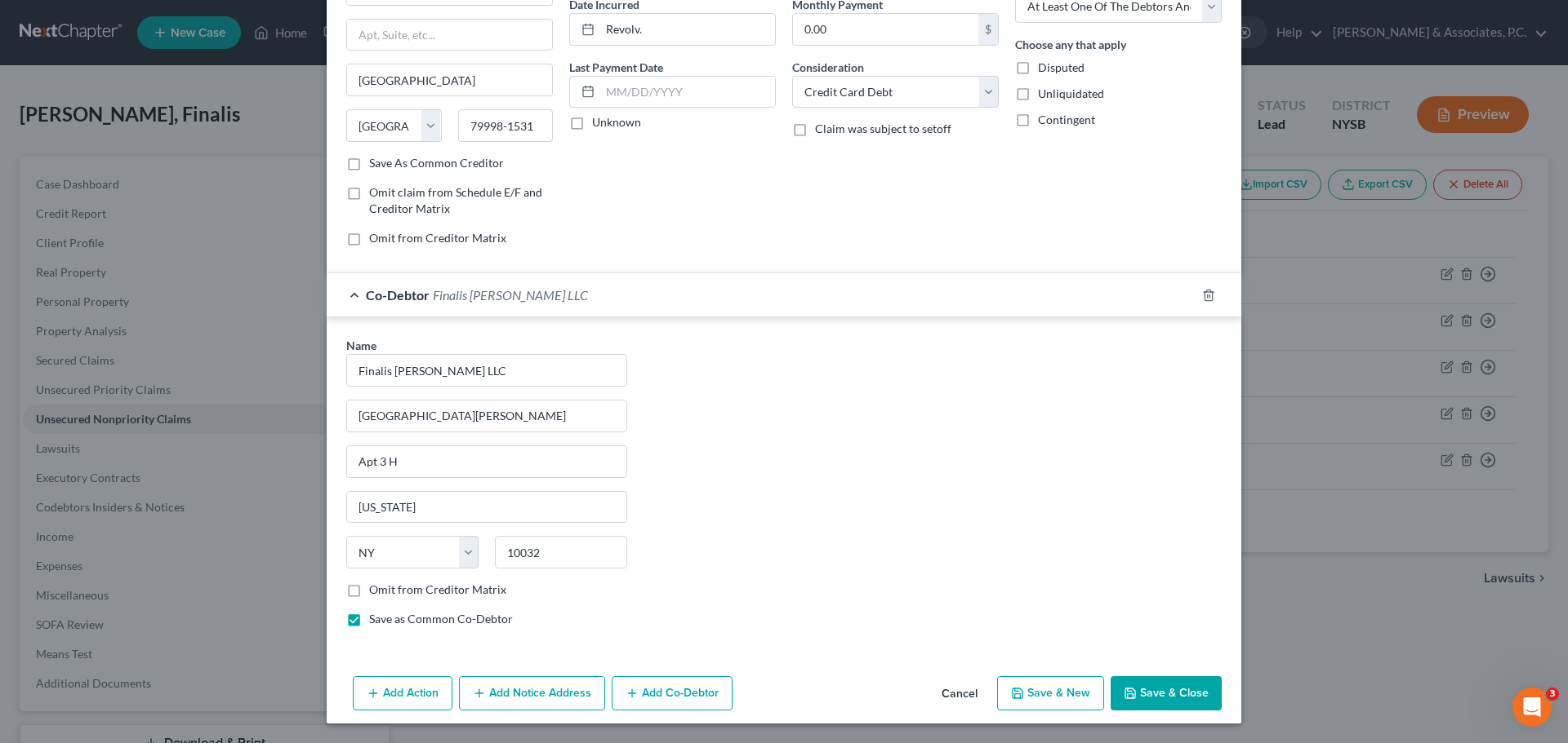
click at [1175, 697] on button "Save & Close" at bounding box center [1165, 693] width 111 height 35
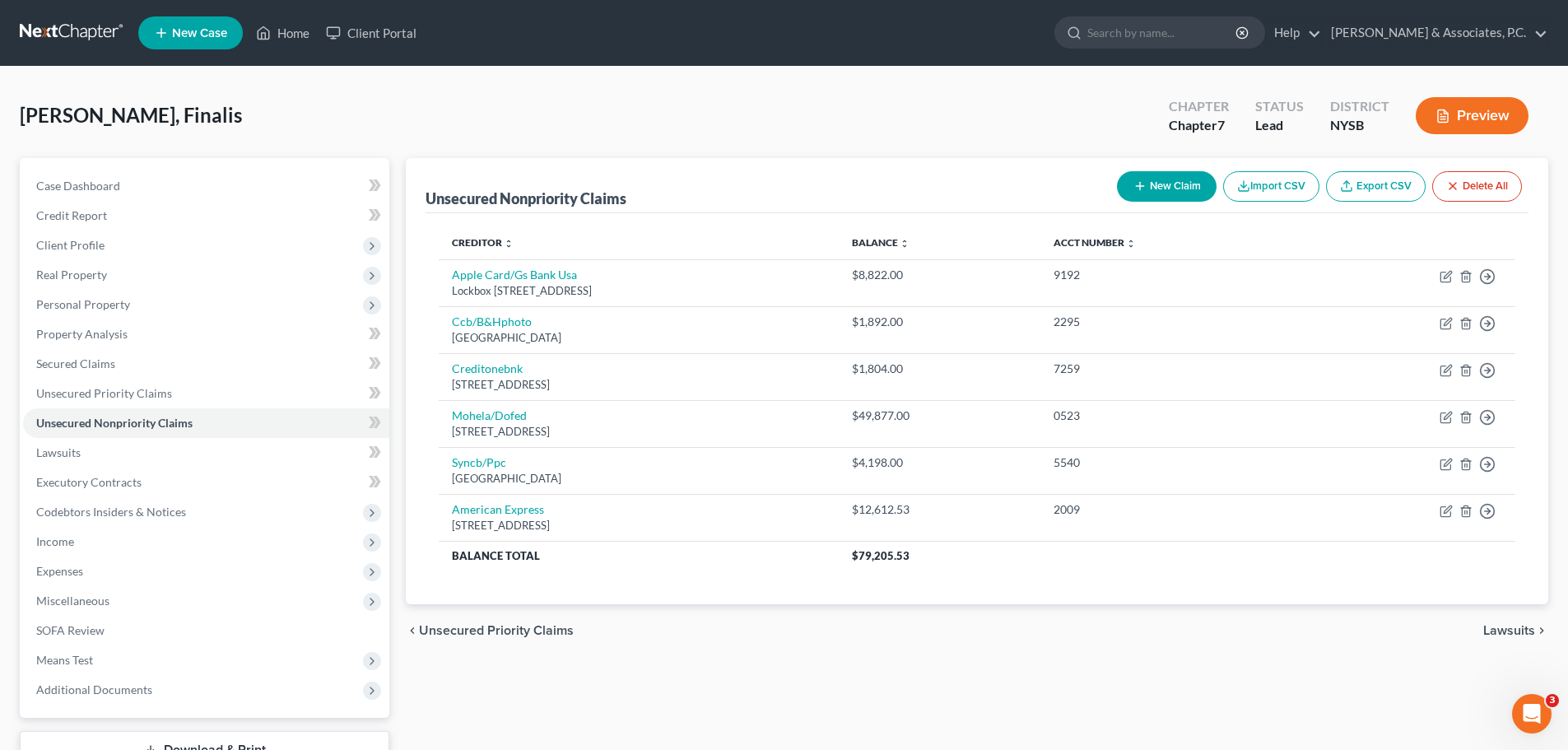
click at [946, 175] on div "Unsecured Nonpriority Claims New Claim Import CSV Export CSV Delete All" at bounding box center [977, 186] width 1103 height 55
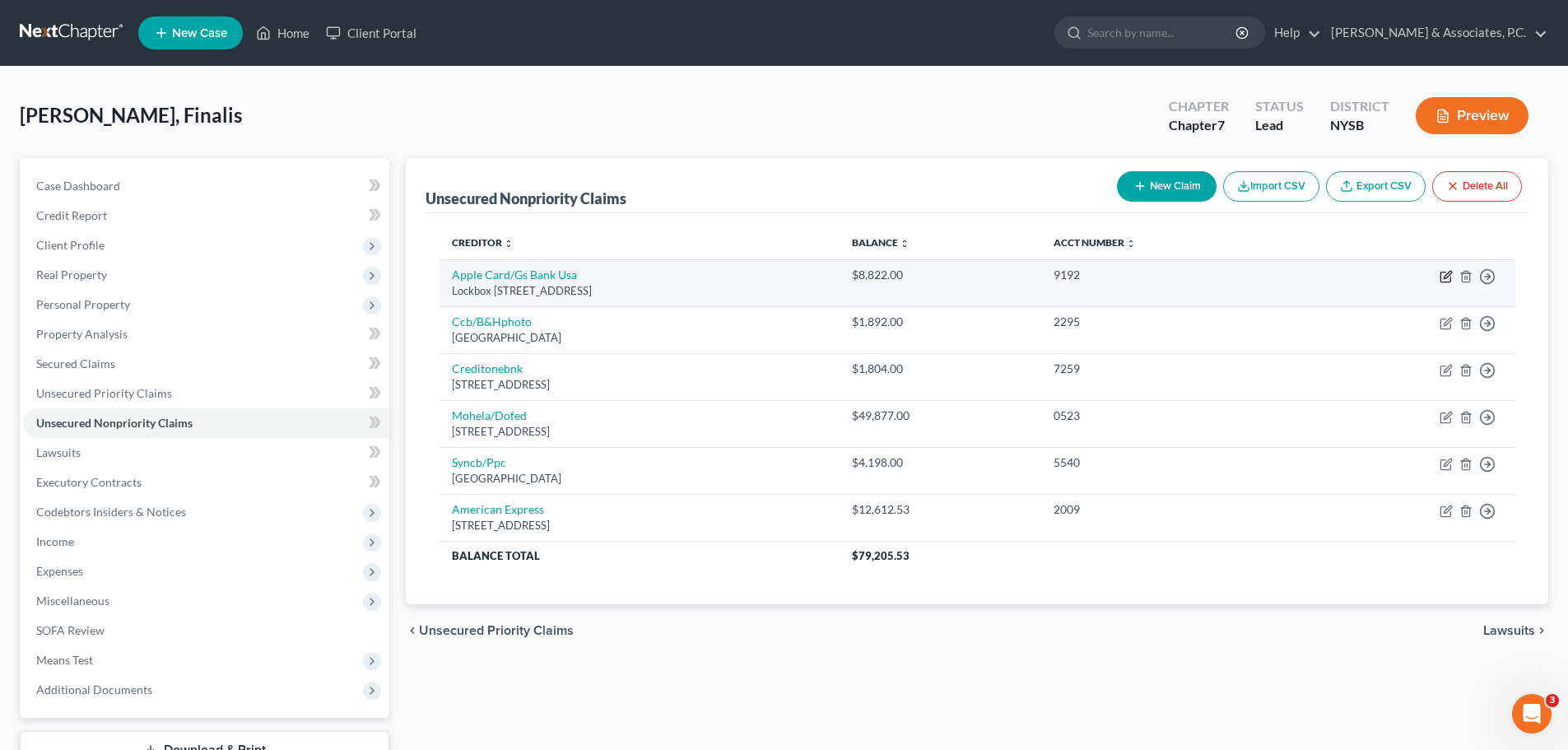
click at [1451, 277] on icon "button" at bounding box center [1445, 276] width 13 height 13
select select "39"
select select "2"
select select "0"
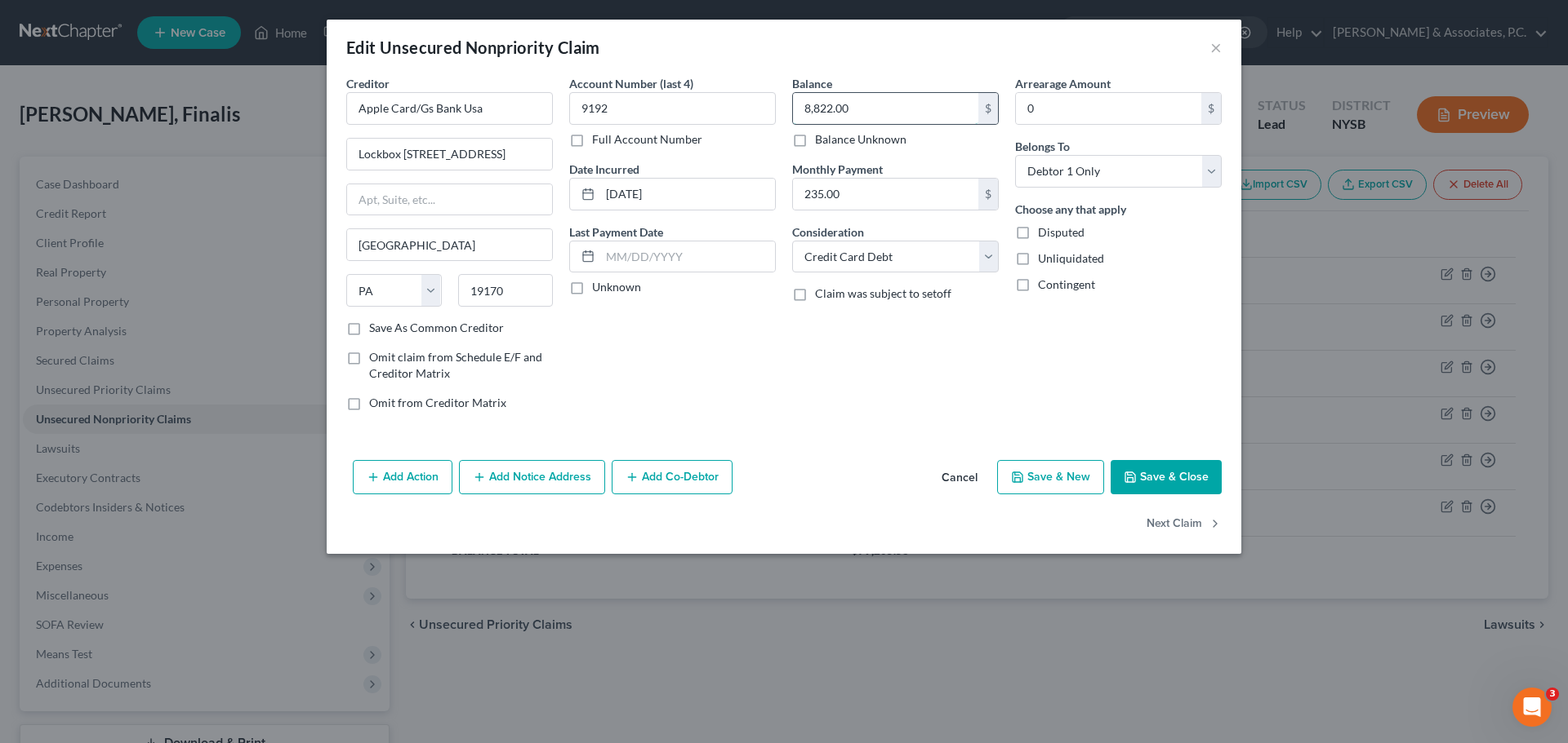
click at [870, 104] on input "8,822.00" at bounding box center [885, 108] width 185 height 31
type input "8,822.54"
drag, startPoint x: 1169, startPoint y: 476, endPoint x: 1190, endPoint y: 471, distance: 21.6
click at [1170, 475] on button "Save & Close" at bounding box center [1165, 477] width 111 height 35
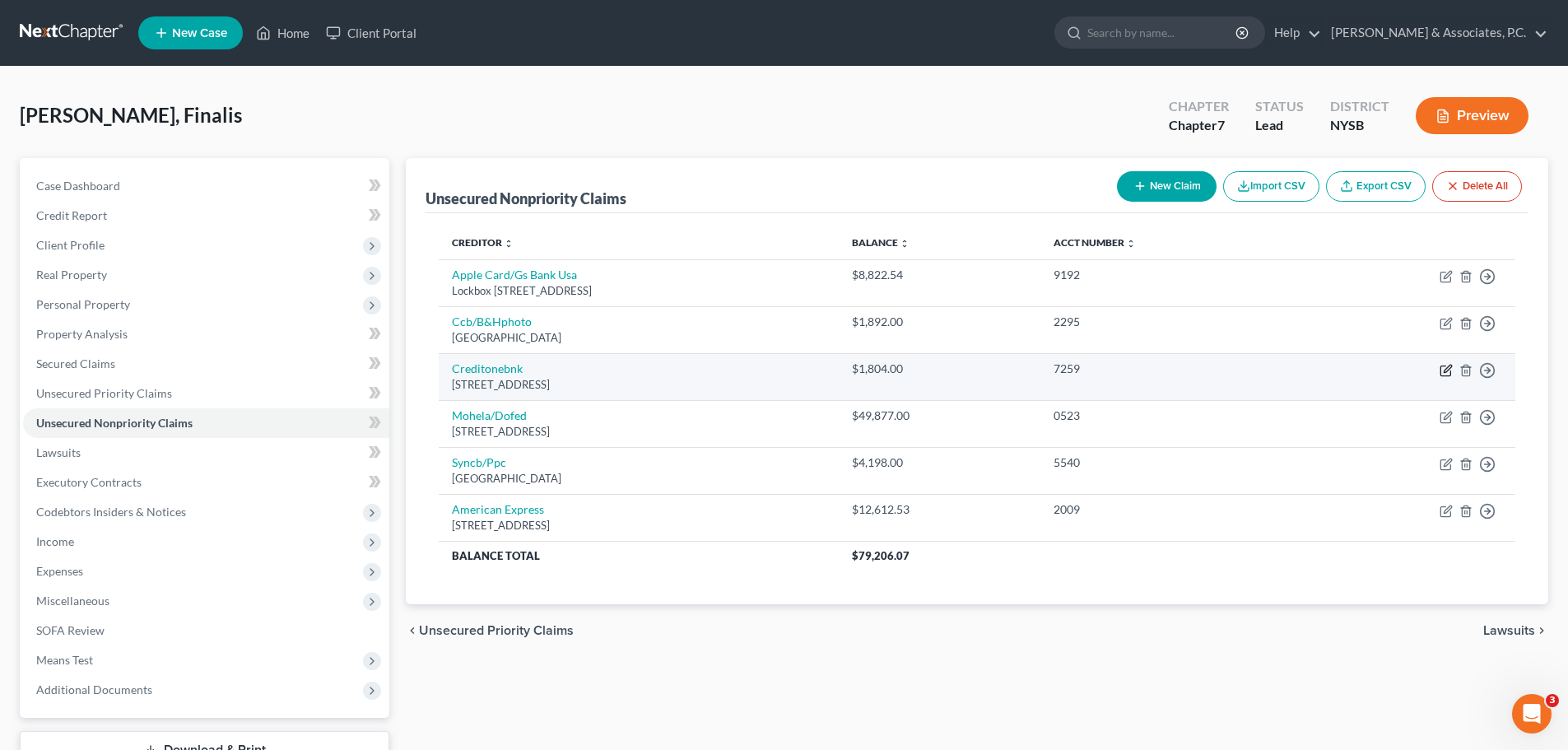
click at [1445, 372] on icon "button" at bounding box center [1445, 370] width 13 height 13
select select "31"
select select "2"
select select "0"
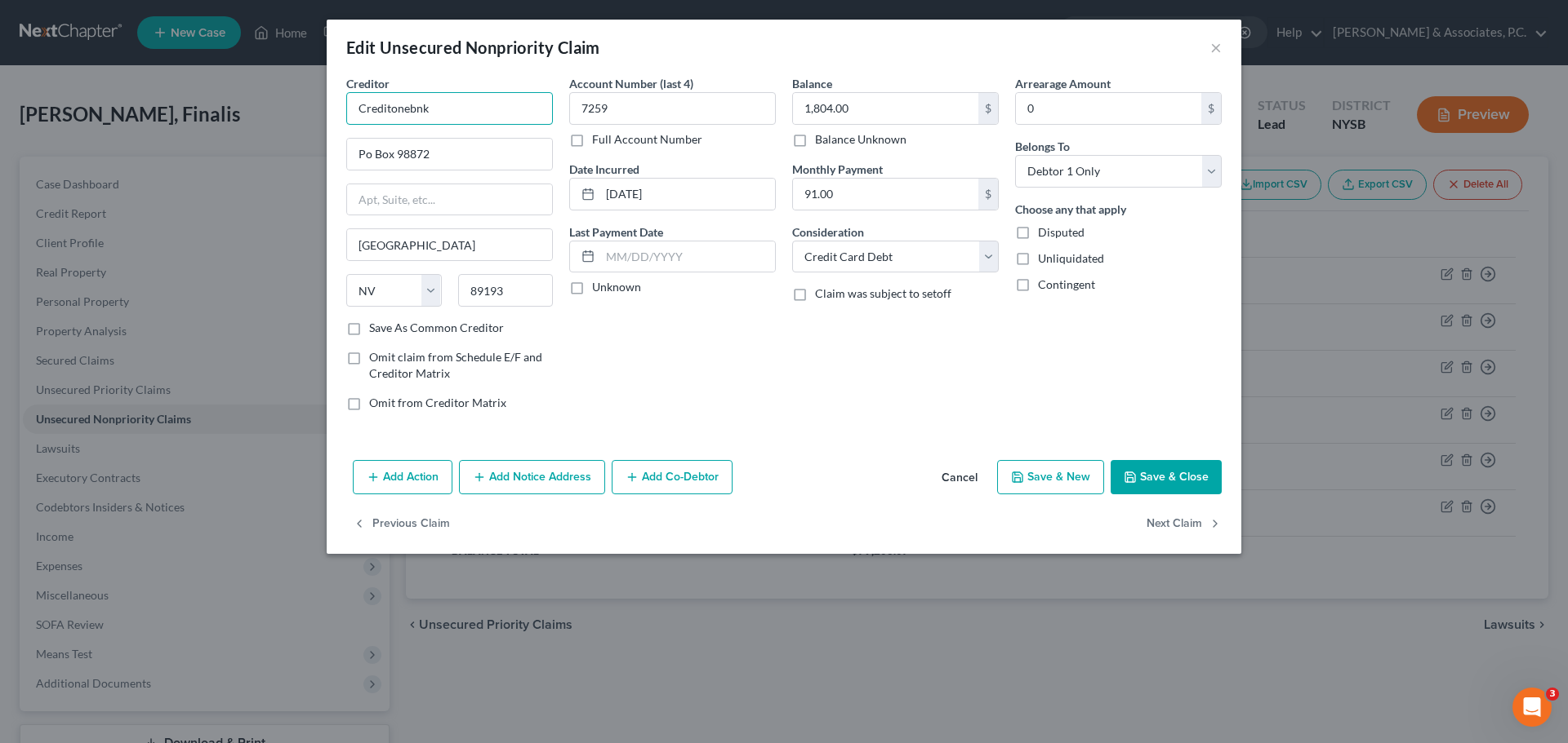
click at [511, 103] on input "Creditonebnk" at bounding box center [449, 108] width 207 height 33
type input "Creditonebnk Amex"
drag, startPoint x: 355, startPoint y: 328, endPoint x: 656, endPoint y: 213, distance: 322.2
click at [369, 328] on label "Save As Common Creditor" at bounding box center [436, 328] width 134 height 16
click at [376, 328] on input "Save As Common Creditor" at bounding box center [381, 325] width 11 height 11
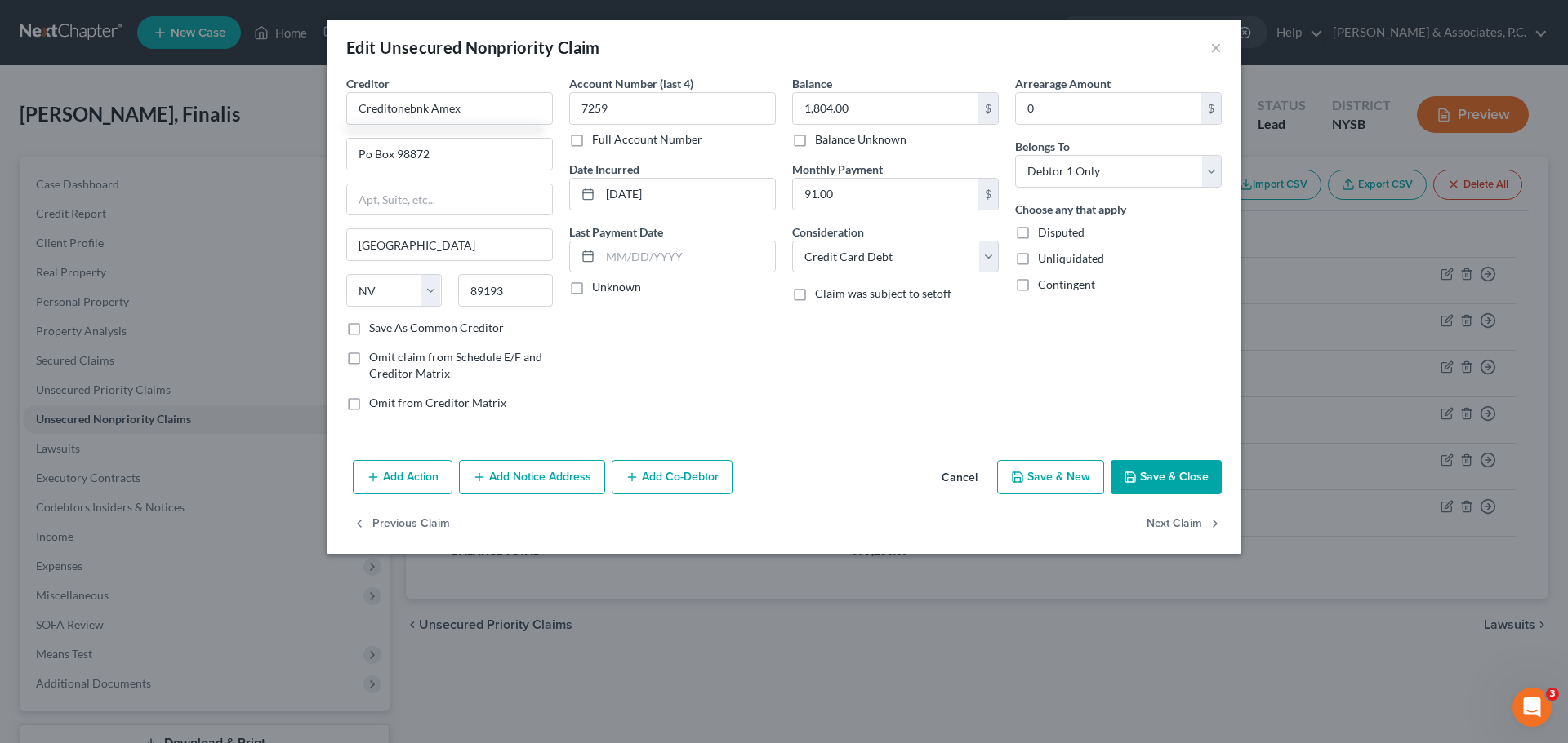
checkbox input "true"
type input "Creditonebnk Amex"
click at [892, 100] on input "1,804.00" at bounding box center [885, 108] width 185 height 31
type input "1,804.62"
click at [1194, 490] on button "Save & Close" at bounding box center [1165, 477] width 111 height 35
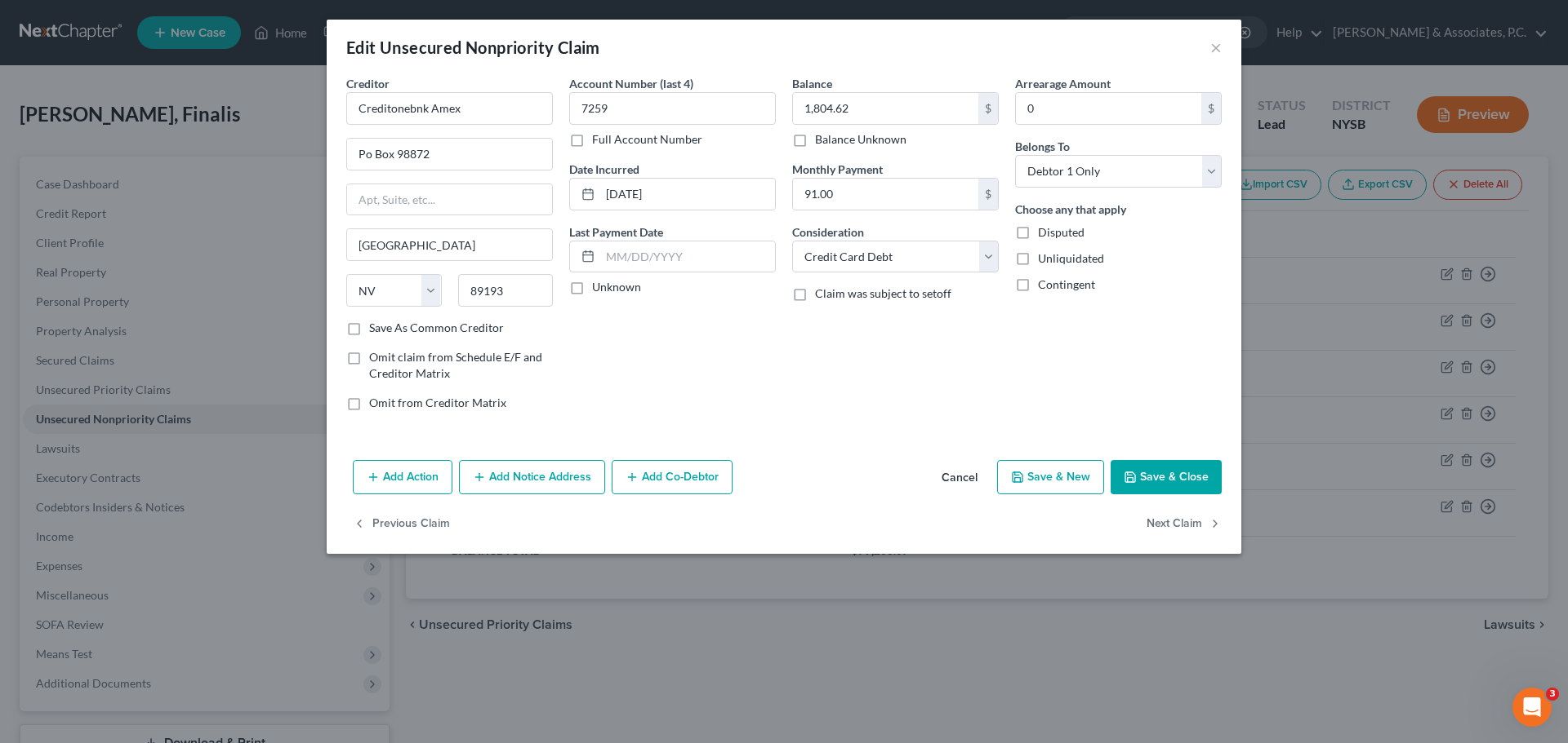
checkbox input "false"
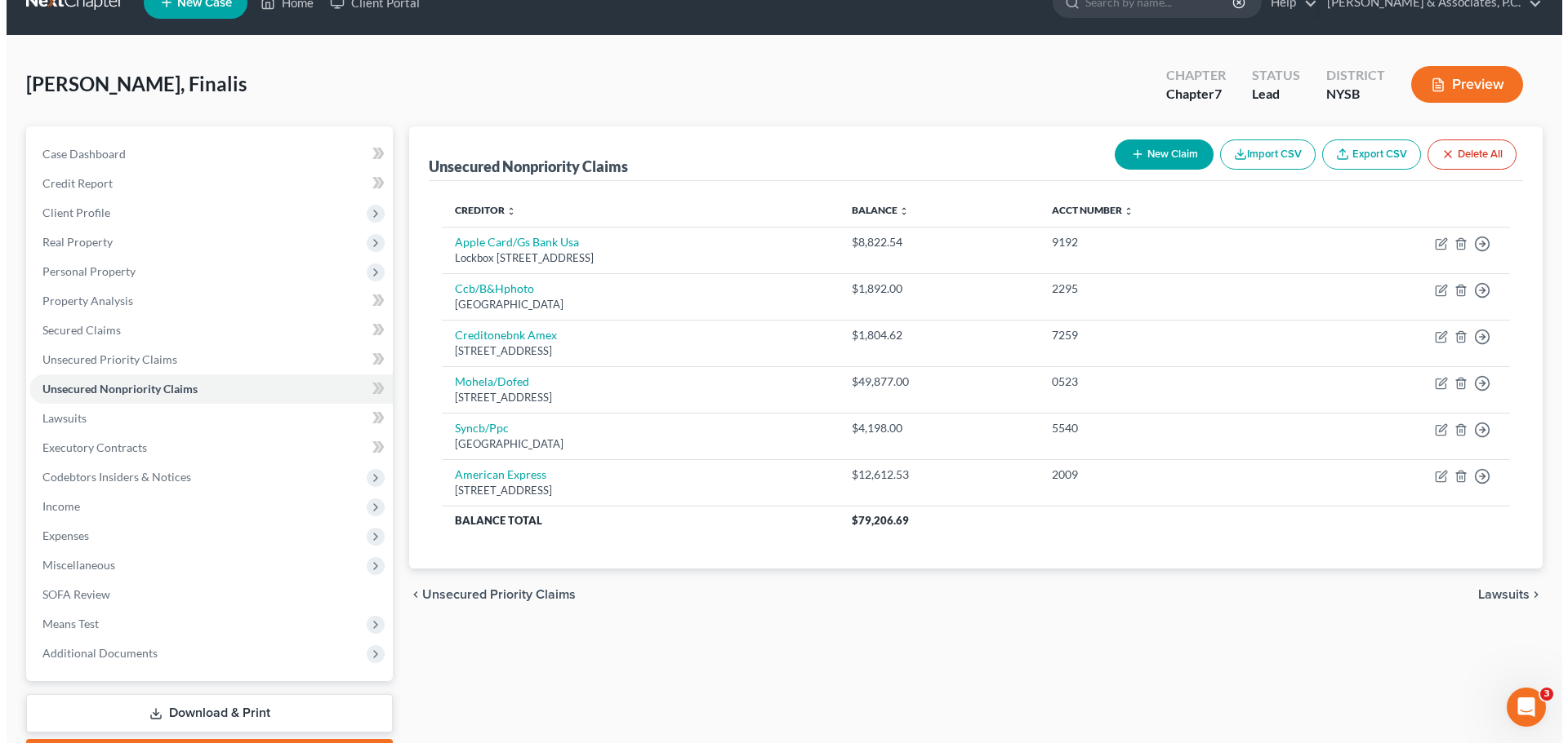
scroll to position [82, 0]
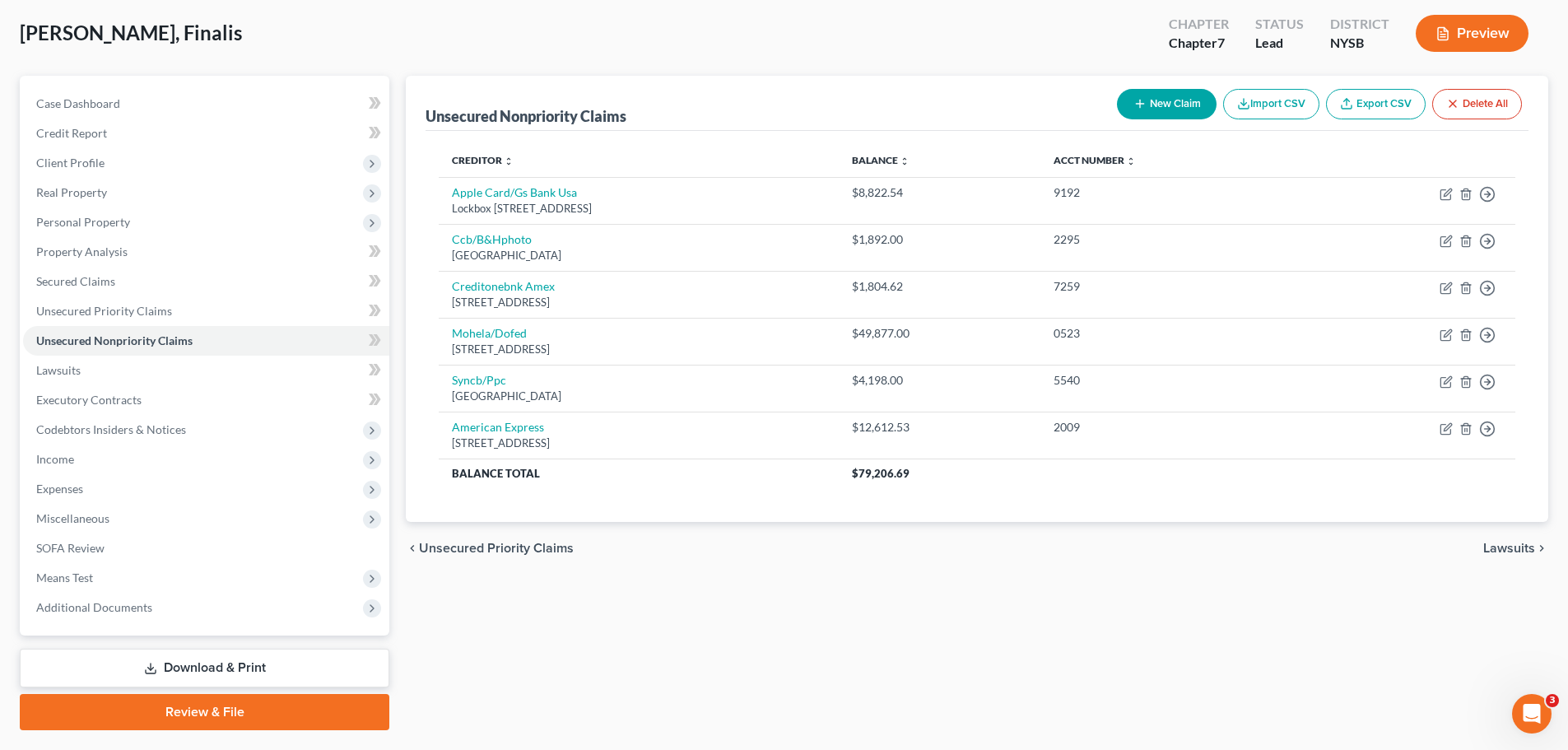
click at [1165, 102] on button "New Claim" at bounding box center [1167, 104] width 100 height 31
select select "0"
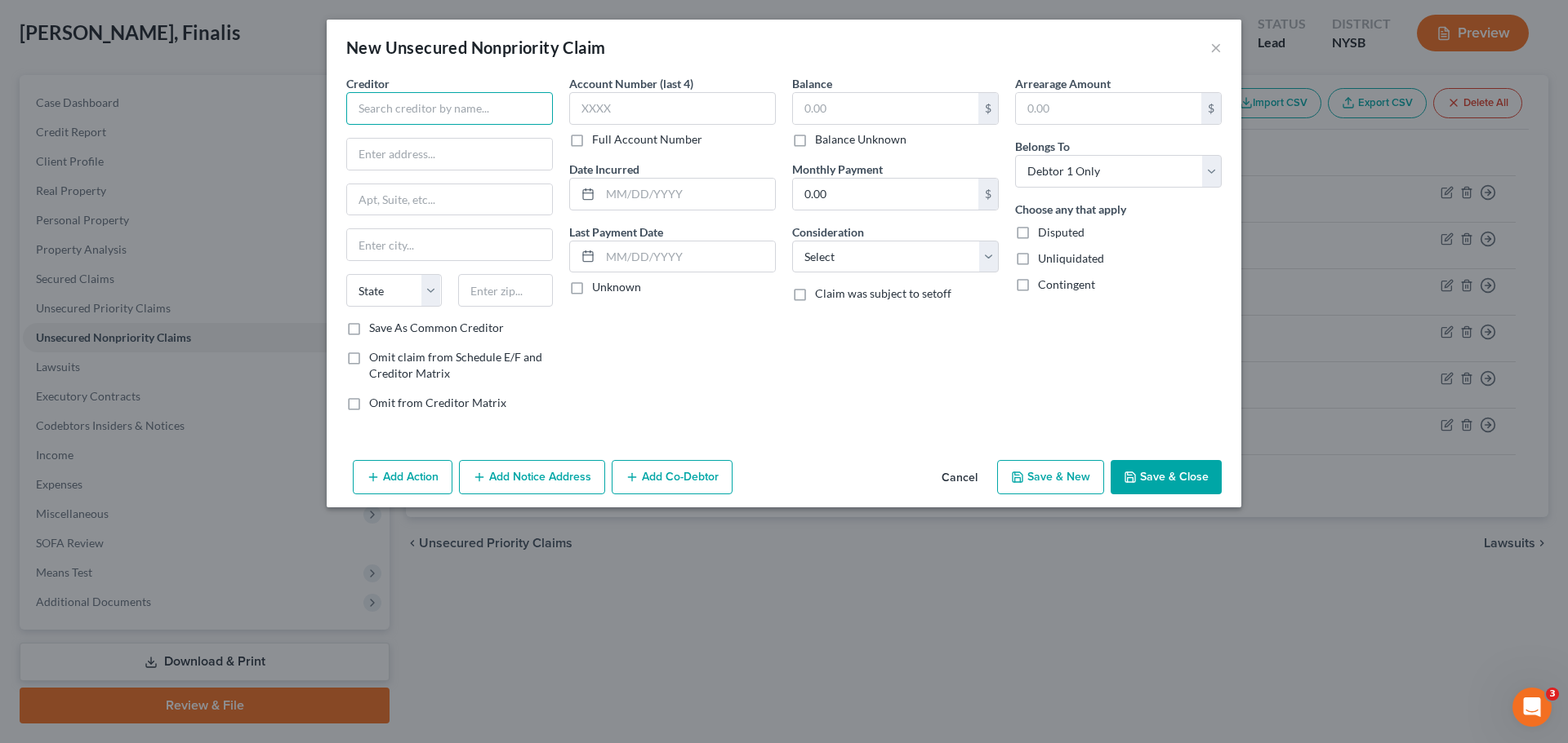
click at [476, 105] on input "text" at bounding box center [449, 108] width 207 height 33
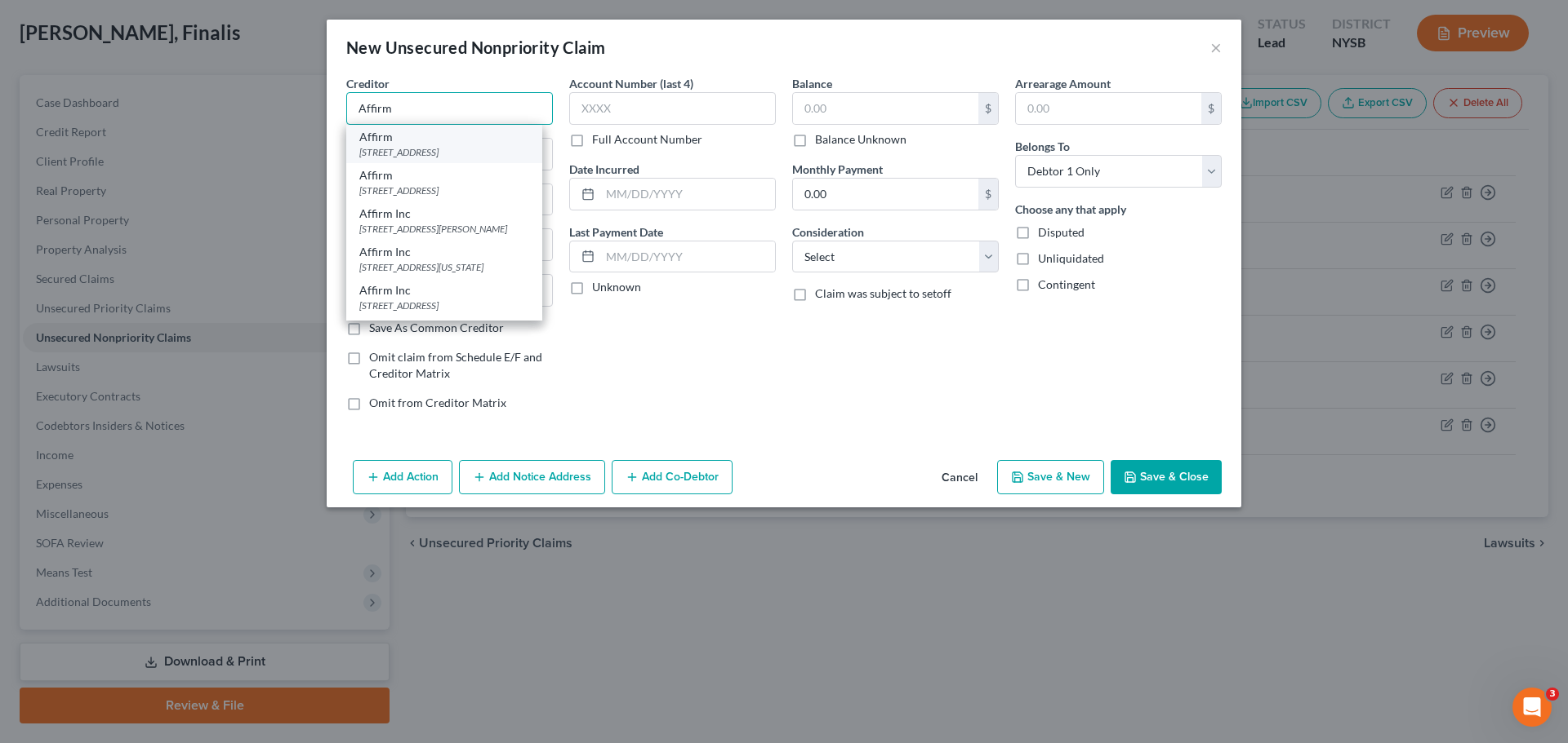
type input "Affirm"
click at [471, 157] on div "[STREET_ADDRESS]" at bounding box center [444, 152] width 170 height 14
type input "[STREET_ADDRESS]"
type input "[GEOGRAPHIC_DATA]"
select select "4"
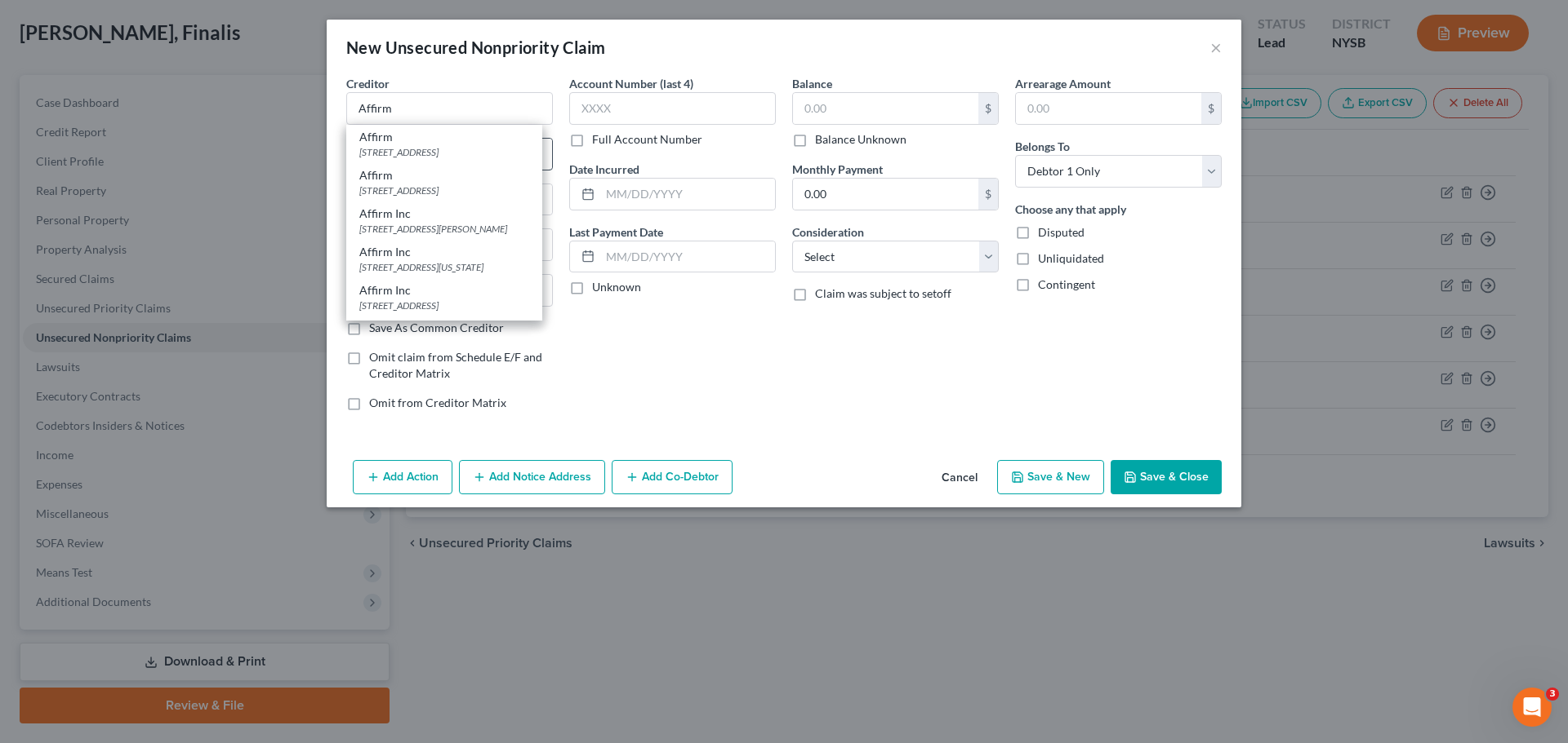
type input "94107"
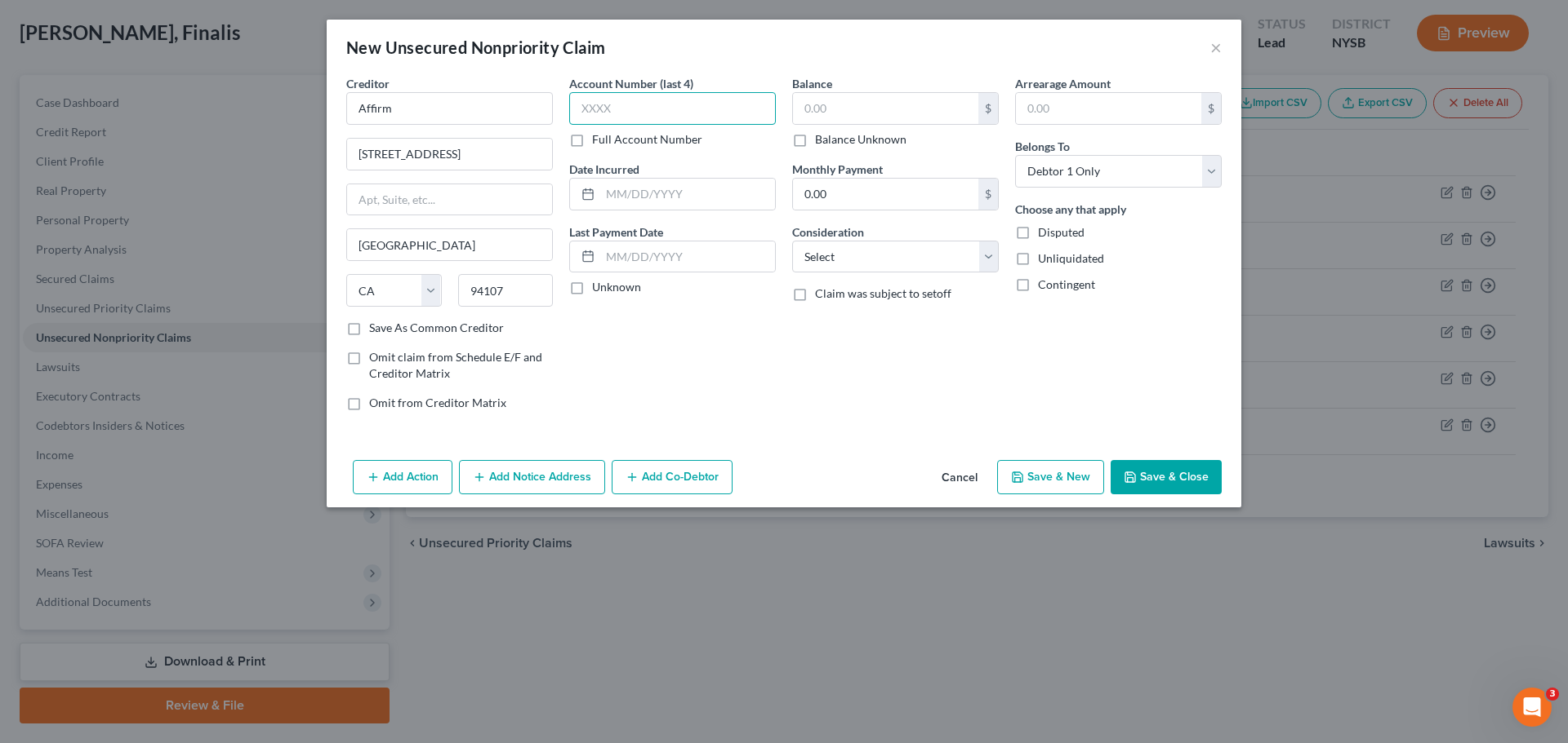
click at [681, 101] on input "text" at bounding box center [672, 108] width 207 height 33
click at [839, 109] on input "text" at bounding box center [885, 108] width 185 height 31
type input "7,051.17"
click at [902, 252] on select "Select Cable / Satellite Services Collection Agency Credit Card Debt Debt Couns…" at bounding box center [896, 257] width 207 height 33
click at [792, 241] on select "Select Cable / Satellite Services Collection Agency Credit Card Debt Debt Couns…" at bounding box center [896, 257] width 207 height 33
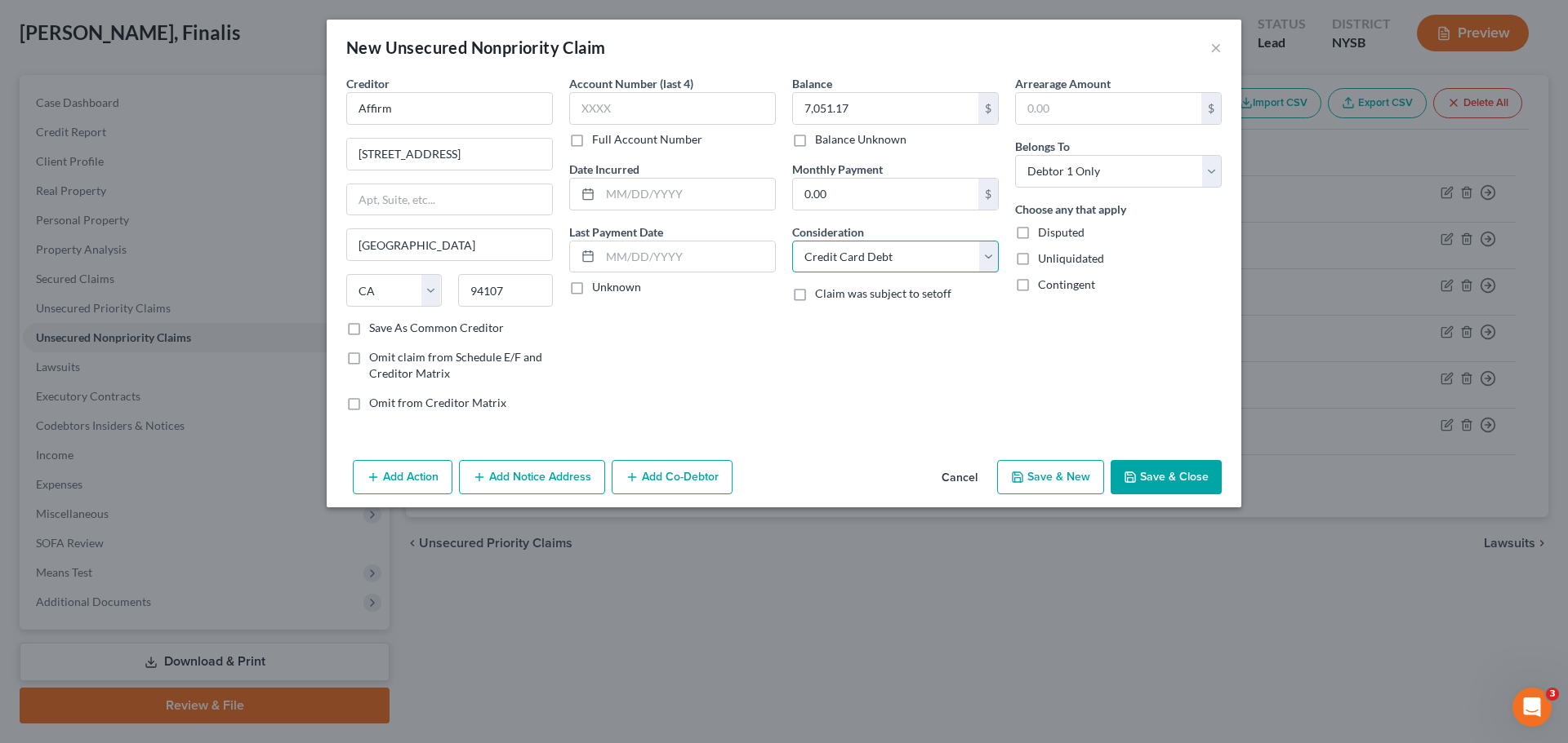
click at [862, 264] on select "Select Cable / Satellite Services Collection Agency Credit Card Debt Debt Couns…" at bounding box center [896, 257] width 207 height 33
select select "10"
click at [792, 241] on select "Select Cable / Satellite Services Collection Agency Credit Card Debt Debt Couns…" at bounding box center [896, 257] width 207 height 33
drag, startPoint x: 781, startPoint y: 370, endPoint x: 802, endPoint y: 372, distance: 21.1
click at [783, 370] on div "Account Number (last 4) Full Account Number Date Incurred Last Payment Date Unk…" at bounding box center [672, 250] width 223 height 350
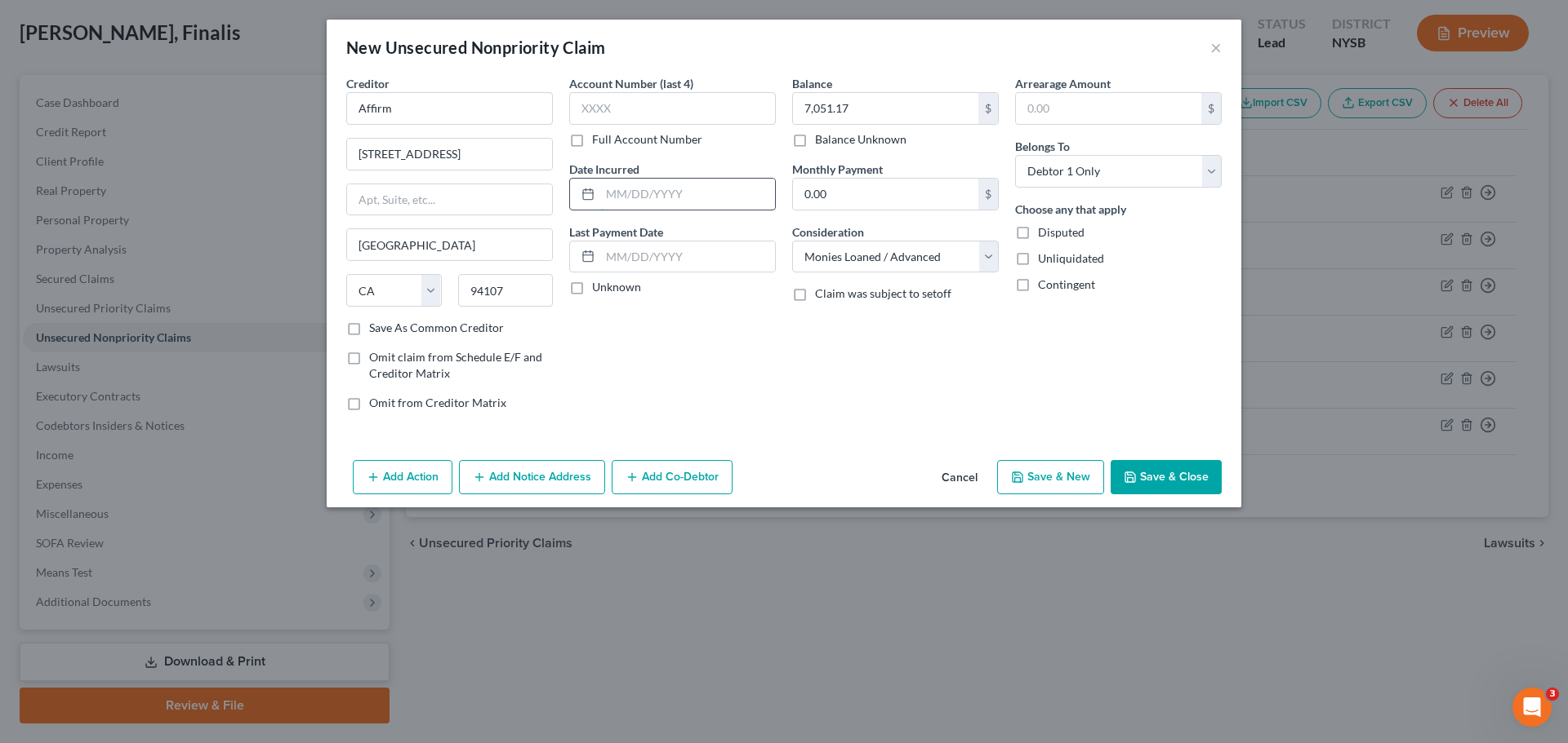
click at [693, 192] on input "text" at bounding box center [687, 194] width 175 height 31
type input "2025"
click at [1172, 485] on button "Save & Close" at bounding box center [1165, 477] width 111 height 35
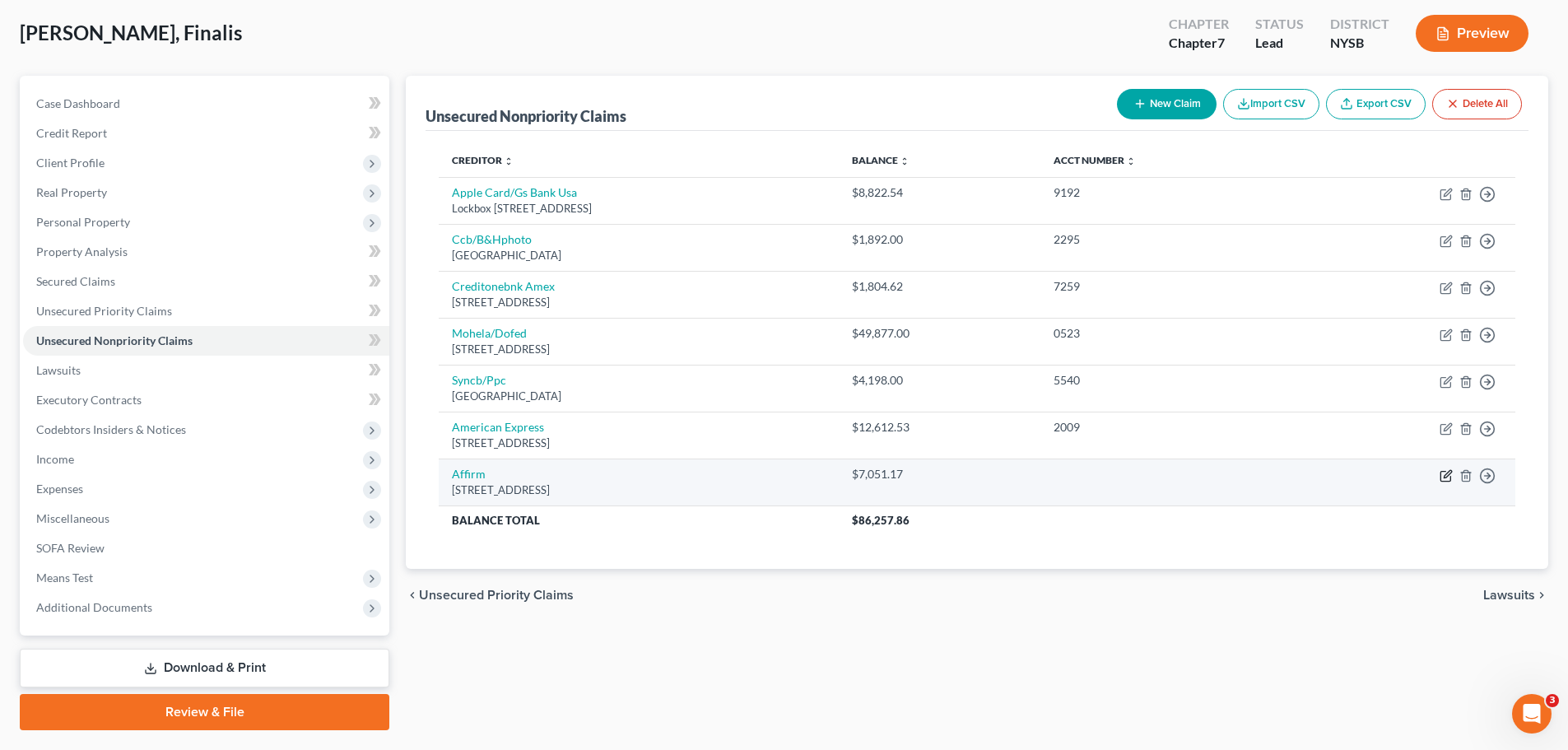
click at [1444, 476] on icon "button" at bounding box center [1445, 476] width 13 height 13
select select "4"
select select "10"
select select "0"
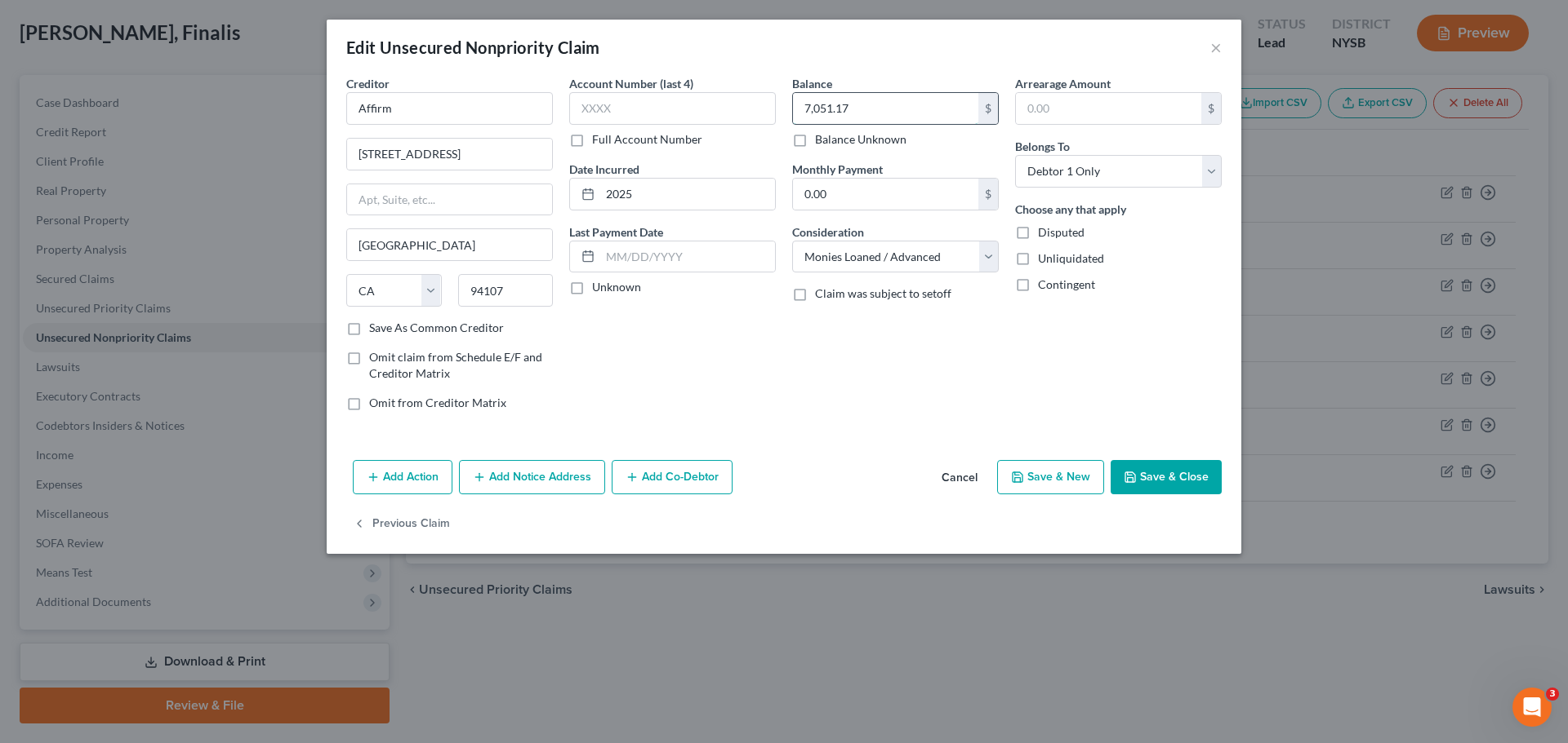
click at [936, 105] on input "7,051.17" at bounding box center [885, 108] width 185 height 31
click at [927, 106] on input "7,051.17" at bounding box center [885, 108] width 185 height 31
drag, startPoint x: 875, startPoint y: 100, endPoint x: 892, endPoint y: 110, distance: 19.7
click at [873, 100] on input "7,051.17" at bounding box center [885, 108] width 185 height 31
type input "7,051.22"
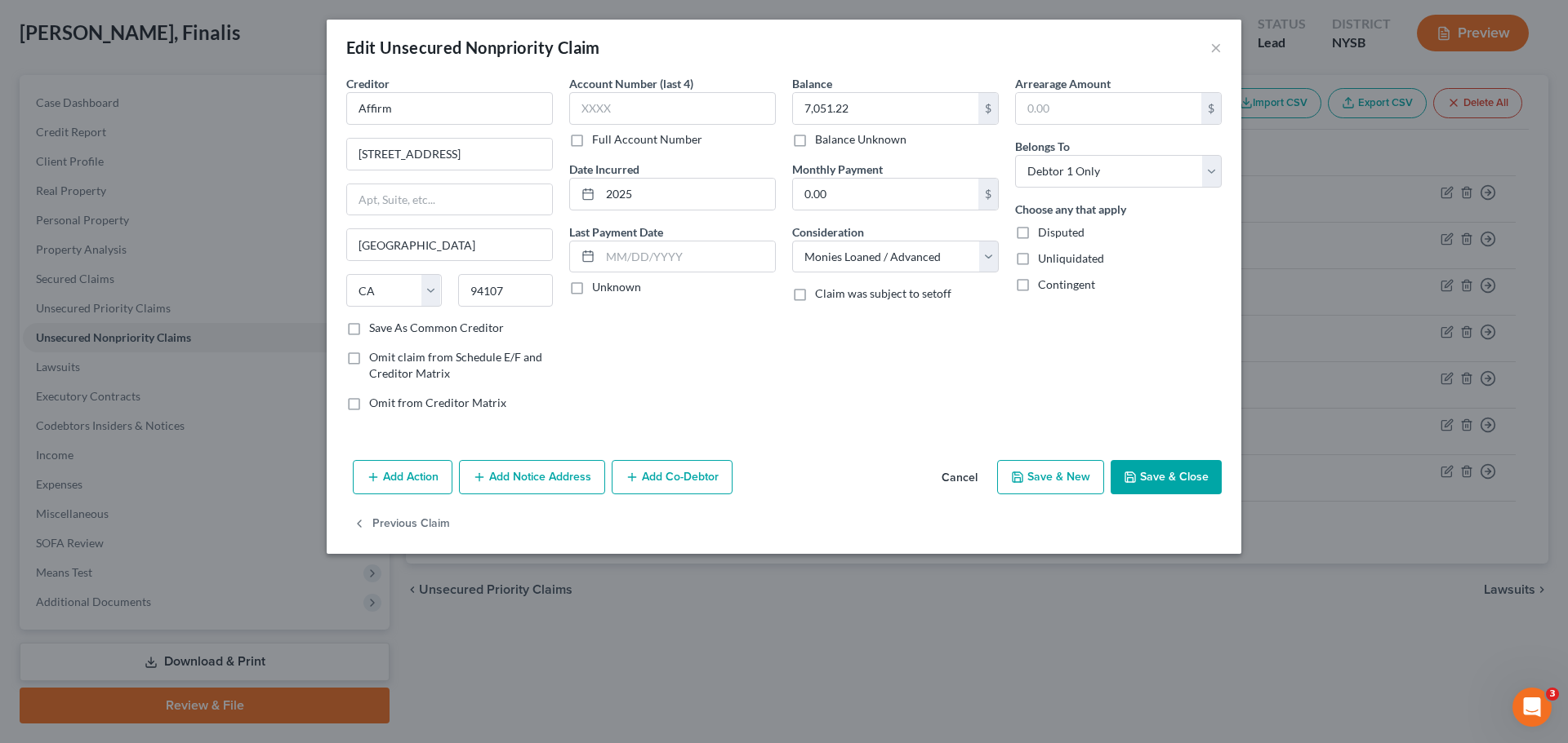
click at [1182, 475] on button "Save & Close" at bounding box center [1165, 477] width 111 height 35
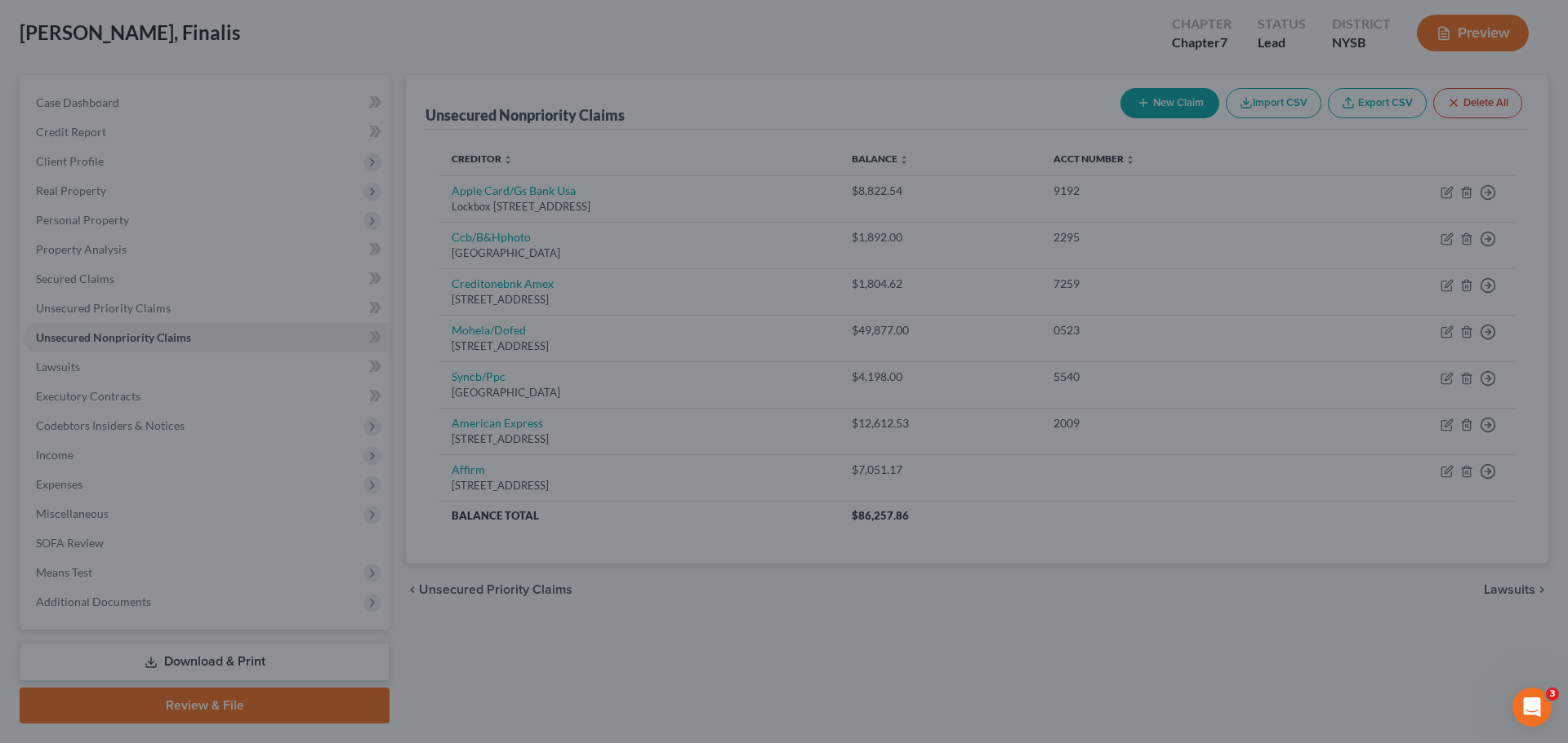
type input "0"
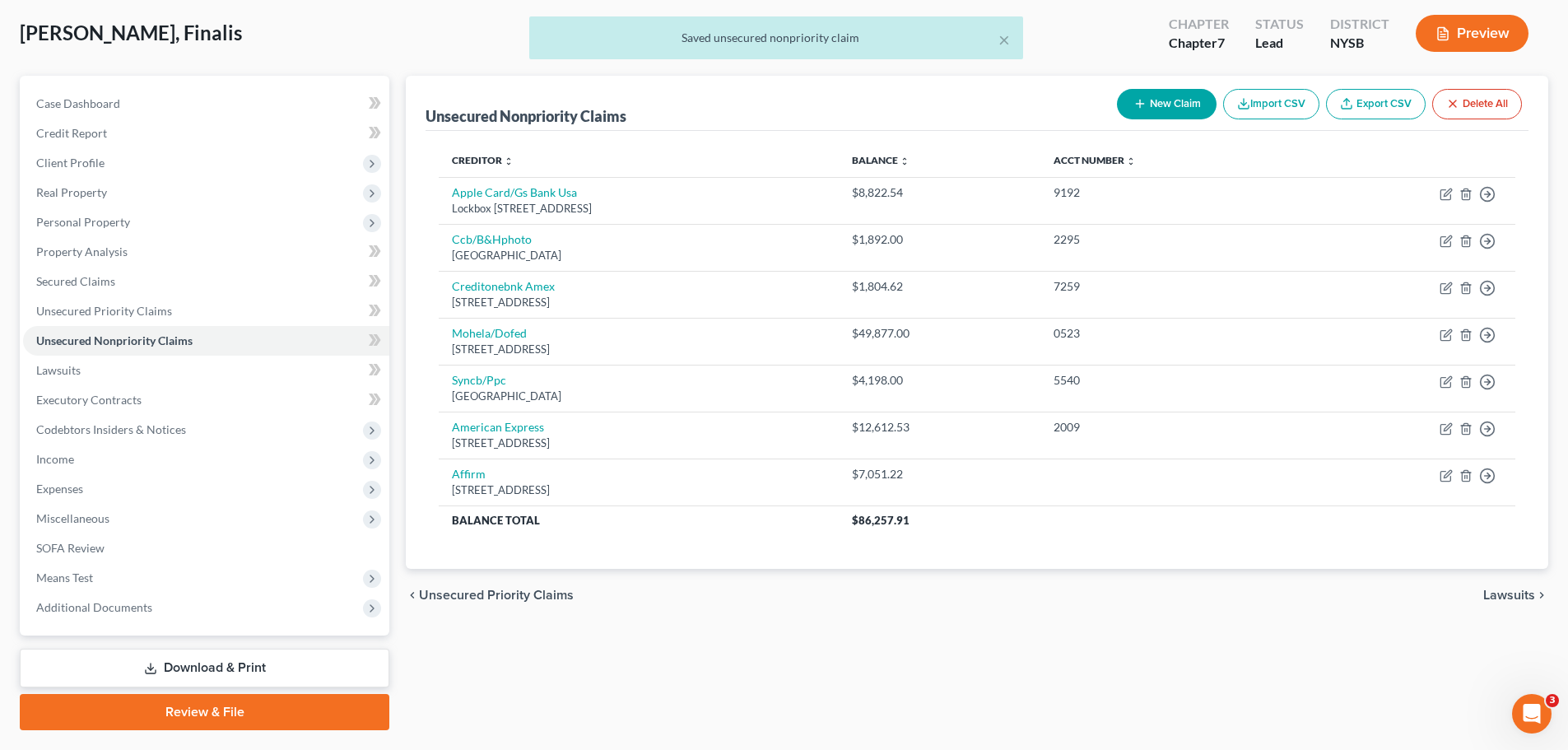
click at [1162, 110] on button "New Claim" at bounding box center [1167, 104] width 100 height 31
select select "0"
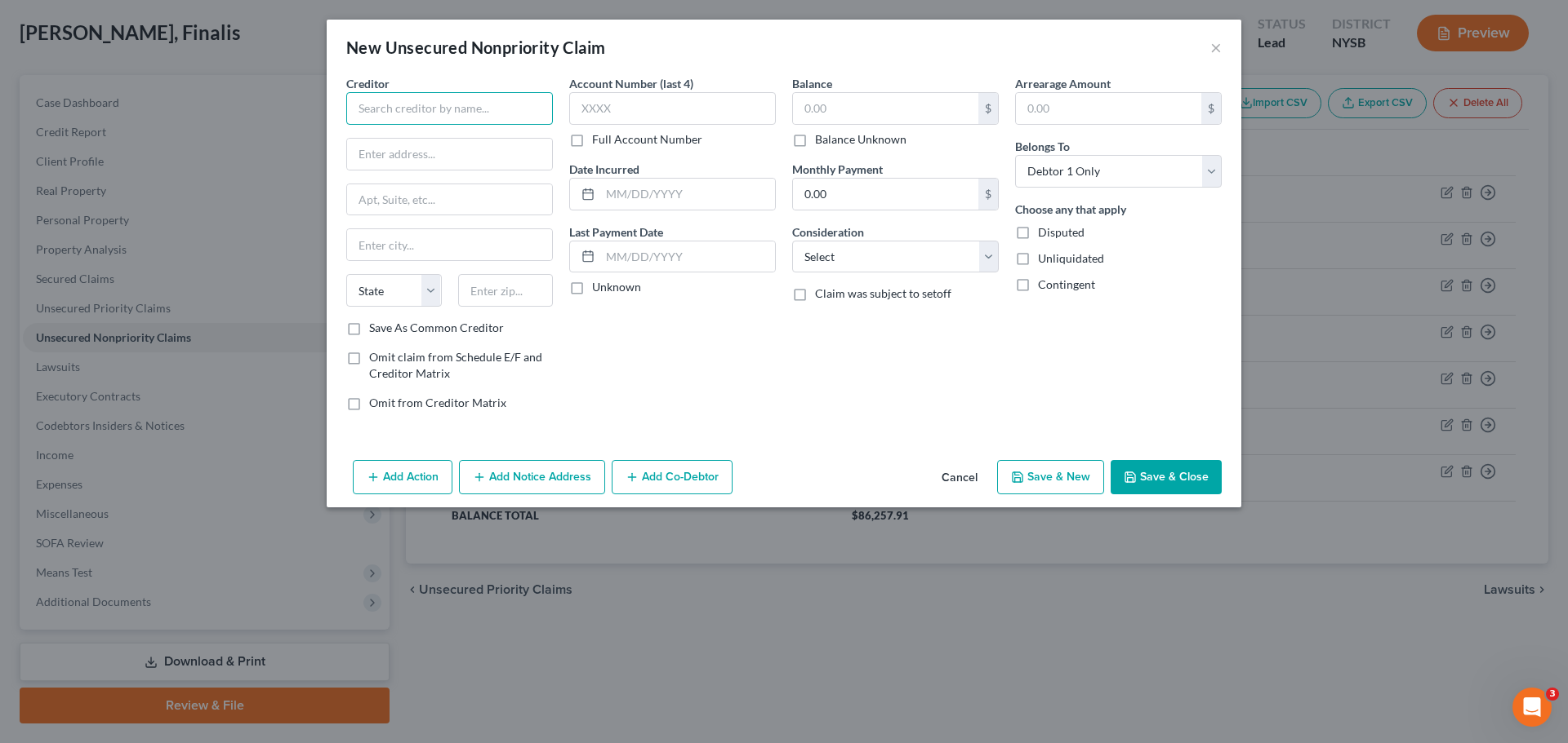
click at [472, 97] on input "text" at bounding box center [449, 108] width 207 height 33
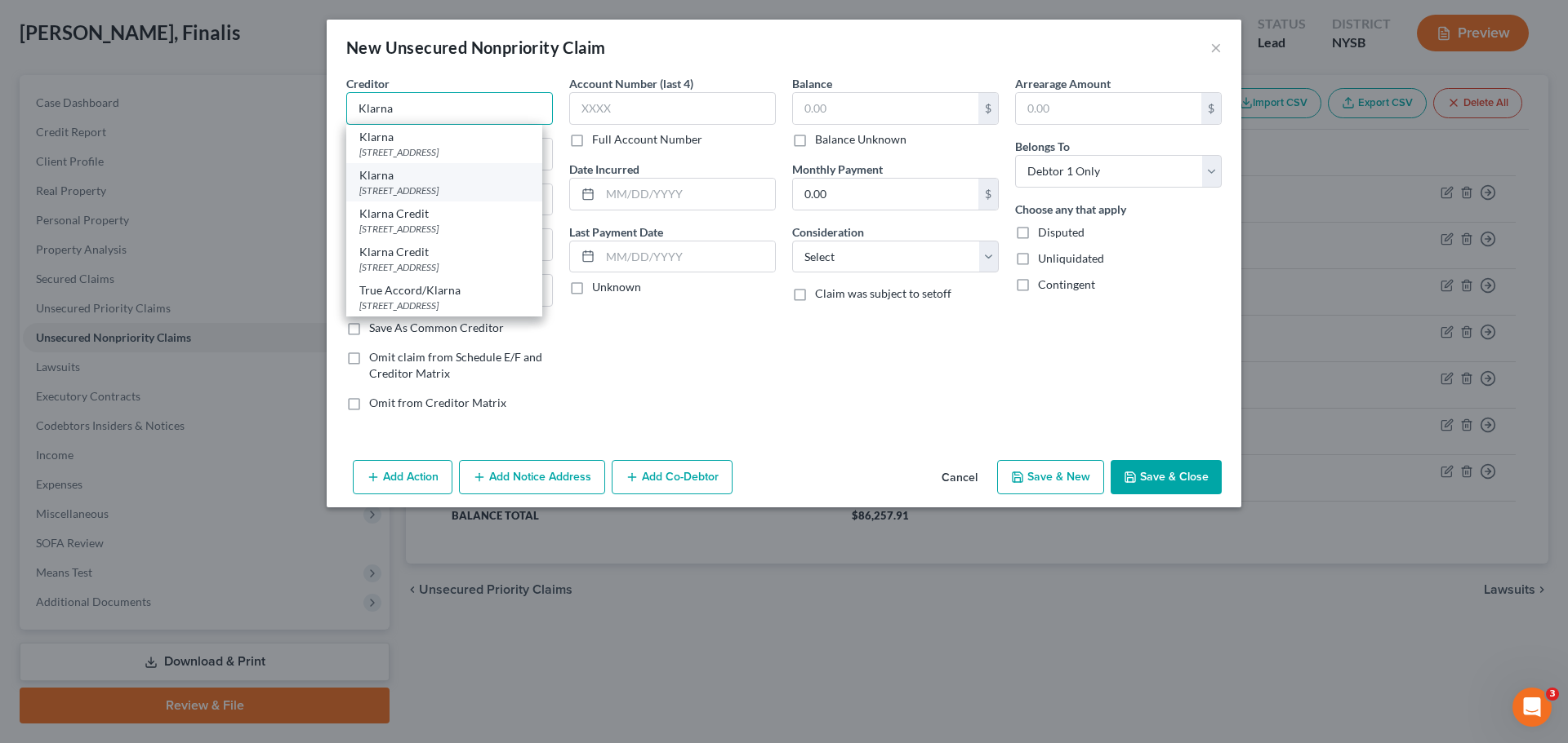
type input "Klarna"
click at [445, 198] on div "[STREET_ADDRESS]" at bounding box center [444, 190] width 170 height 14
type input "PO Box 8116"
type input "Columbus"
select select "36"
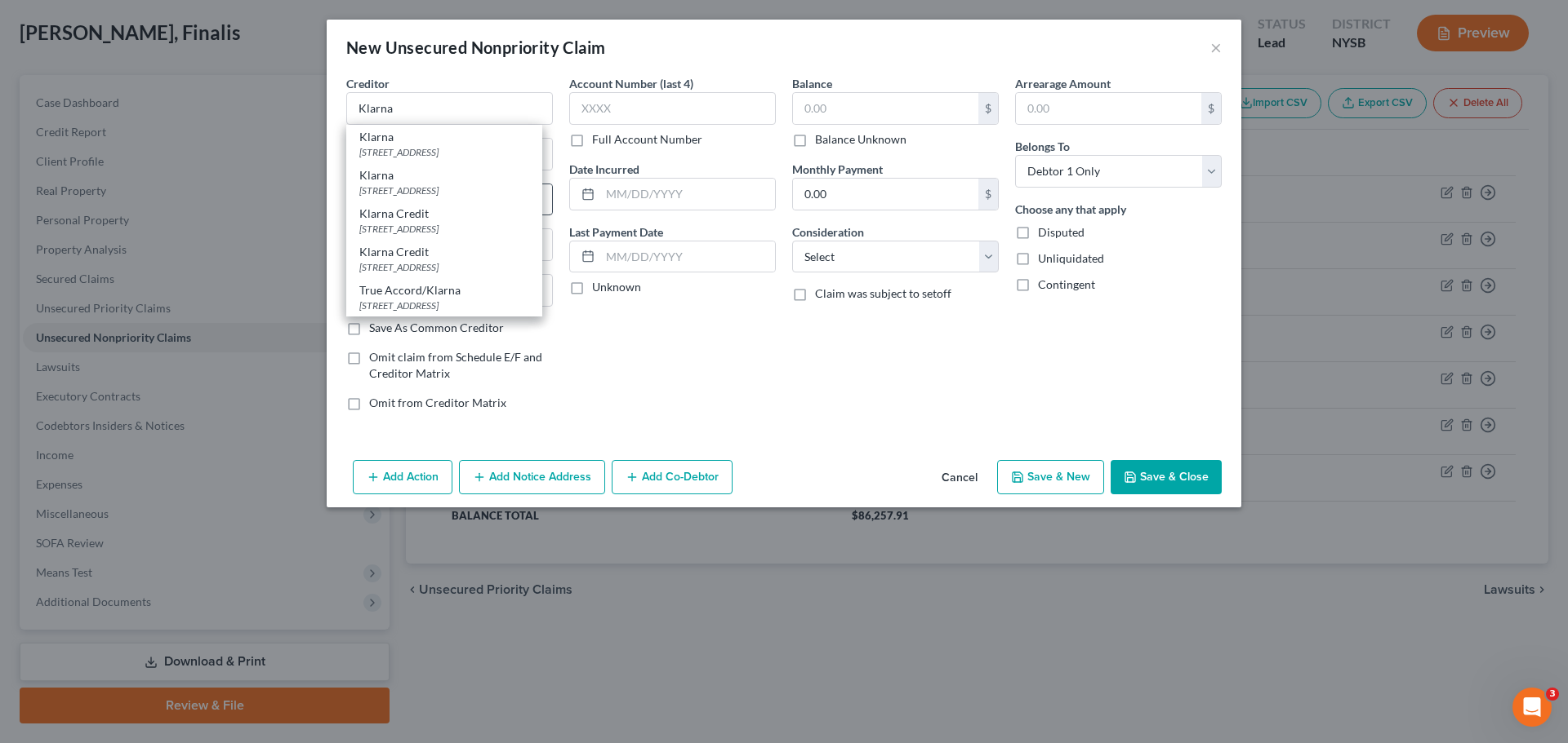
type input "43201"
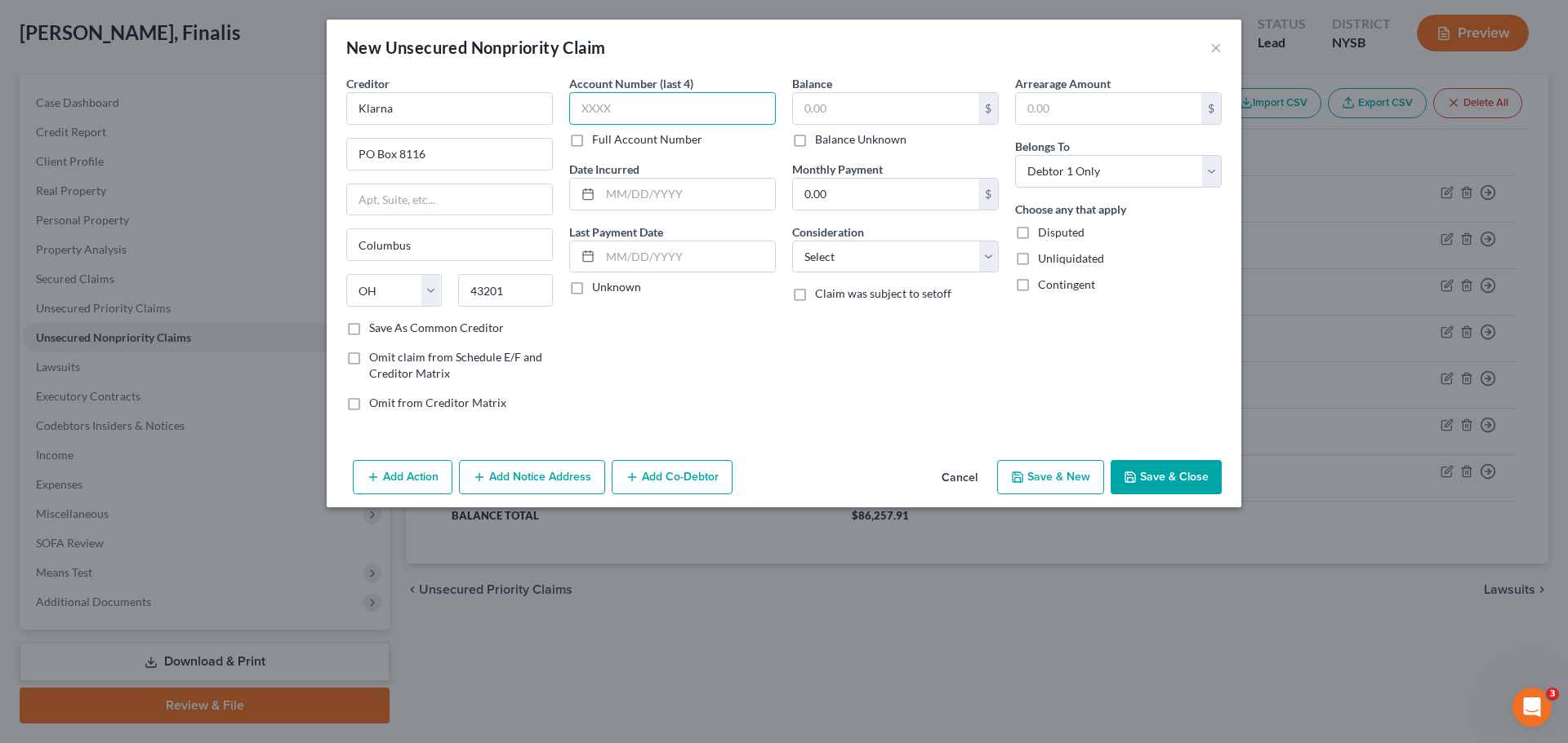
click at [716, 113] on input "text" at bounding box center [672, 108] width 207 height 33
click at [675, 190] on input "text" at bounding box center [687, 194] width 175 height 31
click at [917, 258] on select "Select Cable / Satellite Services Collection Agency Credit Card Debt Debt Couns…" at bounding box center [896, 257] width 207 height 33
select select "10"
click at [792, 241] on select "Select Cable / Satellite Services Collection Agency Credit Card Debt Debt Couns…" at bounding box center [896, 257] width 207 height 33
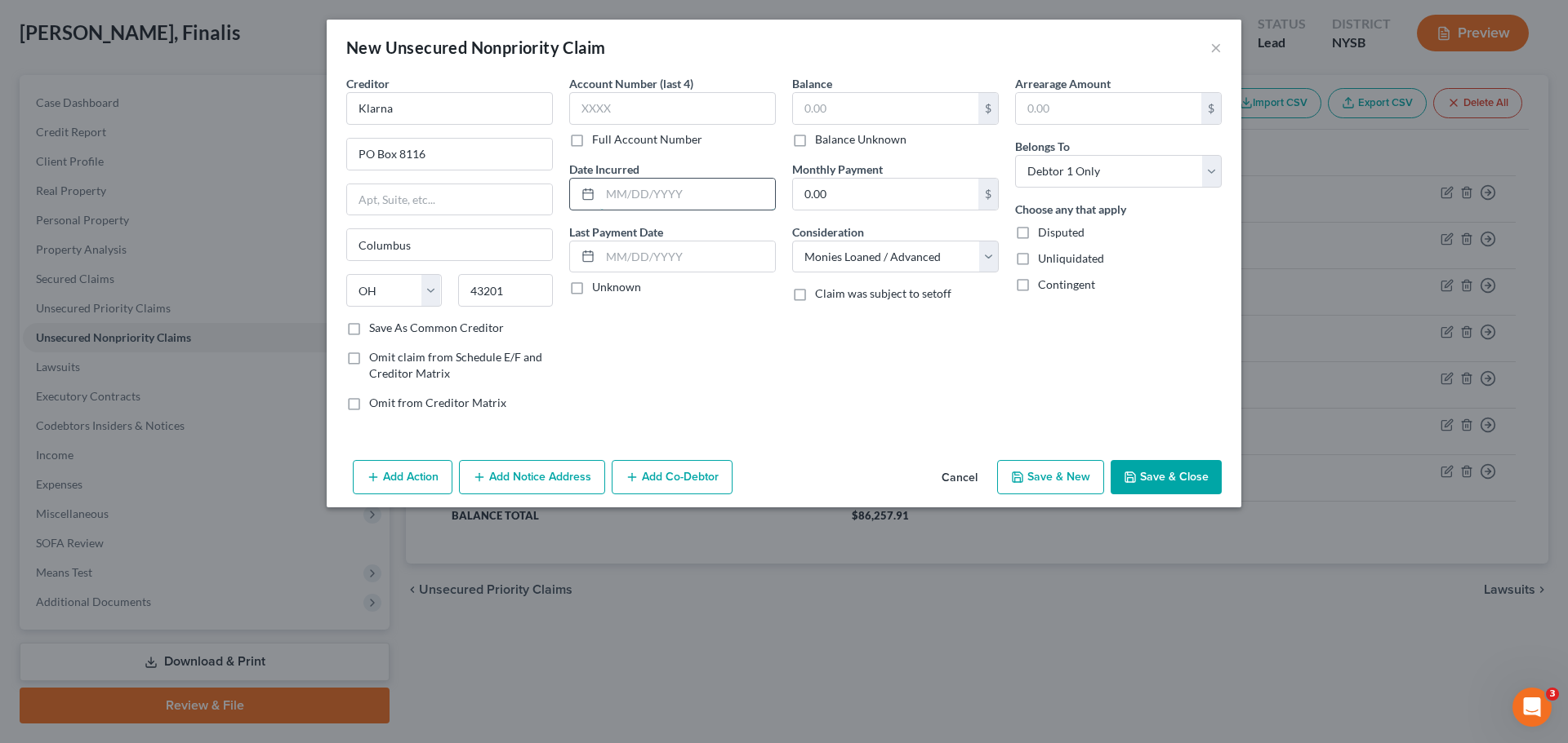
click at [705, 190] on input "text" at bounding box center [687, 194] width 175 height 31
type input "2025"
click at [903, 108] on input "text" at bounding box center [885, 108] width 185 height 31
type input "2,681.82"
click at [1179, 478] on button "Save & Close" at bounding box center [1165, 477] width 111 height 35
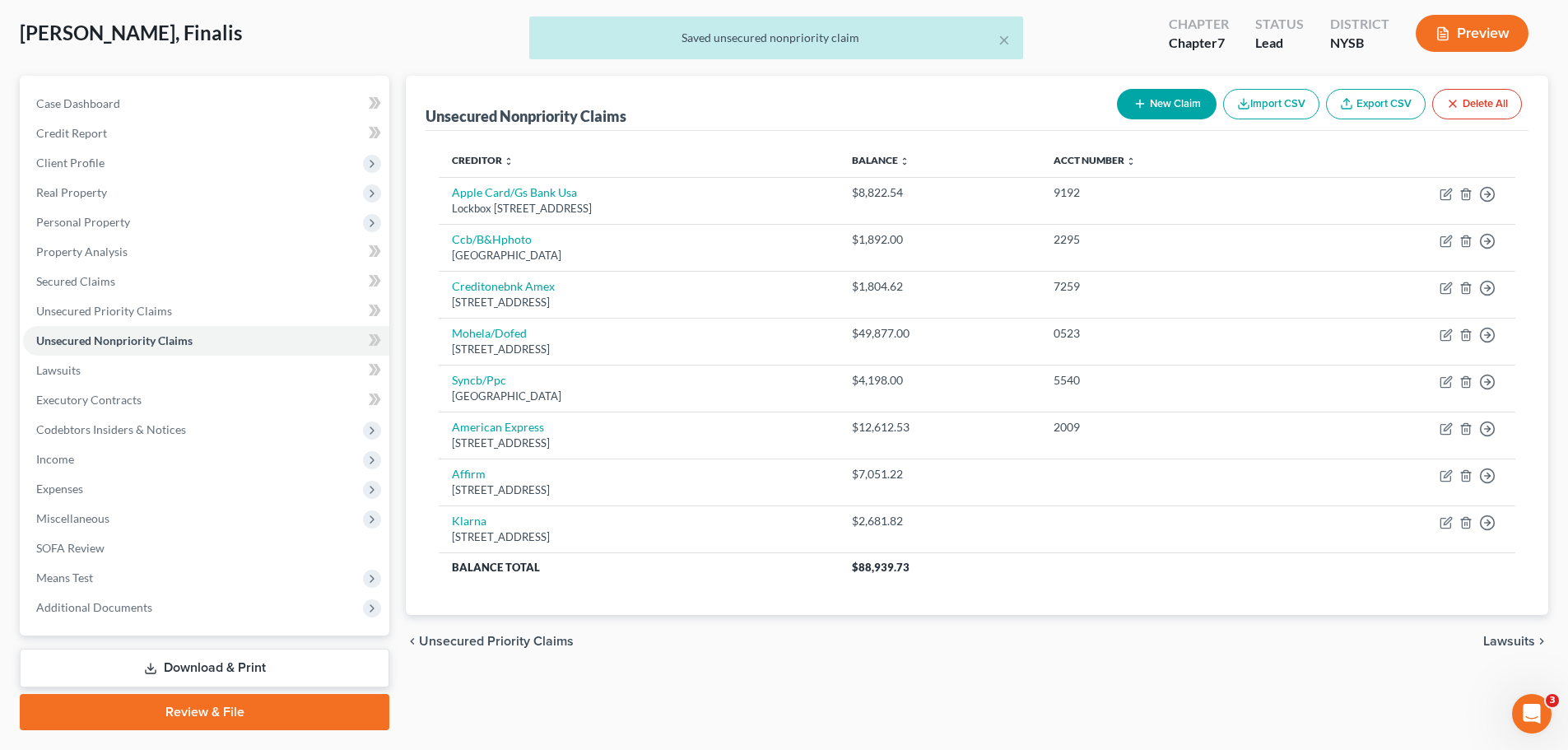
click at [1164, 116] on button "New Claim" at bounding box center [1167, 104] width 100 height 31
select select "0"
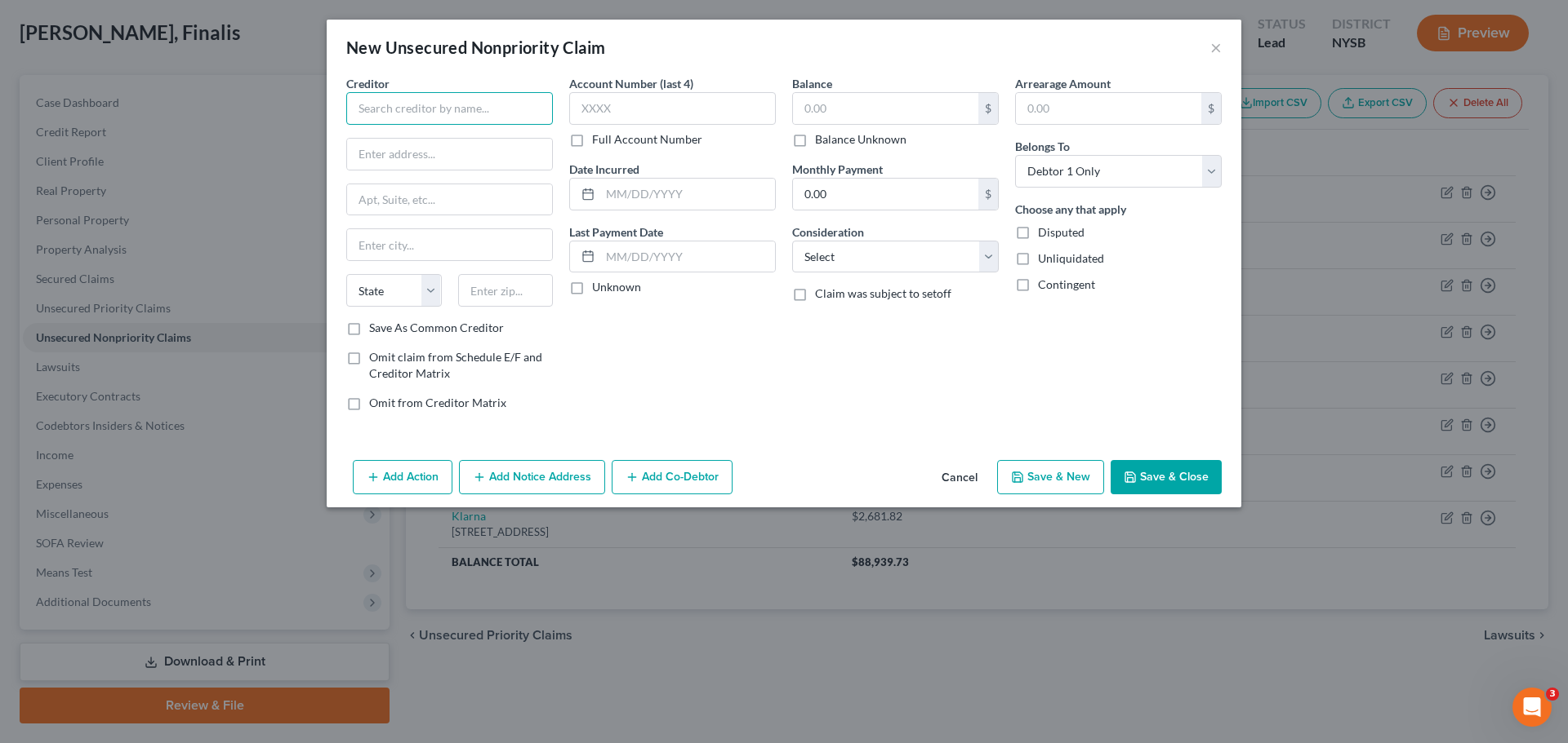
click at [422, 101] on input "text" at bounding box center [449, 108] width 207 height 33
click at [974, 480] on button "Cancel" at bounding box center [959, 478] width 62 height 33
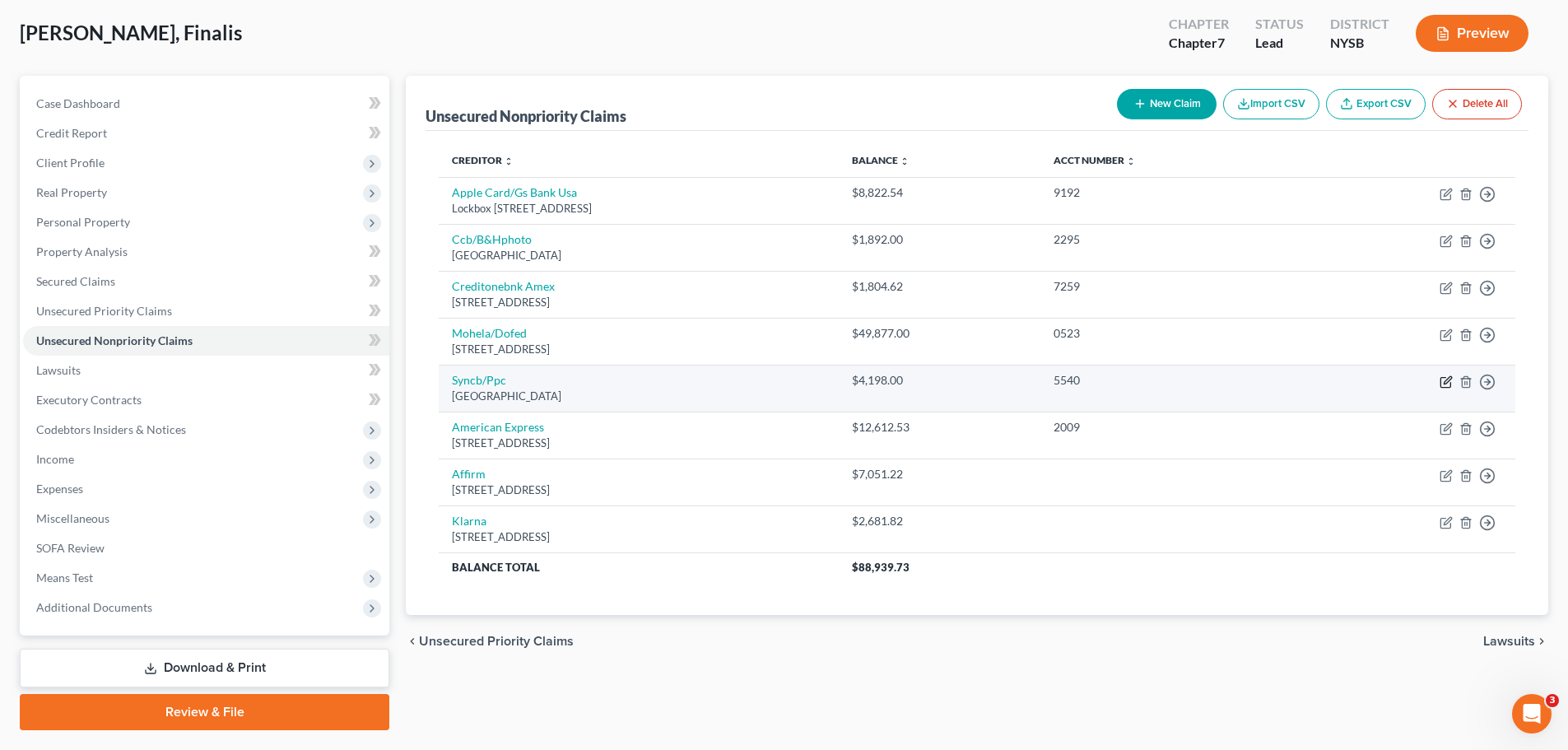
click at [1445, 381] on icon "button" at bounding box center [1445, 382] width 13 height 13
select select "39"
select select "2"
select select "0"
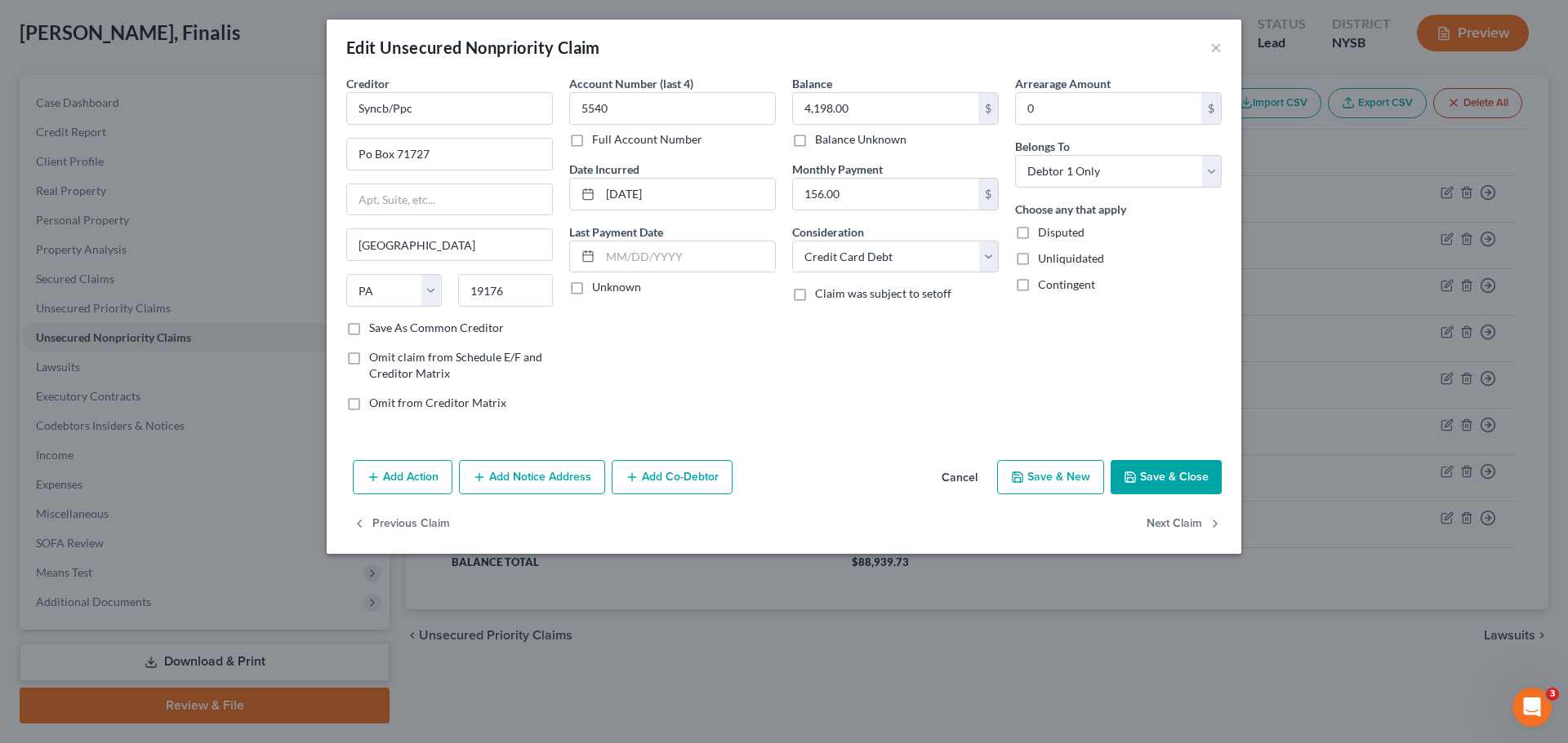
click at [1179, 479] on button "Save & Close" at bounding box center [1165, 477] width 111 height 35
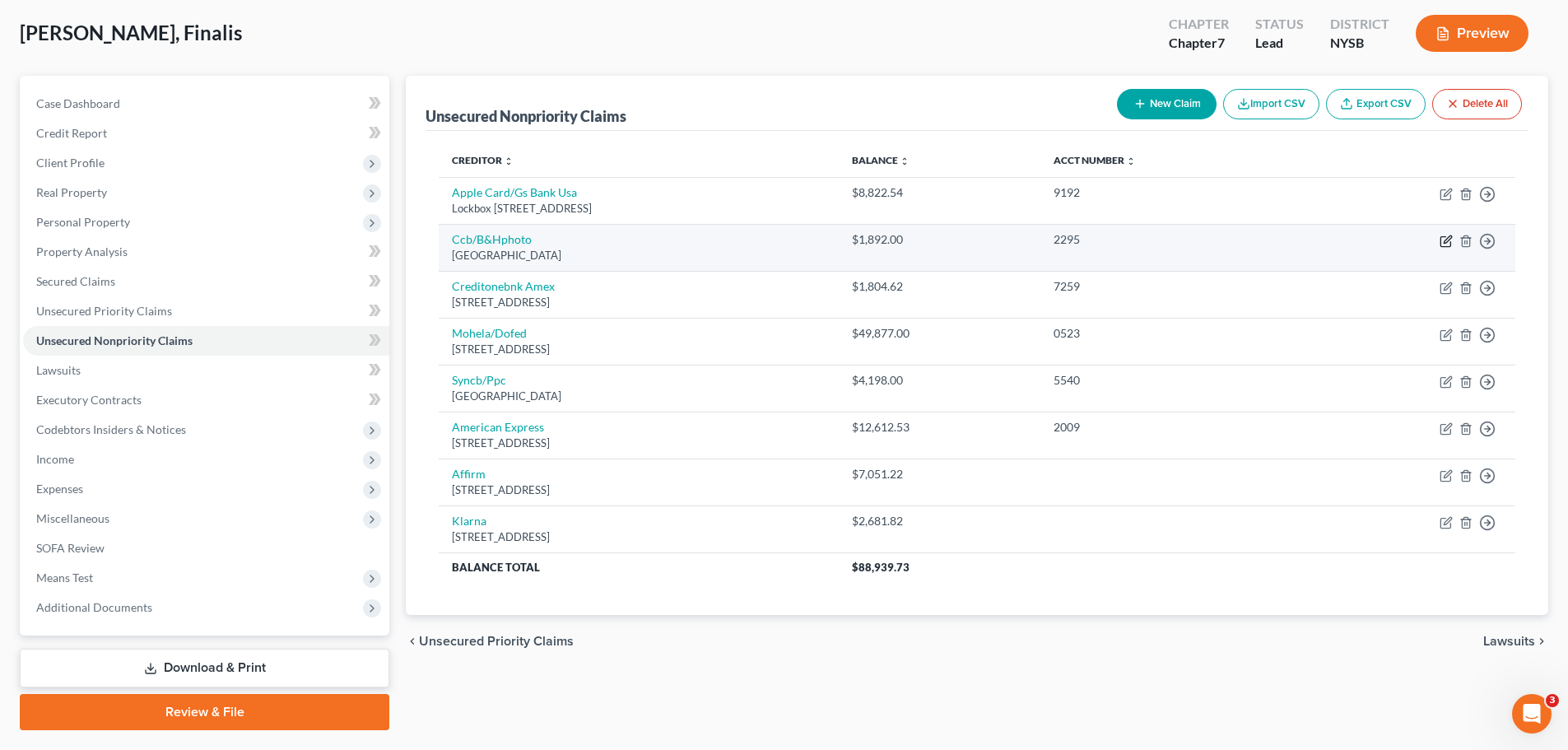
click at [1444, 241] on icon "button" at bounding box center [1445, 240] width 13 height 13
select select "36"
select select "2"
select select "0"
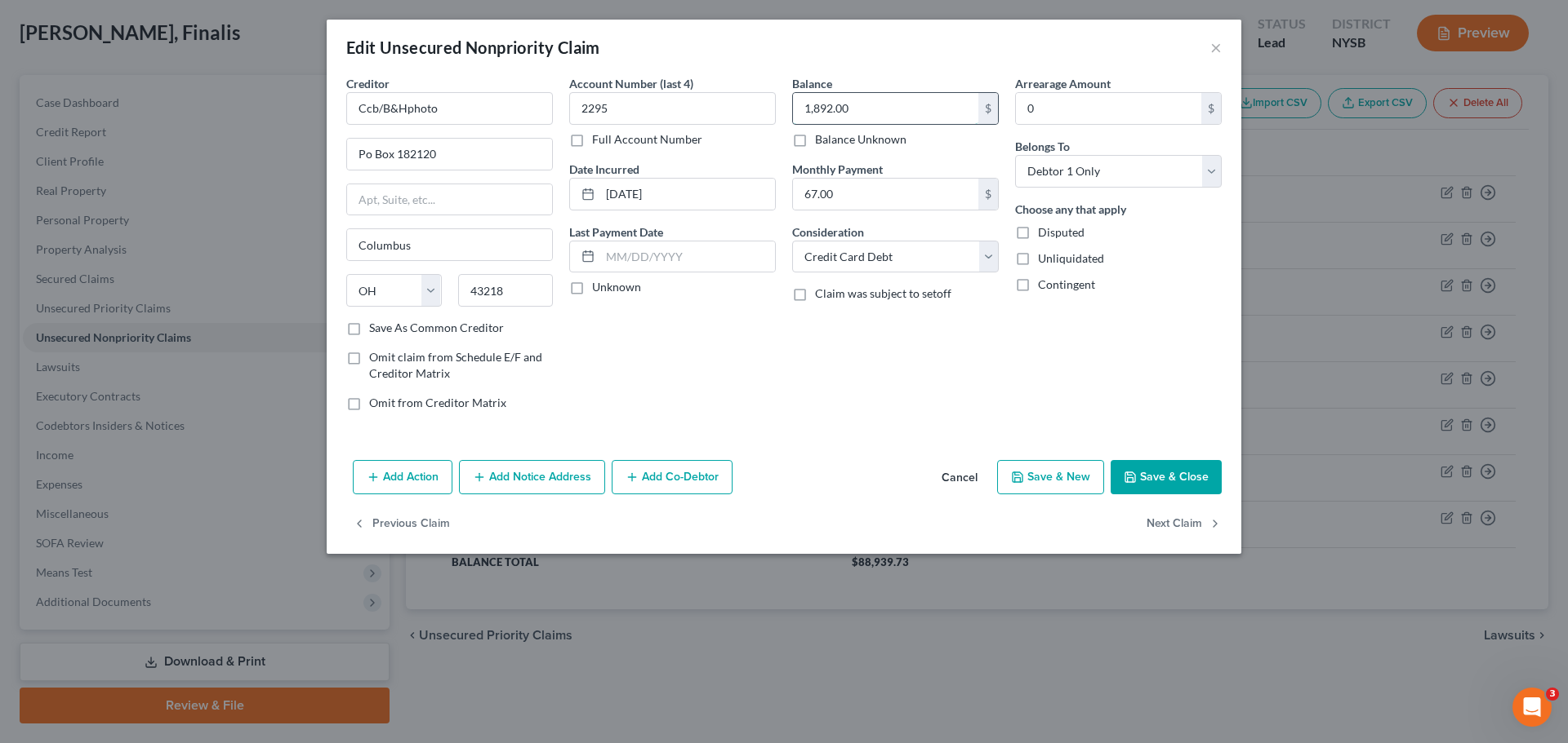
click at [910, 106] on input "1,892.00" at bounding box center [885, 108] width 185 height 31
type input "1,892.83"
click at [1169, 483] on button "Save & Close" at bounding box center [1165, 477] width 111 height 35
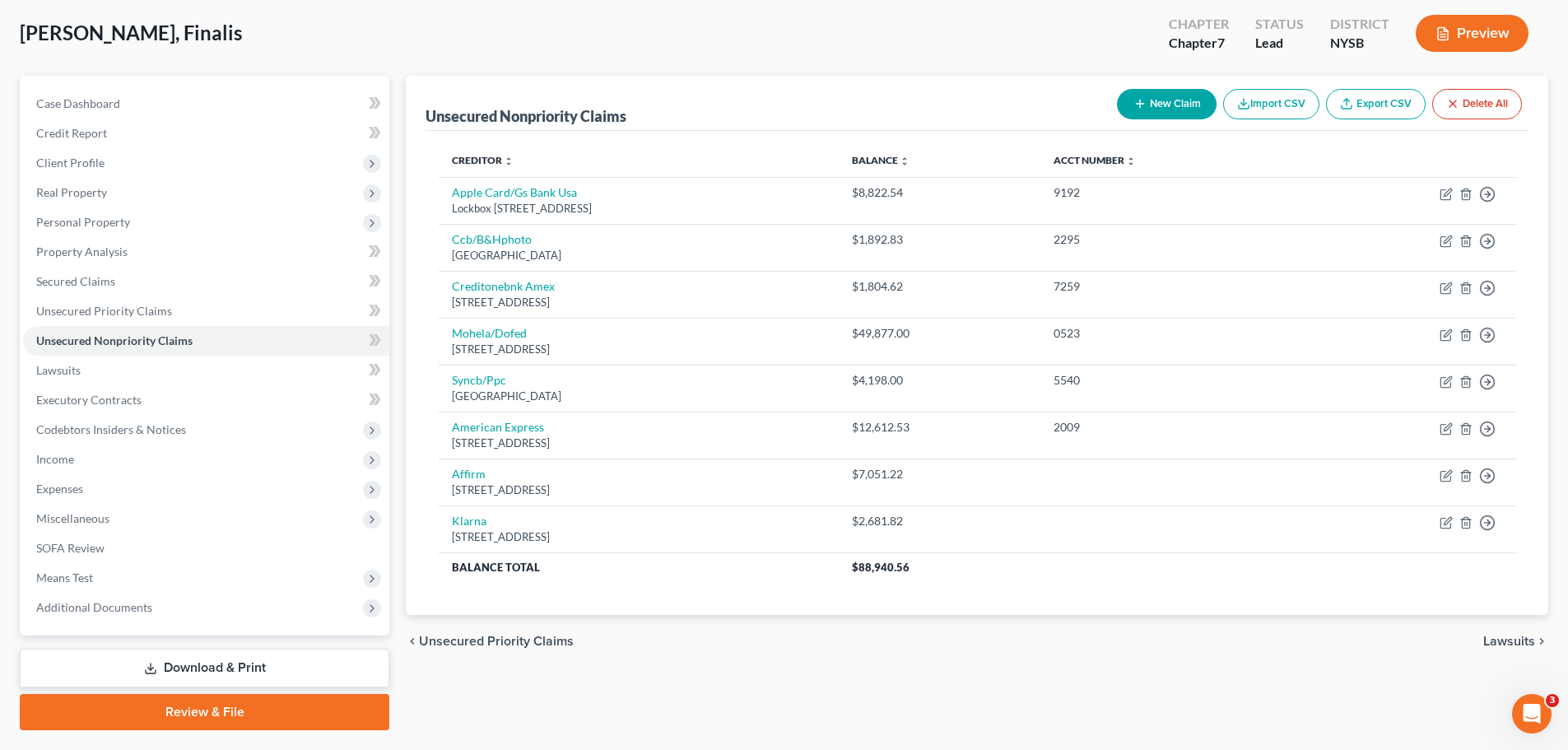
drag, startPoint x: 1163, startPoint y: 106, endPoint x: 1154, endPoint y: 112, distance: 10.8
click at [1154, 112] on button "New Claim" at bounding box center [1167, 104] width 100 height 31
select select "0"
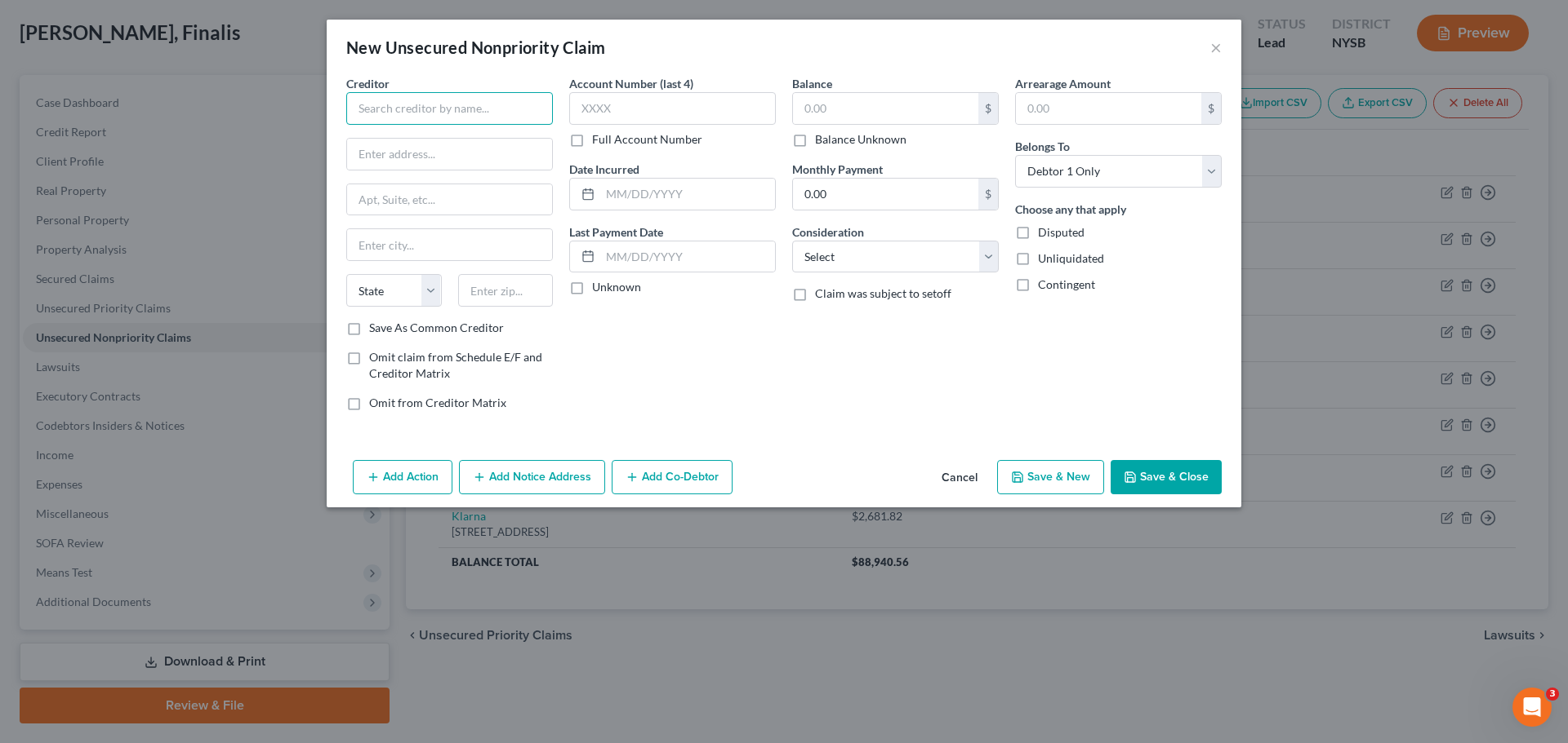
click at [434, 103] on input "text" at bounding box center [449, 108] width 207 height 33
click at [444, 155] on input "text" at bounding box center [449, 154] width 205 height 31
click at [476, 105] on input "Ready Capital" at bounding box center [449, 108] width 207 height 33
click at [493, 102] on input "Ready Capital" at bounding box center [449, 108] width 207 height 33
type input "Ready Capital"
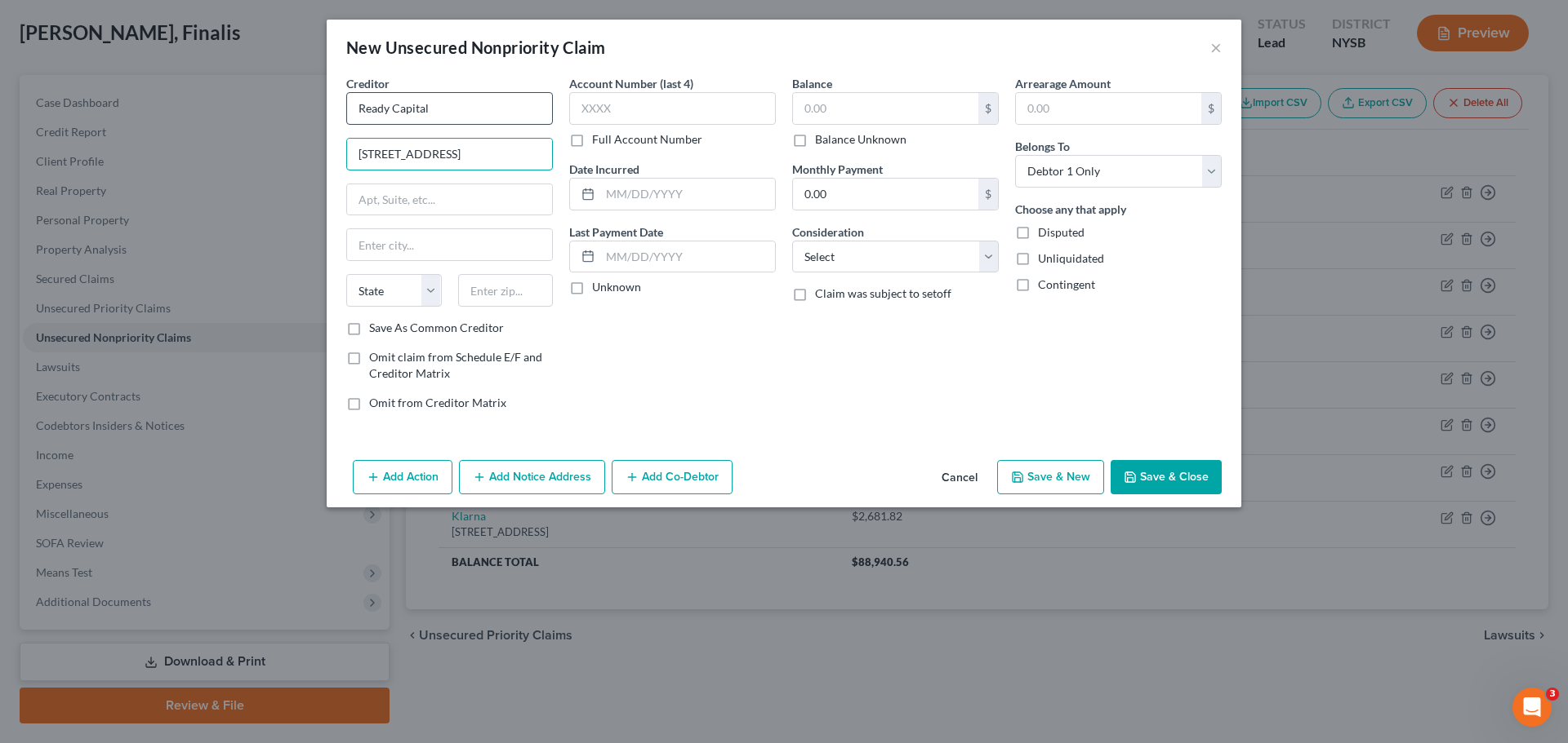
type input "[STREET_ADDRESS]"
type input "Suite 700"
type input "33301"
type input "[GEOGRAPHIC_DATA]"
select select "9"
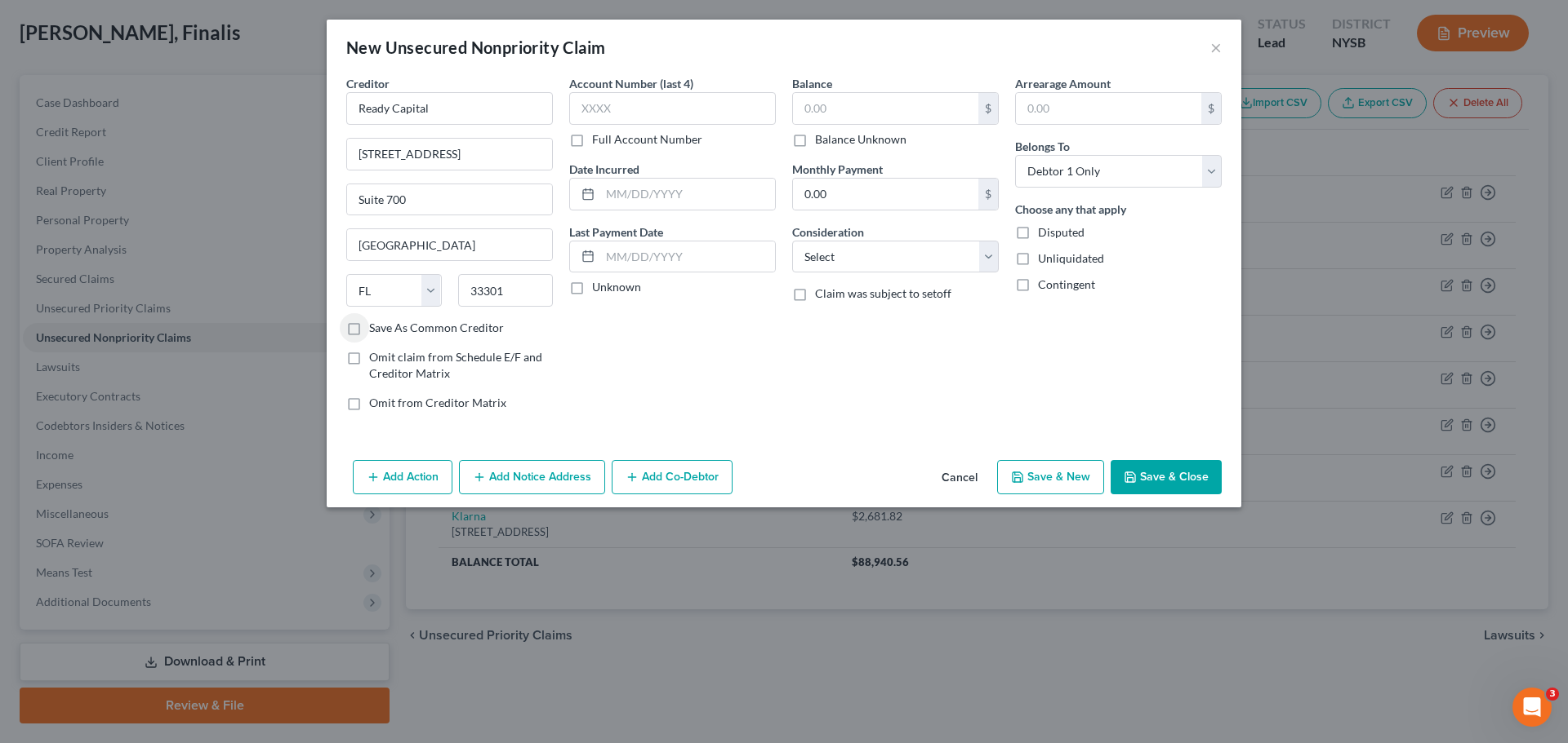
click at [369, 333] on label "Save As Common Creditor" at bounding box center [436, 328] width 134 height 16
click at [376, 330] on input "Save As Common Creditor" at bounding box center [381, 325] width 11 height 11
click at [878, 258] on select "Select Cable / Satellite Services Collection Agency Credit Card Debt Debt Couns…" at bounding box center [896, 257] width 207 height 33
click at [792, 241] on select "Select Cable / Satellite Services Collection Agency Credit Card Debt Debt Couns…" at bounding box center [896, 257] width 207 height 33
click at [673, 110] on input "text" at bounding box center [672, 108] width 207 height 33
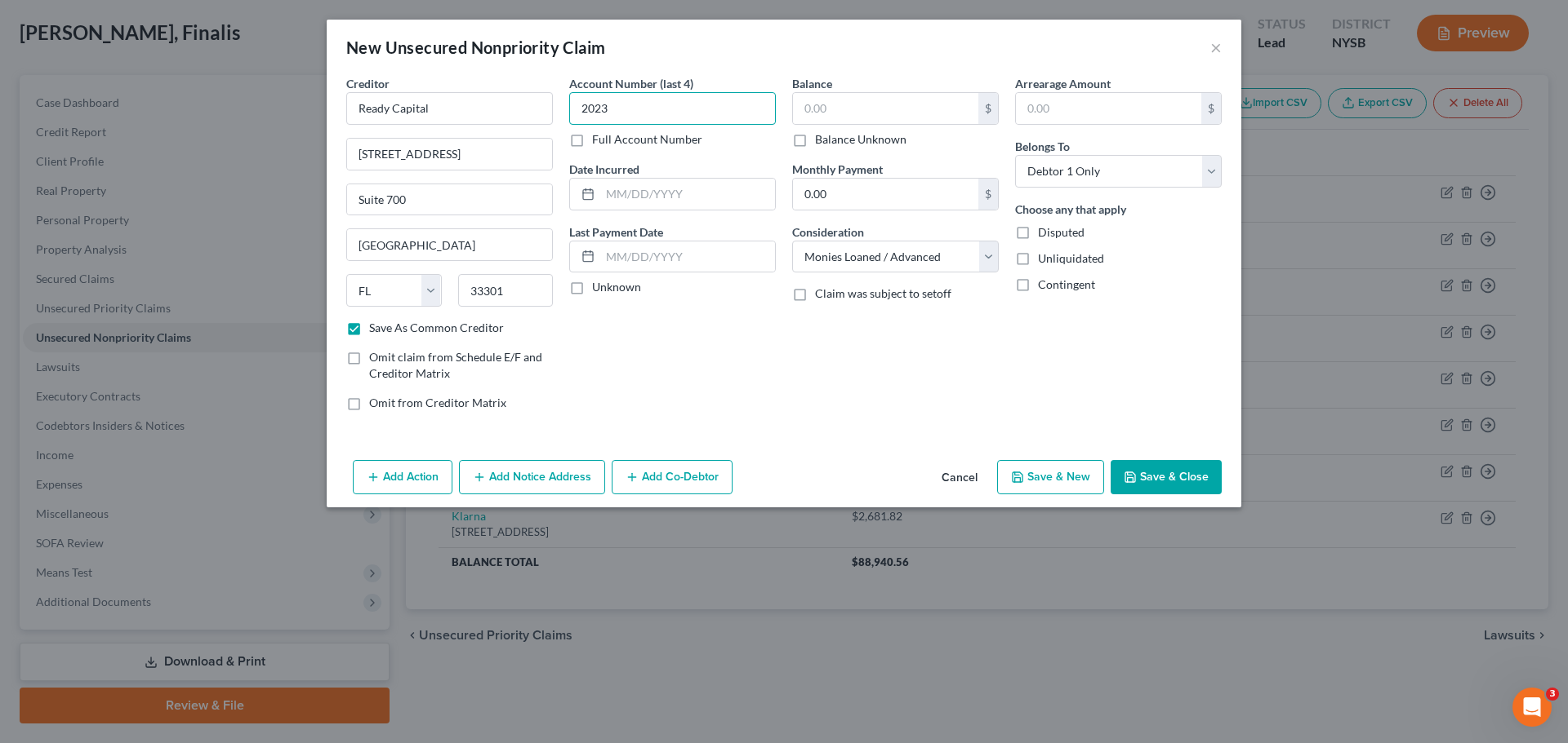
drag, startPoint x: 663, startPoint y: 110, endPoint x: 645, endPoint y: 106, distance: 18.4
click at [662, 110] on input "2023" at bounding box center [672, 108] width 207 height 33
click at [658, 198] on input "text" at bounding box center [687, 194] width 175 height 31
drag, startPoint x: 1133, startPoint y: 171, endPoint x: 1128, endPoint y: 182, distance: 12.1
click at [1134, 175] on select "Select Debtor 1 Only Debtor 2 Only Debtor 1 And Debtor 2 Only At Least One Of T…" at bounding box center [1118, 171] width 207 height 33
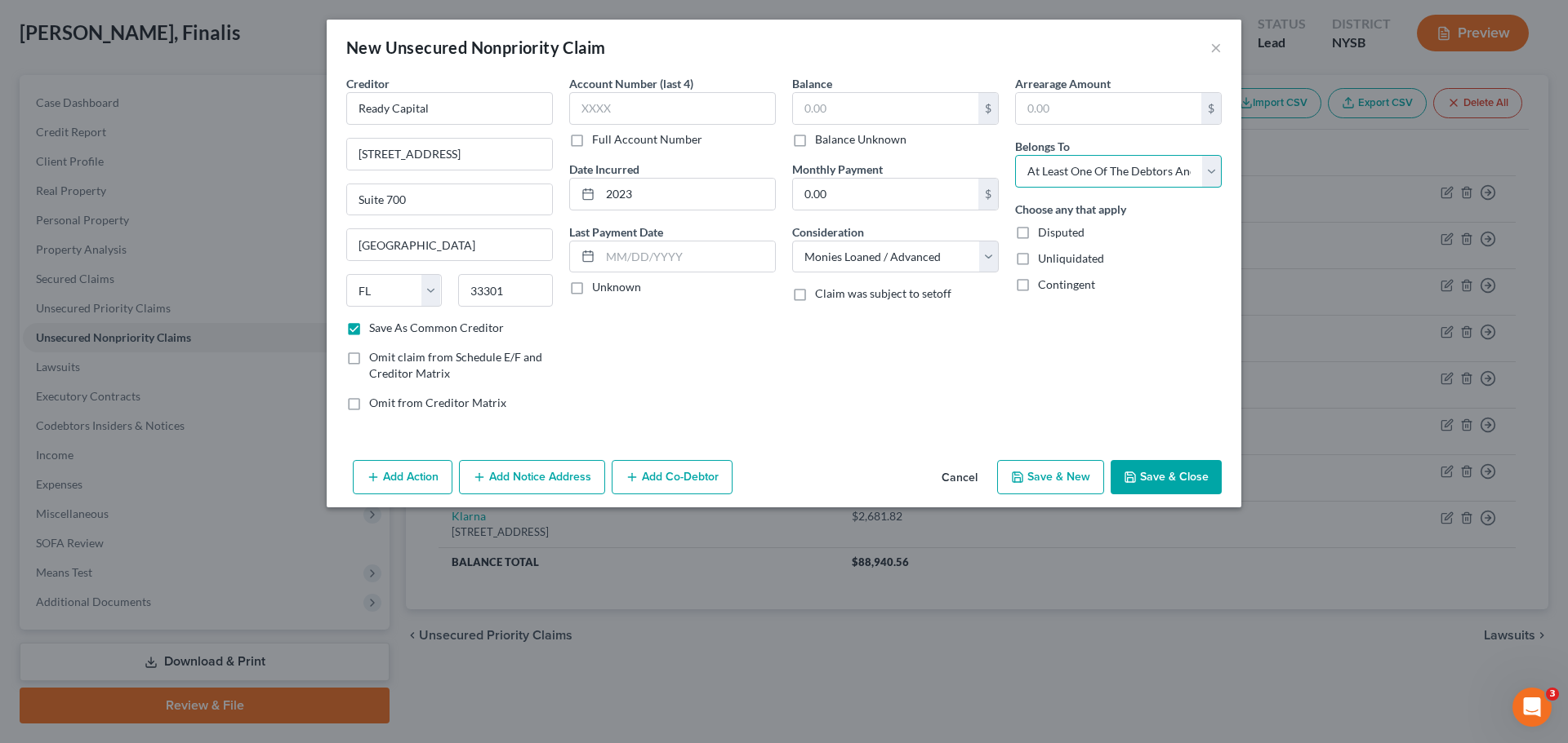
click at [1015, 155] on select "Select Debtor 1 Only Debtor 2 Only Debtor 1 And Debtor 2 Only At Least One Of T…" at bounding box center [1118, 171] width 207 height 33
click at [659, 482] on button "Add Co-Debtor" at bounding box center [672, 477] width 121 height 35
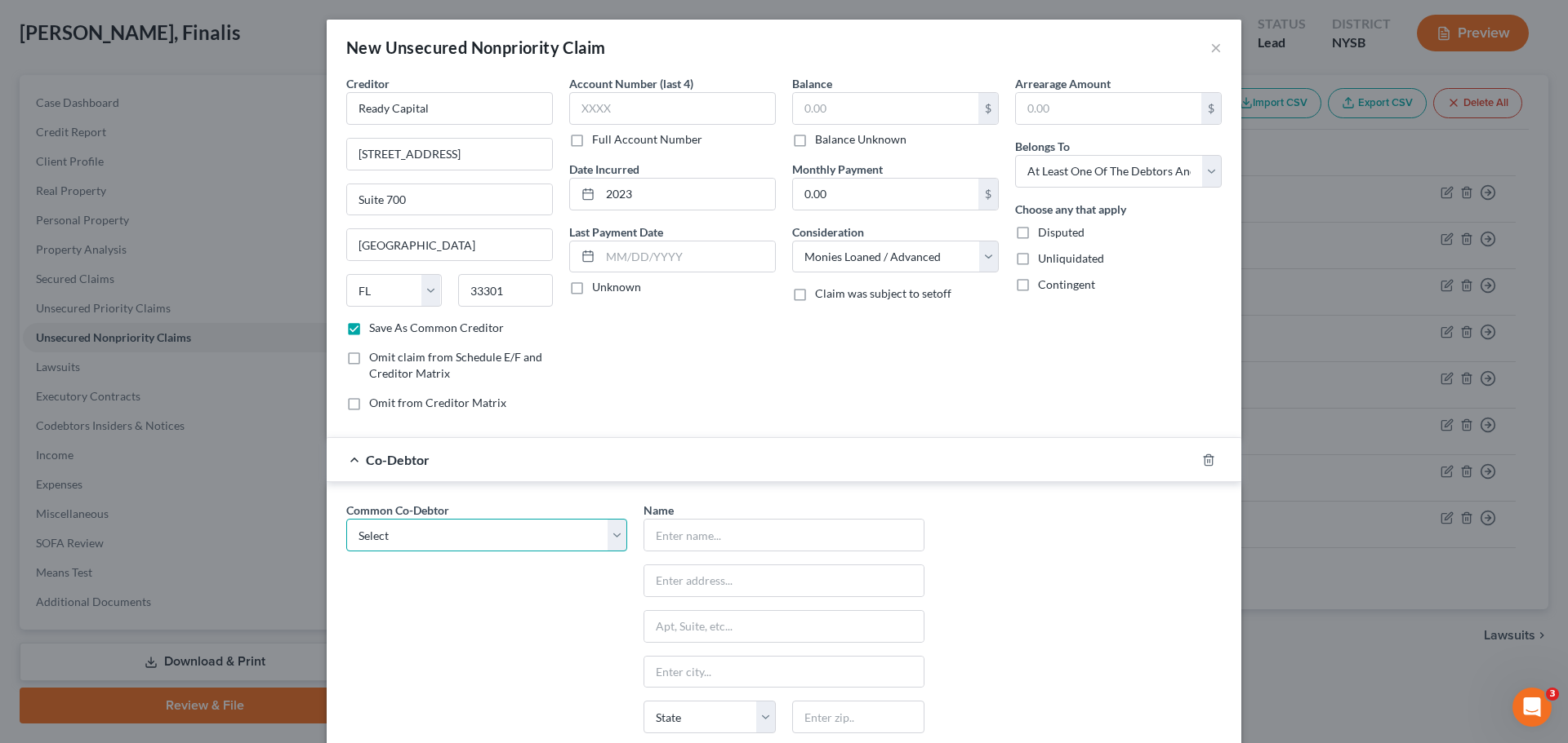
click at [445, 539] on select "Select Finalis [PERSON_NAME] LLC" at bounding box center [487, 535] width 280 height 33
click at [346, 519] on select "Select Finalis [PERSON_NAME] LLC" at bounding box center [487, 535] width 280 height 33
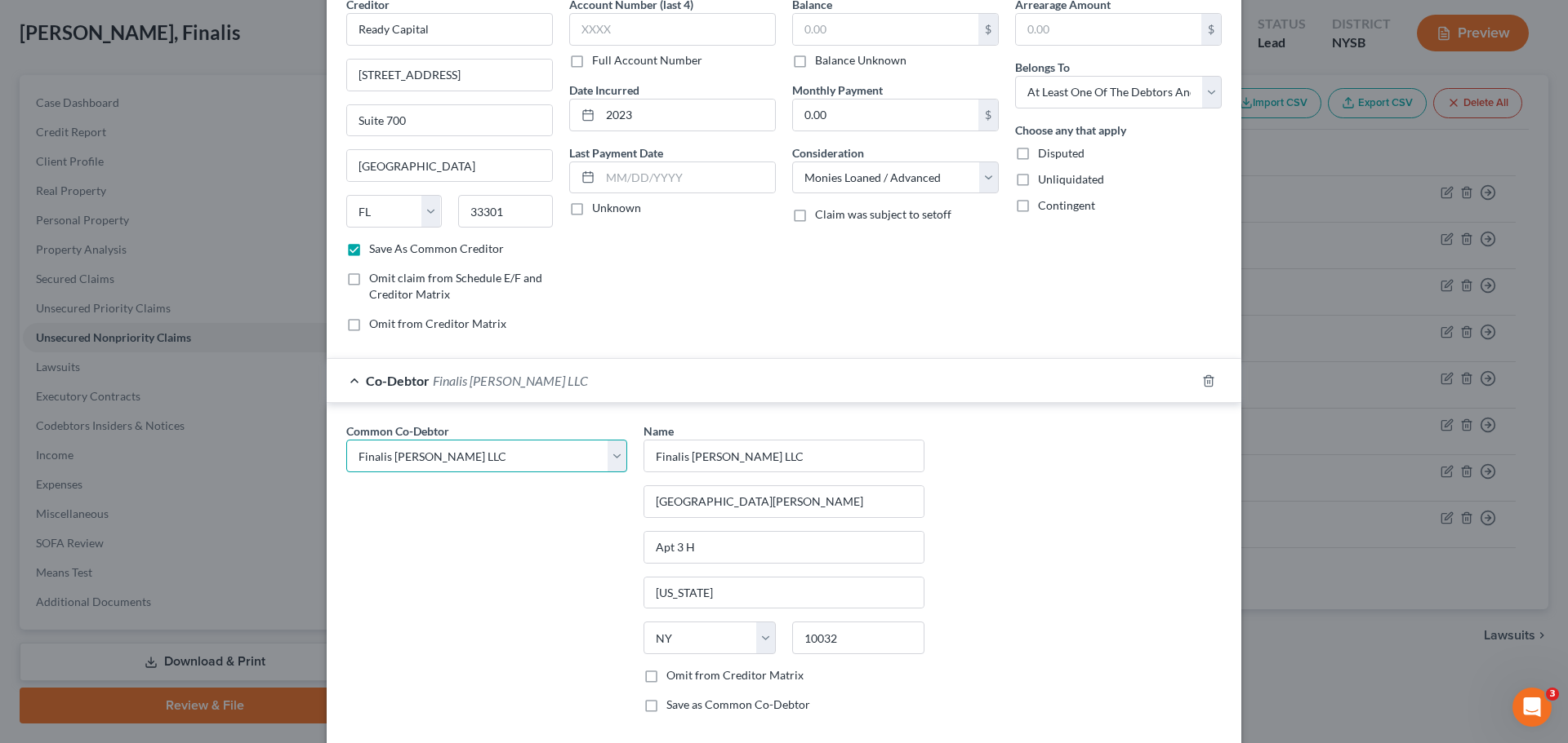
scroll to position [0, 0]
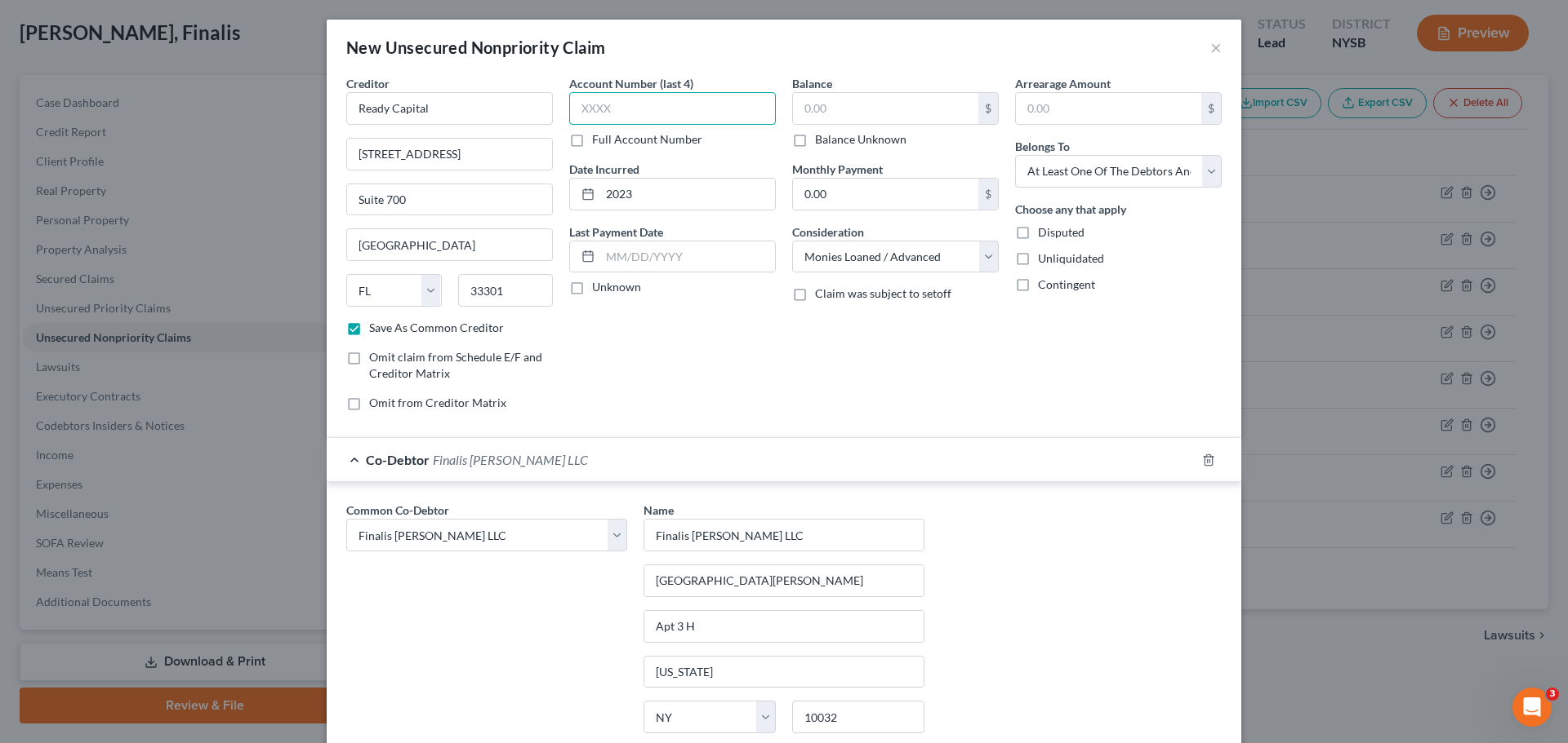
click at [705, 101] on input "text" at bounding box center [672, 108] width 207 height 33
click at [868, 104] on input "text" at bounding box center [885, 108] width 185 height 31
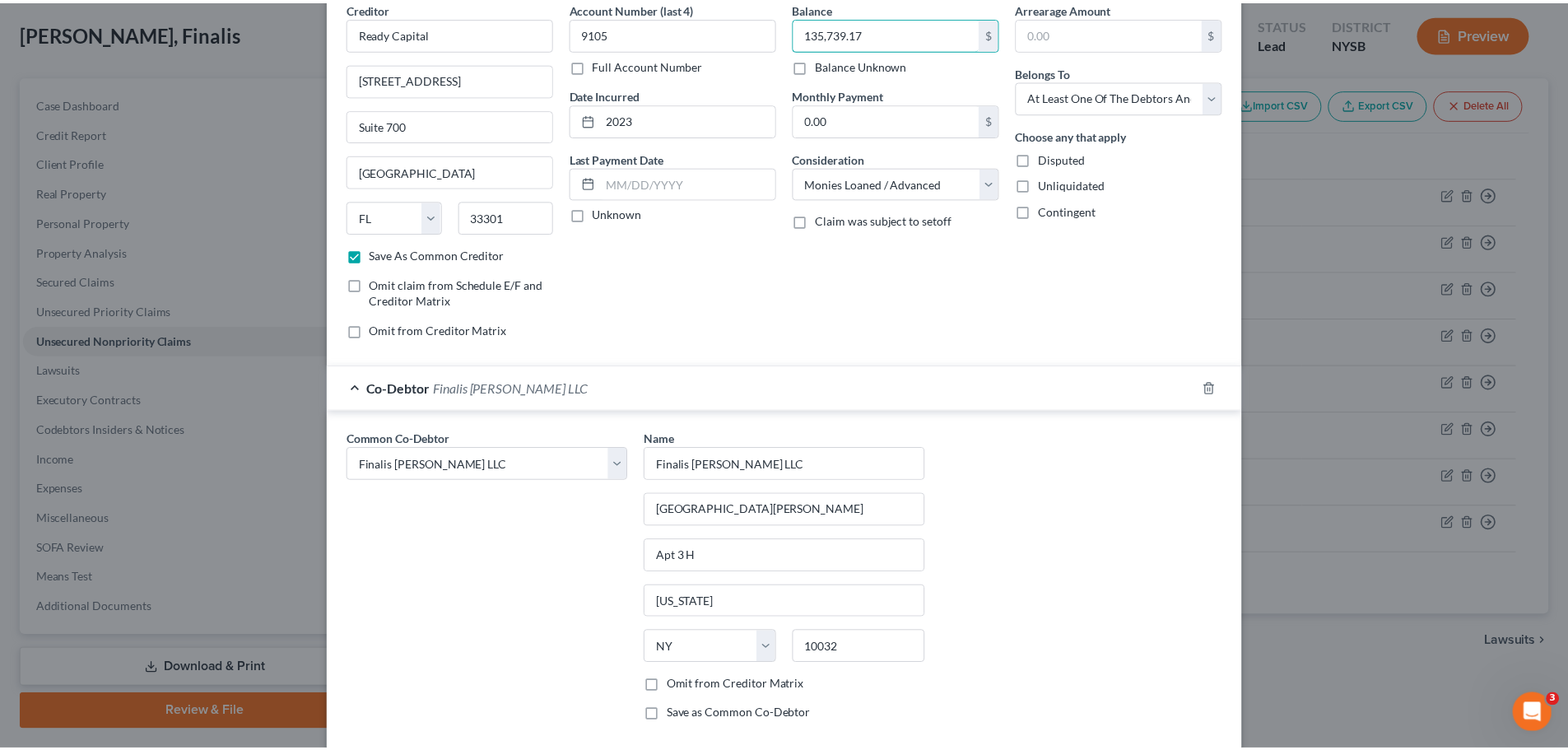
scroll to position [166, 0]
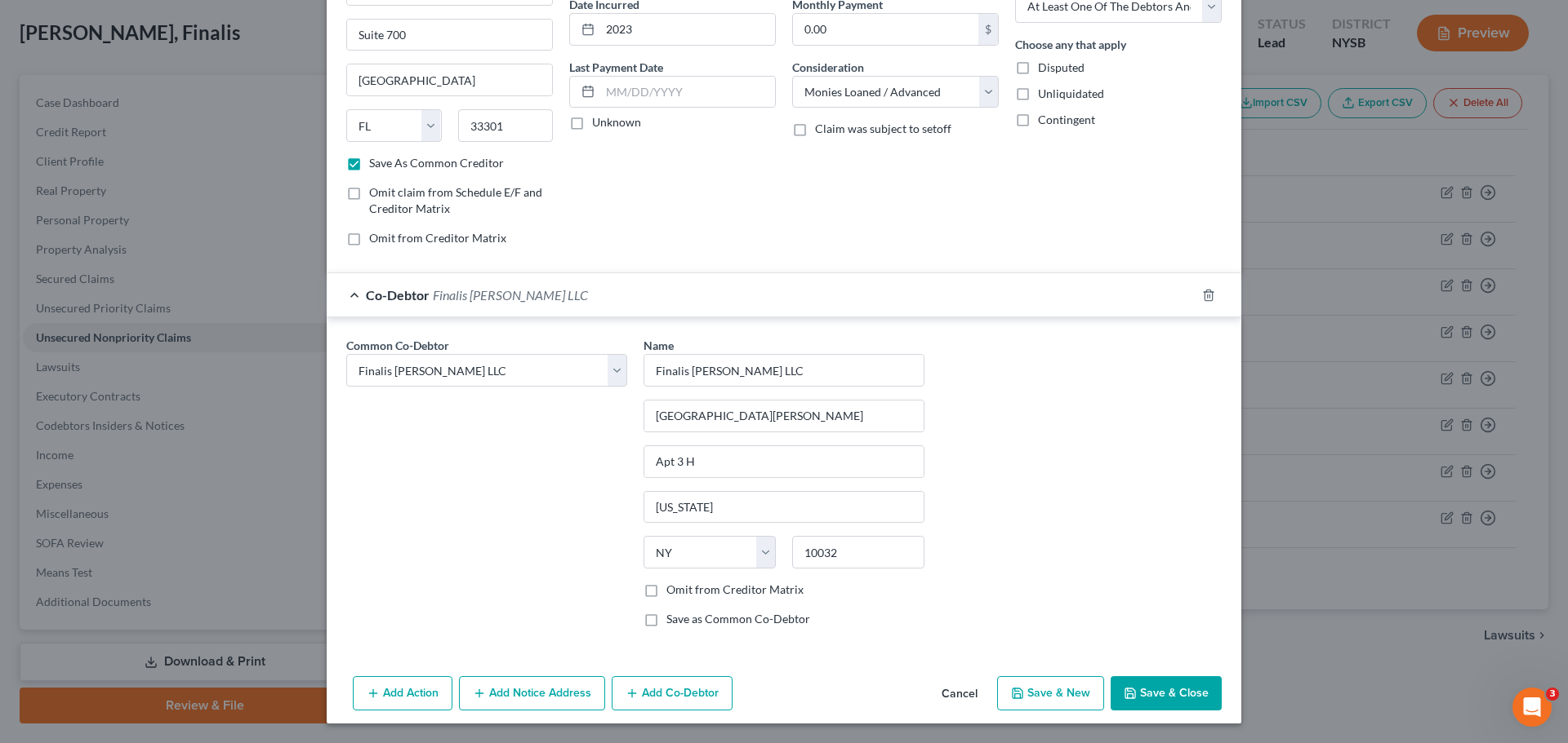
drag, startPoint x: 1153, startPoint y: 710, endPoint x: 1188, endPoint y: 708, distance: 35.1
click at [1147, 704] on button "Save & Close" at bounding box center [1165, 693] width 111 height 35
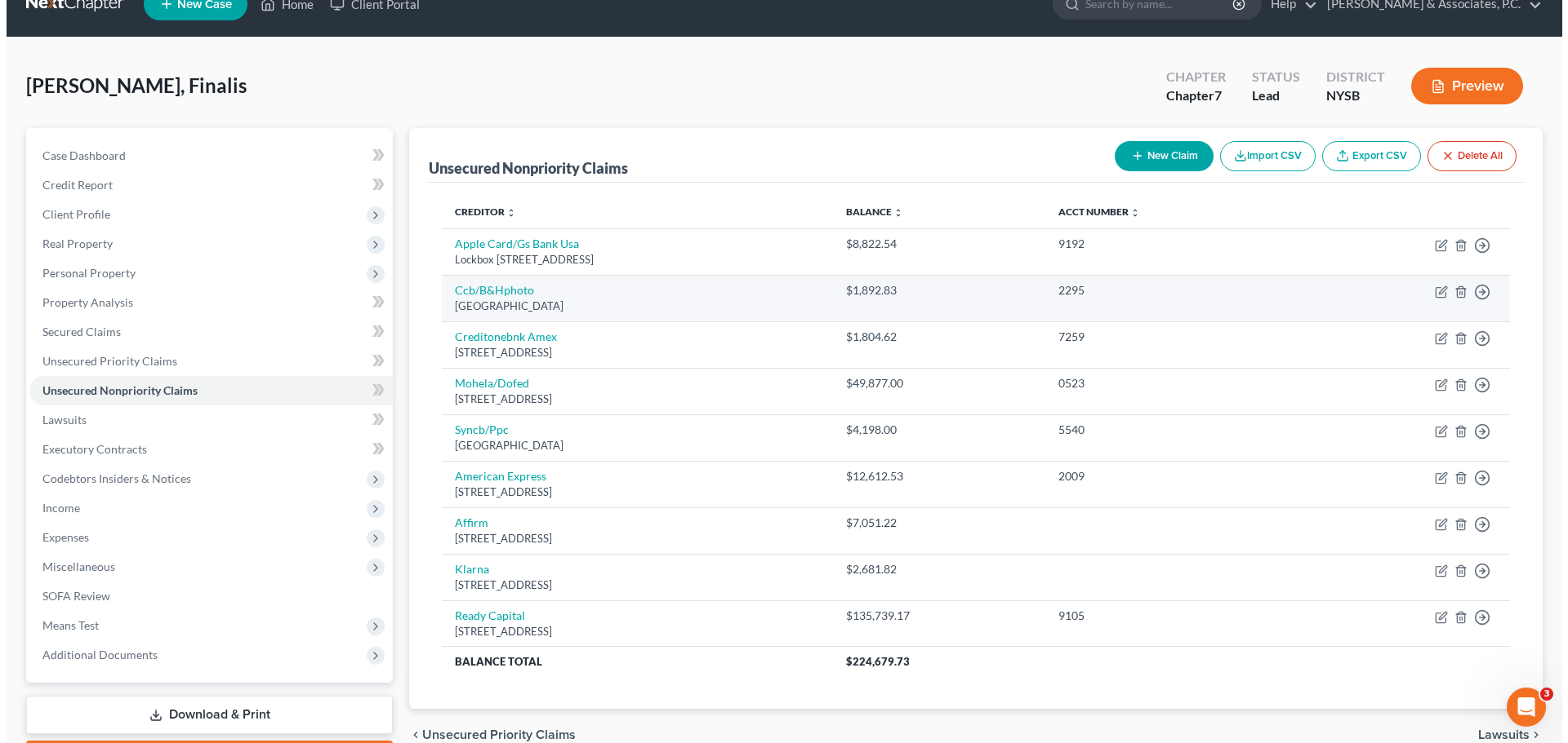
scroll to position [0, 0]
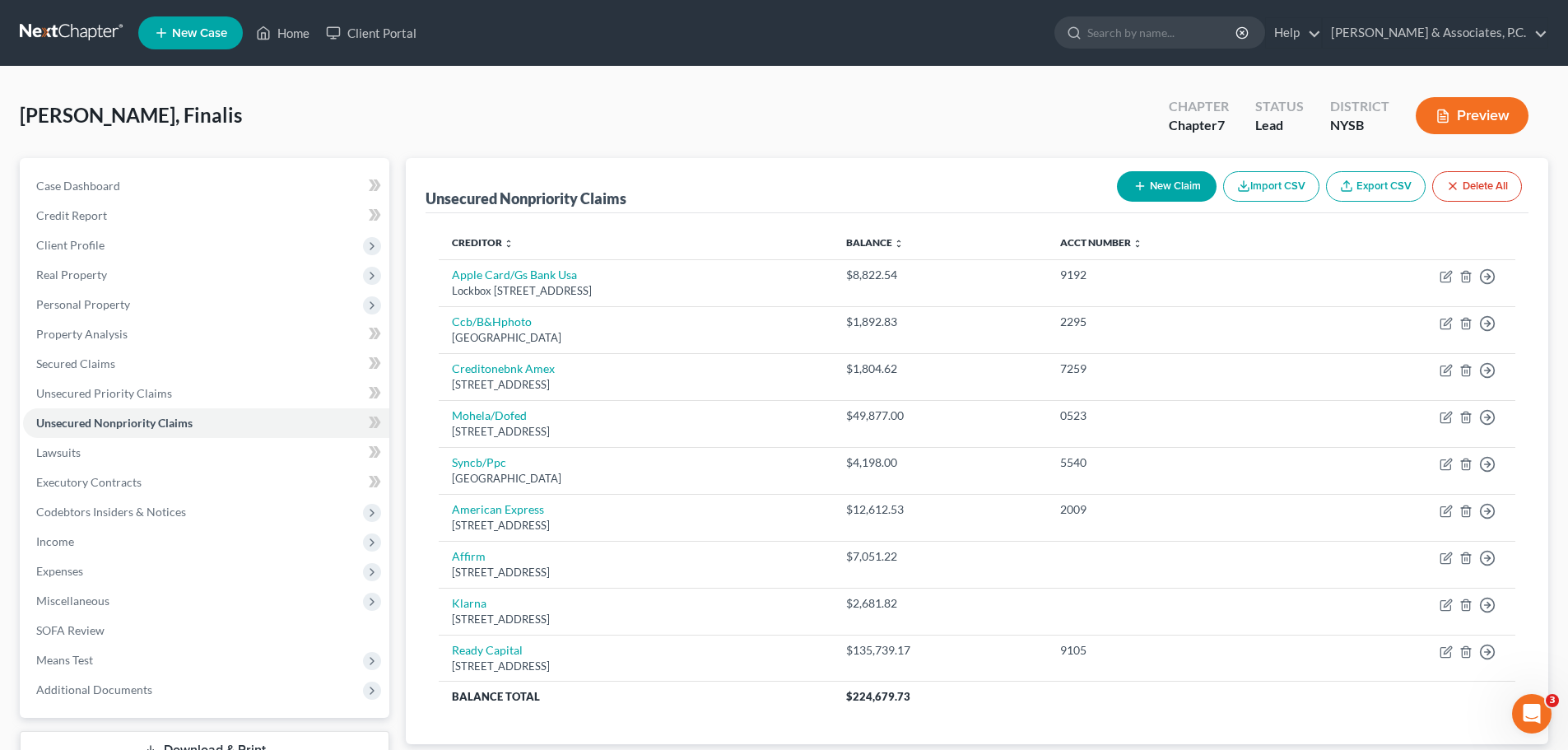
click at [1152, 187] on button "New Claim" at bounding box center [1167, 187] width 100 height 31
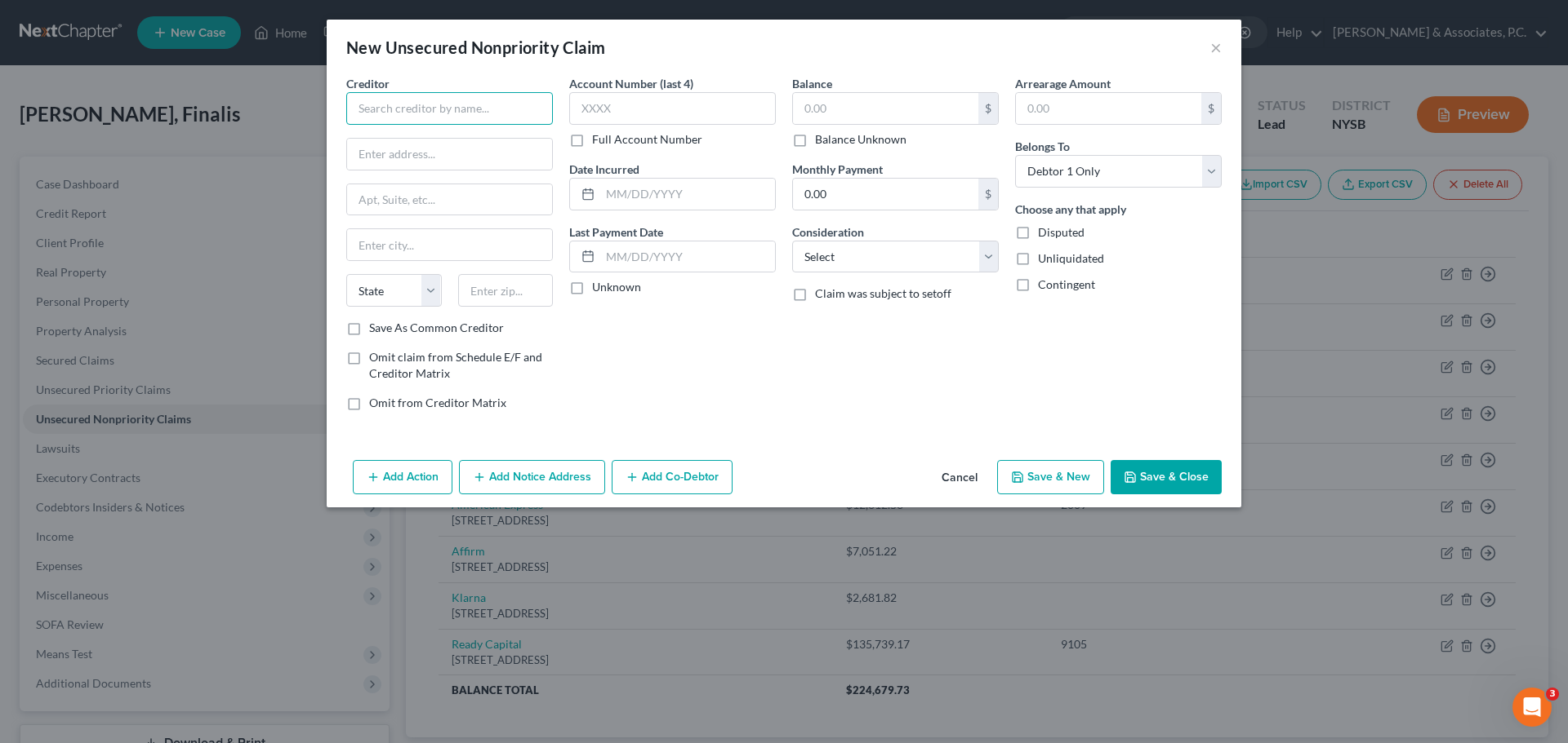
click at [451, 102] on input "text" at bounding box center [449, 108] width 207 height 33
click at [454, 149] on input "text" at bounding box center [449, 154] width 205 height 31
click at [463, 110] on input "SBA" at bounding box center [449, 108] width 207 height 33
click at [369, 328] on label "Save As Common Creditor" at bounding box center [436, 328] width 134 height 16
click at [376, 328] on input "Save As Common Creditor" at bounding box center [381, 325] width 11 height 11
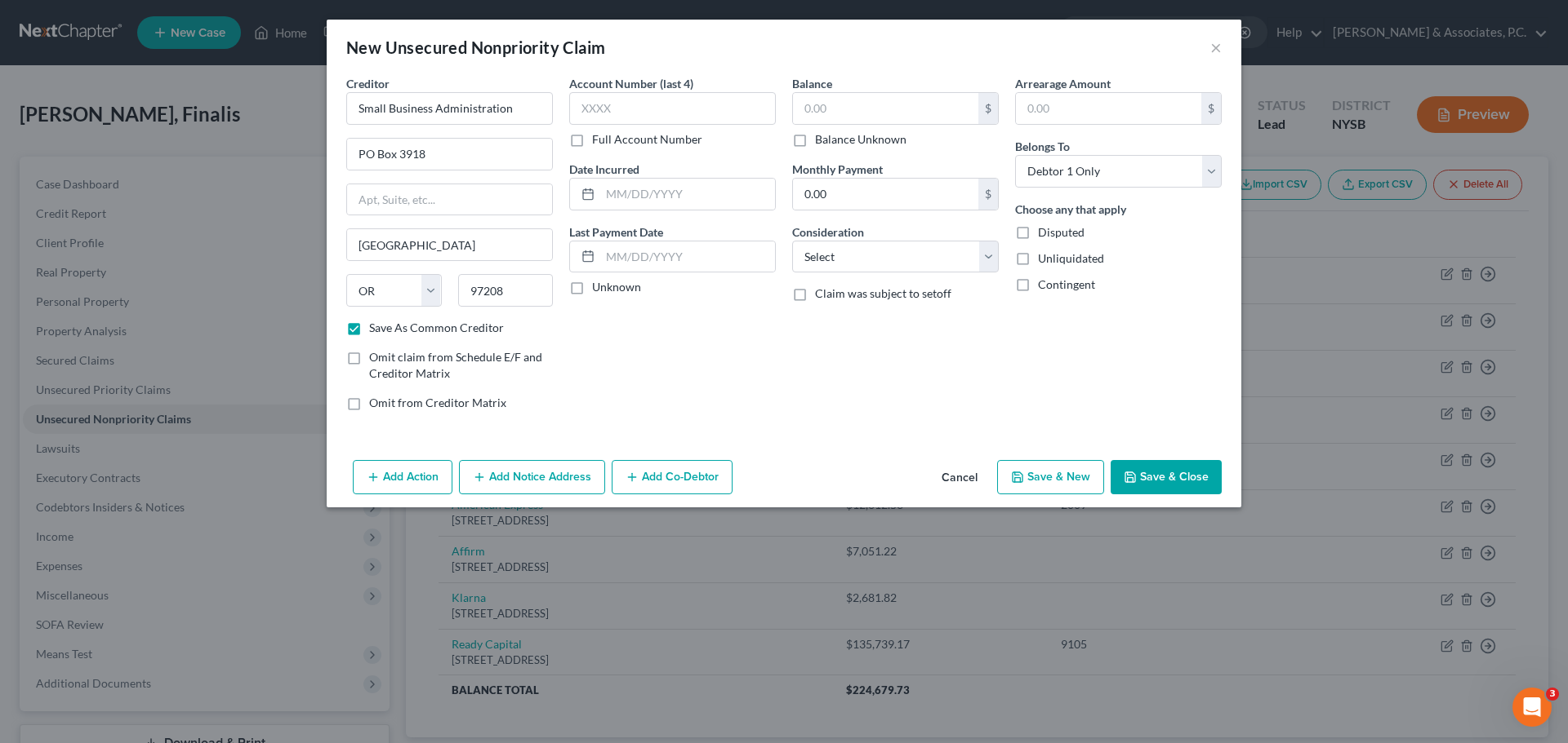
drag, startPoint x: 563, startPoint y: 481, endPoint x: 574, endPoint y: 407, distance: 74.8
click at [562, 482] on button "Add Notice Address" at bounding box center [531, 477] width 146 height 35
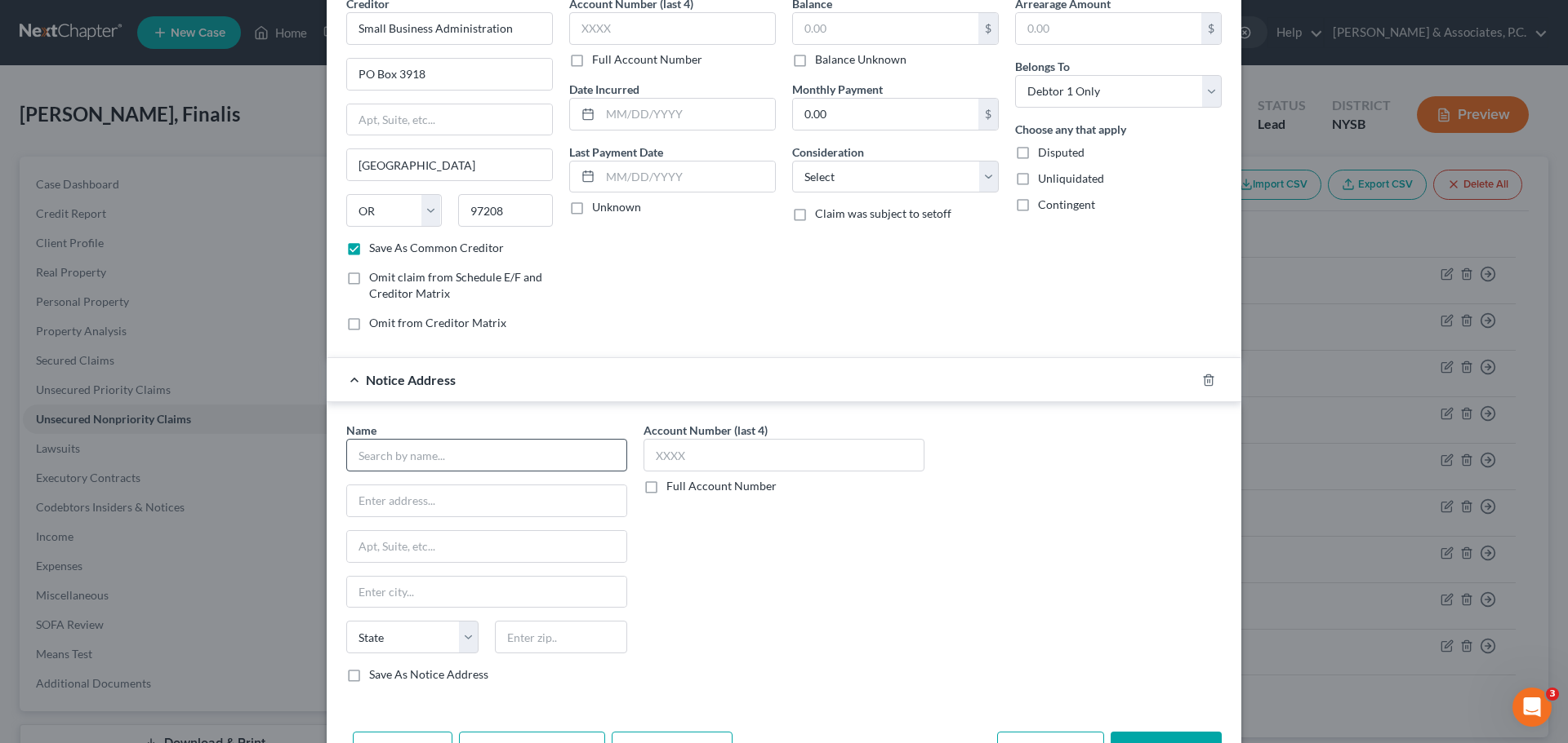
scroll to position [135, 0]
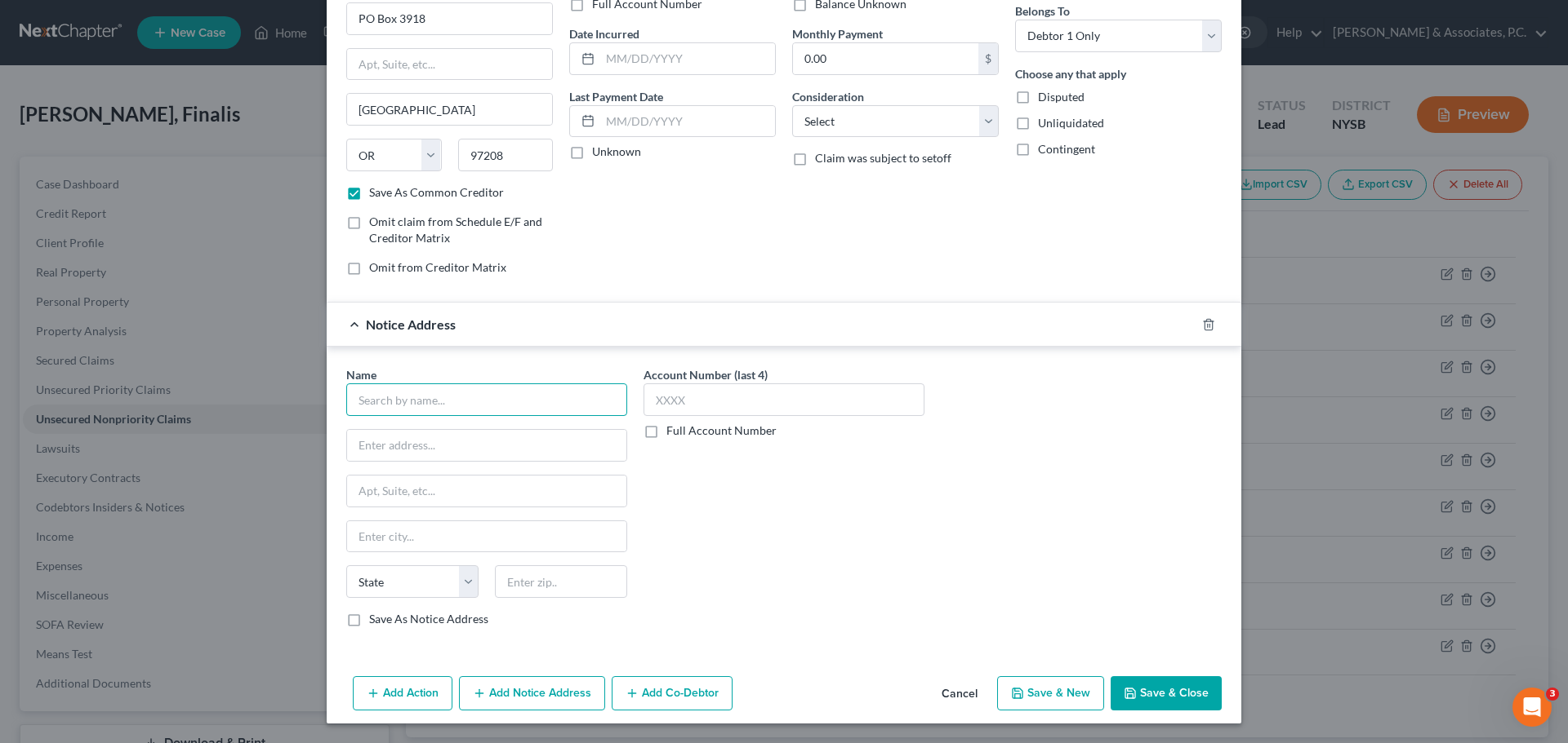
click at [509, 395] on input "text" at bounding box center [487, 399] width 280 height 33
click at [472, 498] on input "14921" at bounding box center [487, 491] width 280 height 31
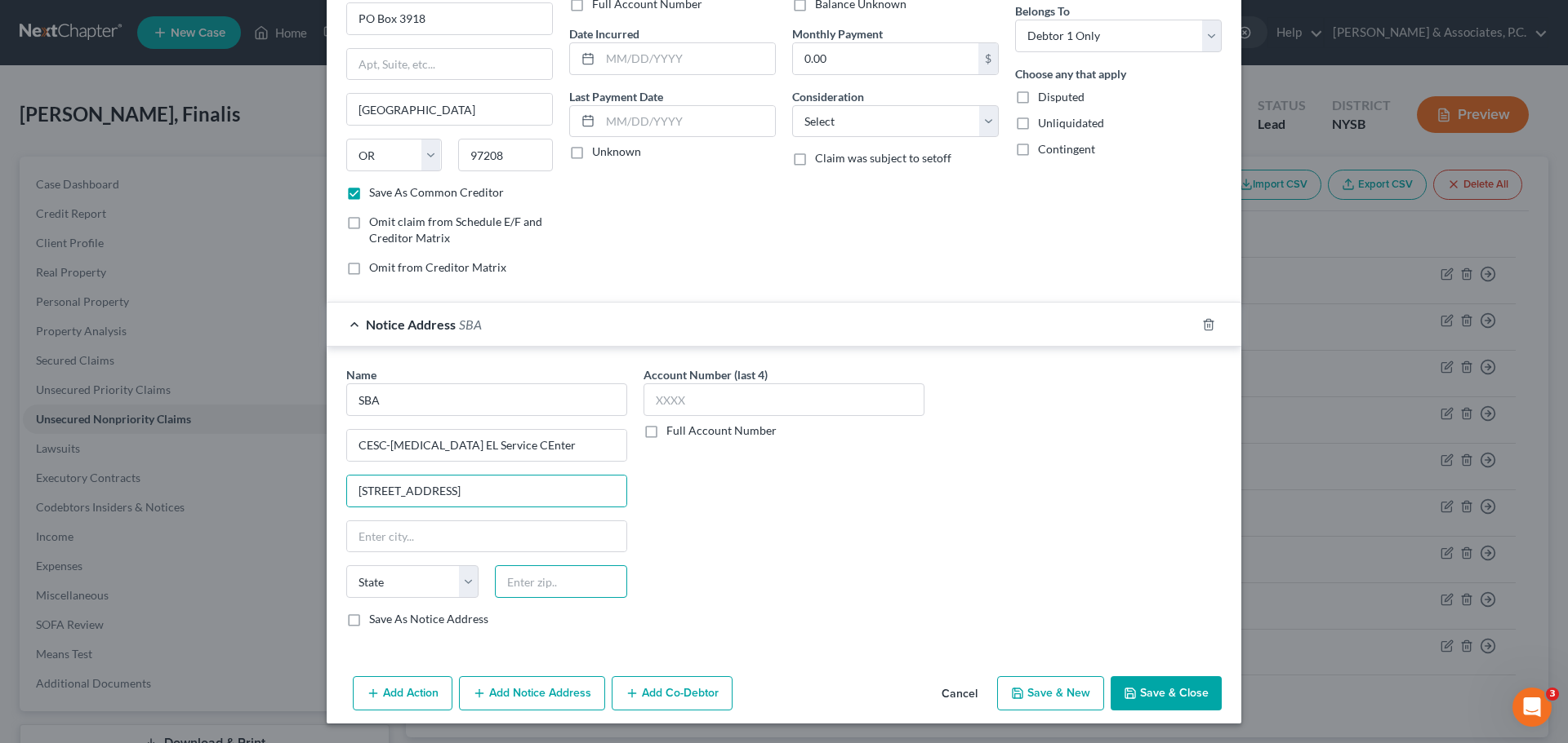
click at [548, 578] on input "text" at bounding box center [561, 582] width 133 height 33
click at [904, 557] on div "Account Number (last 4) Full Account Number" at bounding box center [784, 503] width 297 height 274
click at [369, 618] on label "Save As Notice Address" at bounding box center [428, 619] width 119 height 16
click at [376, 618] on input "Save As Notice Address" at bounding box center [381, 616] width 11 height 11
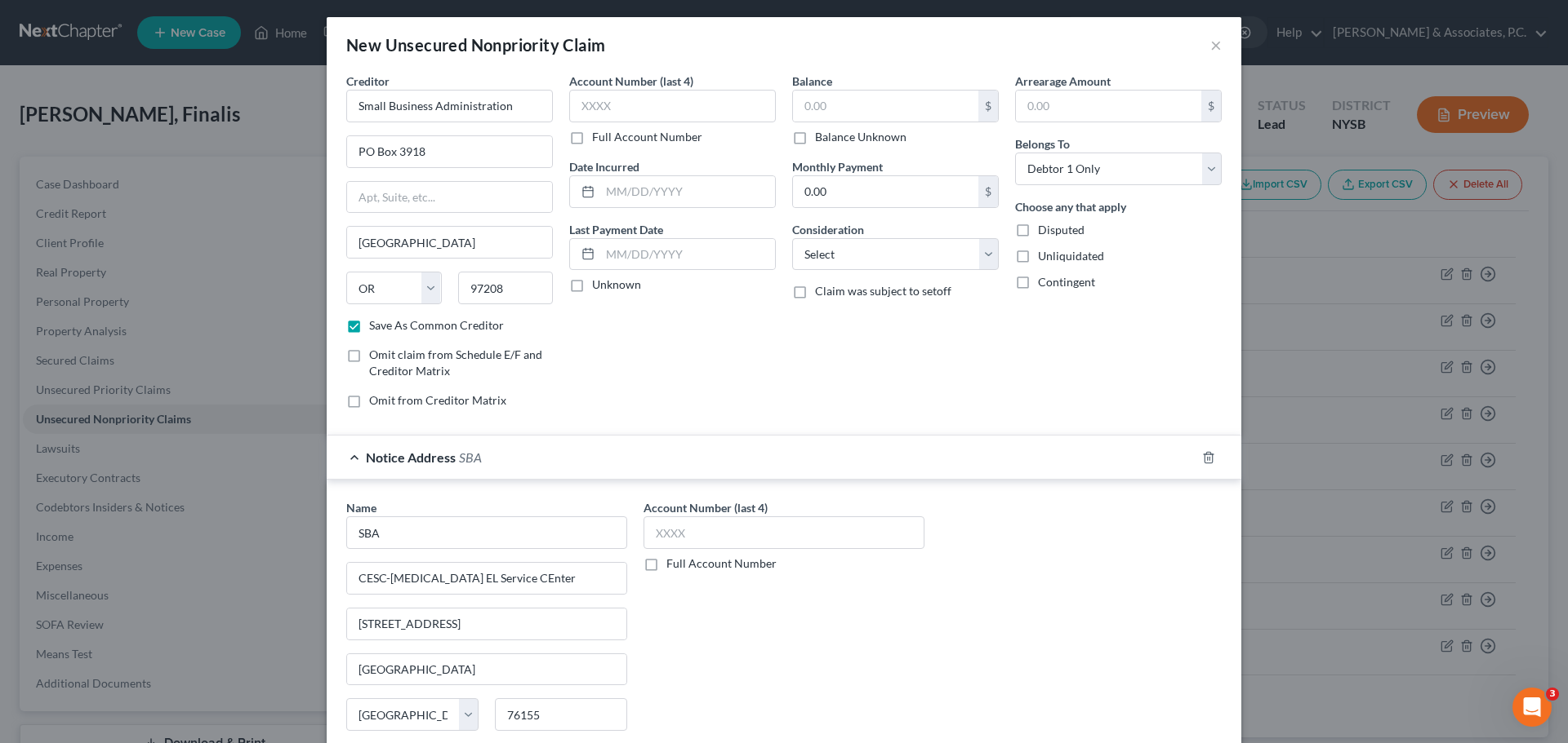
scroll to position [0, 0]
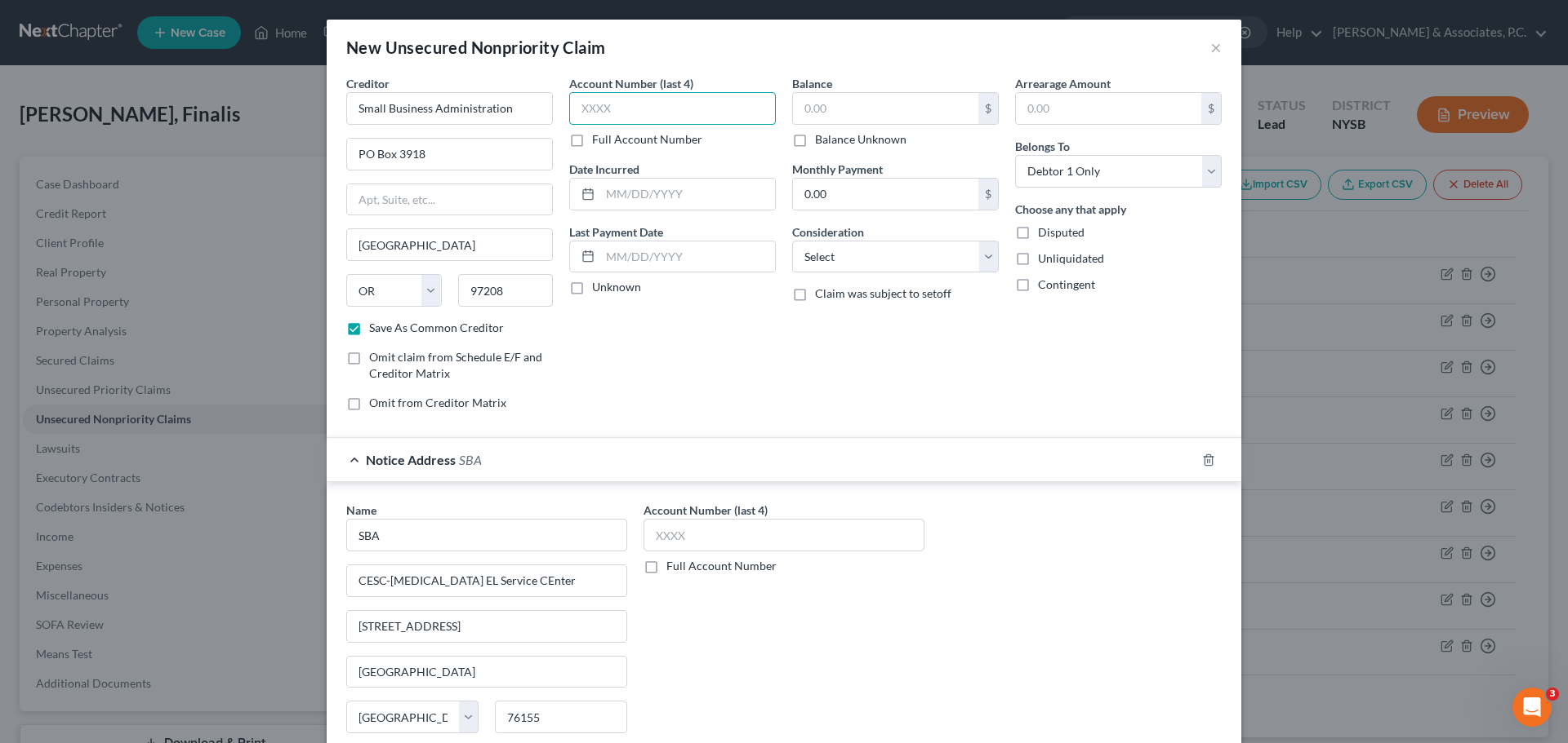
click at [662, 96] on input "text" at bounding box center [672, 108] width 207 height 33
drag, startPoint x: 1102, startPoint y: 168, endPoint x: 1105, endPoint y: 183, distance: 15.3
click at [1102, 168] on select "Select Debtor 1 Only Debtor 2 Only Debtor 1 And Debtor 2 Only At Least One Of T…" at bounding box center [1118, 171] width 207 height 33
click at [1015, 155] on select "Select Debtor 1 Only Debtor 2 Only Debtor 1 And Debtor 2 Only At Least One Of T…" at bounding box center [1118, 171] width 207 height 33
click at [873, 255] on select "Select Cable / Satellite Services Collection Agency Credit Card Debt Debt Couns…" at bounding box center [896, 257] width 207 height 33
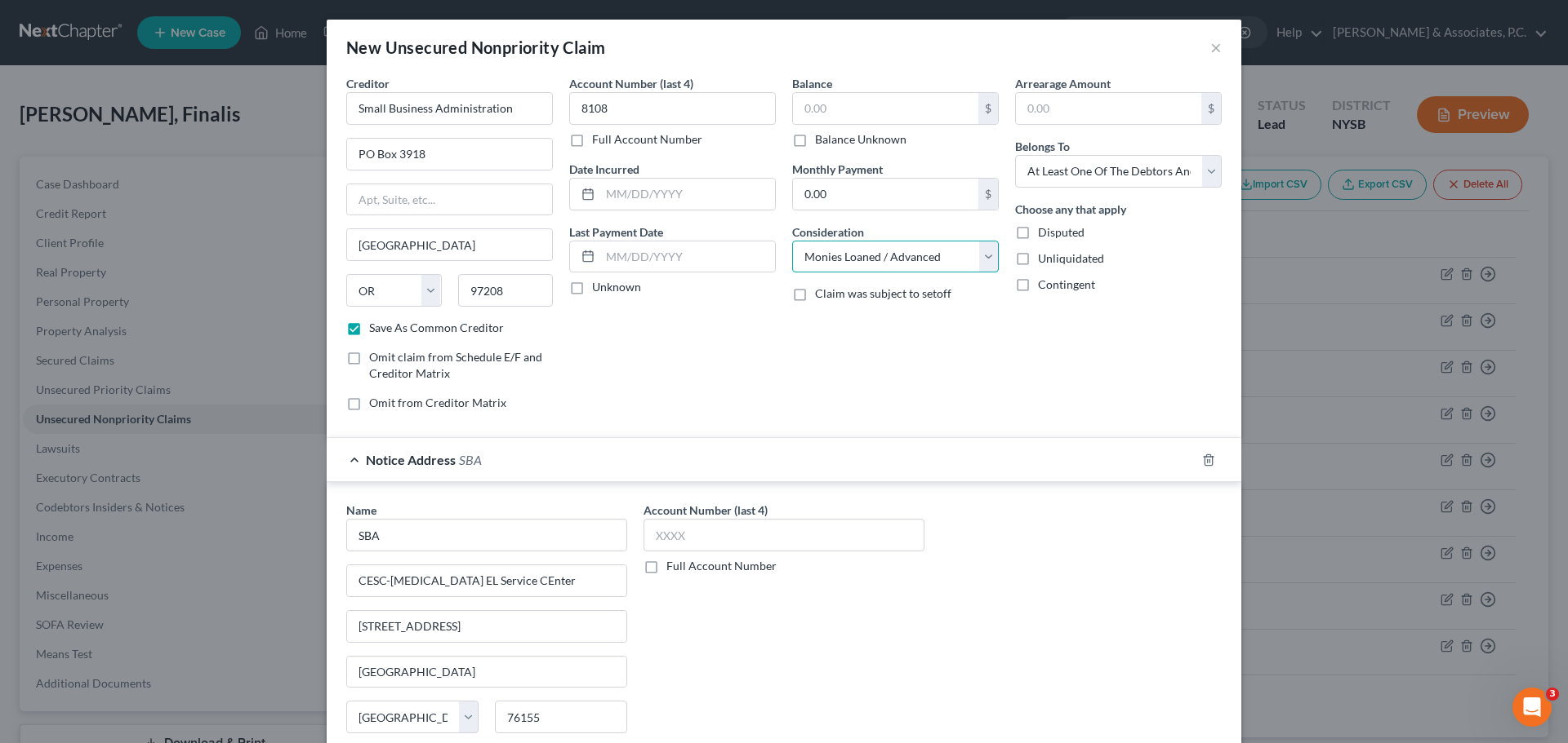
click at [792, 241] on select "Select Cable / Satellite Services Collection Agency Credit Card Debt Debt Couns…" at bounding box center [896, 257] width 207 height 33
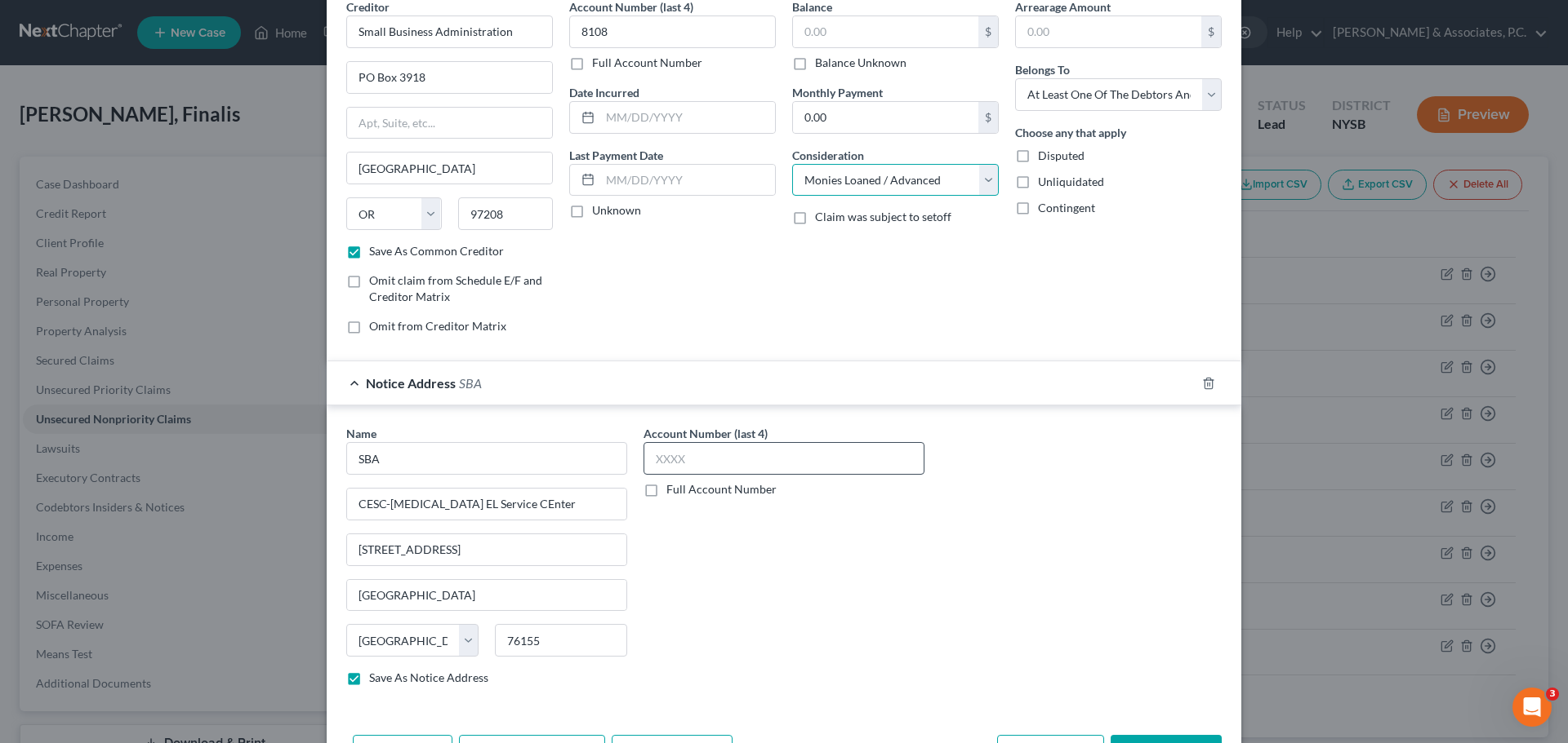
scroll to position [135, 0]
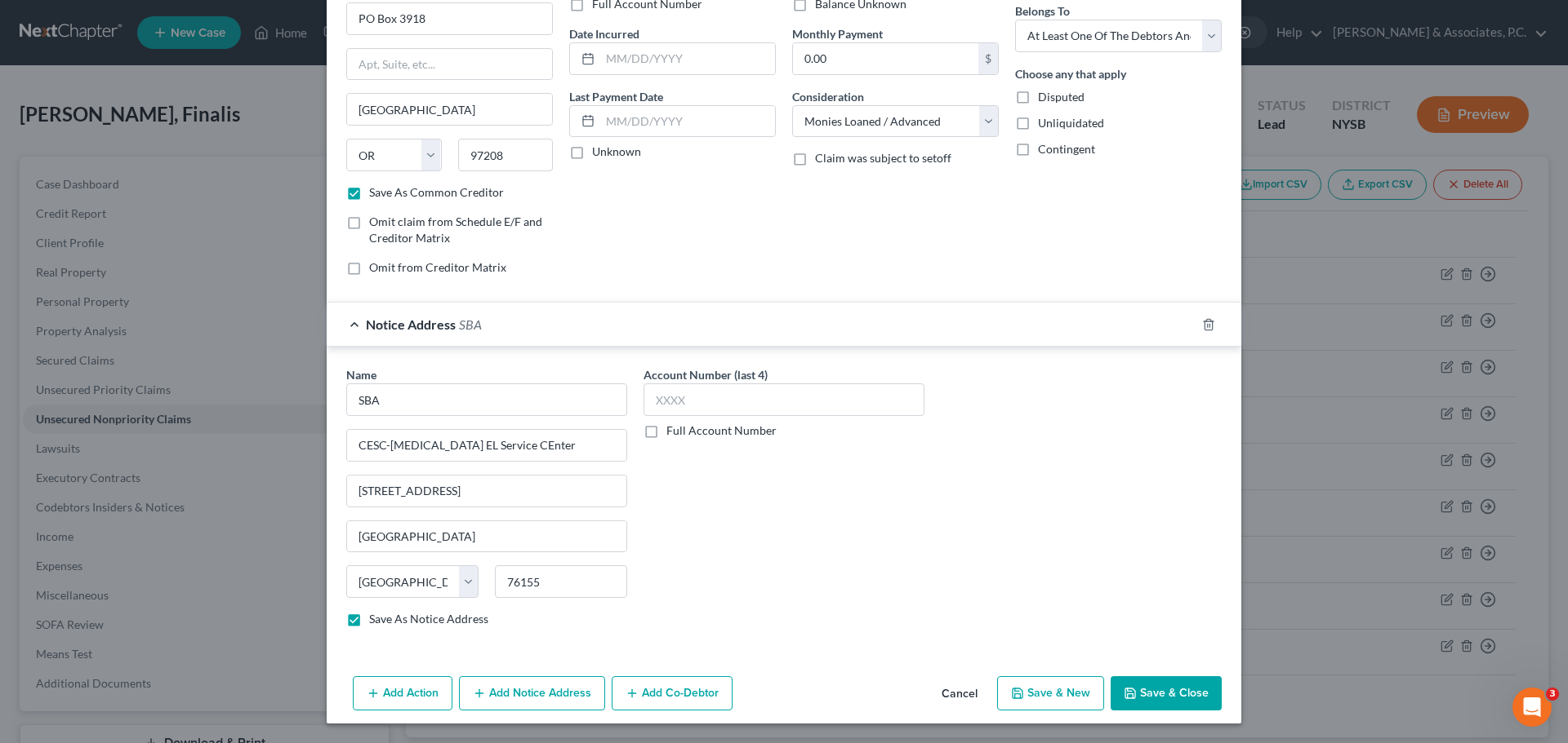
click at [687, 687] on button "Add Co-Debtor" at bounding box center [672, 693] width 121 height 35
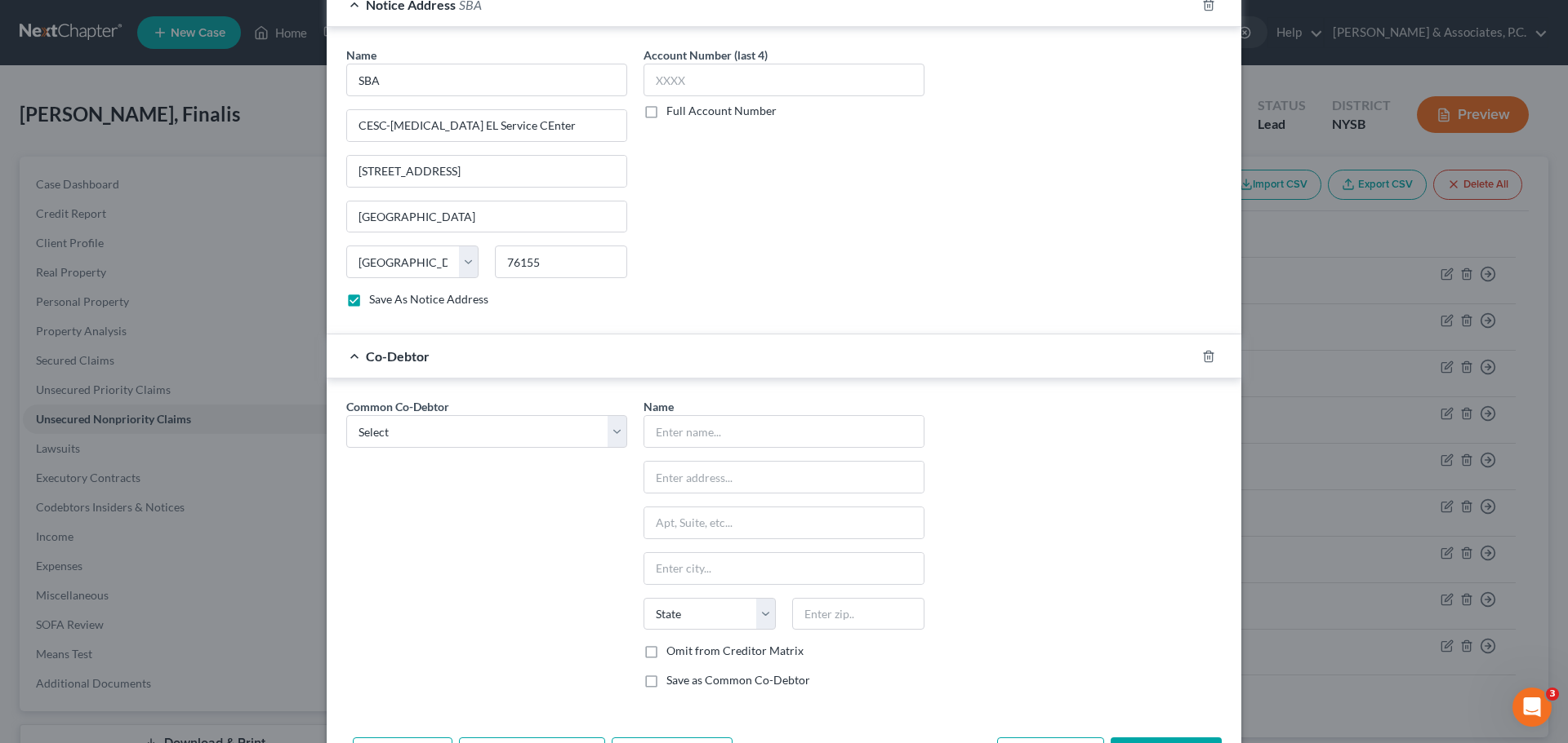
scroll to position [462, 0]
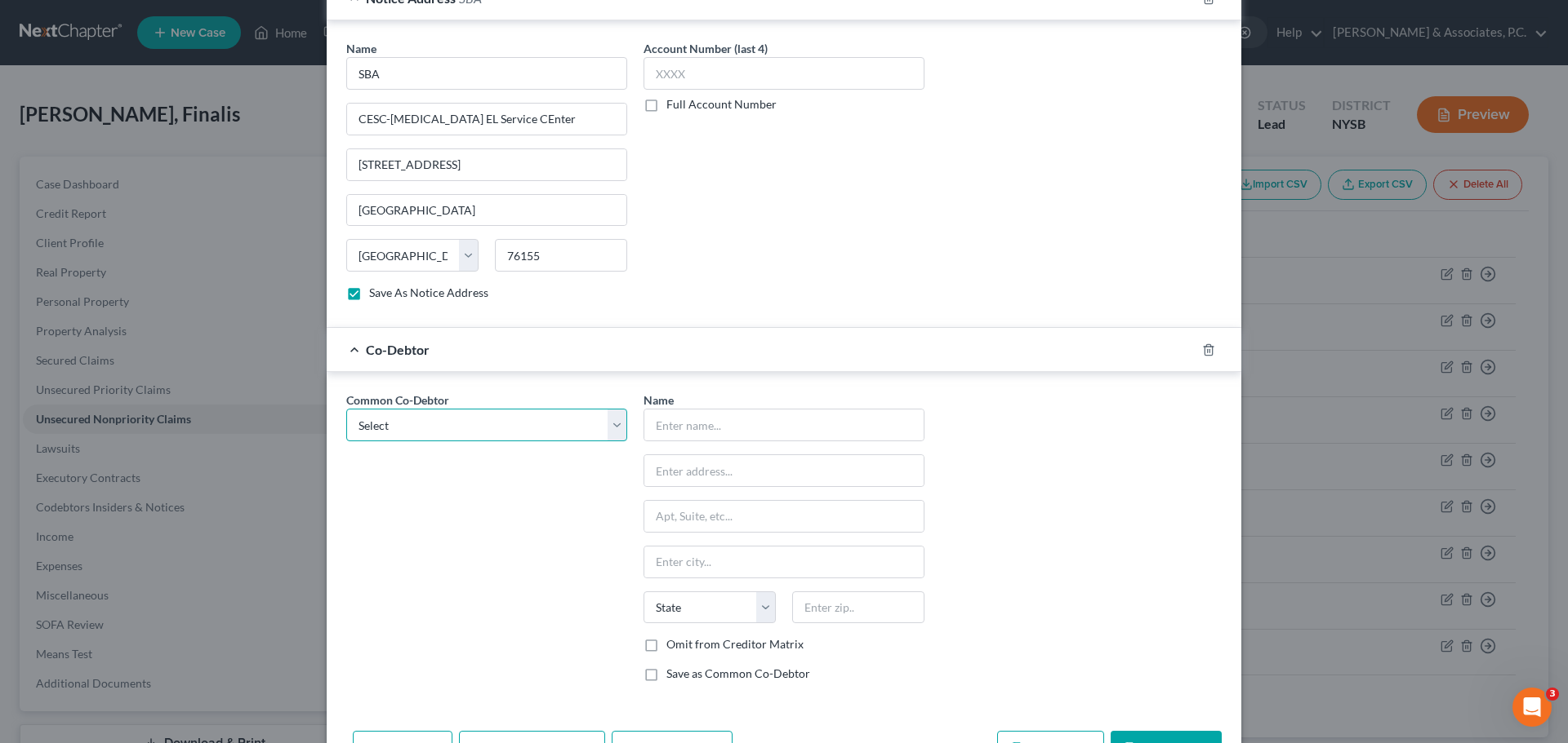
drag, startPoint x: 385, startPoint y: 427, endPoint x: 411, endPoint y: 441, distance: 29.5
click at [388, 427] on select "Select Finalis [PERSON_NAME] LLC" at bounding box center [487, 425] width 280 height 33
click at [346, 409] on select "Select Finalis [PERSON_NAME] LLC" at bounding box center [487, 425] width 280 height 33
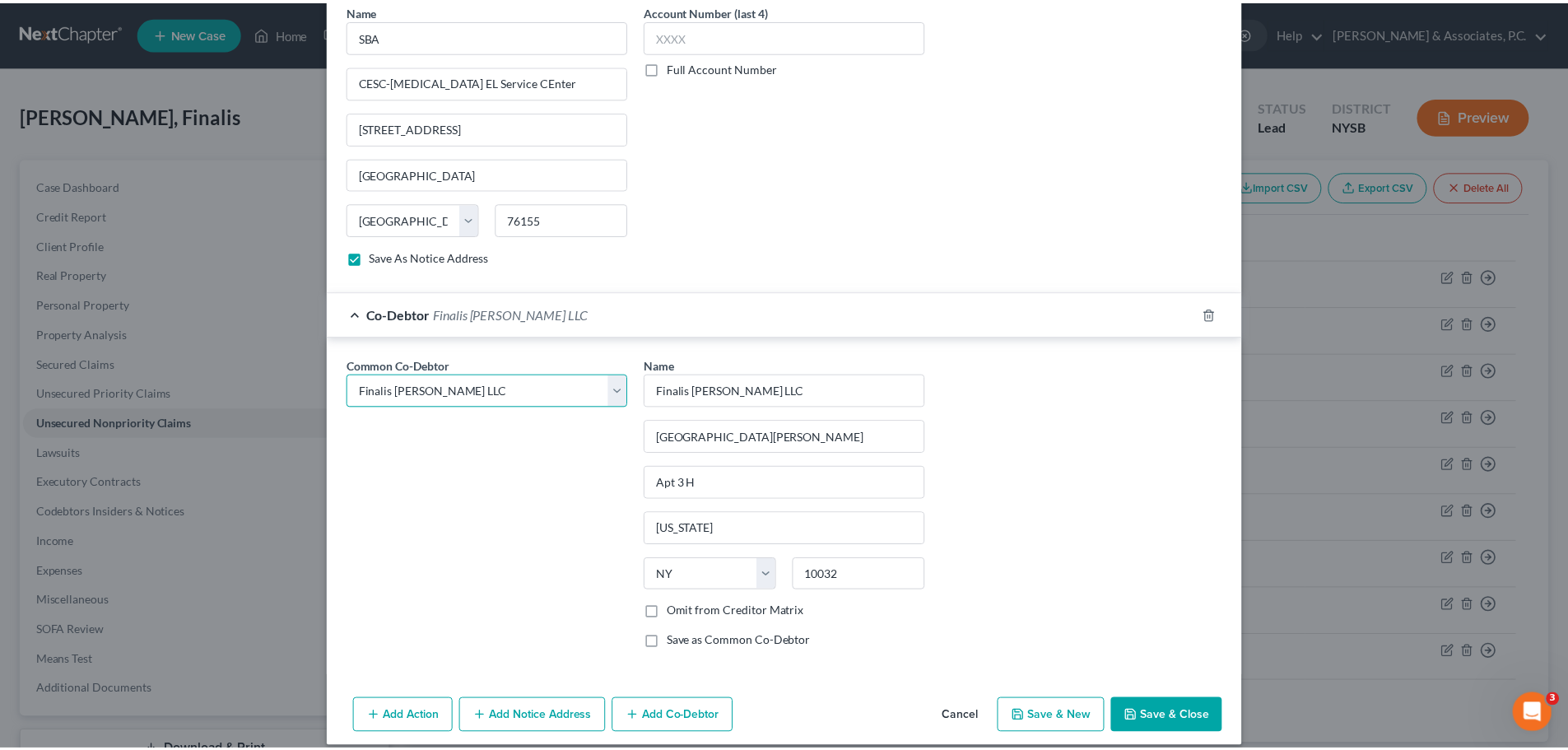
scroll to position [522, 0]
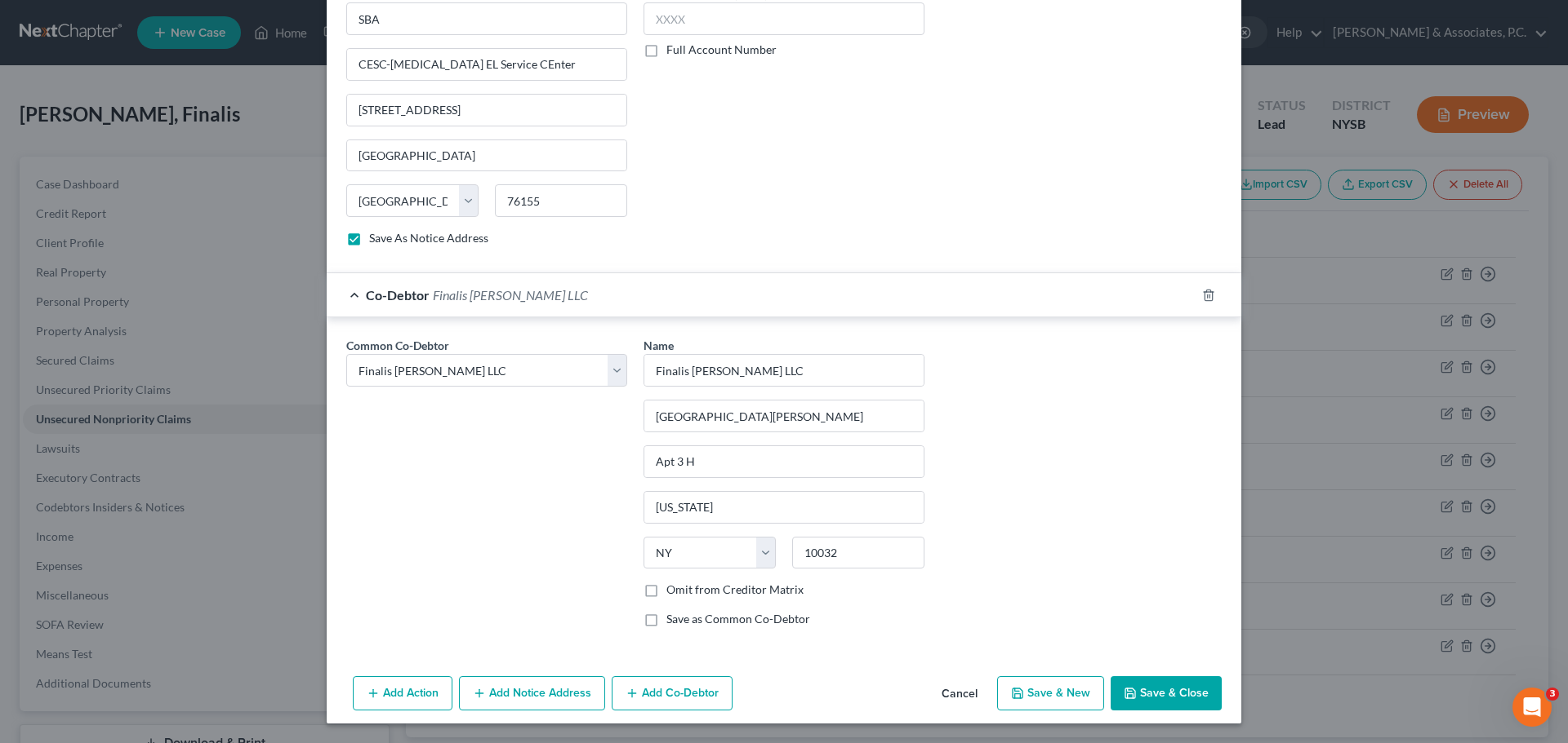
click at [1174, 702] on button "Save & Close" at bounding box center [1165, 693] width 111 height 35
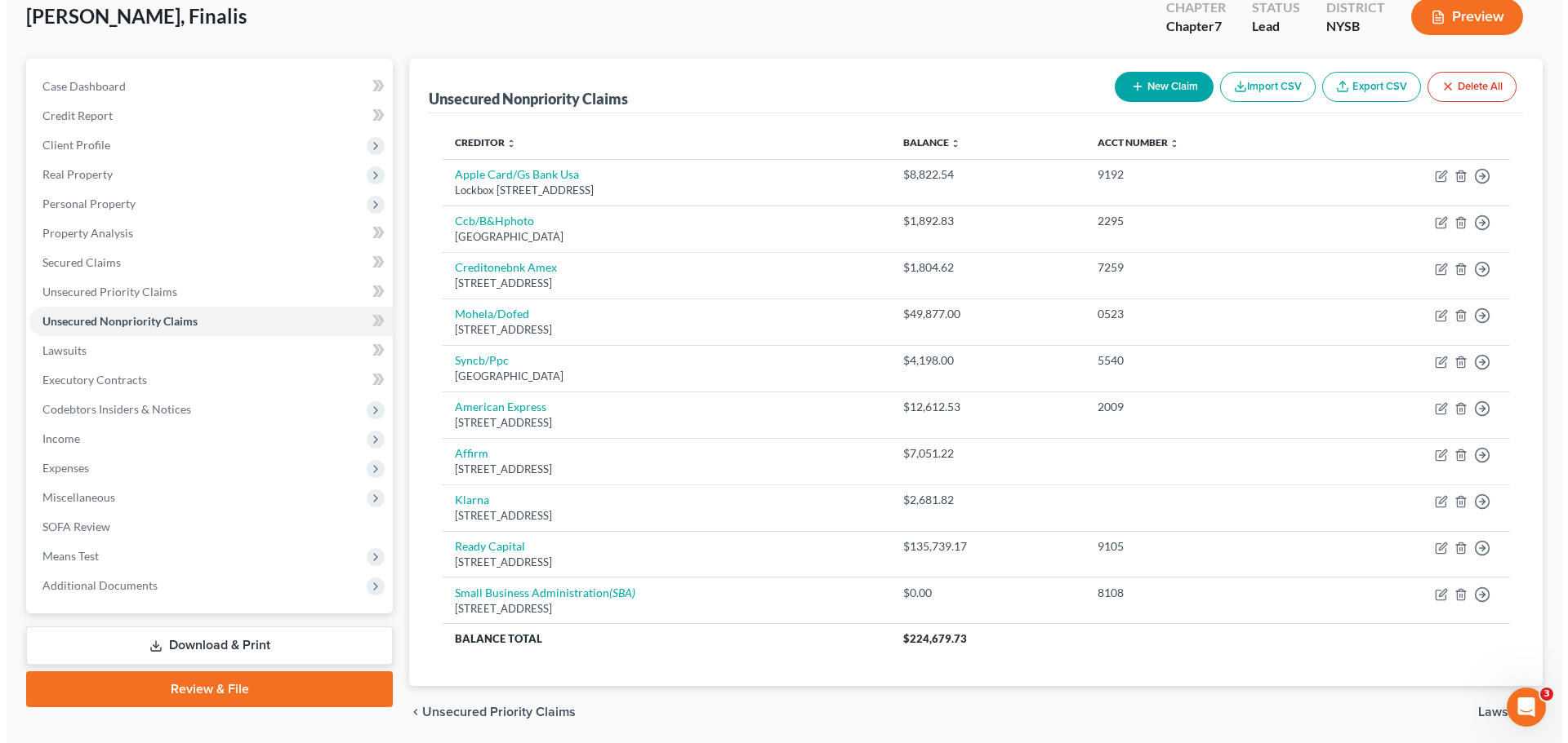
scroll to position [0, 0]
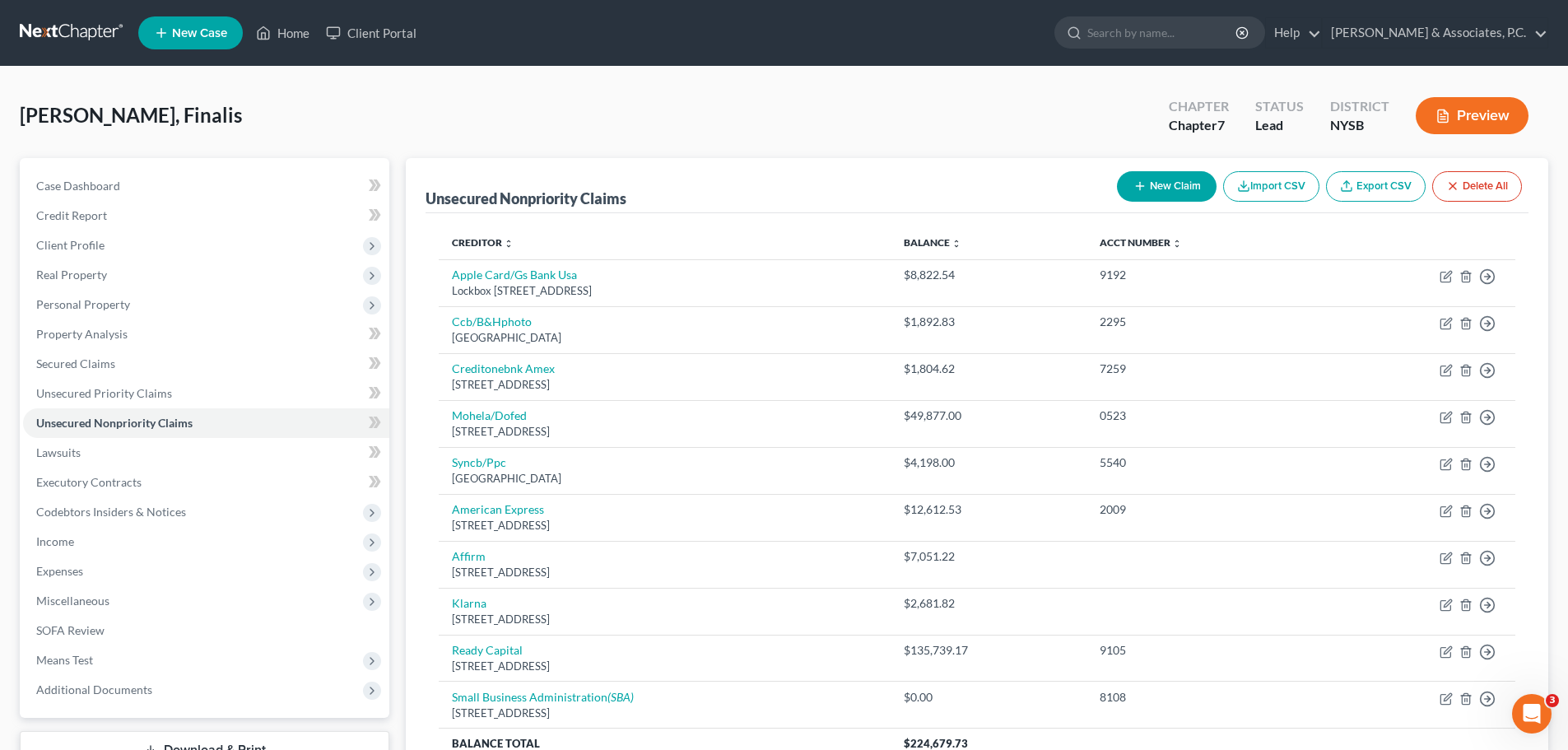
click at [1157, 188] on button "New Claim" at bounding box center [1167, 187] width 100 height 31
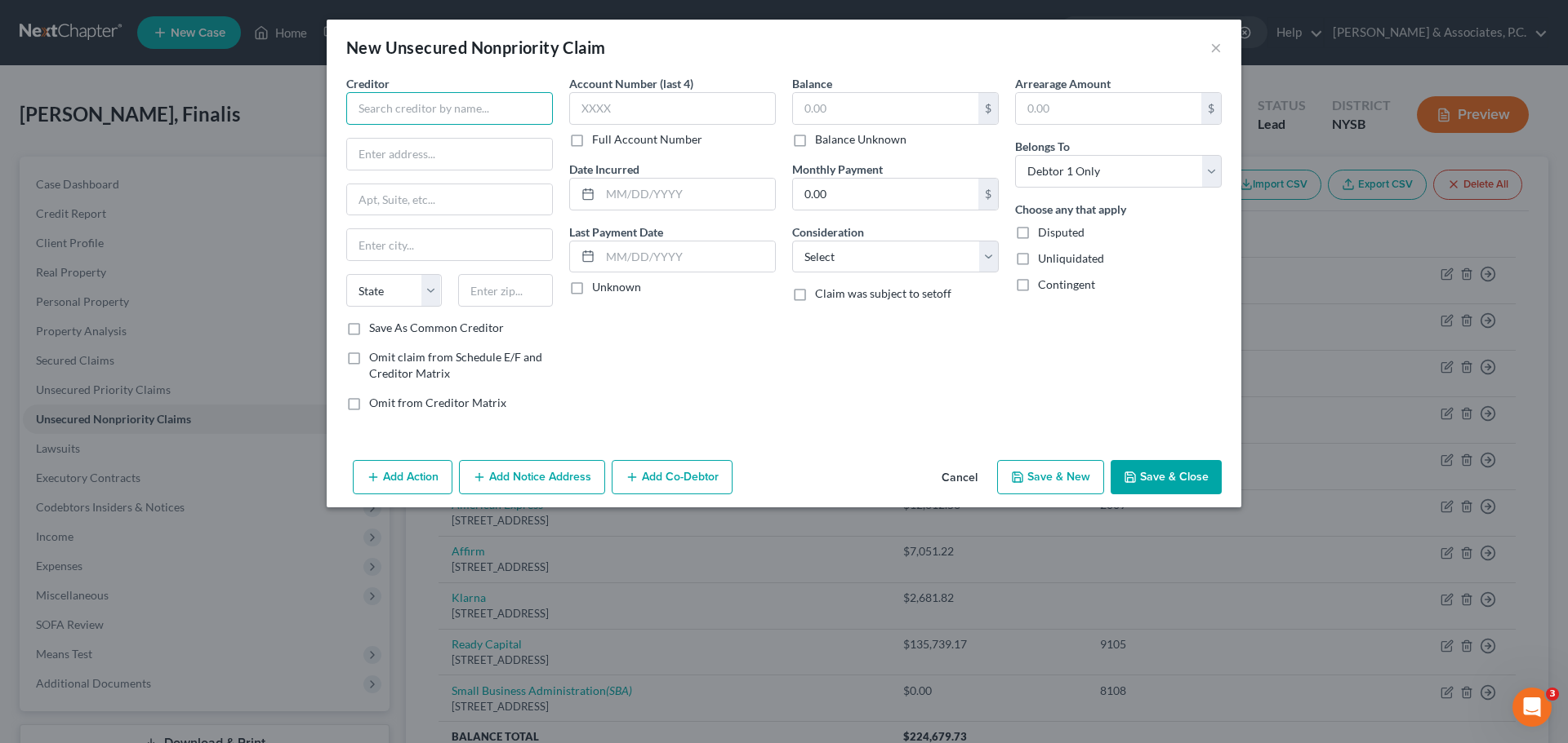
click at [495, 110] on input "text" at bounding box center [449, 108] width 207 height 33
click at [493, 110] on input "Pay Pal Business" at bounding box center [449, 108] width 207 height 33
drag, startPoint x: 357, startPoint y: 331, endPoint x: 749, endPoint y: 140, distance: 436.1
click at [369, 331] on label "Save As Common Creditor" at bounding box center [436, 328] width 134 height 16
click at [376, 330] on input "Save As Common Creditor" at bounding box center [381, 325] width 11 height 11
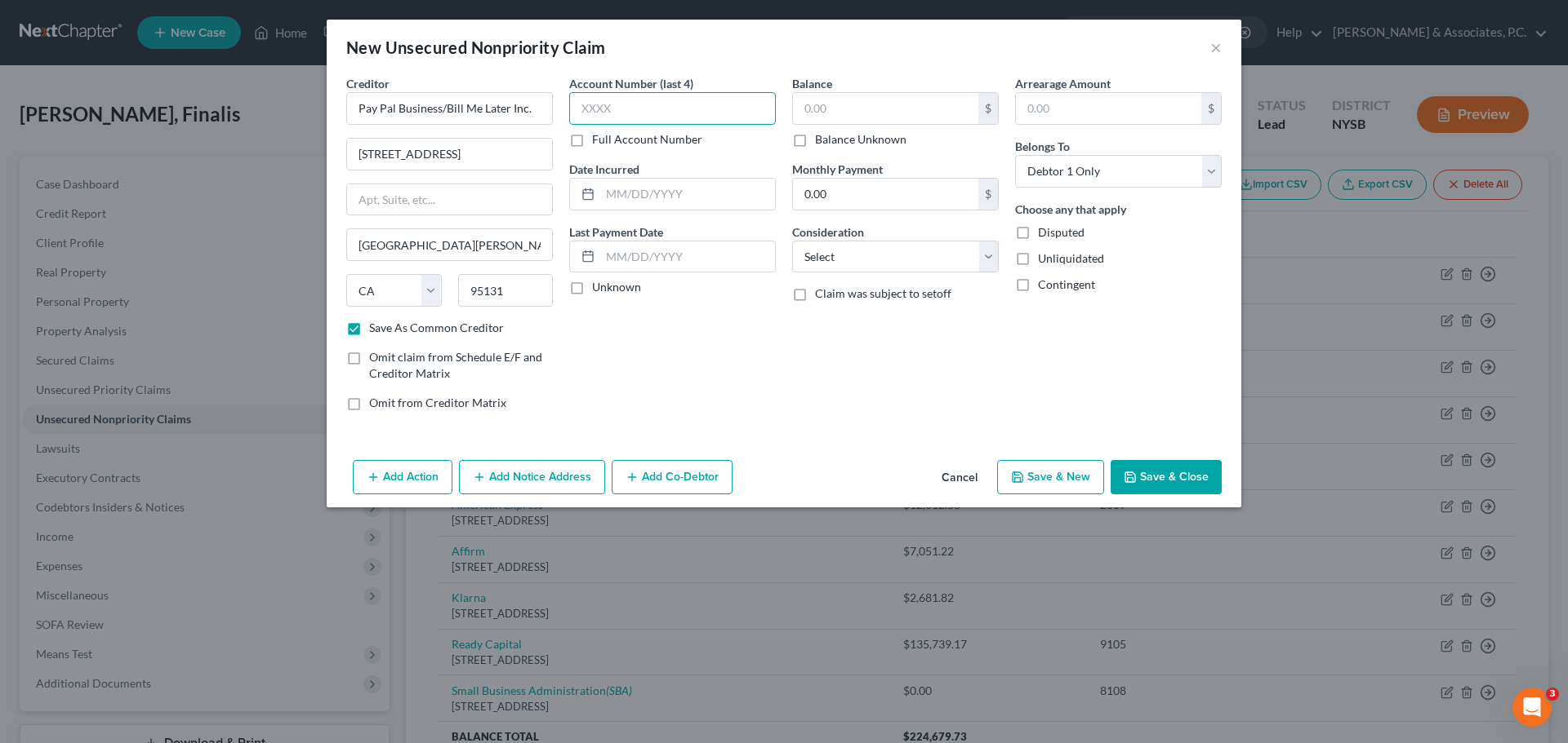
click at [708, 106] on input "text" at bounding box center [672, 108] width 207 height 33
click at [688, 195] on input "text" at bounding box center [687, 194] width 175 height 31
click at [1194, 173] on select "Select Debtor 1 Only Debtor 2 Only Debtor 1 And Debtor 2 Only At Least One Of T…" at bounding box center [1118, 171] width 207 height 33
click at [1015, 155] on select "Select Debtor 1 Only Debtor 2 Only Debtor 1 And Debtor 2 Only At Least One Of T…" at bounding box center [1118, 171] width 207 height 33
click at [551, 481] on button "Add Notice Address" at bounding box center [531, 477] width 146 height 35
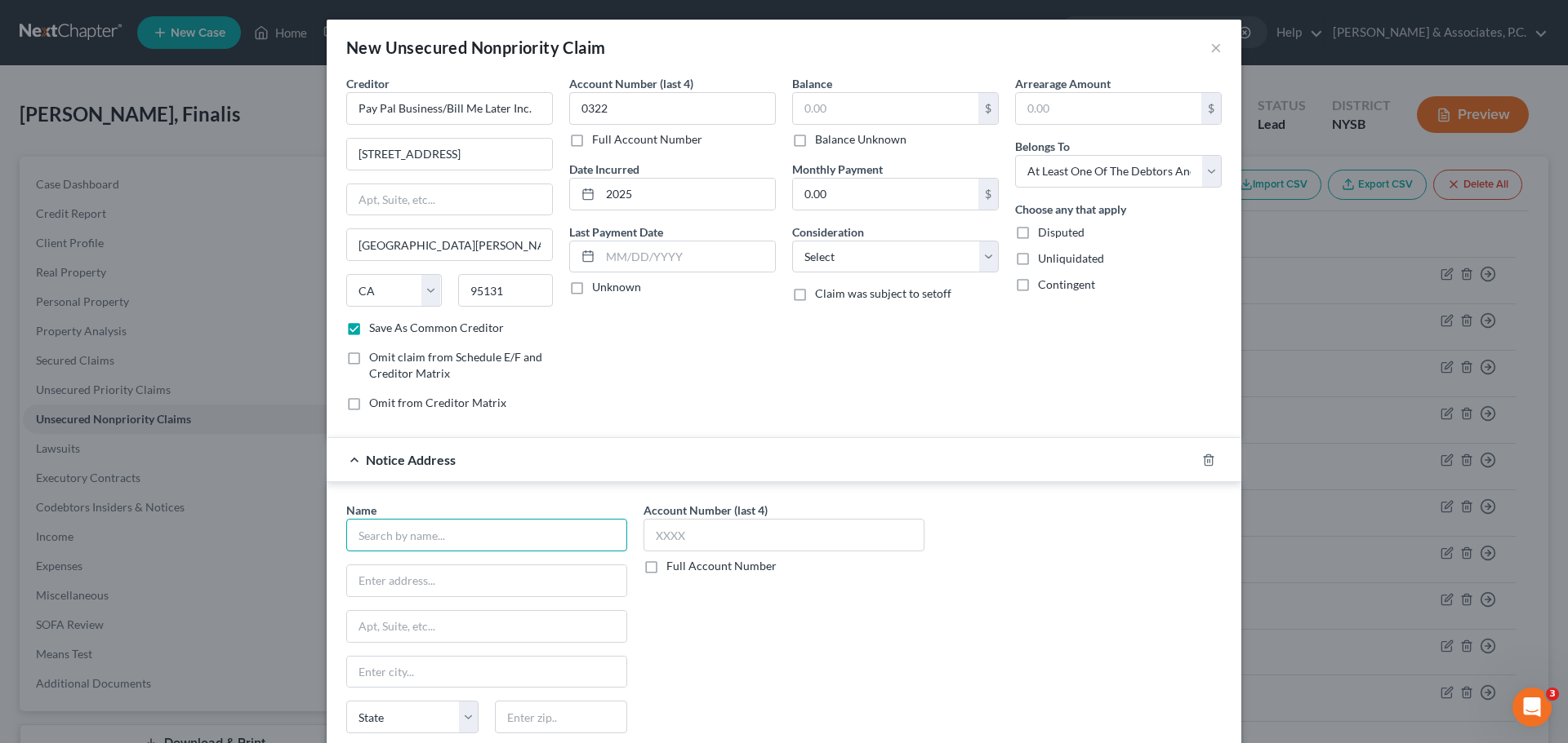
click at [460, 534] on input "text" at bounding box center [487, 535] width 280 height 33
click at [1205, 461] on icon "button" at bounding box center [1208, 459] width 8 height 11
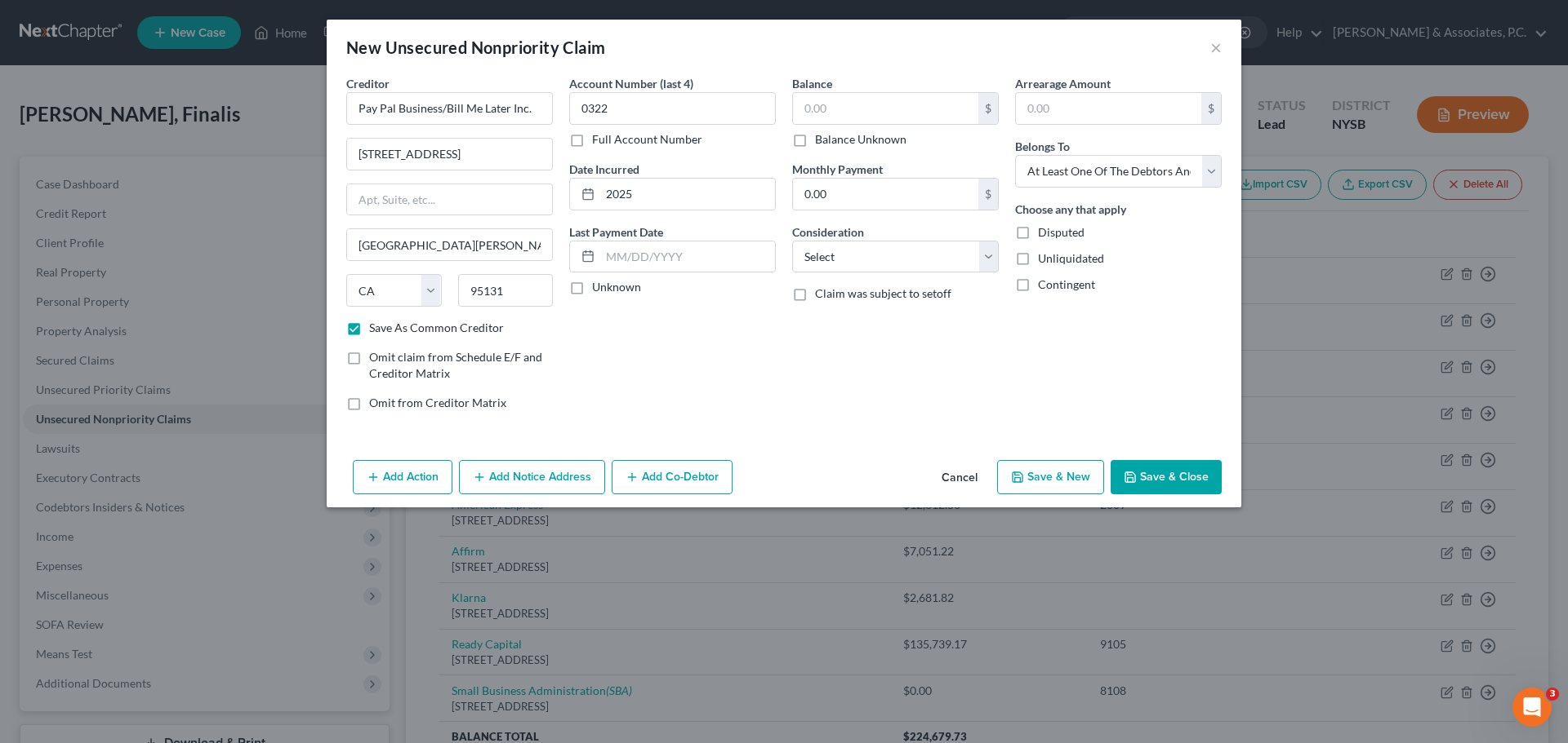
click at [681, 481] on button "Add Co-Debtor" at bounding box center [672, 477] width 121 height 35
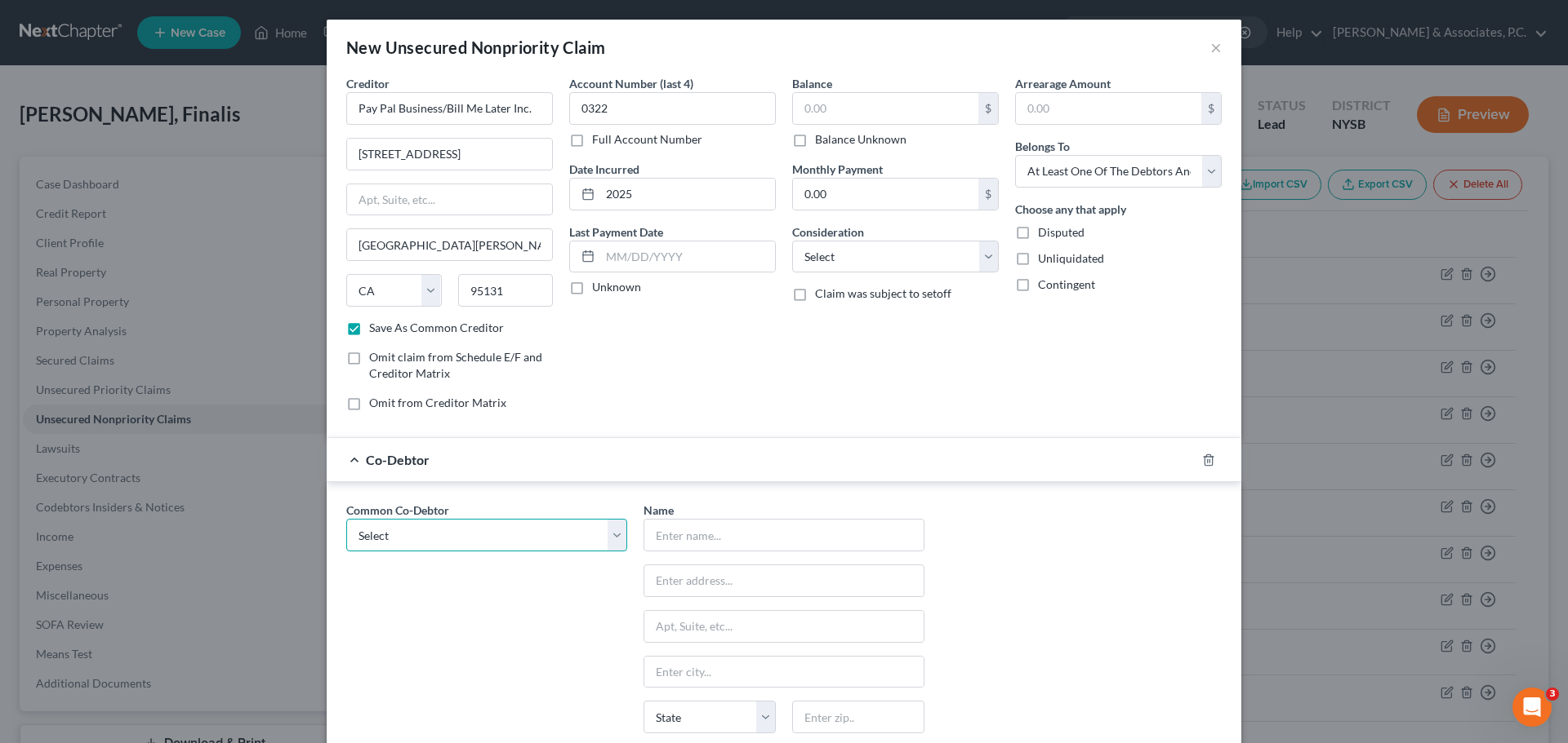
click at [574, 535] on select "Select Finalis [PERSON_NAME] LLC" at bounding box center [487, 535] width 280 height 33
click at [346, 519] on select "Select Finalis [PERSON_NAME] LLC" at bounding box center [487, 535] width 280 height 33
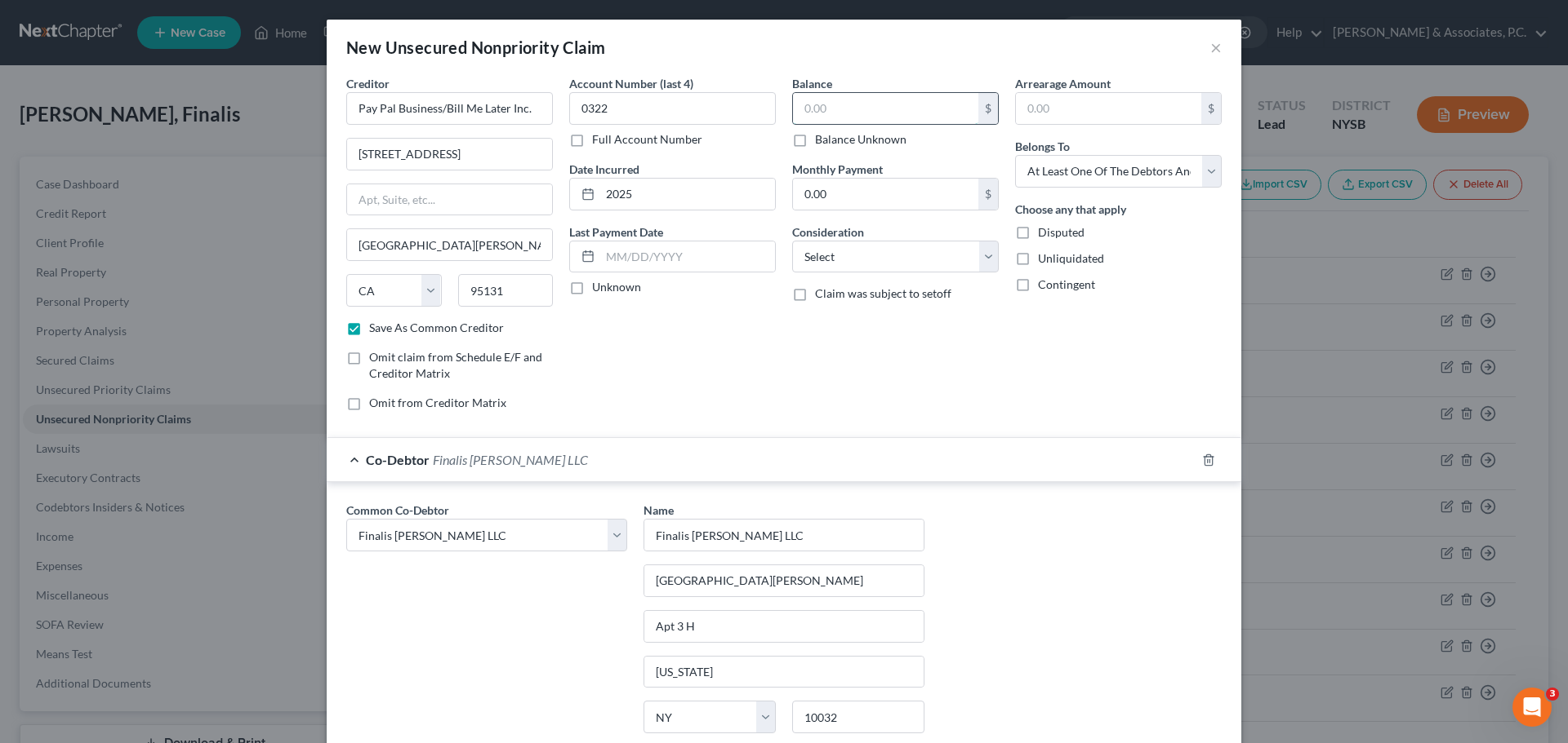
click at [866, 110] on input "text" at bounding box center [885, 108] width 185 height 31
click at [890, 256] on select "Select Cable / Satellite Services Collection Agency Credit Card Debt Debt Couns…" at bounding box center [896, 257] width 207 height 33
click at [792, 241] on select "Select Cable / Satellite Services Collection Agency Credit Card Debt Debt Couns…" at bounding box center [896, 257] width 207 height 33
drag, startPoint x: 977, startPoint y: 361, endPoint x: 1002, endPoint y: 370, distance: 26.6
click at [977, 361] on div "Balance 42,241.01 $ Balance Unknown Balance Undetermined 42,241.01 $ Balance Un…" at bounding box center [896, 250] width 223 height 350
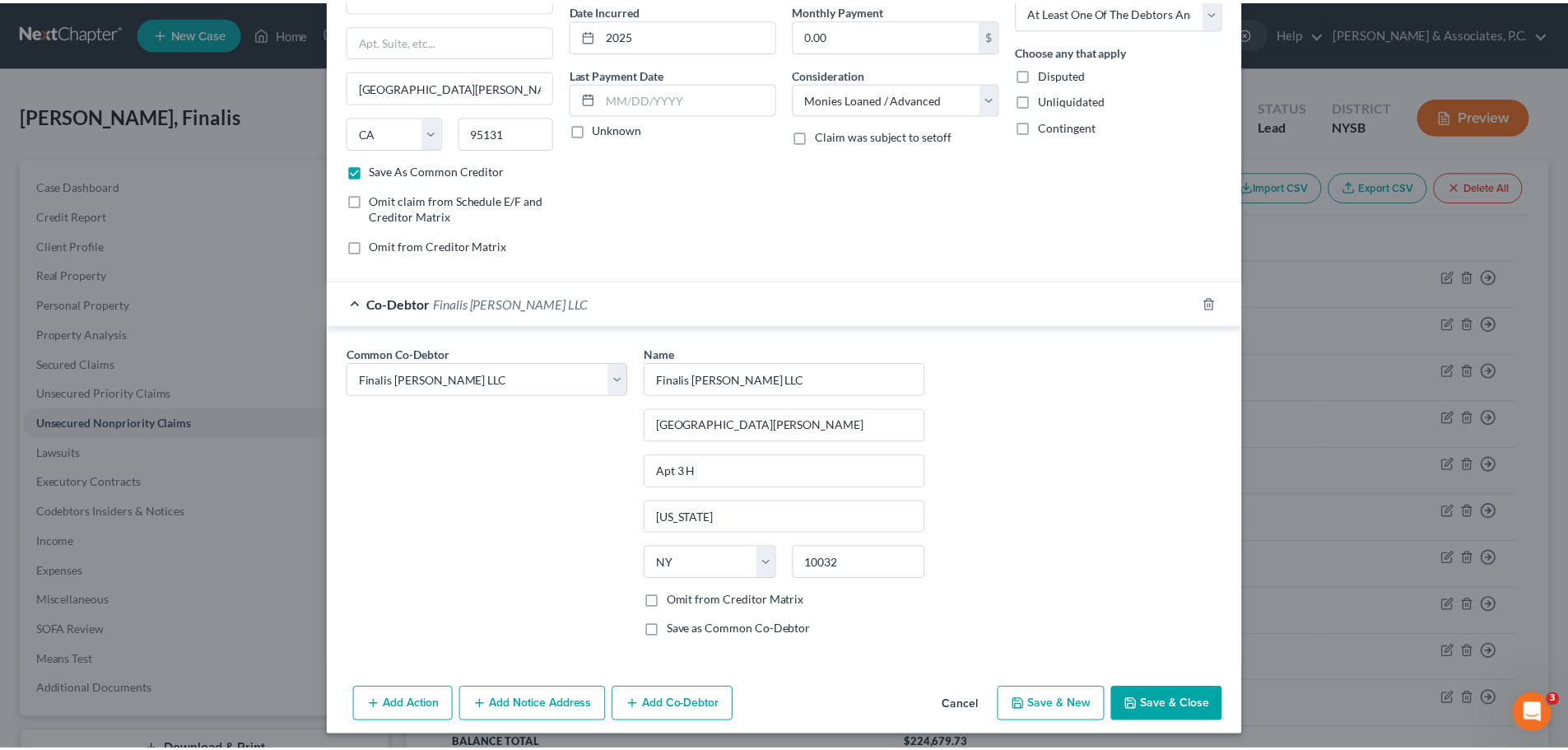
scroll to position [166, 0]
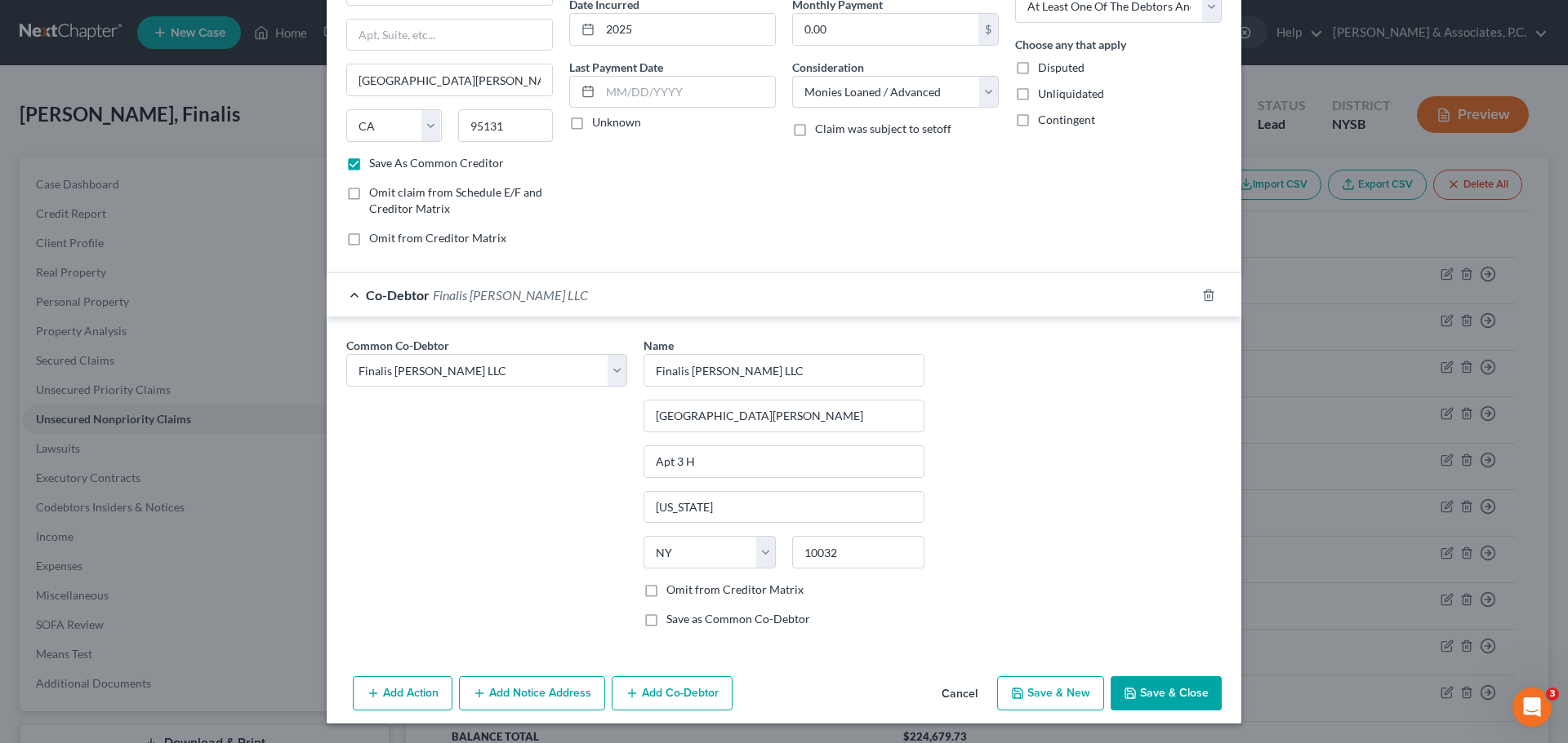
drag, startPoint x: 1160, startPoint y: 699, endPoint x: 1160, endPoint y: 687, distance: 12.0
click at [1159, 701] on button "Save & Close" at bounding box center [1165, 693] width 111 height 35
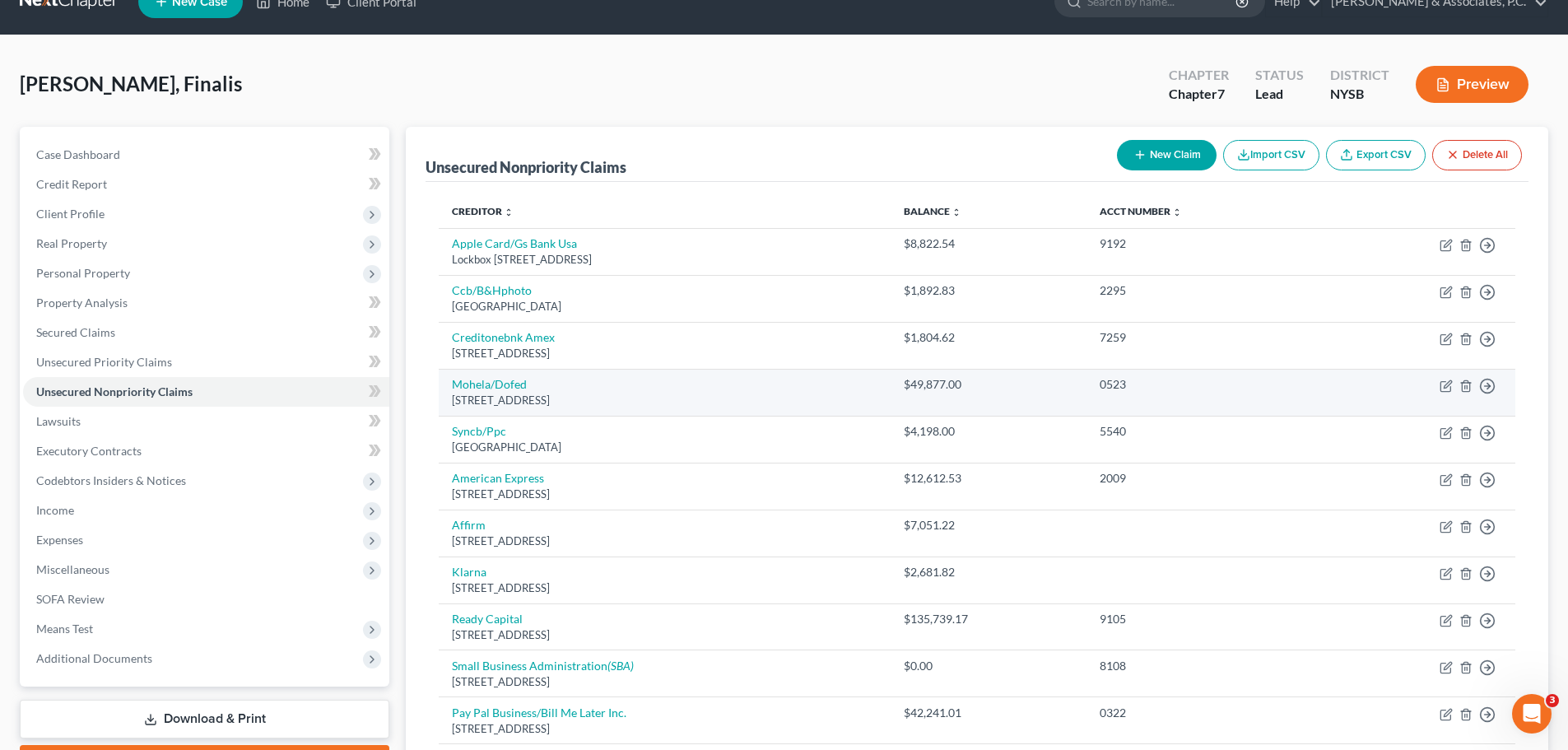
scroll to position [83, 0]
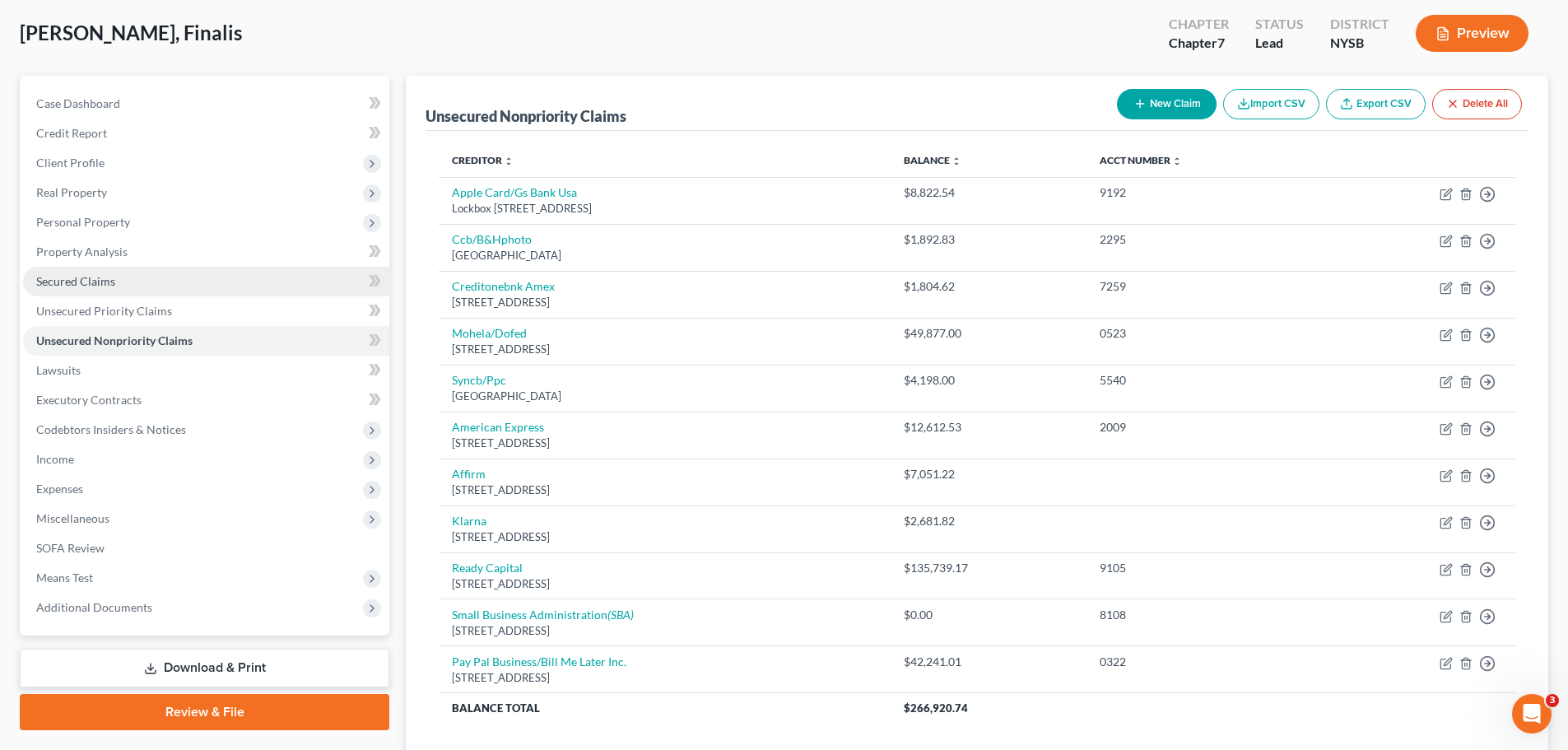
click at [52, 276] on span "Secured Claims" at bounding box center [76, 281] width 79 height 14
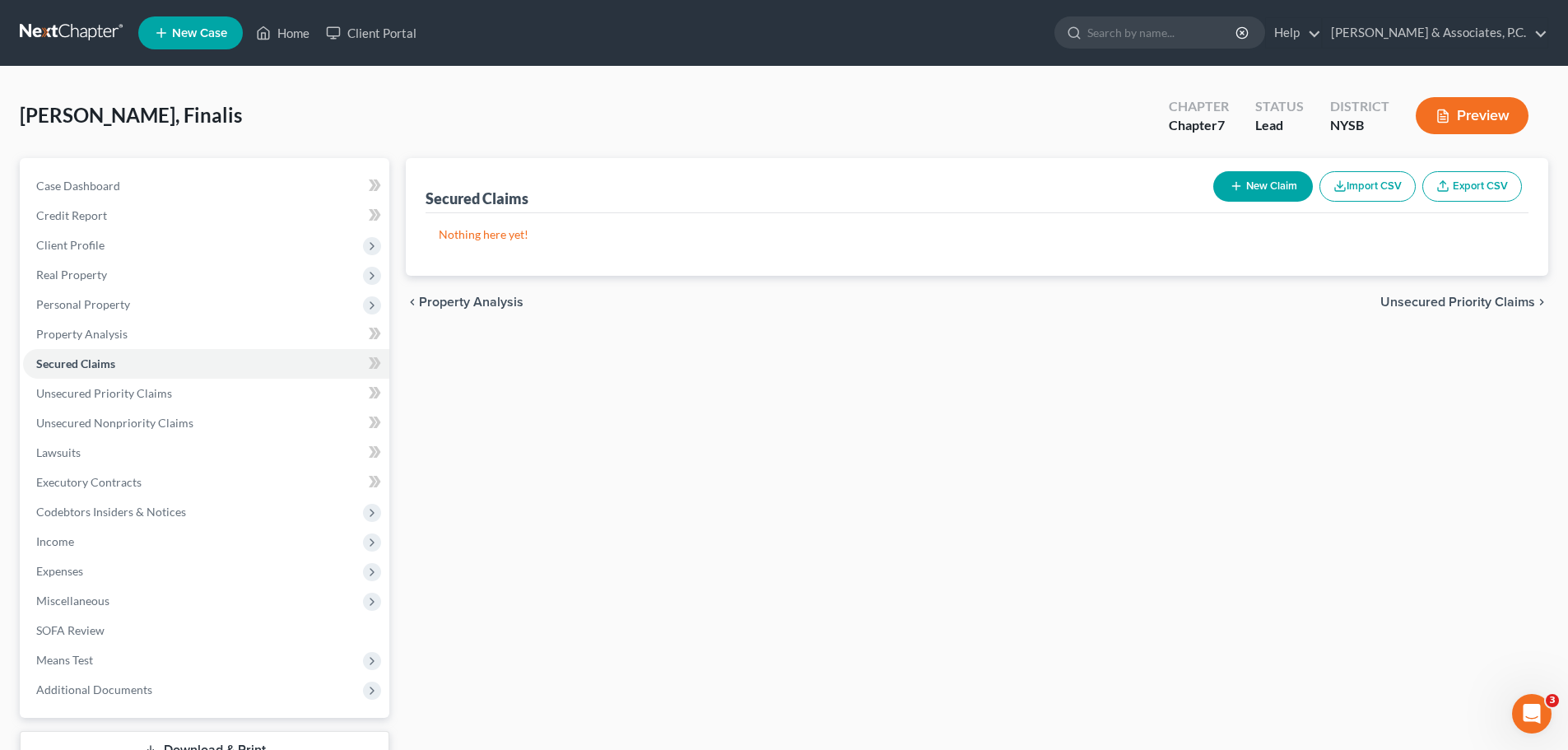
drag, startPoint x: 1425, startPoint y: 293, endPoint x: 1428, endPoint y: 303, distance: 10.4
click at [1425, 294] on div "chevron_left Property Analysis Unsecured Priority Claims chevron_right" at bounding box center [977, 303] width 1143 height 53
click at [1428, 305] on span "Unsecured Priority Claims" at bounding box center [1458, 302] width 155 height 13
click at [1454, 303] on span "Unsecured Nonpriority Claims" at bounding box center [1446, 302] width 179 height 13
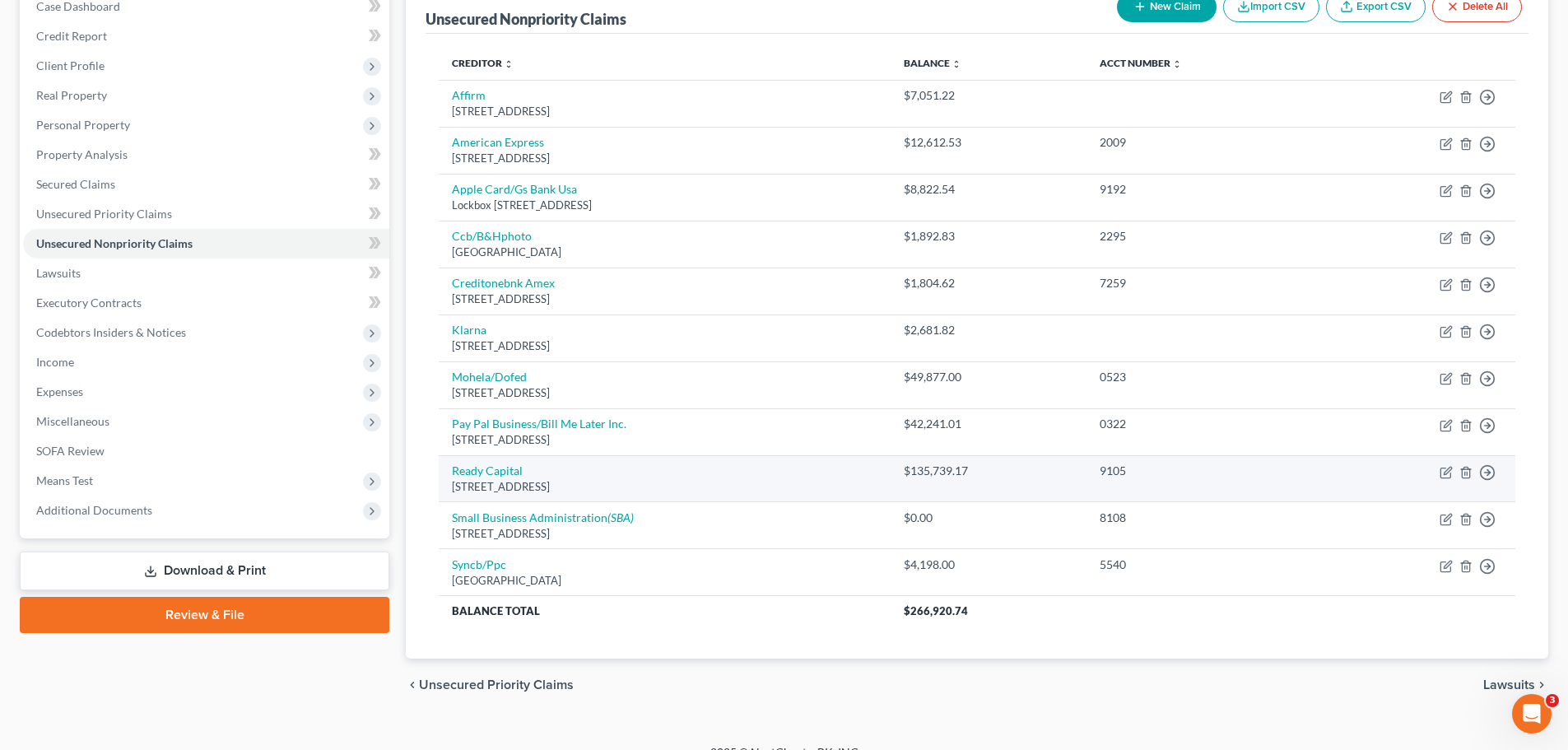
scroll to position [204, 0]
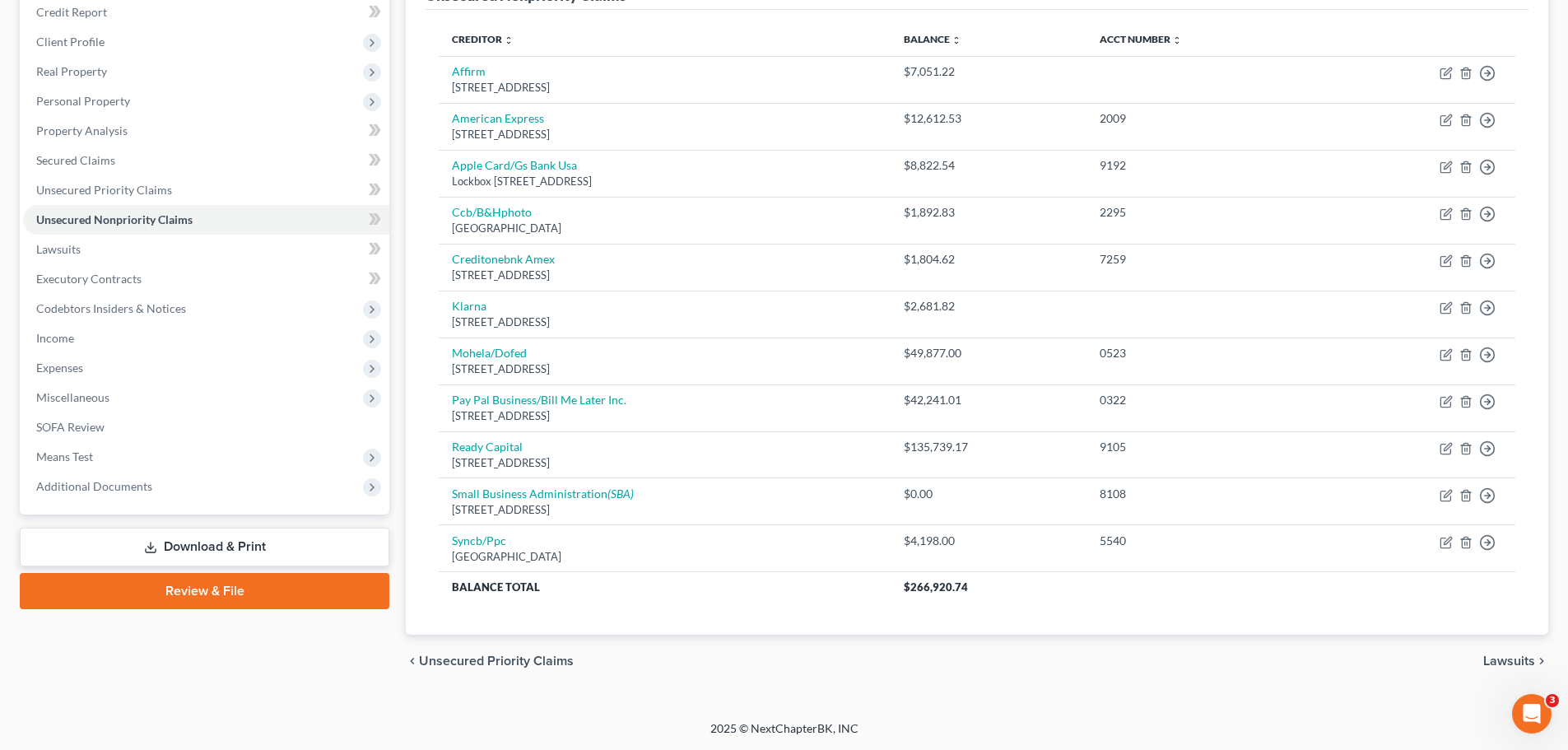
drag, startPoint x: 1492, startPoint y: 659, endPoint x: 1429, endPoint y: 636, distance: 67.1
click at [1492, 659] on span "Lawsuits" at bounding box center [1509, 661] width 52 height 13
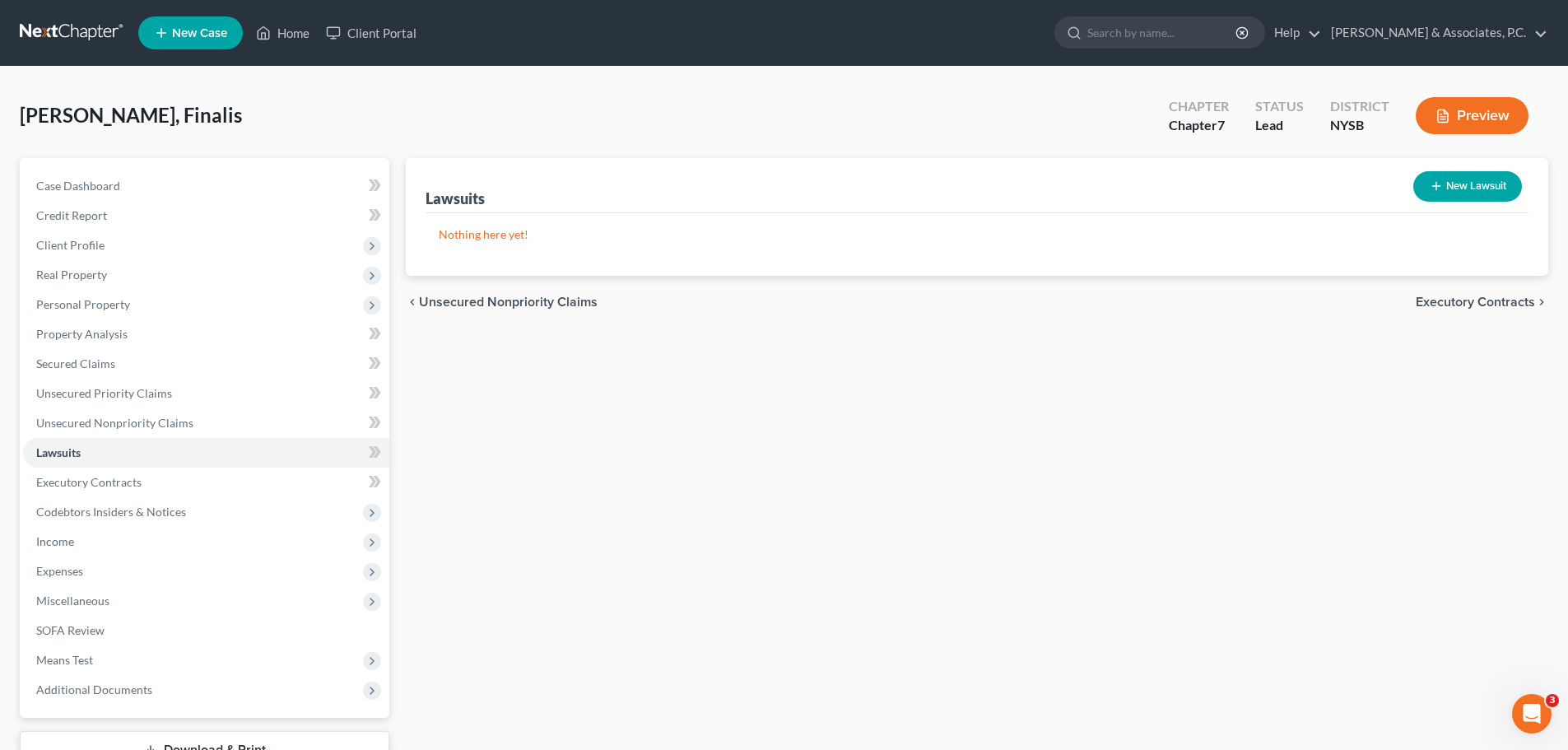
click at [1480, 303] on span "Executory Contracts" at bounding box center [1475, 302] width 119 height 13
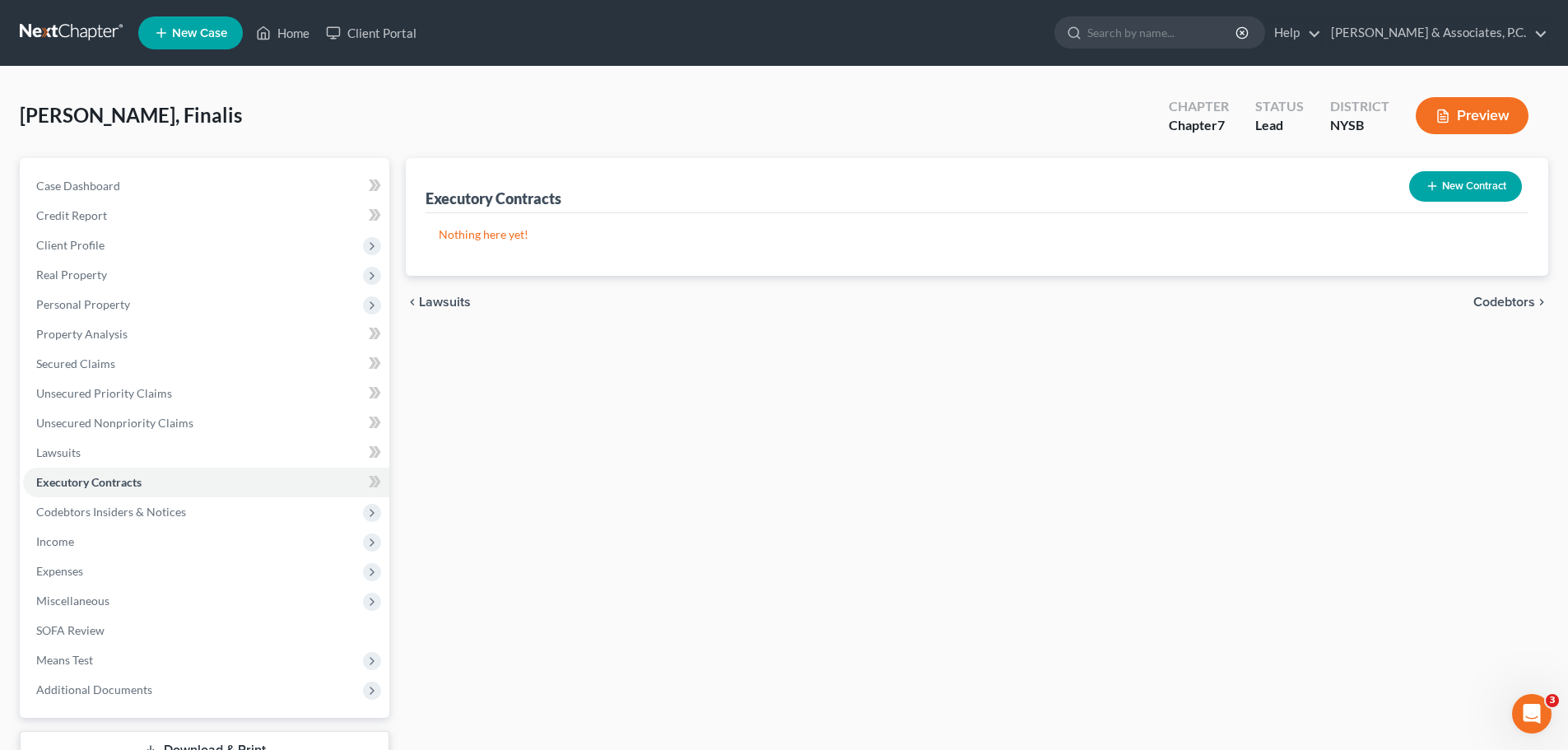
click at [1500, 305] on span "Codebtors" at bounding box center [1504, 302] width 61 height 13
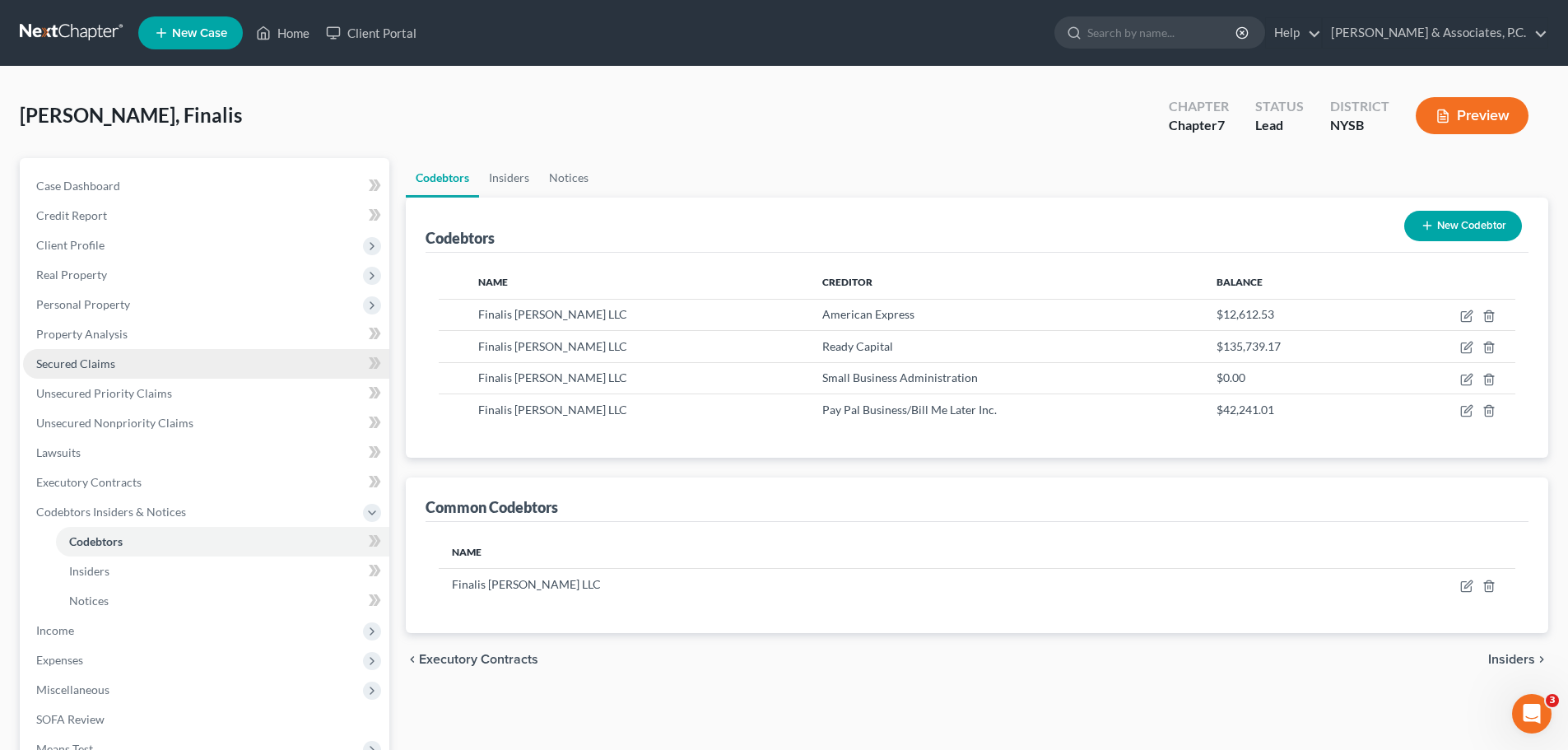
click at [80, 369] on span "Secured Claims" at bounding box center [76, 364] width 79 height 14
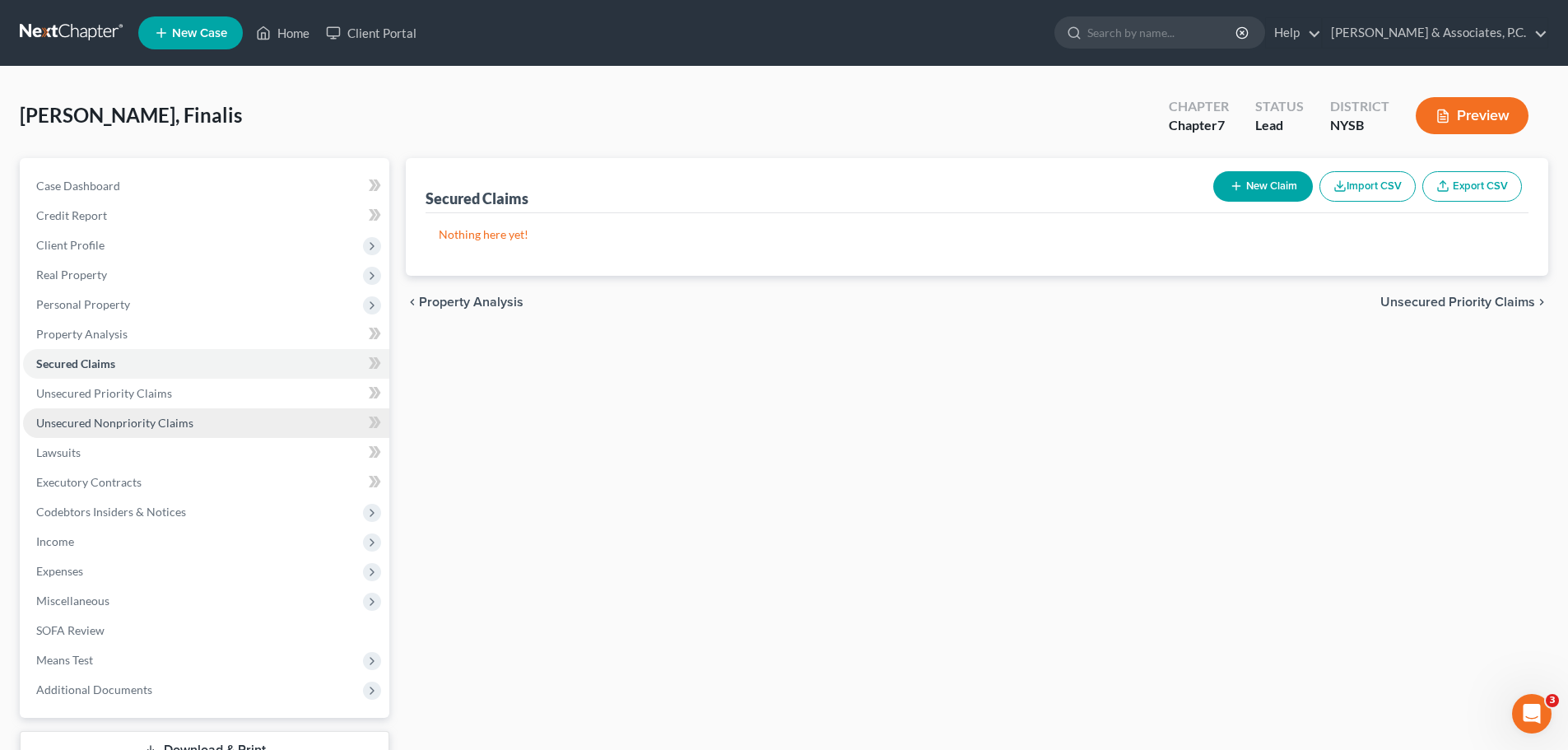
click at [111, 416] on span "Unsecured Nonpriority Claims" at bounding box center [115, 423] width 158 height 14
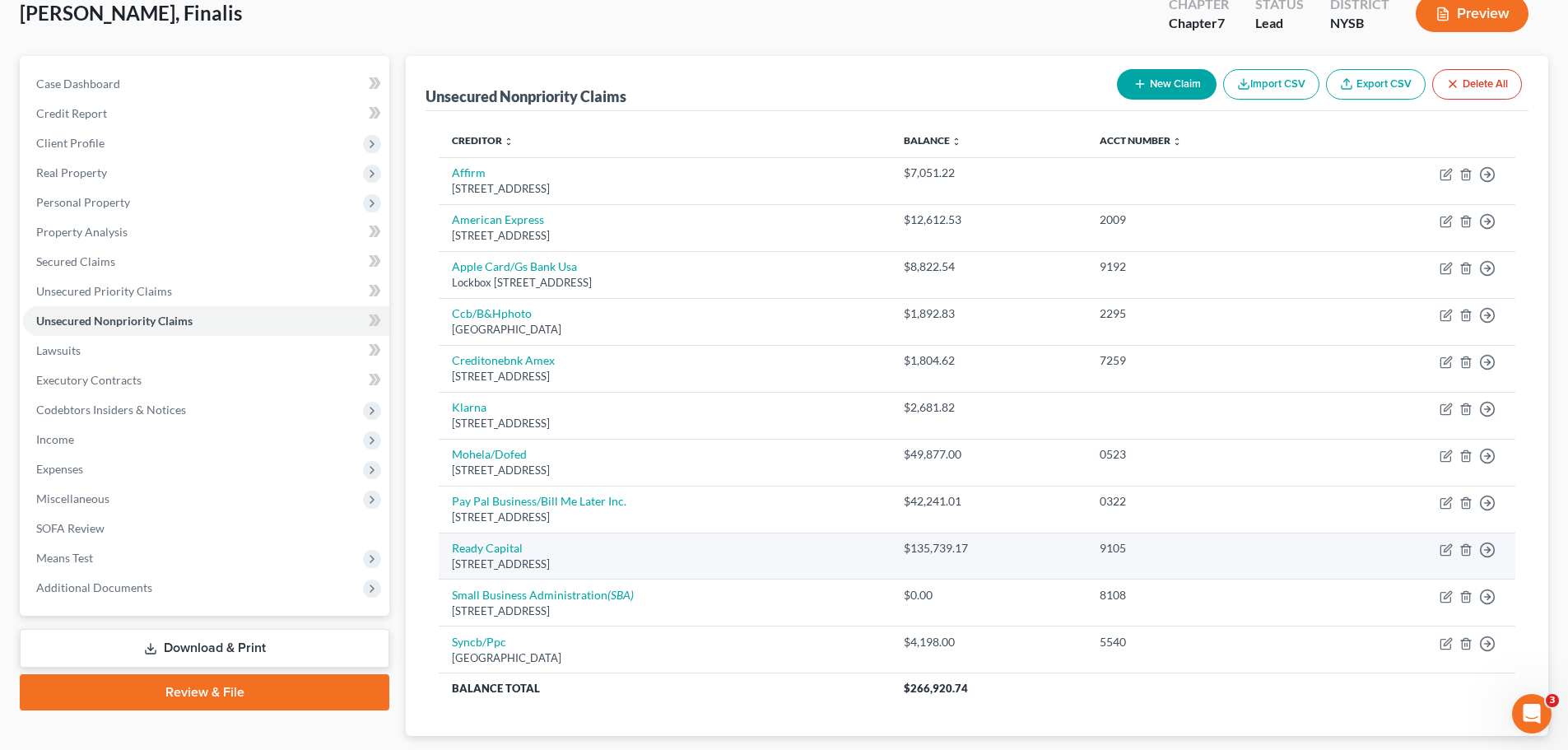
scroll to position [204, 0]
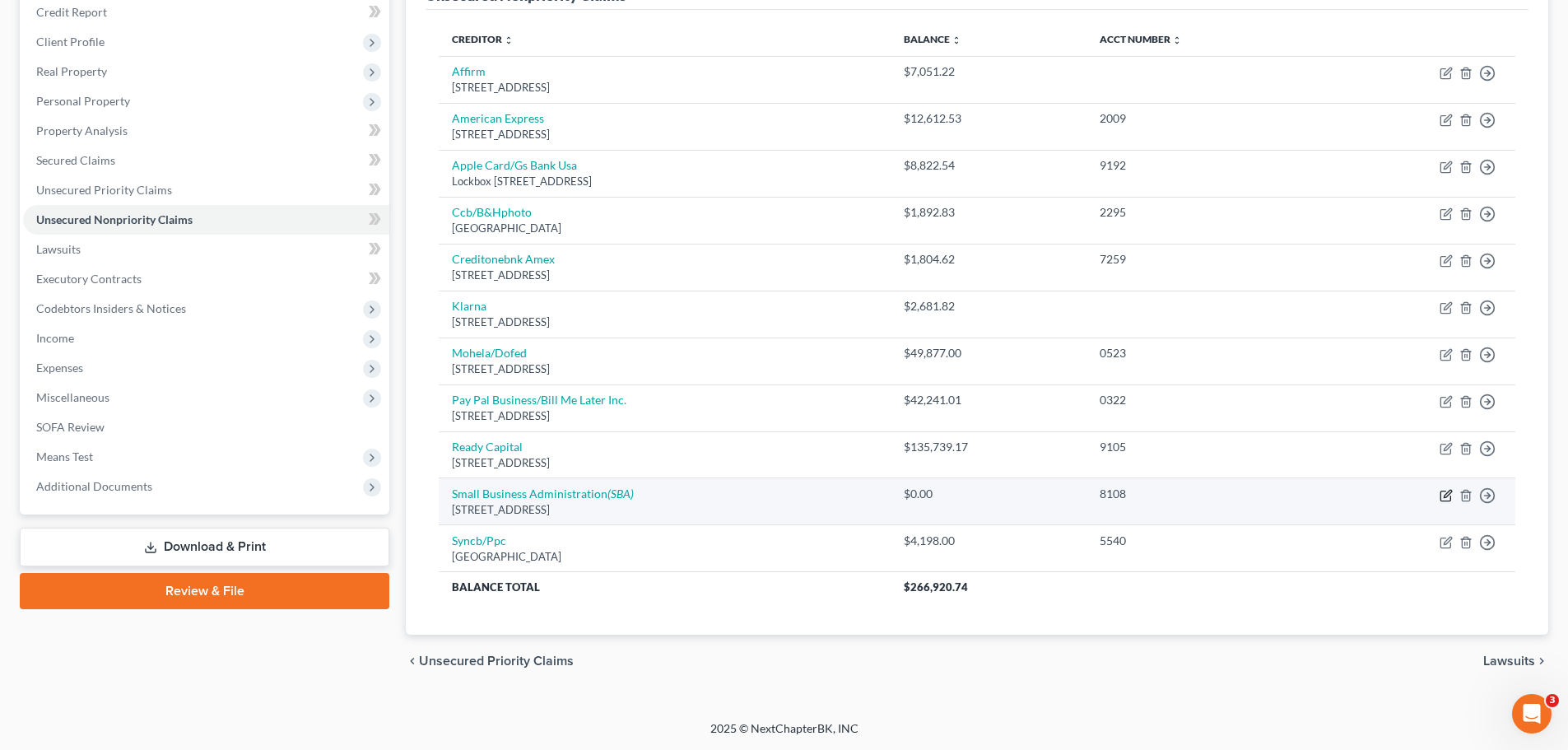
click at [1449, 499] on icon "button" at bounding box center [1445, 495] width 13 height 13
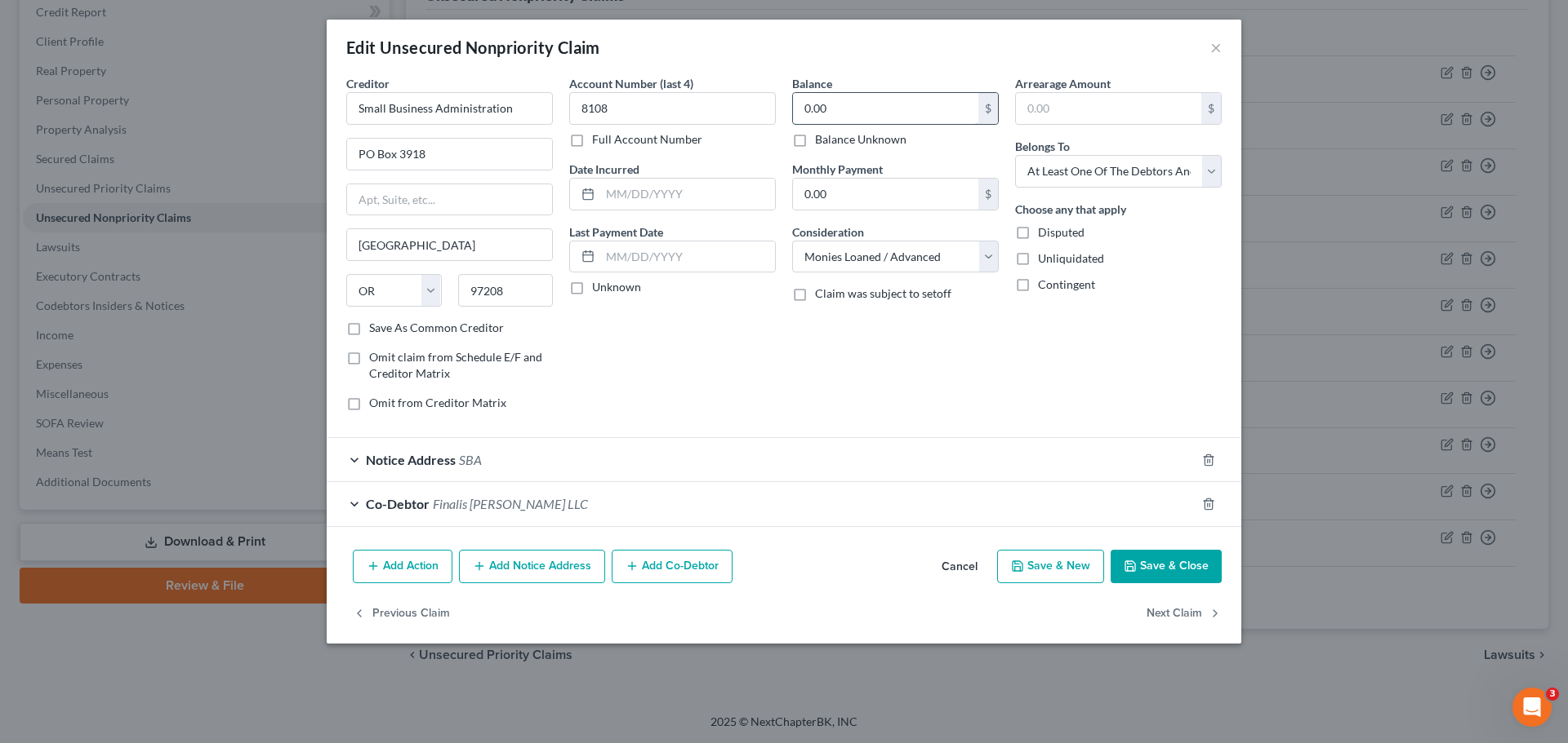
click at [819, 109] on input "0.00" at bounding box center [885, 108] width 185 height 31
click at [907, 372] on div "Balance 13,285.74 $ Balance Unknown Balance Undetermined 13,285.74 $ Balance Un…" at bounding box center [896, 250] width 223 height 350
click at [1178, 568] on button "Save & Close" at bounding box center [1165, 567] width 111 height 35
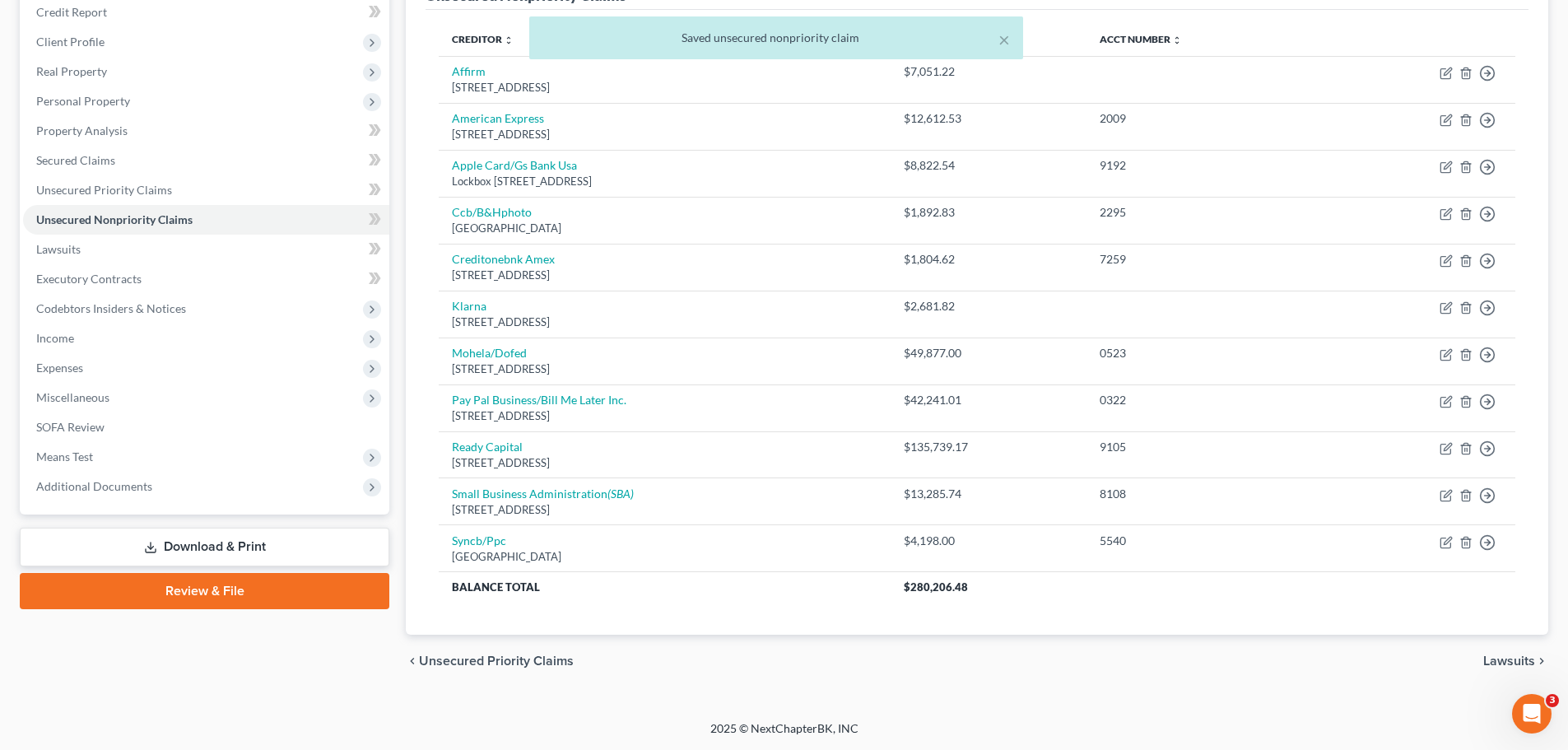
click at [1508, 659] on span "Lawsuits" at bounding box center [1509, 661] width 52 height 13
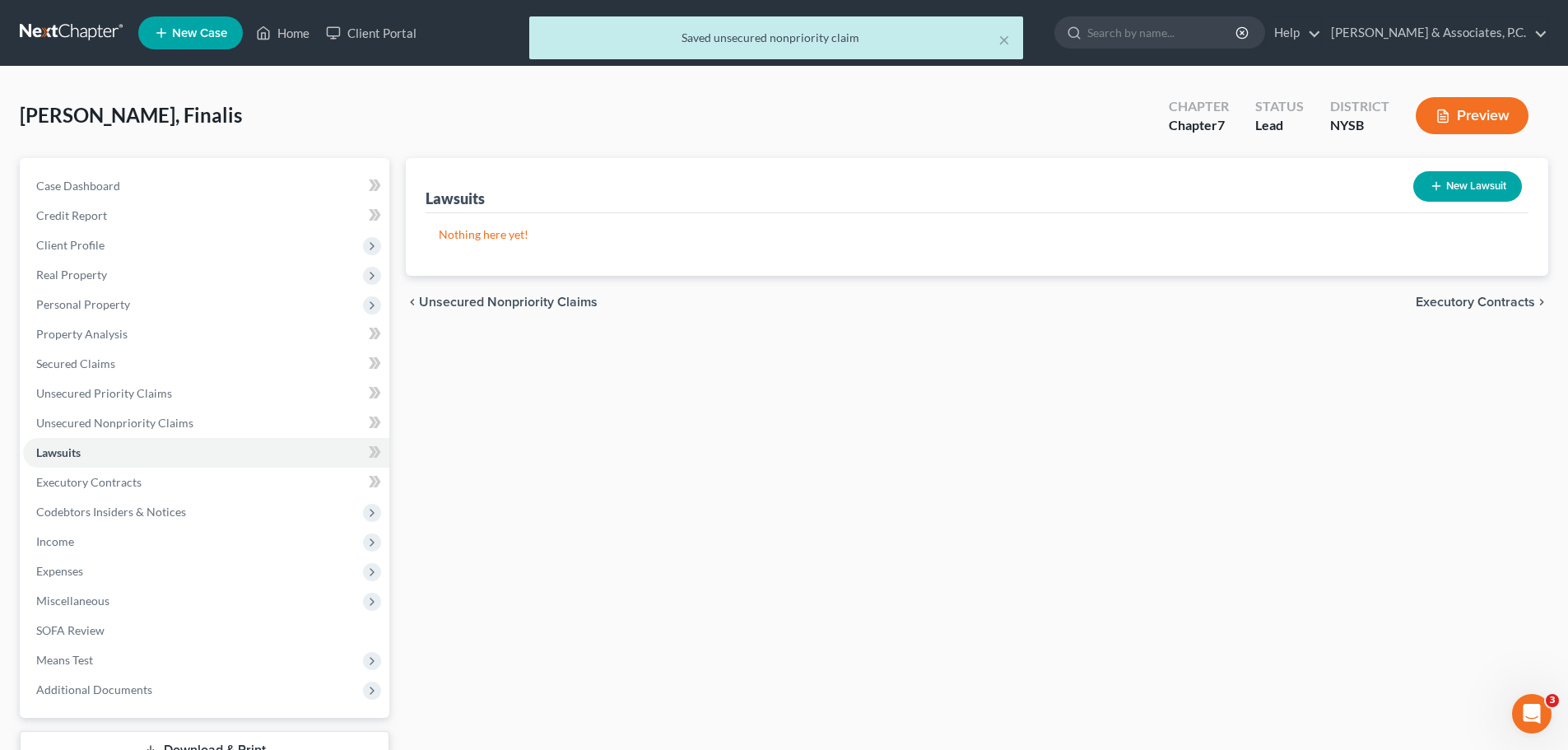
drag, startPoint x: 1462, startPoint y: 295, endPoint x: 1455, endPoint y: 308, distance: 14.8
click at [1461, 296] on span "Executory Contracts" at bounding box center [1475, 302] width 119 height 13
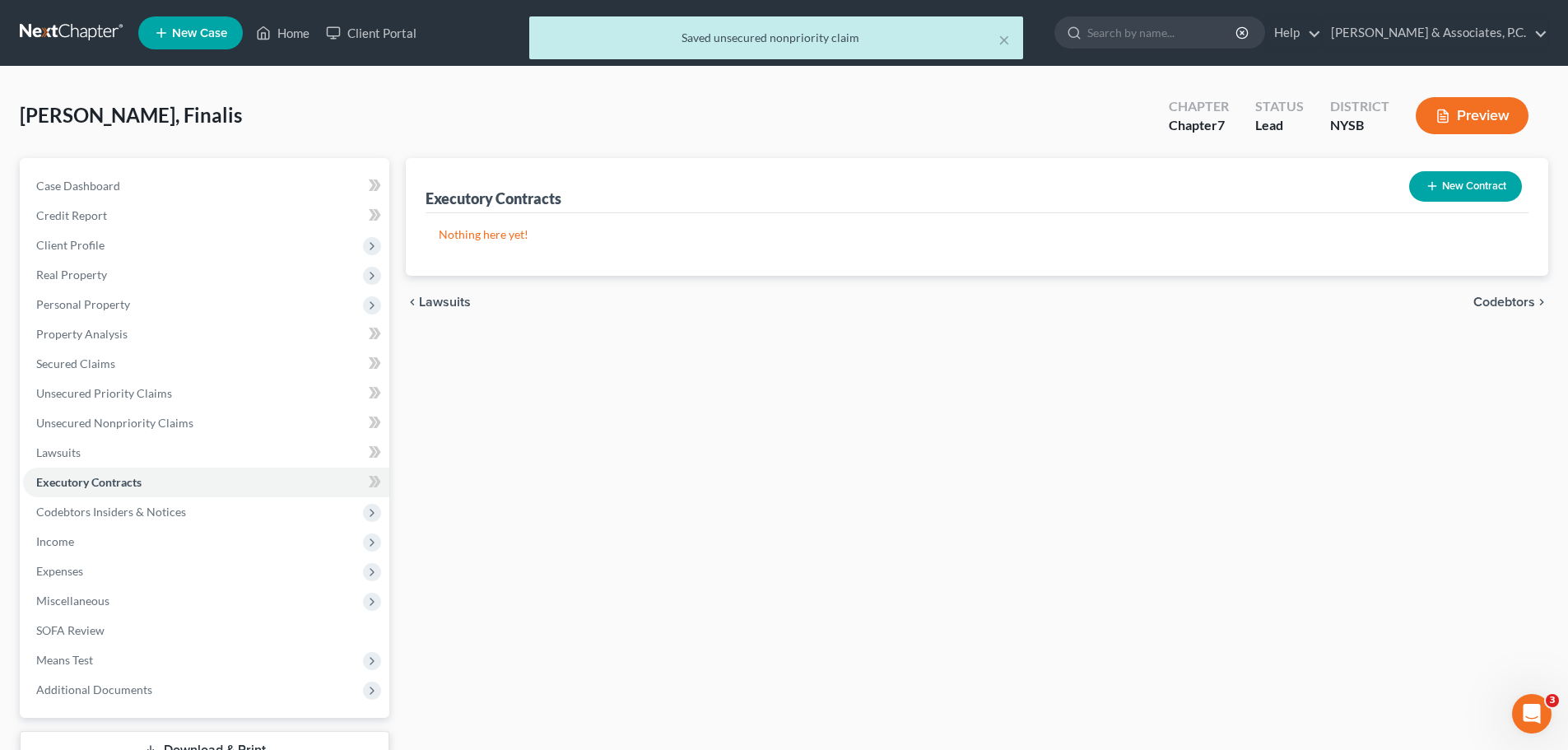
click at [1488, 303] on span "Codebtors" at bounding box center [1504, 302] width 61 height 13
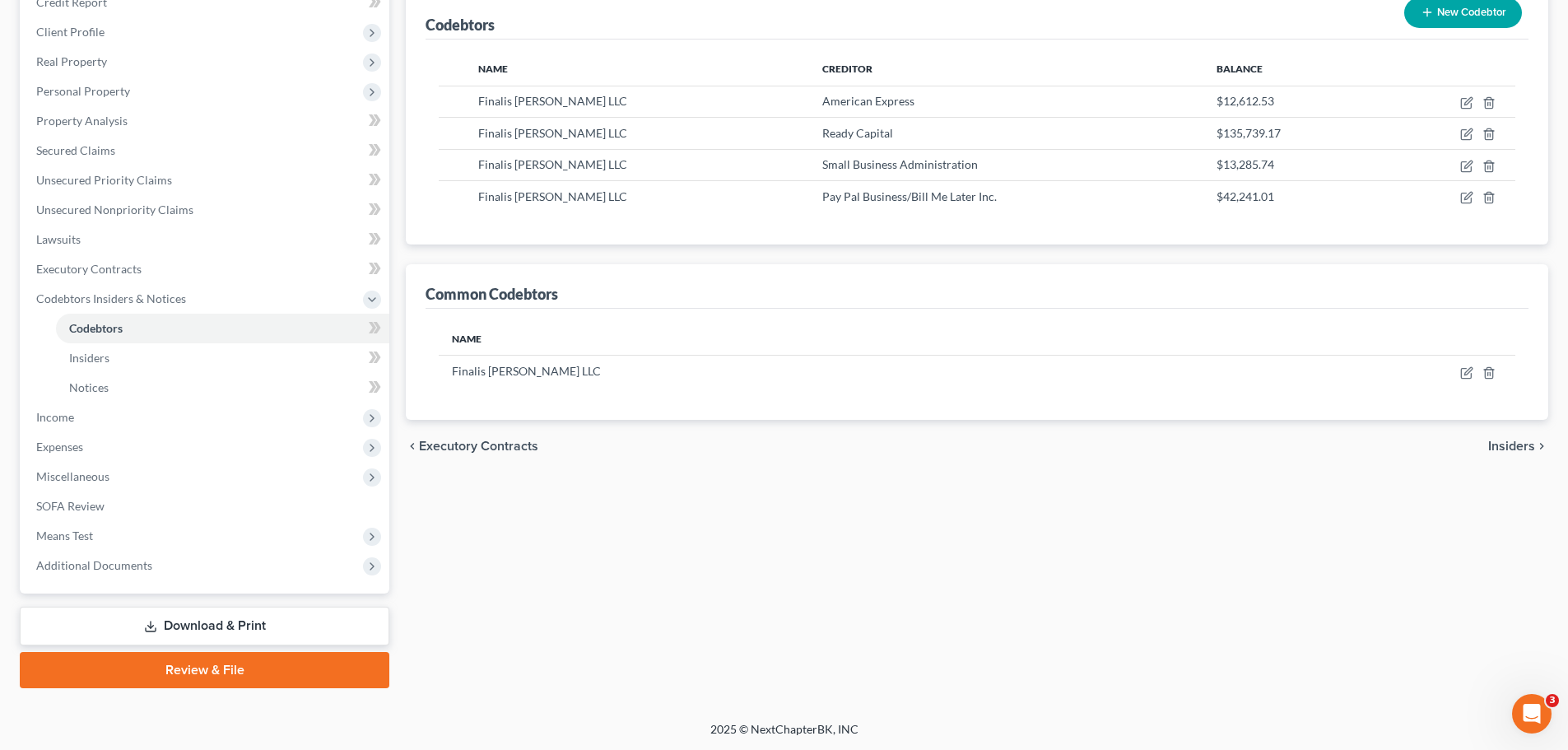
scroll to position [214, 0]
drag, startPoint x: 1510, startPoint y: 446, endPoint x: 1462, endPoint y: 452, distance: 48.4
click at [1511, 447] on span "Insiders" at bounding box center [1511, 445] width 47 height 13
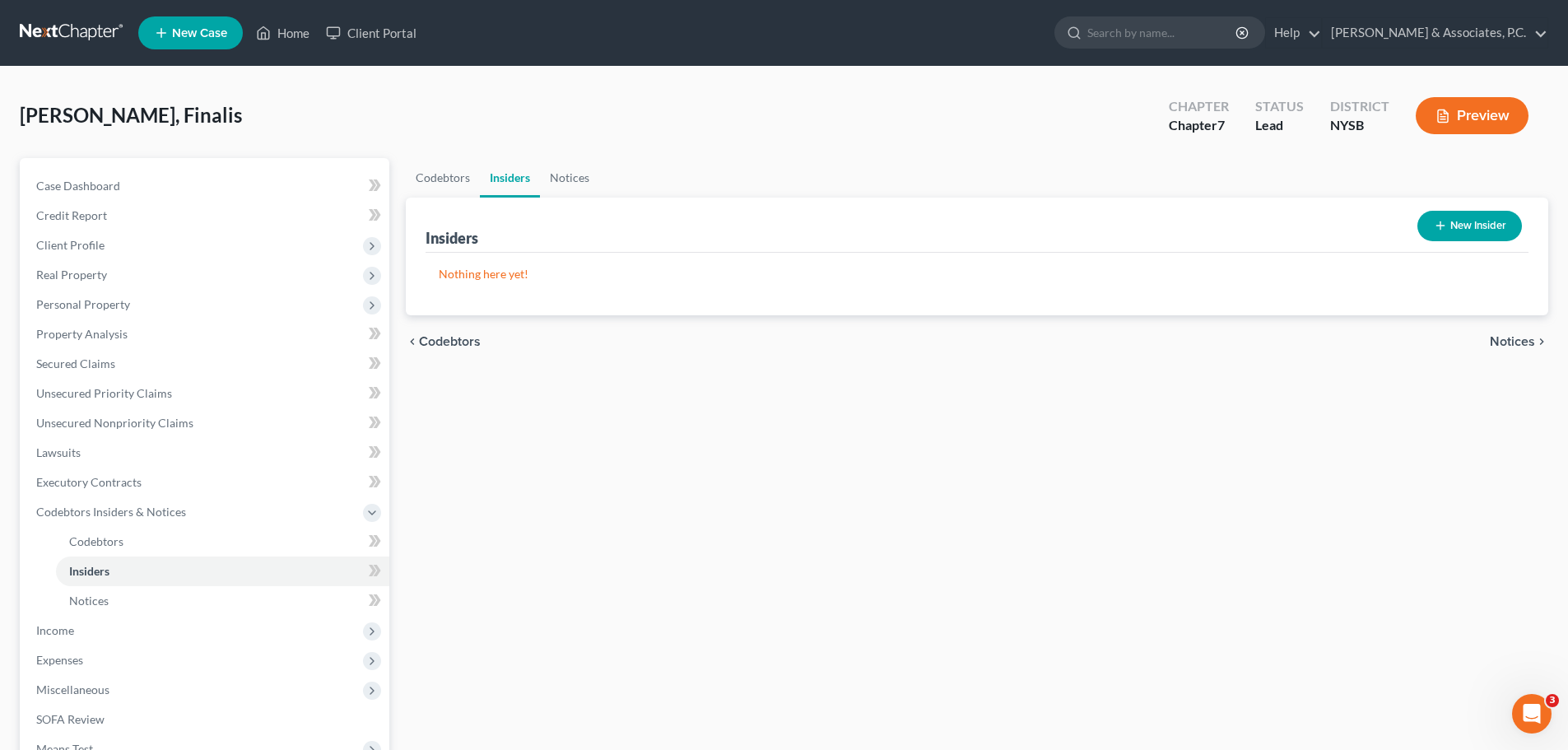
click at [1512, 345] on span "Notices" at bounding box center [1512, 341] width 45 height 13
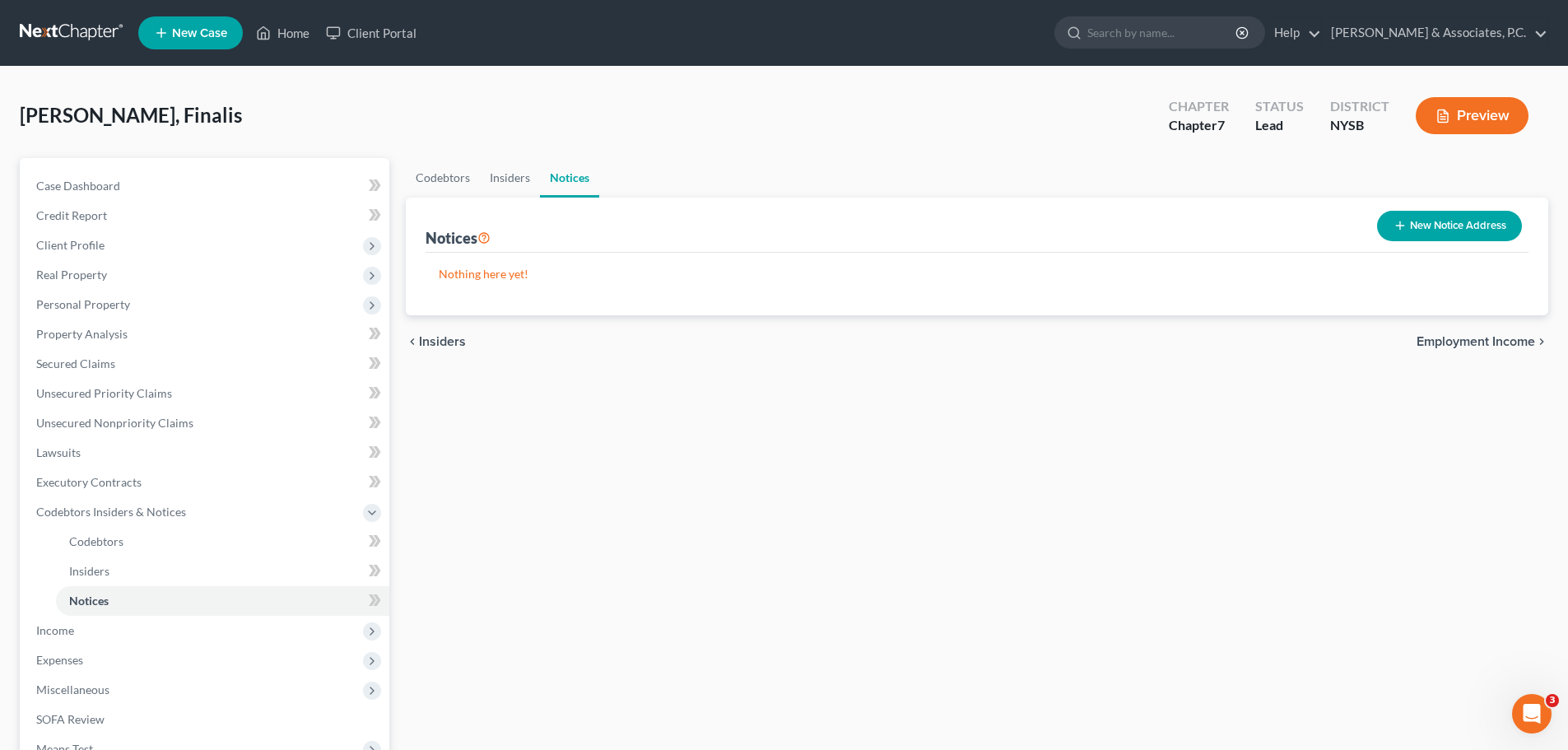
click at [1502, 340] on span "Employment Income" at bounding box center [1475, 341] width 118 height 13
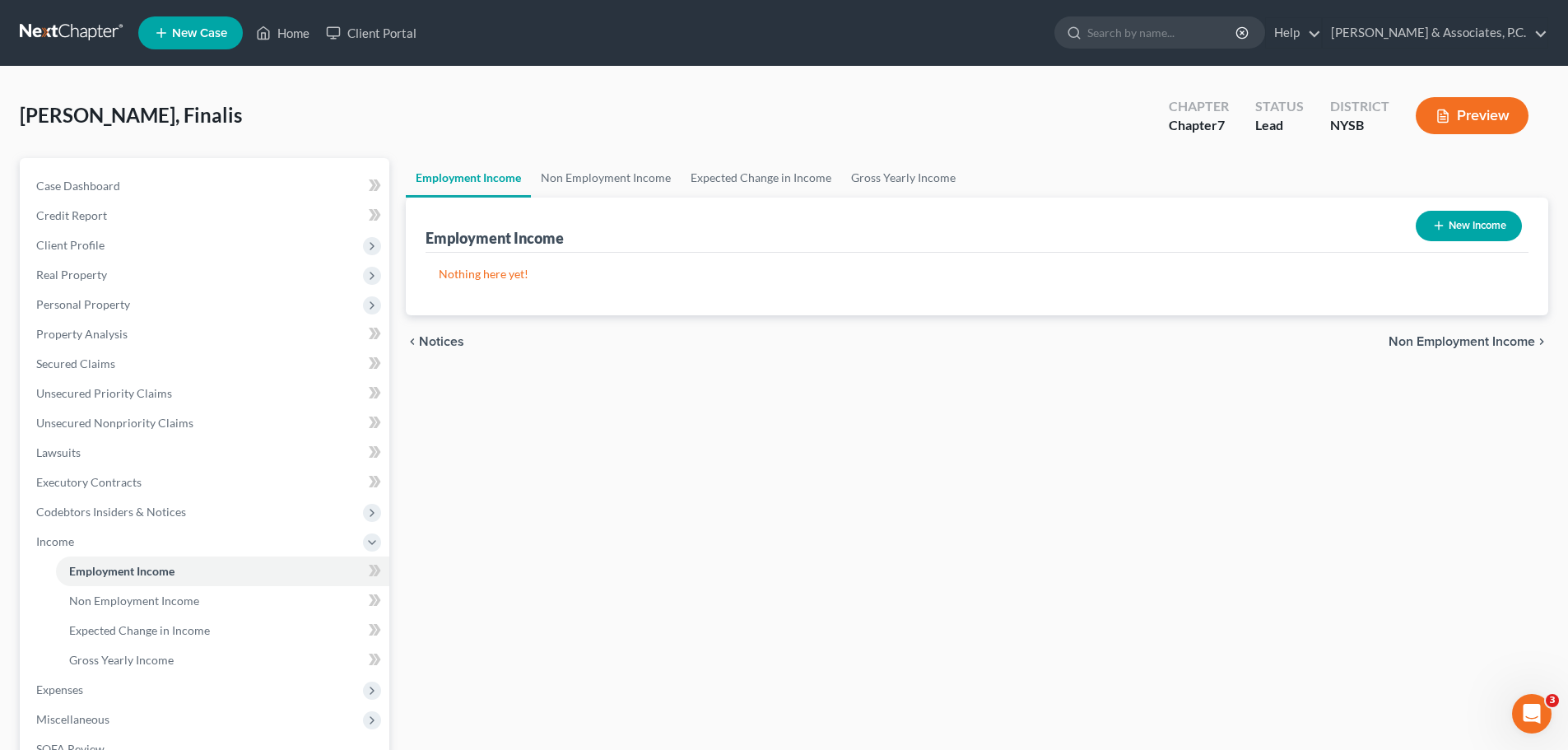
click at [1456, 335] on span "Non Employment Income" at bounding box center [1462, 341] width 146 height 13
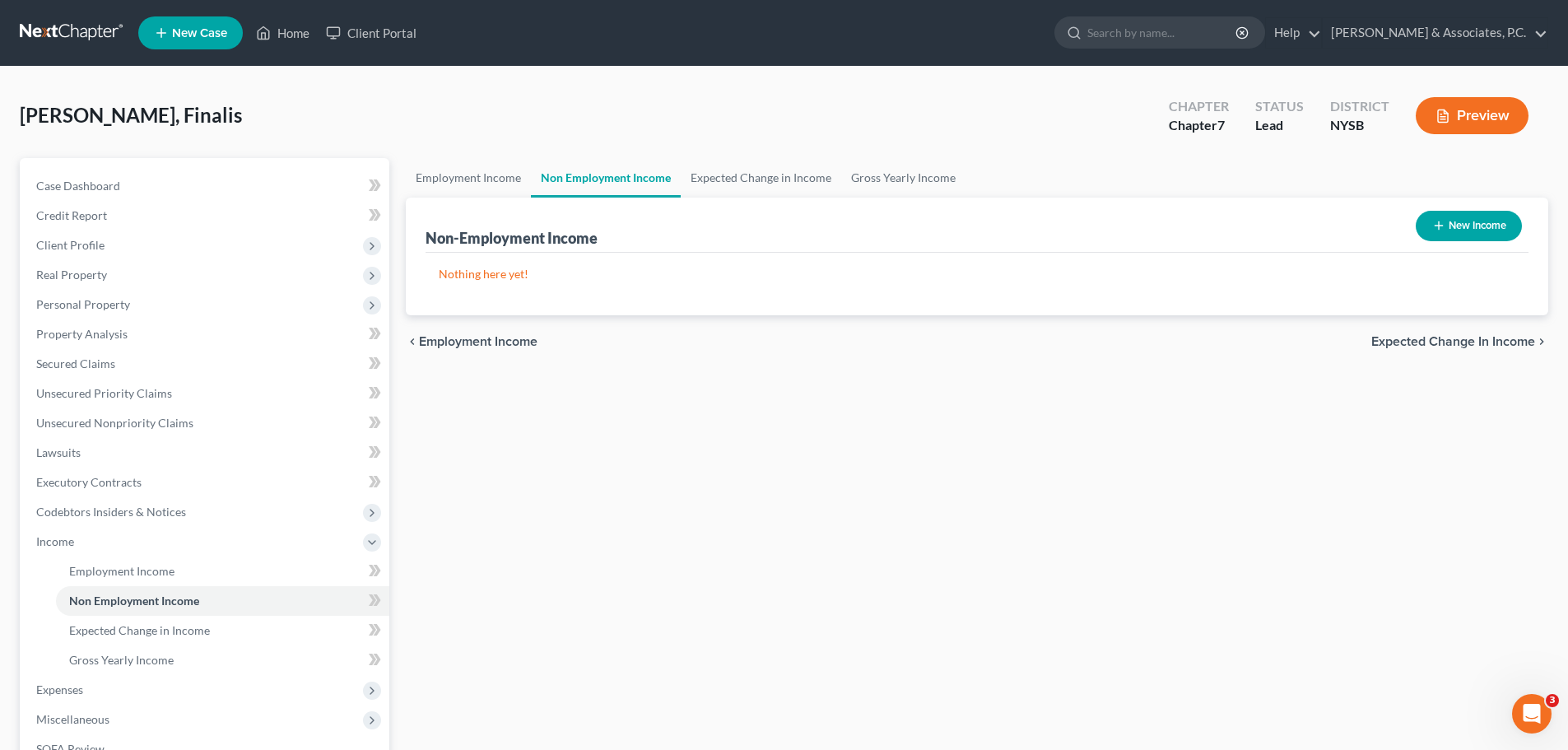
click at [1445, 340] on span "Expected Change in Income" at bounding box center [1453, 341] width 164 height 13
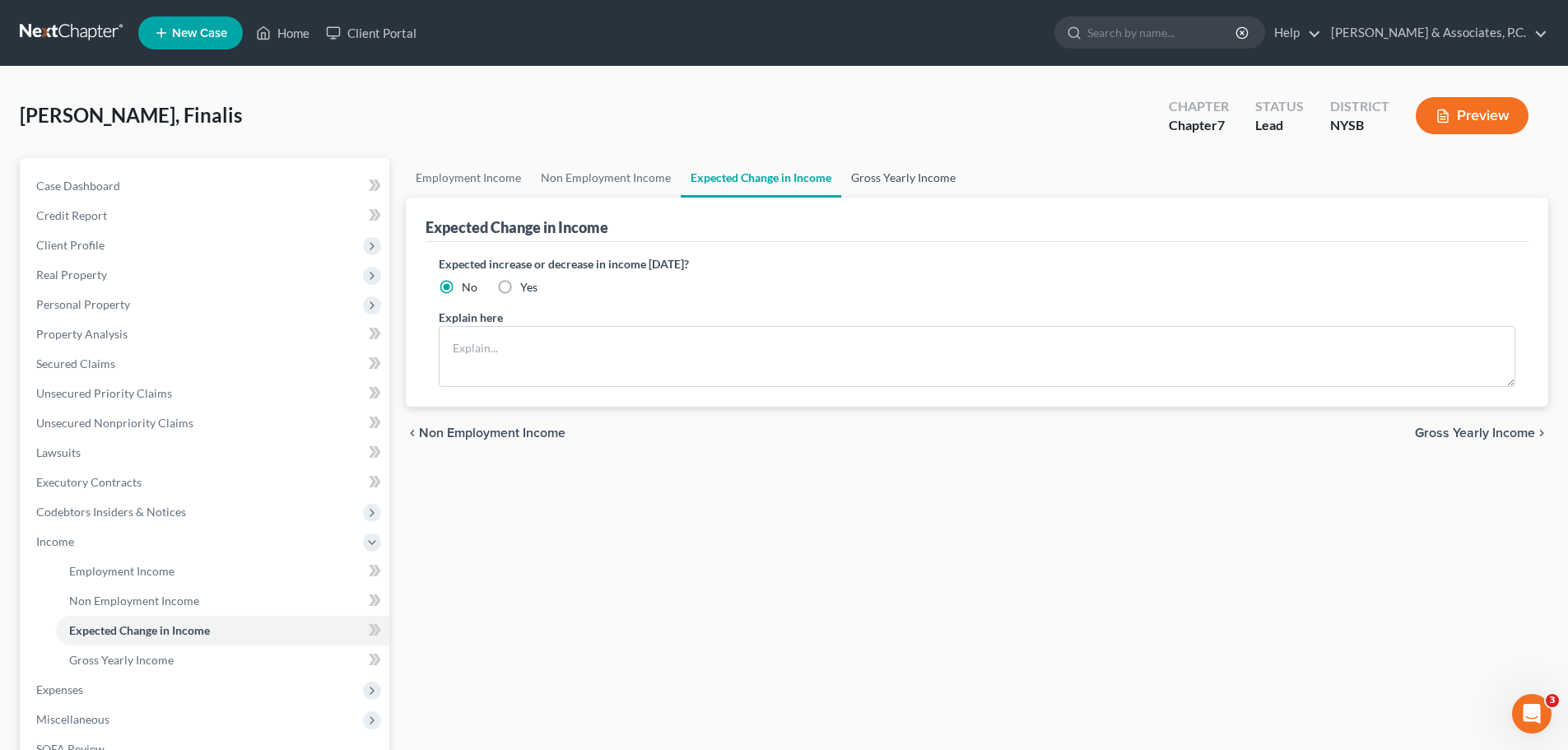
drag, startPoint x: 912, startPoint y: 179, endPoint x: 886, endPoint y: 193, distance: 29.5
click at [912, 179] on link "Gross Yearly Income" at bounding box center [904, 178] width 124 height 39
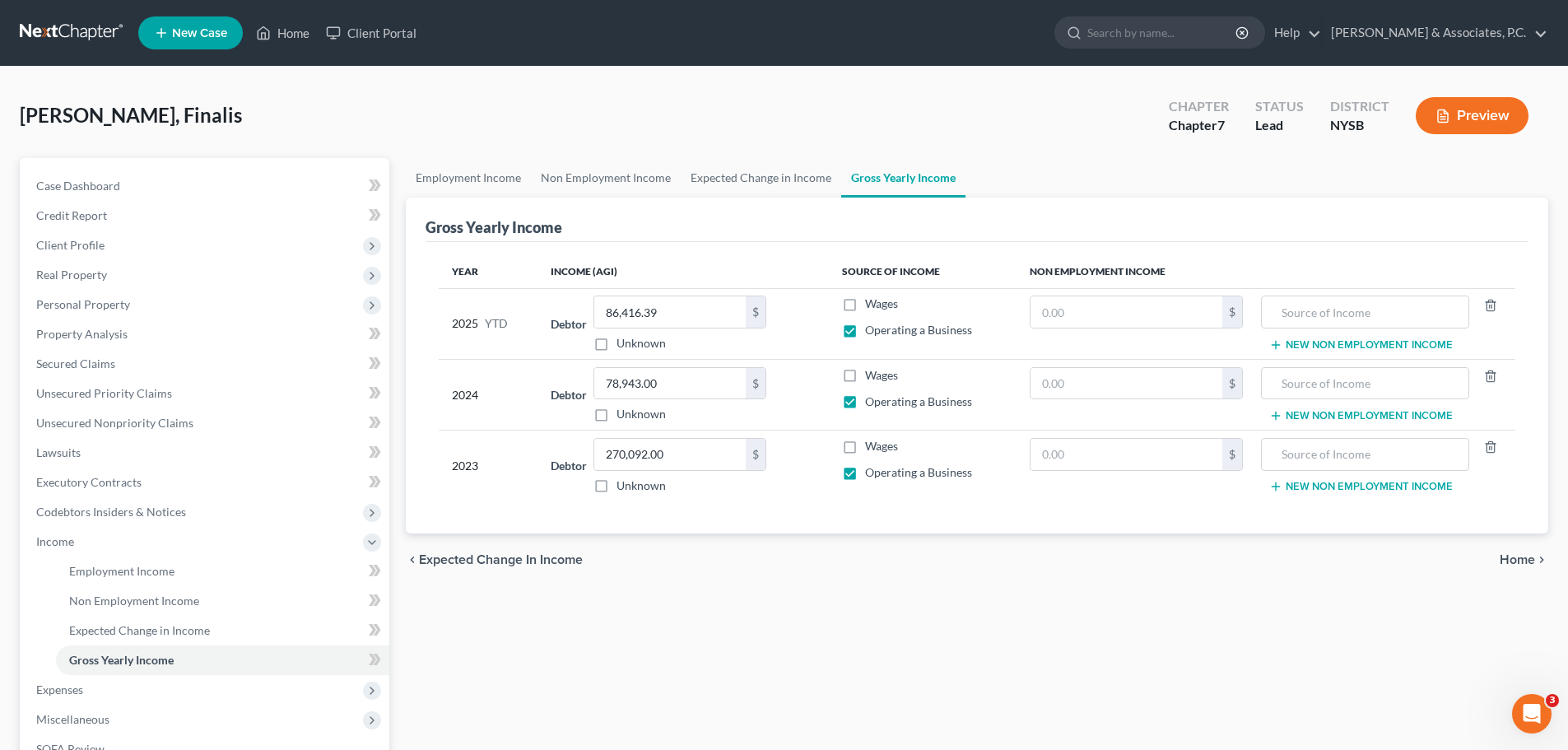
click at [1511, 558] on span "Home" at bounding box center [1518, 559] width 36 height 13
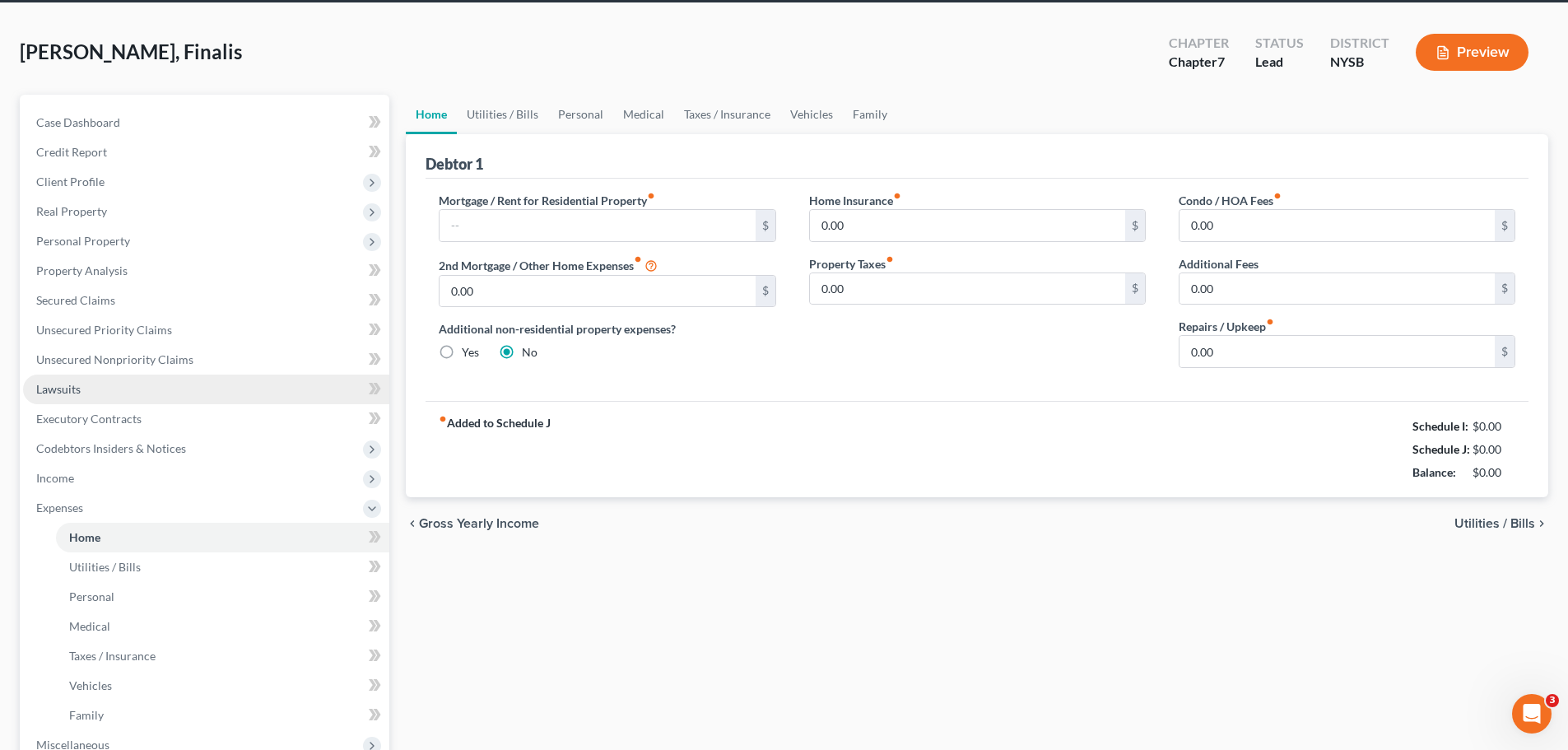
scroll to position [83, 0]
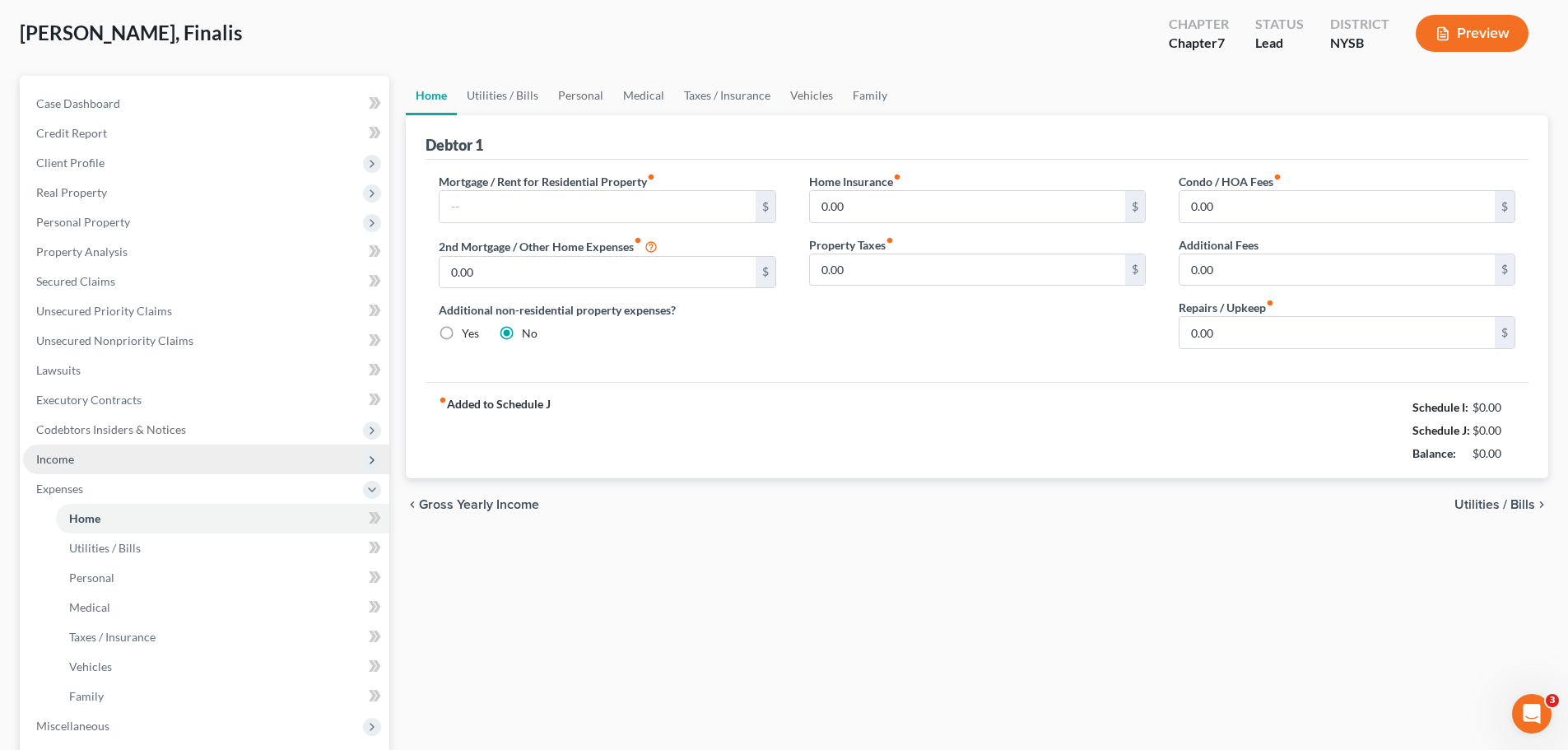
click at [71, 469] on span "Income" at bounding box center [206, 459] width 366 height 30
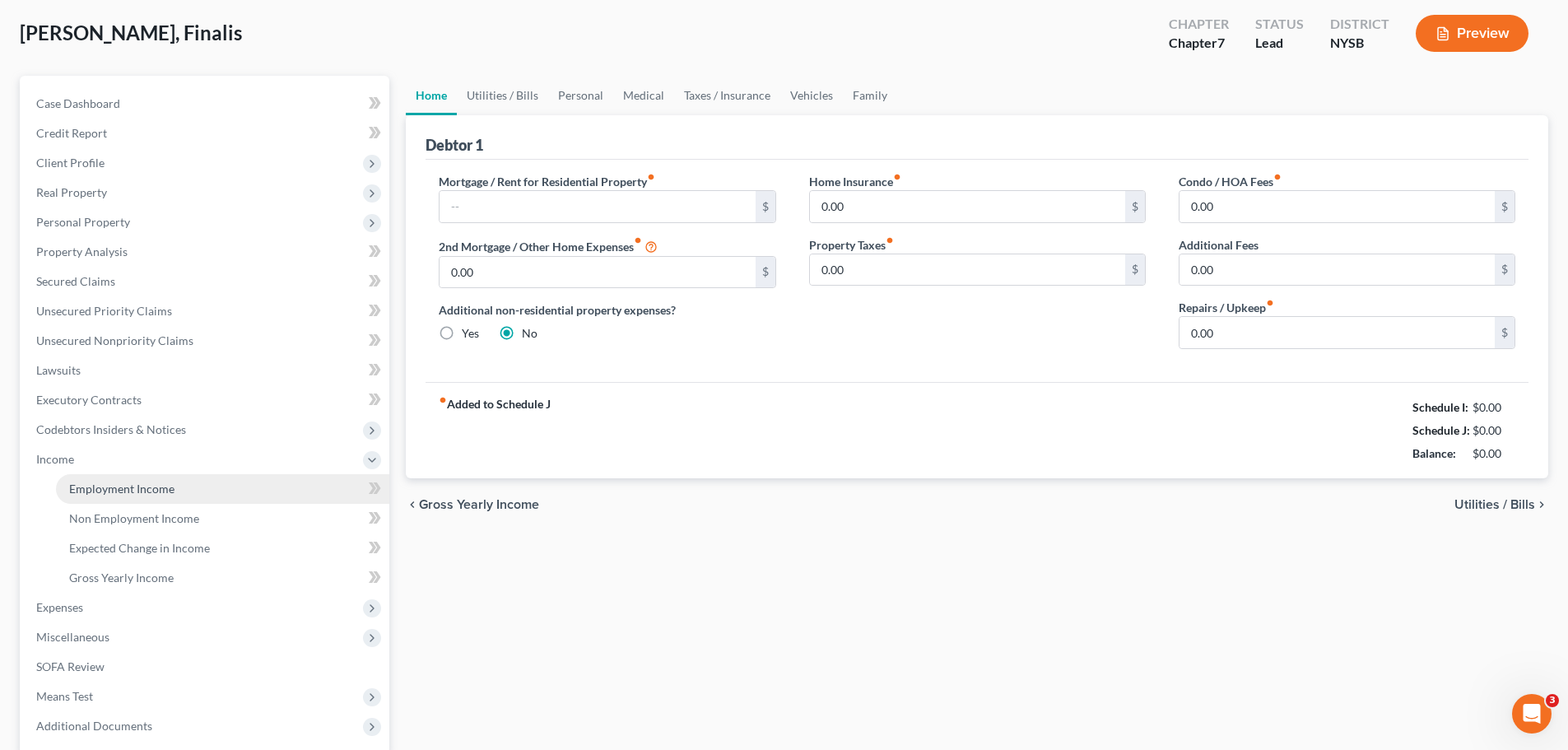
click at [119, 498] on link "Employment Income" at bounding box center [222, 489] width 333 height 30
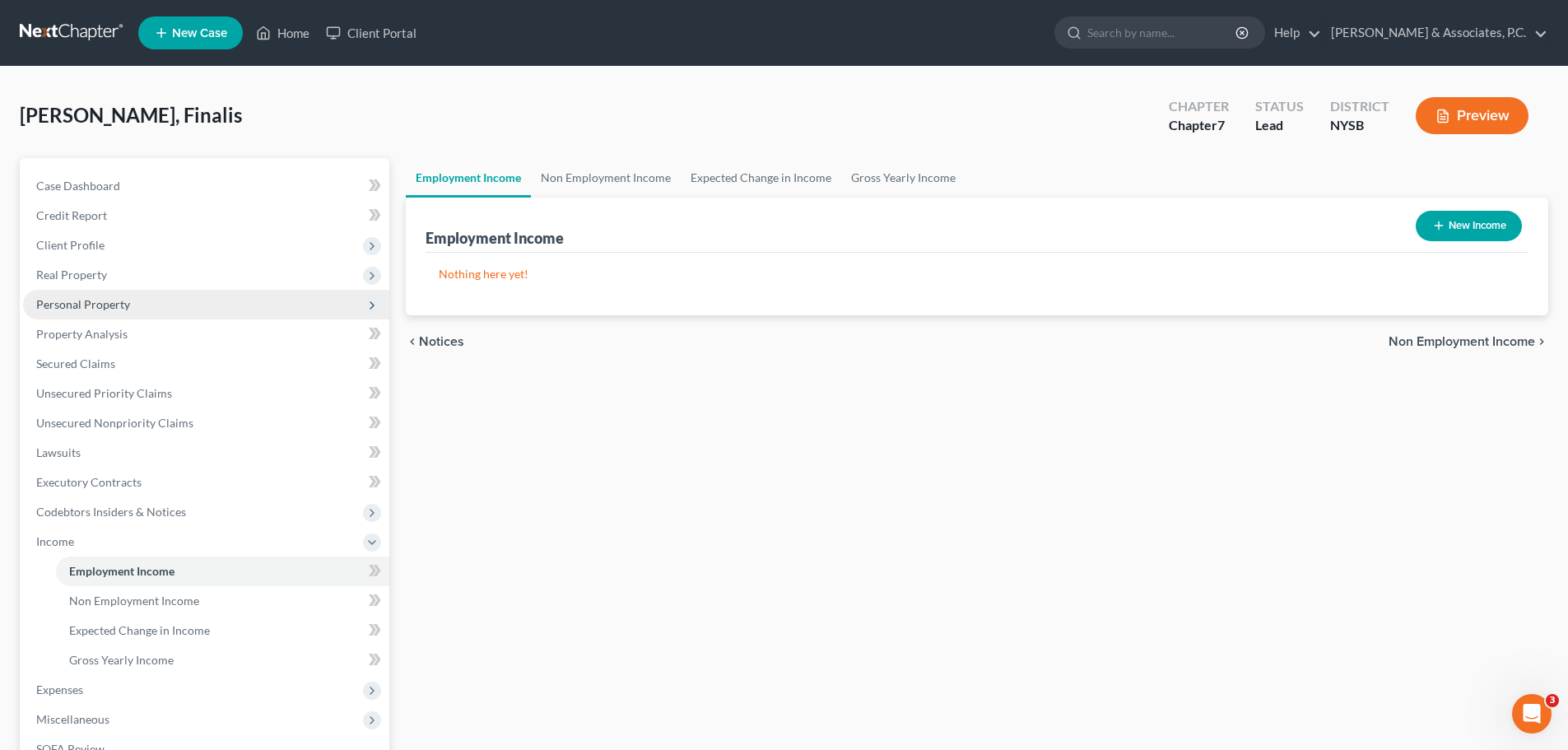
click at [96, 302] on span "Personal Property" at bounding box center [83, 304] width 94 height 14
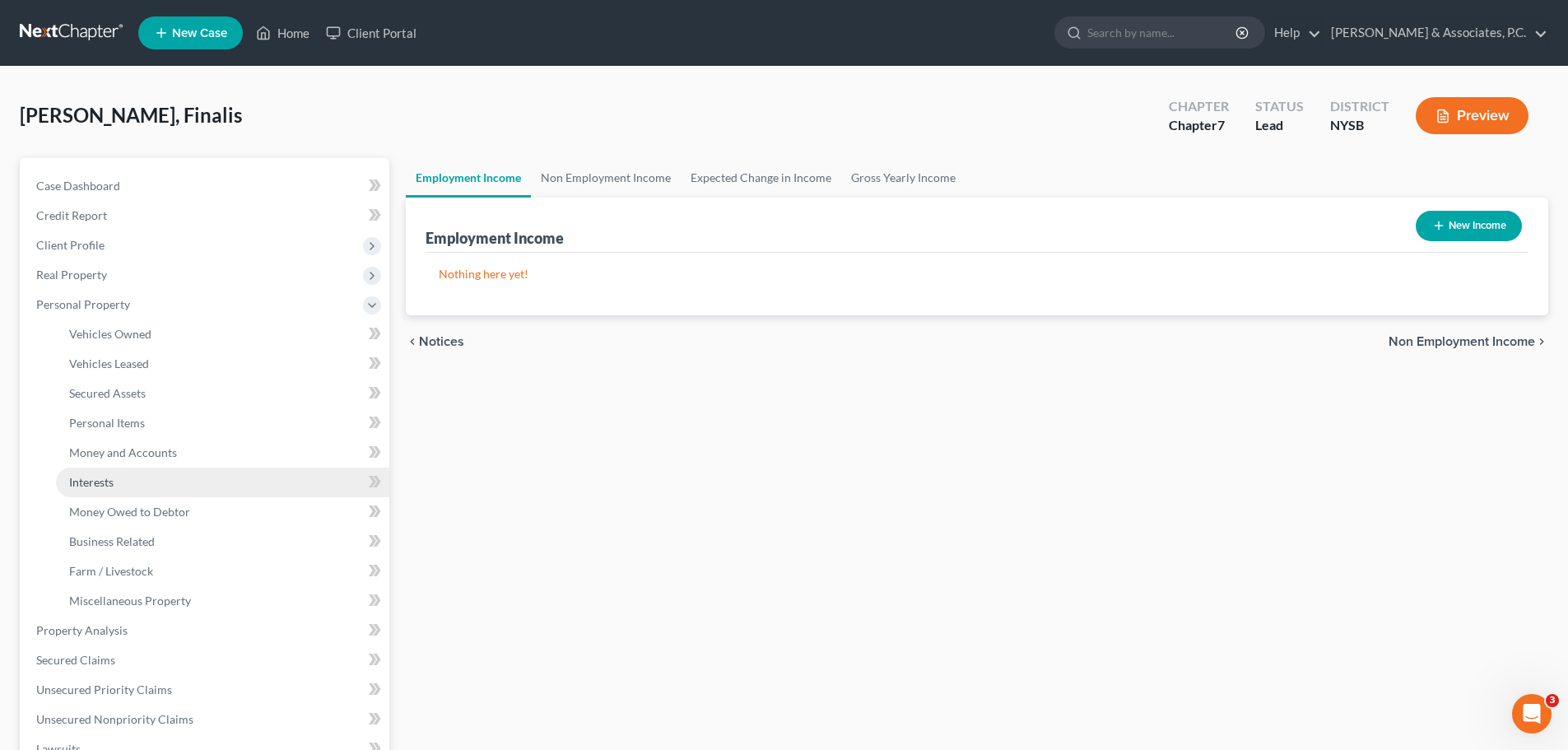
click at [145, 482] on link "Interests" at bounding box center [222, 482] width 333 height 30
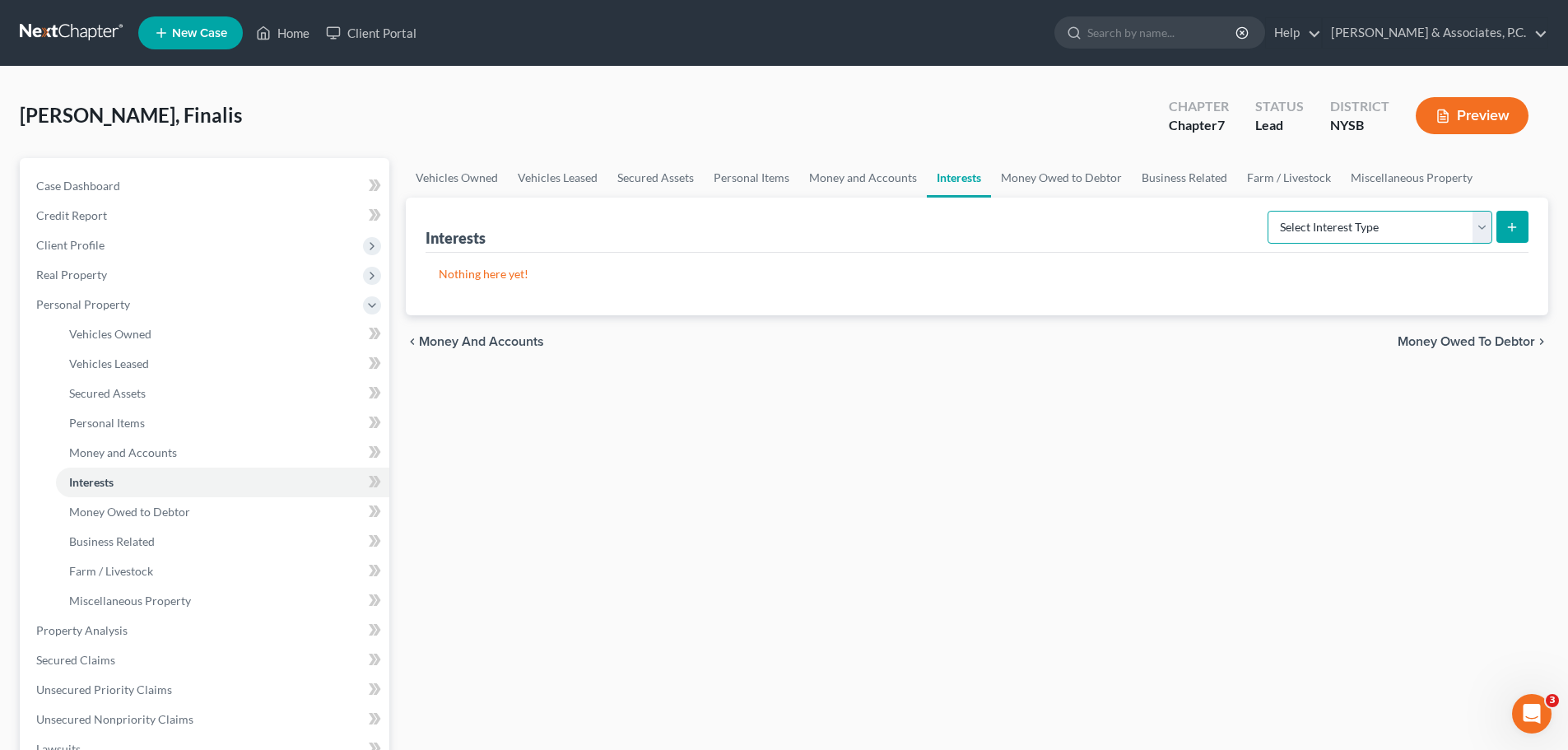
click at [1417, 228] on select "Select Interest Type 401K (A/B: 21) Annuity (A/B: 23) Bond (A/B: 18) Education …" at bounding box center [1380, 227] width 225 height 33
click at [1270, 211] on select "Select Interest Type 401K (A/B: 21) Annuity (A/B: 23) Bond (A/B: 18) Education …" at bounding box center [1380, 227] width 225 height 33
click at [1404, 228] on select "Select Interest Type 401K (A/B: 21) Annuity (A/B: 23) Bond (A/B: 18) Education …" at bounding box center [1380, 227] width 225 height 33
click at [1270, 211] on select "Select Interest Type 401K (A/B: 21) Annuity (A/B: 23) Bond (A/B: 18) Education …" at bounding box center [1380, 227] width 225 height 33
click at [1517, 226] on icon "submit" at bounding box center [1512, 227] width 13 height 13
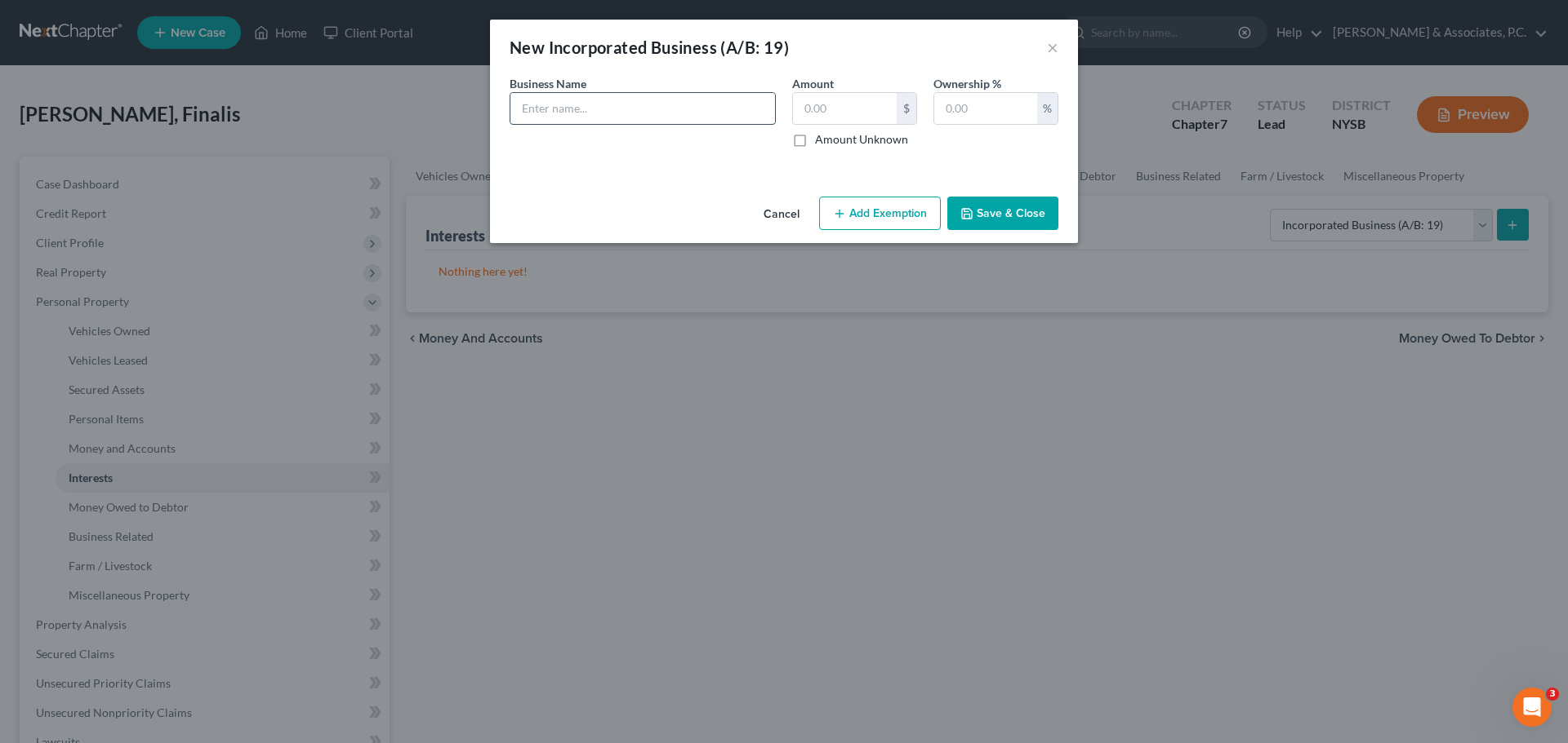
click at [615, 112] on input "text" at bounding box center [642, 108] width 264 height 31
click at [876, 116] on input "text" at bounding box center [844, 108] width 104 height 31
click at [906, 215] on button "Add Exemption" at bounding box center [879, 214] width 122 height 35
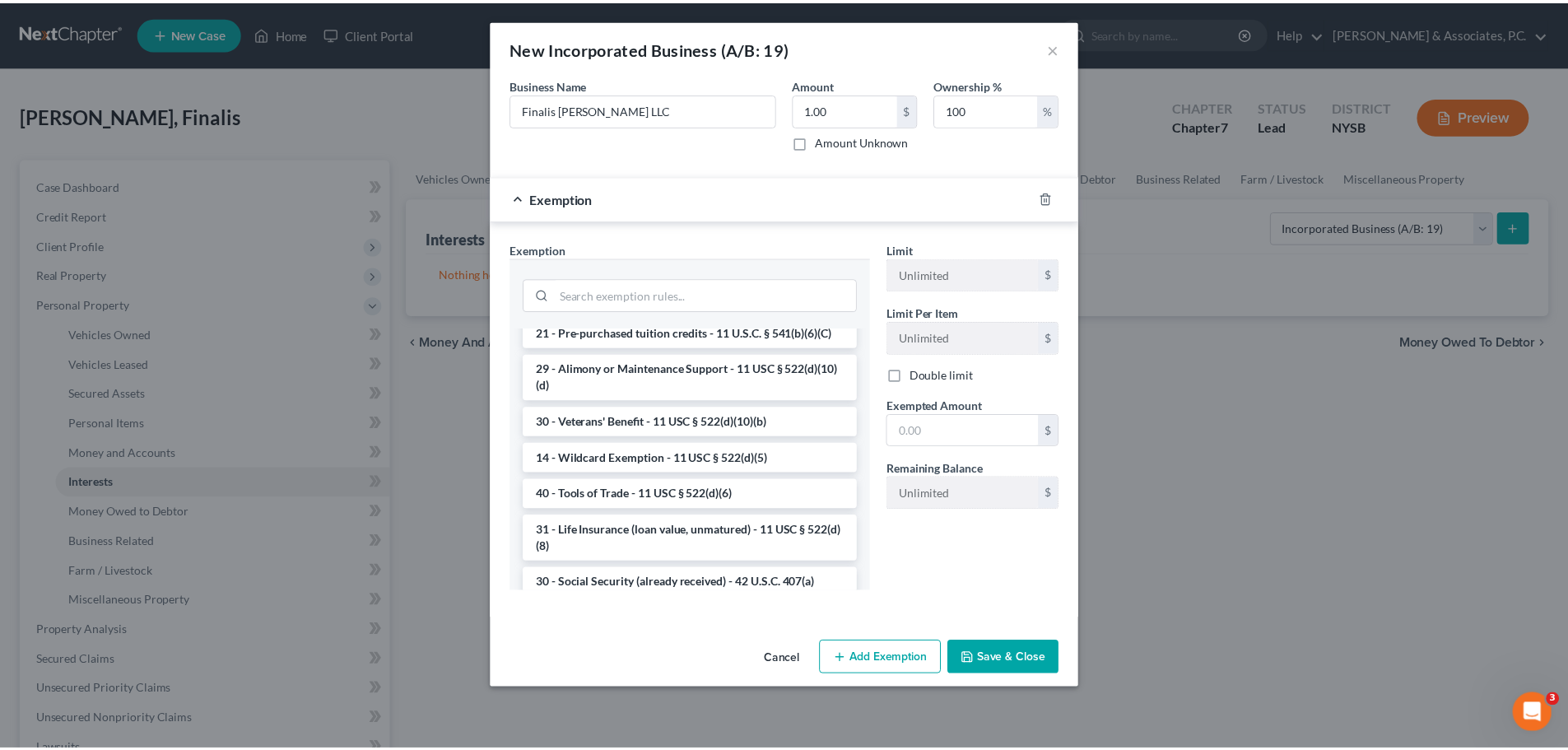
scroll to position [494, 0]
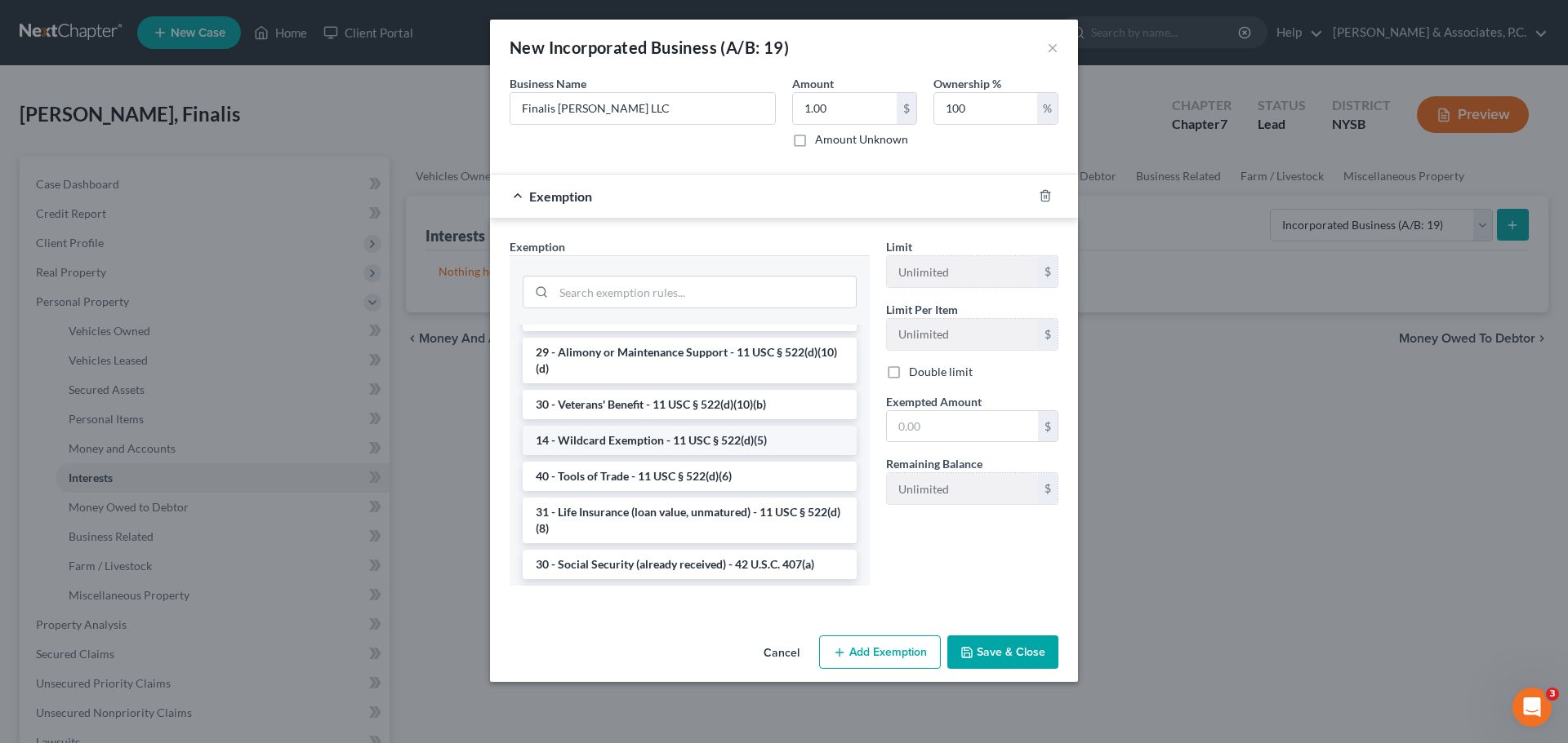
click at [646, 455] on li "14 - Wildcard Exemption - 11 USC § 522(d)(5)" at bounding box center [689, 441] width 334 height 30
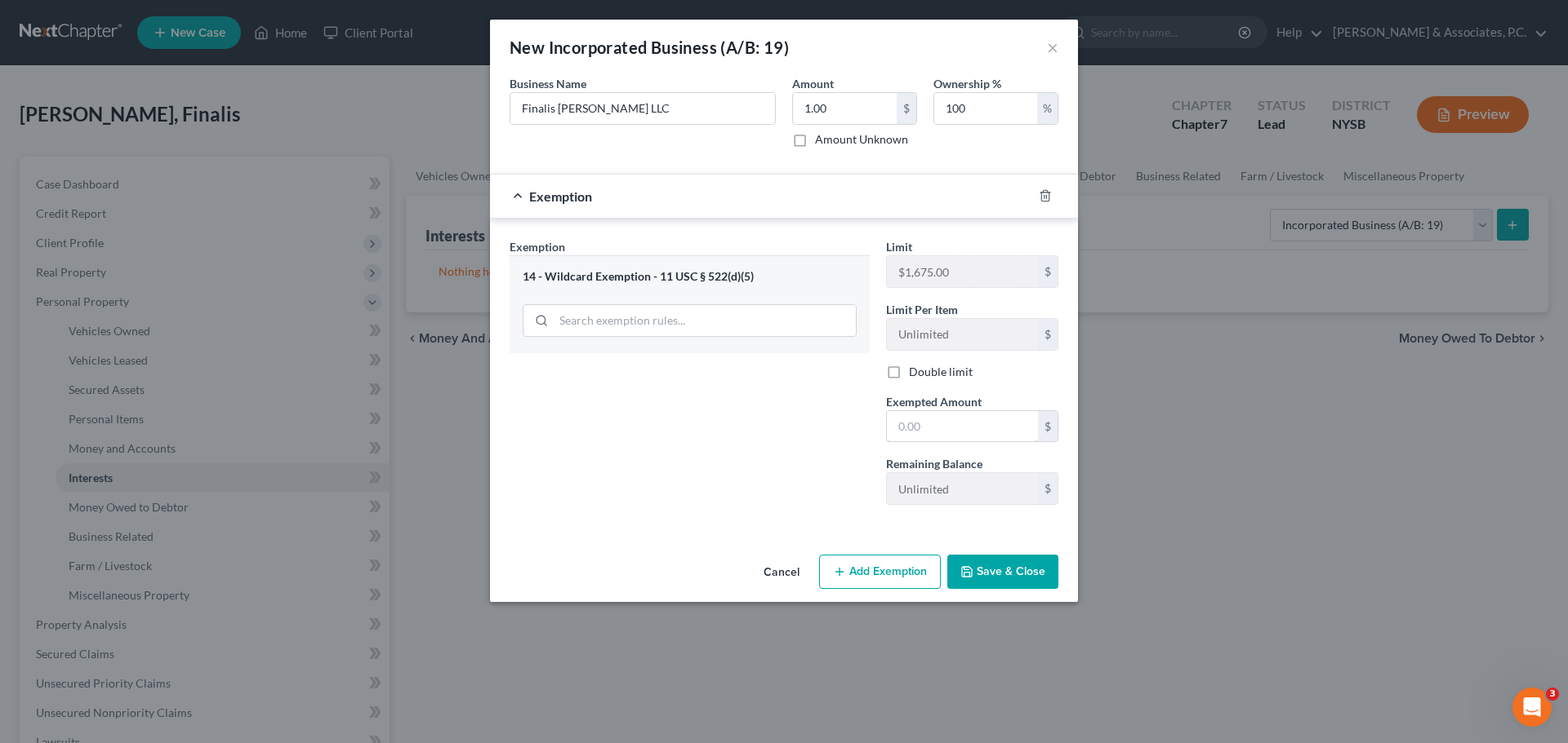
drag, startPoint x: 947, startPoint y: 425, endPoint x: 815, endPoint y: 475, distance: 141.2
click at [947, 425] on input "text" at bounding box center [962, 426] width 151 height 31
click at [1021, 579] on button "Save & Close" at bounding box center [1002, 572] width 111 height 35
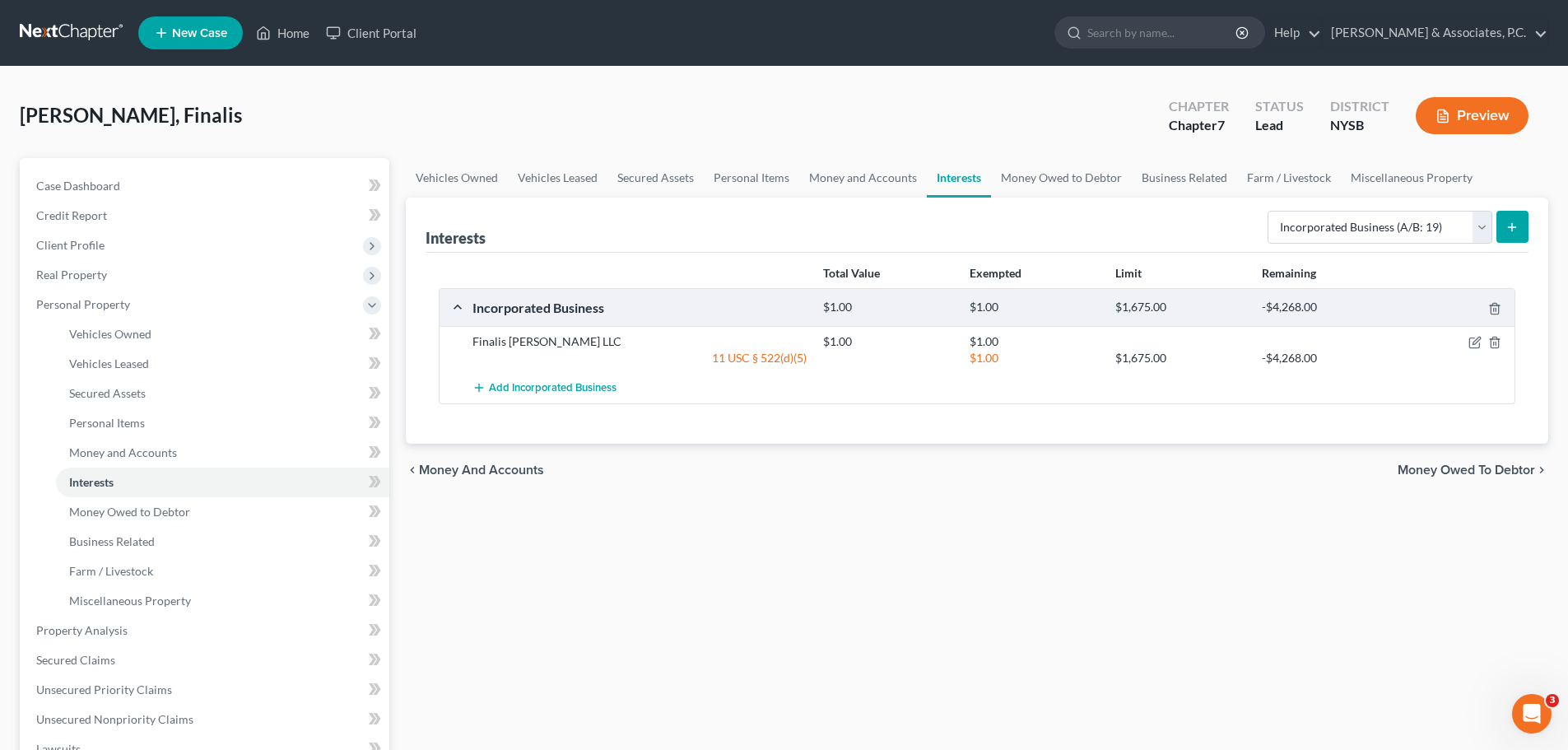
click at [1449, 476] on span "Money Owed to Debtor" at bounding box center [1466, 470] width 137 height 13
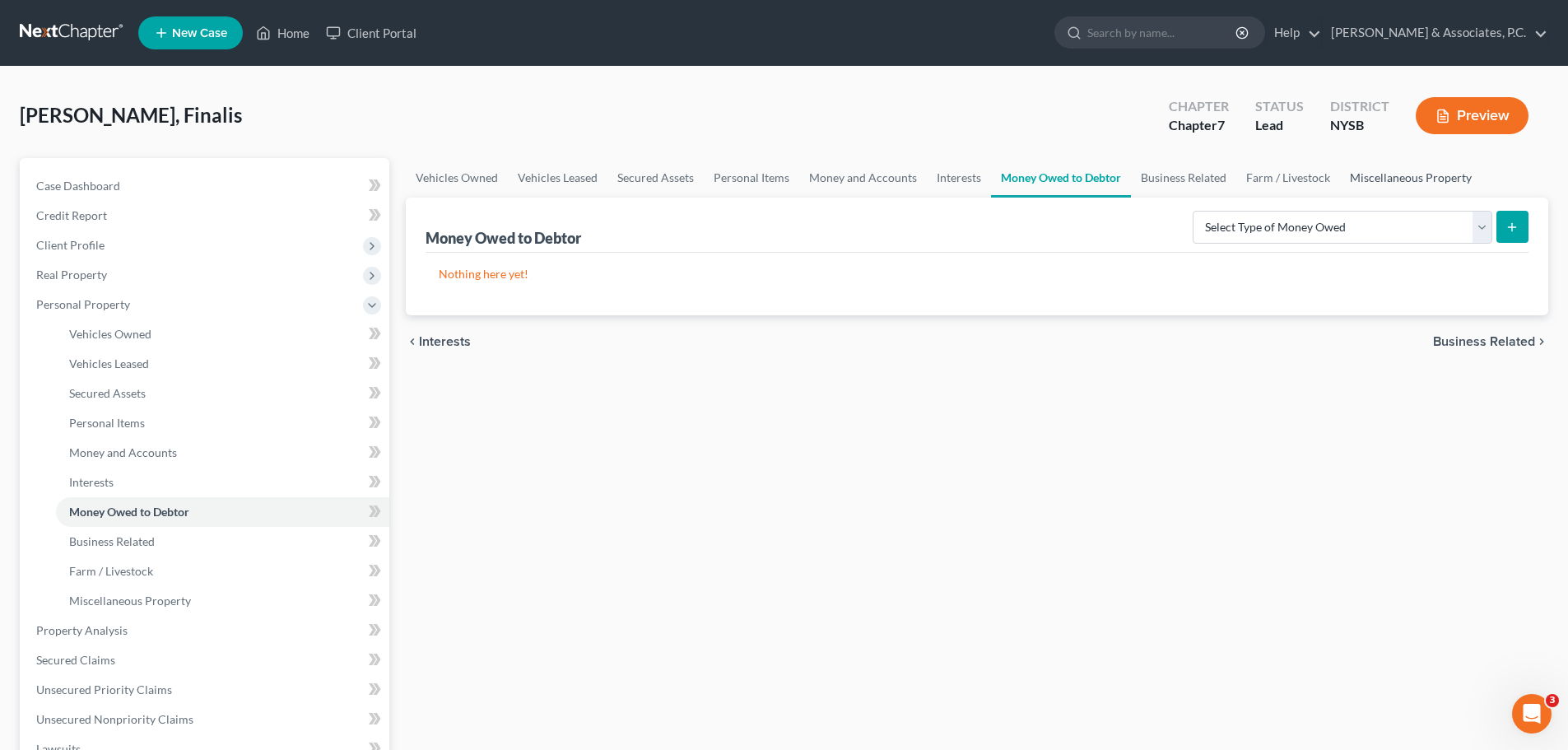
click at [1405, 182] on link "Miscellaneous Property" at bounding box center [1410, 178] width 141 height 39
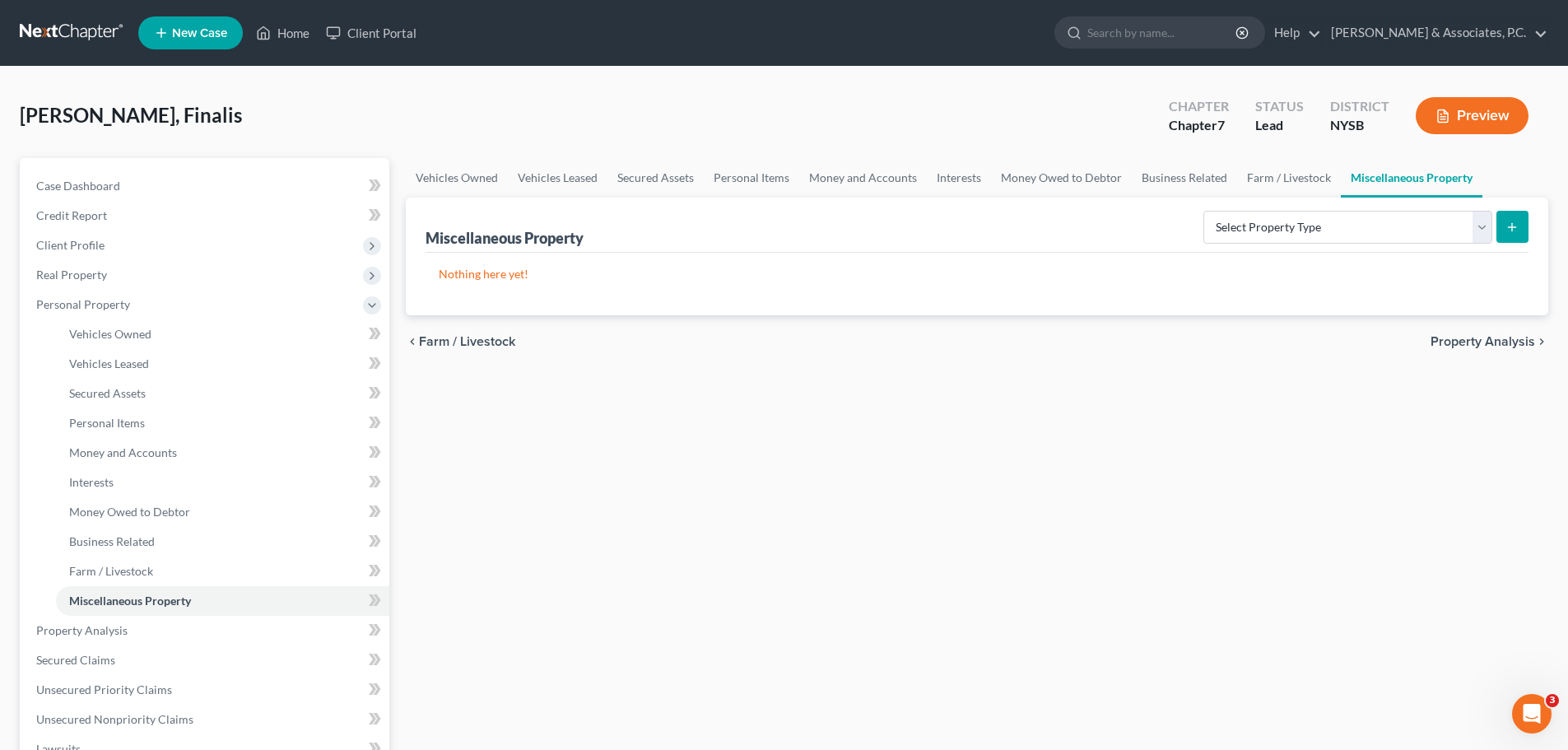
click at [1447, 335] on span "Property Analysis" at bounding box center [1483, 341] width 105 height 13
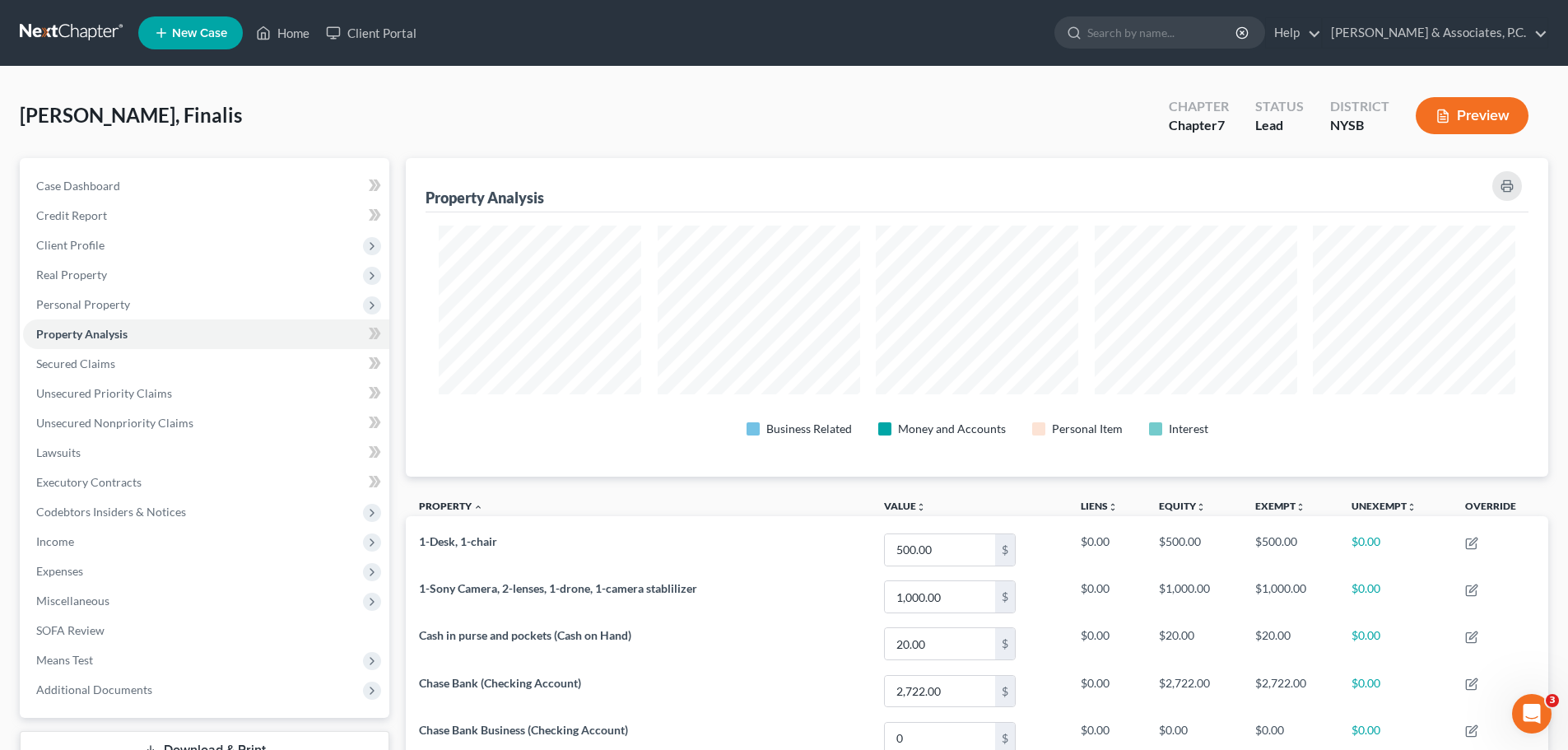
scroll to position [319, 1143]
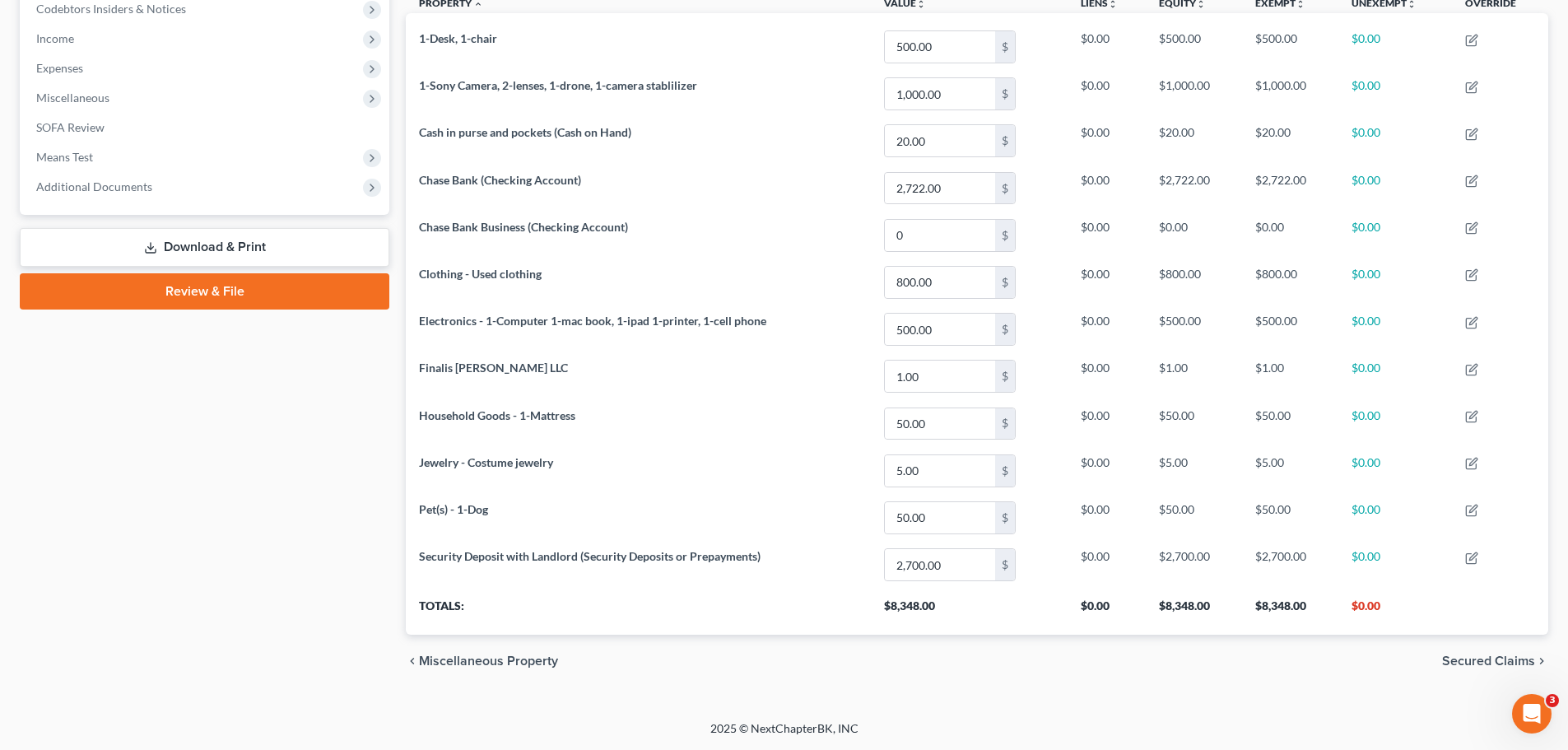
drag, startPoint x: 1485, startPoint y: 665, endPoint x: 1283, endPoint y: 458, distance: 289.2
click at [1485, 664] on span "Secured Claims" at bounding box center [1488, 661] width 93 height 13
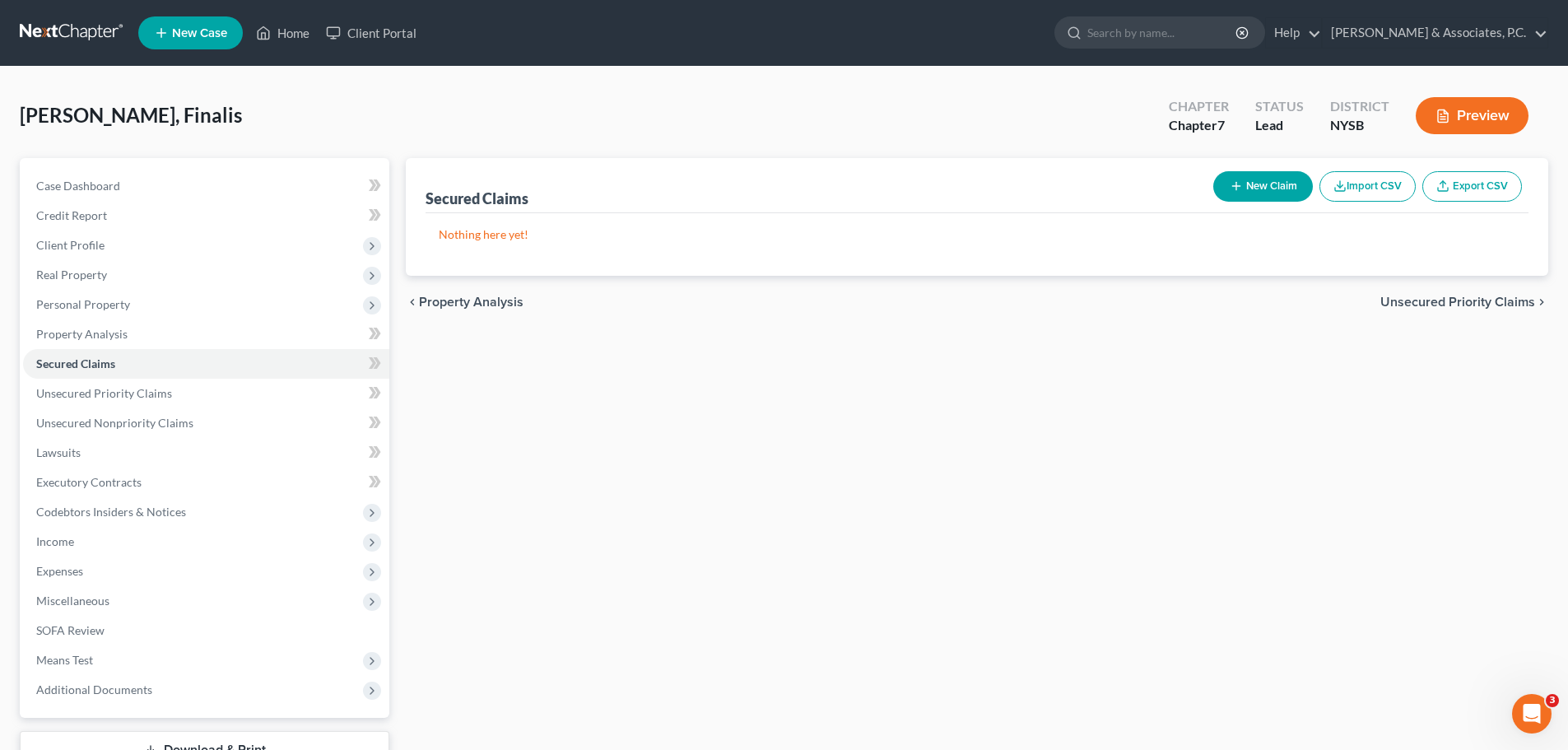
click at [1443, 296] on span "Unsecured Priority Claims" at bounding box center [1458, 302] width 155 height 13
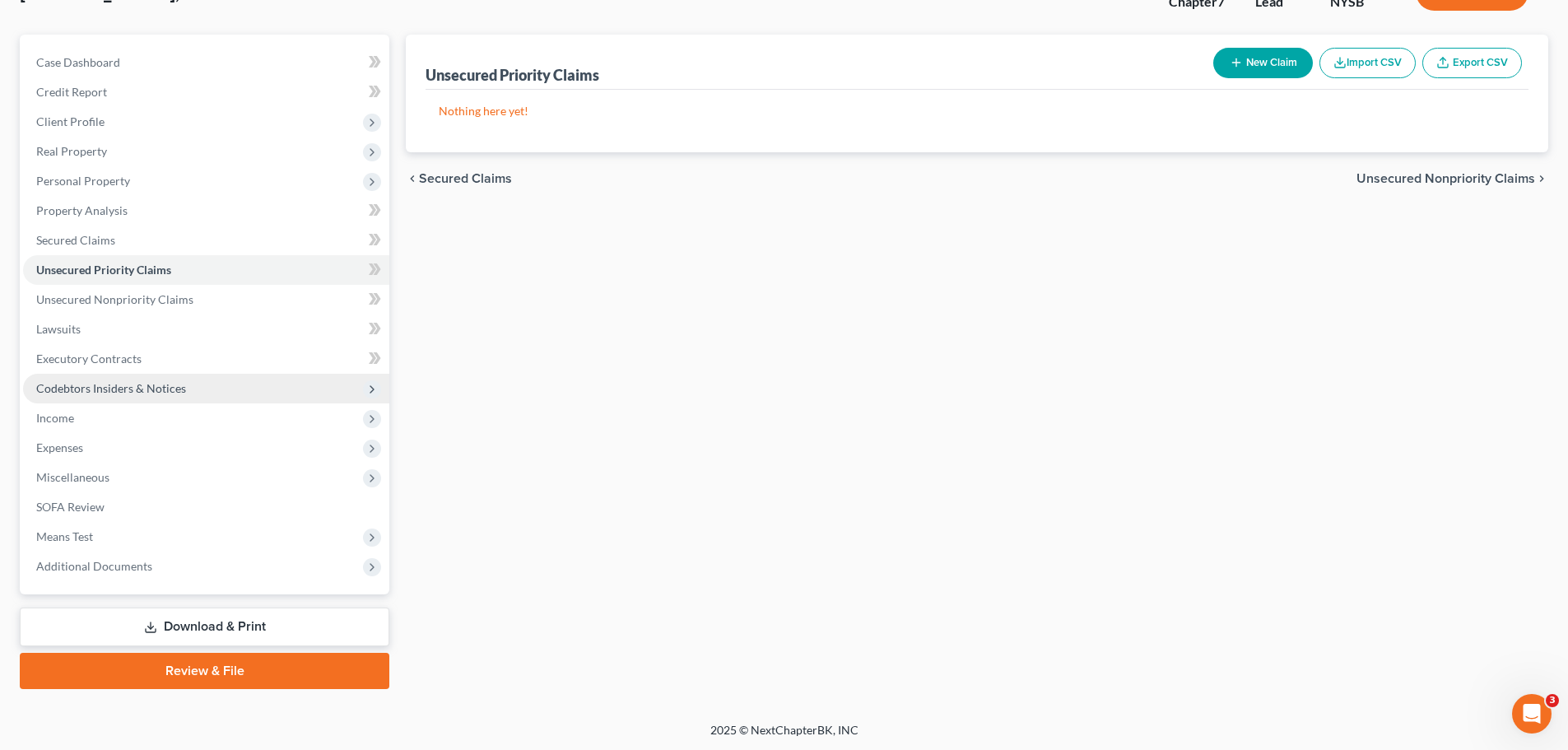
scroll to position [125, 0]
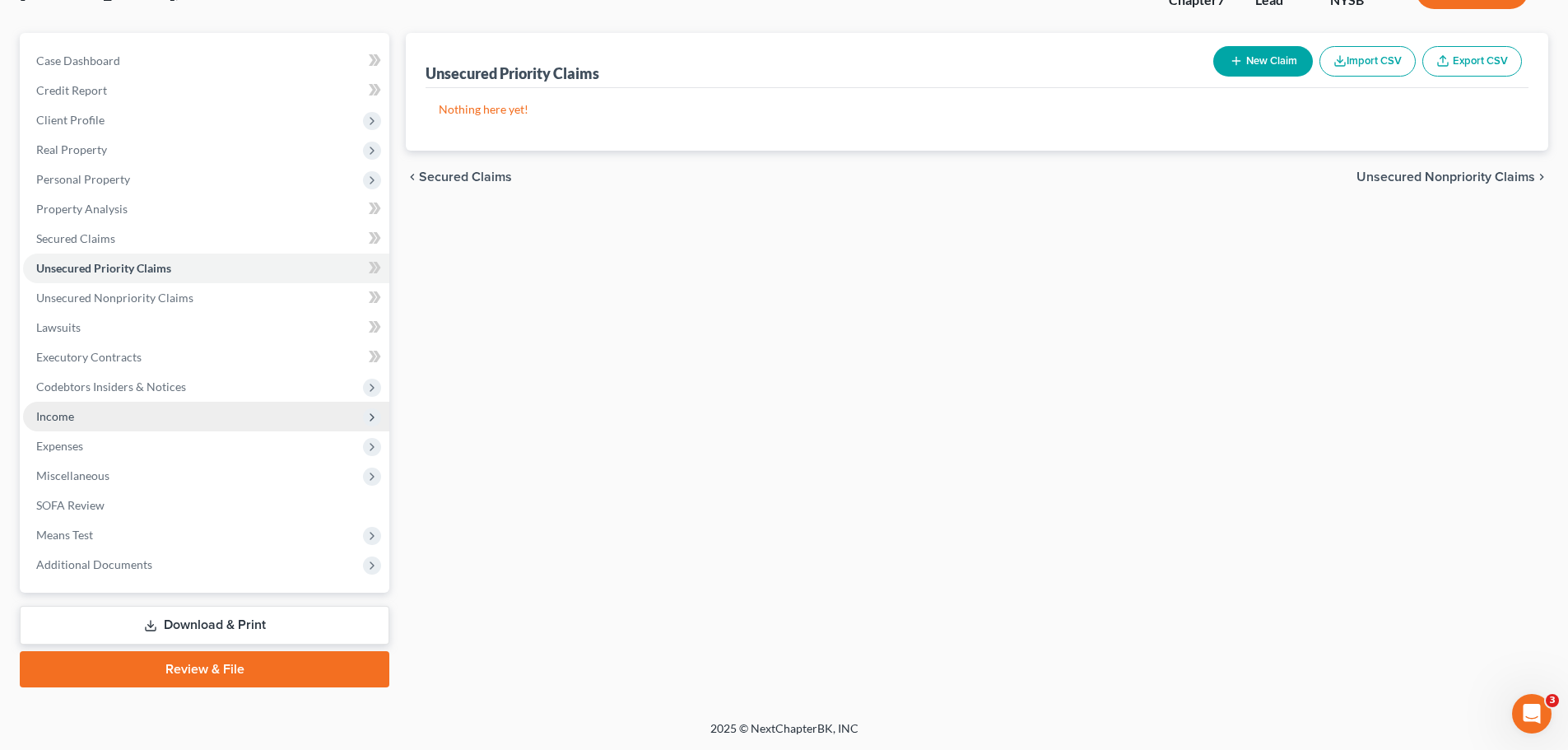
click at [106, 418] on span "Income" at bounding box center [206, 417] width 366 height 30
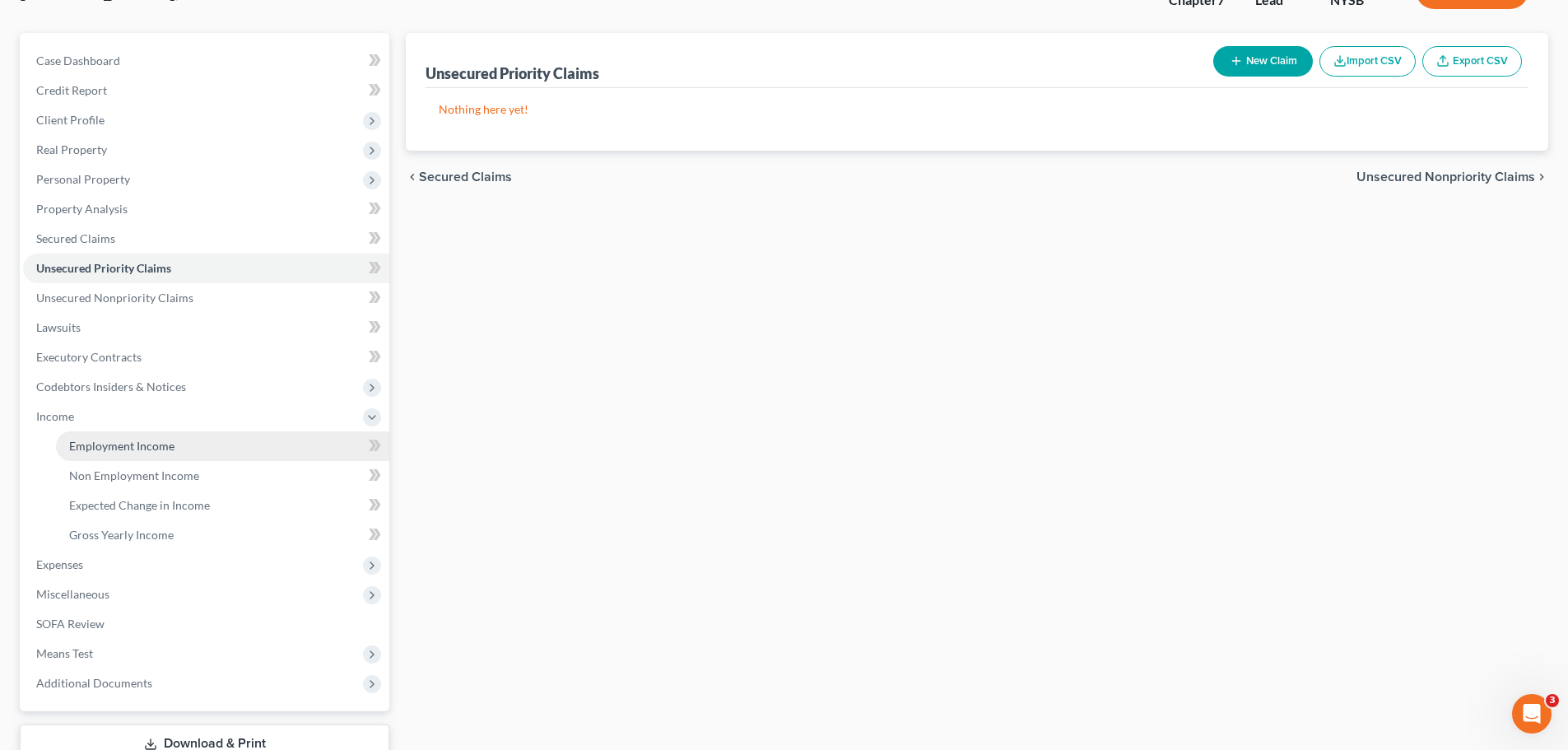
drag, startPoint x: 184, startPoint y: 444, endPoint x: 509, endPoint y: 445, distance: 325.0
click at [184, 445] on link "Employment Income" at bounding box center [222, 446] width 333 height 30
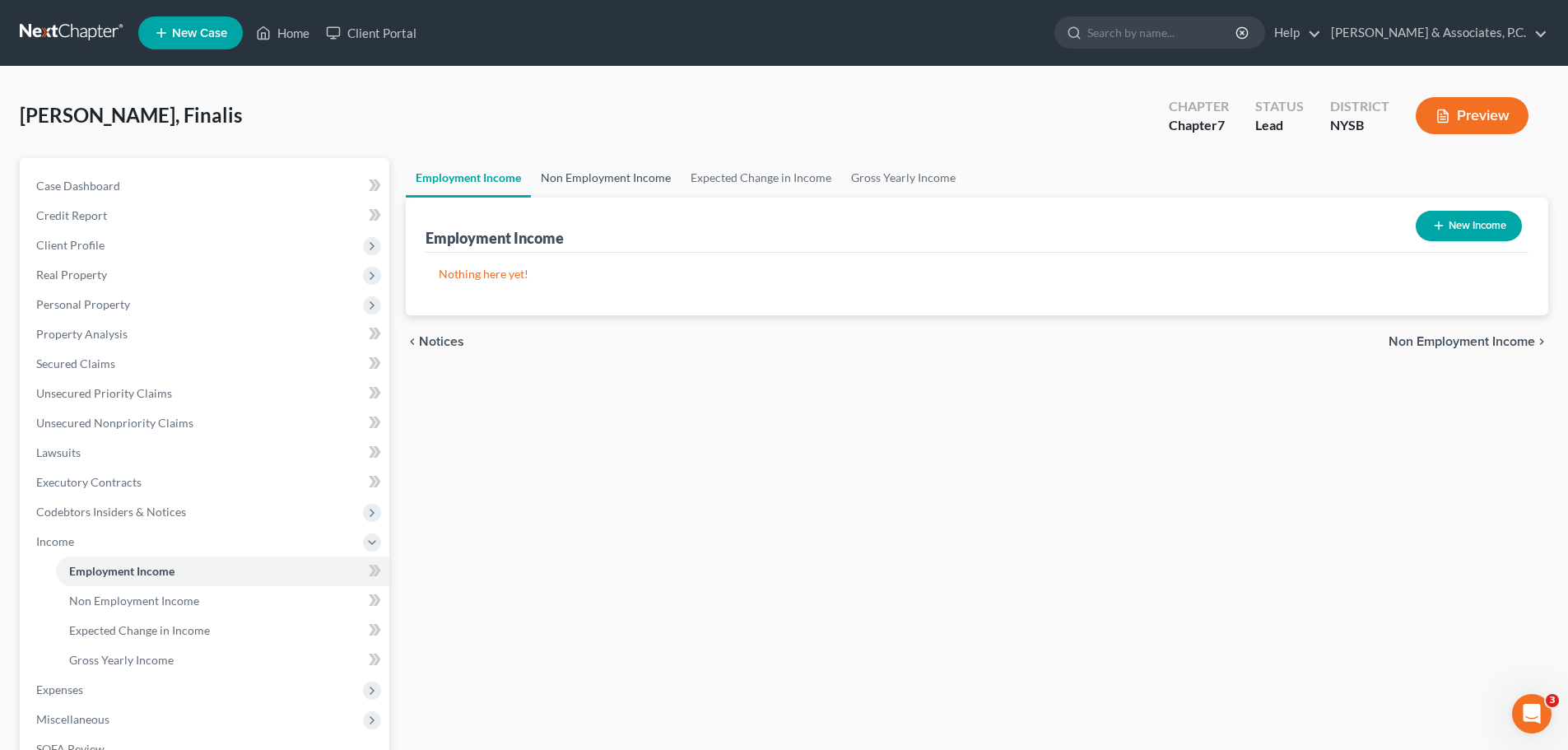
click at [606, 164] on link "Non Employment Income" at bounding box center [606, 178] width 150 height 39
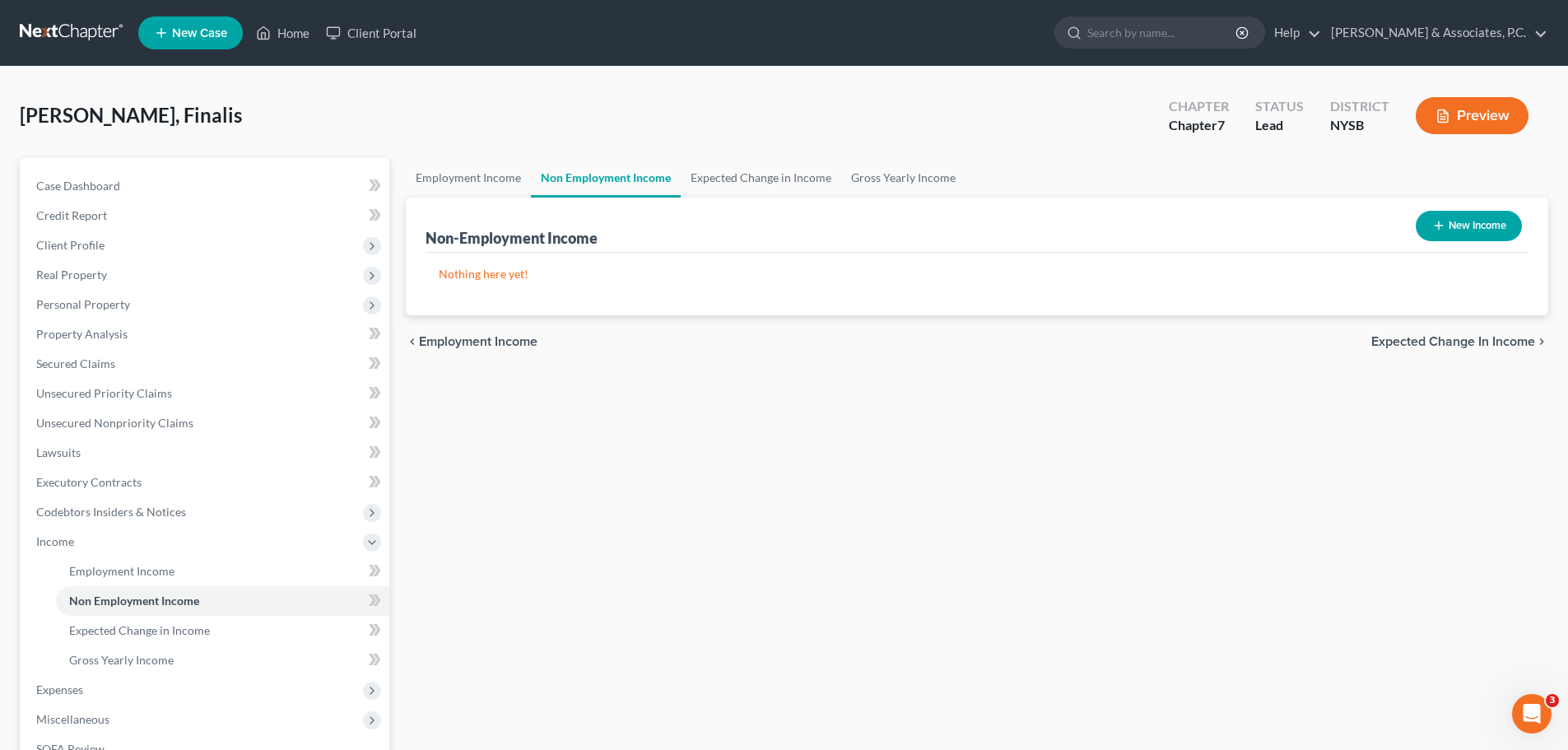
click at [1472, 227] on button "New Income" at bounding box center [1468, 226] width 106 height 31
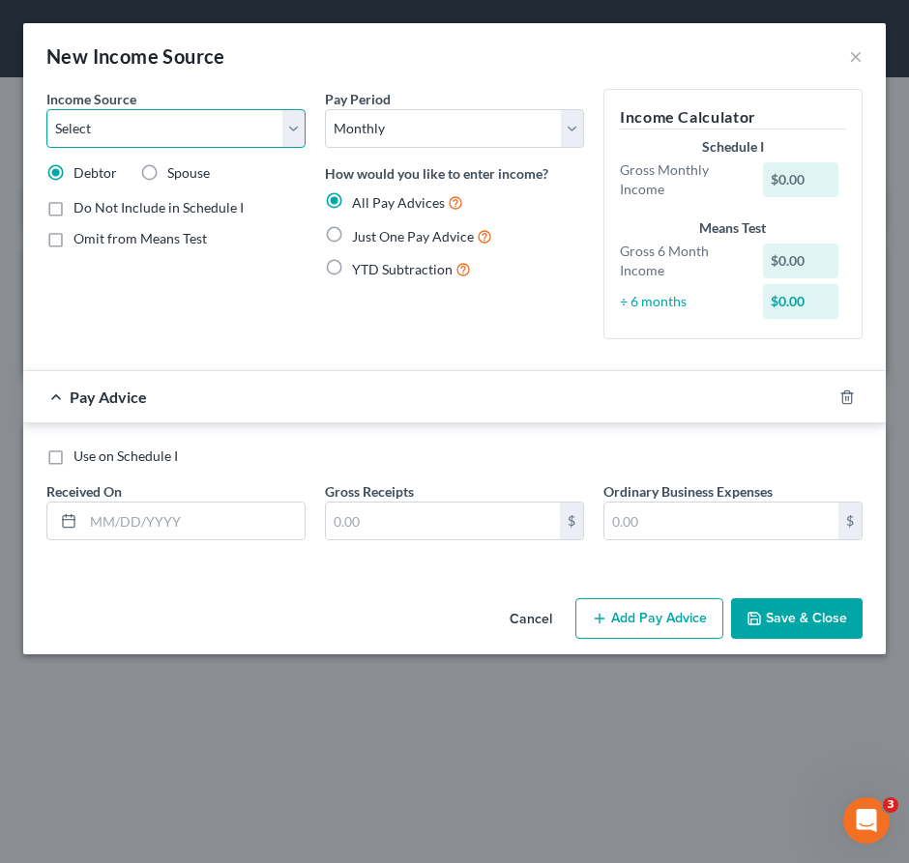
click at [280, 132] on select "Select Unemployment Disability (from employer) Pension Retirement Social Securi…" at bounding box center [175, 128] width 259 height 39
click at [46, 109] on select "Select Unemployment Disability (from employer) Pension Retirement Social Securi…" at bounding box center [175, 128] width 259 height 39
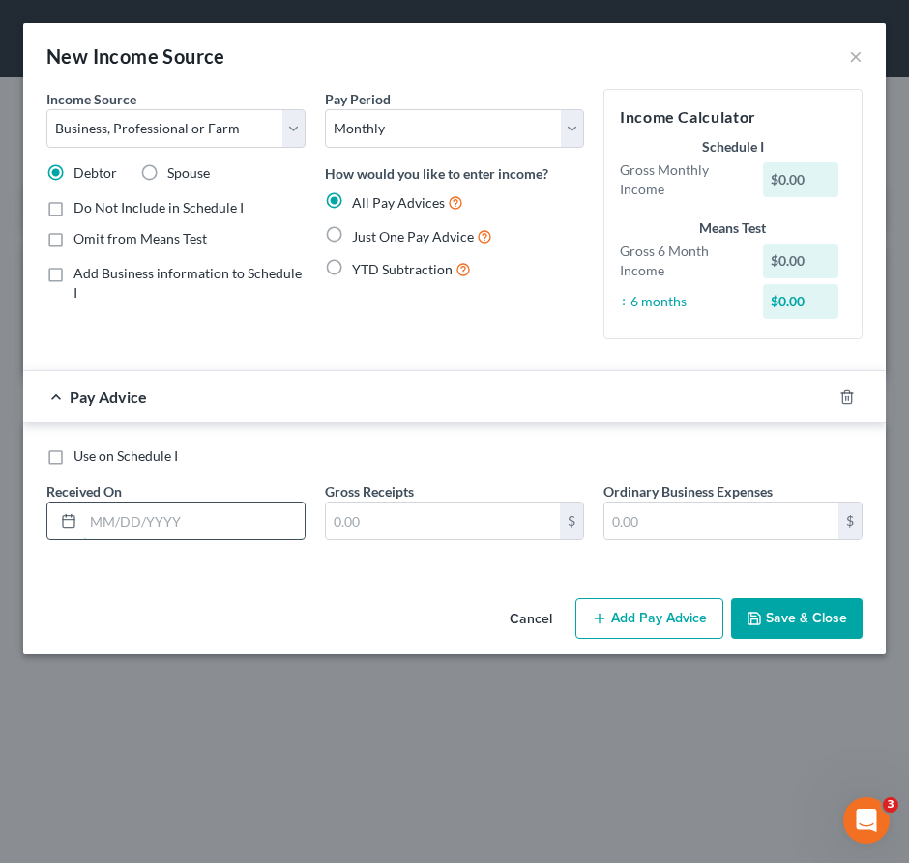
click at [228, 528] on input "text" at bounding box center [193, 521] width 221 height 37
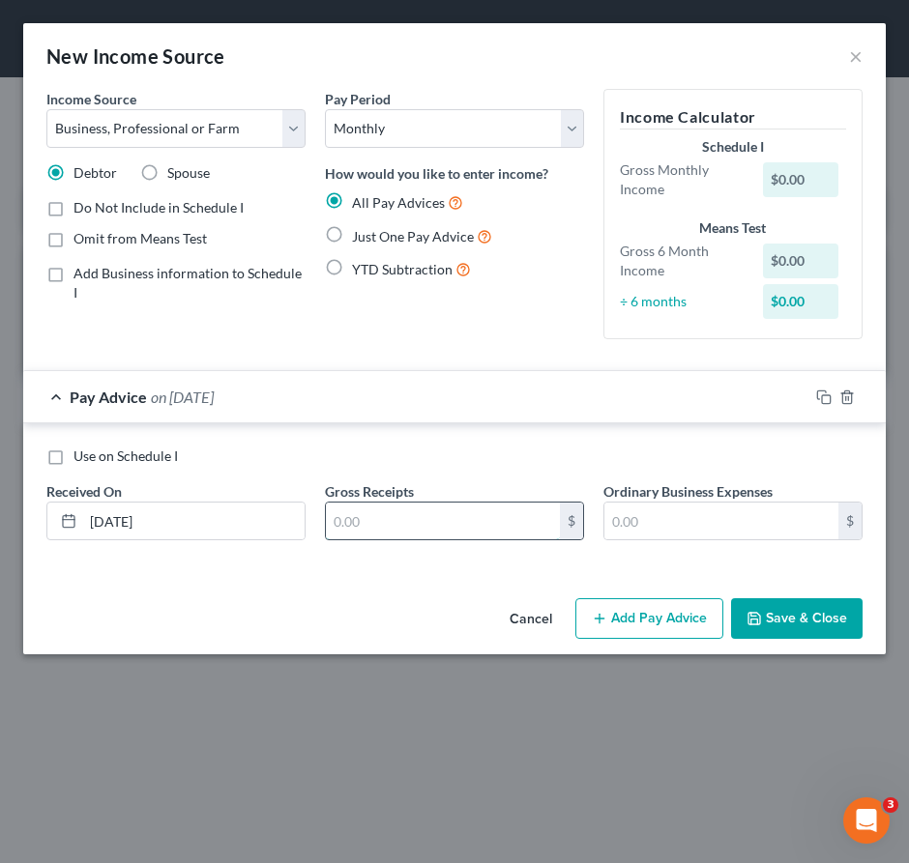
drag, startPoint x: 479, startPoint y: 518, endPoint x: 448, endPoint y: 540, distance: 38.1
click at [479, 518] on input "text" at bounding box center [443, 521] width 234 height 37
drag, startPoint x: 722, startPoint y: 513, endPoint x: 729, endPoint y: 522, distance: 11.0
click at [722, 514] on input "text" at bounding box center [721, 521] width 234 height 37
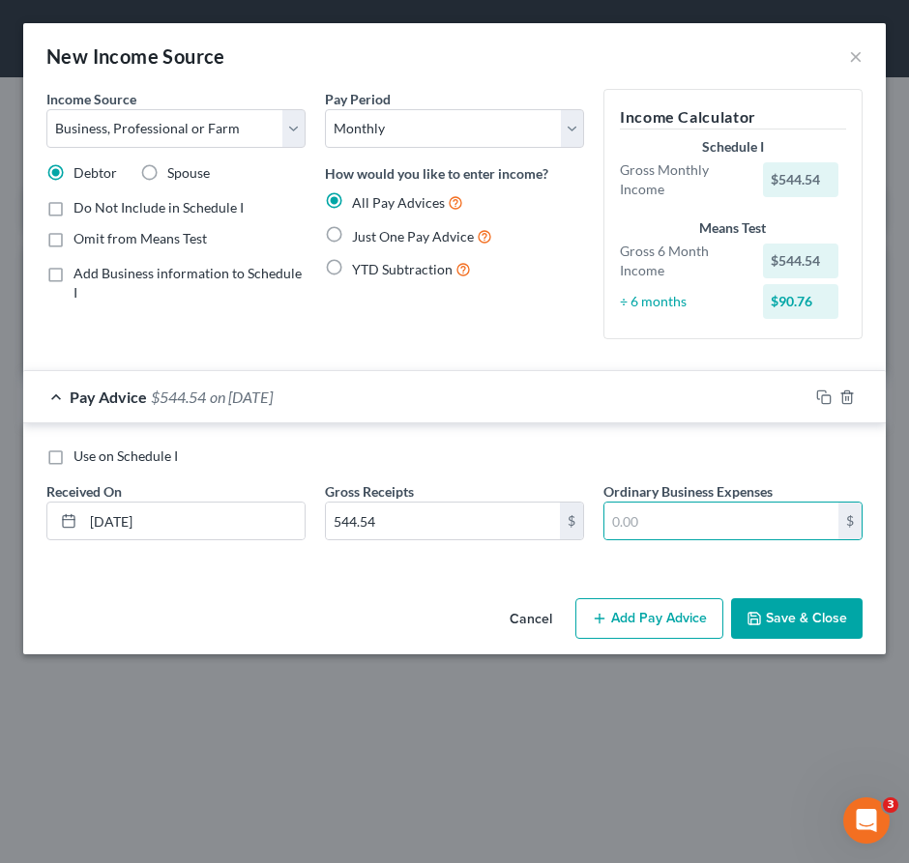
click at [650, 624] on button "Add Pay Advice" at bounding box center [649, 618] width 148 height 41
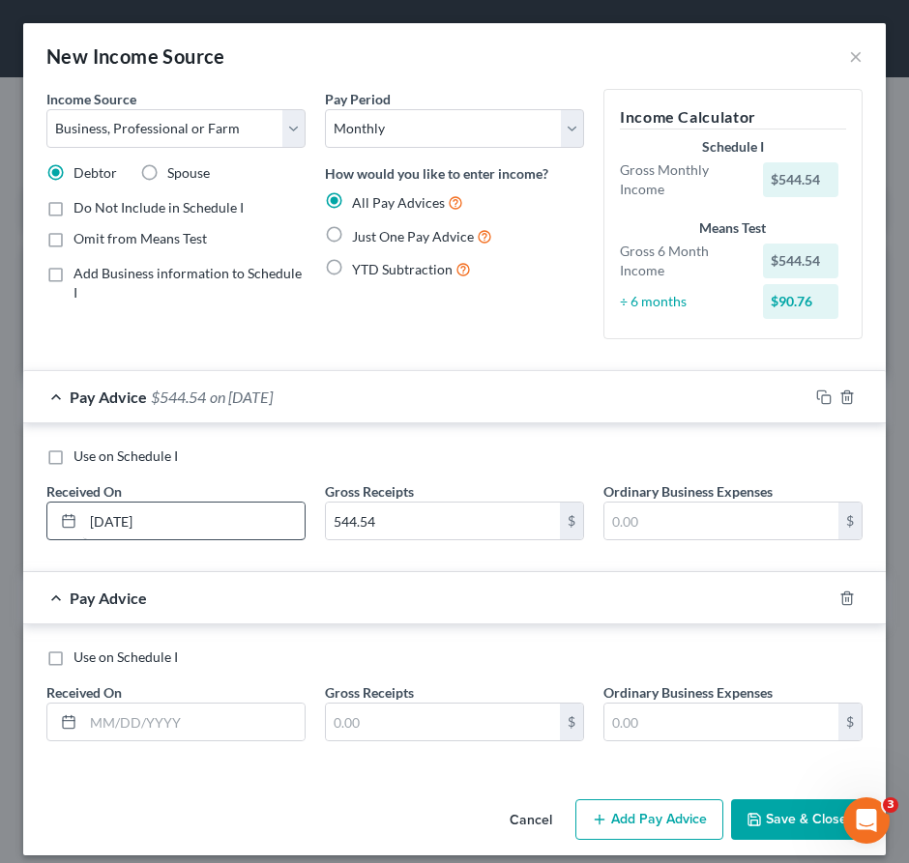
scroll to position [15, 0]
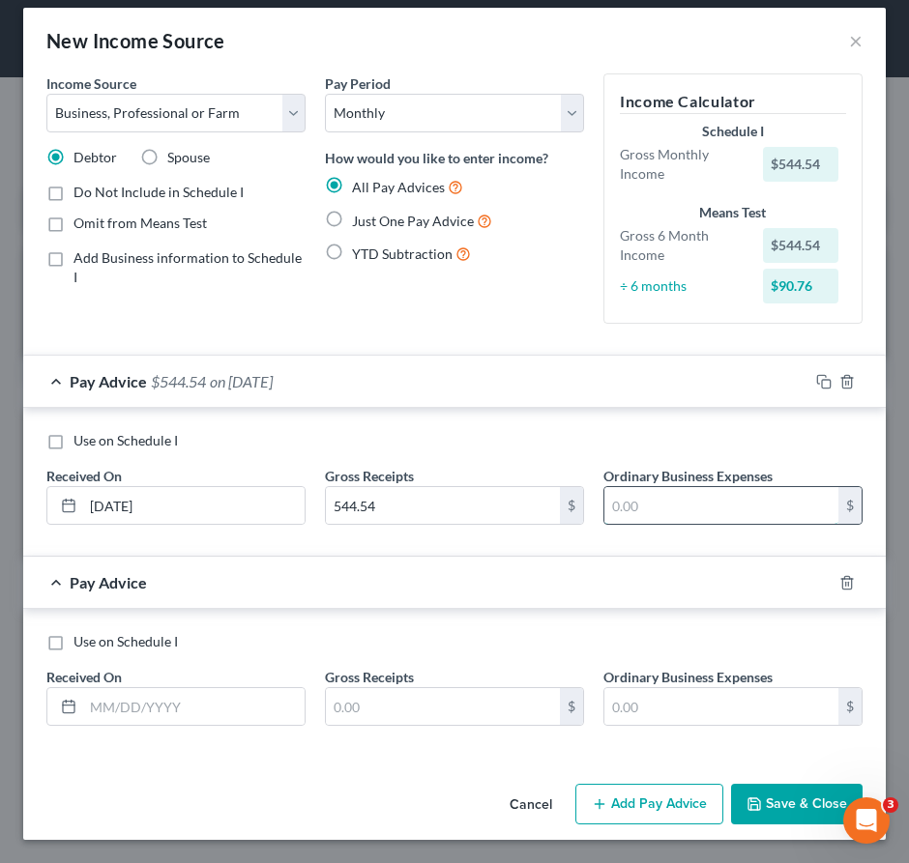
click at [701, 500] on input "text" at bounding box center [721, 505] width 234 height 37
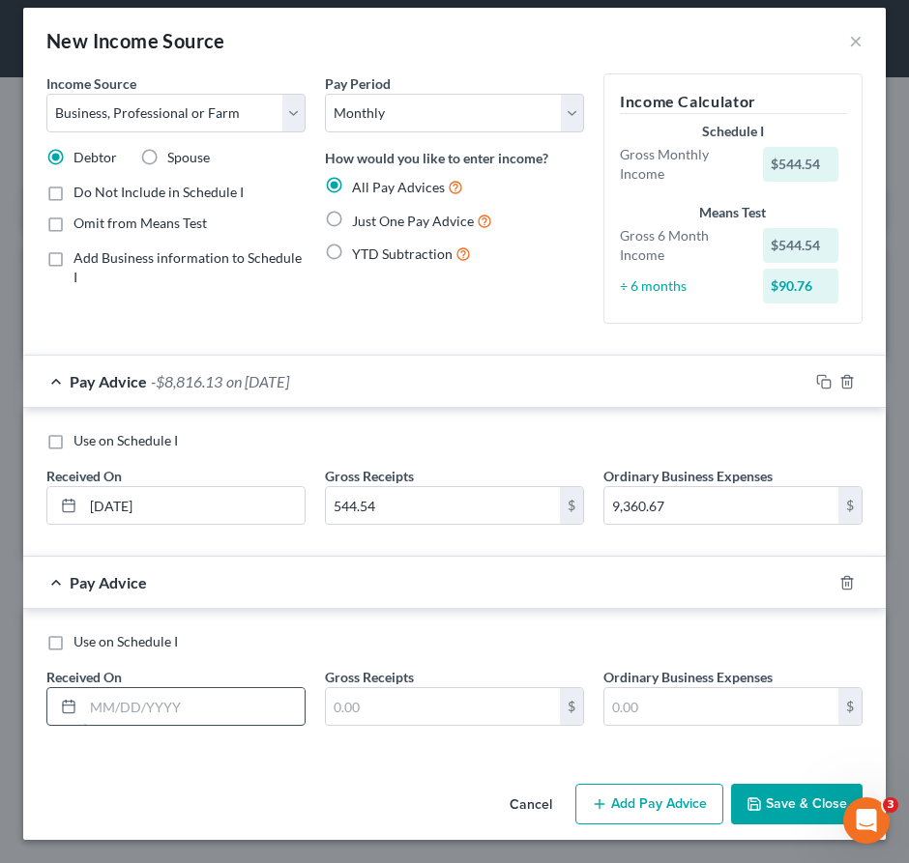
click at [206, 707] on input "text" at bounding box center [193, 706] width 221 height 37
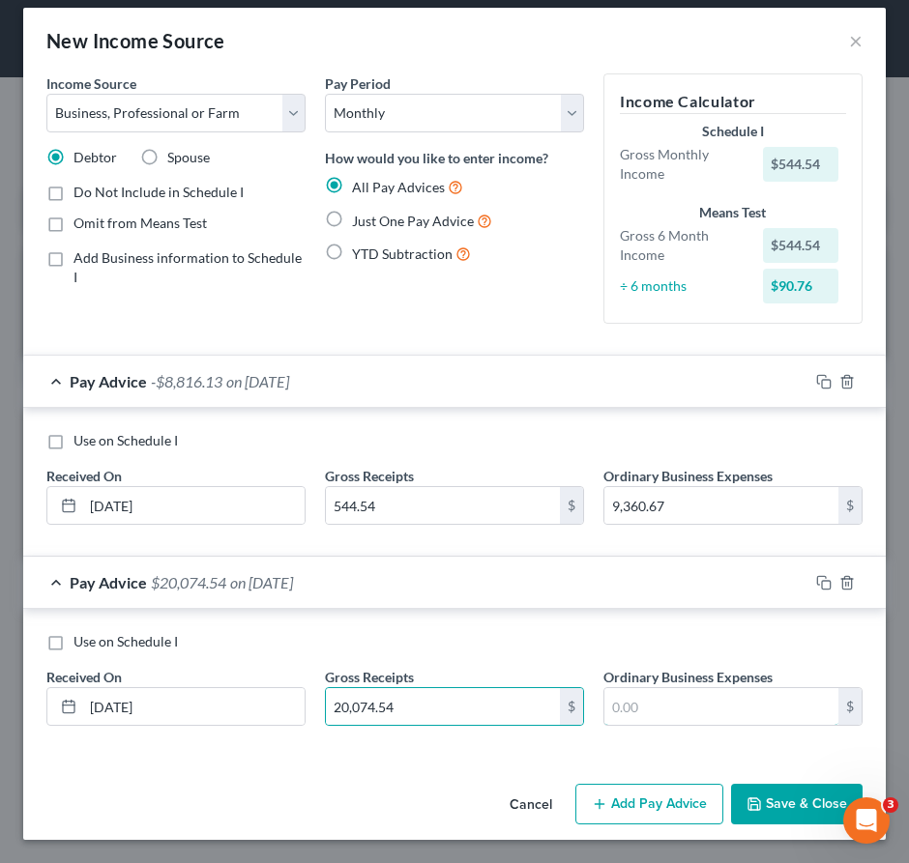
drag, startPoint x: 676, startPoint y: 709, endPoint x: 346, endPoint y: 572, distance: 357.0
click at [676, 709] on input "text" at bounding box center [721, 706] width 234 height 37
click at [638, 812] on button "Add Pay Advice" at bounding box center [649, 804] width 148 height 41
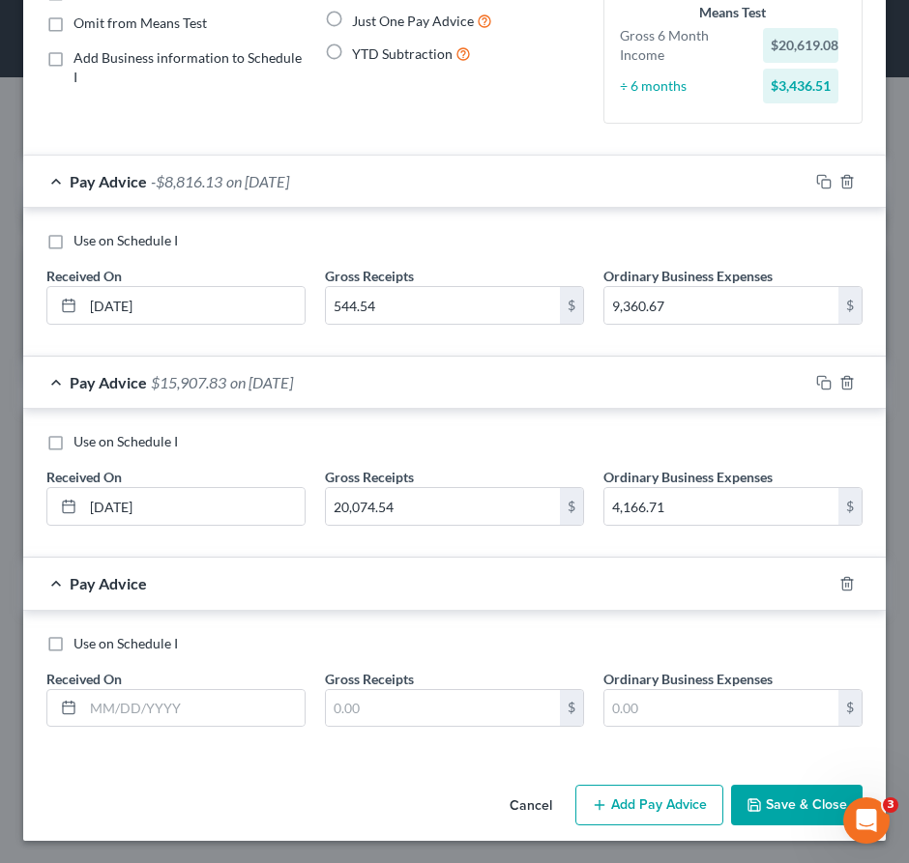
scroll to position [216, 0]
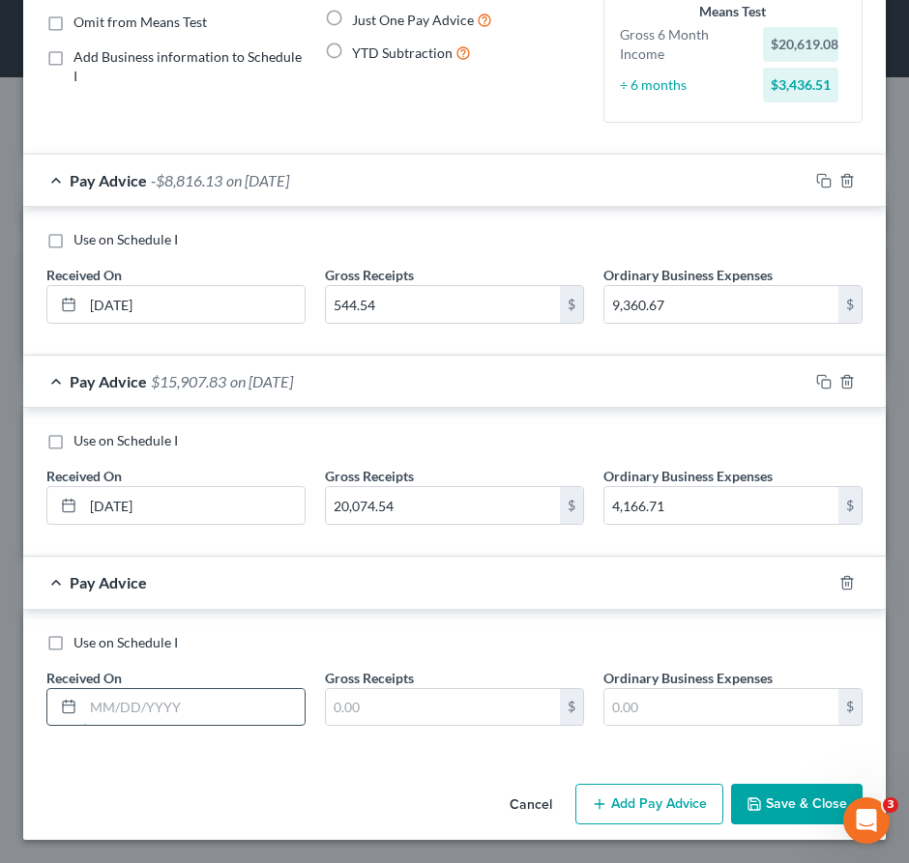
click at [183, 725] on input "text" at bounding box center [193, 707] width 221 height 37
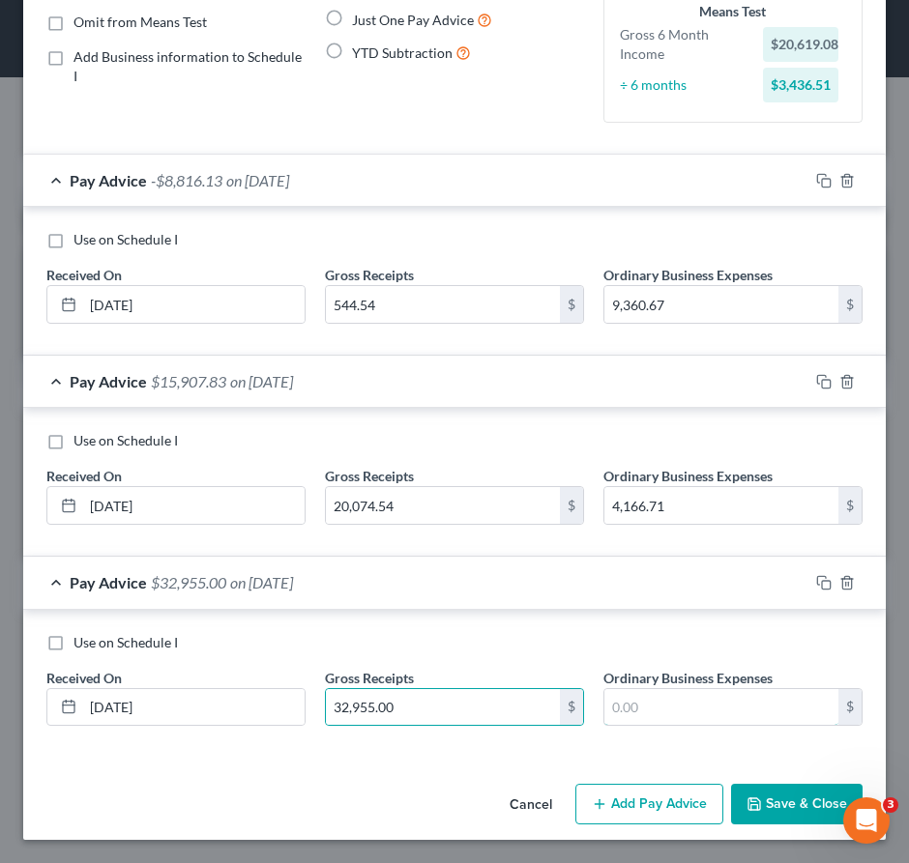
drag, startPoint x: 710, startPoint y: 717, endPoint x: 205, endPoint y: 579, distance: 524.0
click at [710, 717] on input "text" at bounding box center [721, 707] width 234 height 37
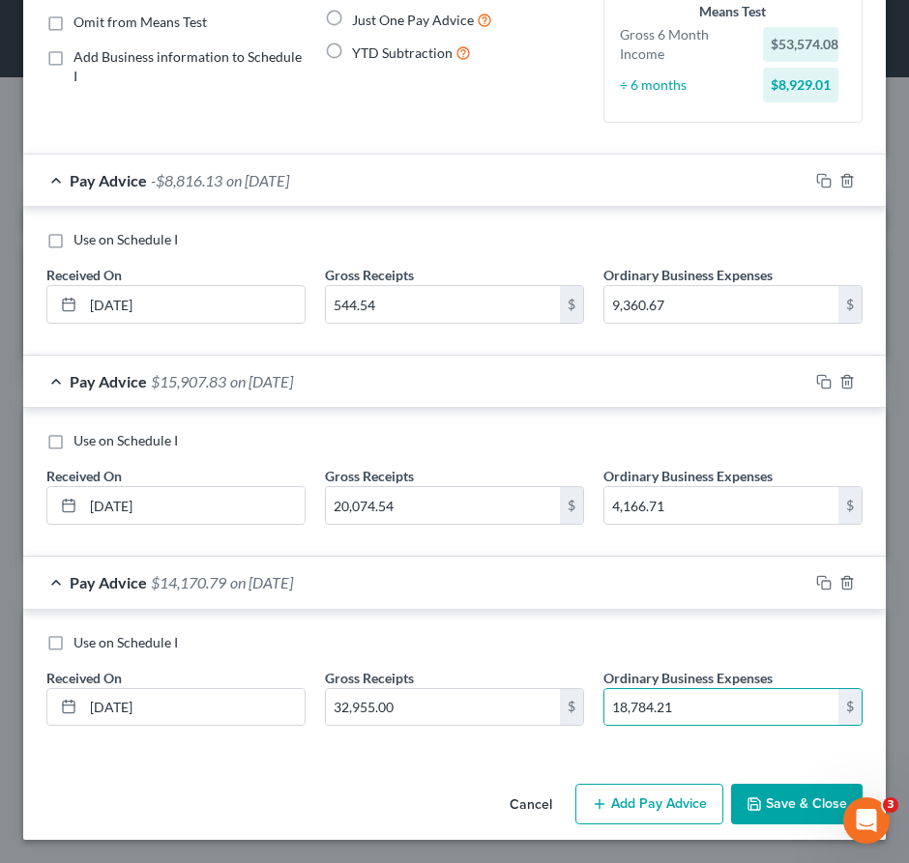
click at [640, 800] on button "Add Pay Advice" at bounding box center [649, 804] width 148 height 41
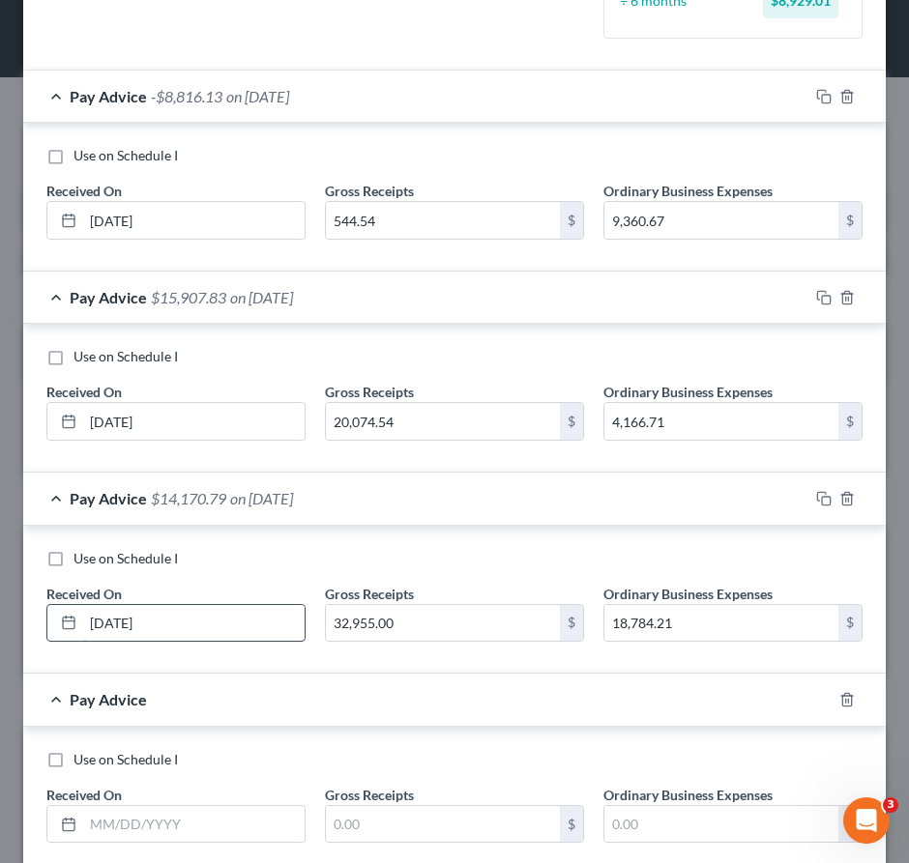
scroll to position [418, 0]
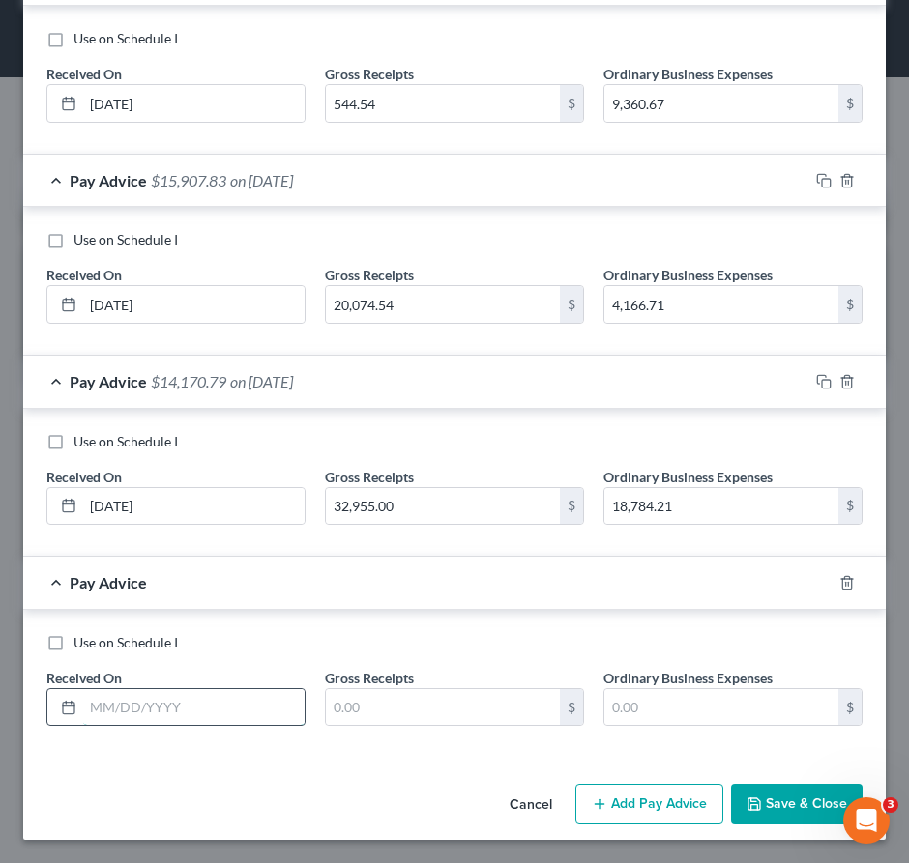
click at [216, 696] on input "text" at bounding box center [193, 707] width 221 height 37
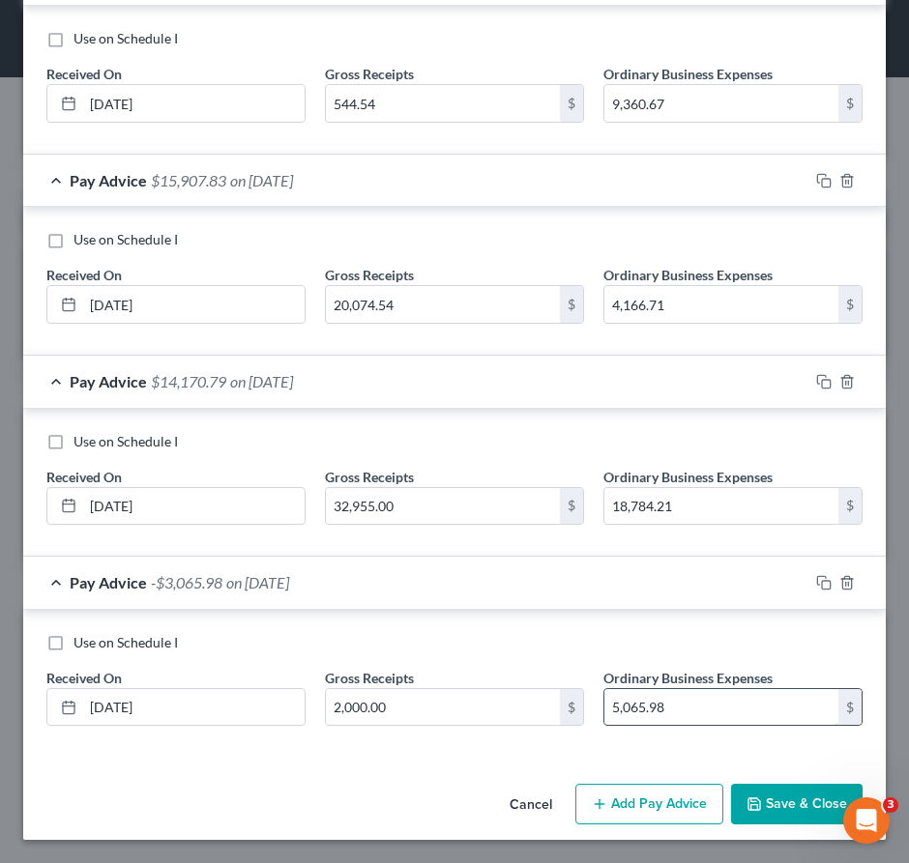
drag, startPoint x: 607, startPoint y: 705, endPoint x: 674, endPoint y: 708, distance: 66.8
click at [608, 705] on input "5,065.98" at bounding box center [721, 707] width 234 height 37
click at [429, 717] on input "2,000.00" at bounding box center [443, 707] width 234 height 37
click at [650, 804] on button "Add Pay Advice" at bounding box center [649, 804] width 148 height 41
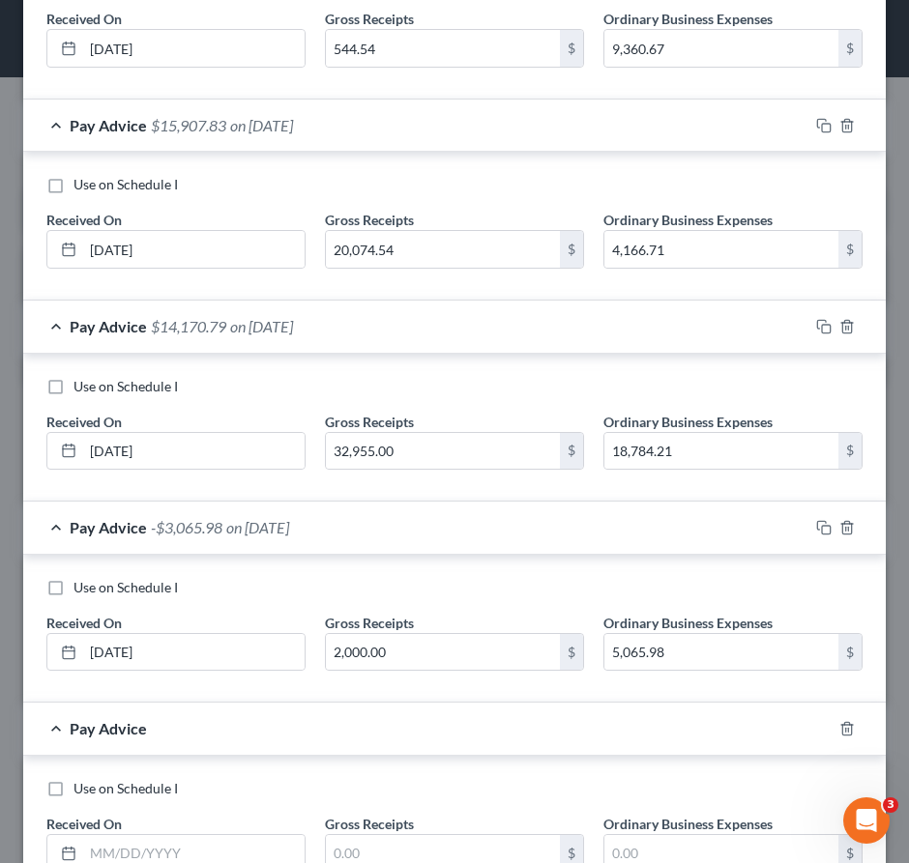
scroll to position [619, 0]
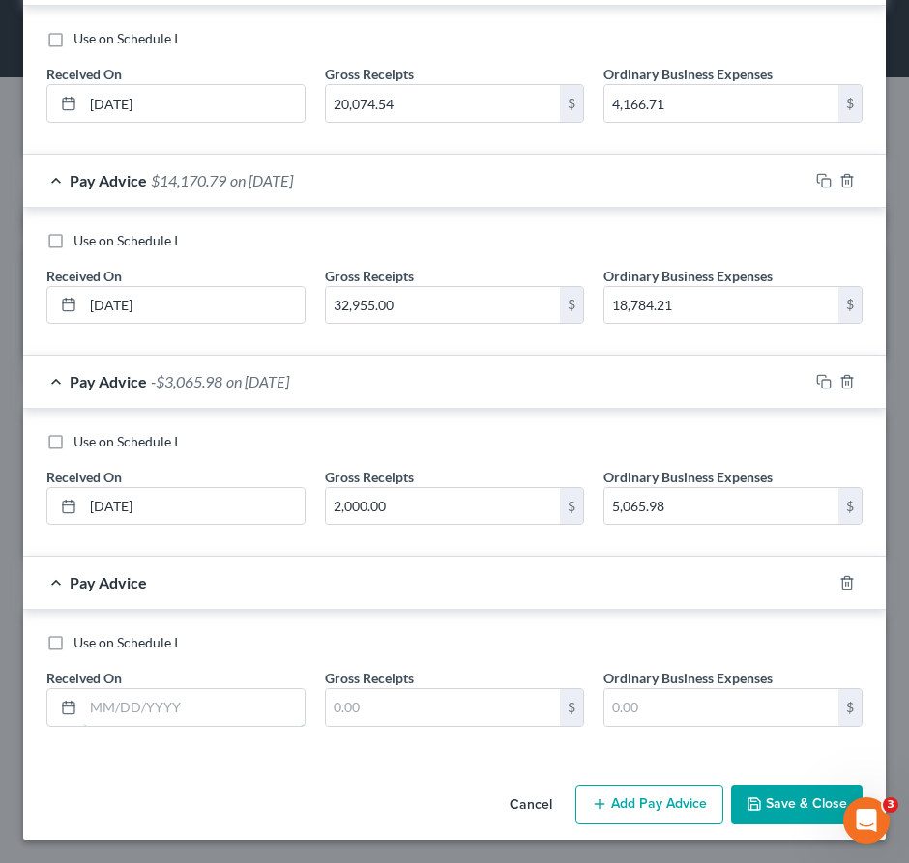
drag, startPoint x: 188, startPoint y: 707, endPoint x: 127, endPoint y: 744, distance: 71.9
click at [189, 707] on input "text" at bounding box center [193, 707] width 221 height 37
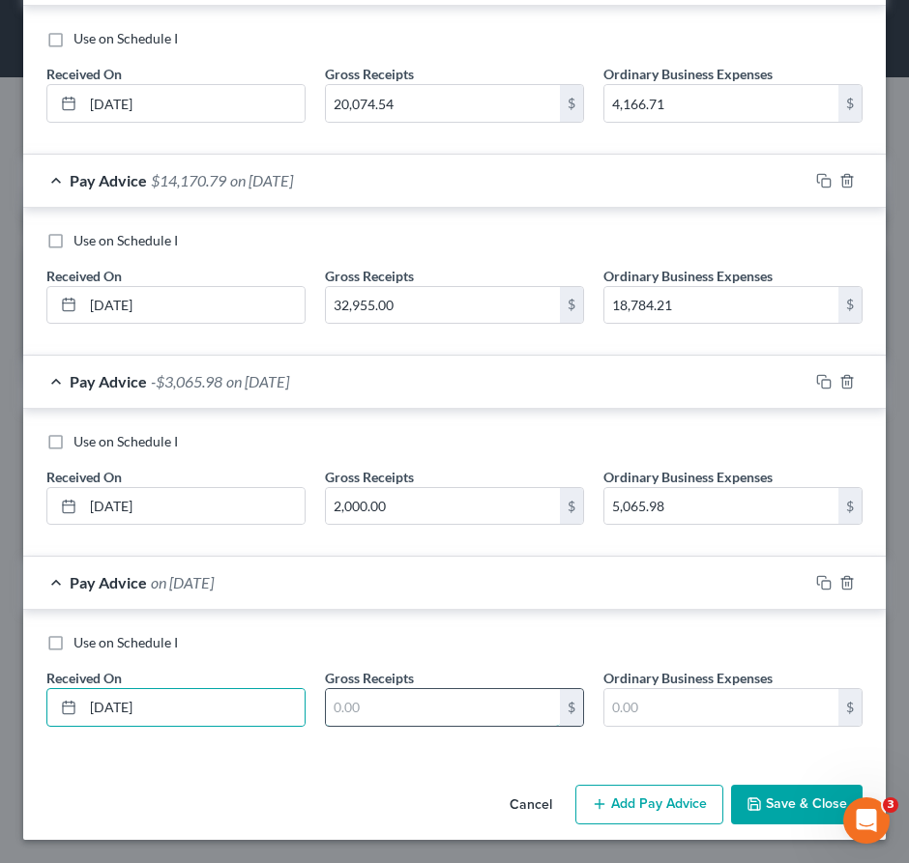
drag, startPoint x: 468, startPoint y: 706, endPoint x: 409, endPoint y: 709, distance: 59.1
click at [468, 706] on input "text" at bounding box center [443, 707] width 234 height 37
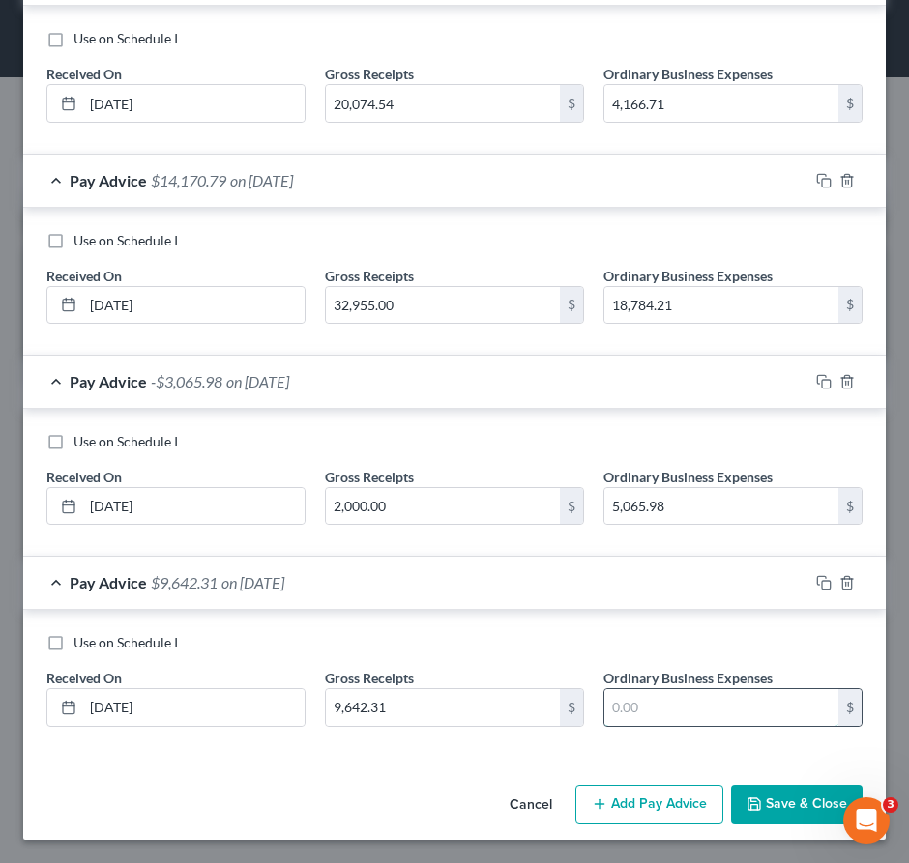
click at [695, 711] on input "text" at bounding box center [721, 707] width 234 height 37
drag, startPoint x: 627, startPoint y: 806, endPoint x: 482, endPoint y: 620, distance: 236.3
click at [628, 804] on button "Add Pay Advice" at bounding box center [649, 805] width 148 height 41
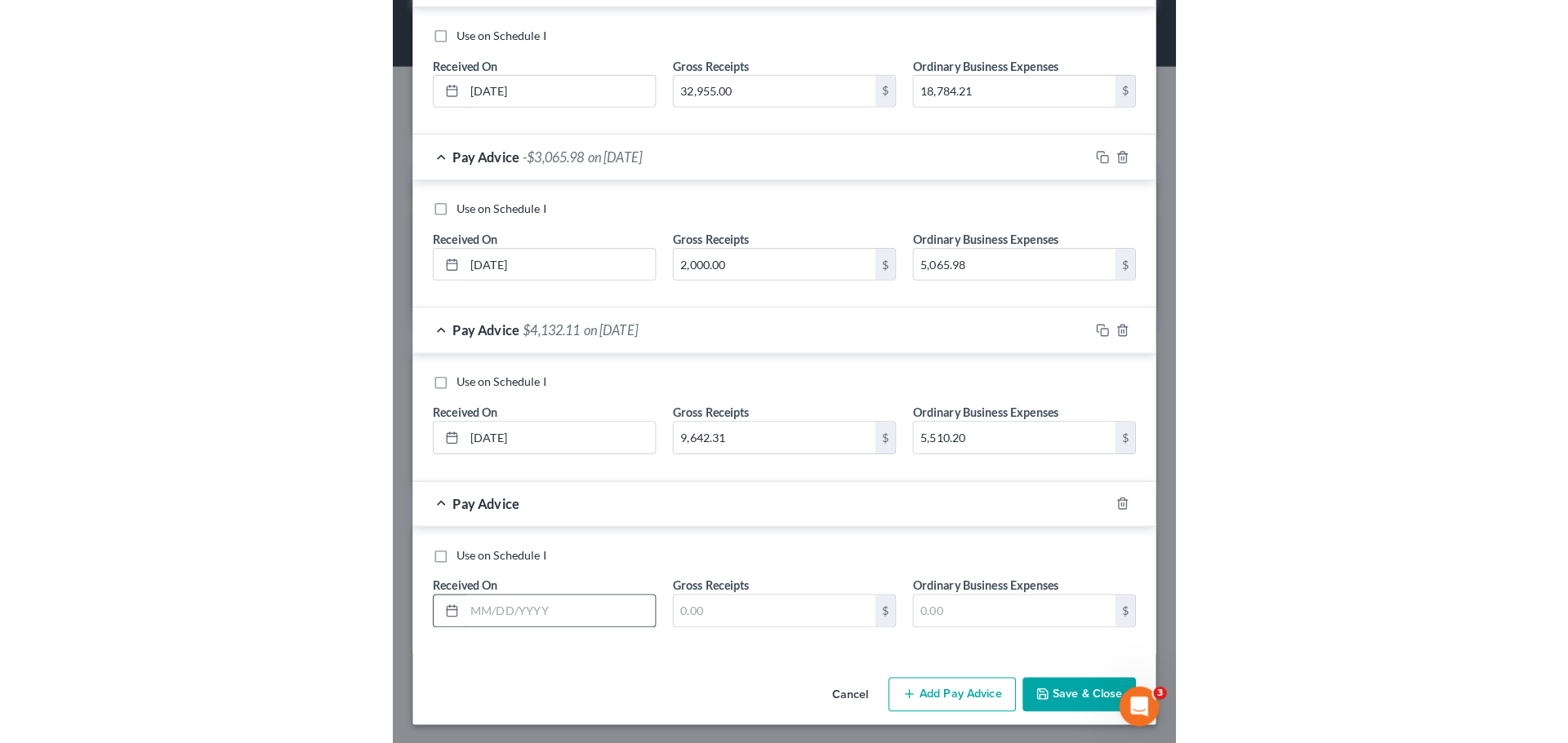
scroll to position [692, 0]
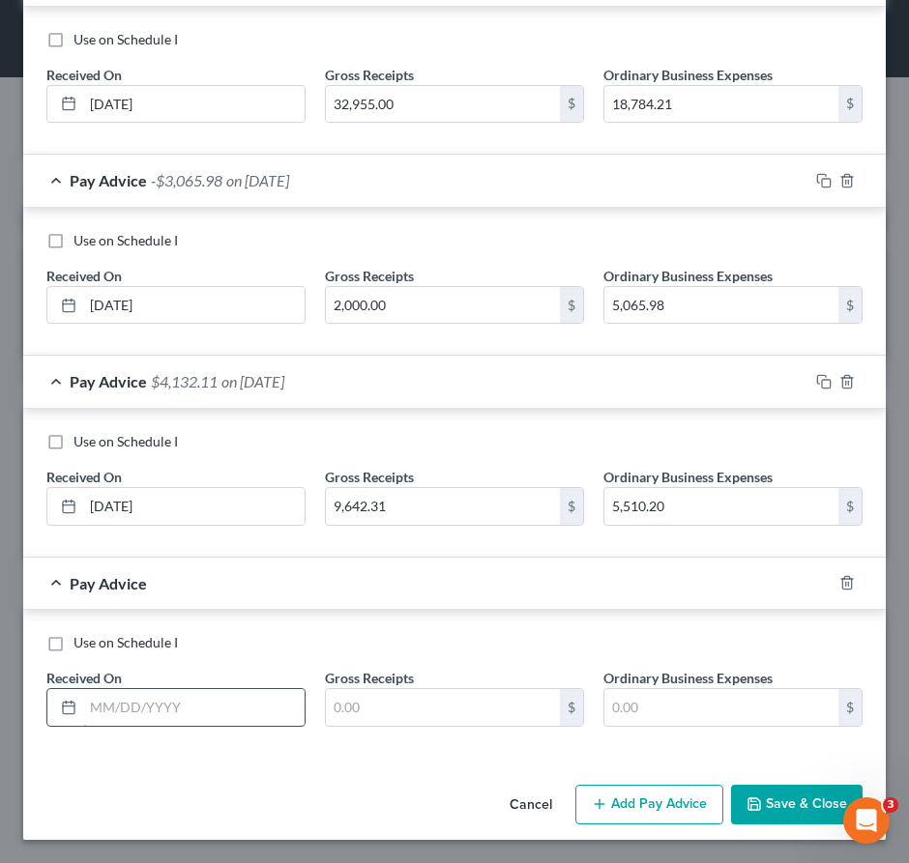
drag, startPoint x: 196, startPoint y: 711, endPoint x: 33, endPoint y: 649, distance: 175.0
click at [195, 711] on input "text" at bounding box center [193, 707] width 221 height 37
click at [188, 719] on input "text" at bounding box center [193, 707] width 221 height 37
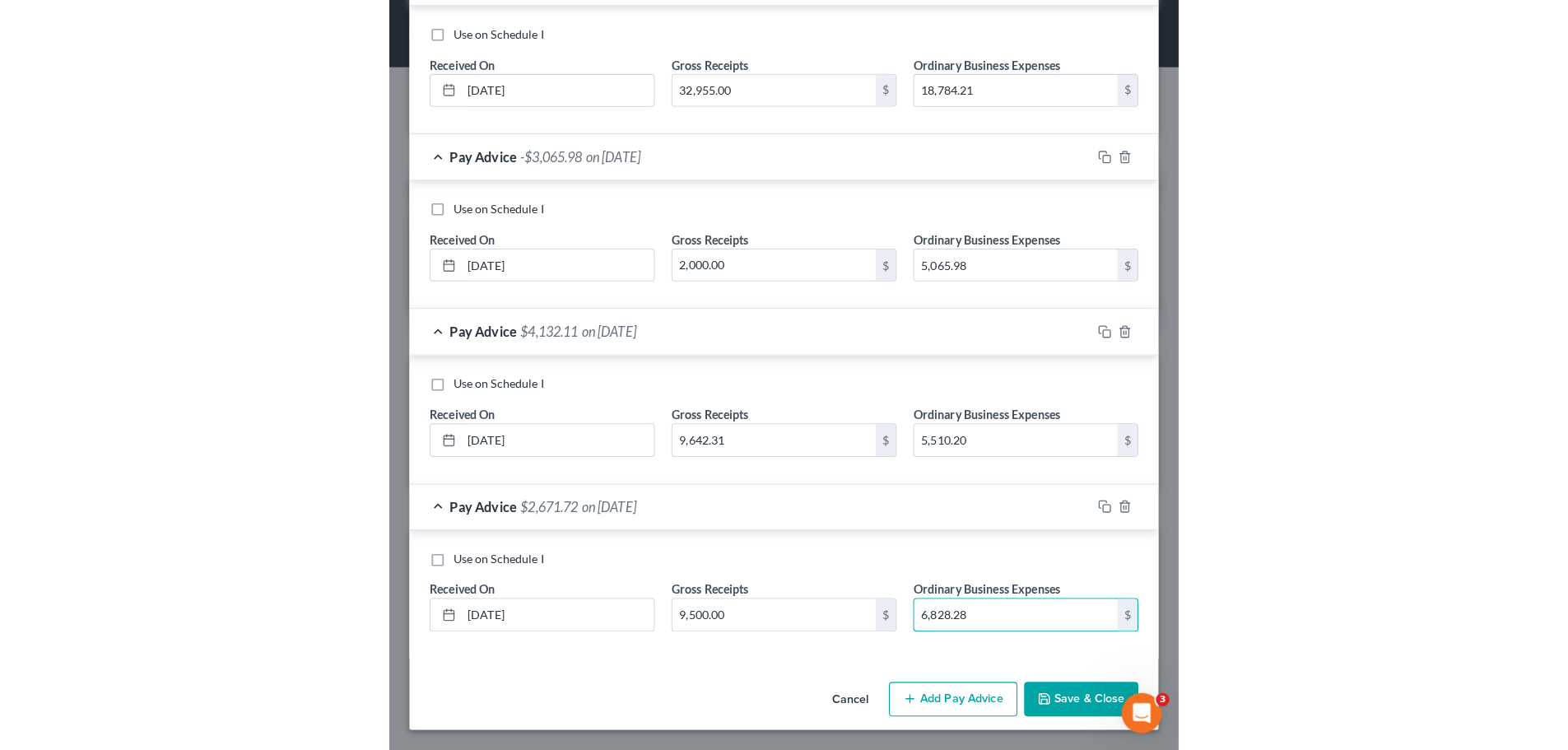
scroll to position [677, 0]
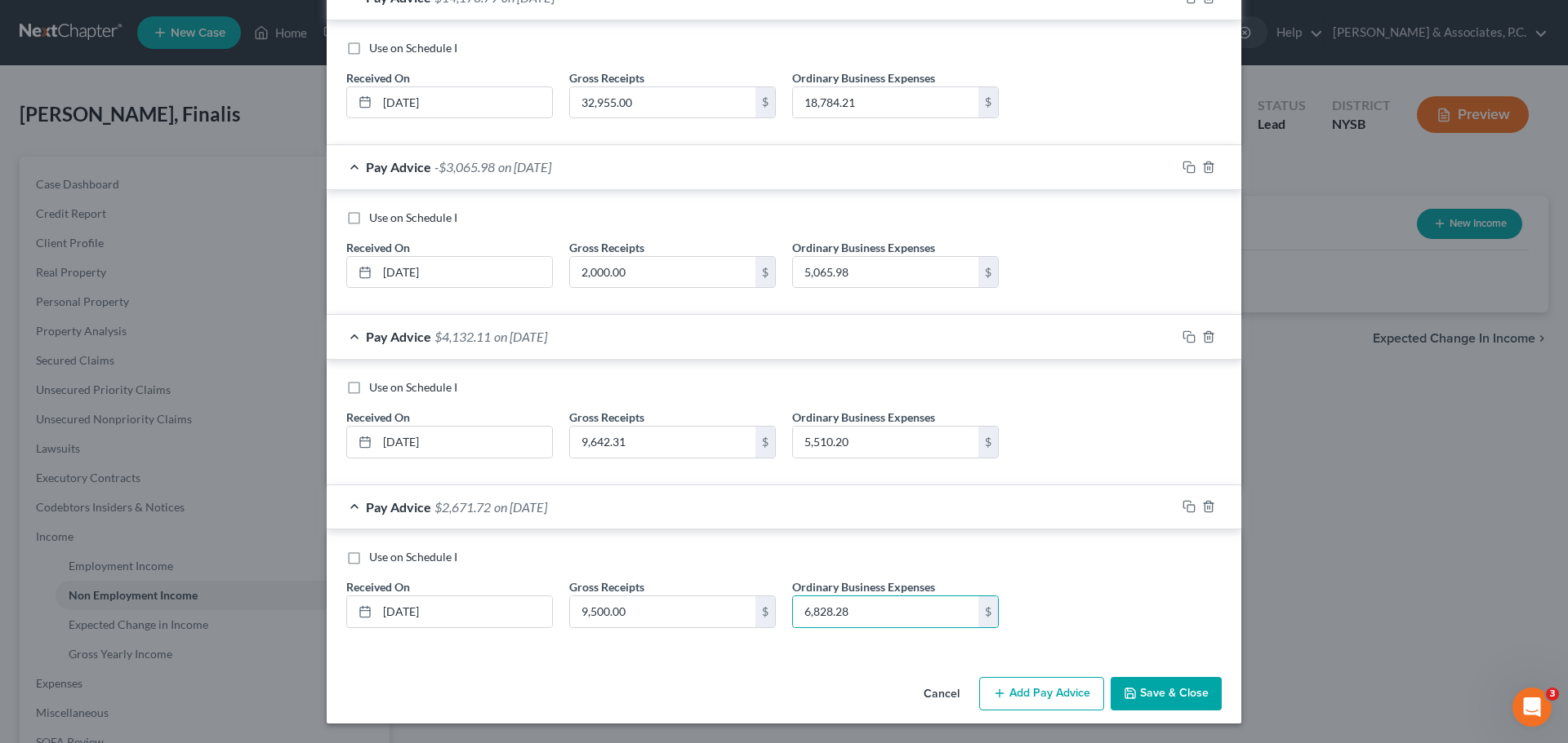
click at [1108, 599] on div "Use on Schedule I Received On * [DATE] Gross Receipts 9,500.00 $ Ordinary Busin…" at bounding box center [783, 594] width 891 height 92
click at [1178, 685] on button "Save & Close" at bounding box center [1165, 694] width 111 height 35
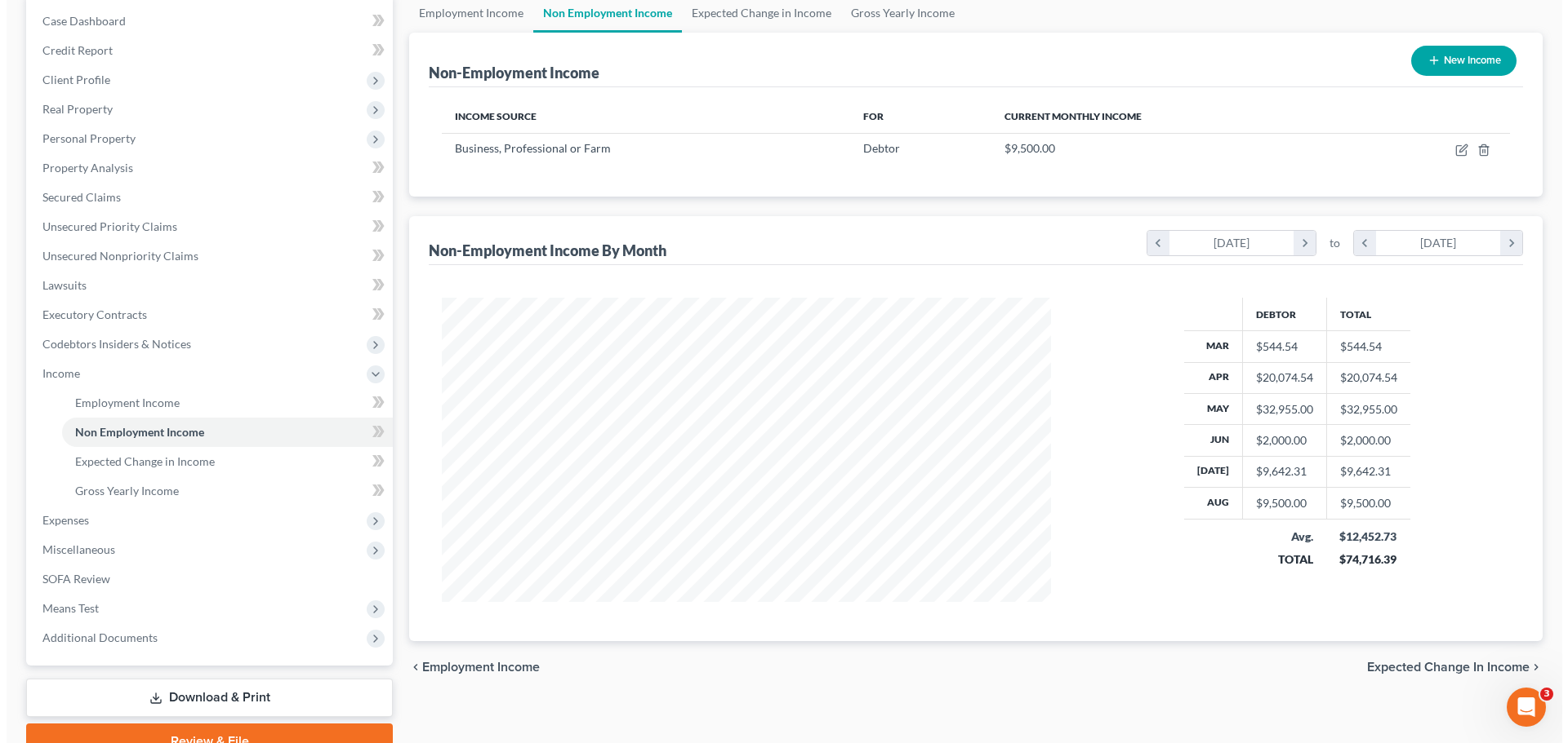
scroll to position [0, 0]
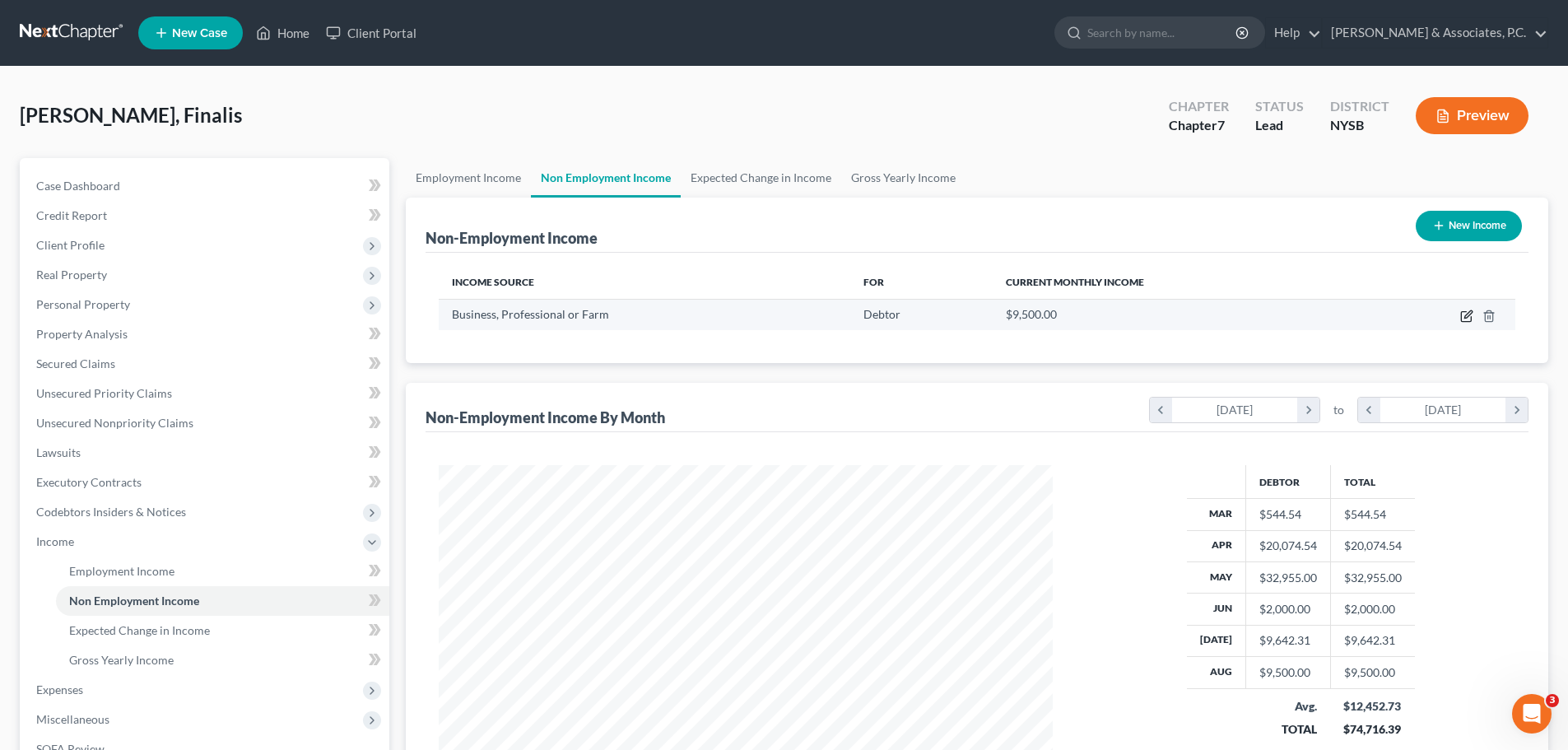
click at [1467, 314] on icon "button" at bounding box center [1467, 314] width 8 height 8
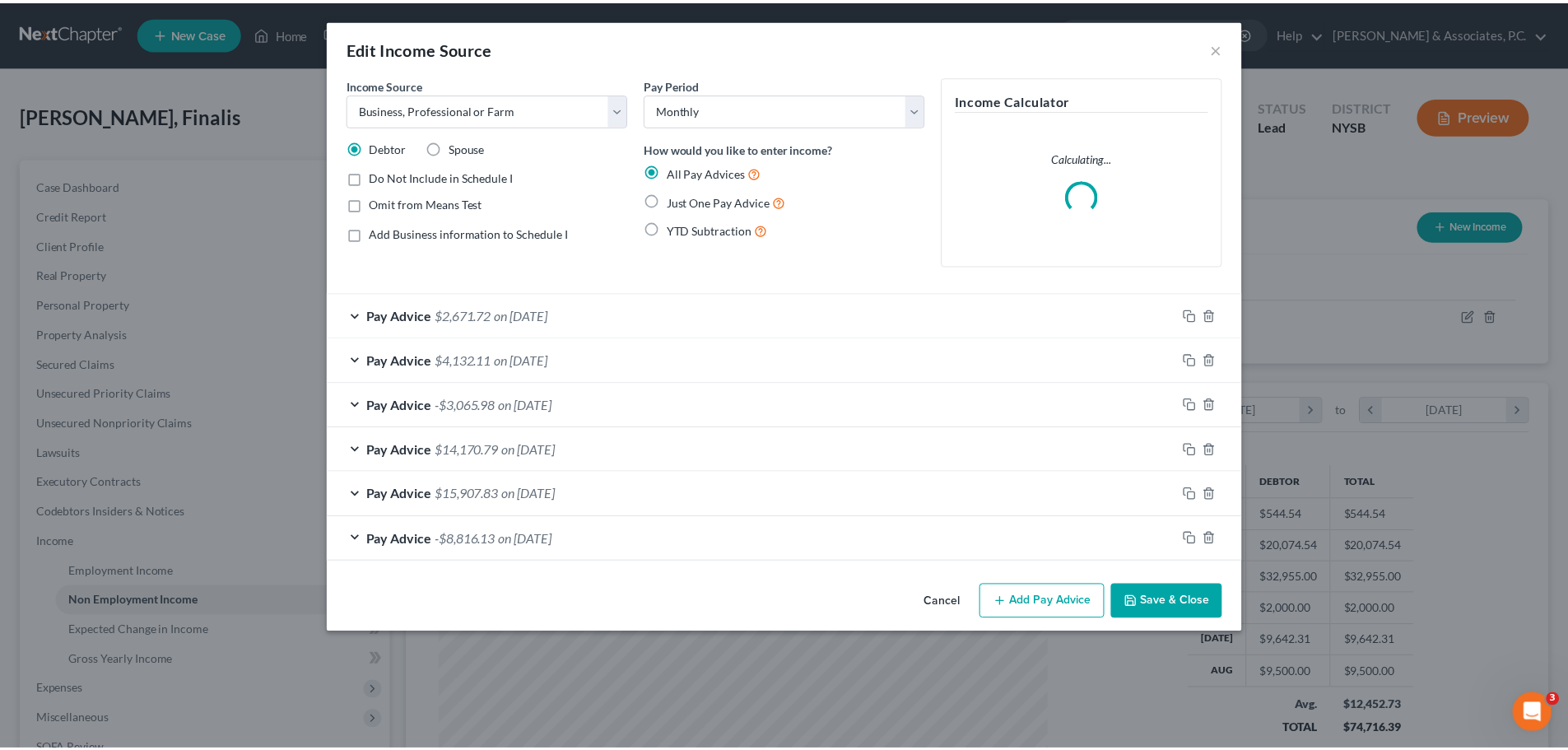
scroll to position [309, 652]
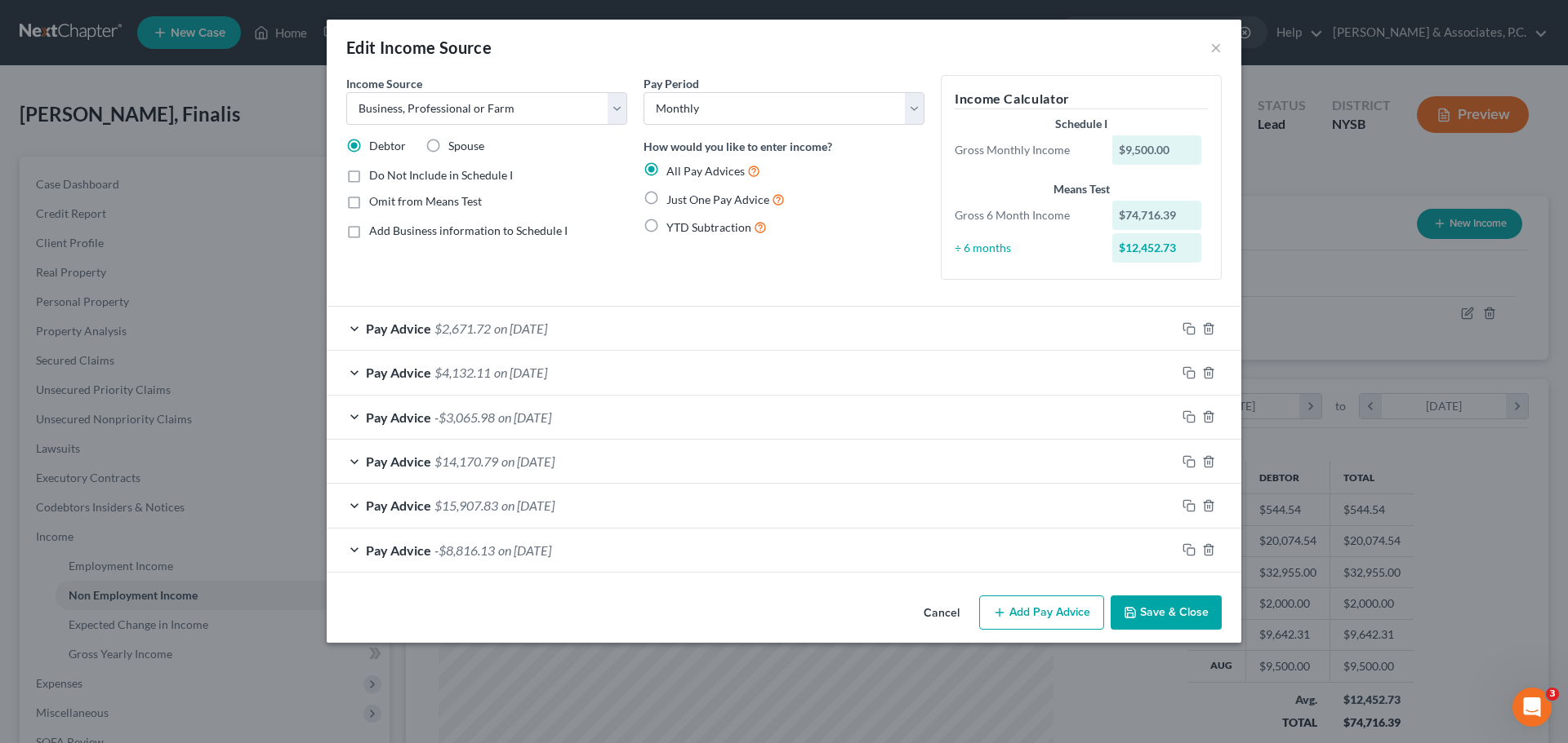
click at [1162, 613] on button "Save & Close" at bounding box center [1165, 613] width 111 height 35
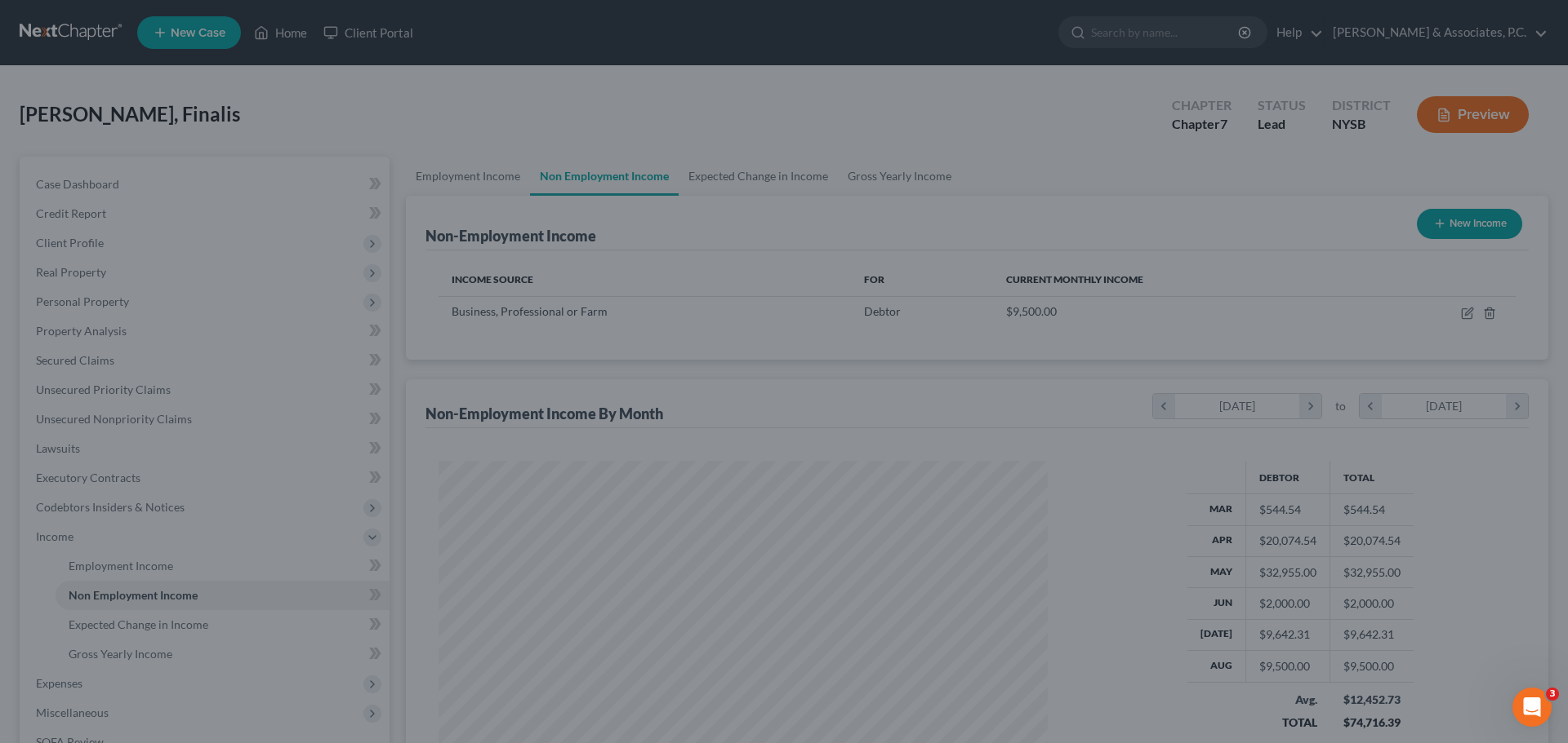
scroll to position [815741, 815896]
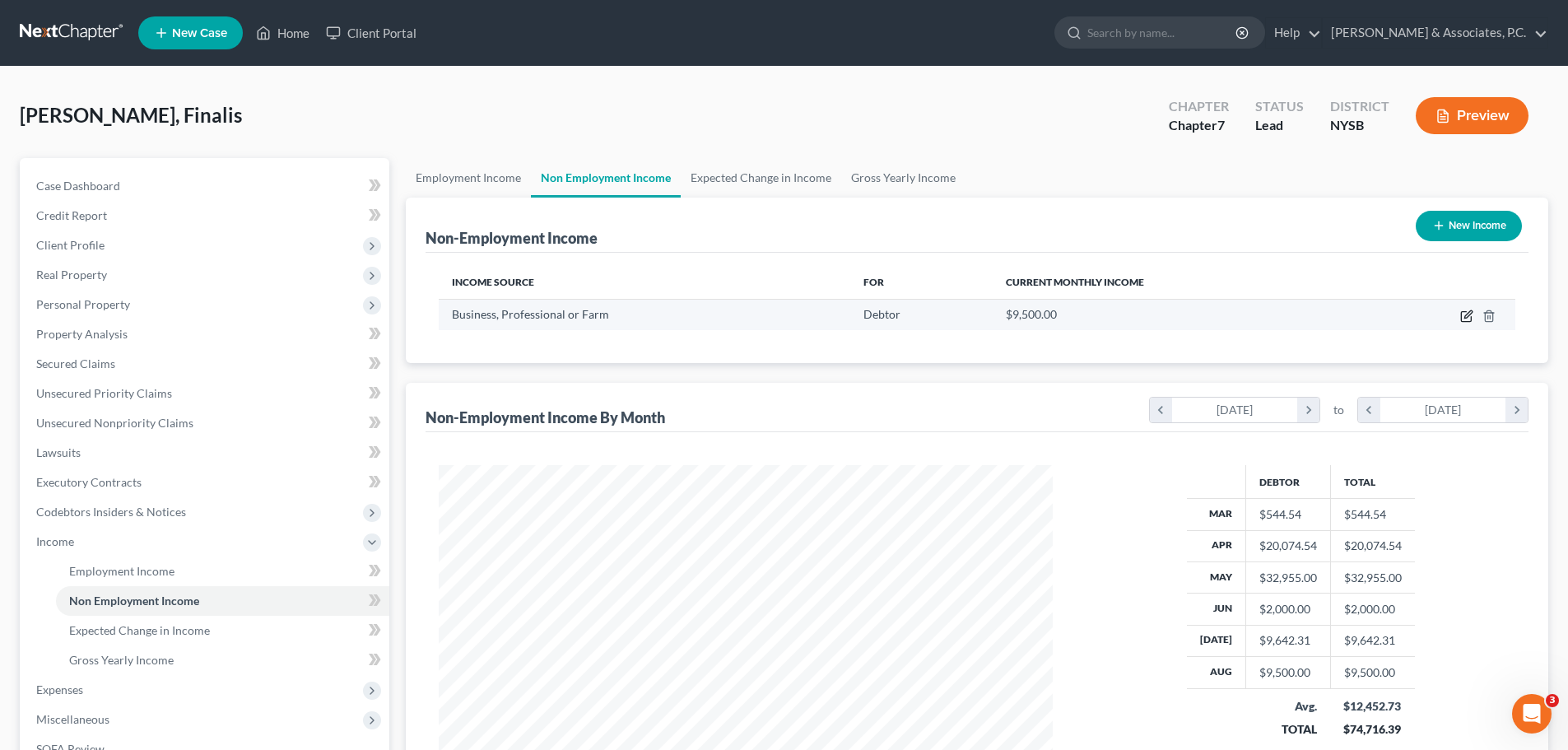
click at [1470, 315] on icon "button" at bounding box center [1467, 314] width 8 height 8
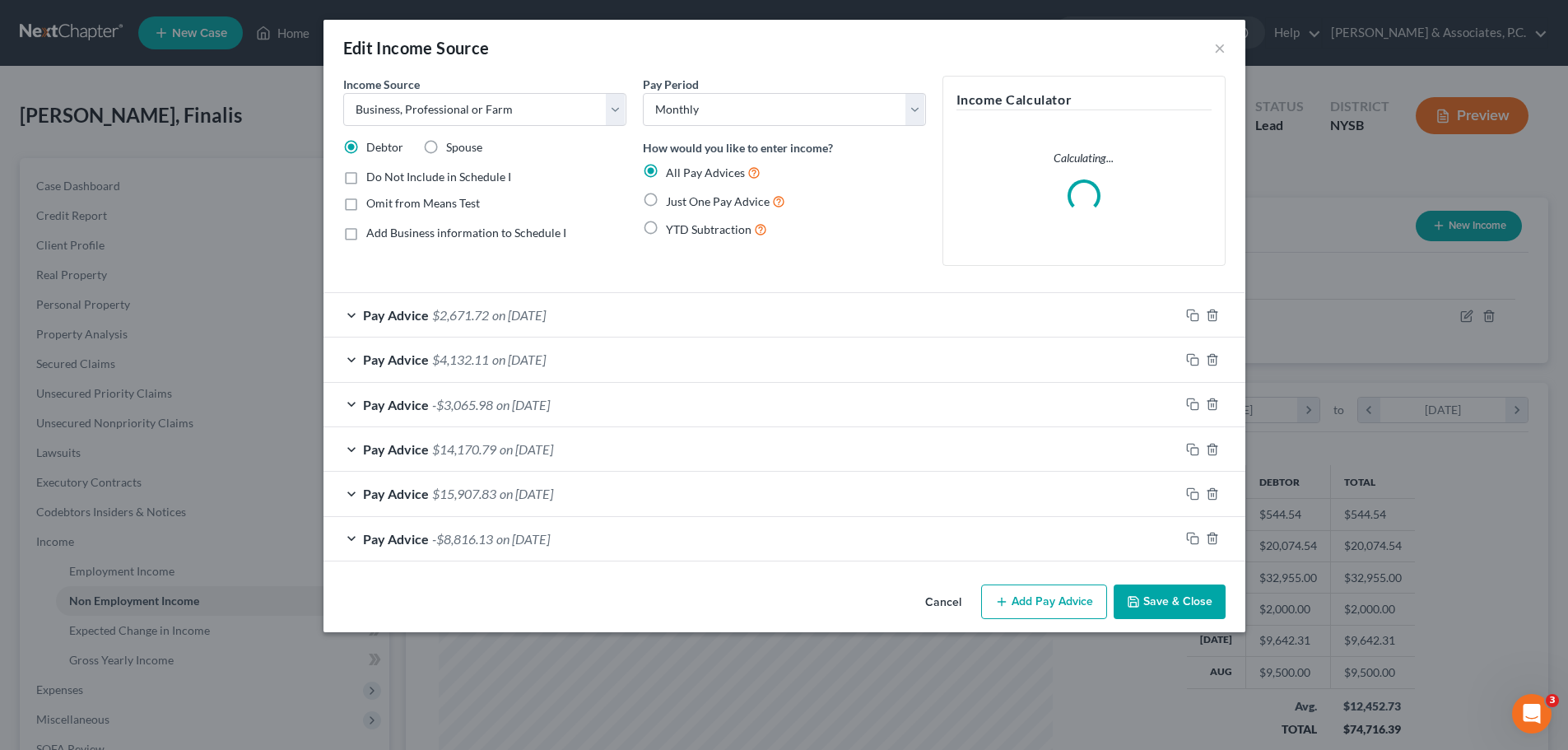
scroll to position [309, 652]
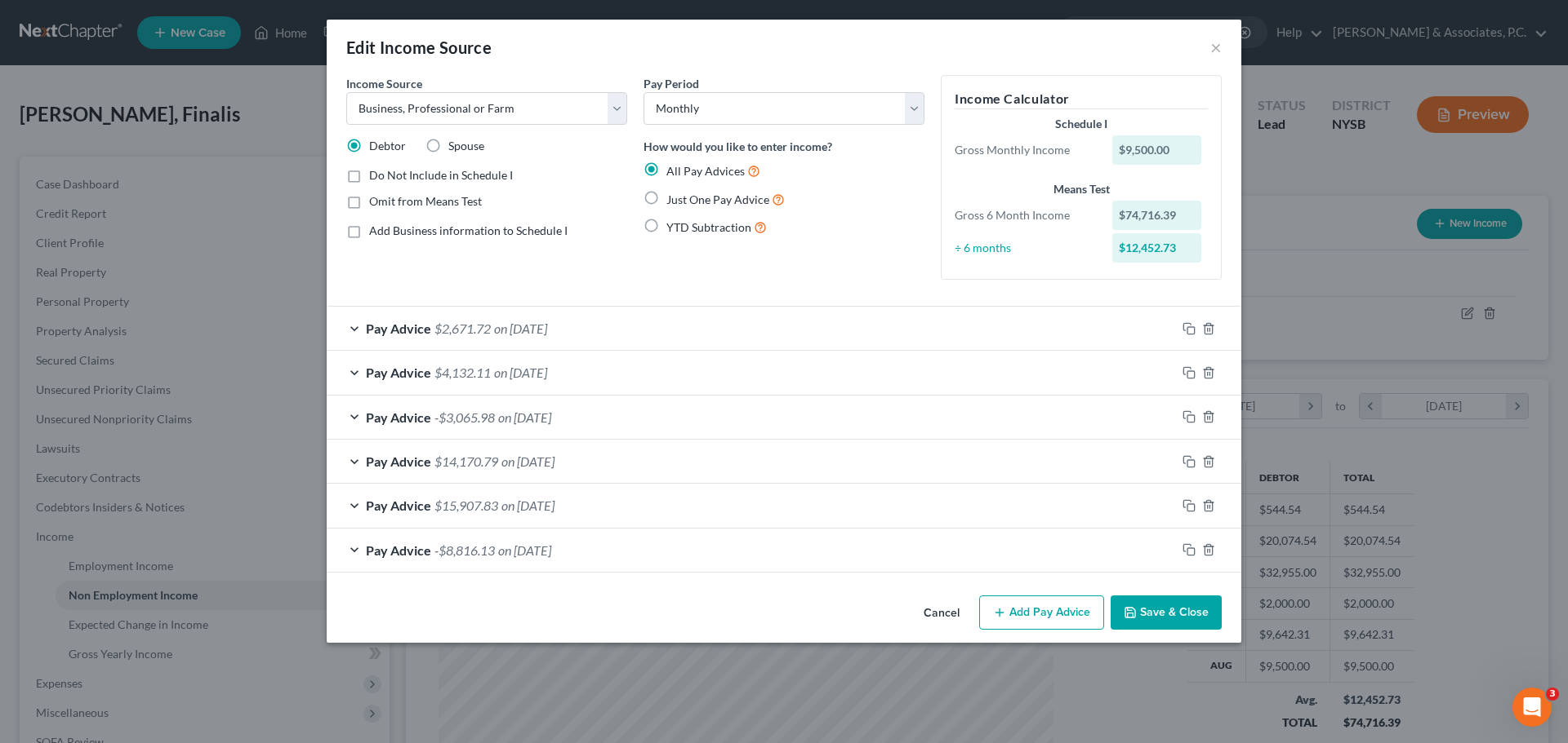
drag, startPoint x: 1182, startPoint y: 608, endPoint x: 1155, endPoint y: 590, distance: 32.4
click at [1180, 610] on button "Save & Close" at bounding box center [1165, 613] width 111 height 35
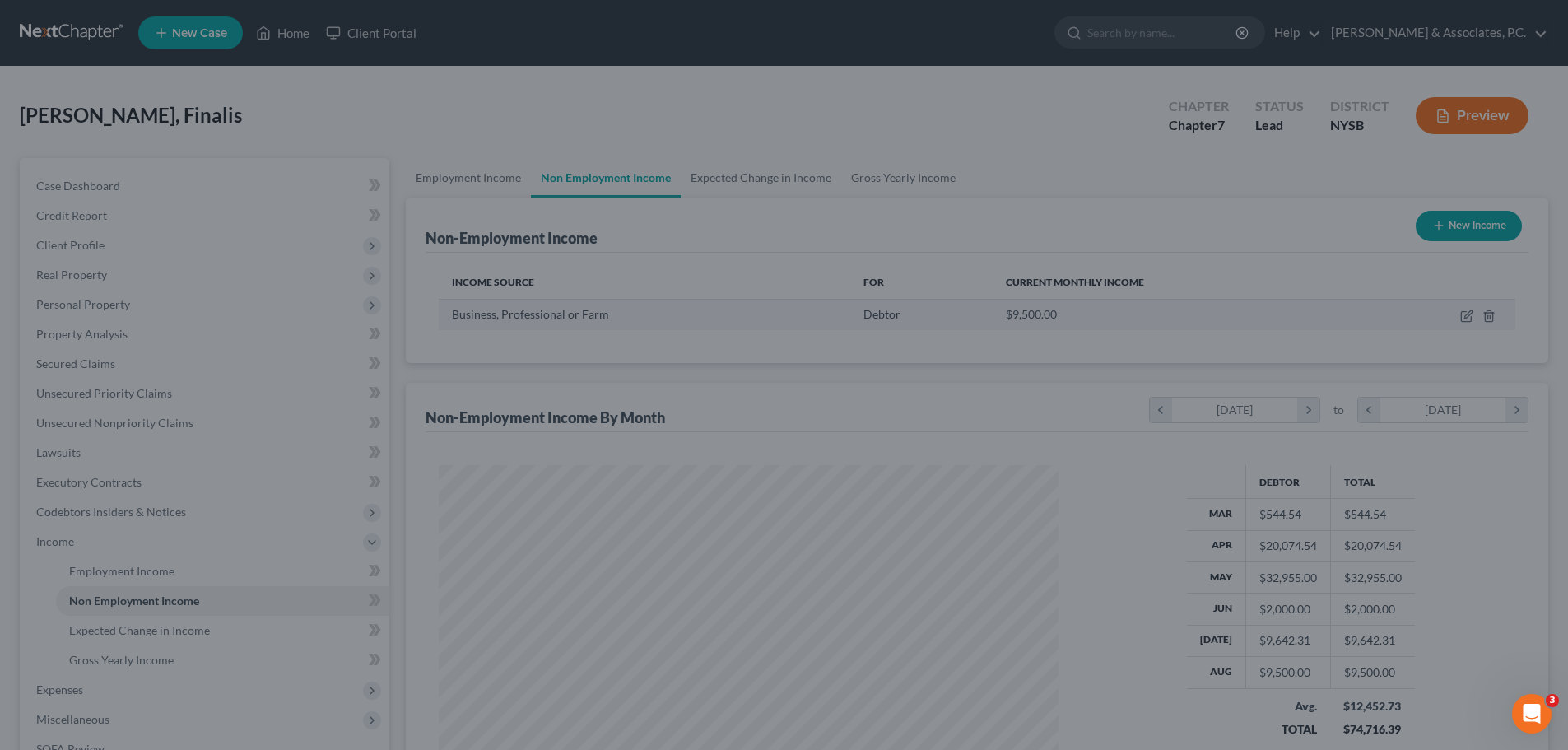
scroll to position [823427, 822544]
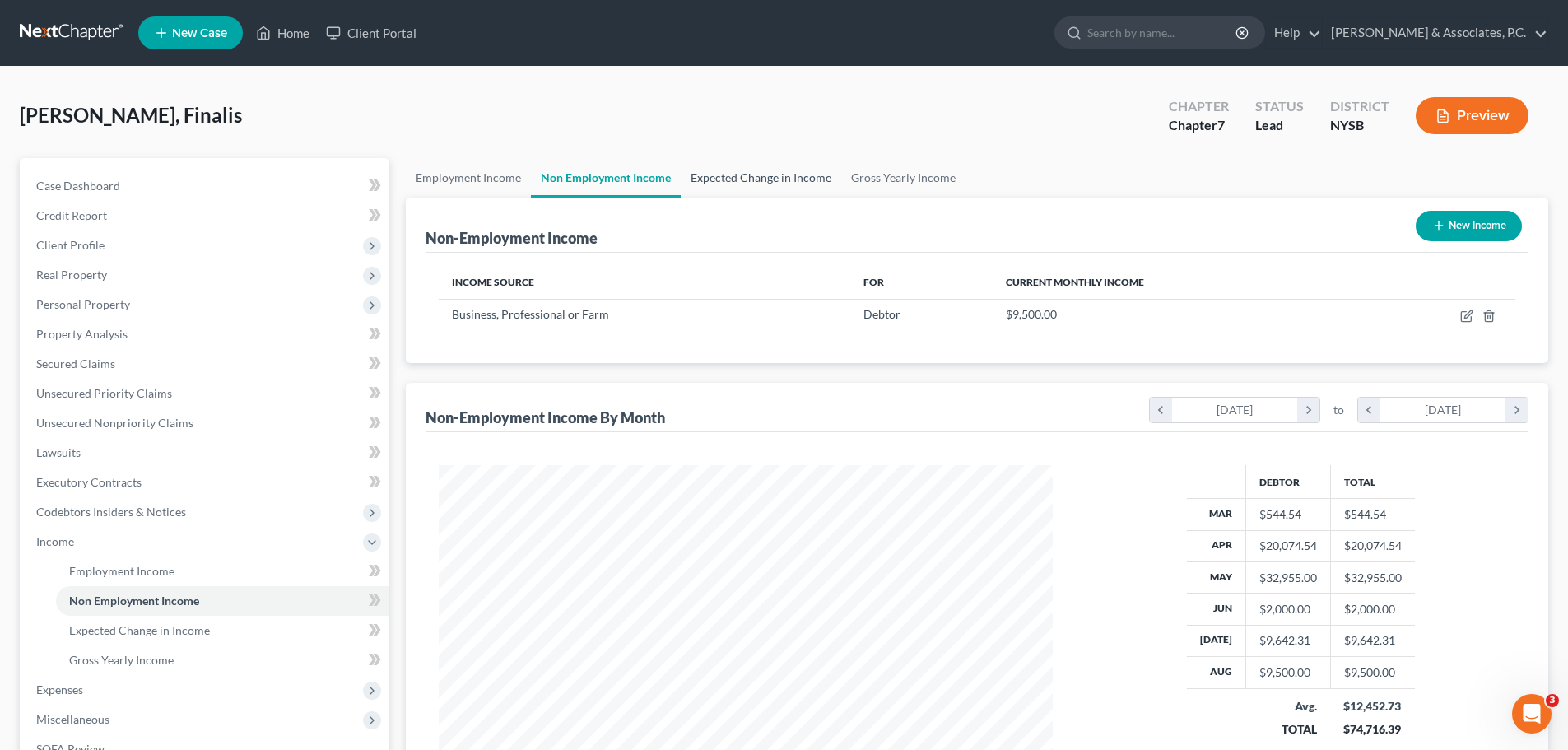
click at [745, 174] on link "Expected Change in Income" at bounding box center [761, 178] width 160 height 39
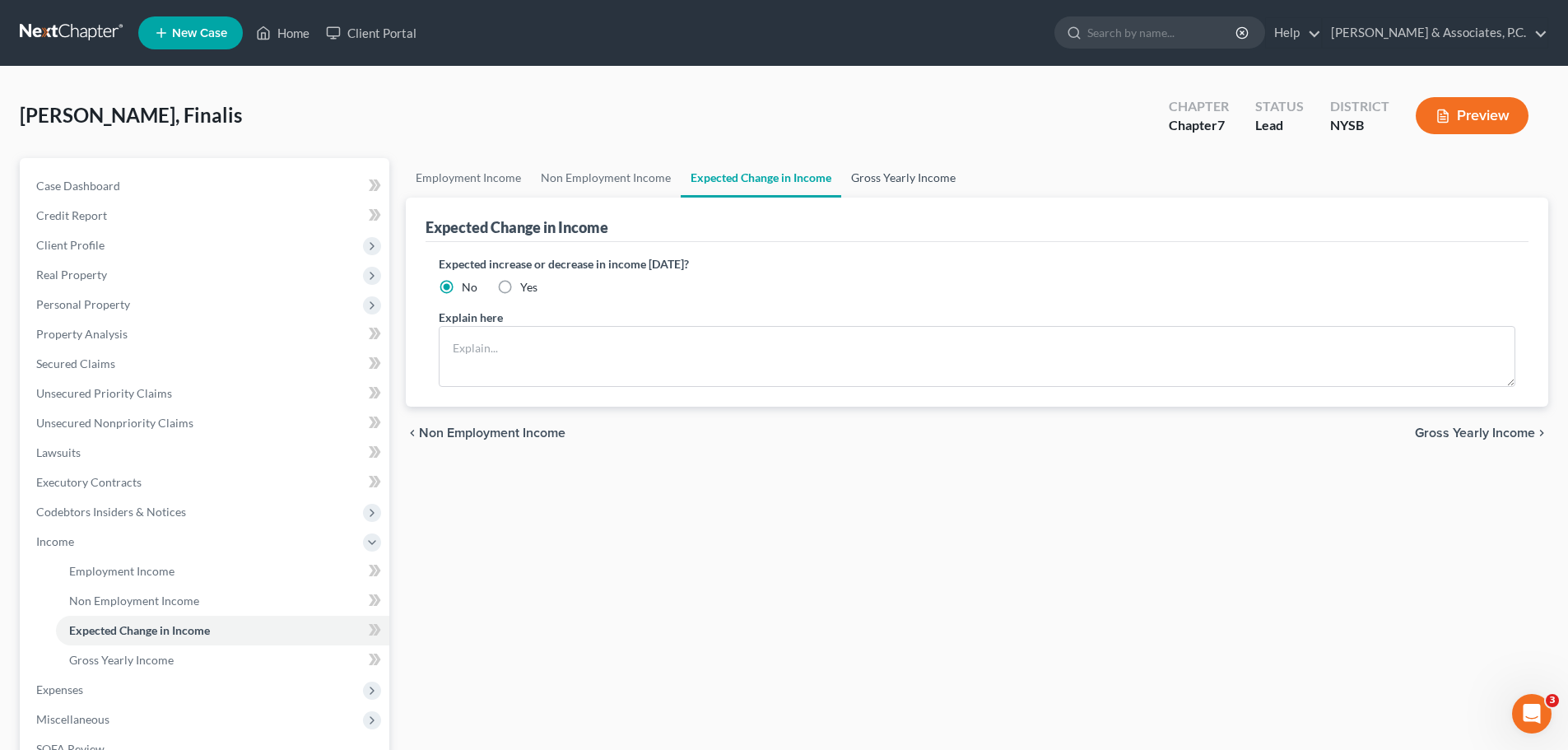
click at [900, 177] on link "Gross Yearly Income" at bounding box center [904, 178] width 124 height 39
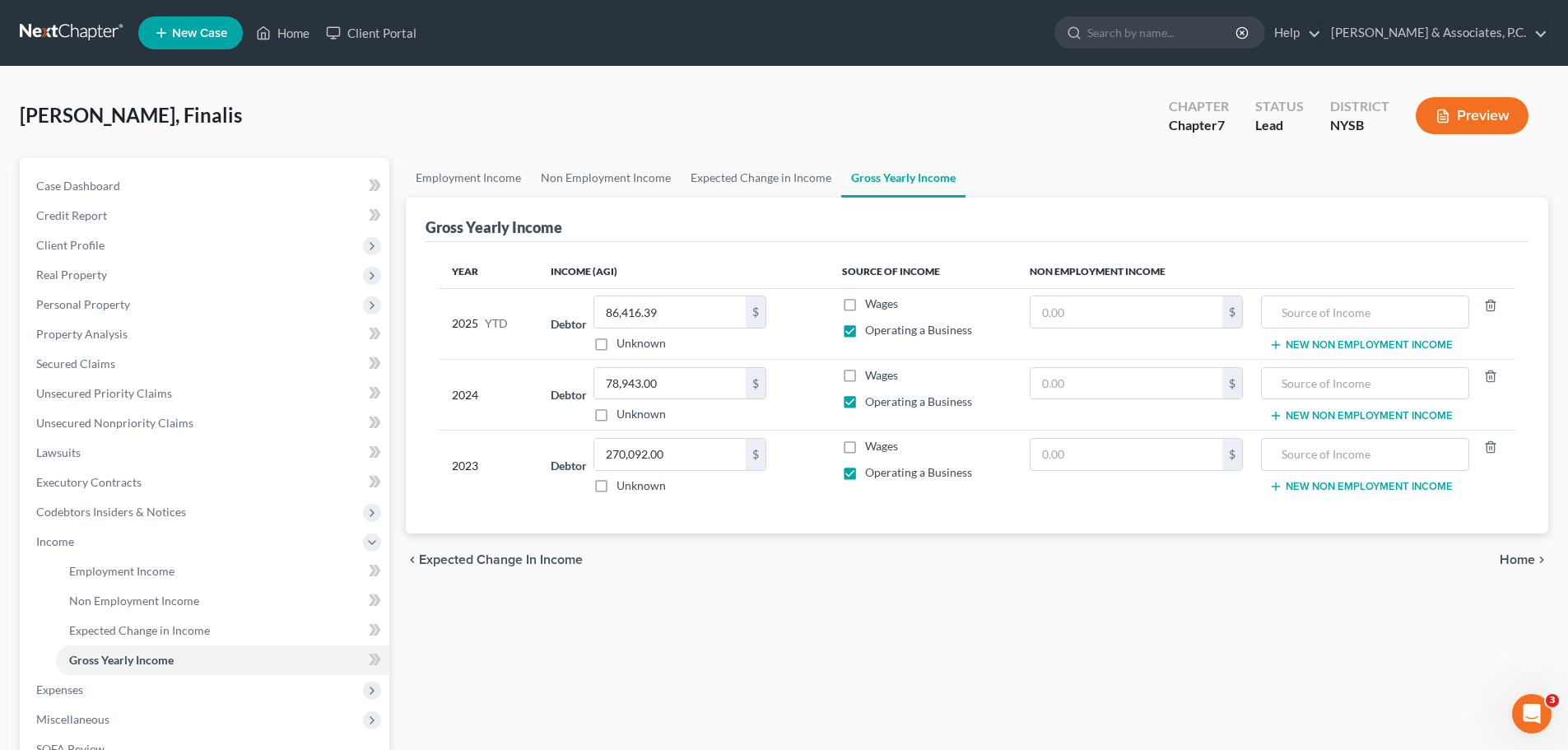
drag, startPoint x: 1521, startPoint y: 556, endPoint x: 1456, endPoint y: 559, distance: 65.1
click at [1521, 557] on span "Home" at bounding box center [1518, 559] width 36 height 13
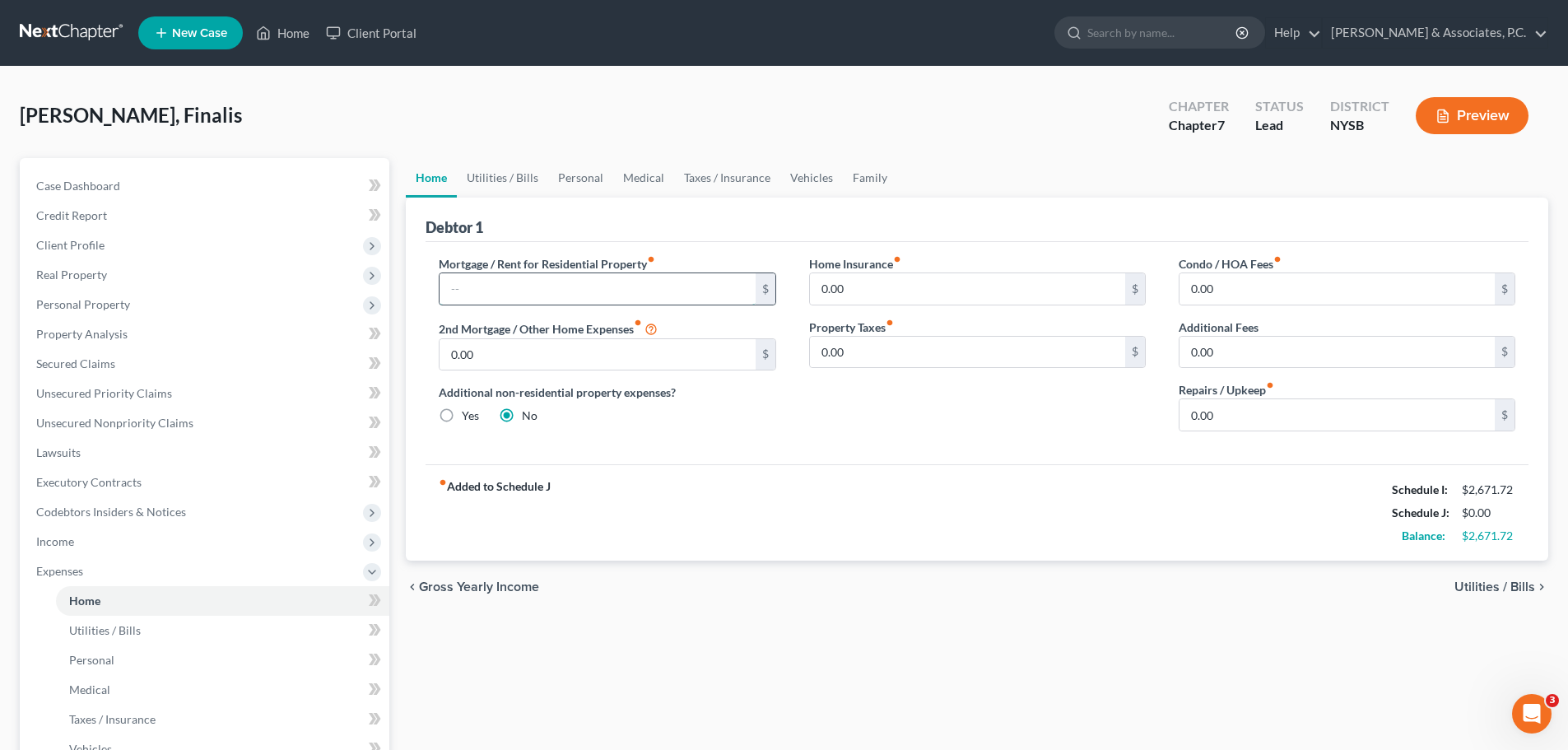
click at [597, 286] on input "text" at bounding box center [597, 289] width 315 height 32
click at [508, 180] on link "Utilities / Bills" at bounding box center [502, 178] width 91 height 39
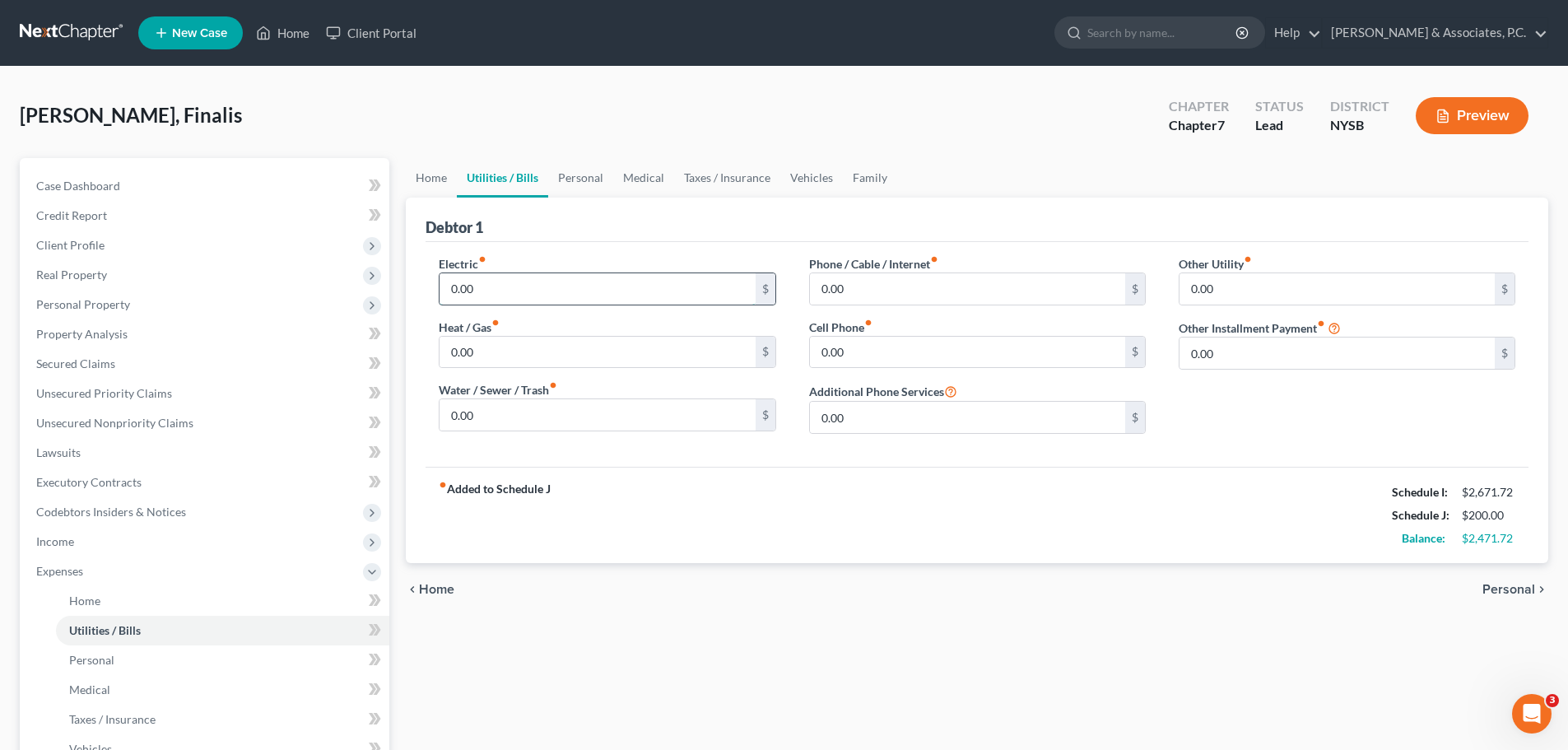
click at [543, 296] on input "0.00" at bounding box center [597, 289] width 315 height 32
click at [878, 341] on input "0.00" at bounding box center [968, 352] width 315 height 32
click at [918, 291] on input "0.00" at bounding box center [968, 289] width 315 height 32
click at [1508, 591] on span "Personal" at bounding box center [1509, 589] width 53 height 13
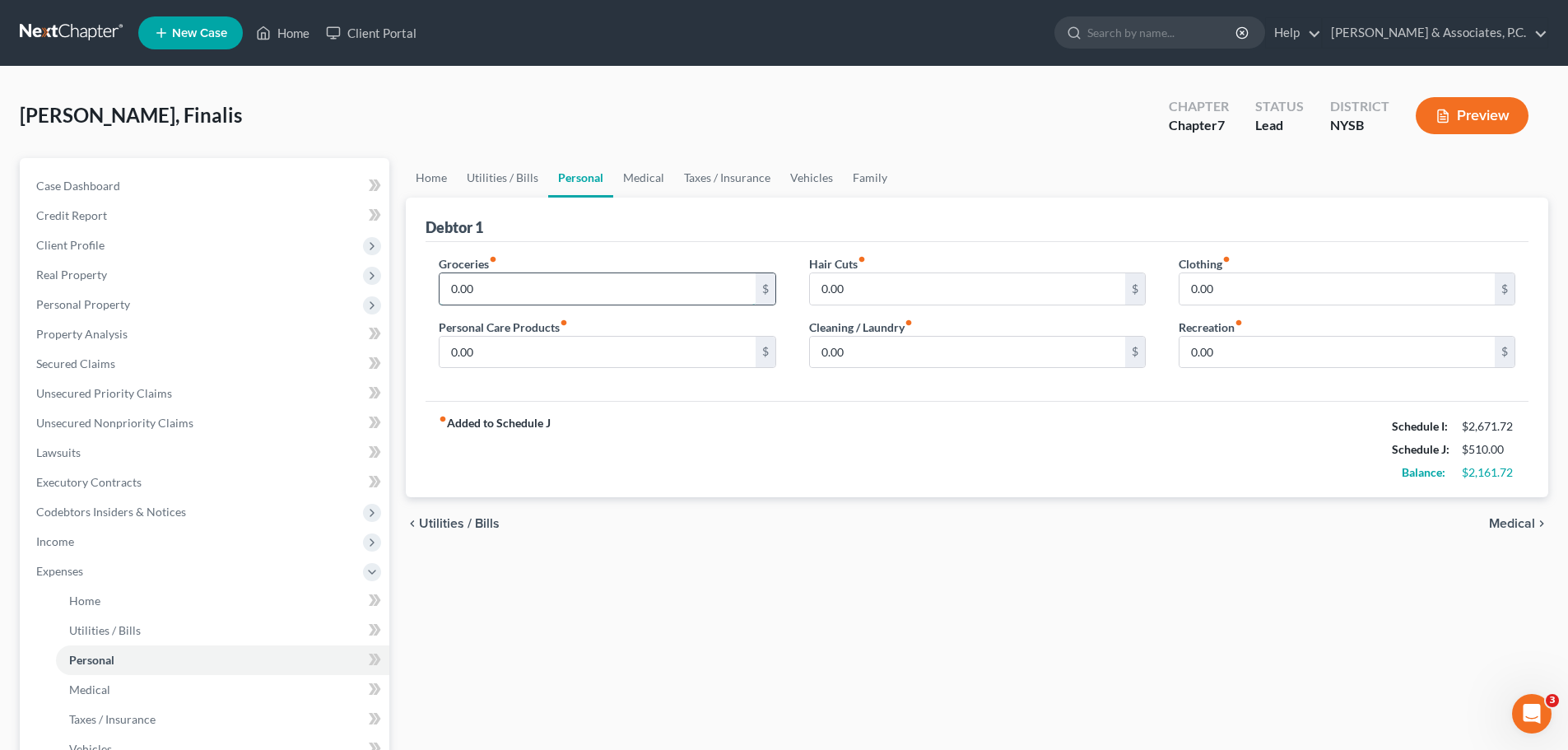
click at [545, 274] on input "0.00" at bounding box center [597, 289] width 315 height 32
click at [901, 353] on input "0.00" at bounding box center [968, 352] width 315 height 32
click at [889, 282] on input "0.00" at bounding box center [968, 289] width 315 height 32
drag, startPoint x: 856, startPoint y: 430, endPoint x: 870, endPoint y: 375, distance: 56.8
click at [856, 430] on div "fiber_manual_record Added to Schedule J Schedule I: $2,671.72 Schedule J: $1,51…" at bounding box center [977, 449] width 1103 height 96
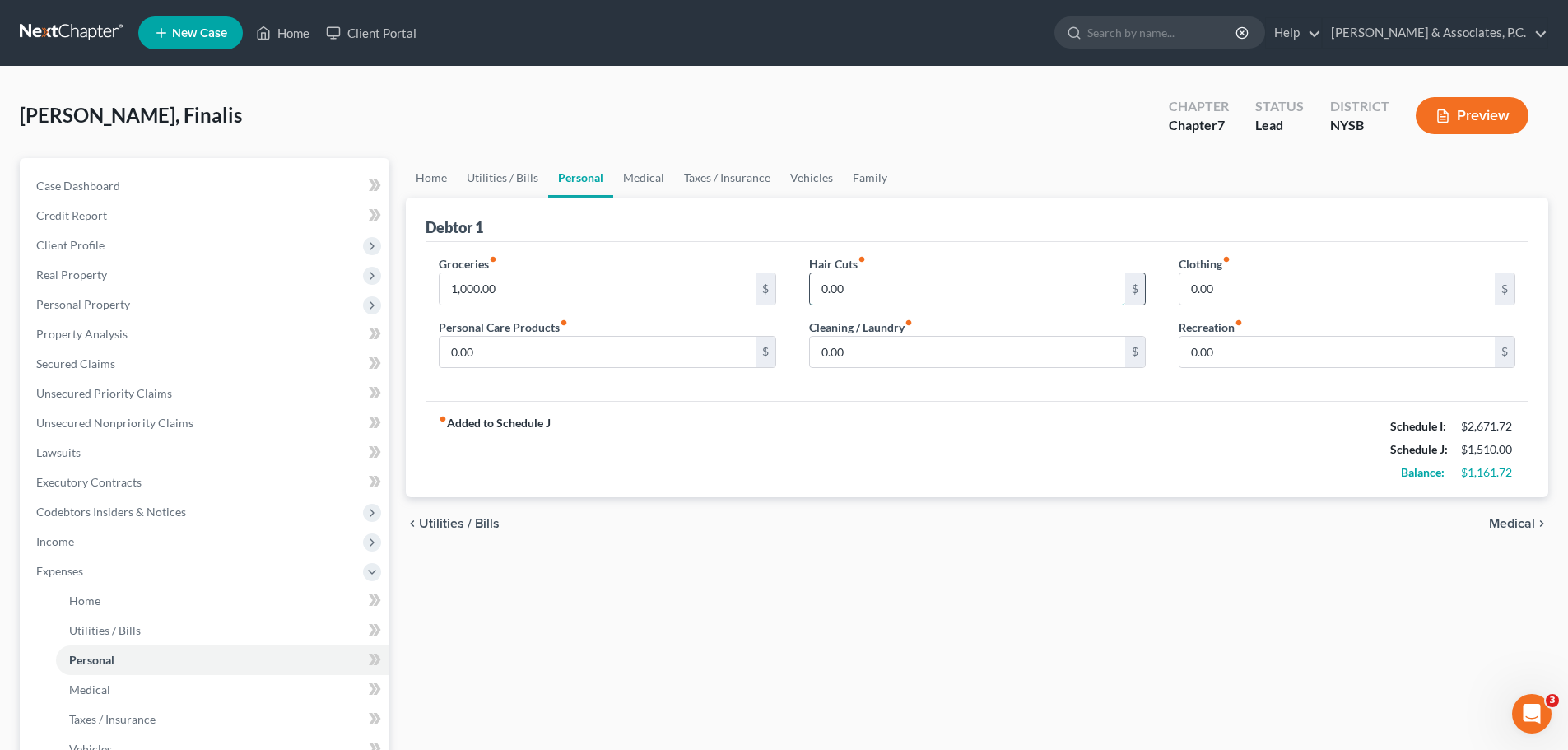
click at [909, 280] on input "0.00" at bounding box center [968, 289] width 315 height 32
click at [547, 354] on input "0.00" at bounding box center [597, 352] width 315 height 32
click at [917, 361] on input "0.00" at bounding box center [968, 352] width 315 height 32
drag, startPoint x: 649, startPoint y: 176, endPoint x: 667, endPoint y: 206, distance: 35.0
click at [649, 177] on link "Medical" at bounding box center [644, 178] width 61 height 39
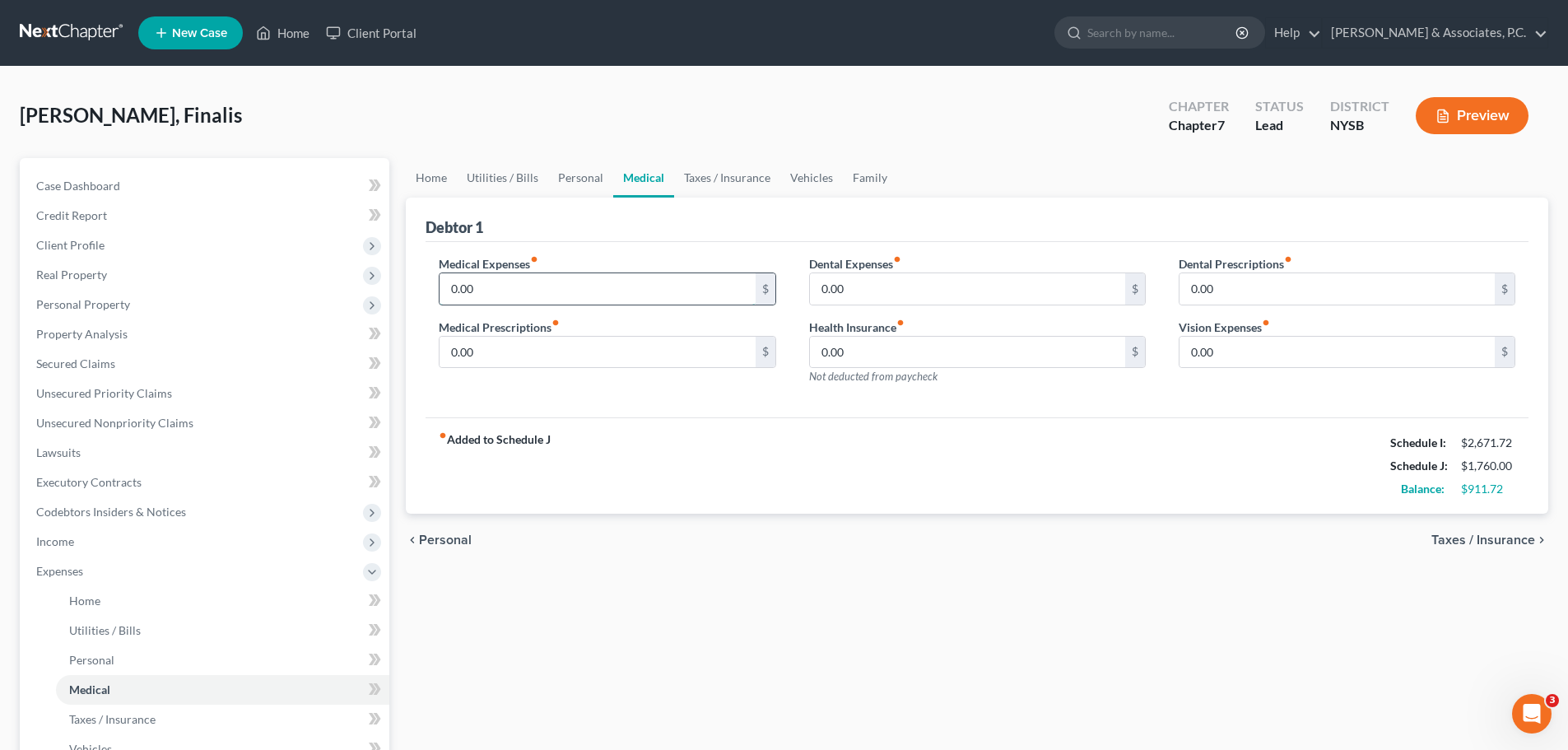
click at [635, 286] on input "0.00" at bounding box center [597, 289] width 315 height 32
click at [909, 288] on input "0.00" at bounding box center [968, 289] width 315 height 32
click at [899, 346] on input "0.00" at bounding box center [968, 352] width 315 height 32
click at [704, 175] on link "Taxes / Insurance" at bounding box center [727, 178] width 106 height 39
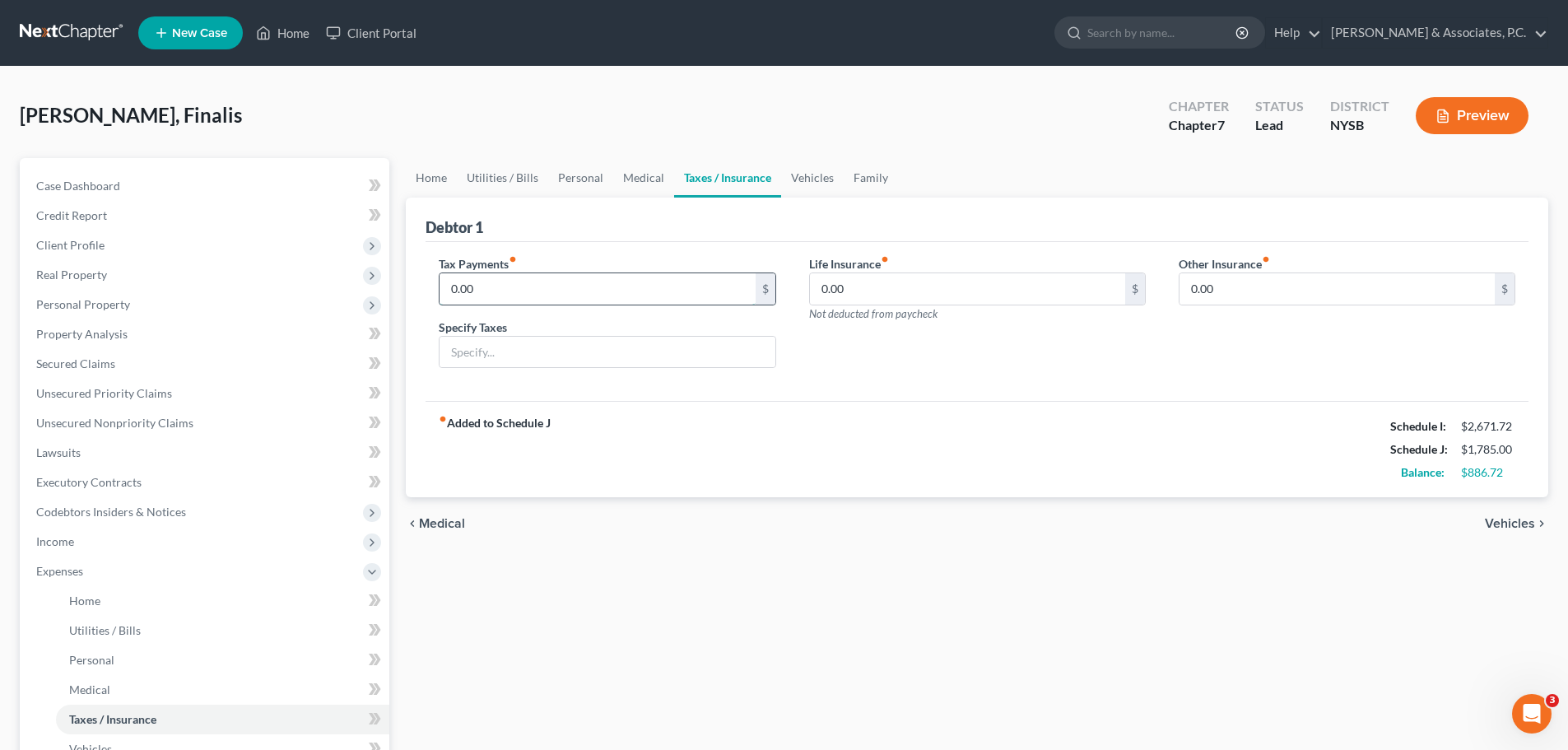
click at [565, 290] on input "0.00" at bounding box center [597, 289] width 315 height 32
click at [896, 287] on input "0.00" at bounding box center [968, 289] width 315 height 32
drag, startPoint x: 811, startPoint y: 182, endPoint x: 837, endPoint y: 201, distance: 32.2
click at [811, 182] on link "Vehicles" at bounding box center [812, 178] width 62 height 39
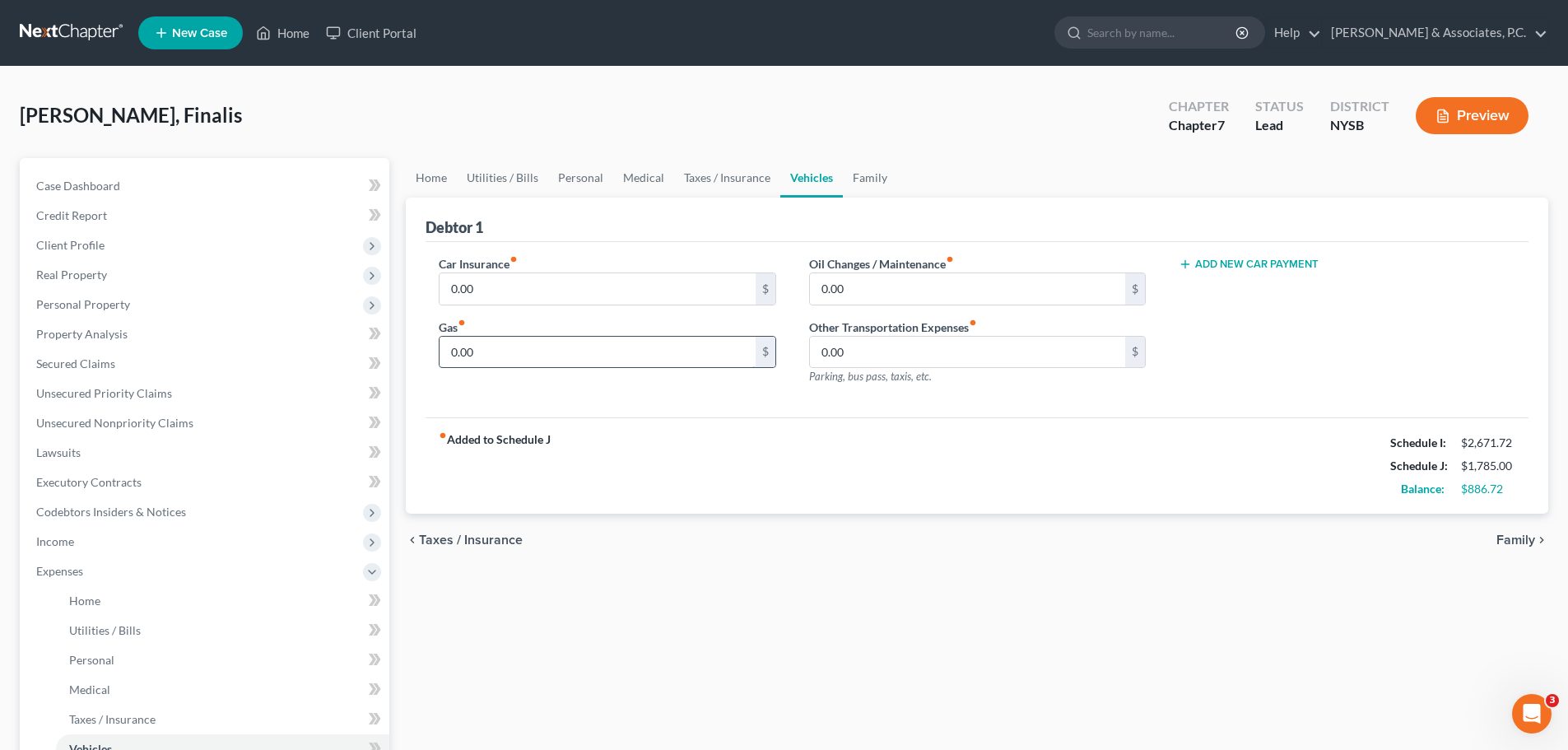
click at [547, 347] on input "0.00" at bounding box center [597, 352] width 315 height 32
click at [987, 352] on input "0.00" at bounding box center [968, 352] width 315 height 32
click at [597, 354] on input "80.00" at bounding box center [597, 352] width 315 height 32
click at [925, 343] on input "0.00" at bounding box center [968, 352] width 315 height 32
click at [908, 441] on div "fiber_manual_record Added to Schedule J Schedule I: $2,671.72 Schedule J: $1,86…" at bounding box center [977, 465] width 1103 height 96
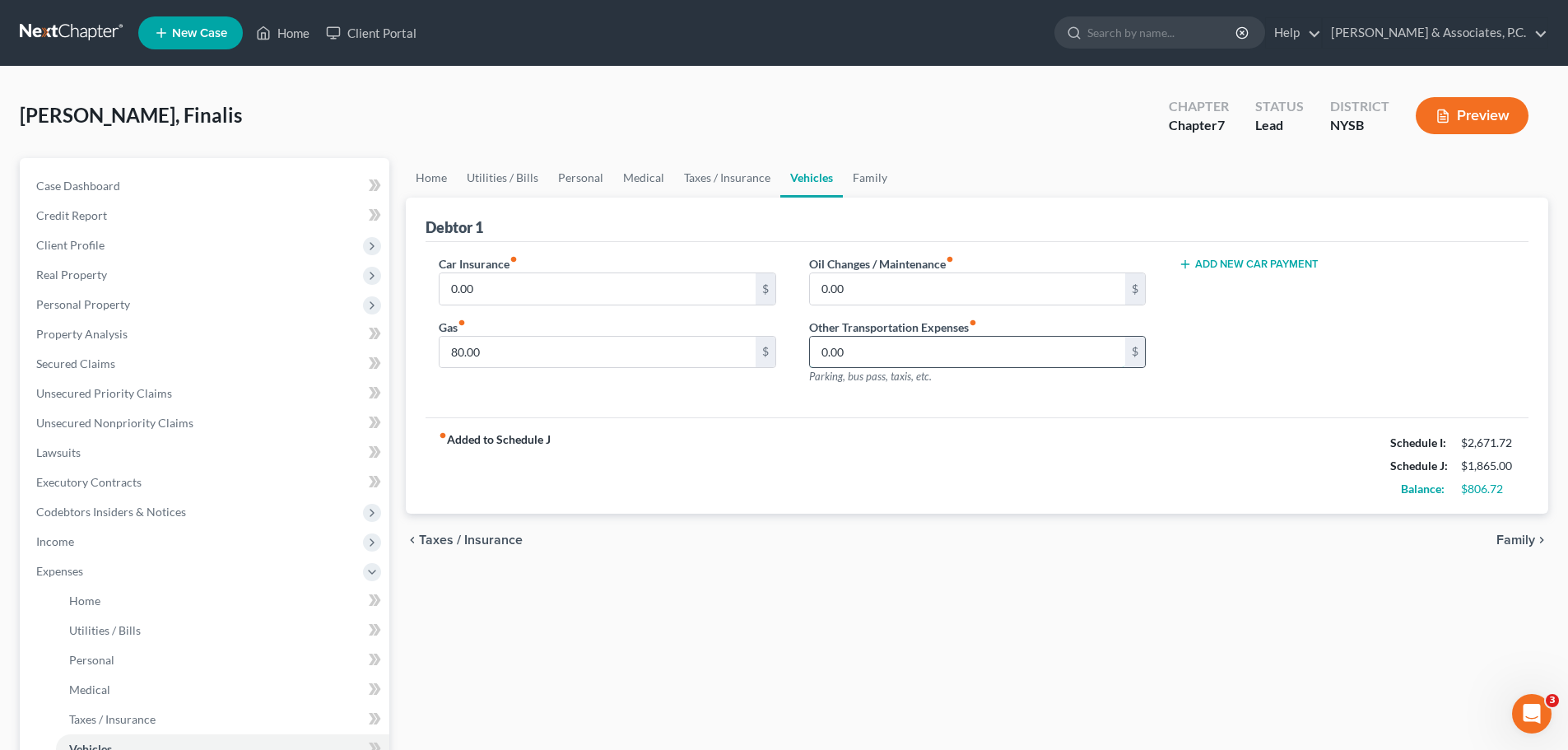
click at [871, 349] on input "0.00" at bounding box center [968, 352] width 315 height 32
drag, startPoint x: 885, startPoint y: 456, endPoint x: 870, endPoint y: 381, distance: 76.5
click at [887, 456] on div "fiber_manual_record Added to Schedule J Schedule I: $2,671.72 Schedule J: $1,86…" at bounding box center [977, 465] width 1103 height 96
click at [870, 358] on input "0.00" at bounding box center [968, 352] width 315 height 32
click at [880, 349] on input "0.00" at bounding box center [968, 352] width 315 height 32
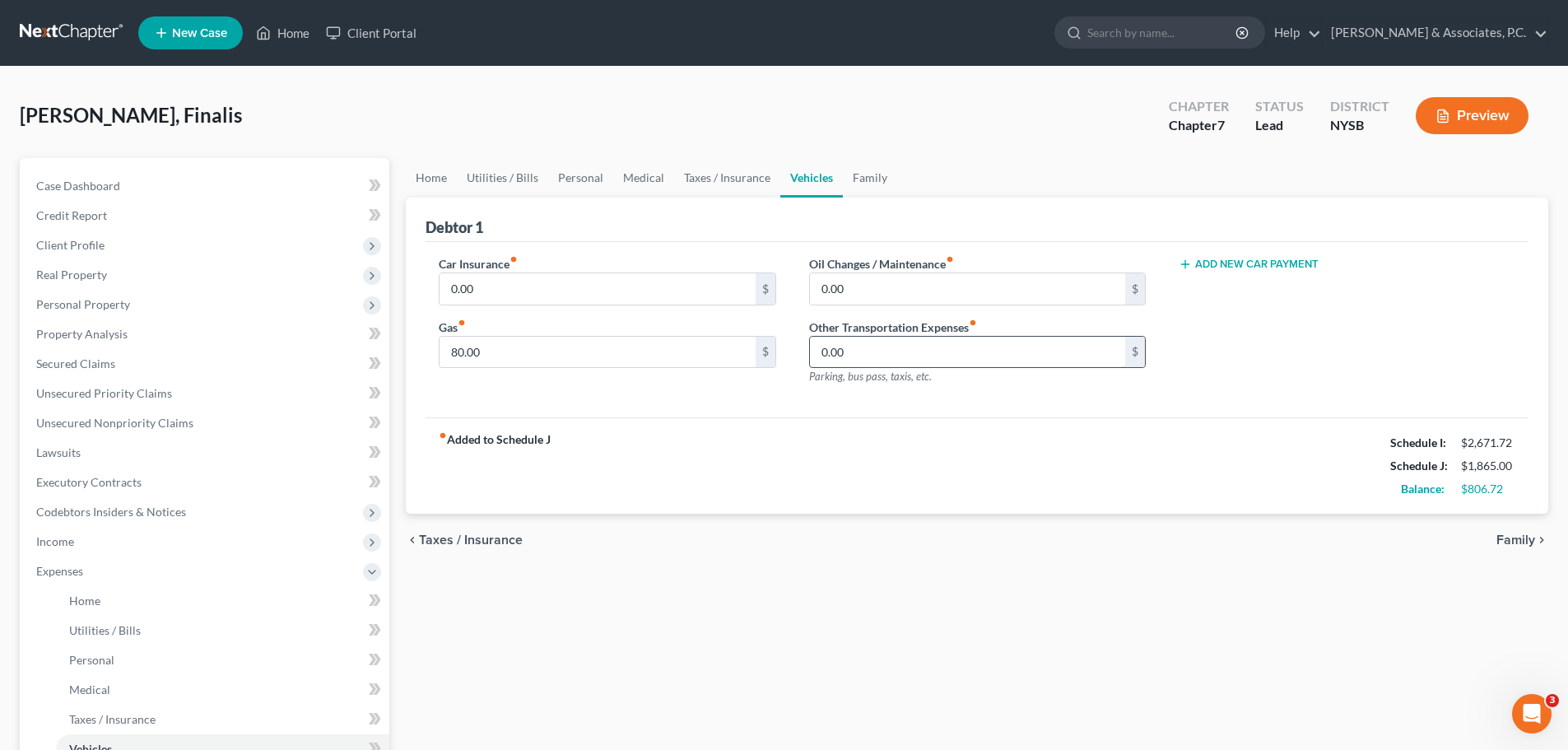
click at [886, 348] on input "0.00" at bounding box center [968, 352] width 315 height 32
drag, startPoint x: 877, startPoint y: 423, endPoint x: 887, endPoint y: 357, distance: 66.8
click at [880, 422] on div "fiber_manual_record Added to Schedule J Schedule I: $2,671.72 Schedule J: $1,86…" at bounding box center [977, 465] width 1103 height 96
click at [887, 355] on input "0.00" at bounding box center [968, 352] width 315 height 32
click at [859, 485] on div "fiber_manual_record Added to Schedule J Schedule I: $2,671.72 Schedule J: $1,86…" at bounding box center [977, 465] width 1103 height 96
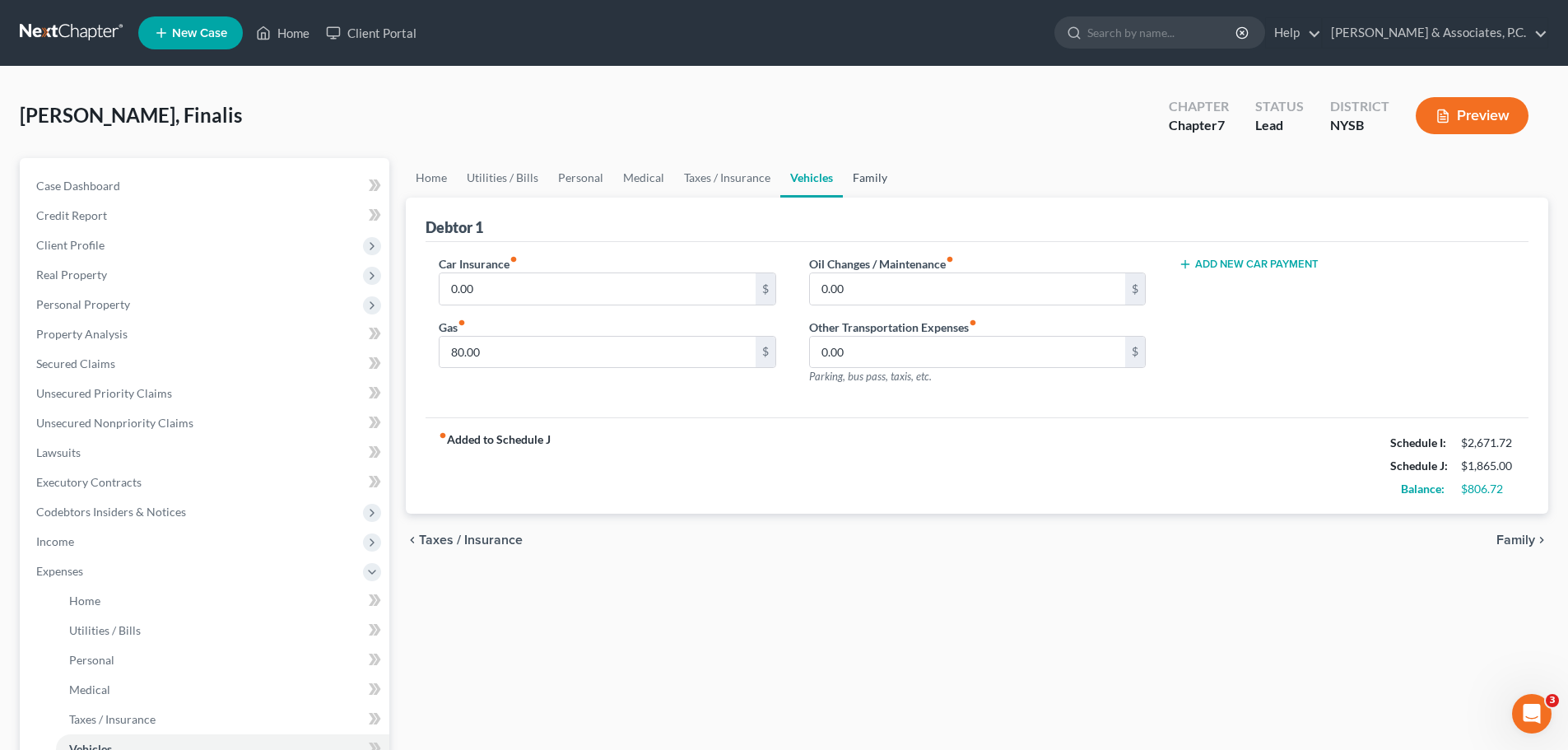
drag, startPoint x: 877, startPoint y: 173, endPoint x: 873, endPoint y: 195, distance: 22.4
click at [876, 172] on link "Family" at bounding box center [870, 178] width 55 height 39
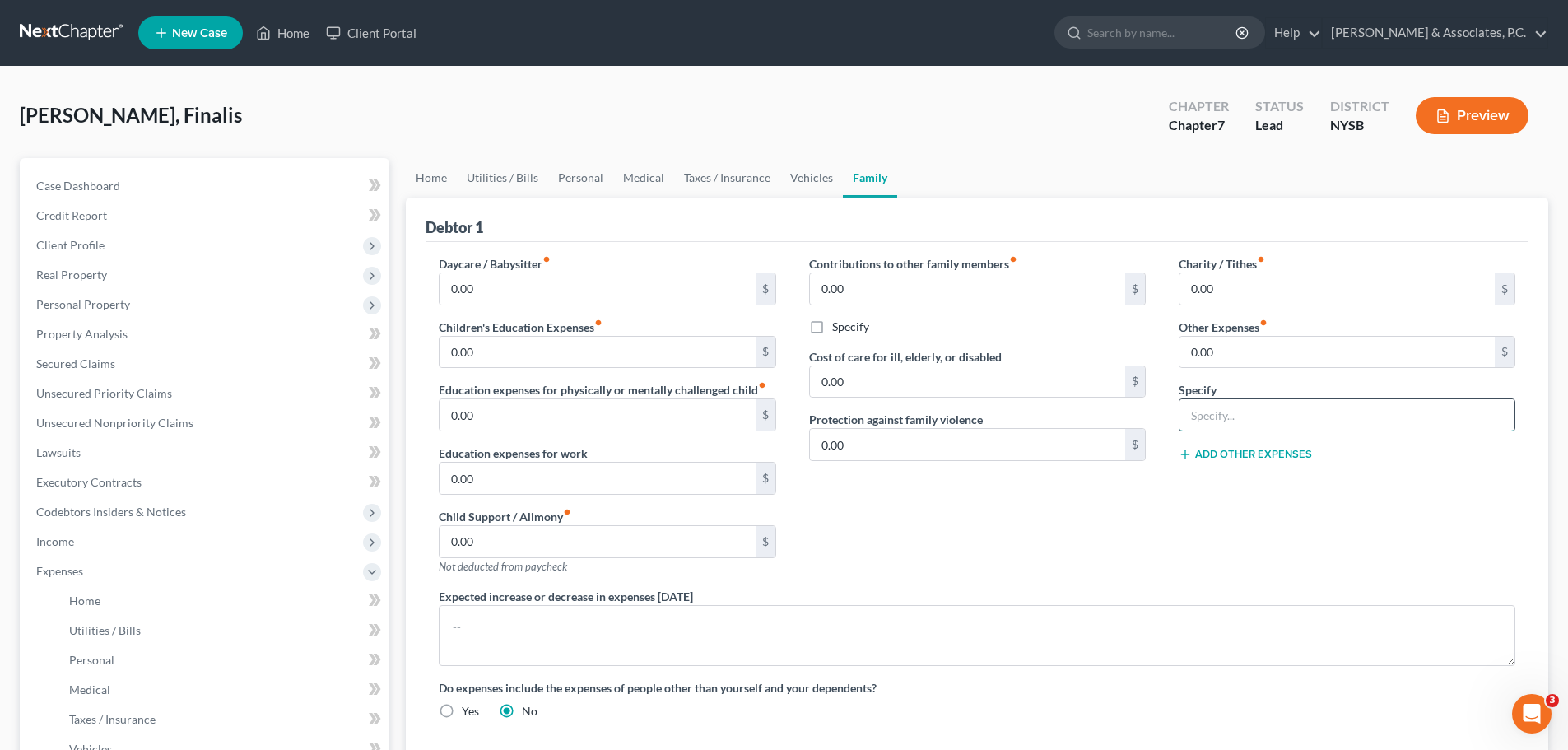
click at [1262, 415] on input "text" at bounding box center [1347, 415] width 335 height 32
click at [1271, 361] on input "0.00" at bounding box center [1337, 352] width 315 height 32
click at [1175, 503] on div "Charity / Tithes fiber_manual_record 0.00 $ Other Expenses fiber_manual_record …" at bounding box center [1347, 422] width 370 height 332
click at [1209, 452] on button "Add Other Expenses" at bounding box center [1245, 454] width 134 height 13
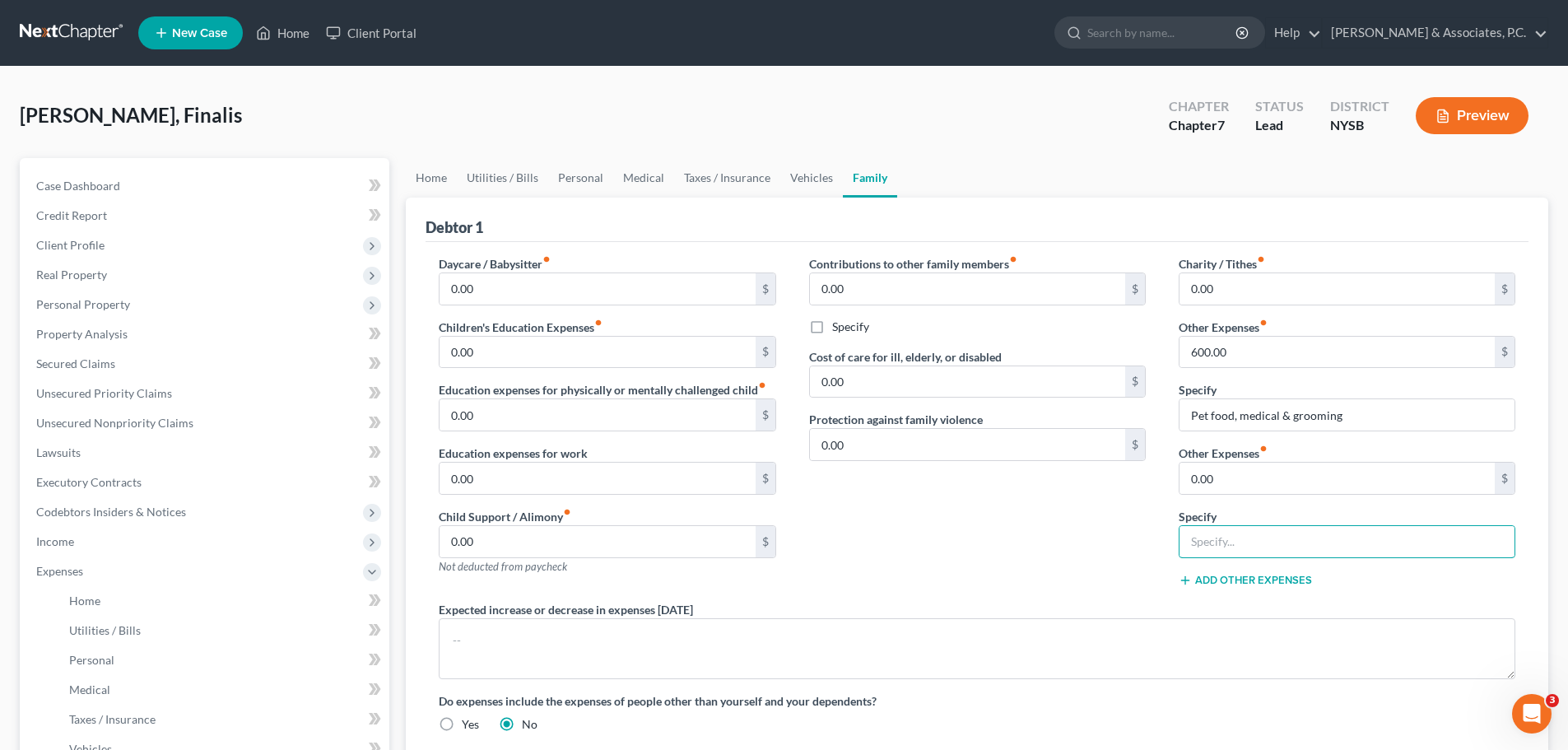
drag, startPoint x: 1262, startPoint y: 538, endPoint x: 1103, endPoint y: 523, distance: 159.7
click at [1262, 538] on input "text" at bounding box center [1347, 542] width 335 height 32
click at [1266, 476] on input "0.00" at bounding box center [1337, 478] width 315 height 32
click at [991, 533] on div "Contributions to other family members fiber_manual_record 0.00 $ Specify Cost o…" at bounding box center [978, 429] width 370 height 346
drag, startPoint x: 437, startPoint y: 181, endPoint x: 469, endPoint y: 193, distance: 34.2
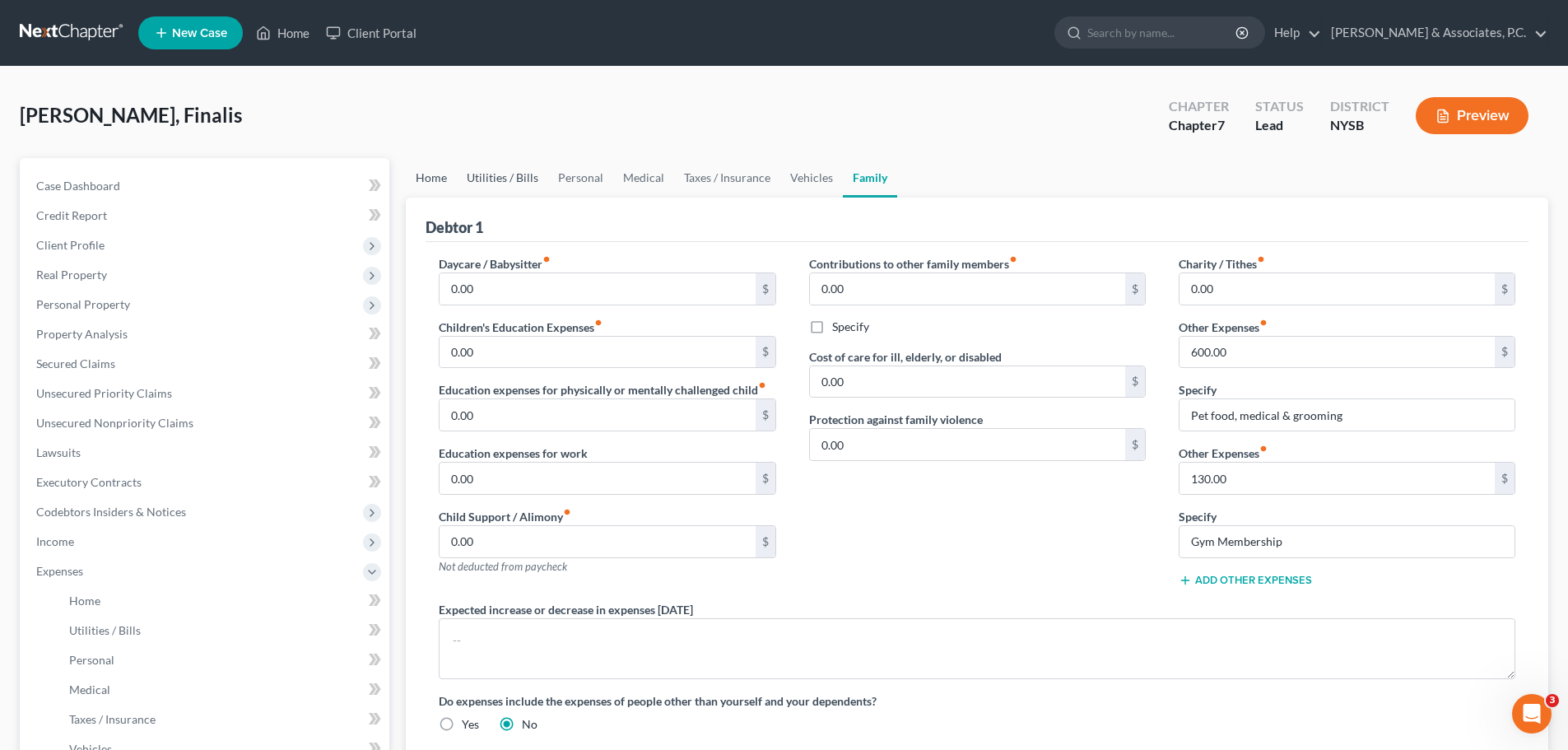
click at [437, 182] on link "Home" at bounding box center [431, 178] width 51 height 39
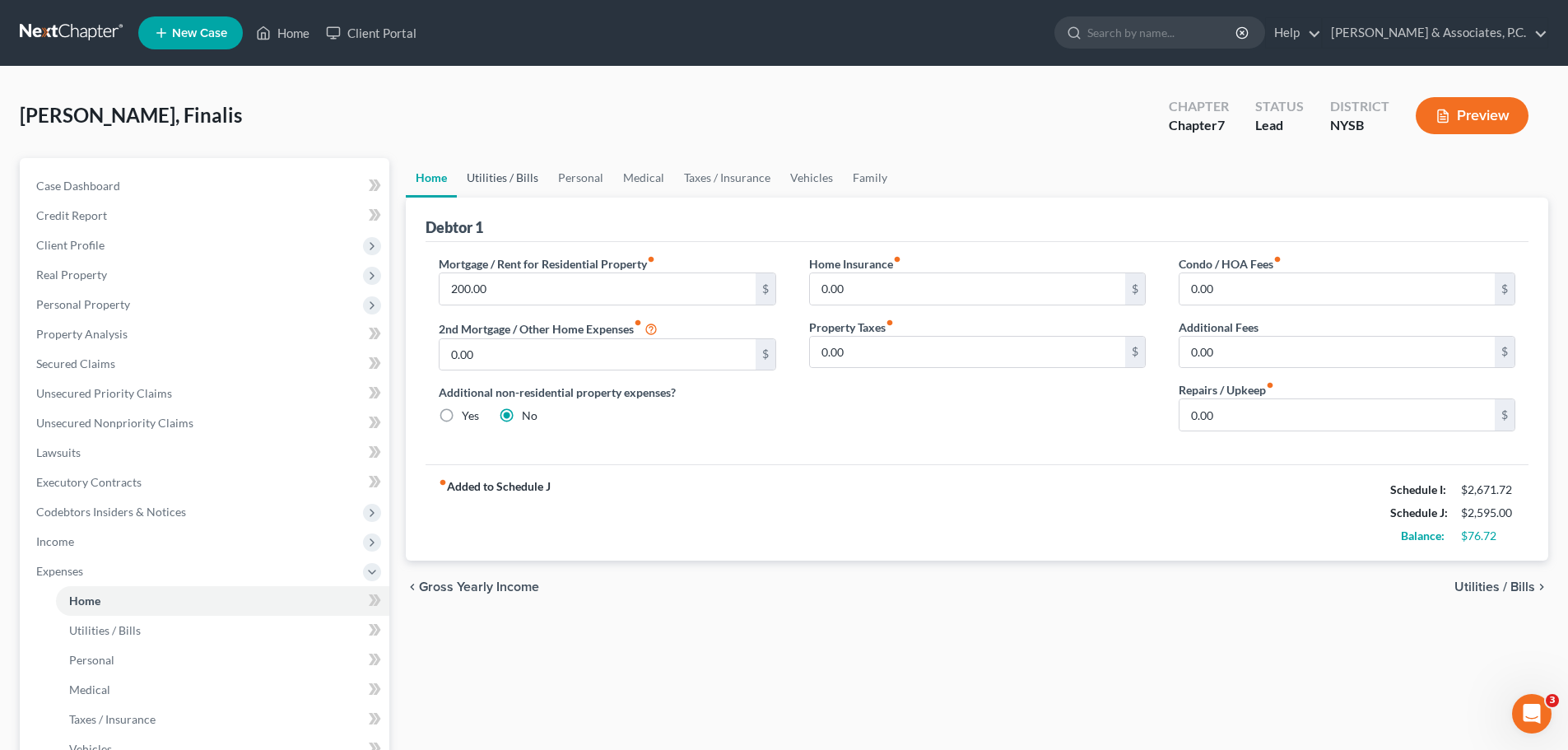
click at [505, 188] on link "Utilities / Bills" at bounding box center [502, 178] width 91 height 39
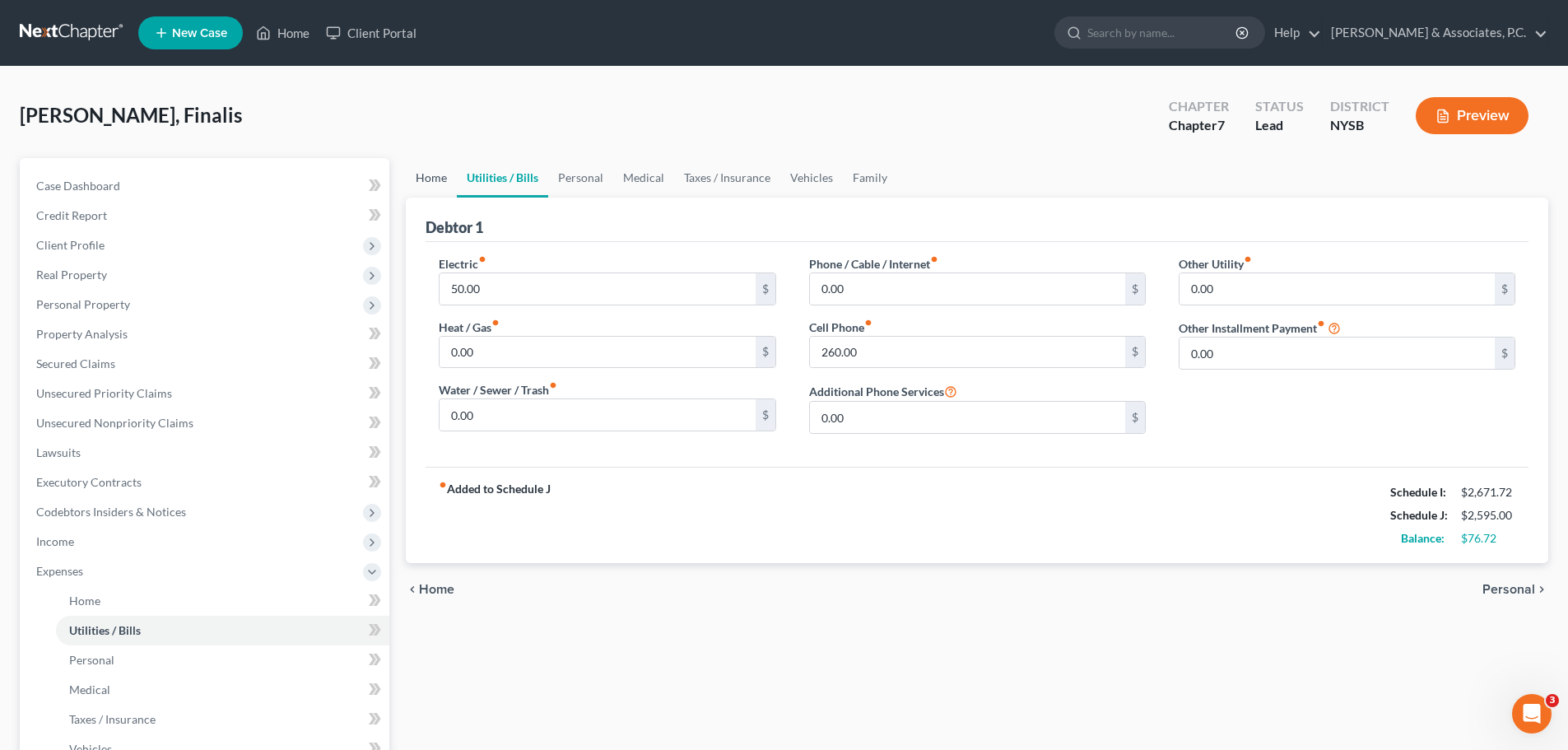
drag, startPoint x: 416, startPoint y: 183, endPoint x: 497, endPoint y: 203, distance: 83.4
click at [418, 183] on link "Home" at bounding box center [431, 178] width 51 height 39
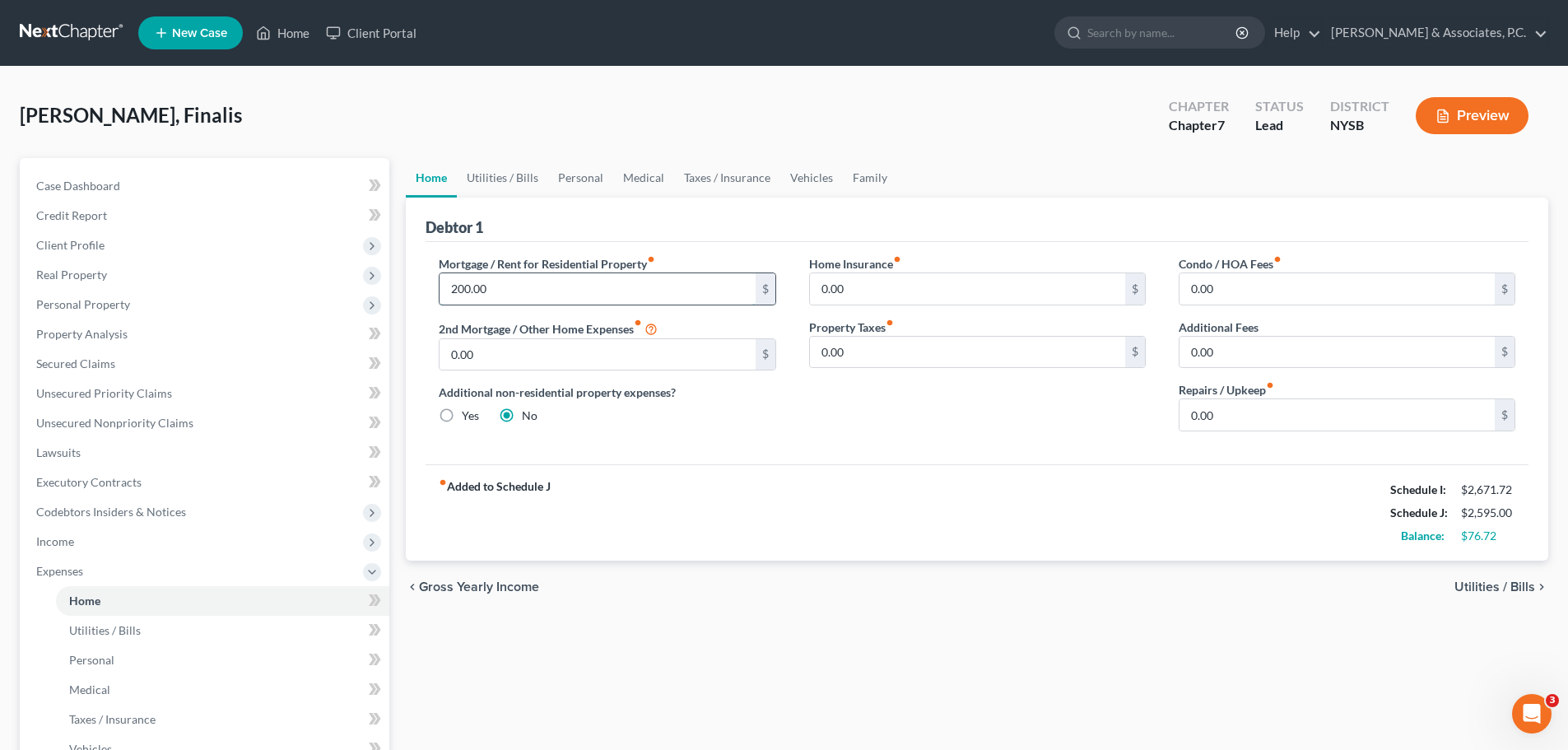
click at [529, 284] on input "200.00" at bounding box center [597, 289] width 315 height 32
click at [514, 183] on link "Utilities / Bills" at bounding box center [502, 178] width 91 height 39
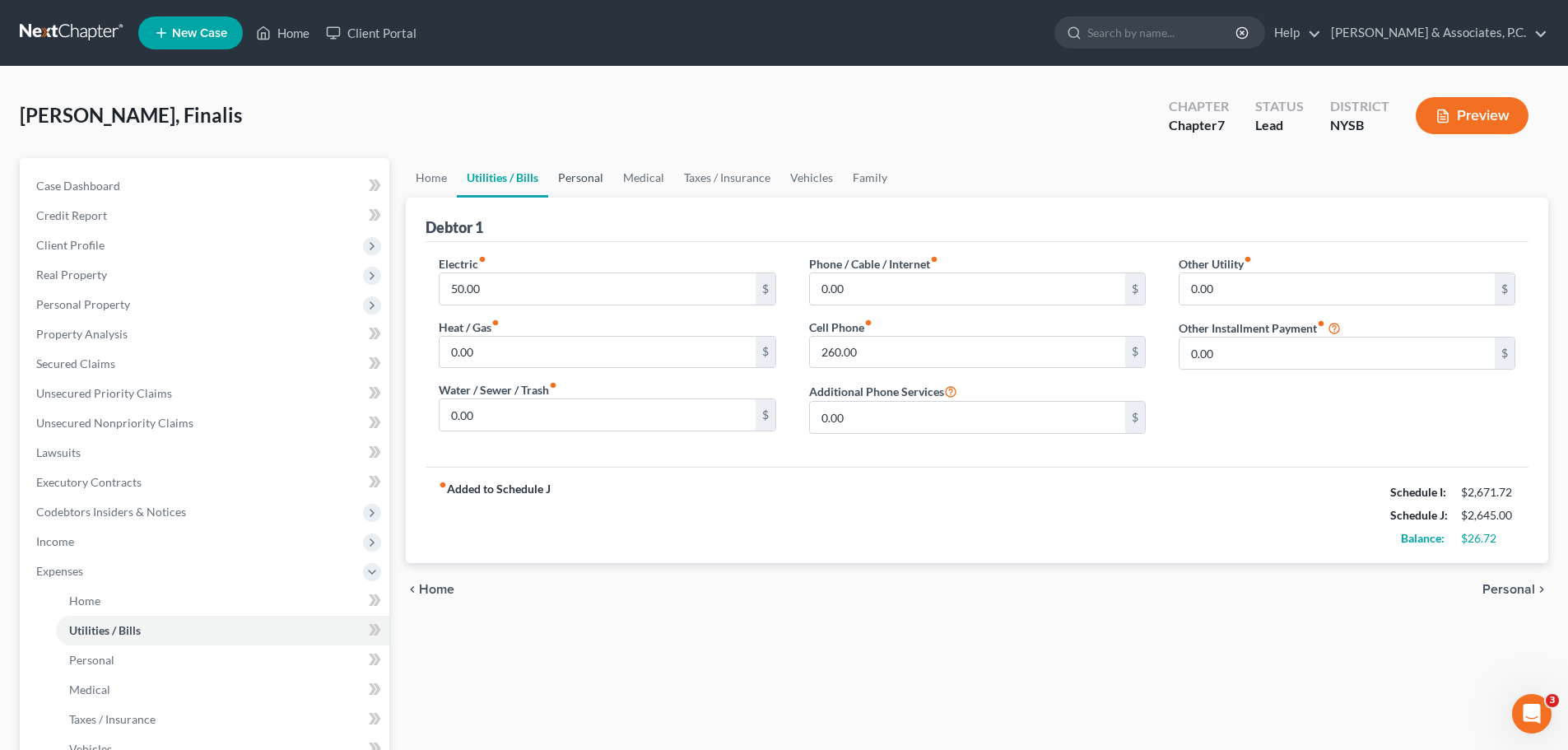
click at [573, 176] on link "Personal" at bounding box center [581, 178] width 65 height 39
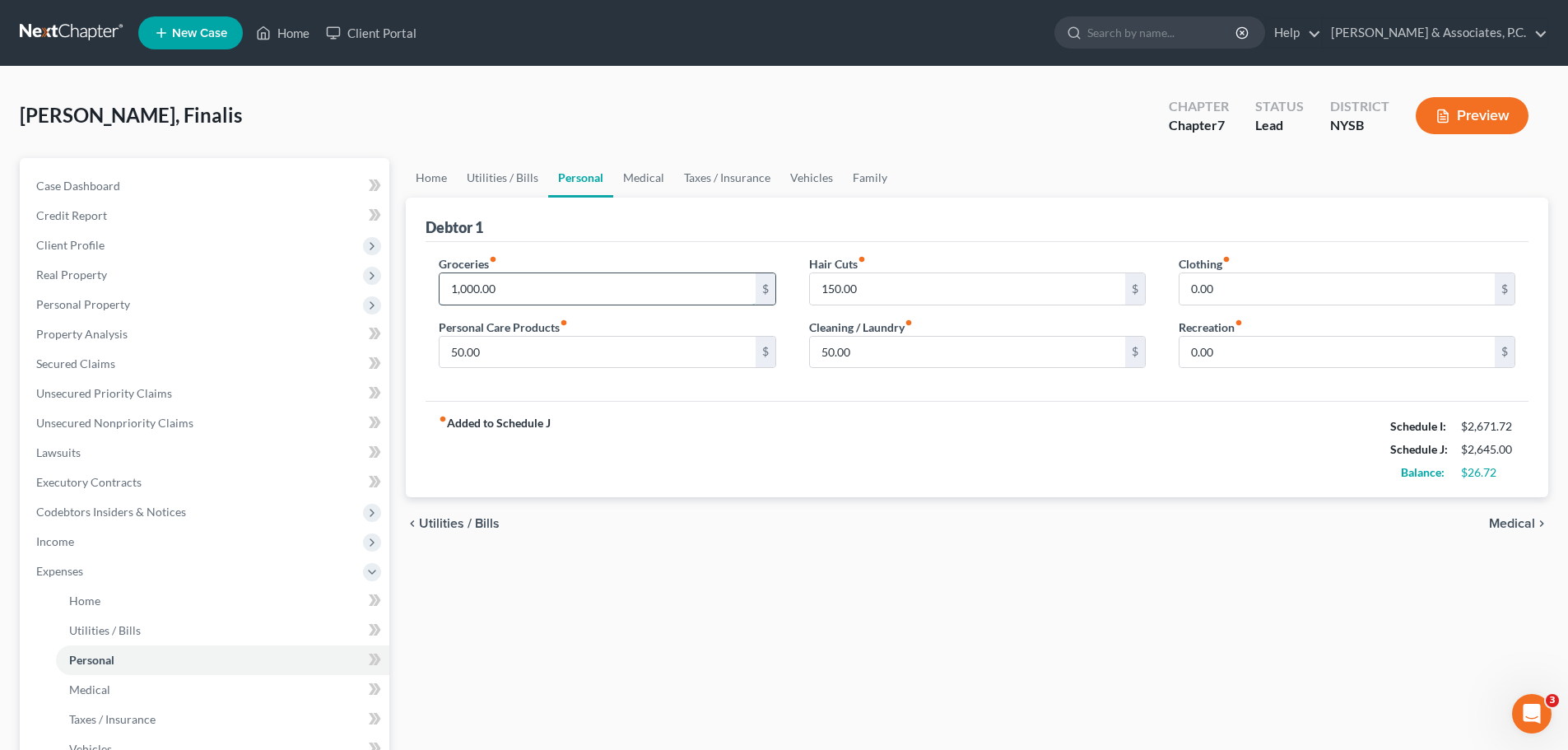
click at [594, 290] on input "1,000.00" at bounding box center [597, 289] width 315 height 32
click at [443, 184] on link "Home" at bounding box center [431, 178] width 51 height 39
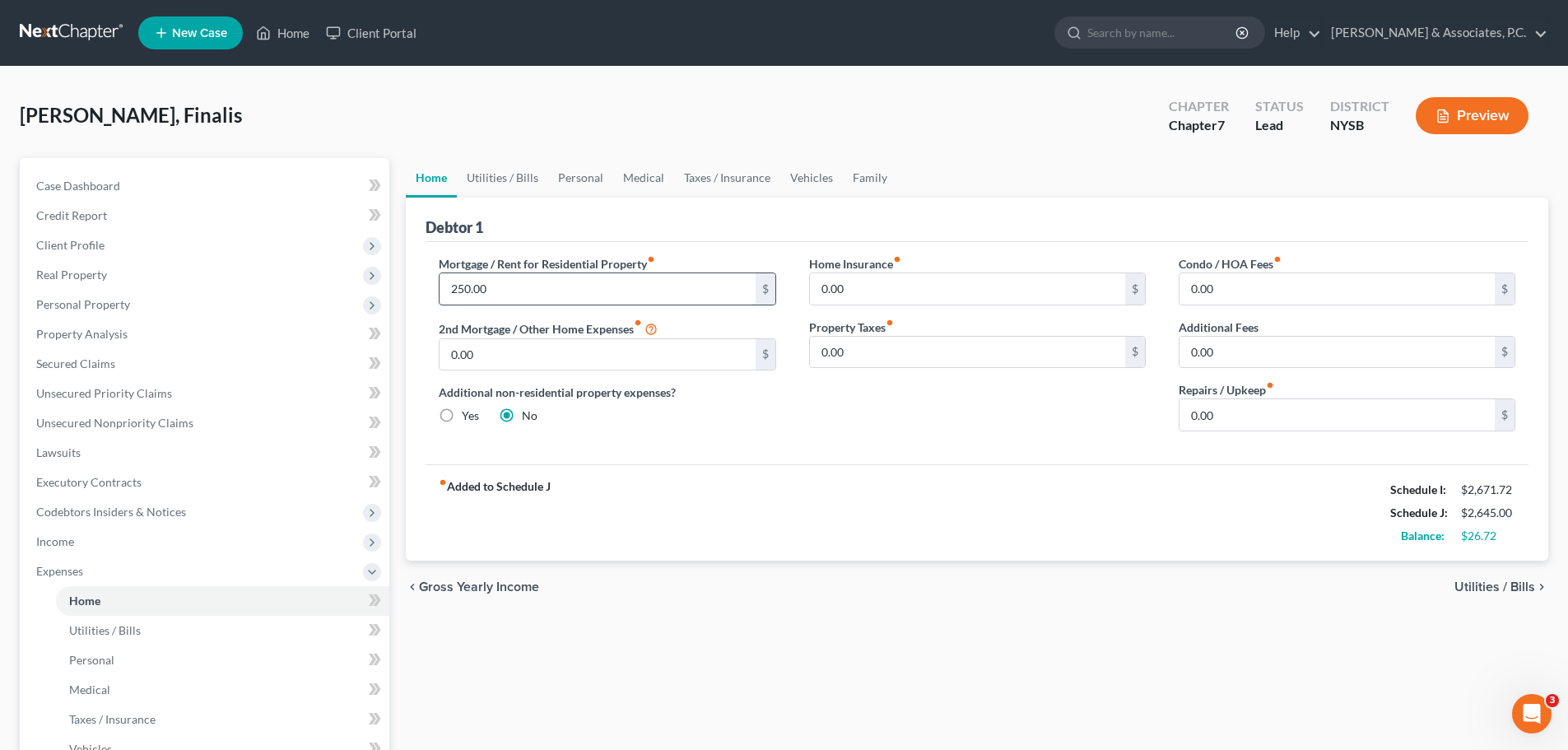
click at [521, 285] on input "250.00" at bounding box center [597, 289] width 315 height 32
drag, startPoint x: 521, startPoint y: 172, endPoint x: 667, endPoint y: 195, distance: 147.8
click at [520, 172] on link "Utilities / Bills" at bounding box center [502, 178] width 91 height 39
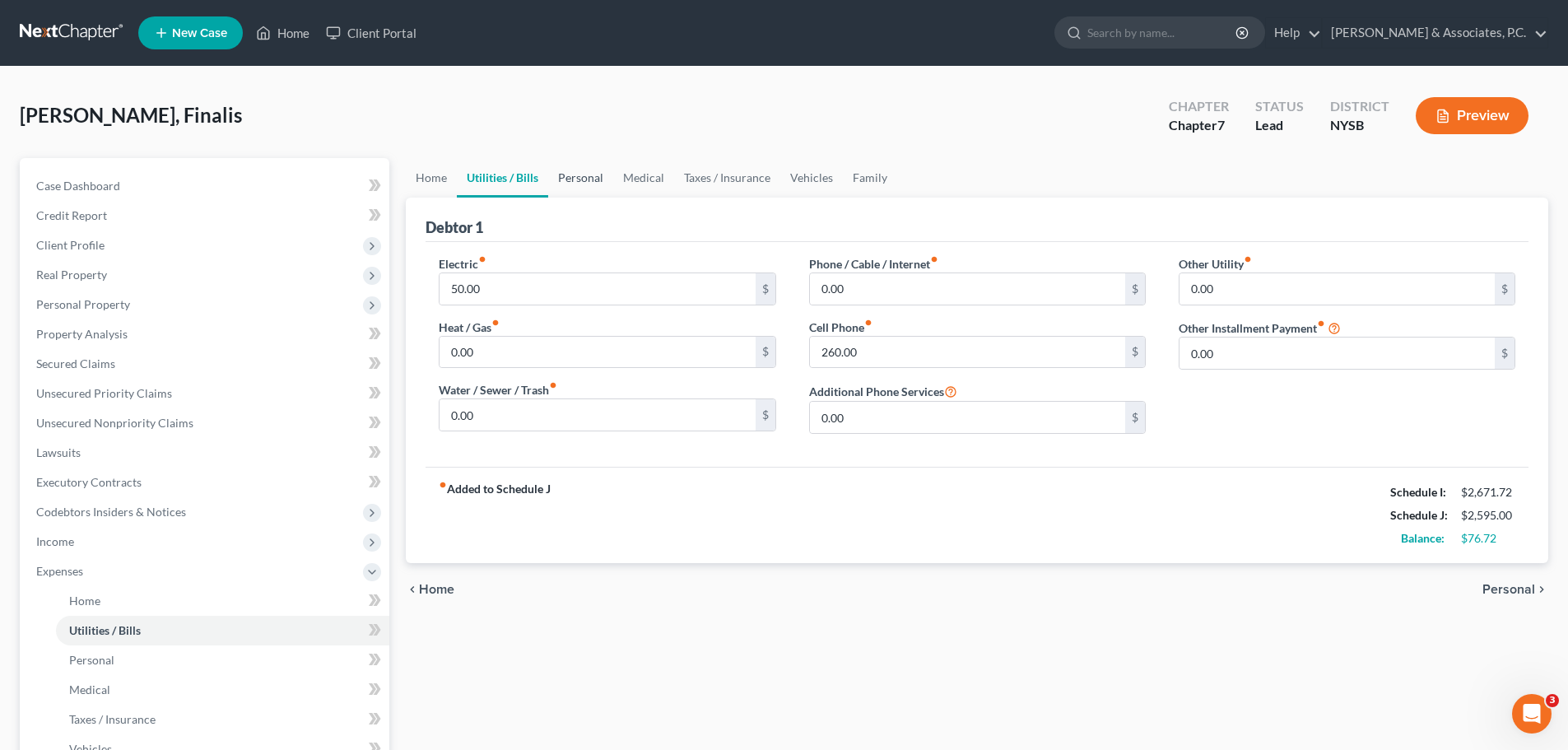
click at [594, 178] on link "Personal" at bounding box center [581, 178] width 65 height 39
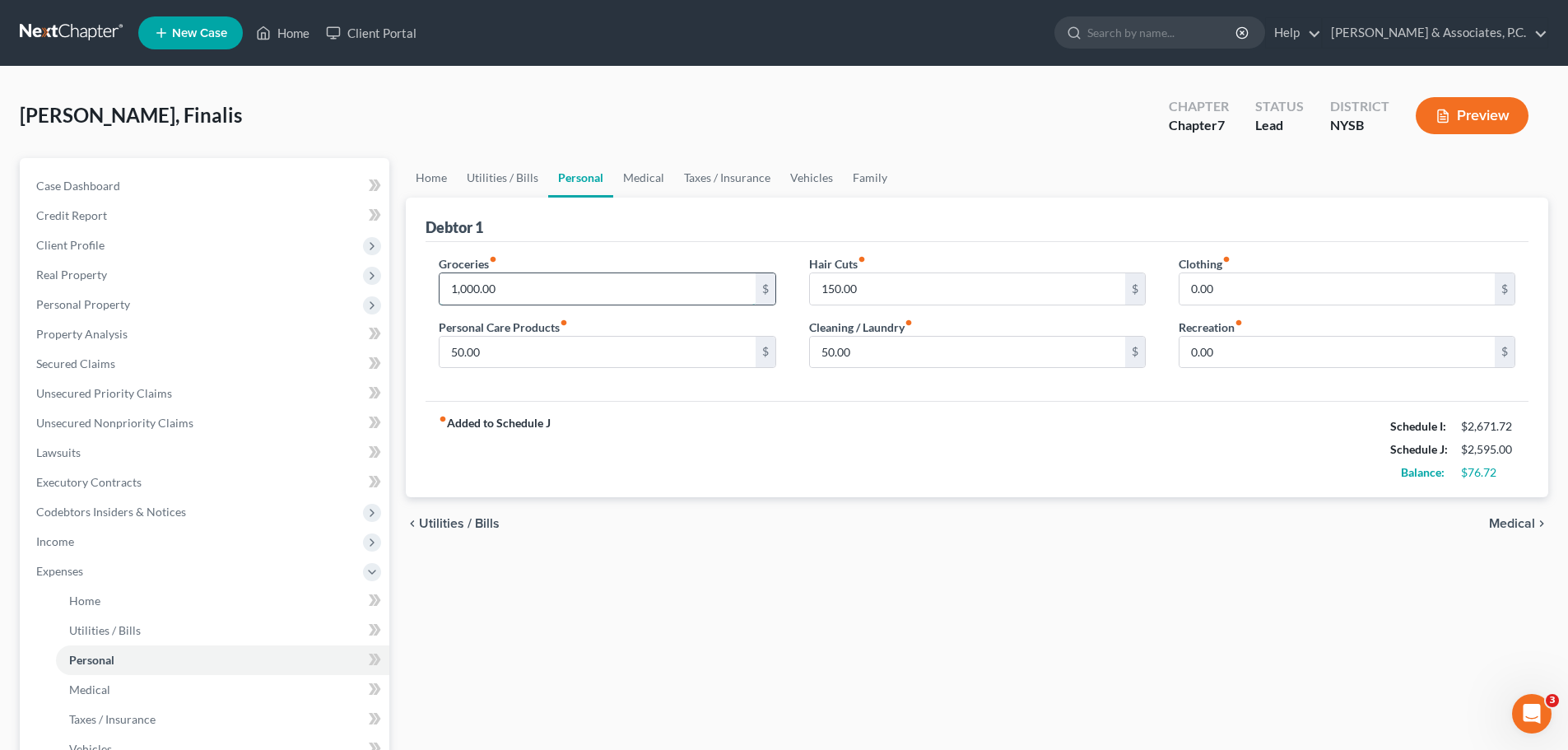
click at [560, 286] on input "1,000.00" at bounding box center [597, 289] width 315 height 32
click at [1232, 354] on input "0.00" at bounding box center [1337, 352] width 315 height 32
click at [539, 291] on input "1,000.00" at bounding box center [597, 289] width 315 height 32
drag, startPoint x: 1261, startPoint y: 286, endPoint x: 1244, endPoint y: 293, distance: 18.4
click at [1261, 286] on input "0.00" at bounding box center [1337, 289] width 315 height 32
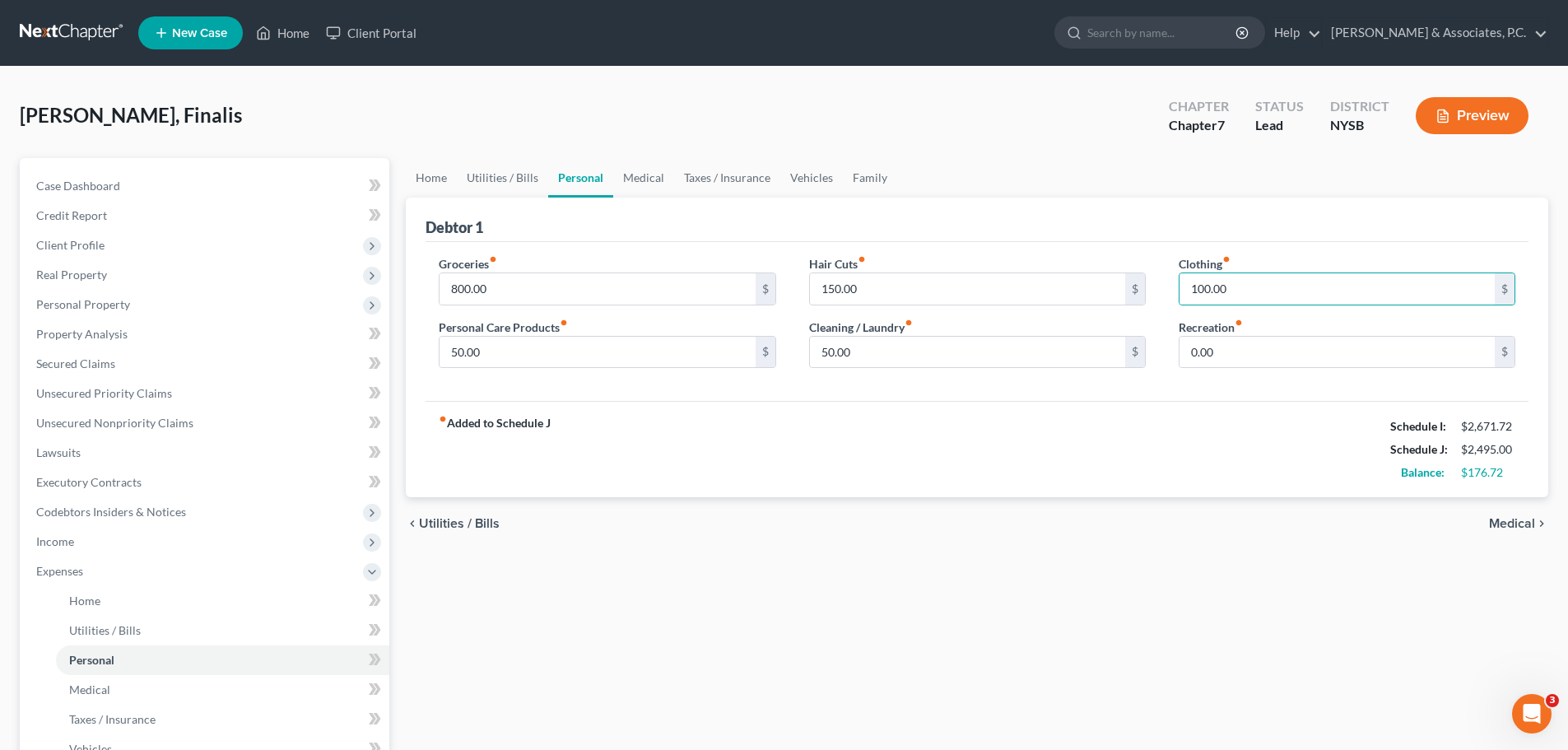
click at [1177, 428] on div "fiber_manual_record Added to Schedule J Schedule I: $2,671.72 Schedule J: $2,49…" at bounding box center [977, 449] width 1103 height 96
click at [1270, 349] on input "0.00" at bounding box center [1337, 352] width 315 height 32
drag, startPoint x: 491, startPoint y: 175, endPoint x: 545, endPoint y: 204, distance: 61.3
click at [491, 175] on link "Utilities / Bills" at bounding box center [502, 178] width 91 height 39
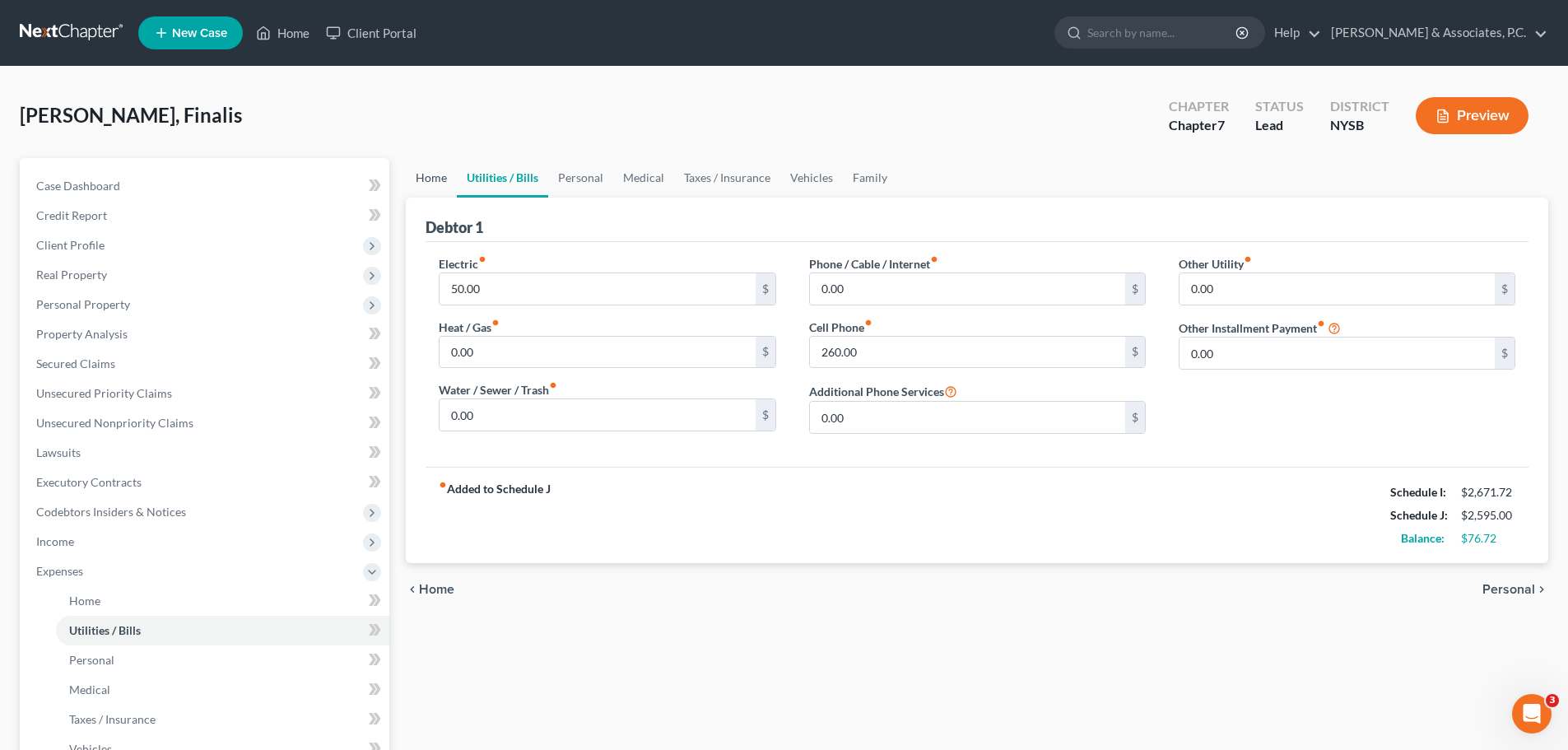
drag, startPoint x: 413, startPoint y: 171, endPoint x: 455, endPoint y: 188, distance: 45.3
click at [415, 174] on link "Home" at bounding box center [431, 178] width 51 height 39
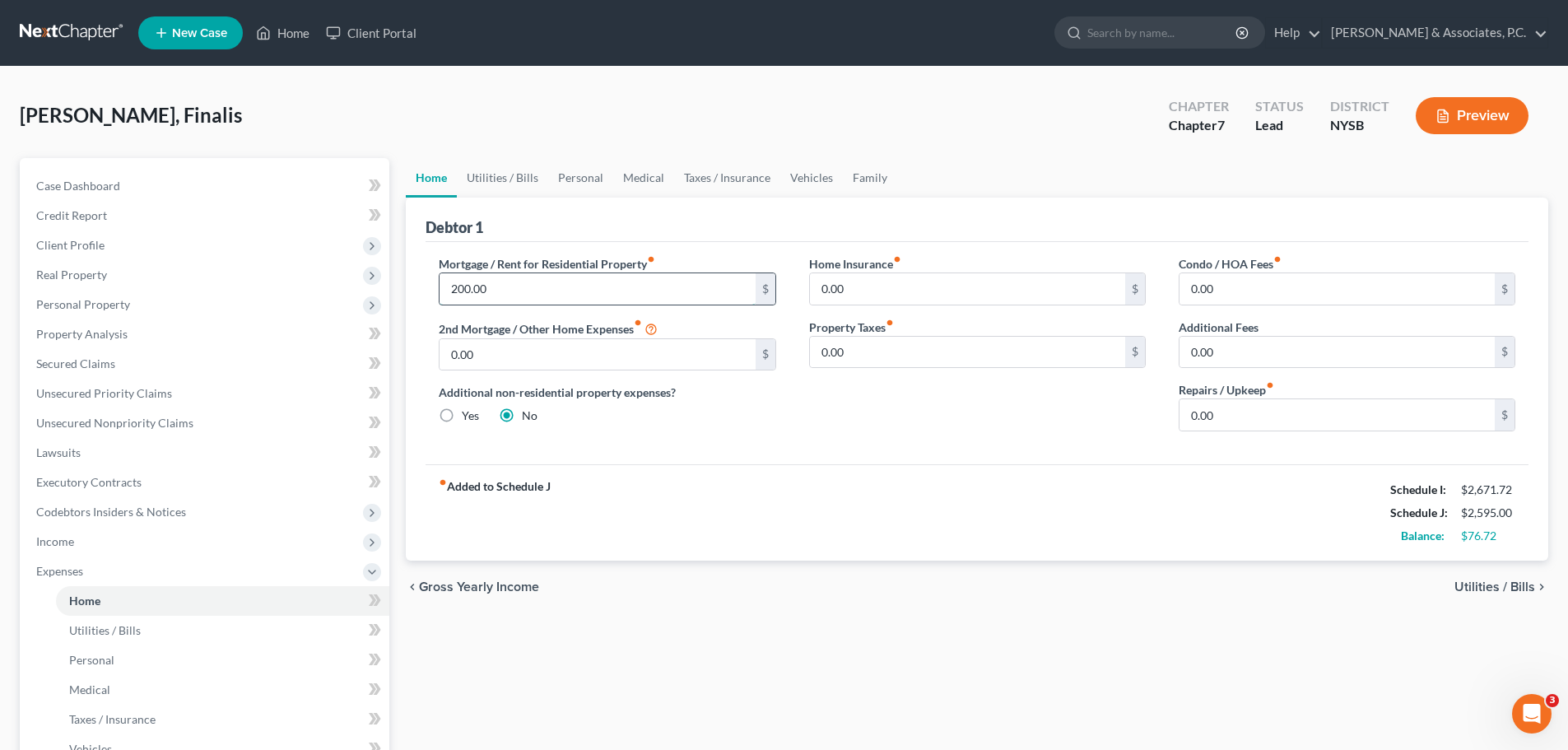
drag, startPoint x: 501, startPoint y: 283, endPoint x: 489, endPoint y: 281, distance: 12.2
click at [501, 283] on input "200.00" at bounding box center [597, 289] width 315 height 32
click at [837, 480] on div "fiber_manual_record Added to Schedule J Schedule I: $2,671.72 Schedule J: $2,67…" at bounding box center [977, 512] width 1103 height 96
click at [517, 281] on input "275.00" at bounding box center [597, 289] width 315 height 32
click at [523, 174] on link "Utilities / Bills" at bounding box center [502, 178] width 91 height 39
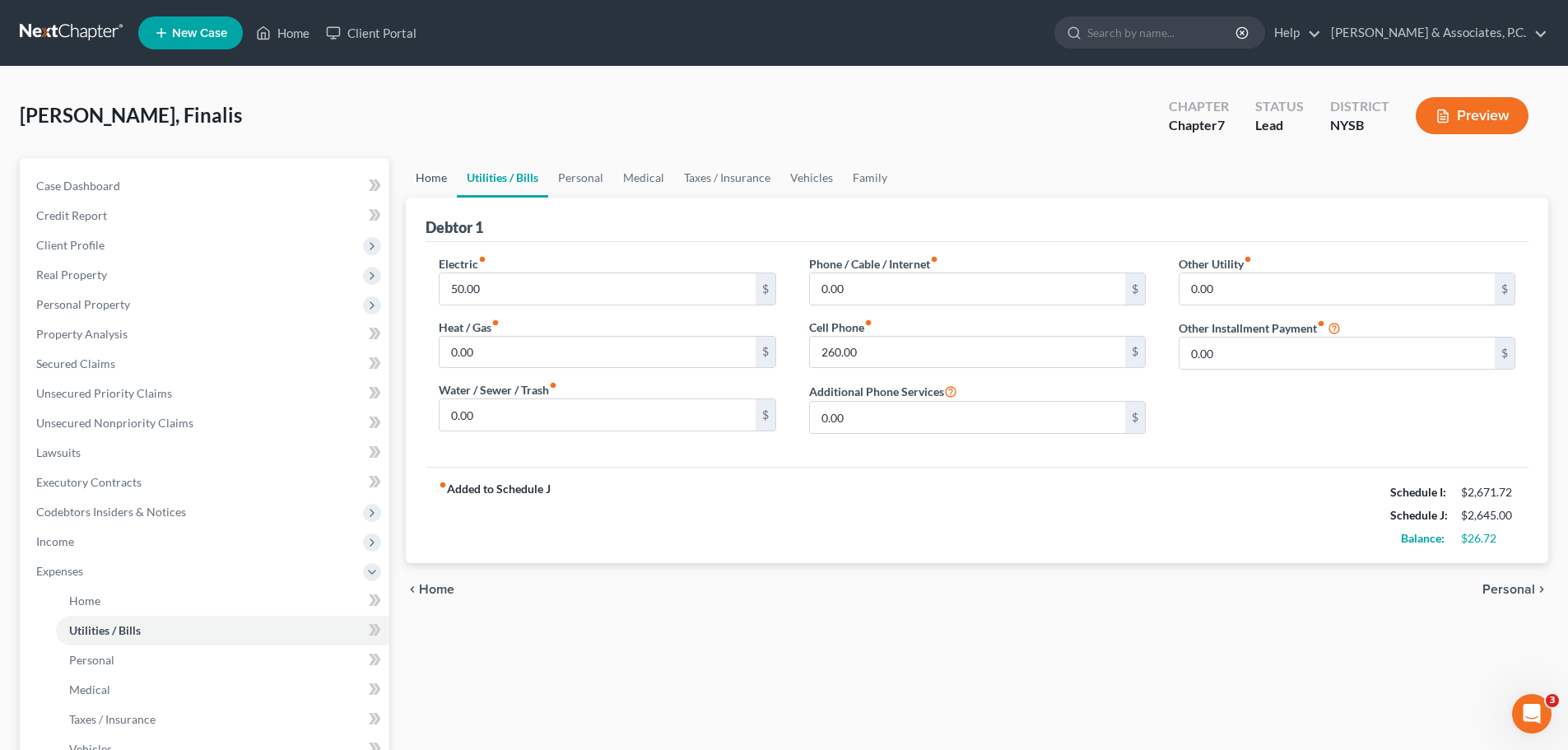
click at [429, 175] on link "Home" at bounding box center [431, 178] width 51 height 39
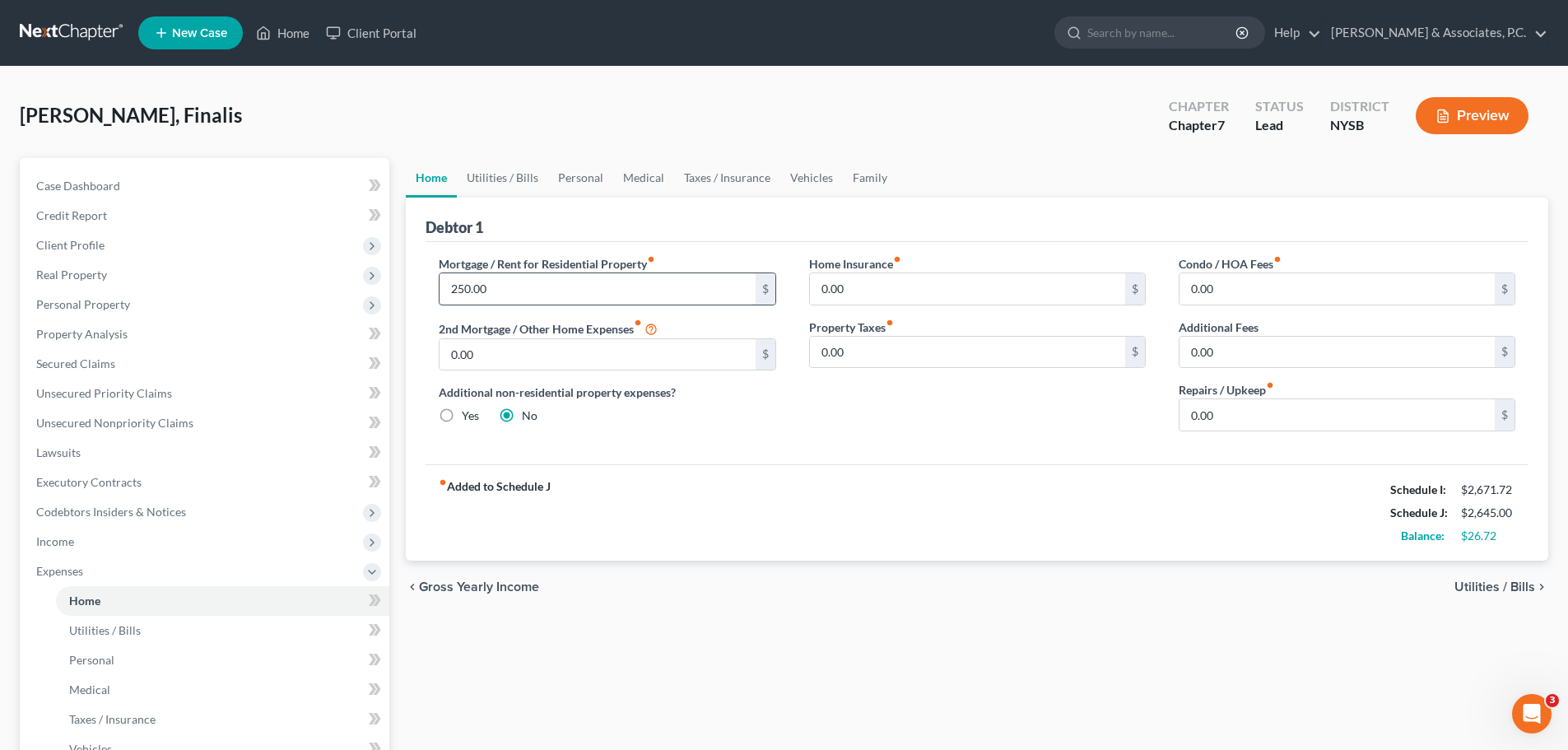
click at [537, 289] on input "250.00" at bounding box center [597, 289] width 315 height 32
drag, startPoint x: 514, startPoint y: 179, endPoint x: 527, endPoint y: 183, distance: 13.6
click at [515, 178] on link "Utilities / Bills" at bounding box center [502, 178] width 91 height 39
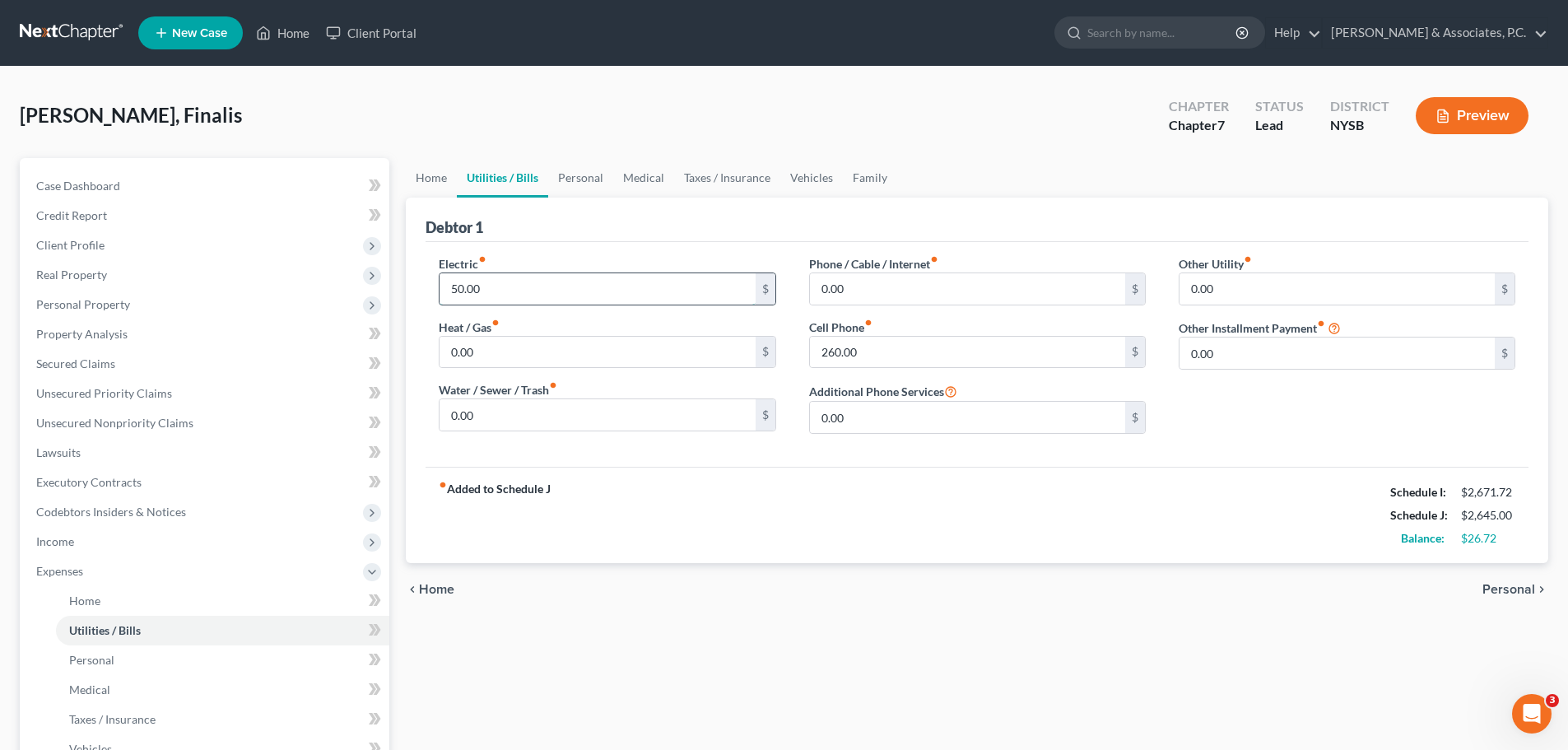
click at [566, 283] on input "50.00" at bounding box center [597, 289] width 315 height 32
drag, startPoint x: 586, startPoint y: 169, endPoint x: 598, endPoint y: 167, distance: 12.2
click at [587, 169] on link "Personal" at bounding box center [581, 178] width 65 height 39
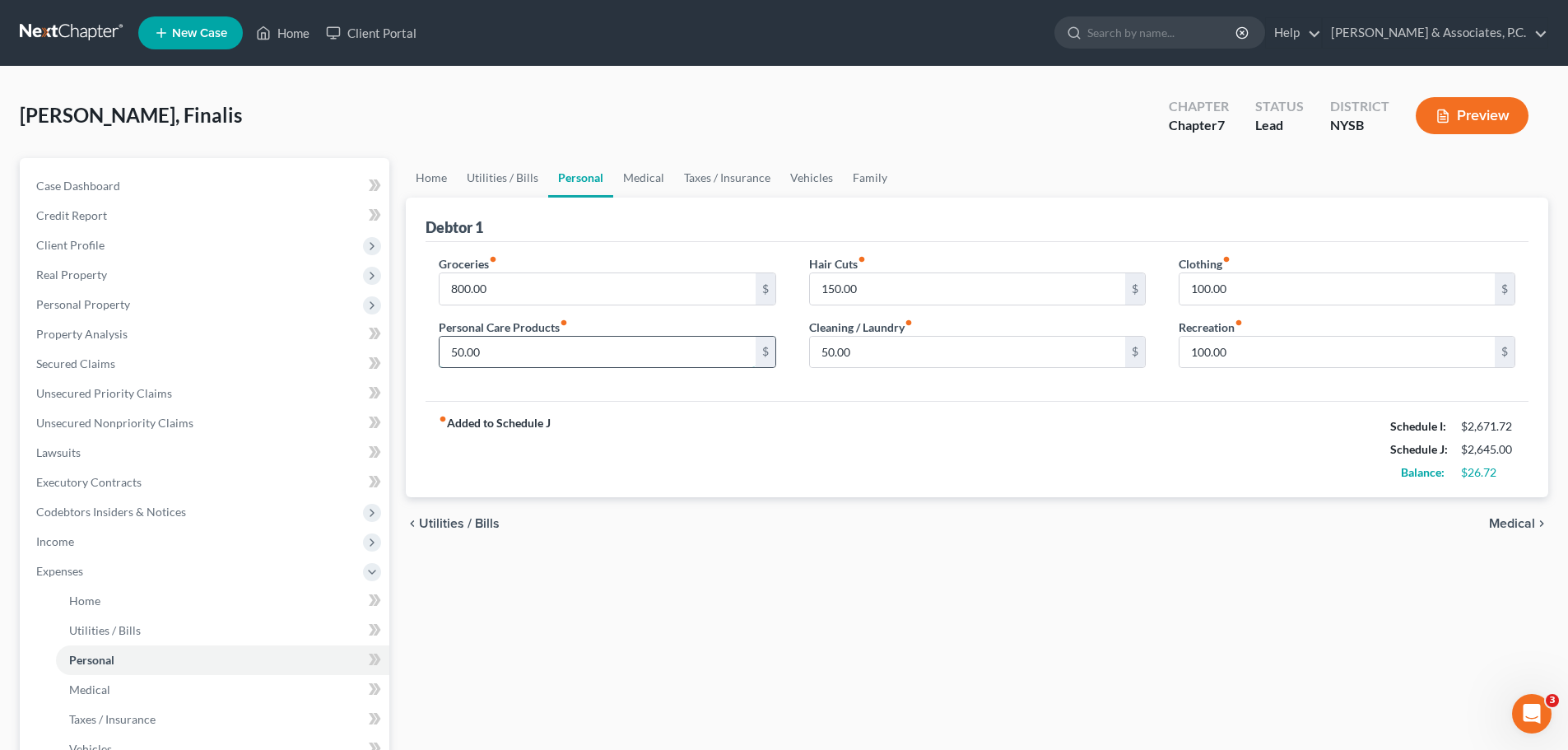
click at [582, 344] on input "50.00" at bounding box center [597, 352] width 315 height 32
click at [886, 274] on input "150.00" at bounding box center [968, 289] width 315 height 32
click at [544, 285] on input "800.00" at bounding box center [597, 289] width 315 height 32
drag, startPoint x: 866, startPoint y: 436, endPoint x: 871, endPoint y: 446, distance: 11.2
click at [865, 441] on div "fiber_manual_record Added to Schedule J Schedule I: $2,671.72 Schedule J: $2,64…" at bounding box center [977, 449] width 1103 height 96
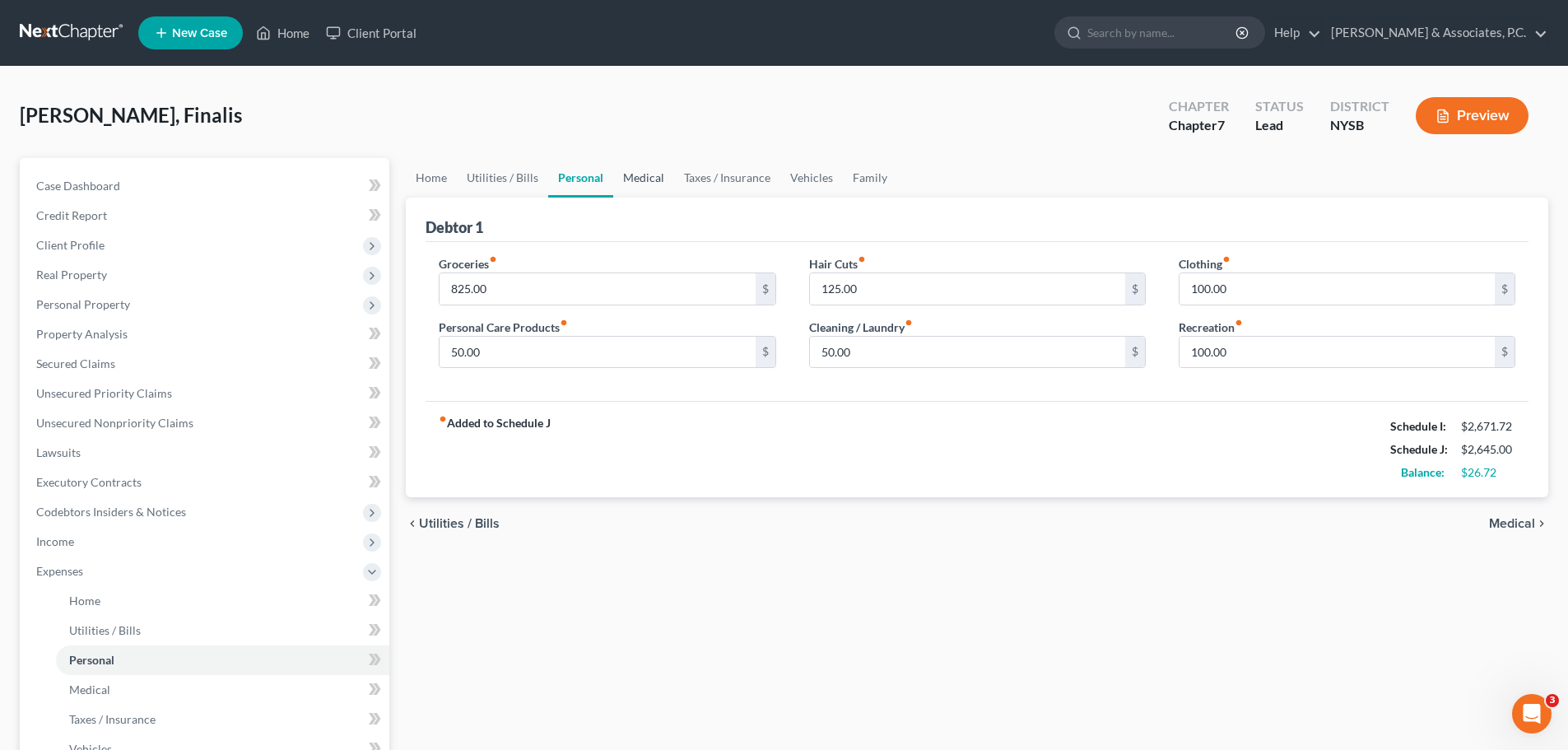
click at [645, 175] on link "Medical" at bounding box center [644, 178] width 61 height 39
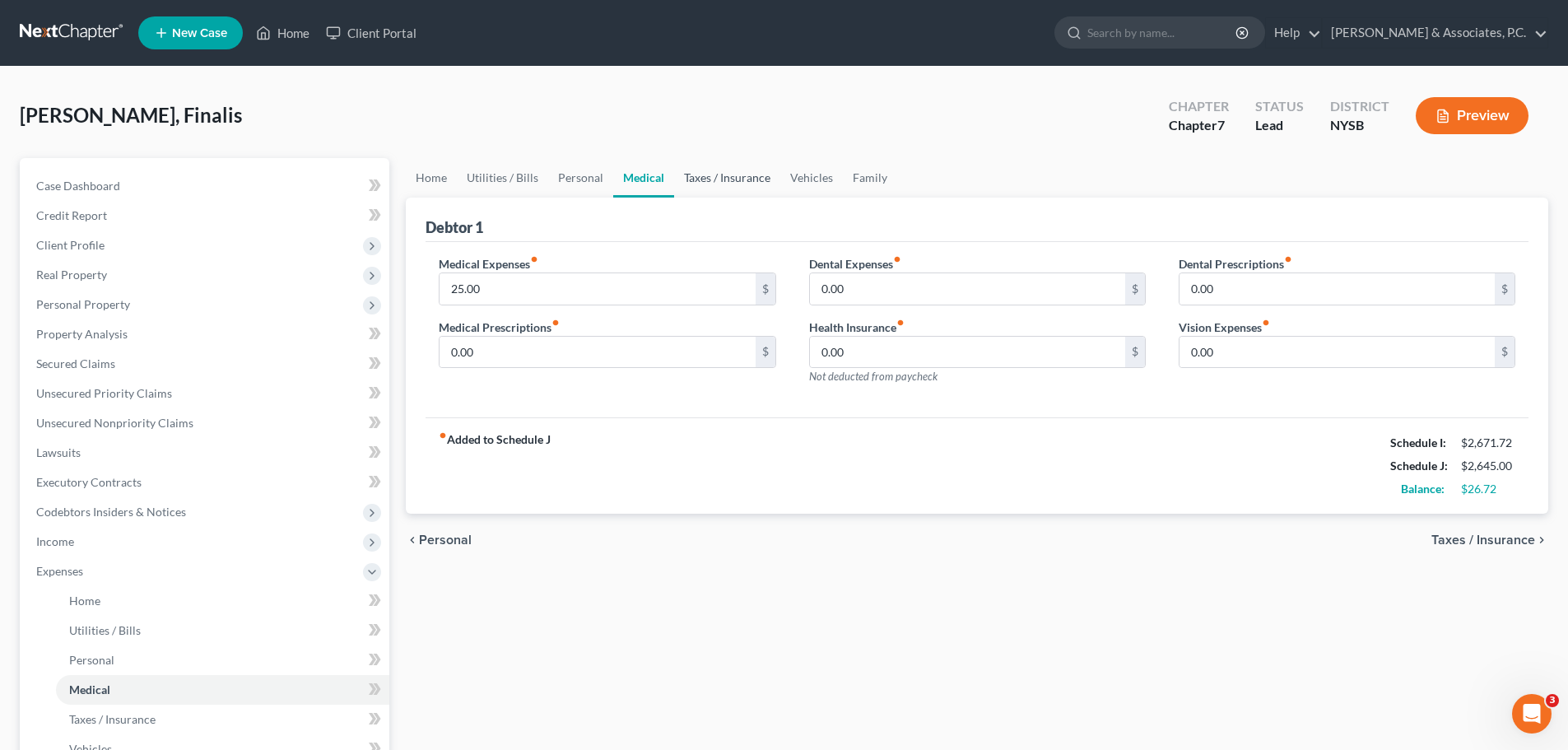
click at [719, 182] on link "Taxes / Insurance" at bounding box center [727, 178] width 106 height 39
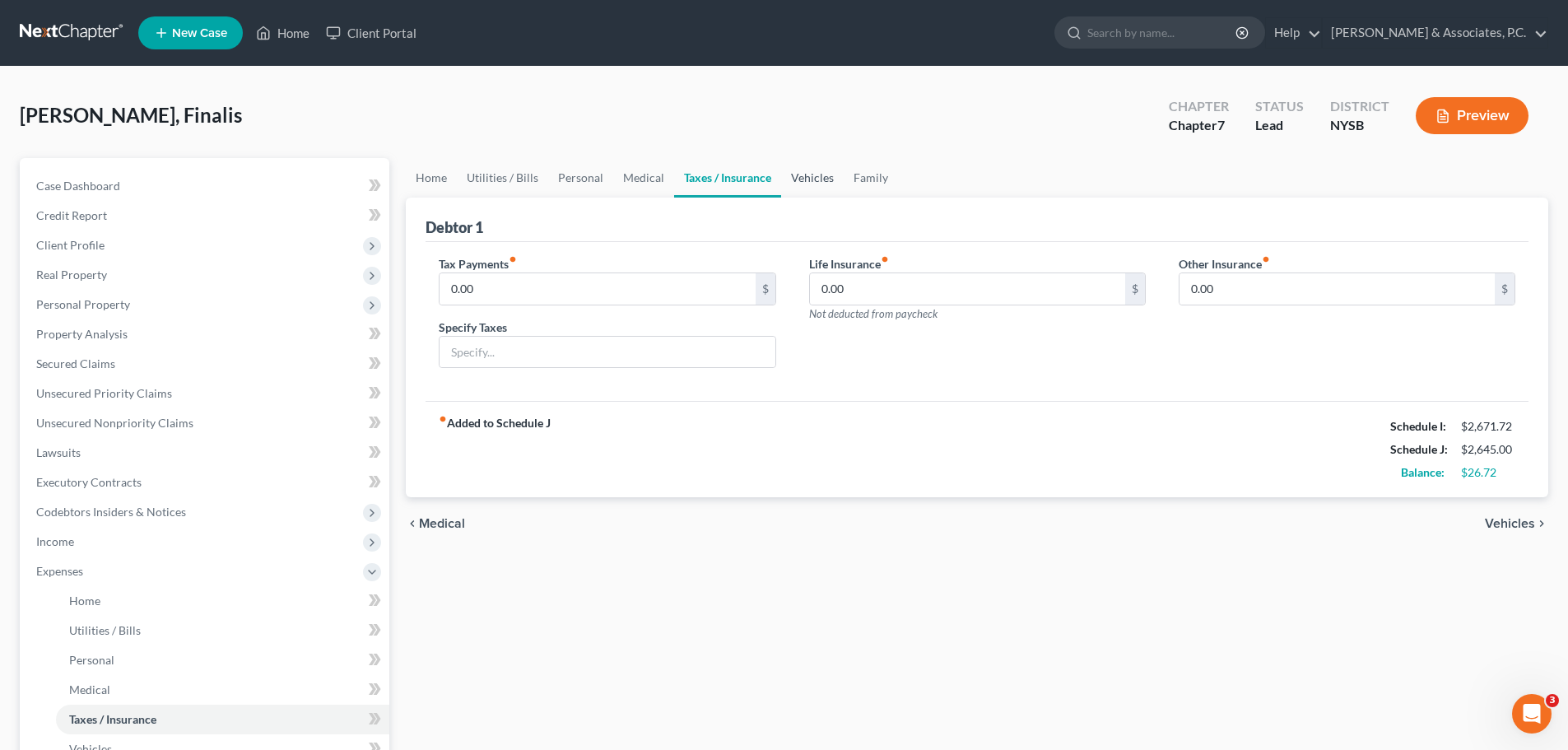
click at [804, 174] on link "Vehicles" at bounding box center [812, 178] width 62 height 39
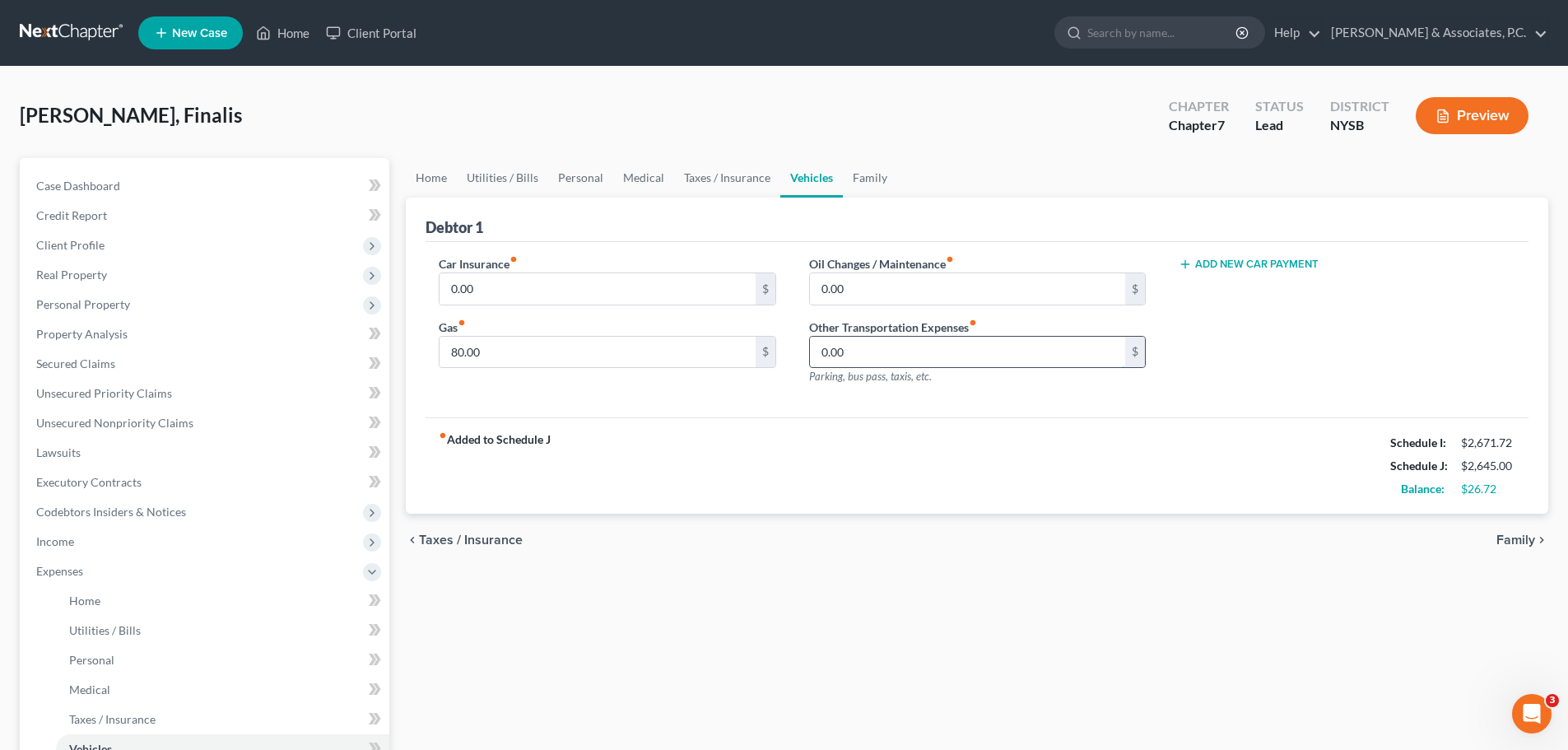
click at [922, 357] on input "0.00" at bounding box center [968, 352] width 315 height 32
click at [728, 422] on div "fiber_manual_record Added to Schedule J Schedule I: $2,671.72 Schedule J: $2,64…" at bounding box center [977, 465] width 1103 height 96
click at [531, 348] on input "80.00" at bounding box center [597, 352] width 315 height 32
drag, startPoint x: 872, startPoint y: 180, endPoint x: 881, endPoint y: 195, distance: 17.5
click at [870, 181] on link "Family" at bounding box center [870, 178] width 55 height 39
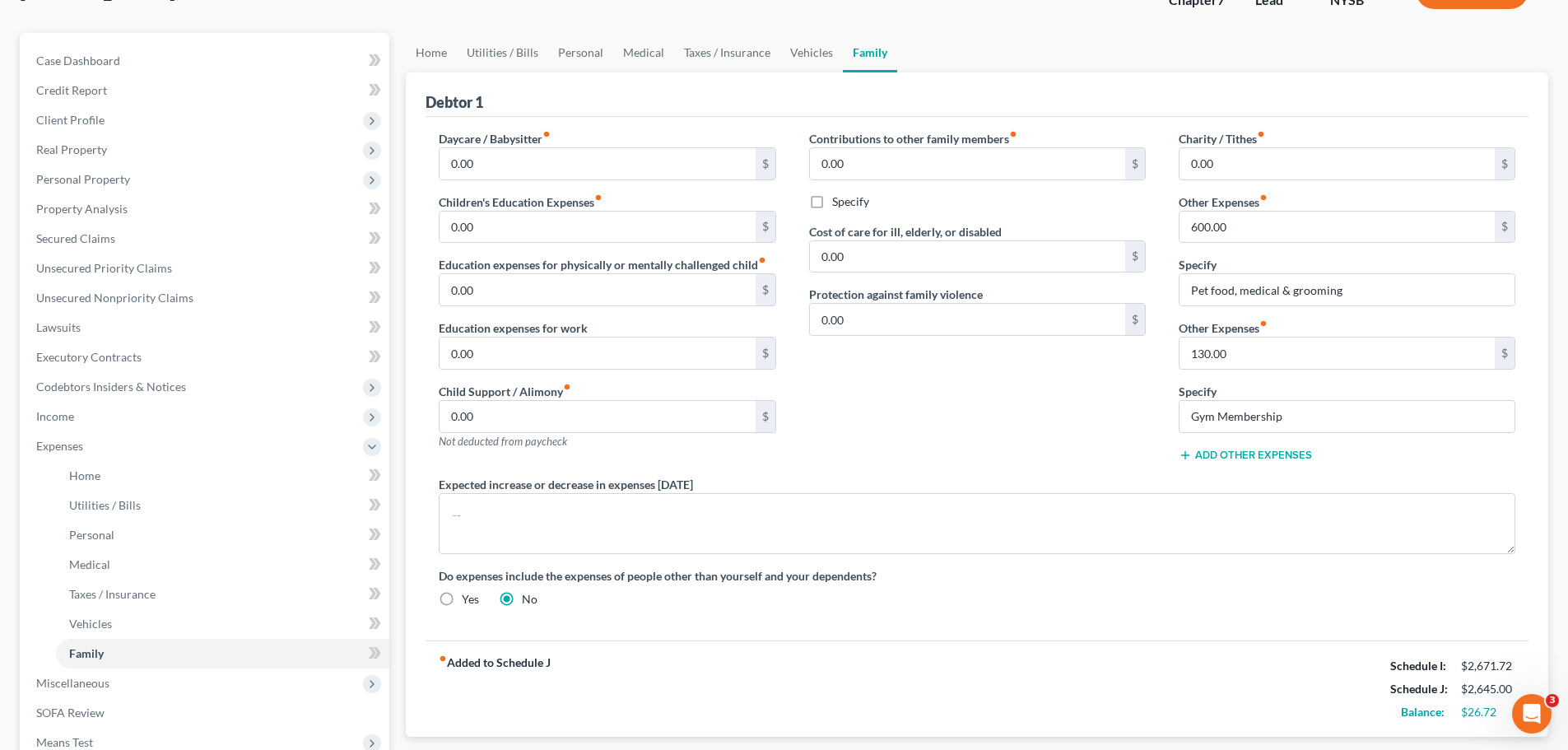
scroll to position [332, 0]
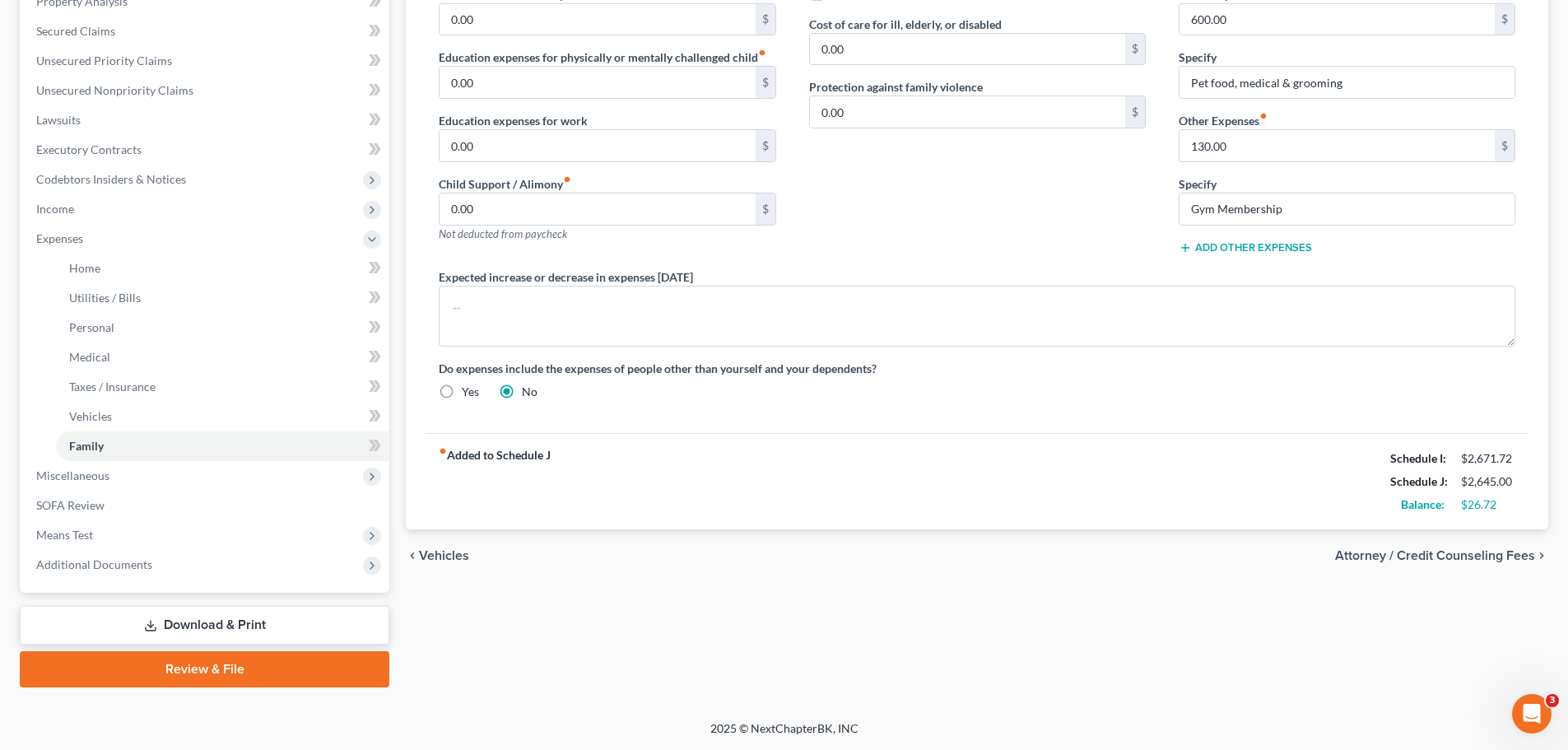
click at [1391, 554] on span "Attorney / Credit Counseling Fees" at bounding box center [1435, 556] width 200 height 13
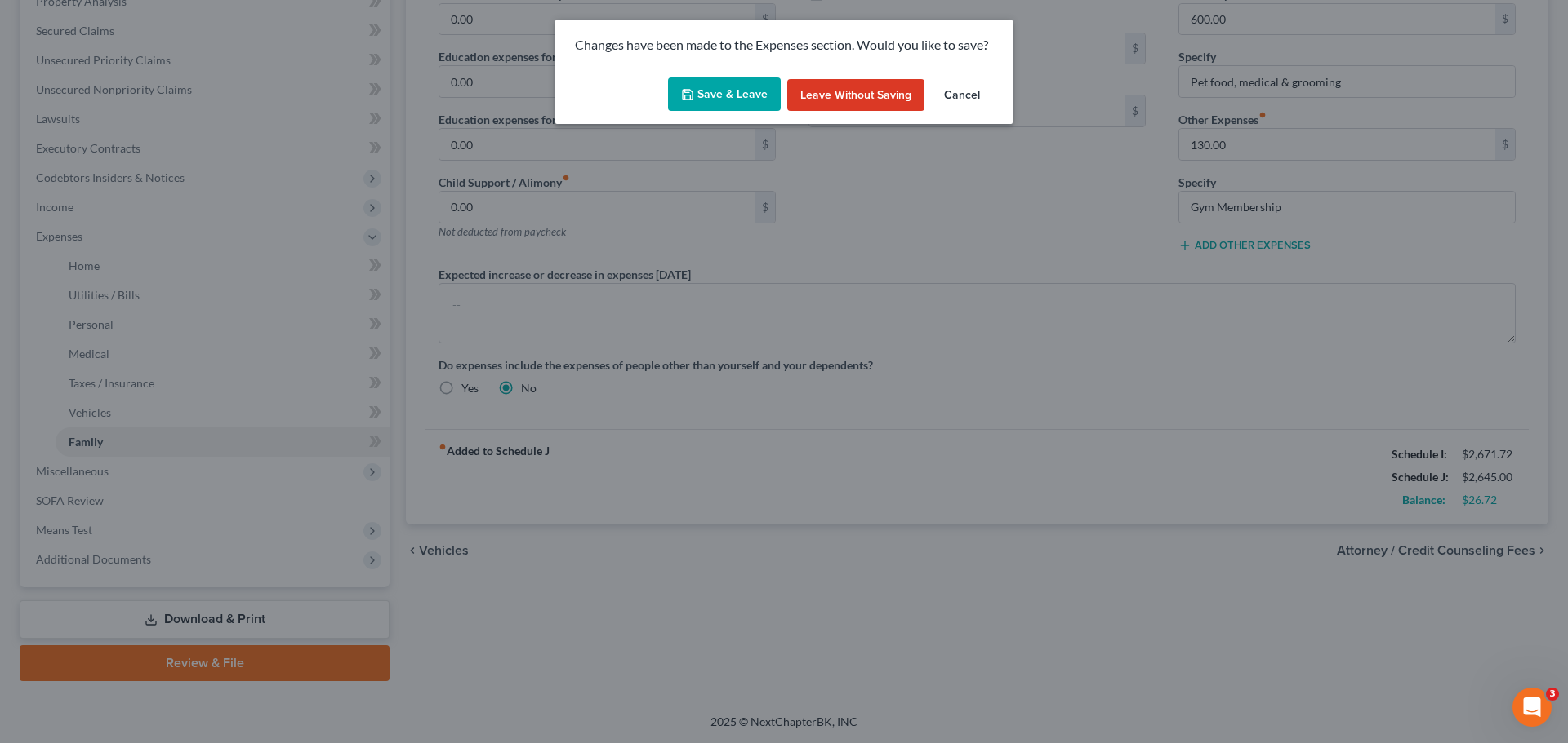
click at [711, 97] on button "Save & Leave" at bounding box center [724, 95] width 112 height 35
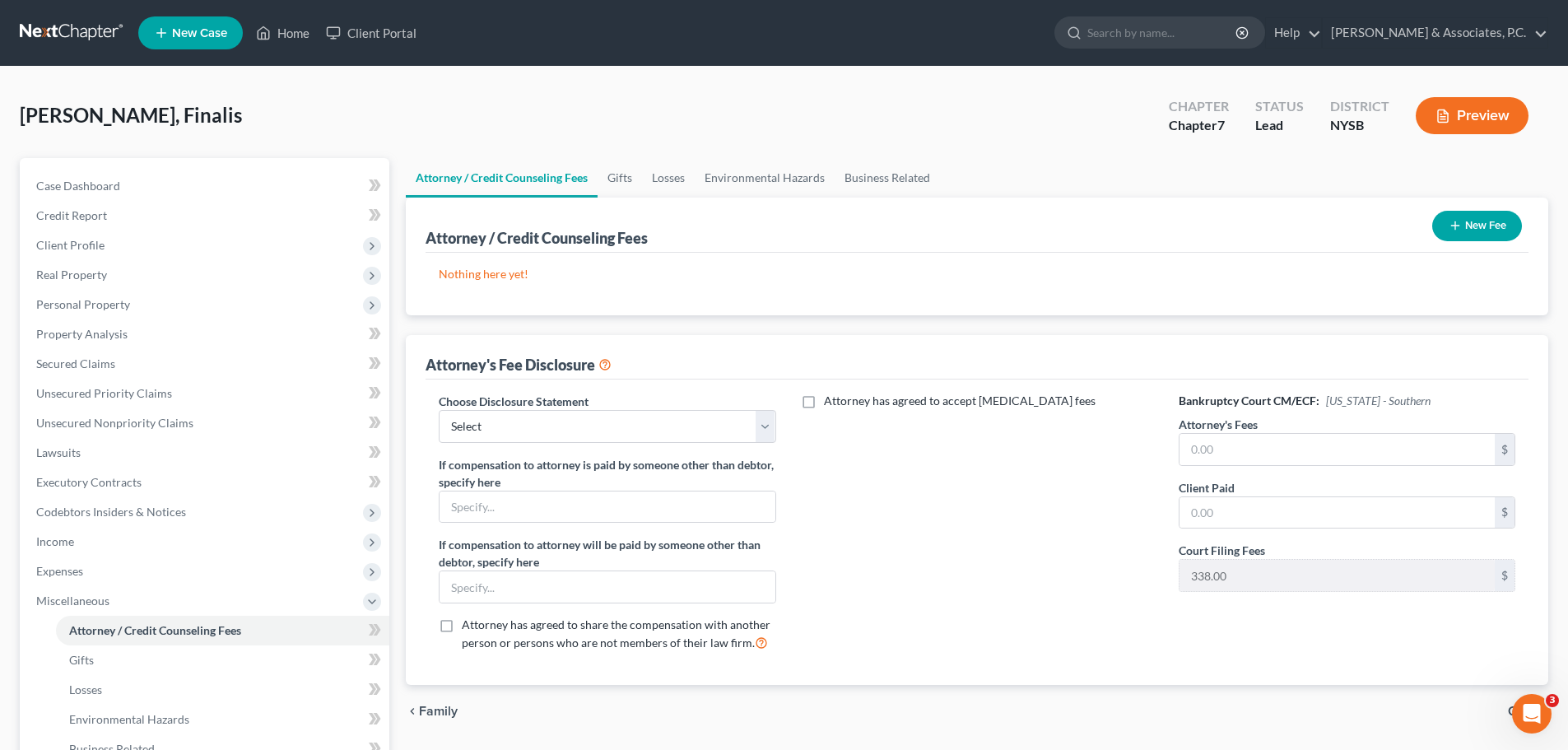
click at [1486, 231] on button "New Fee" at bounding box center [1477, 226] width 89 height 31
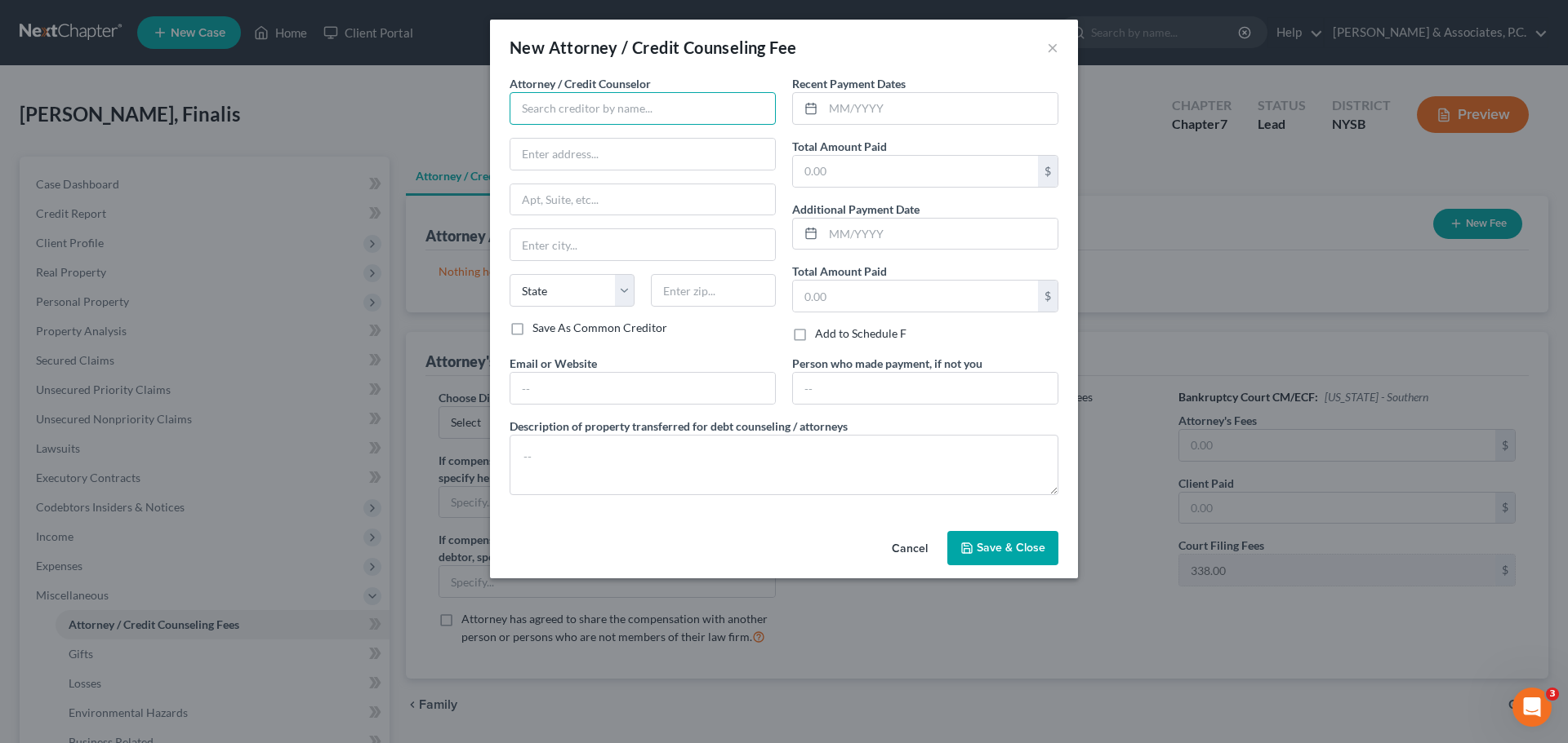
click at [583, 110] on input "text" at bounding box center [642, 108] width 266 height 33
click at [866, 105] on input "text" at bounding box center [939, 108] width 234 height 31
click at [896, 169] on input "text" at bounding box center [915, 171] width 245 height 31
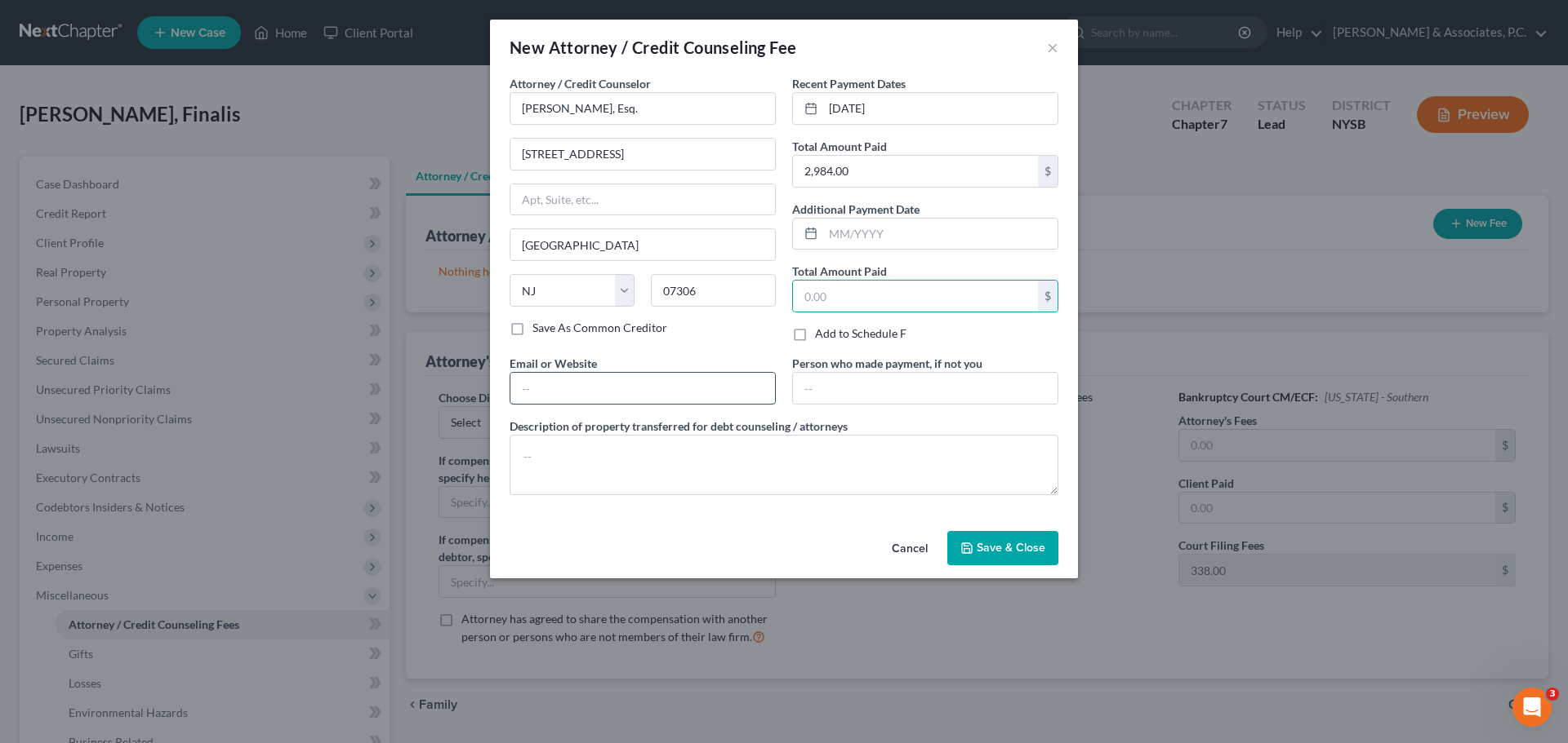
click at [558, 379] on input "text" at bounding box center [642, 388] width 264 height 31
drag, startPoint x: 1030, startPoint y: 549, endPoint x: 1044, endPoint y: 524, distance: 28.7
click at [1032, 548] on span "Save & Close" at bounding box center [1010, 548] width 68 height 14
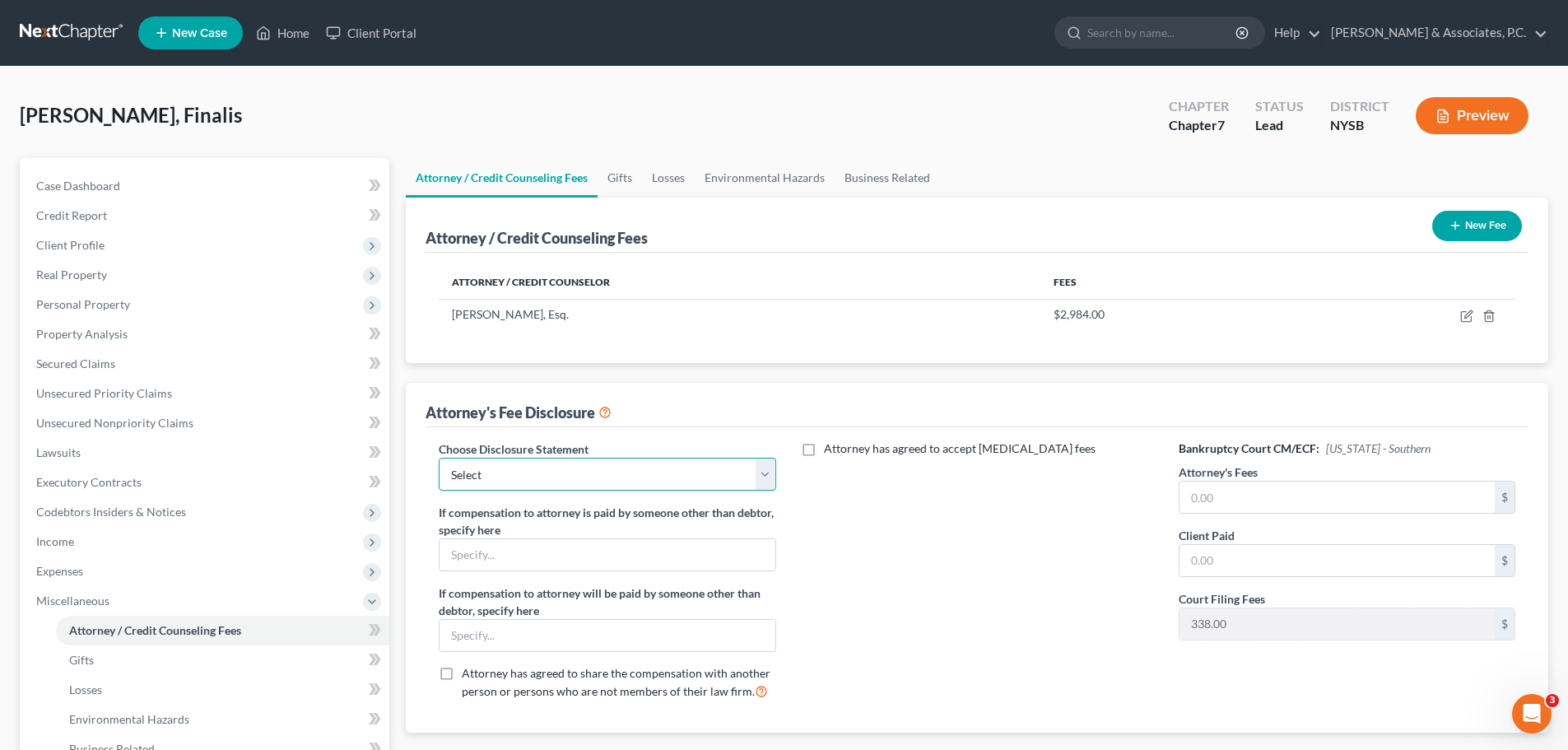
drag, startPoint x: 659, startPoint y: 464, endPoint x: 650, endPoint y: 489, distance: 26.6
click at [660, 465] on select "Select Attorney" at bounding box center [606, 474] width 336 height 33
click at [439, 458] on select "Select Attorney" at bounding box center [606, 474] width 336 height 33
click at [1301, 491] on input "text" at bounding box center [1337, 497] width 315 height 32
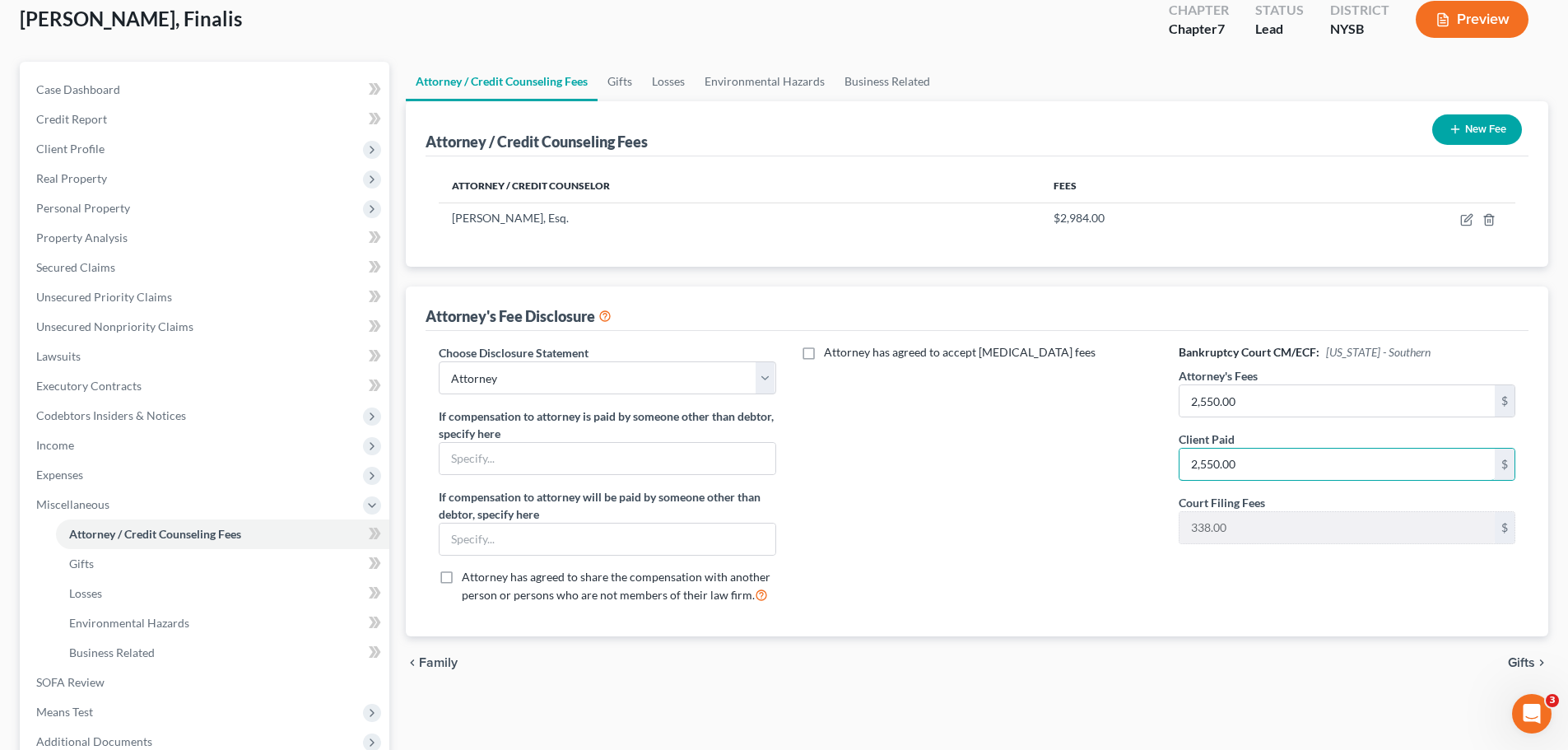
scroll to position [247, 0]
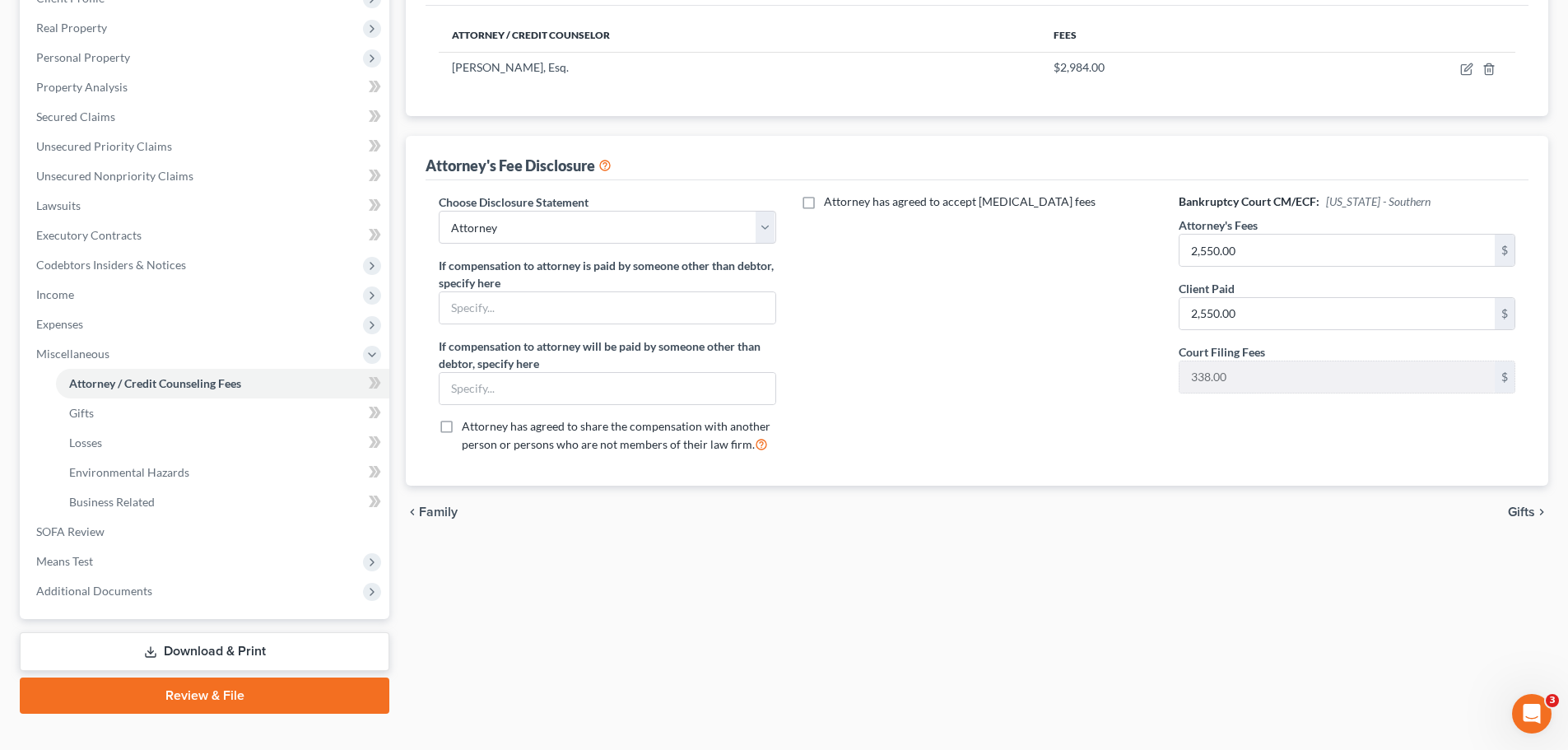
drag, startPoint x: 1525, startPoint y: 510, endPoint x: 1381, endPoint y: 497, distance: 144.6
click at [1519, 514] on span "Gifts" at bounding box center [1522, 511] width 27 height 13
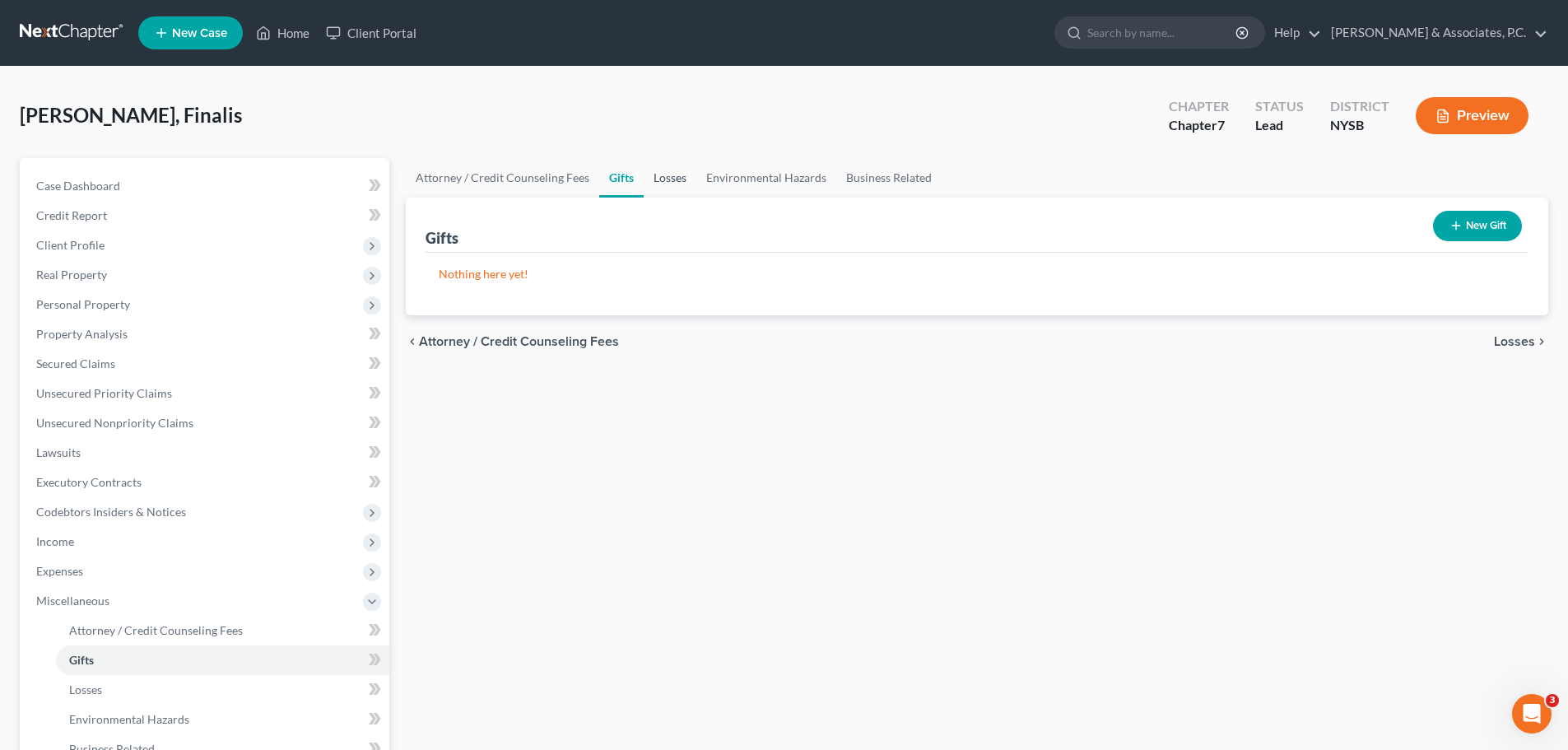
click at [671, 176] on link "Losses" at bounding box center [670, 178] width 53 height 39
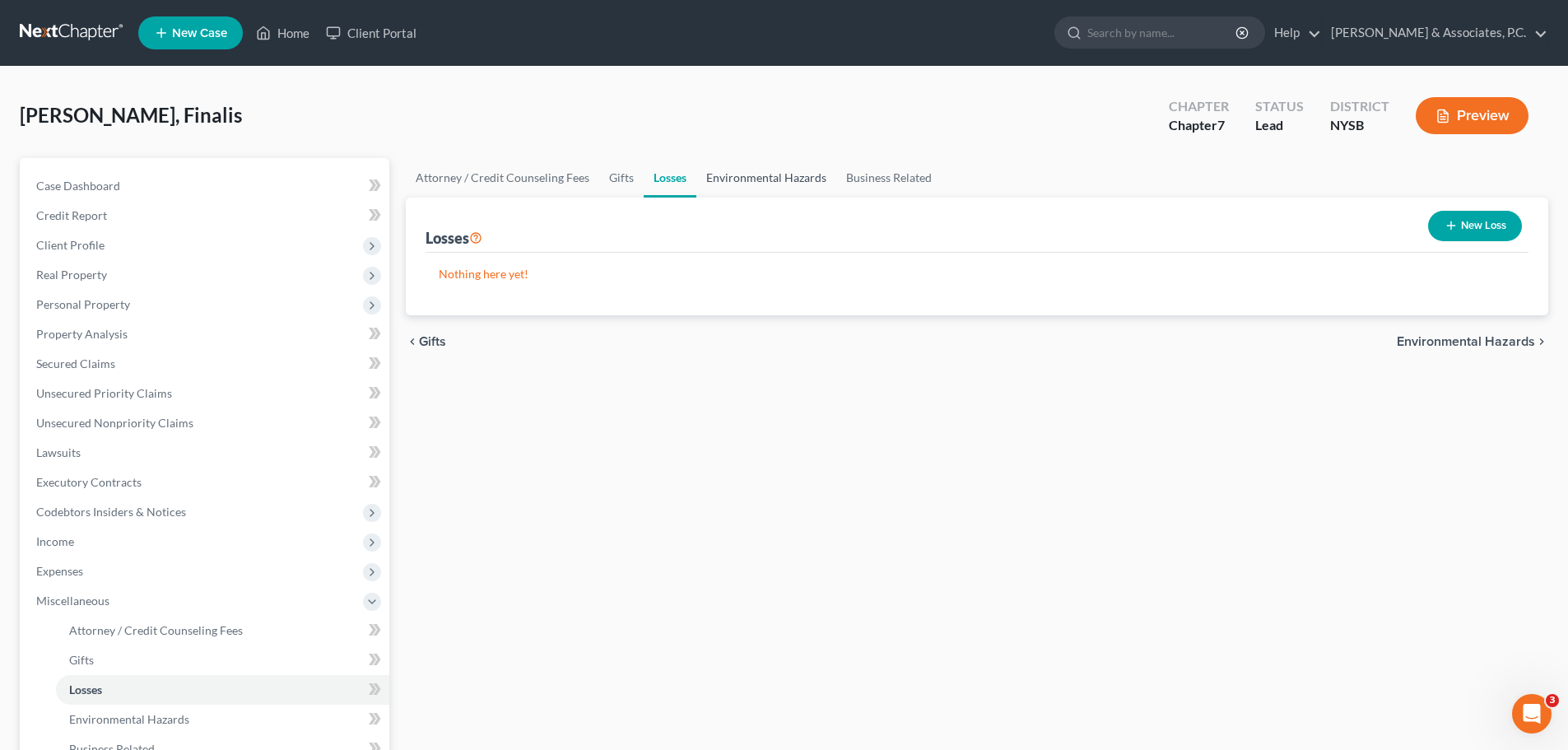
click at [774, 181] on link "Environmental Hazards" at bounding box center [767, 178] width 140 height 39
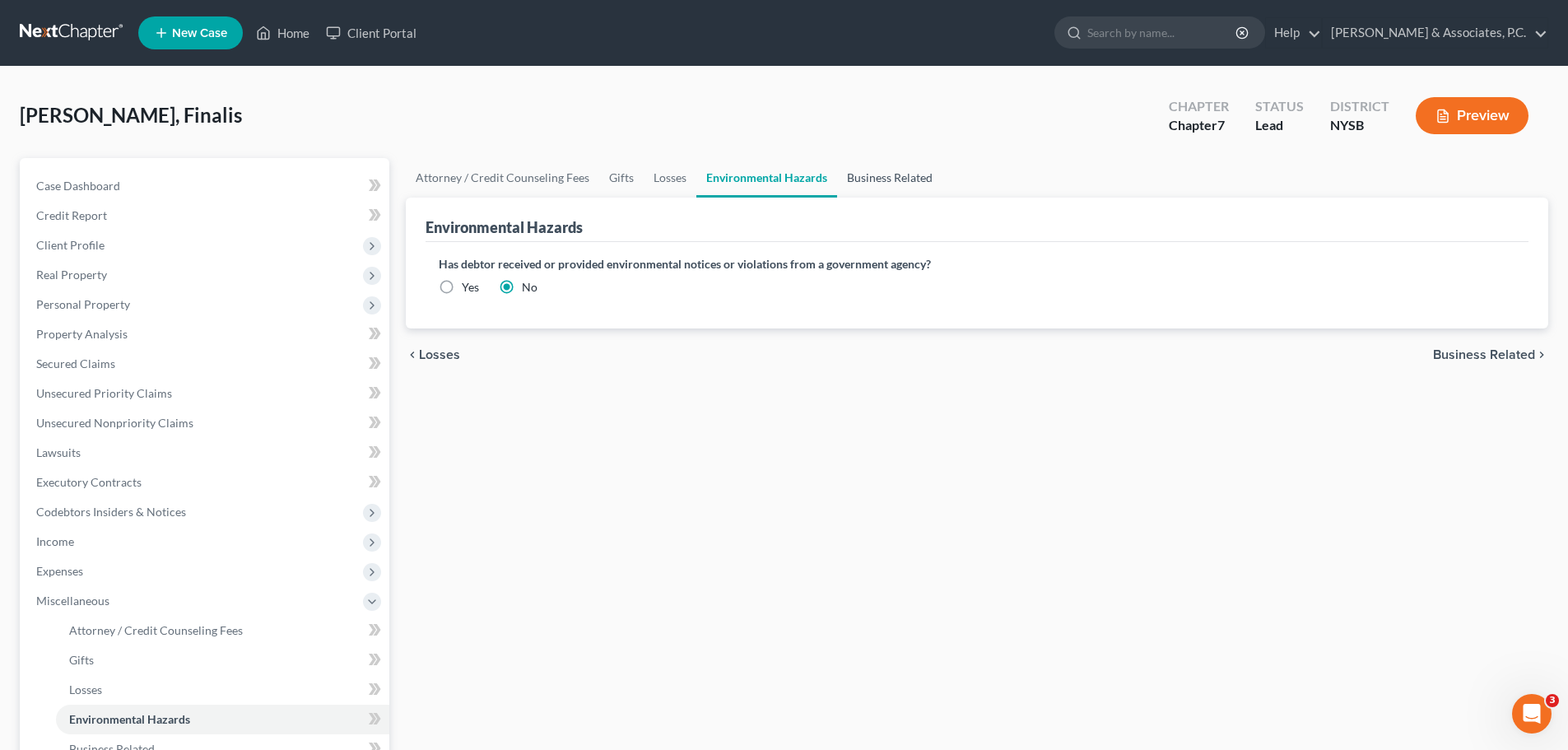
drag, startPoint x: 890, startPoint y: 183, endPoint x: 899, endPoint y: 198, distance: 17.5
click at [889, 183] on link "Business Related" at bounding box center [890, 178] width 106 height 39
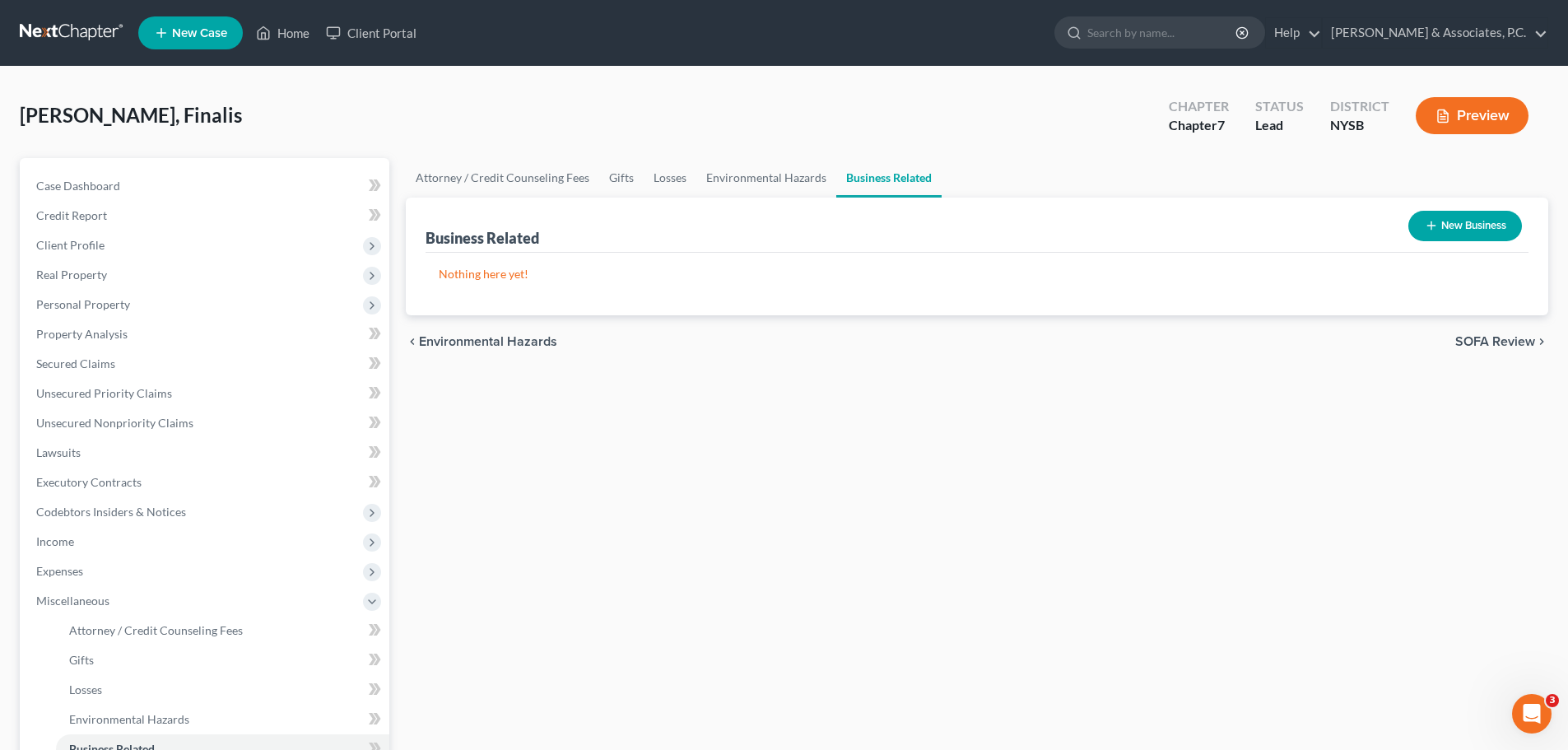
click at [1455, 232] on button "New Business" at bounding box center [1465, 226] width 113 height 31
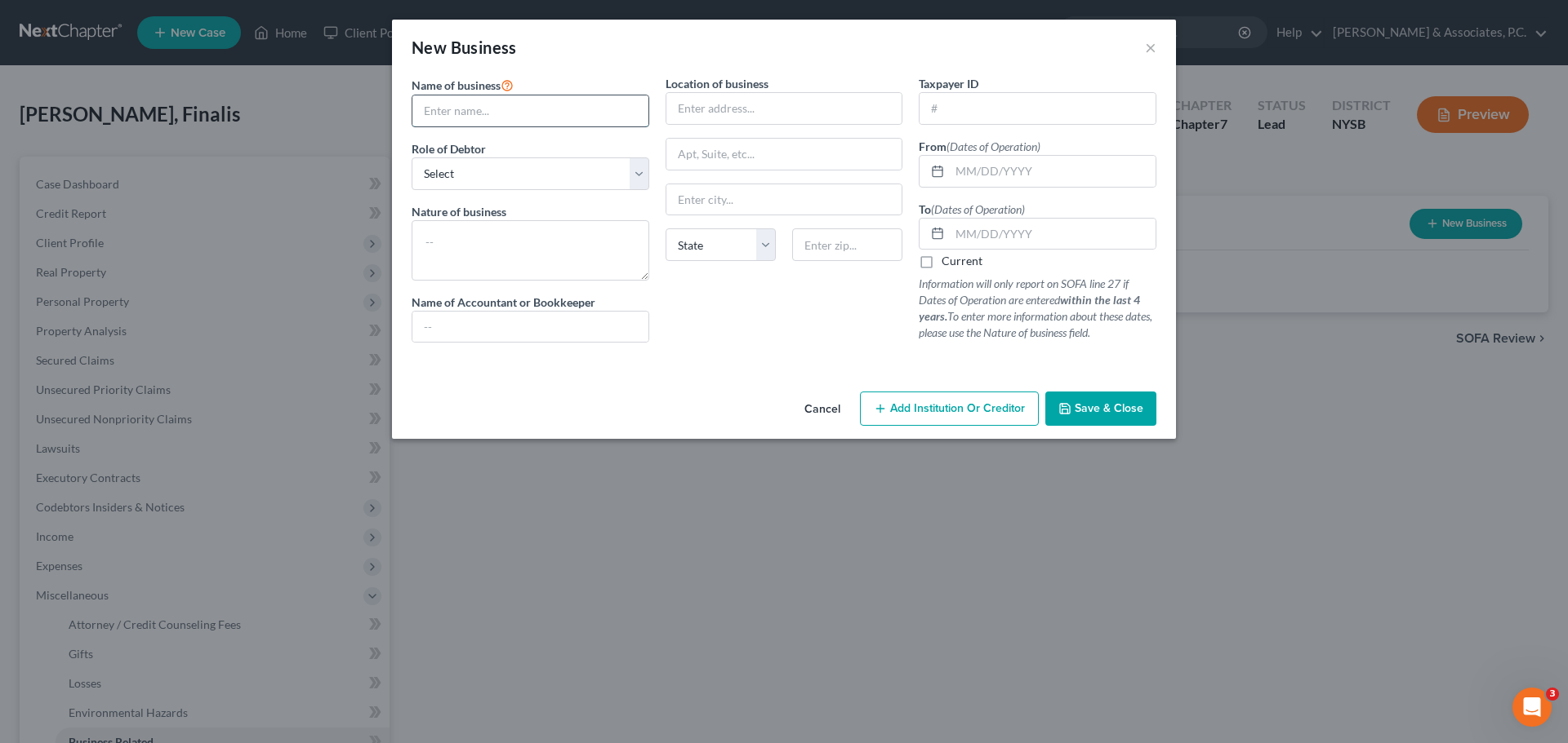
click at [551, 107] on input "text" at bounding box center [530, 111] width 236 height 31
click at [629, 173] on select "Select A member of a limited liability company (LLC) or limited liability partn…" at bounding box center [530, 174] width 237 height 33
click at [411, 158] on select "Select A member of a limited liability company (LLC) or limited liability partn…" at bounding box center [530, 174] width 237 height 33
click at [515, 264] on textarea at bounding box center [530, 251] width 237 height 61
click at [487, 245] on textarea "Marketing; video, photography" at bounding box center [530, 251] width 237 height 61
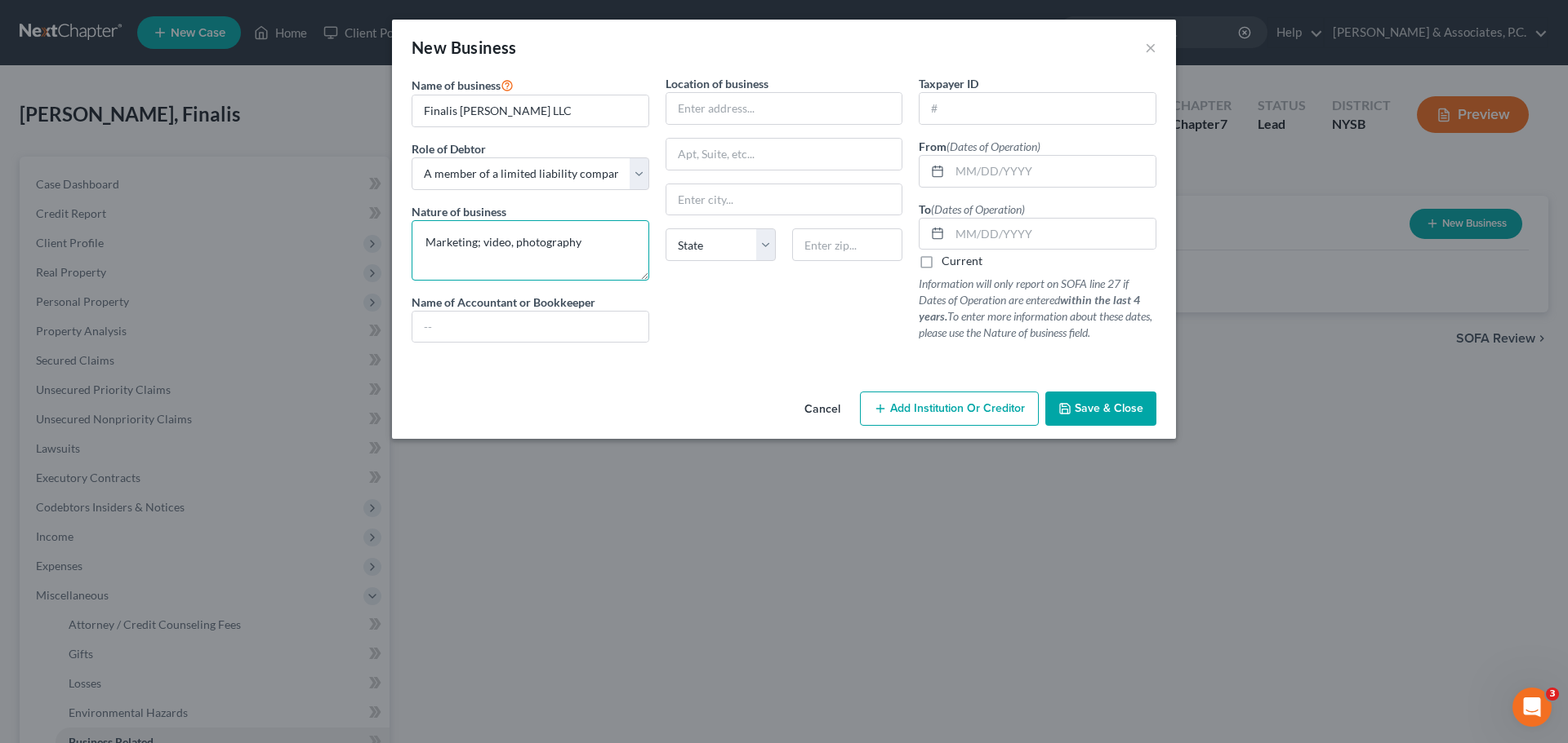
click at [519, 243] on textarea "Marketing; video, photography" at bounding box center [530, 251] width 237 height 61
paste textarea "videography"
click at [733, 107] on input "text" at bounding box center [784, 108] width 236 height 31
click at [786, 152] on input "text" at bounding box center [784, 154] width 236 height 31
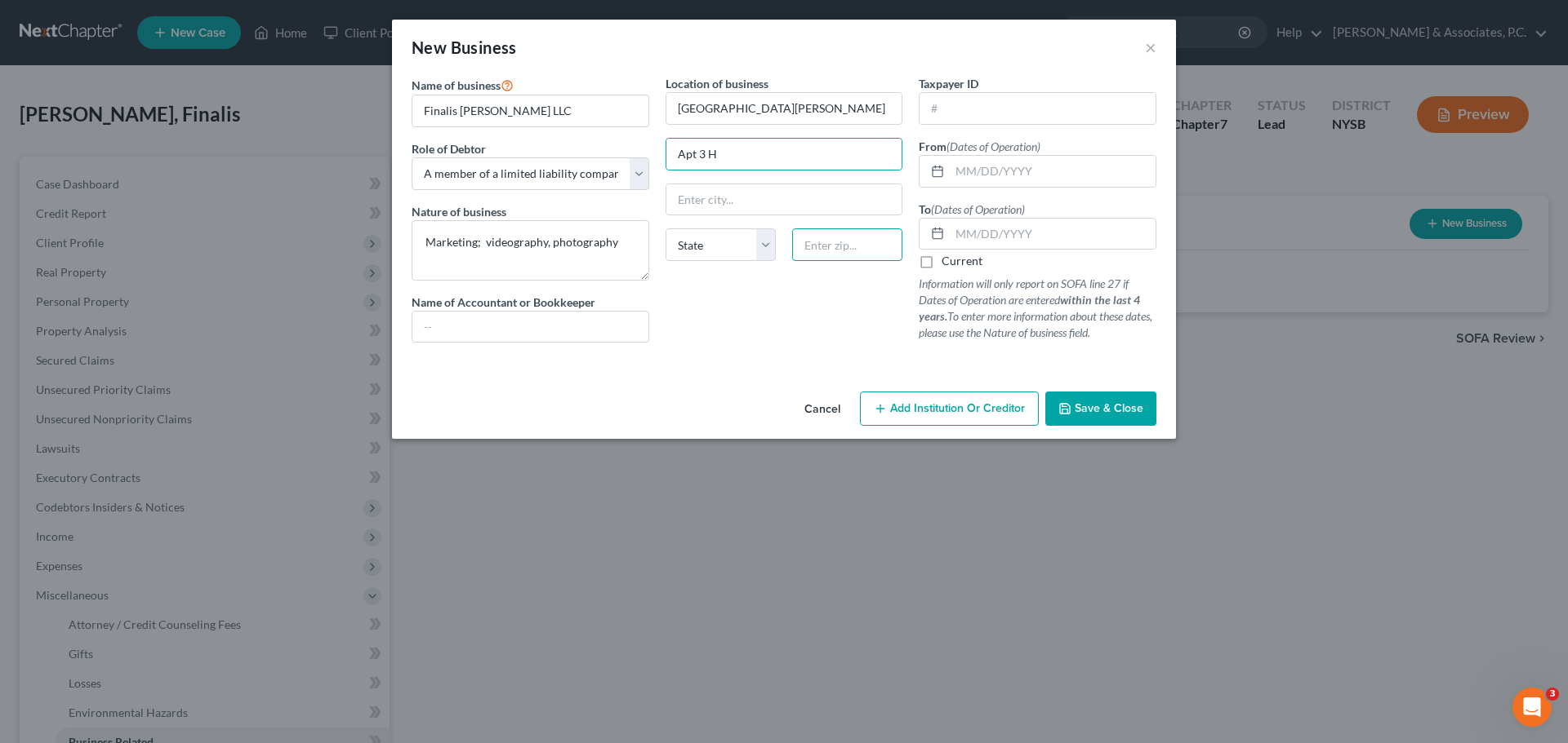
drag, startPoint x: 854, startPoint y: 244, endPoint x: 766, endPoint y: 274, distance: 93.0
click at [854, 244] on input "text" at bounding box center [847, 245] width 110 height 33
drag, startPoint x: 998, startPoint y: 109, endPoint x: 976, endPoint y: 111, distance: 22.1
click at [998, 109] on input "text" at bounding box center [1037, 108] width 236 height 31
click at [1016, 111] on input "text" at bounding box center [1037, 108] width 236 height 31
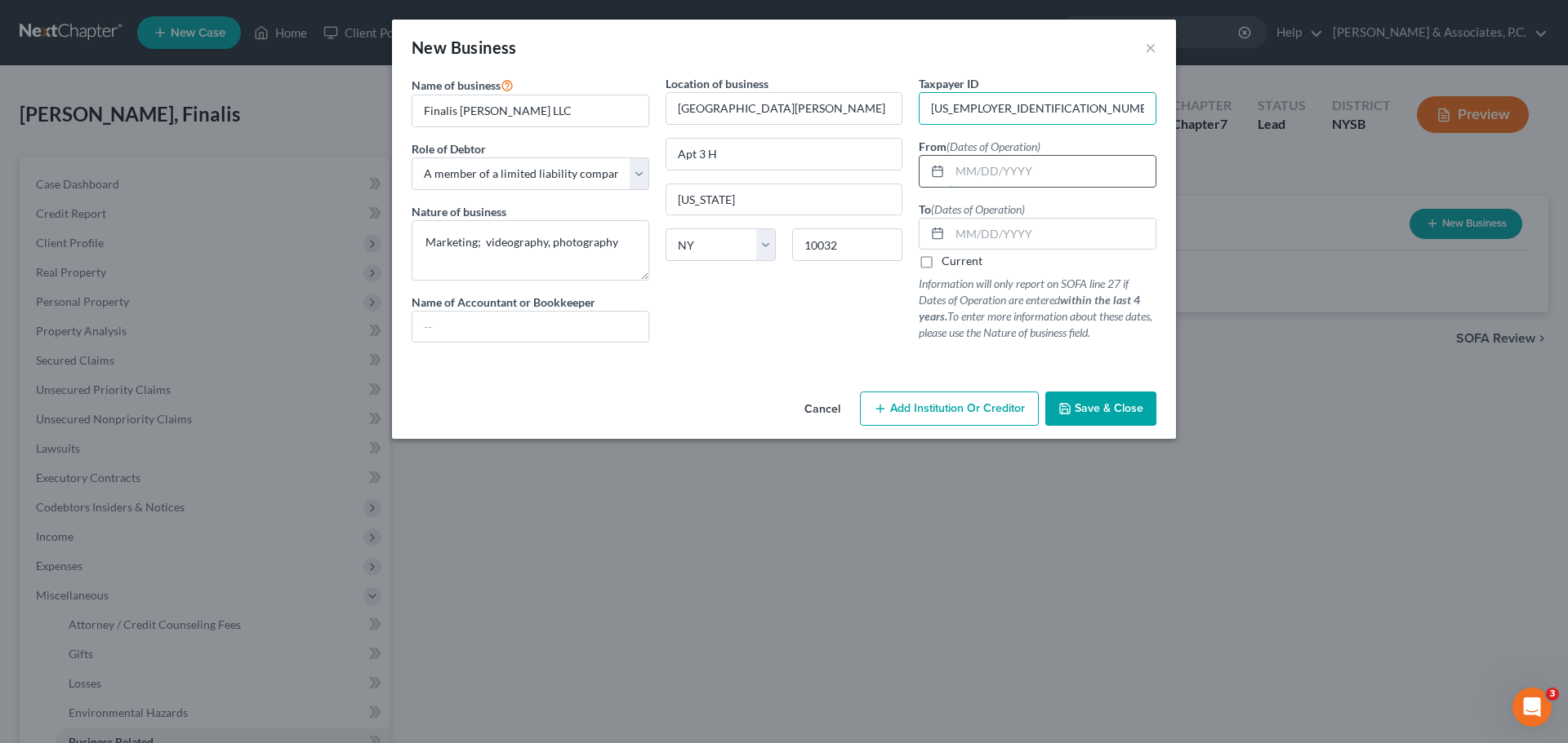
click at [1060, 169] on input "text" at bounding box center [1053, 171] width 206 height 31
click at [1060, 224] on input "text" at bounding box center [1053, 234] width 206 height 31
click at [941, 263] on label "Current" at bounding box center [961, 261] width 41 height 16
click at [948, 263] on input "Current" at bounding box center [953, 258] width 11 height 11
click at [1099, 415] on span "Save & Close" at bounding box center [1108, 409] width 68 height 14
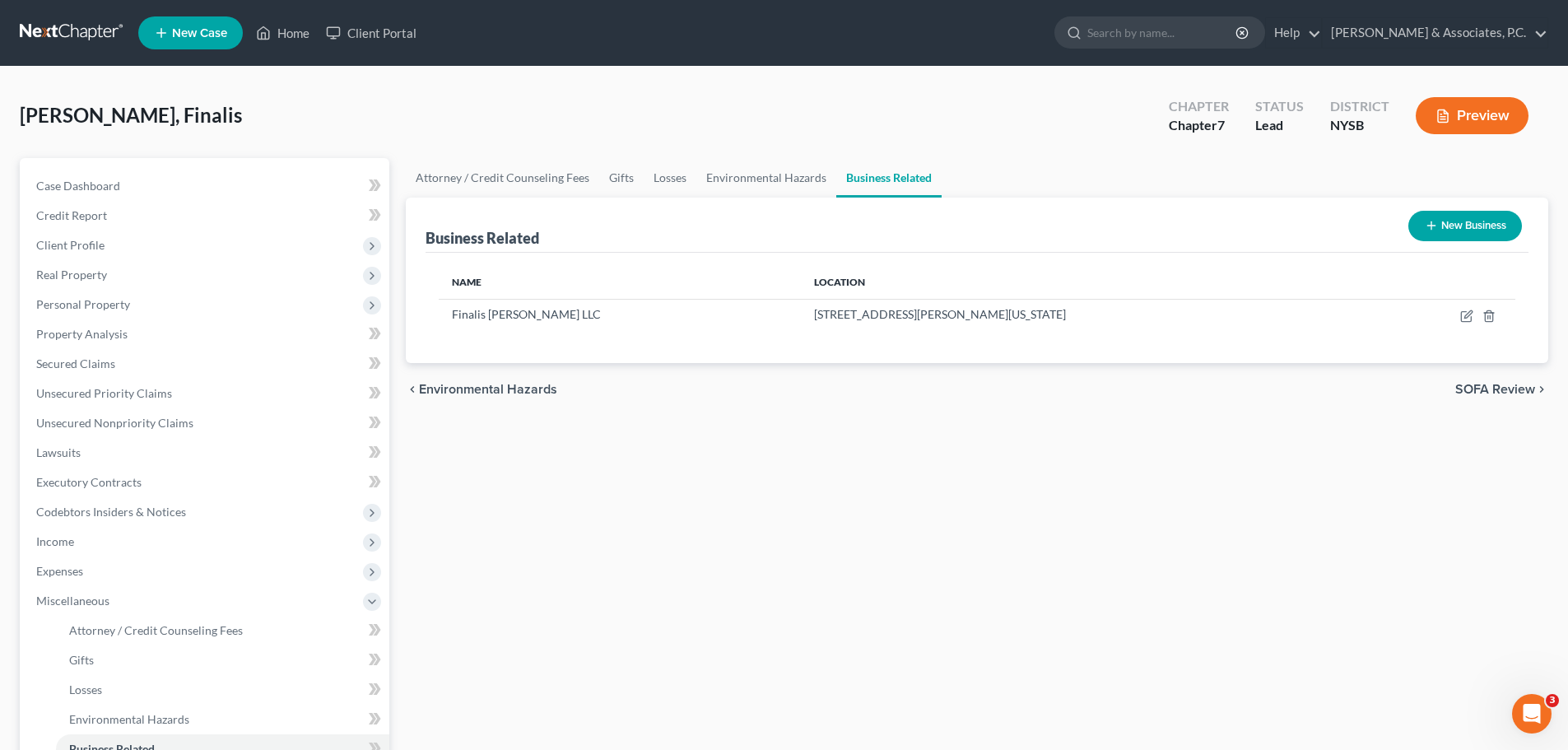
click at [1487, 389] on span "SOFA Review" at bounding box center [1496, 389] width 80 height 13
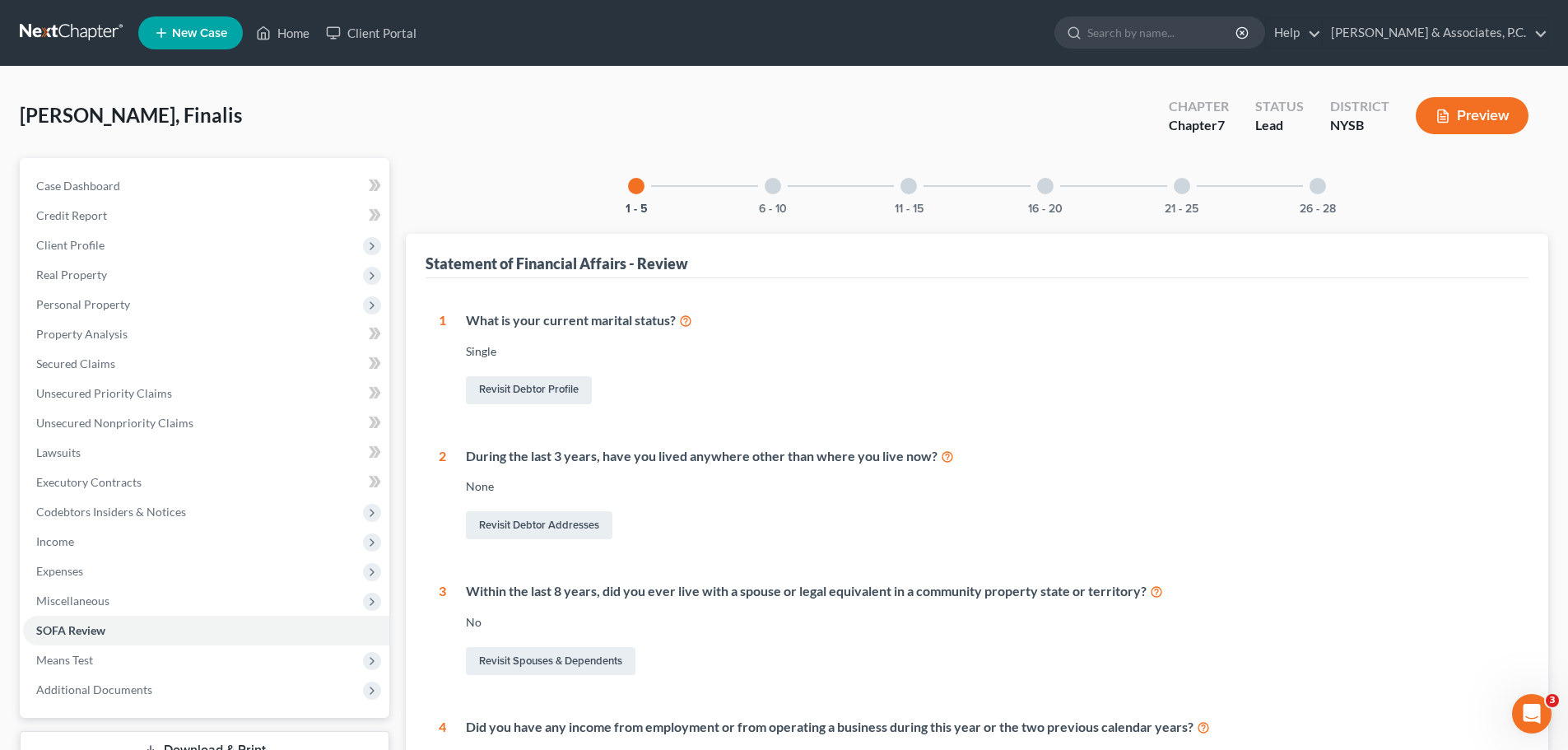
drag, startPoint x: 782, startPoint y: 190, endPoint x: 790, endPoint y: 228, distance: 38.8
click at [780, 190] on div "6 - 10" at bounding box center [773, 187] width 56 height 56
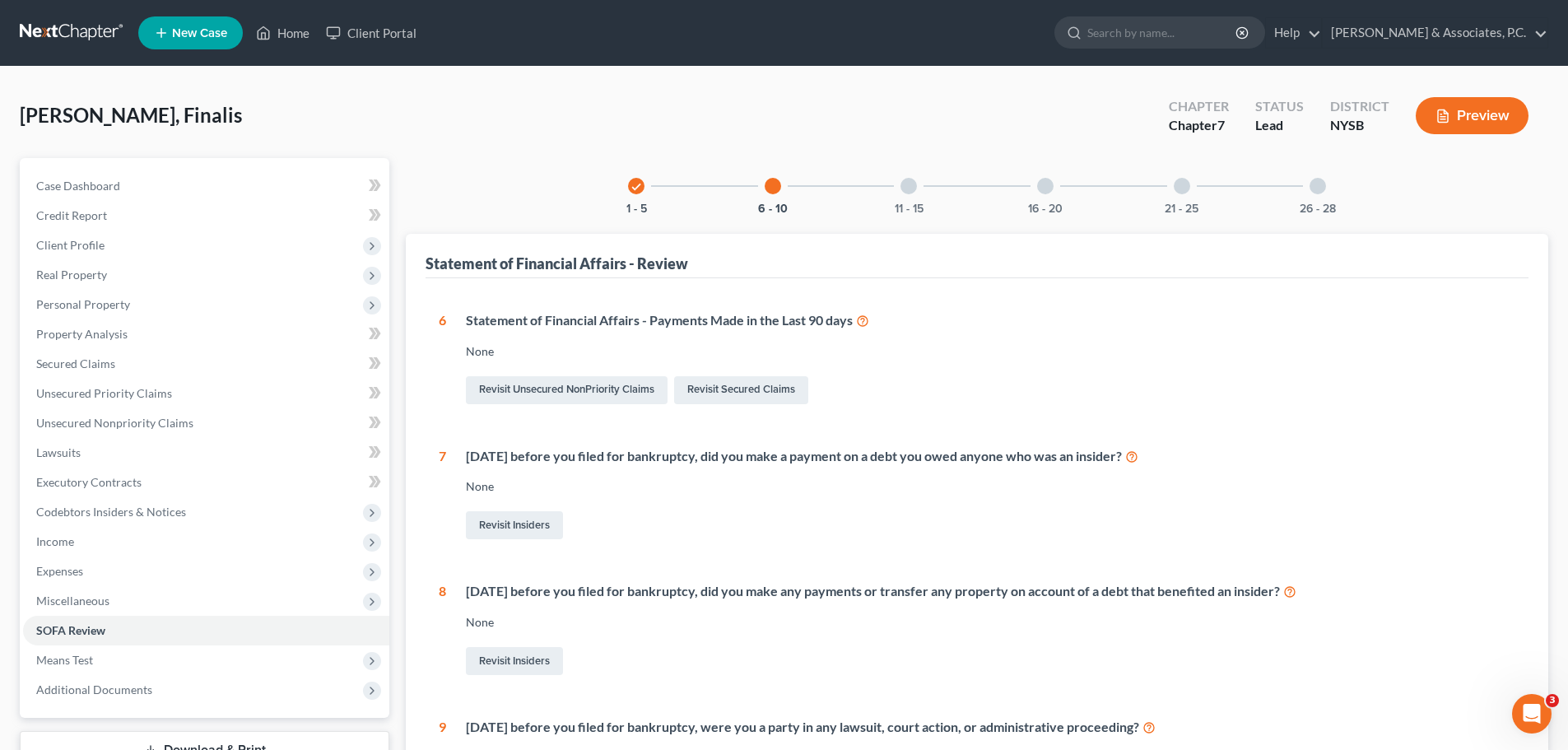
drag, startPoint x: 909, startPoint y: 185, endPoint x: 849, endPoint y: 323, distance: 150.5
click at [909, 185] on div at bounding box center [908, 186] width 16 height 16
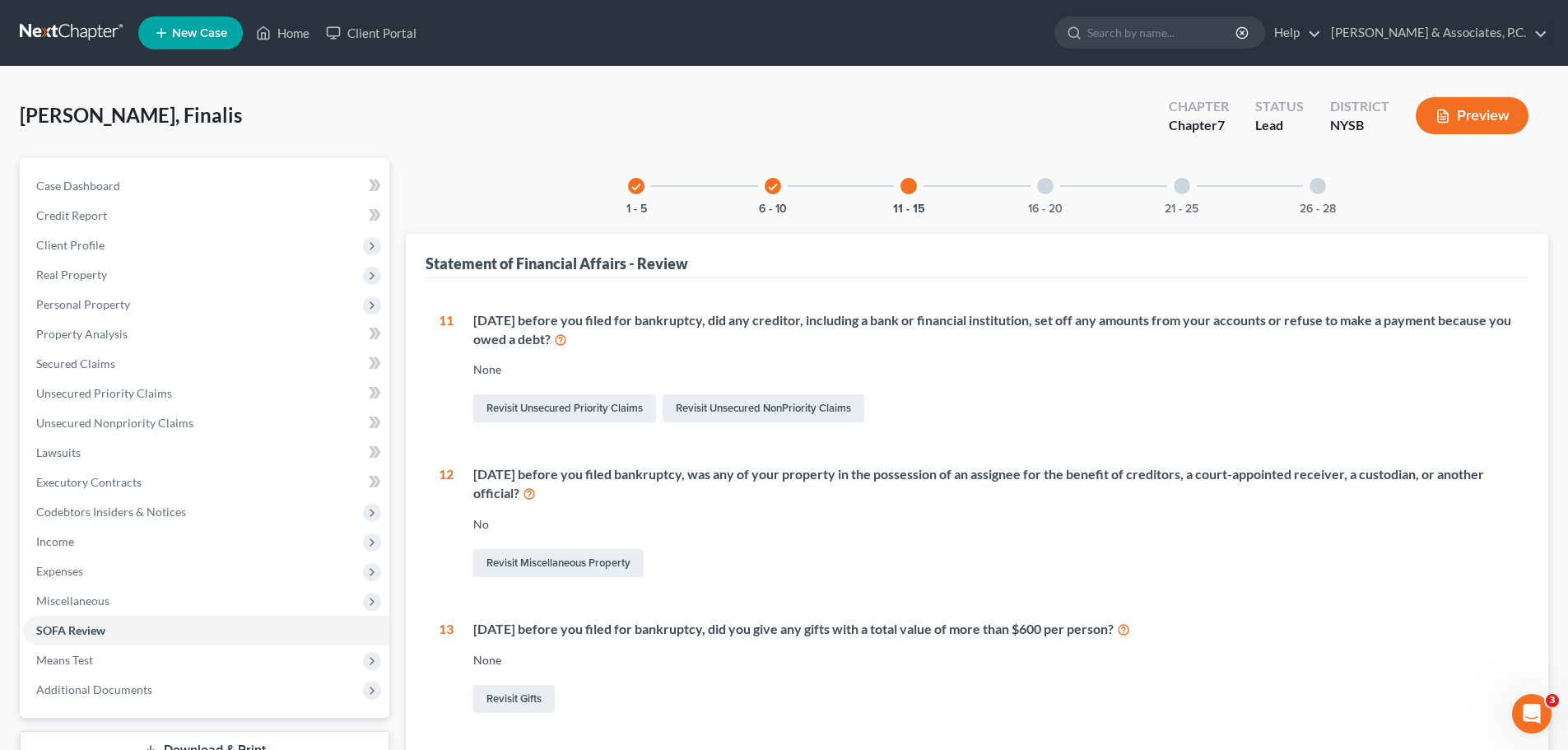
click at [1049, 187] on div at bounding box center [1045, 186] width 16 height 16
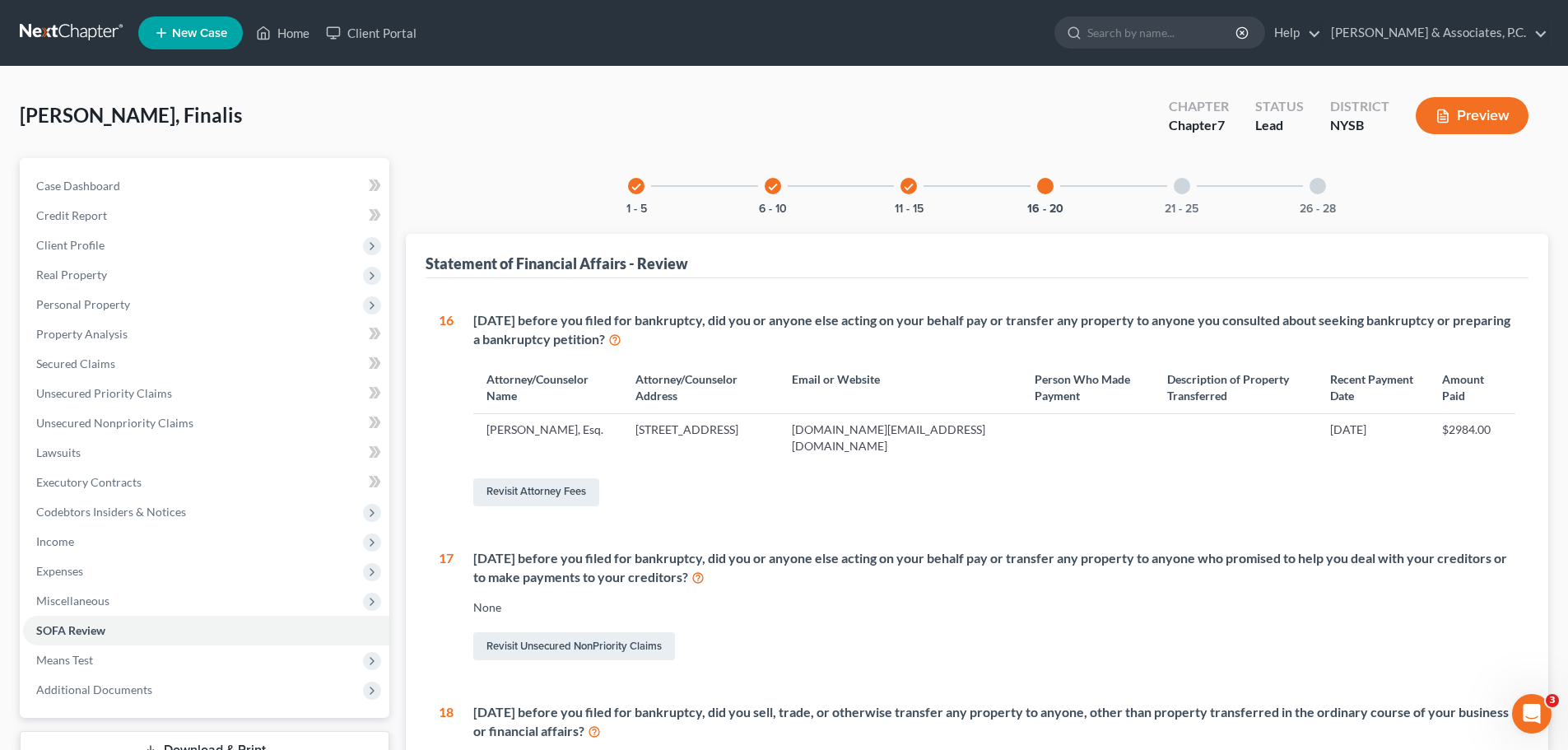
click at [1181, 190] on div at bounding box center [1181, 186] width 16 height 16
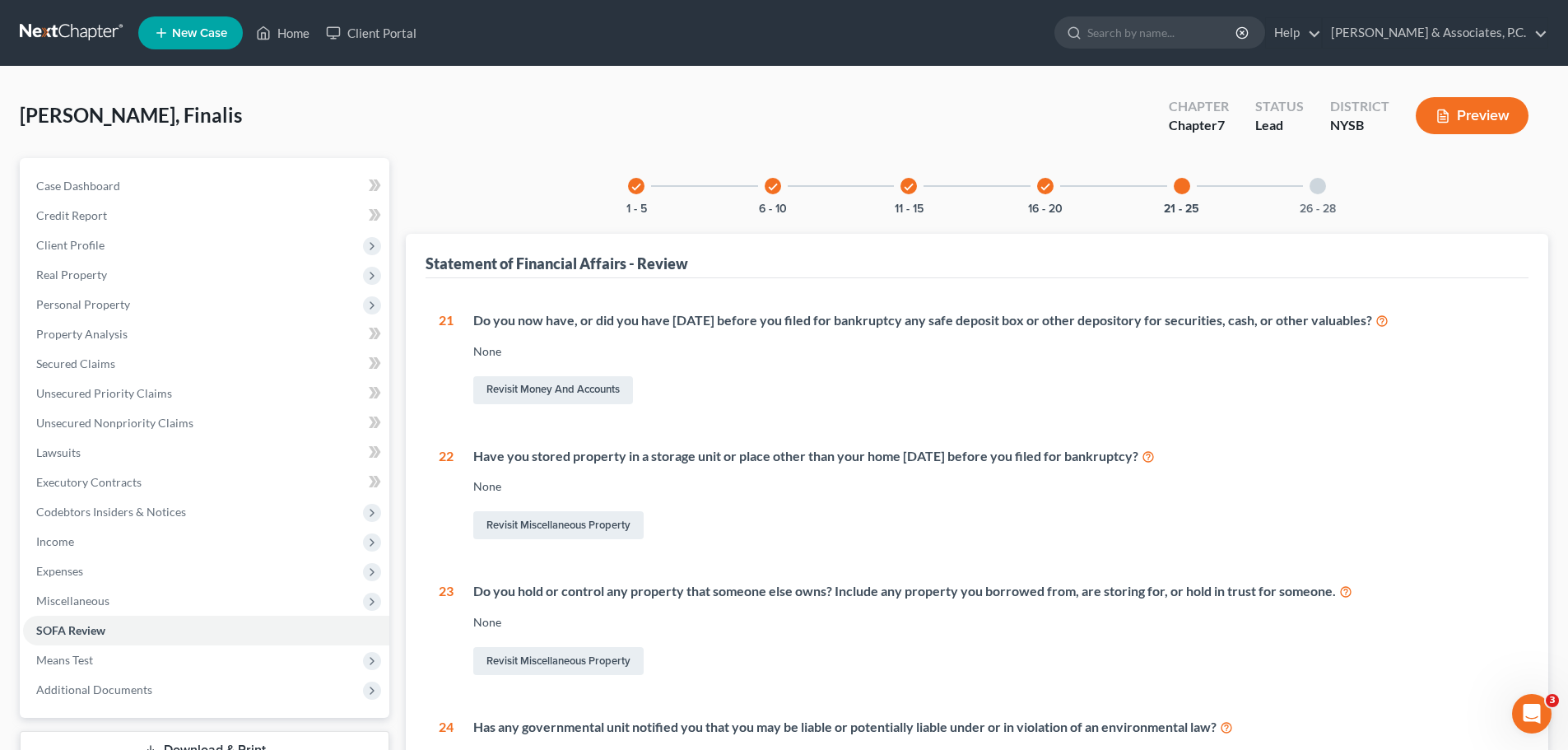
click at [1328, 187] on div "26 - 28" at bounding box center [1318, 187] width 56 height 56
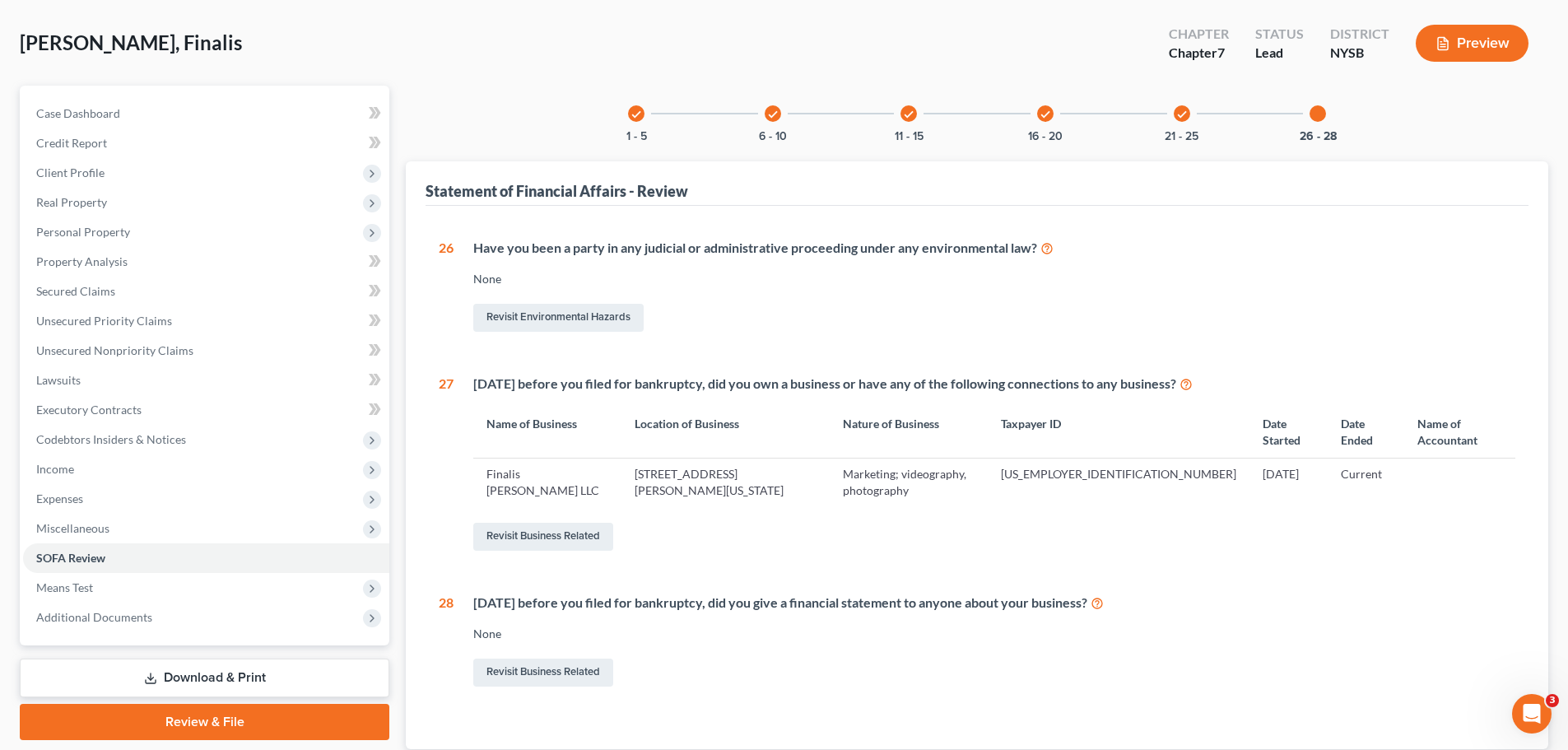
scroll to position [154, 0]
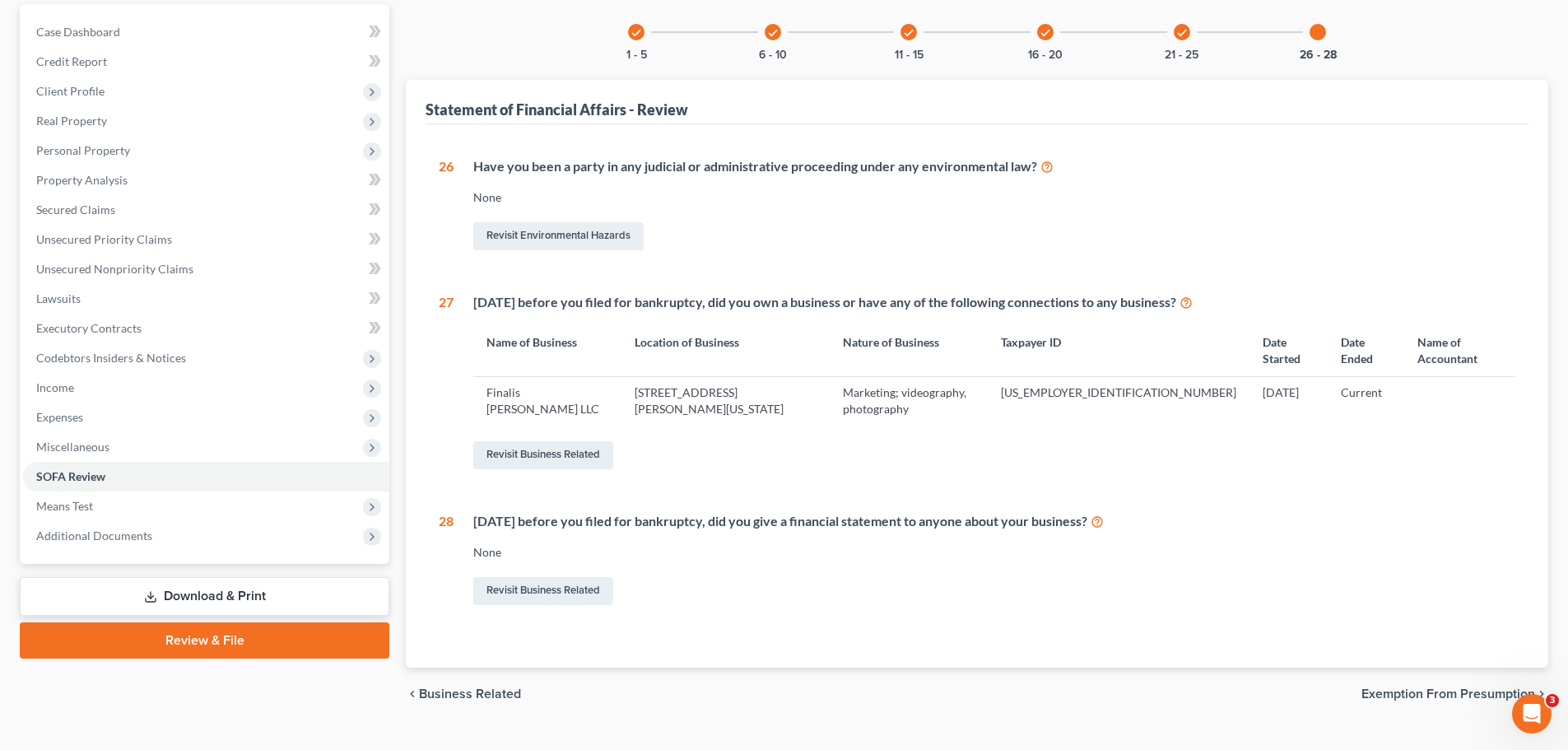
drag, startPoint x: 1381, startPoint y: 652, endPoint x: 1348, endPoint y: 632, distance: 38.6
click at [1381, 668] on div "chevron_left Business Related Exemption from Presumption chevron_right" at bounding box center [977, 695] width 1143 height 53
click at [1387, 672] on div "chevron_left Business Related Exemption from Presumption chevron_right" at bounding box center [977, 695] width 1143 height 53
click at [1385, 688] on span "Exemption from Presumption" at bounding box center [1449, 694] width 174 height 13
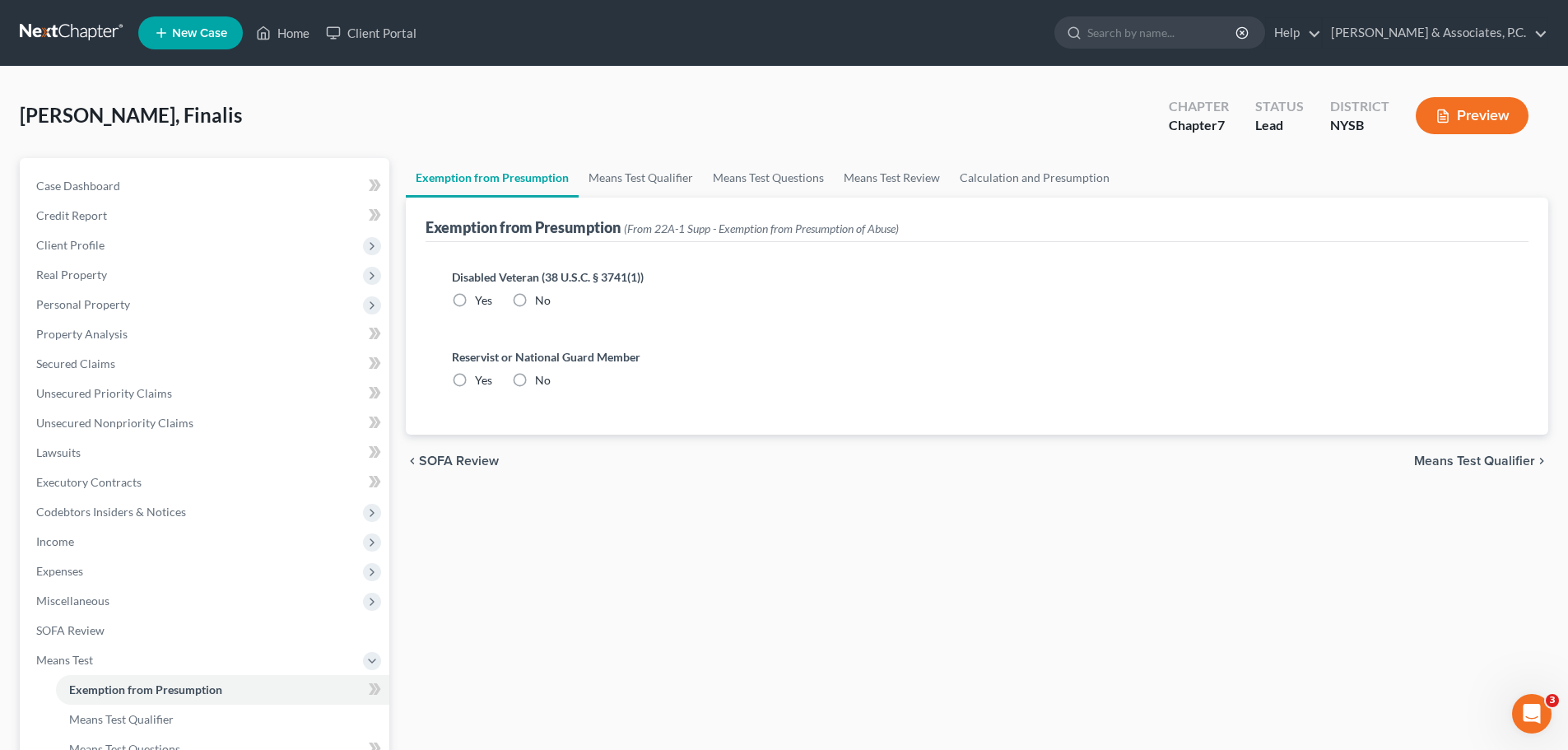
click at [535, 298] on label "No" at bounding box center [543, 300] width 15 height 16
click at [542, 298] on input "No" at bounding box center [547, 297] width 11 height 11
click at [535, 382] on label "No" at bounding box center [543, 380] width 15 height 16
click at [542, 382] on input "No" at bounding box center [547, 378] width 11 height 11
click at [652, 177] on link "Means Test Qualifier" at bounding box center [640, 178] width 124 height 39
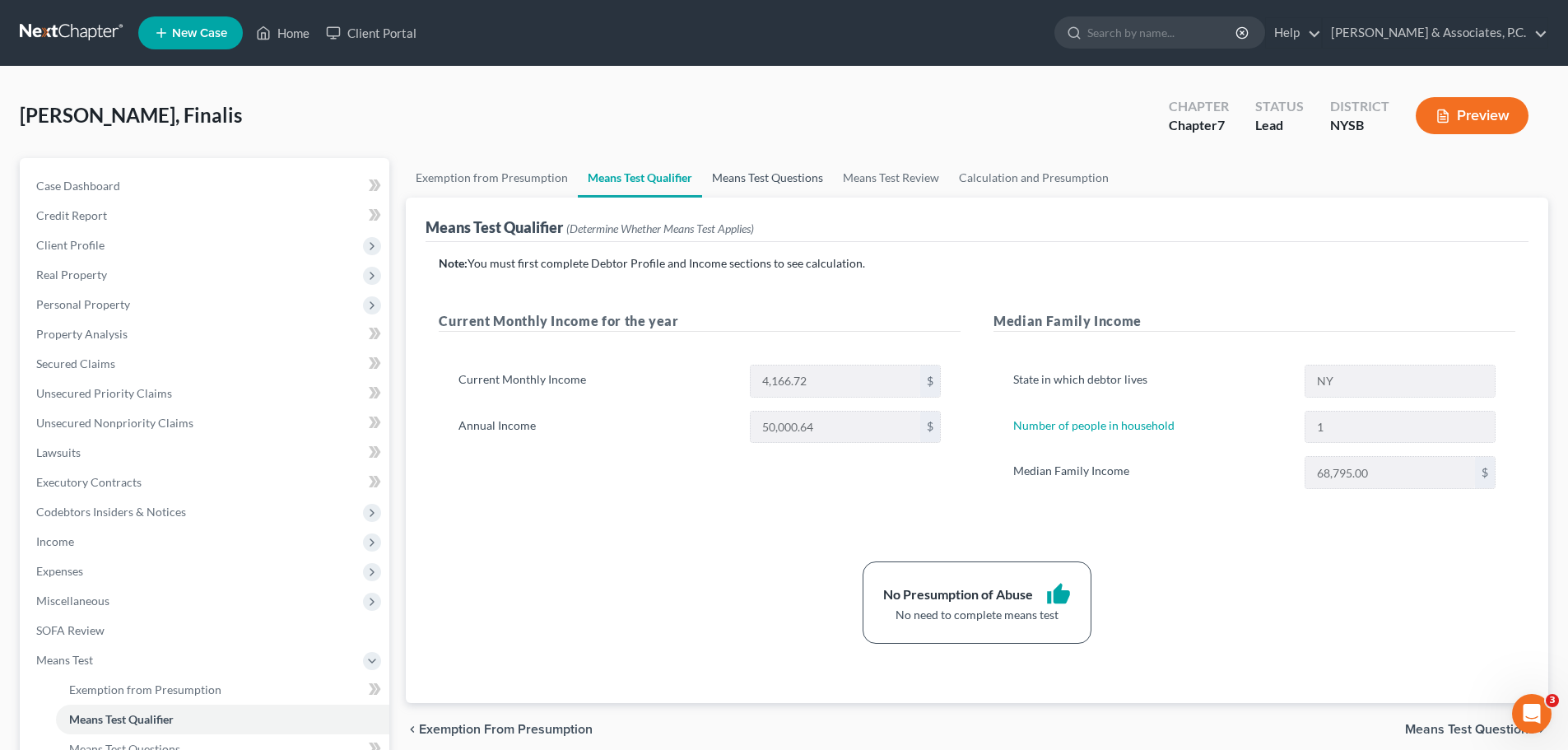
click at [776, 175] on link "Means Test Questions" at bounding box center [767, 178] width 131 height 39
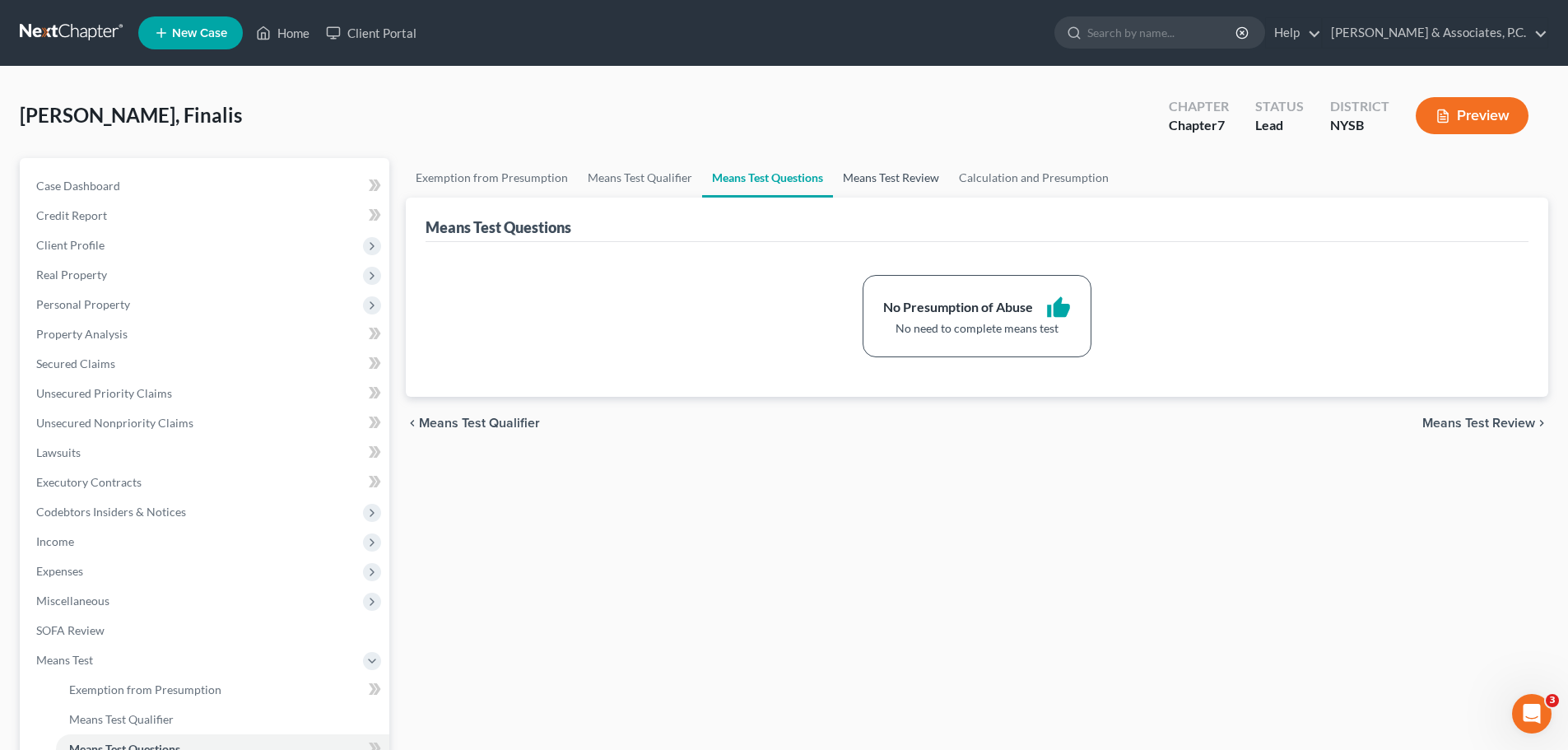
drag, startPoint x: 872, startPoint y: 175, endPoint x: 900, endPoint y: 189, distance: 31.3
click at [873, 174] on link "Means Test Review" at bounding box center [891, 178] width 116 height 39
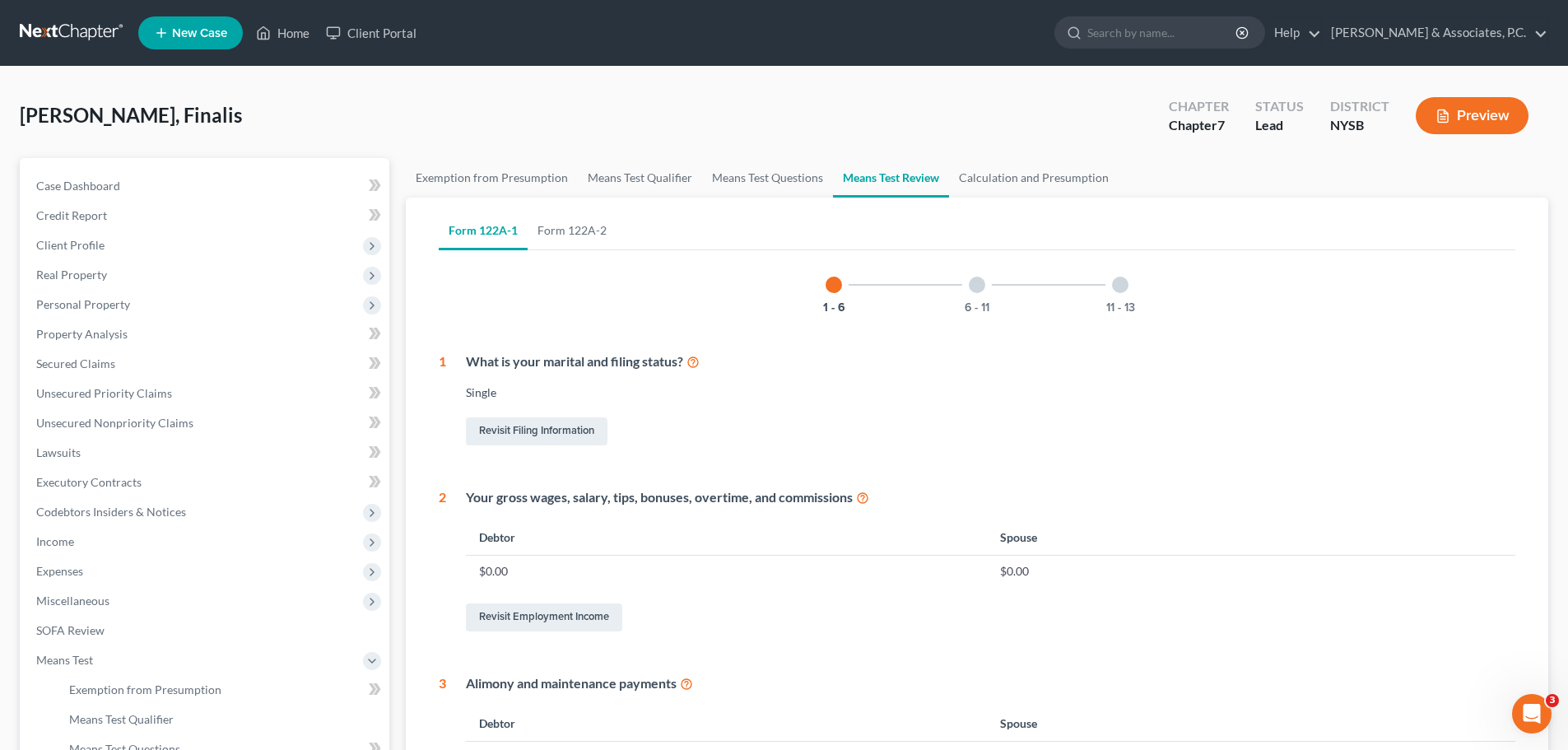
click at [979, 297] on div "6 - 11" at bounding box center [977, 286] width 56 height 56
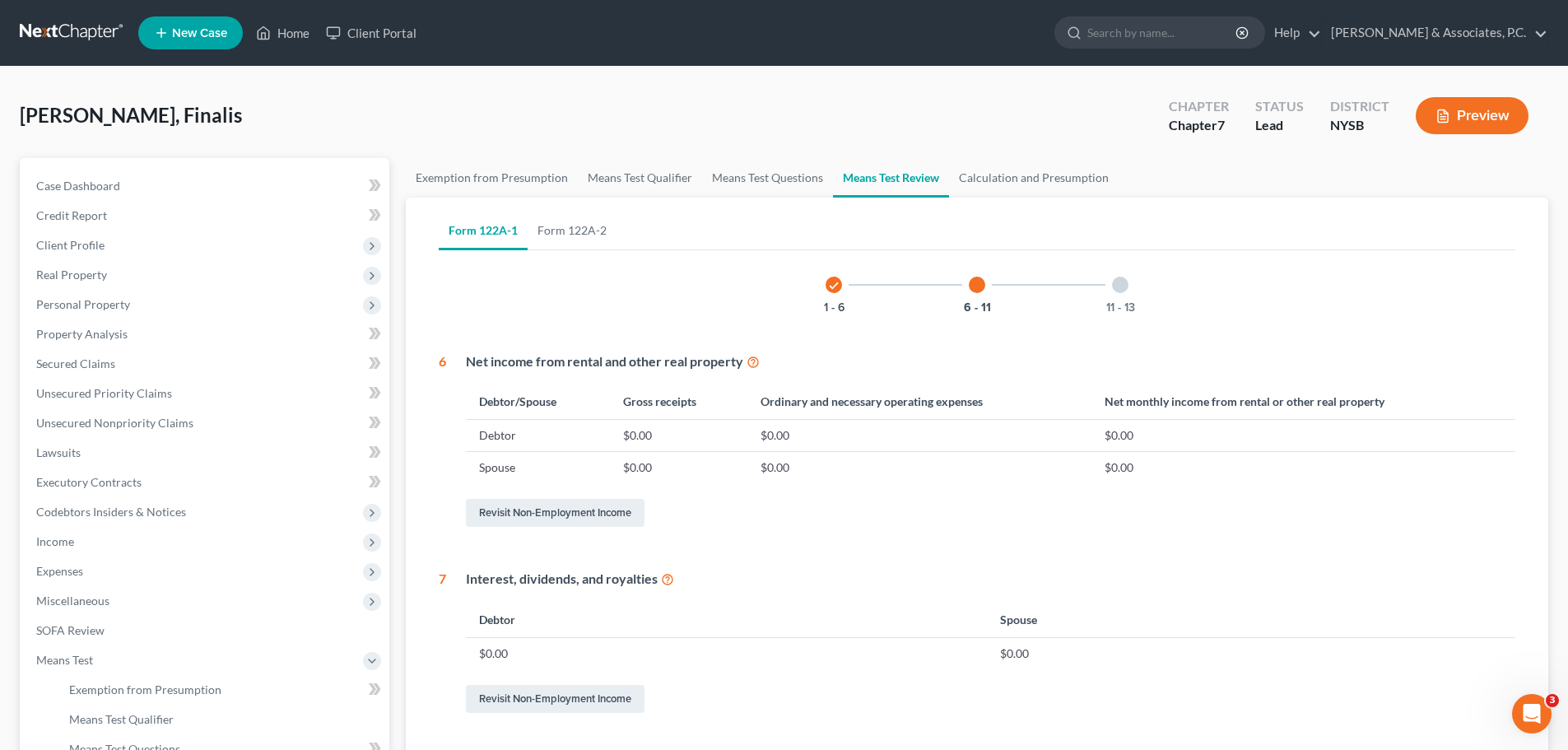
click at [1129, 284] on div at bounding box center [1120, 285] width 16 height 16
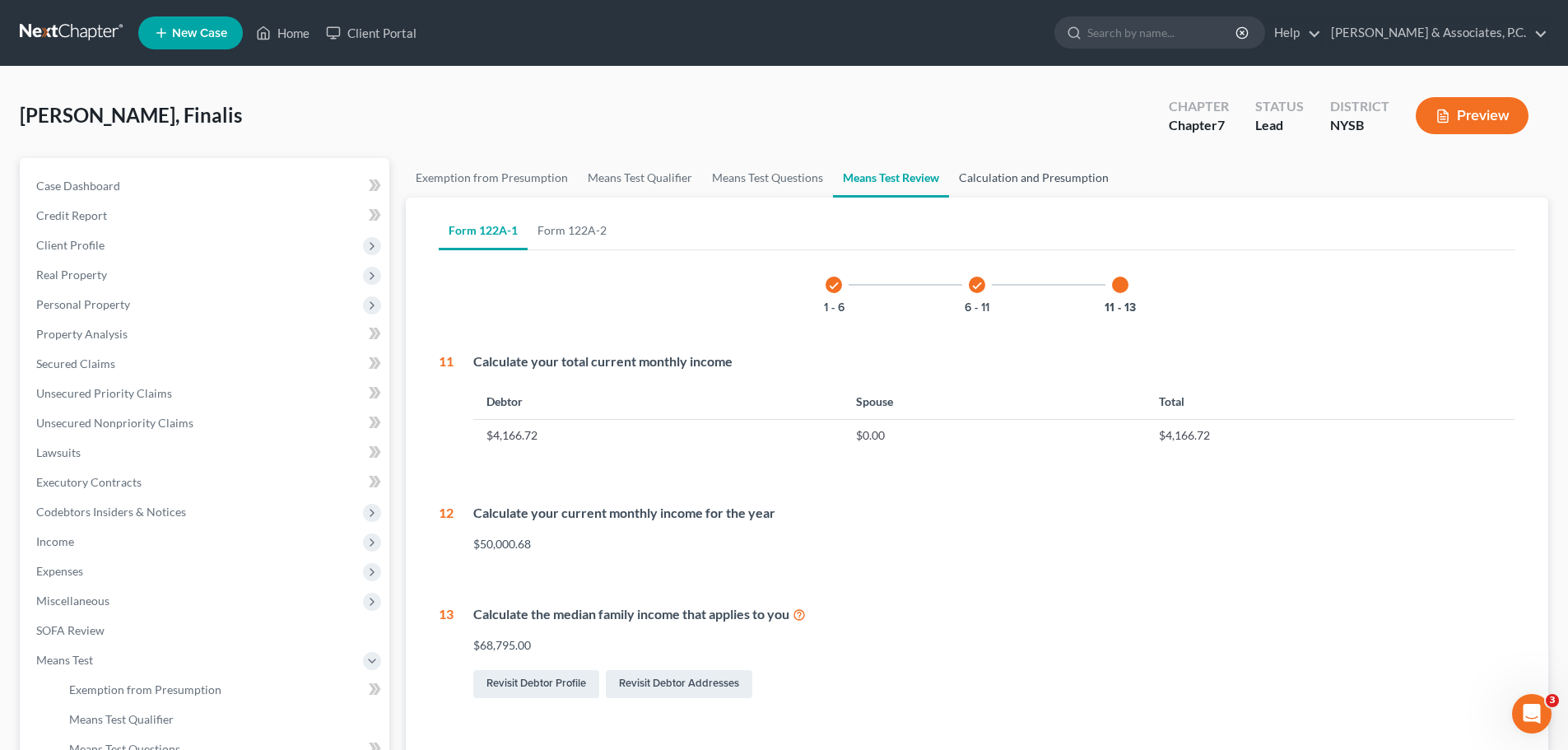
click at [1064, 170] on link "Calculation and Presumption" at bounding box center [1033, 178] width 169 height 39
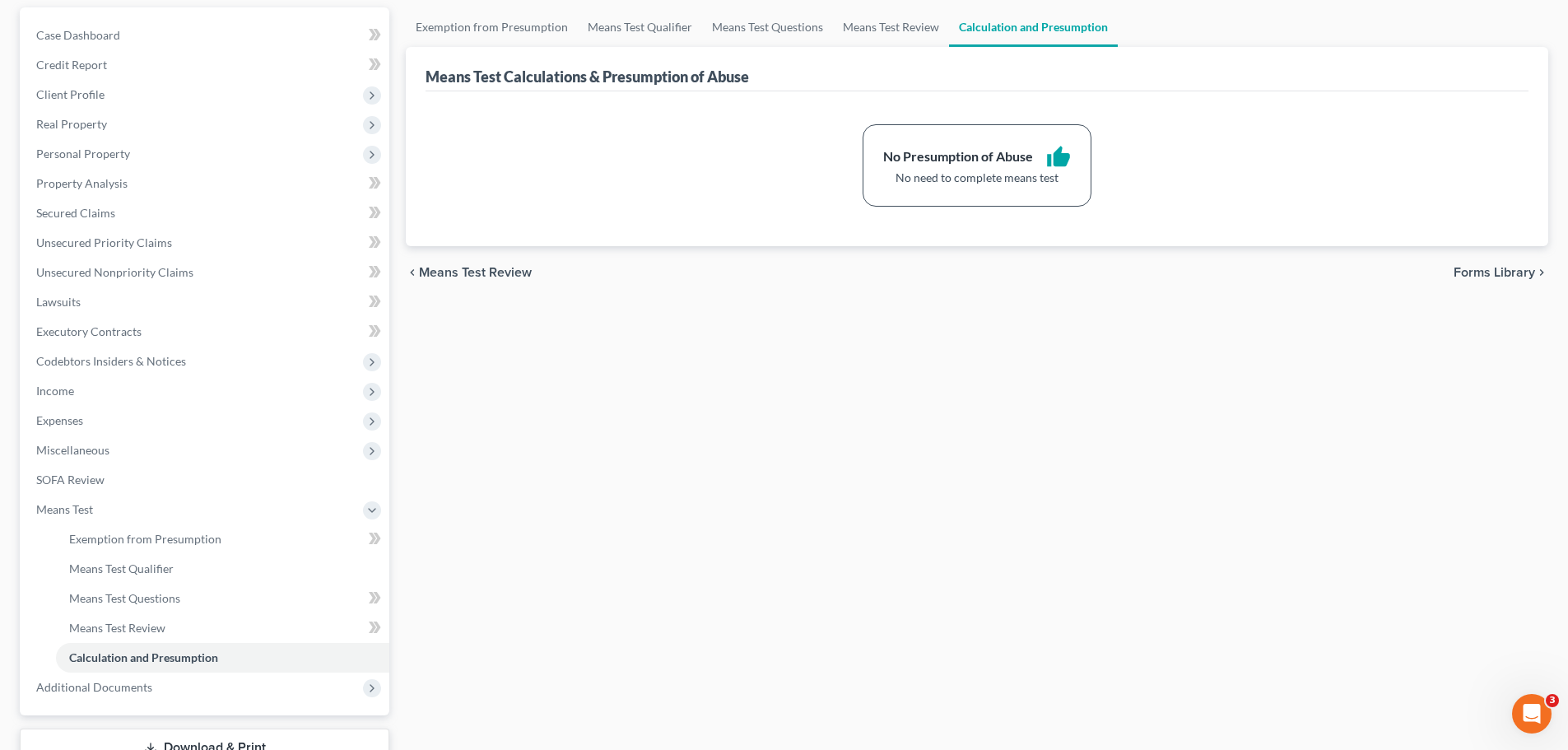
scroll to position [164, 0]
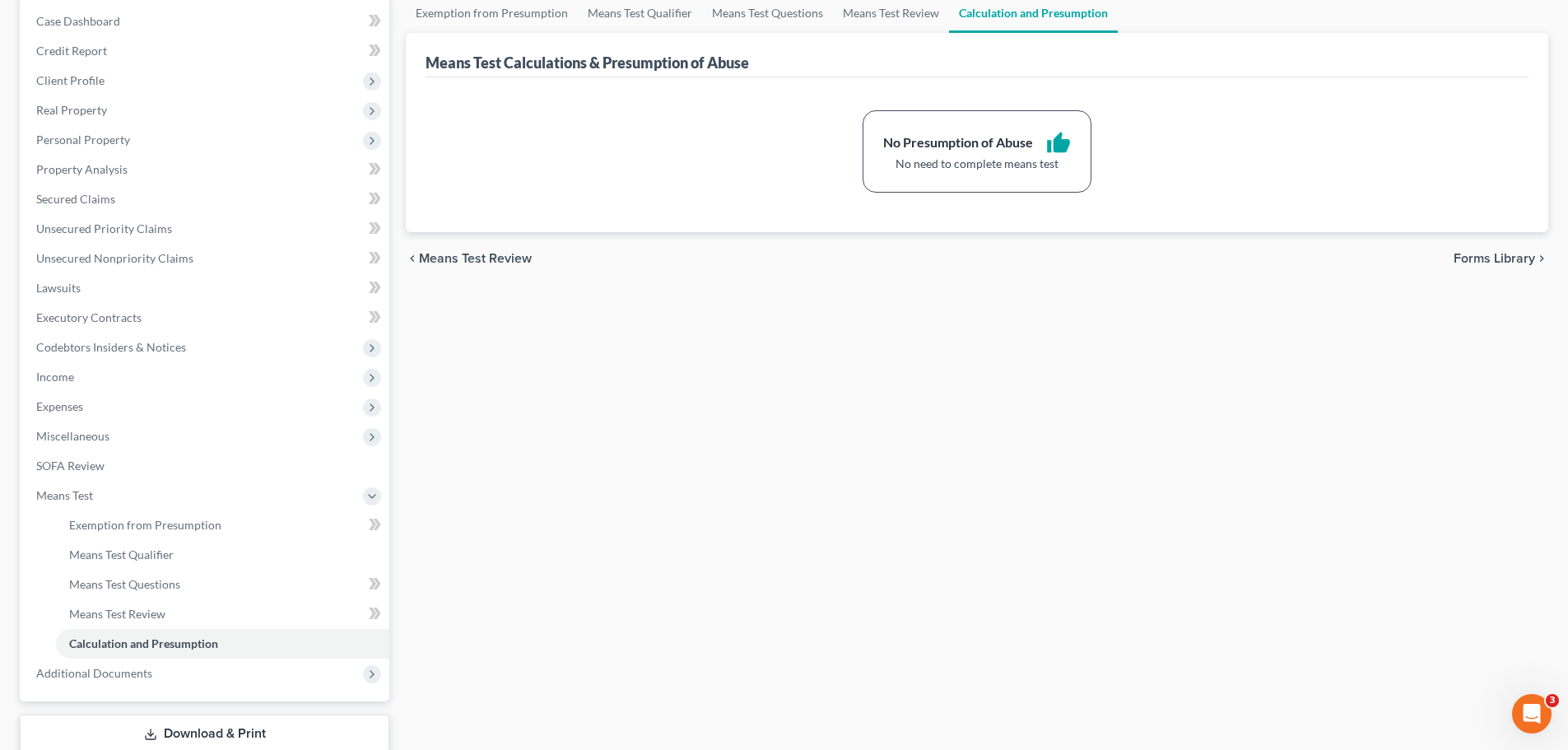
click at [1485, 268] on div "chevron_left Means Test Review Forms Library chevron_right" at bounding box center [977, 259] width 1143 height 53
click at [1473, 259] on span "Forms Library" at bounding box center [1495, 258] width 82 height 13
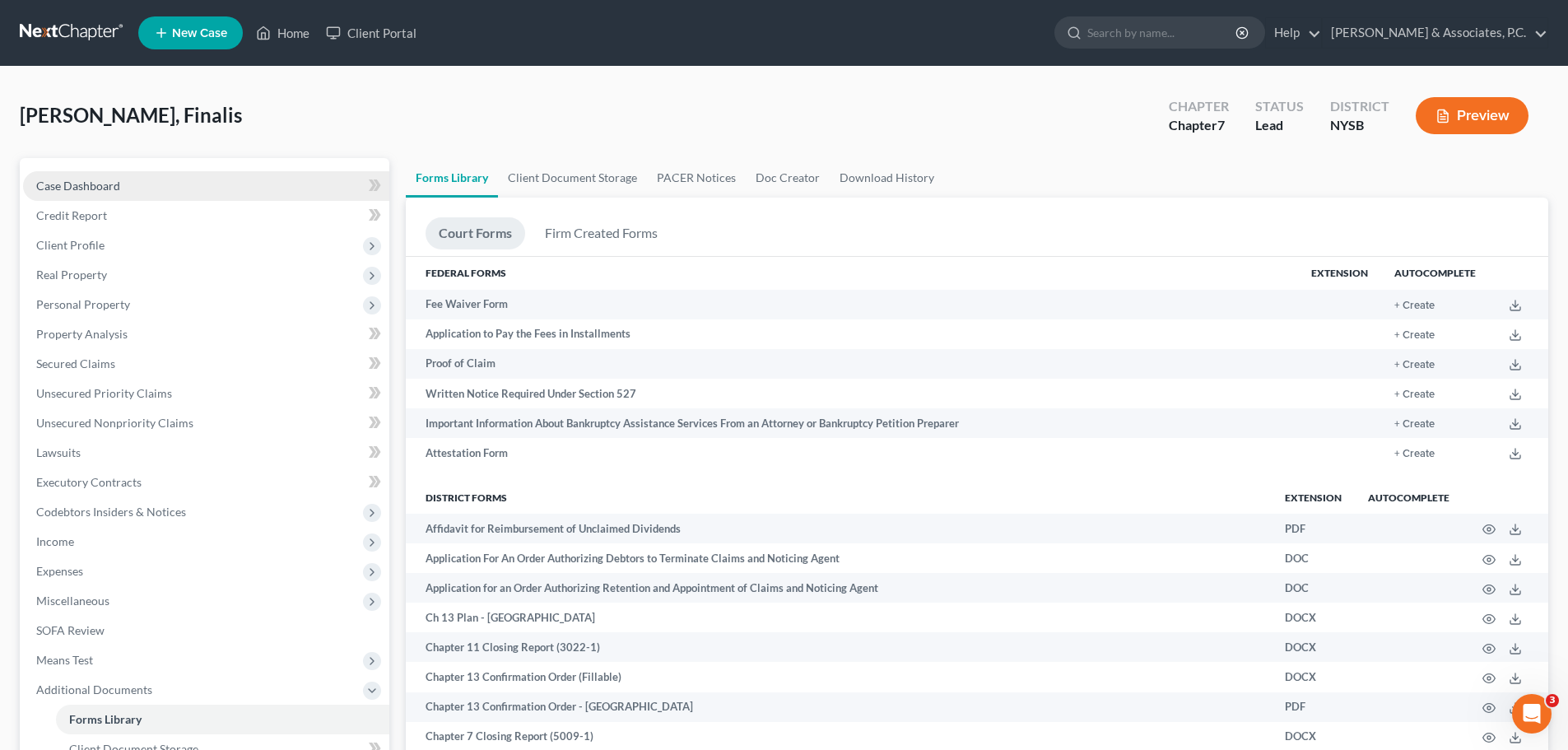
click at [112, 183] on span "Case Dashboard" at bounding box center [78, 186] width 84 height 14
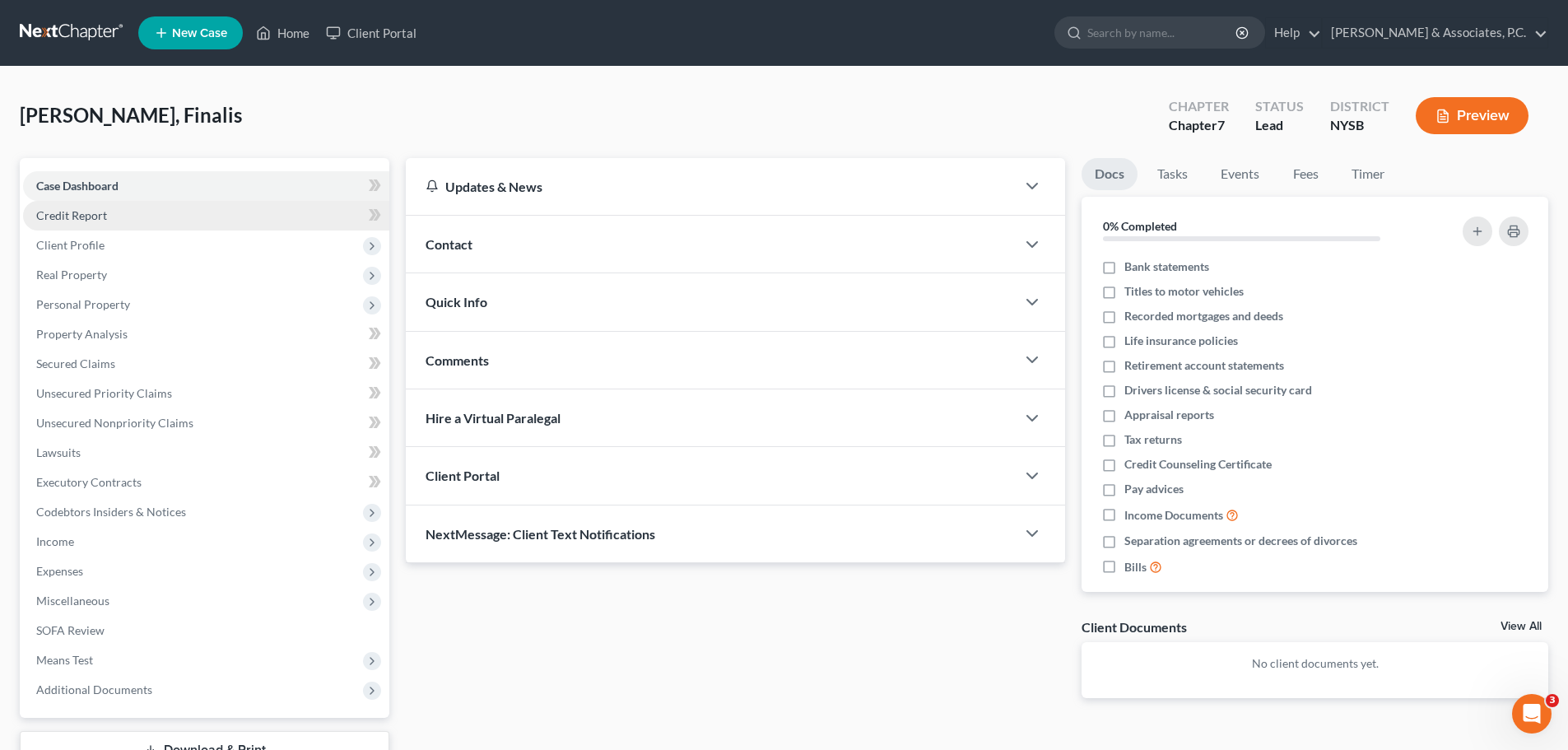
click at [95, 222] on span "Credit Report" at bounding box center [72, 216] width 71 height 14
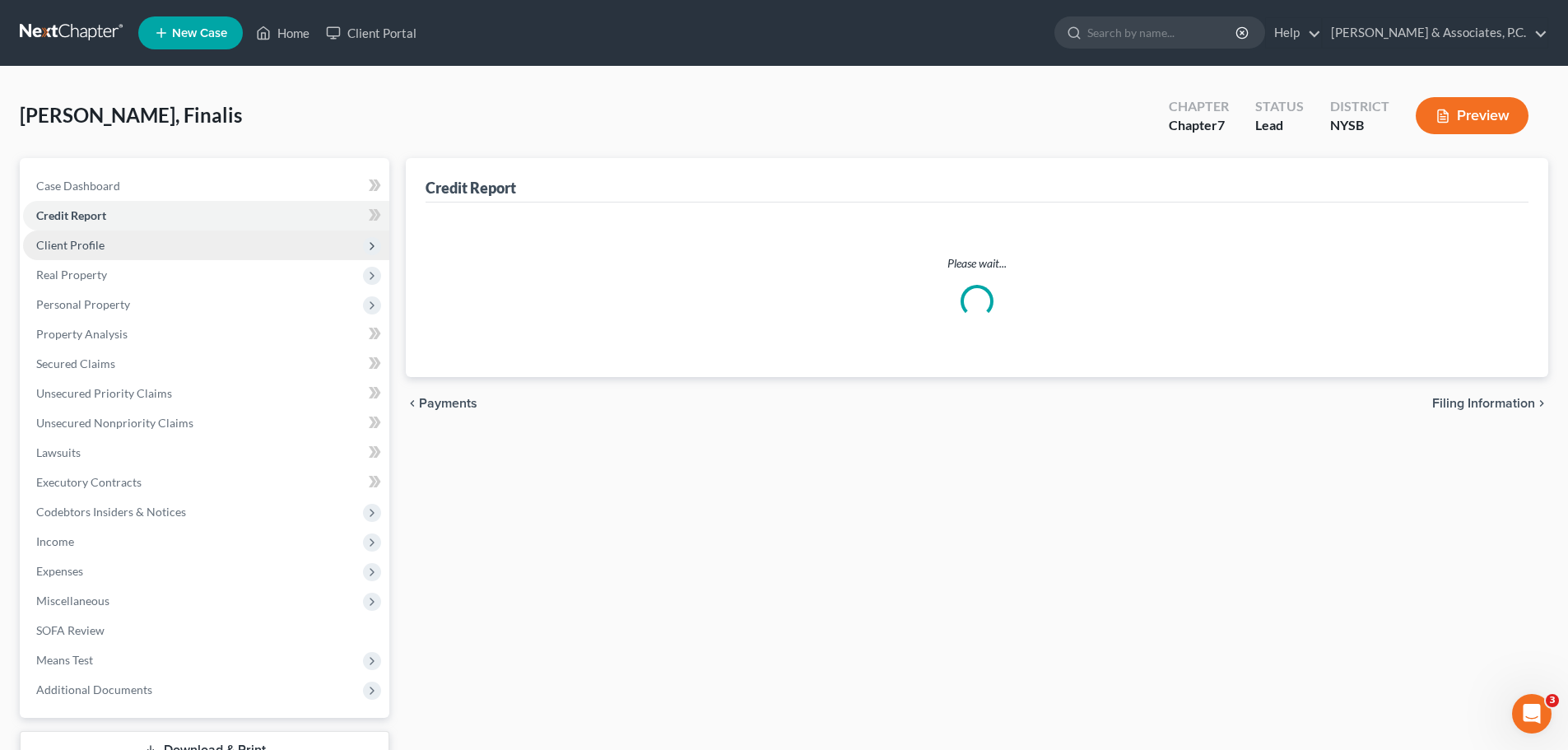
drag, startPoint x: 92, startPoint y: 249, endPoint x: 143, endPoint y: 256, distance: 51.5
click at [92, 249] on span "Client Profile" at bounding box center [71, 245] width 68 height 14
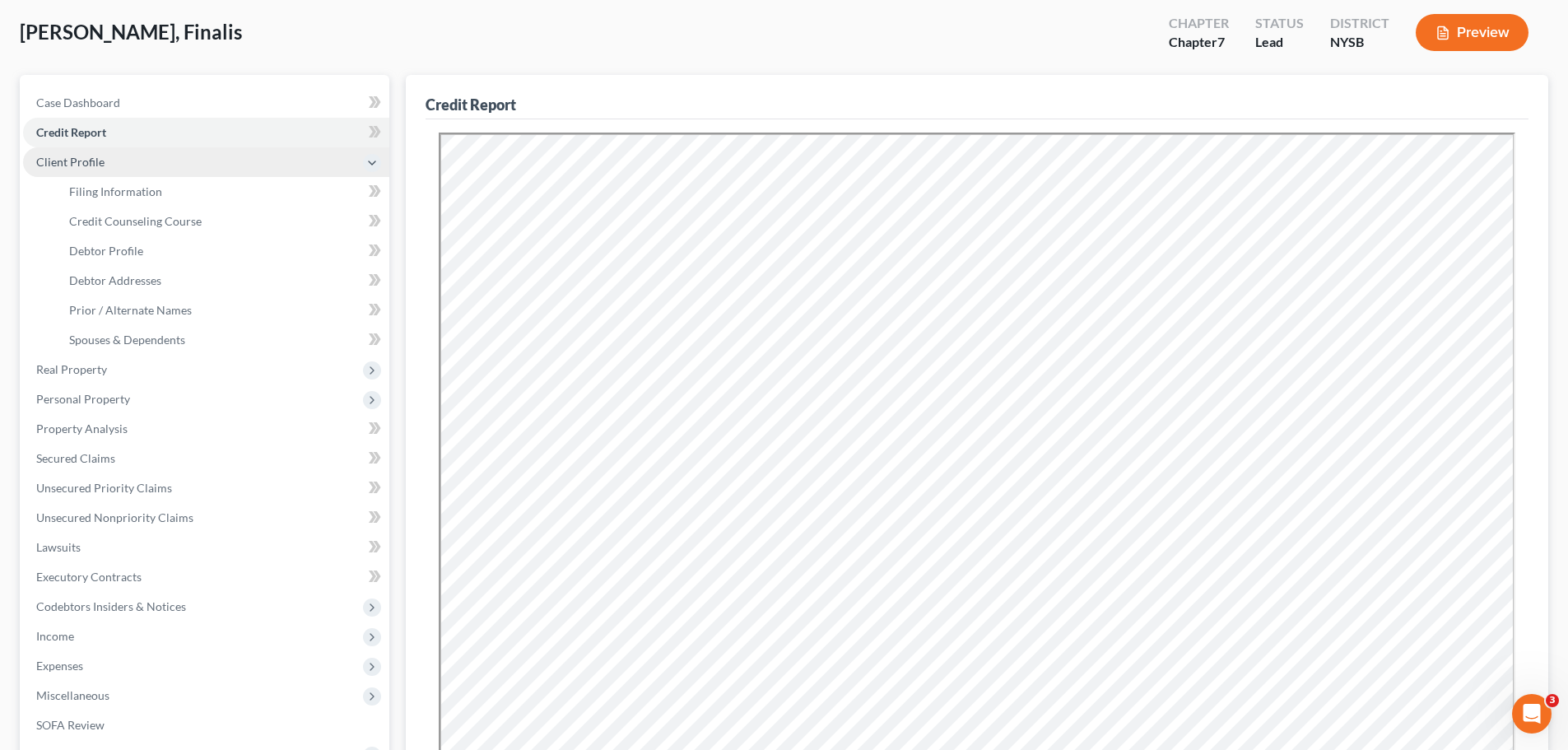
scroll to position [83, 0]
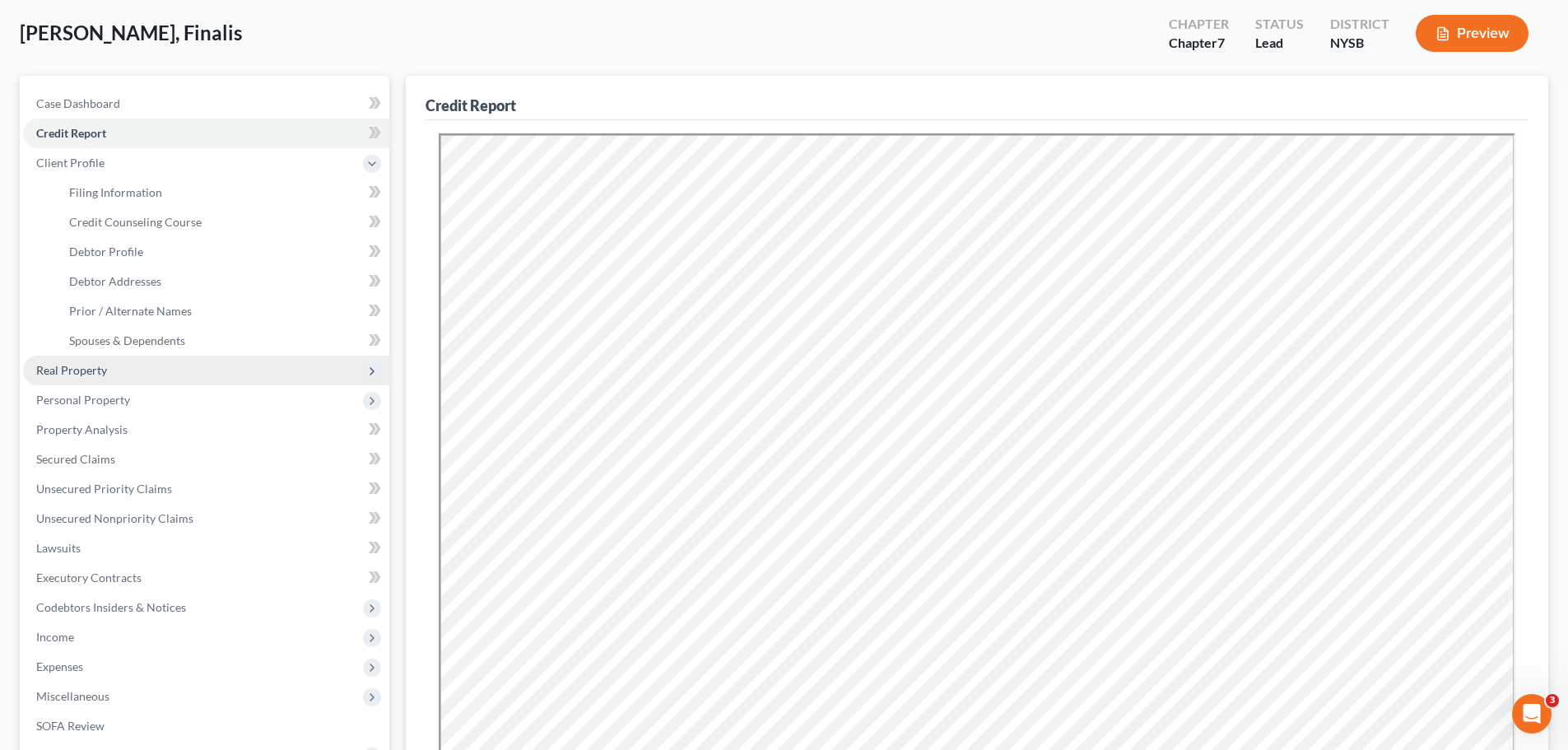
click at [102, 378] on span "Real Property" at bounding box center [206, 371] width 366 height 30
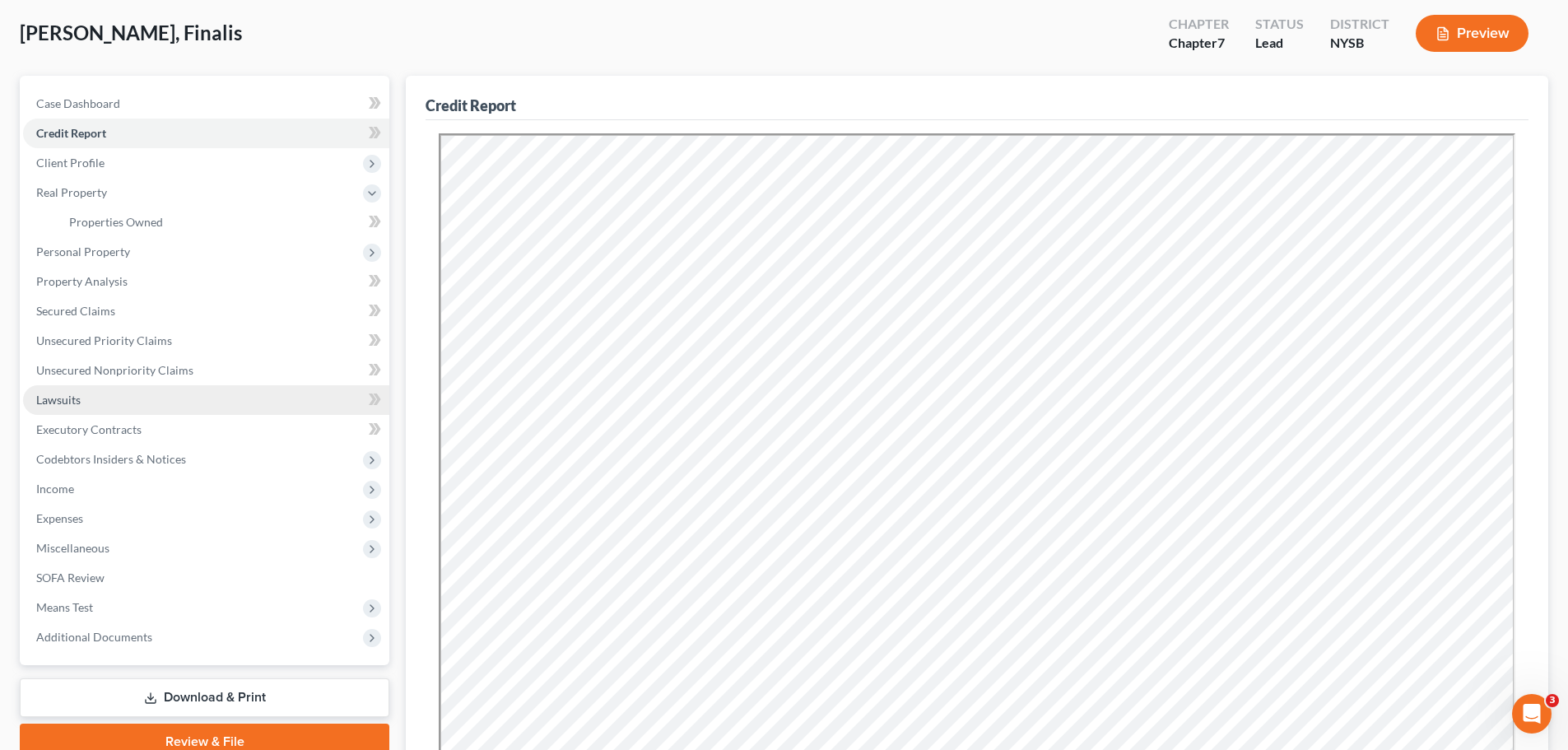
click at [78, 398] on span "Lawsuits" at bounding box center [59, 400] width 44 height 14
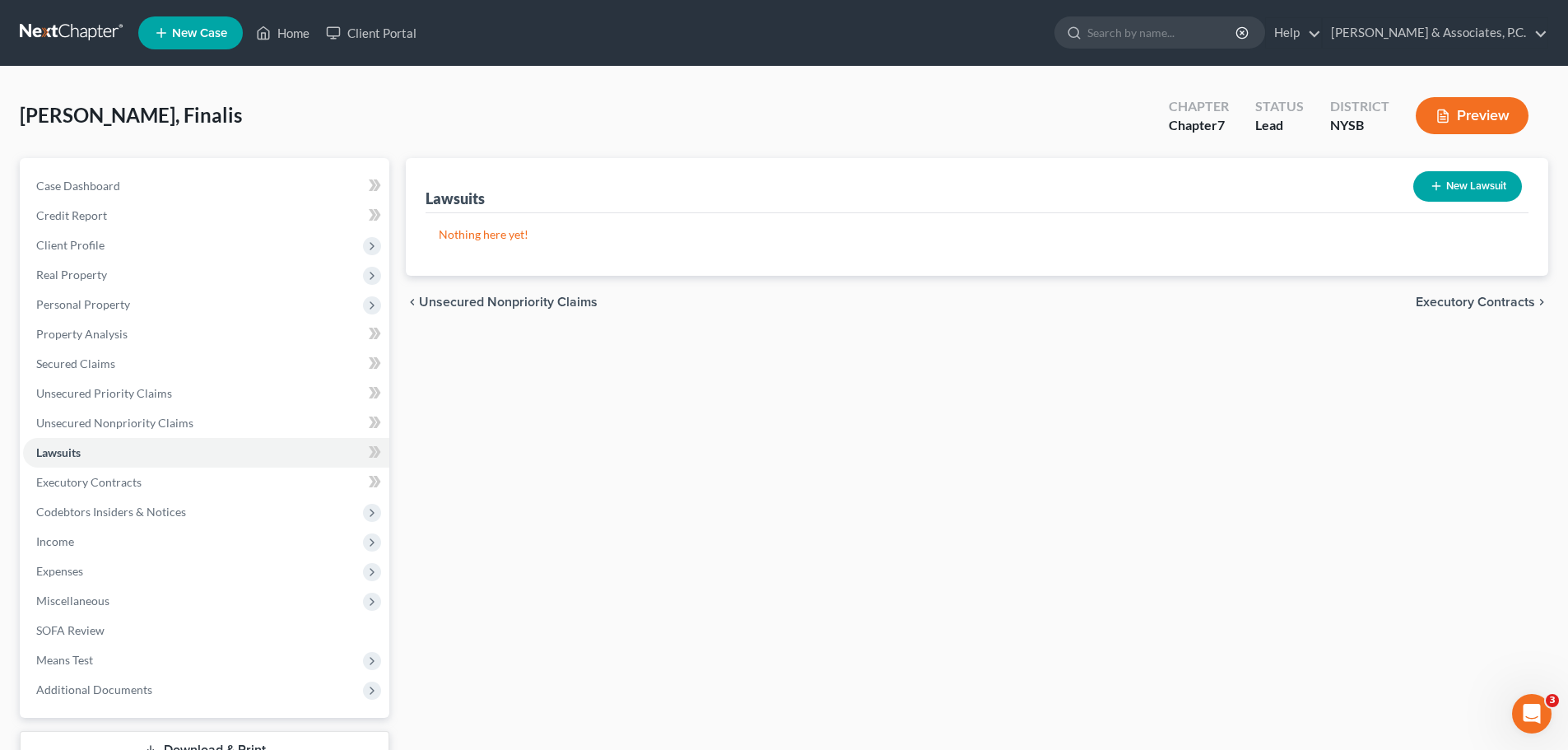
drag, startPoint x: 1480, startPoint y: 303, endPoint x: 1314, endPoint y: 332, distance: 168.5
click at [1479, 303] on span "Executory Contracts" at bounding box center [1475, 302] width 119 height 13
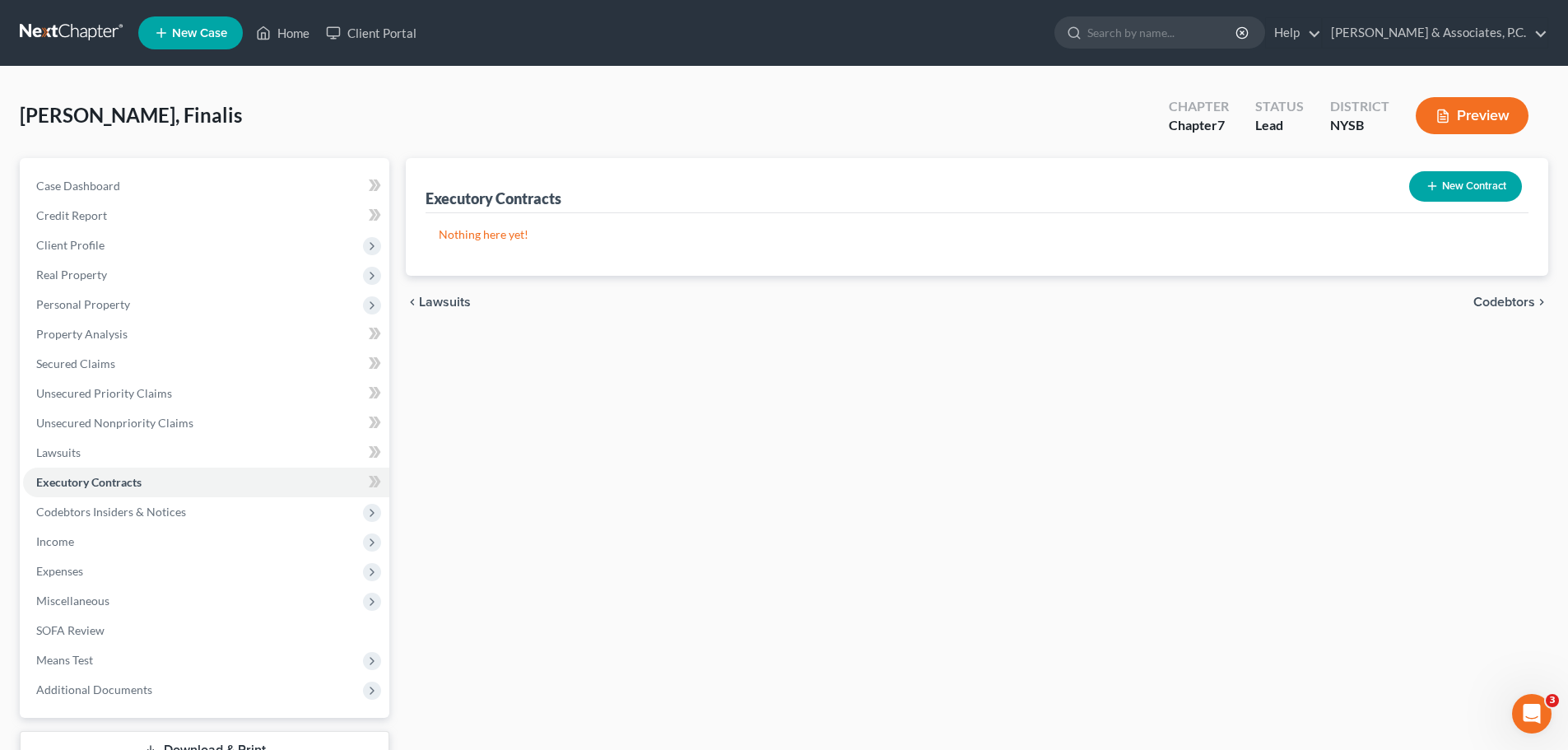
click at [1501, 297] on span "Codebtors" at bounding box center [1504, 302] width 61 height 13
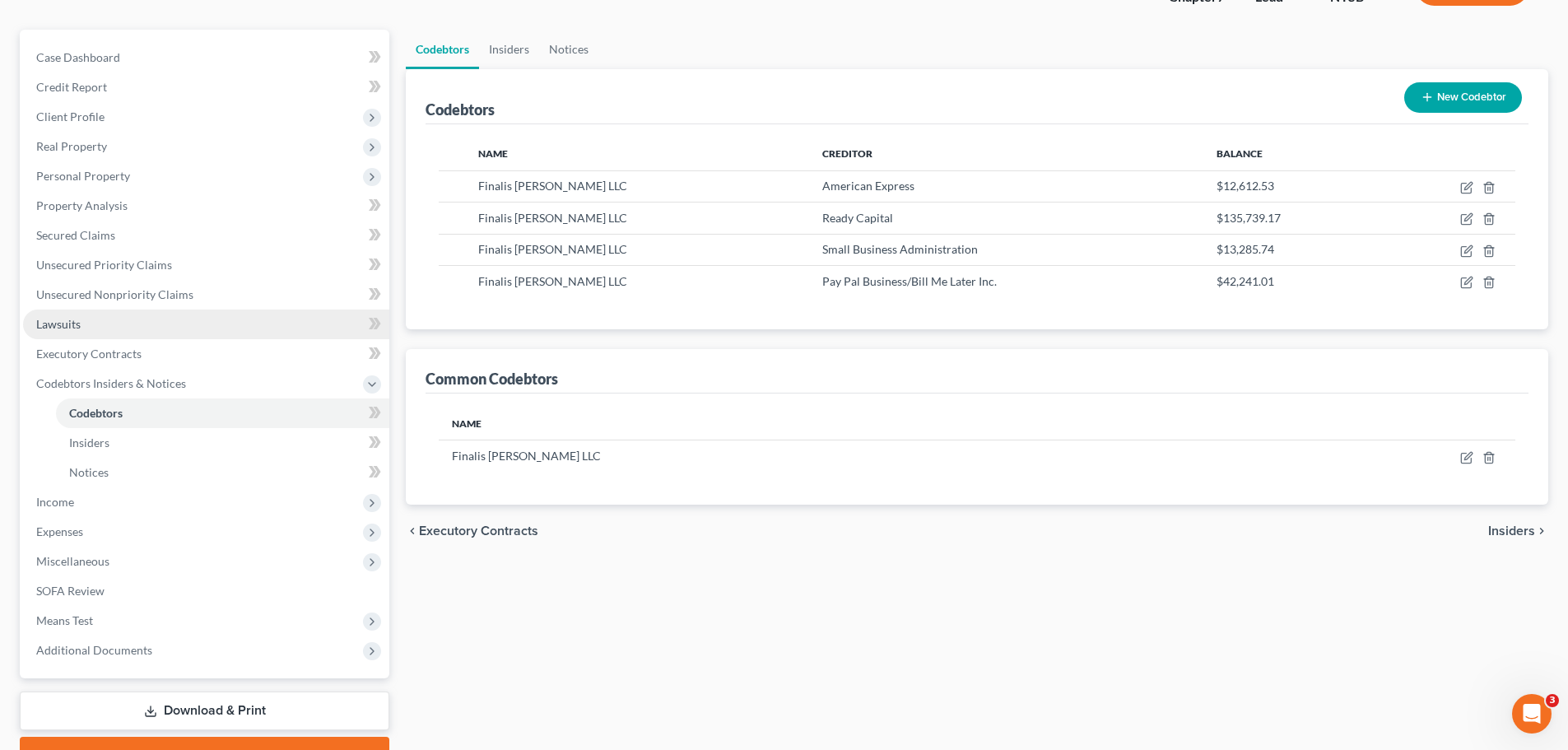
scroll to position [214, 0]
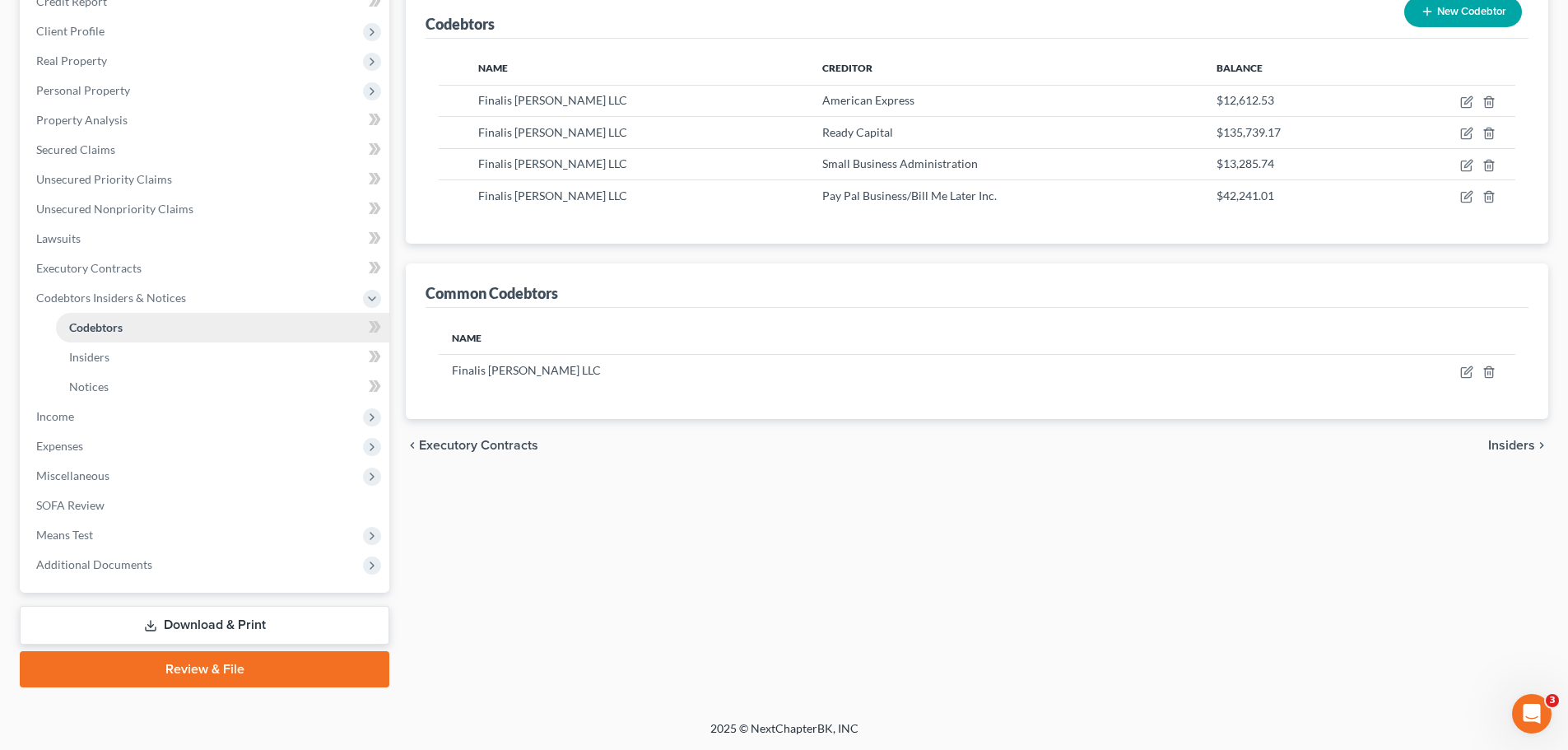
click at [122, 323] on span "Codebtors" at bounding box center [95, 327] width 54 height 14
click at [1500, 449] on span "Insiders" at bounding box center [1511, 445] width 47 height 13
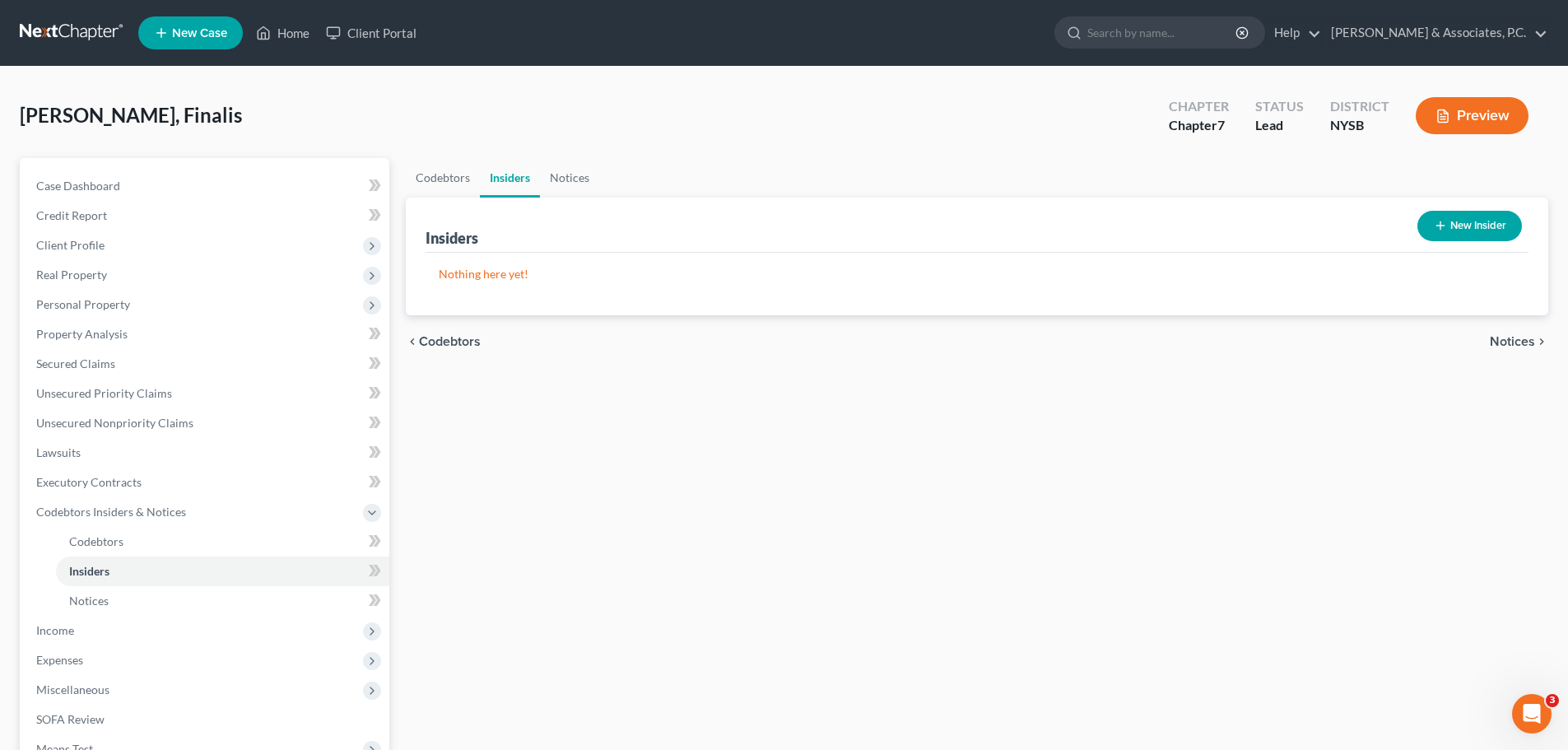
click at [1509, 344] on span "Notices" at bounding box center [1512, 341] width 45 height 13
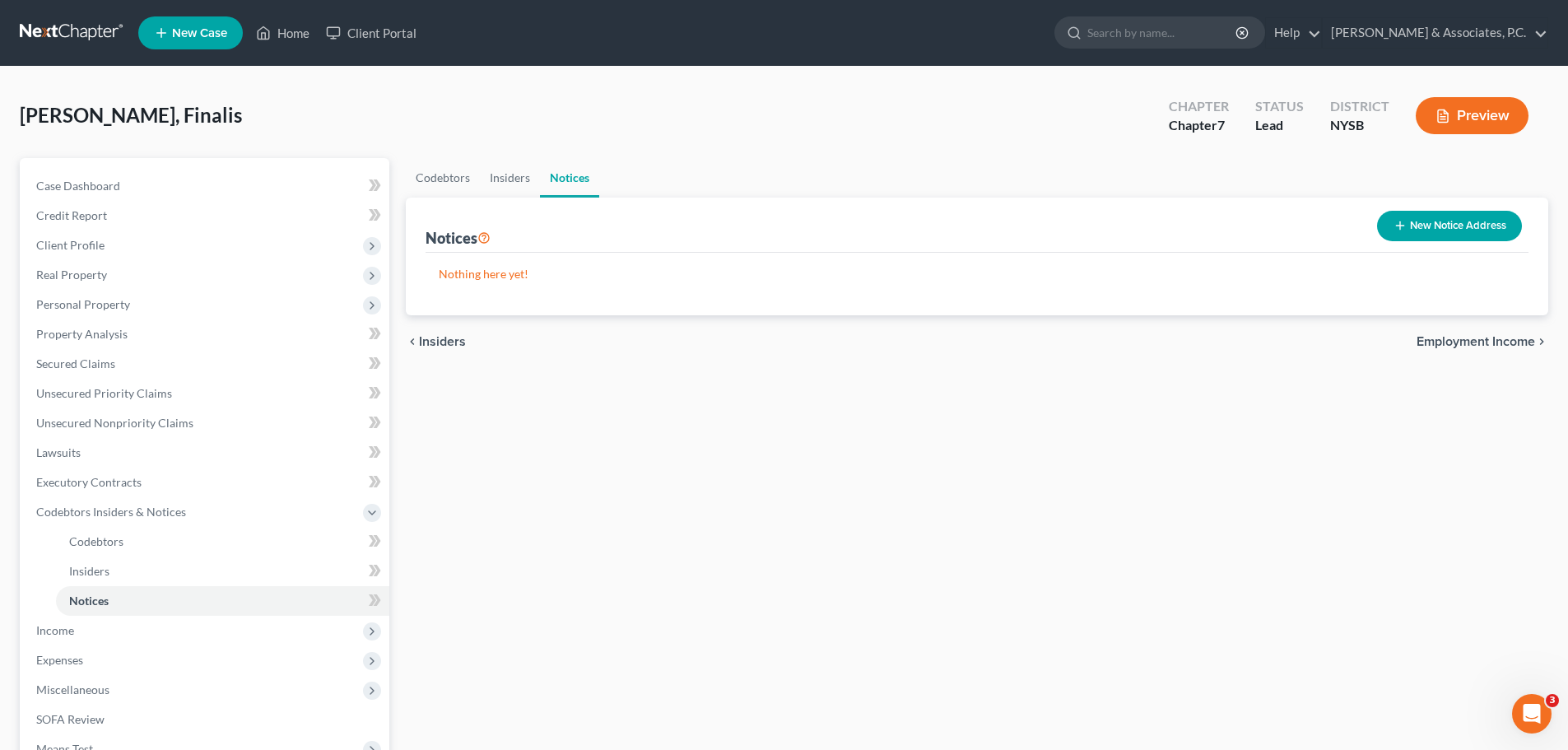
click at [1434, 342] on span "Employment Income" at bounding box center [1475, 341] width 118 height 13
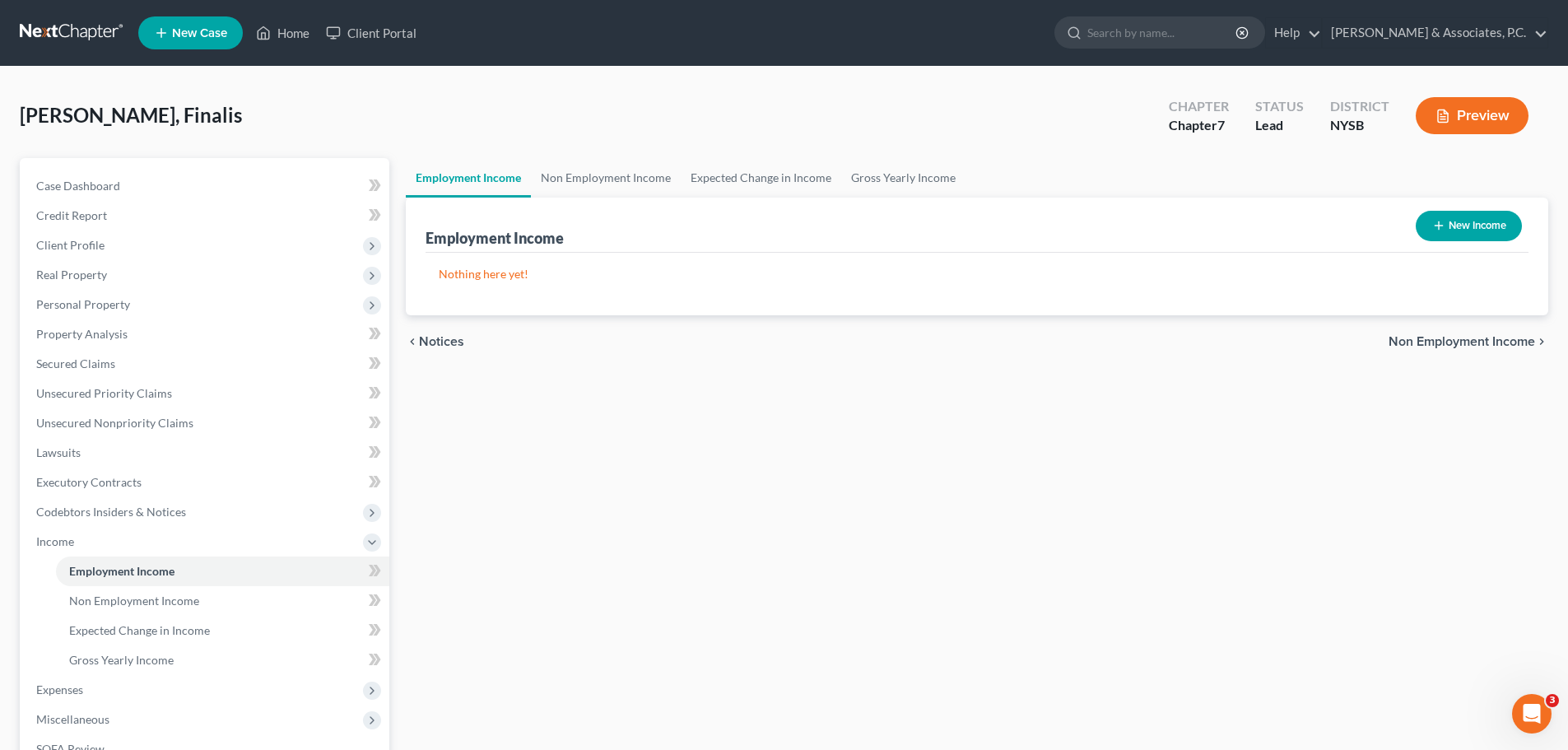
drag, startPoint x: 1446, startPoint y: 332, endPoint x: 1438, endPoint y: 351, distance: 20.6
click at [1445, 334] on div "chevron_left Notices Non Employment Income chevron_right" at bounding box center [977, 342] width 1143 height 53
click at [1445, 345] on span "Non Employment Income" at bounding box center [1462, 341] width 146 height 13
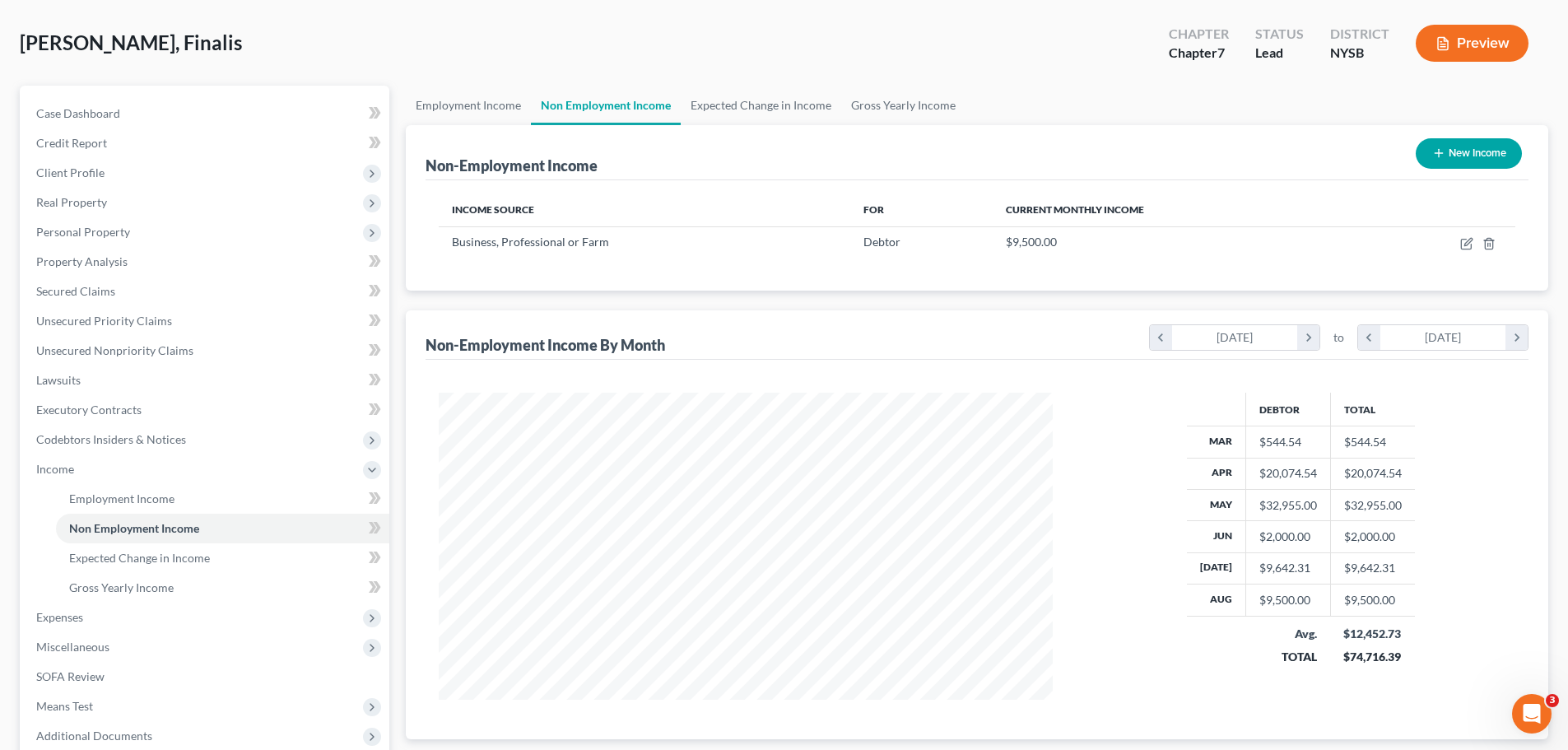
scroll to position [244, 0]
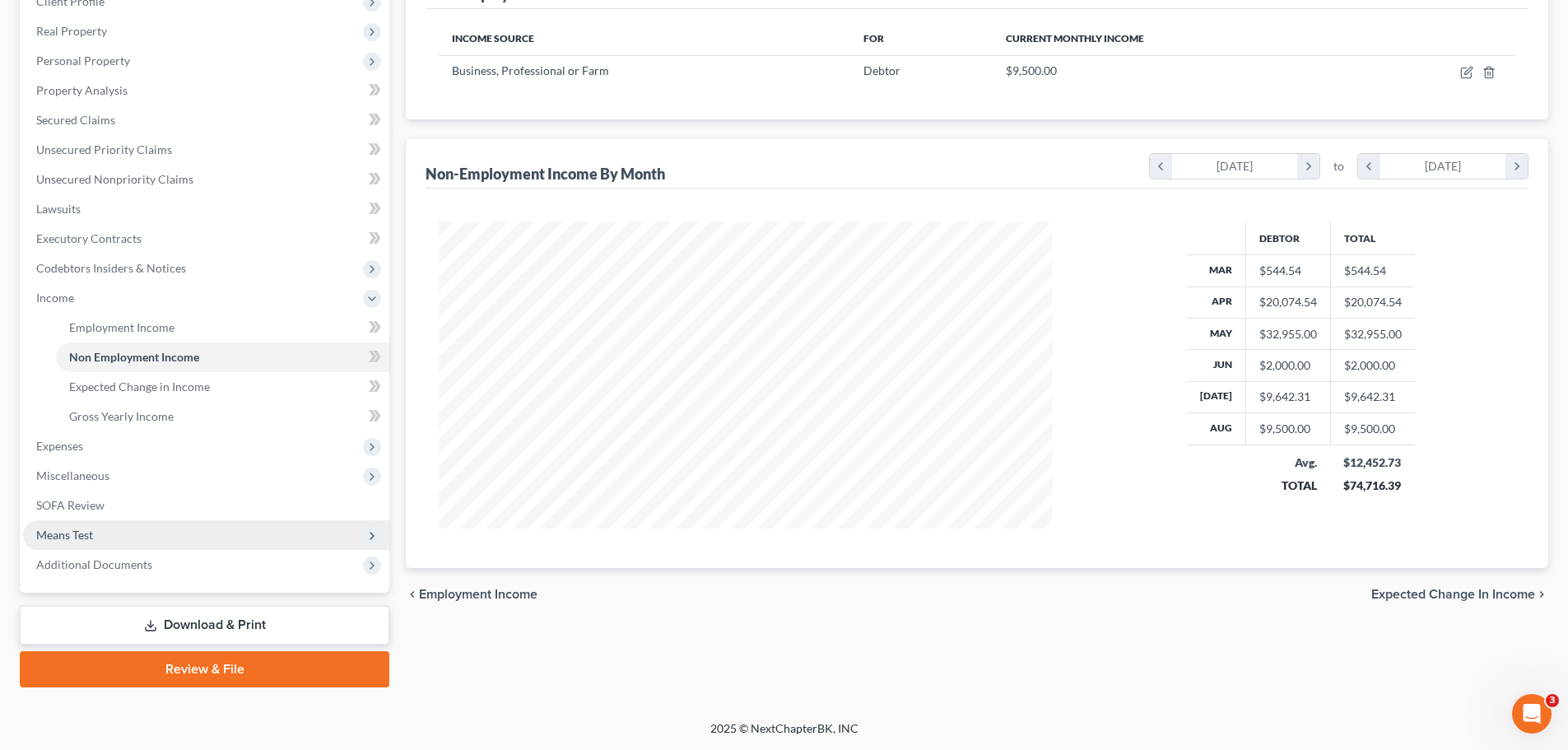
click at [92, 535] on span "Means Test" at bounding box center [65, 535] width 57 height 14
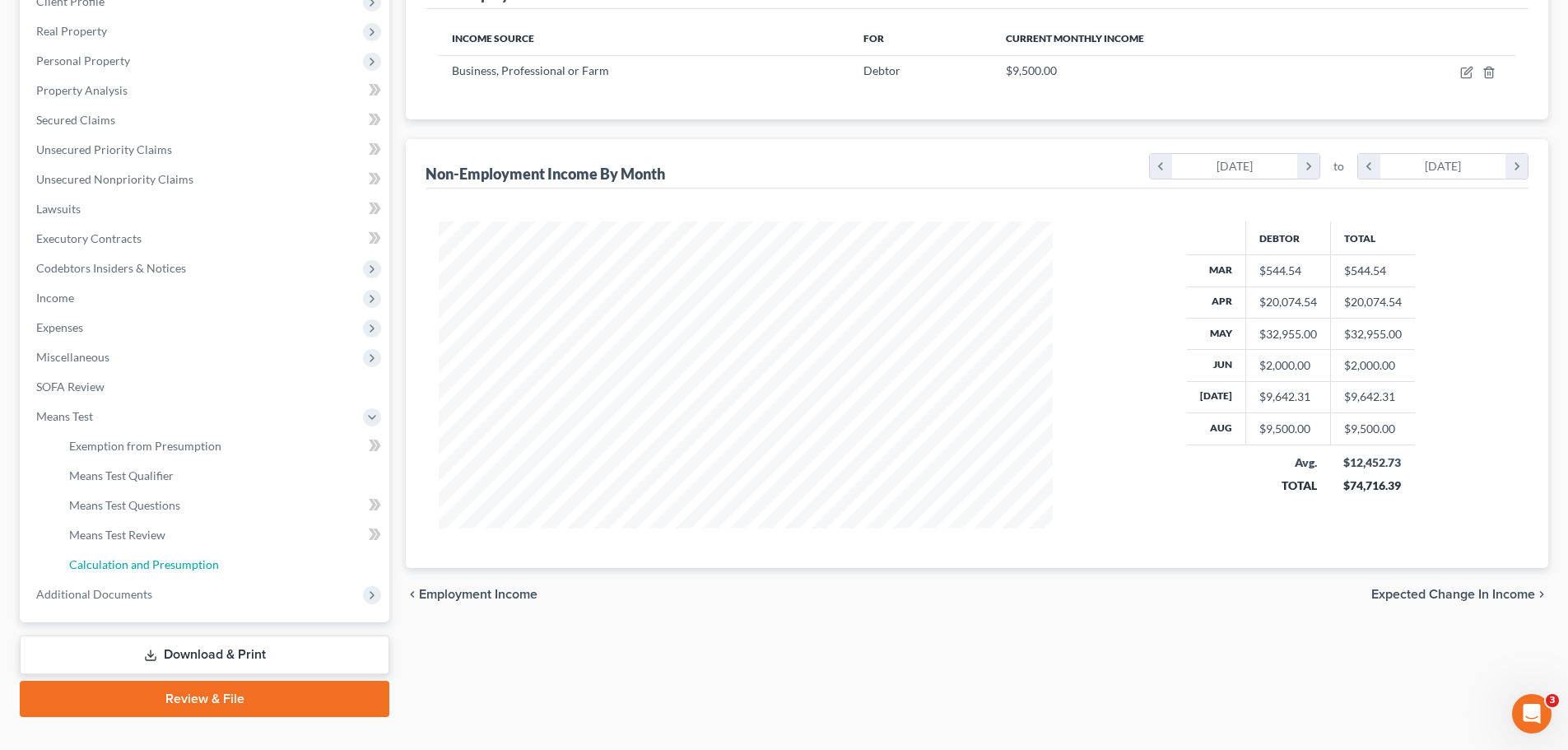
drag, startPoint x: 183, startPoint y: 568, endPoint x: 423, endPoint y: 544, distance: 241.2
click at [184, 568] on span "Calculation and Presumption" at bounding box center [144, 564] width 150 height 14
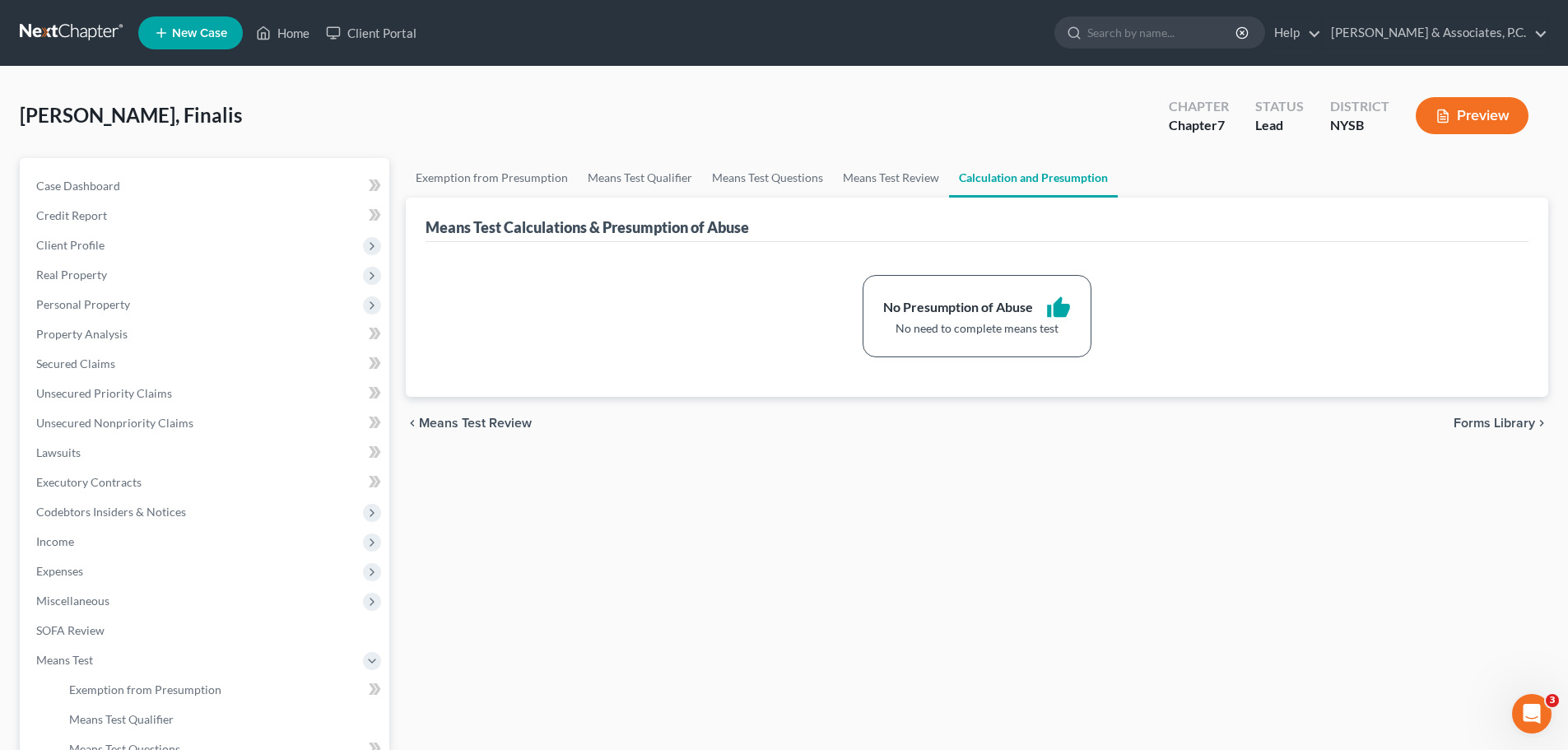
click at [1486, 423] on span "Forms Library" at bounding box center [1495, 423] width 82 height 13
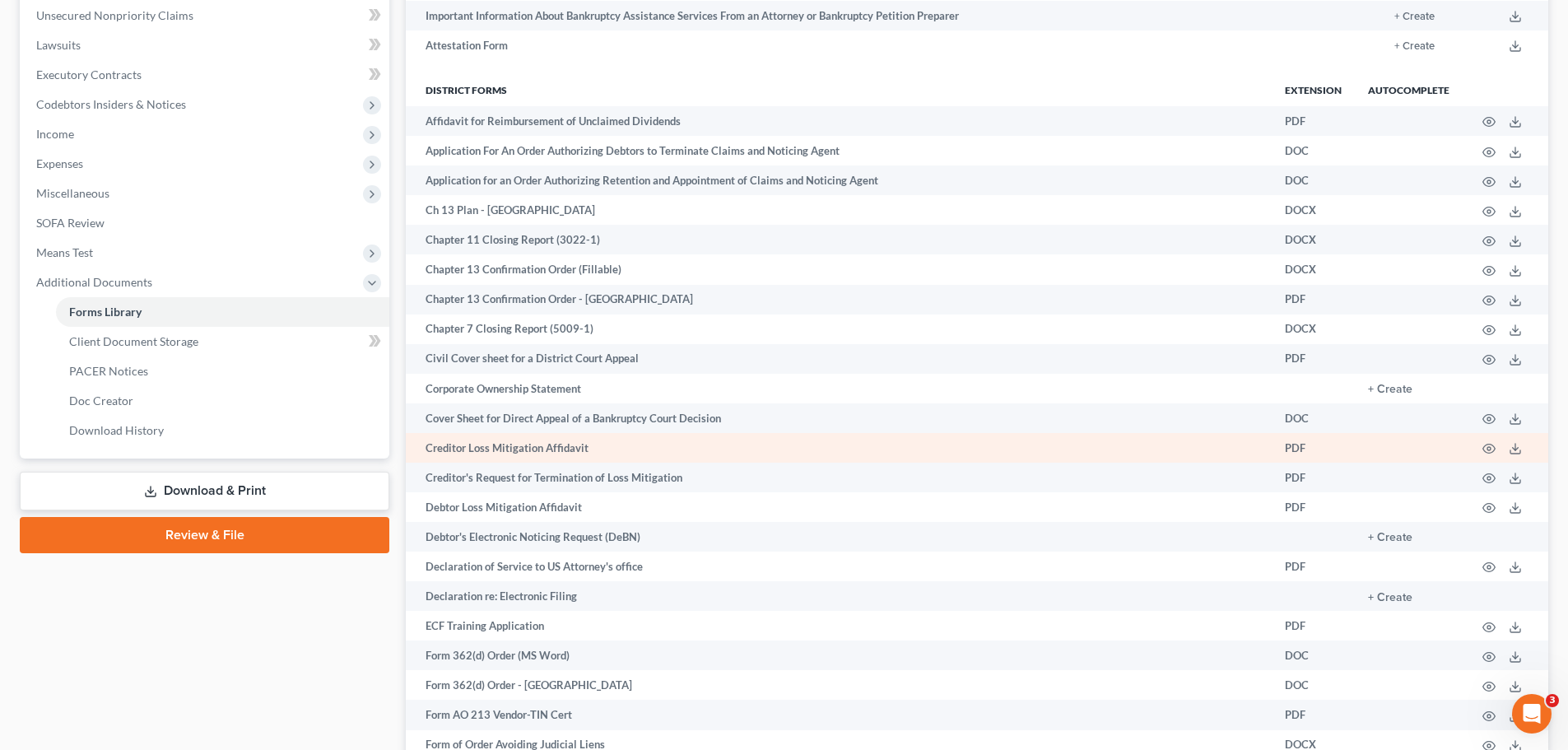
scroll to position [412, 0]
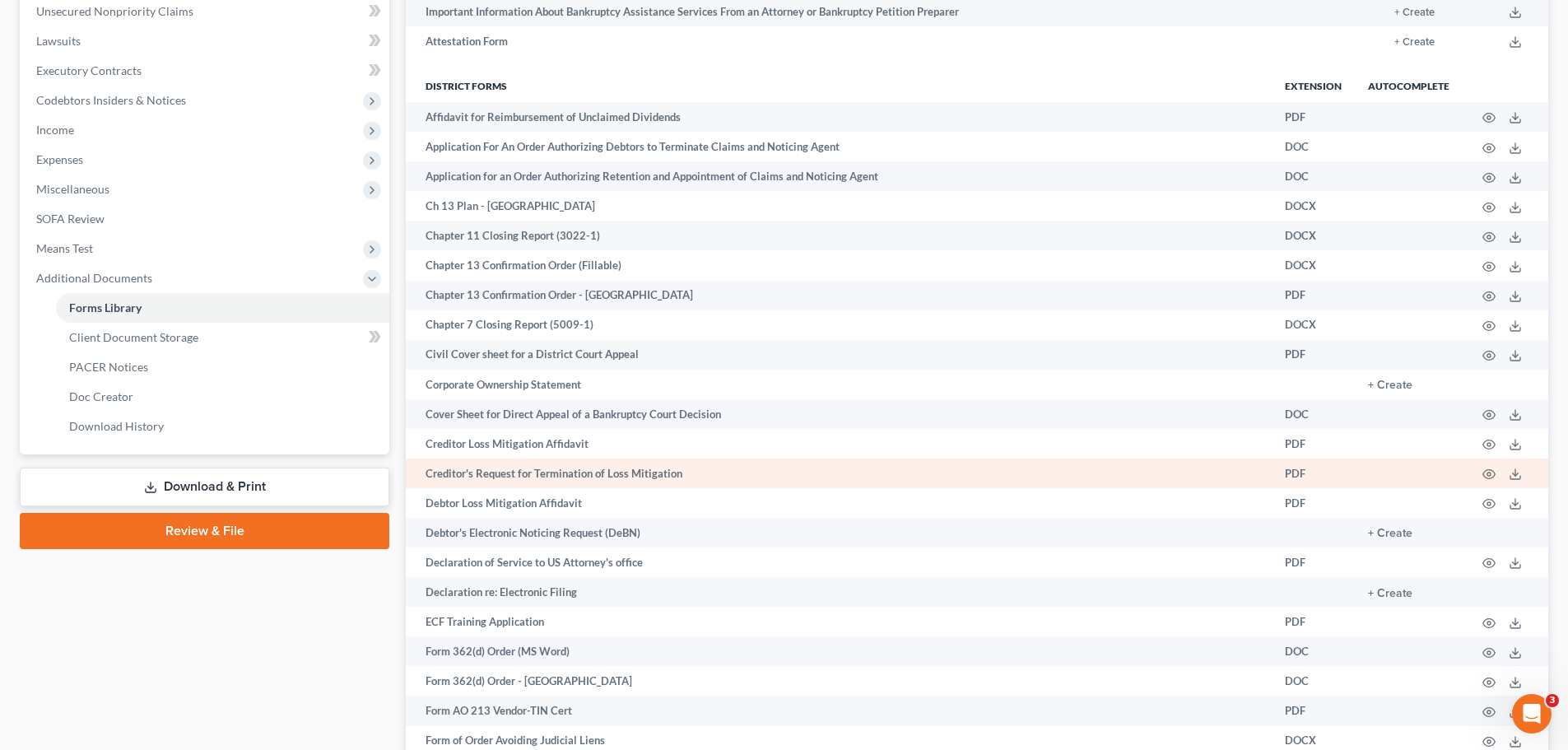
click at [279, 479] on link "Download & Print" at bounding box center [204, 487] width 370 height 38
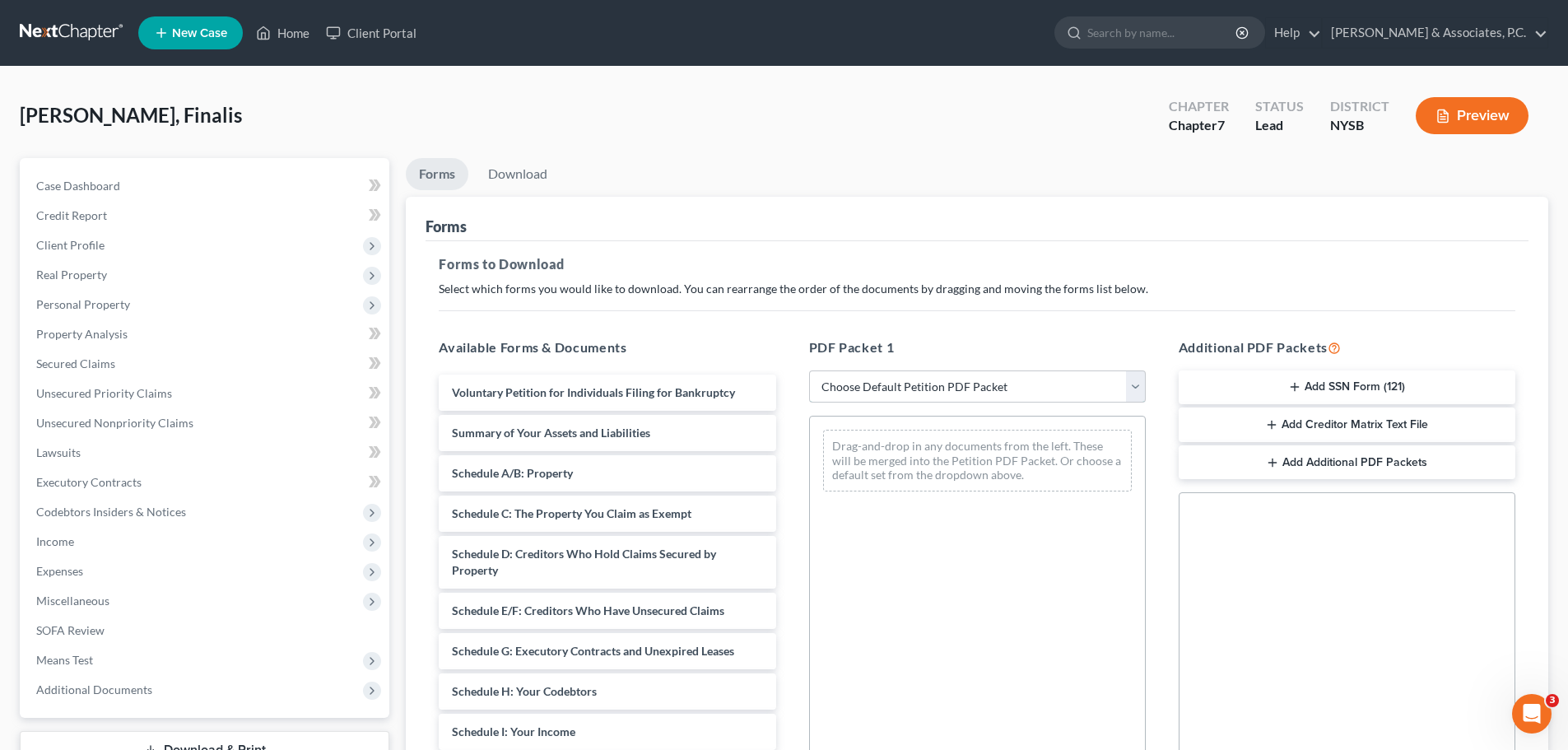
drag, startPoint x: 1025, startPoint y: 387, endPoint x: 1014, endPoint y: 402, distance: 18.6
click at [1025, 387] on select "Choose Default Petition PDF Packet Complete Bankruptcy Petition (all forms and …" at bounding box center [977, 387] width 336 height 33
click at [809, 371] on select "Choose Default Petition PDF Packet Complete Bankruptcy Petition (all forms and …" at bounding box center [977, 387] width 336 height 33
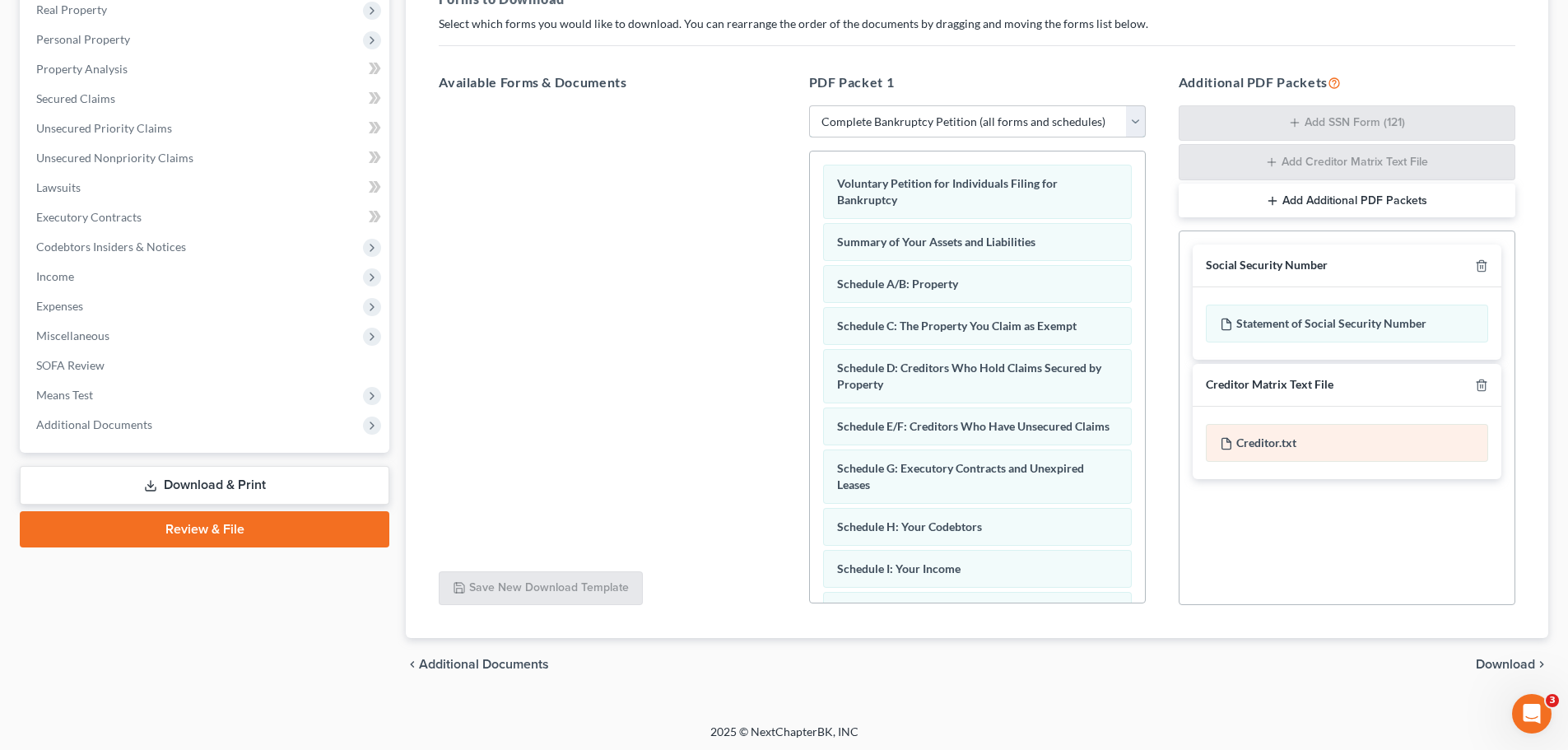
scroll to position [268, 0]
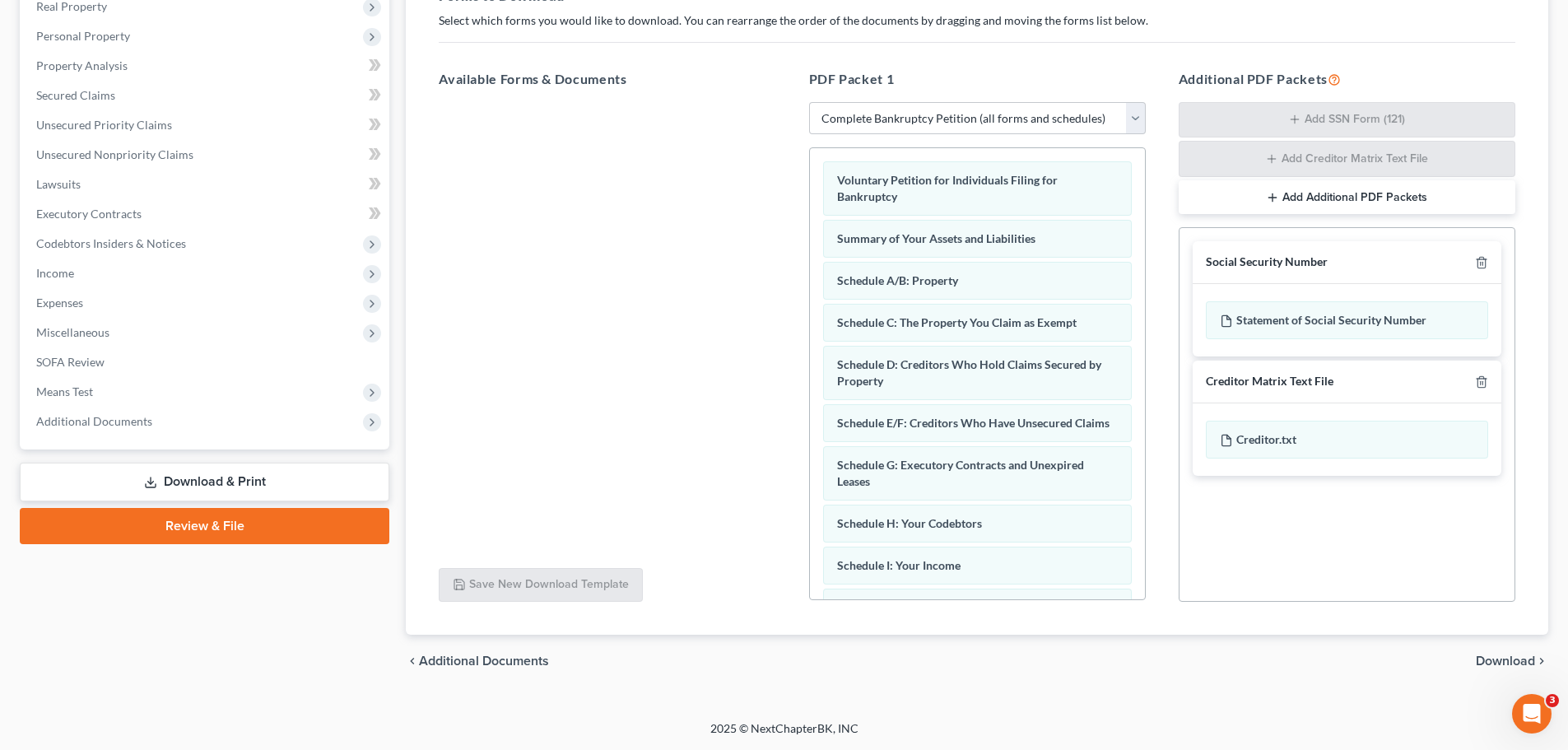
click at [1501, 666] on span "Download" at bounding box center [1506, 661] width 60 height 13
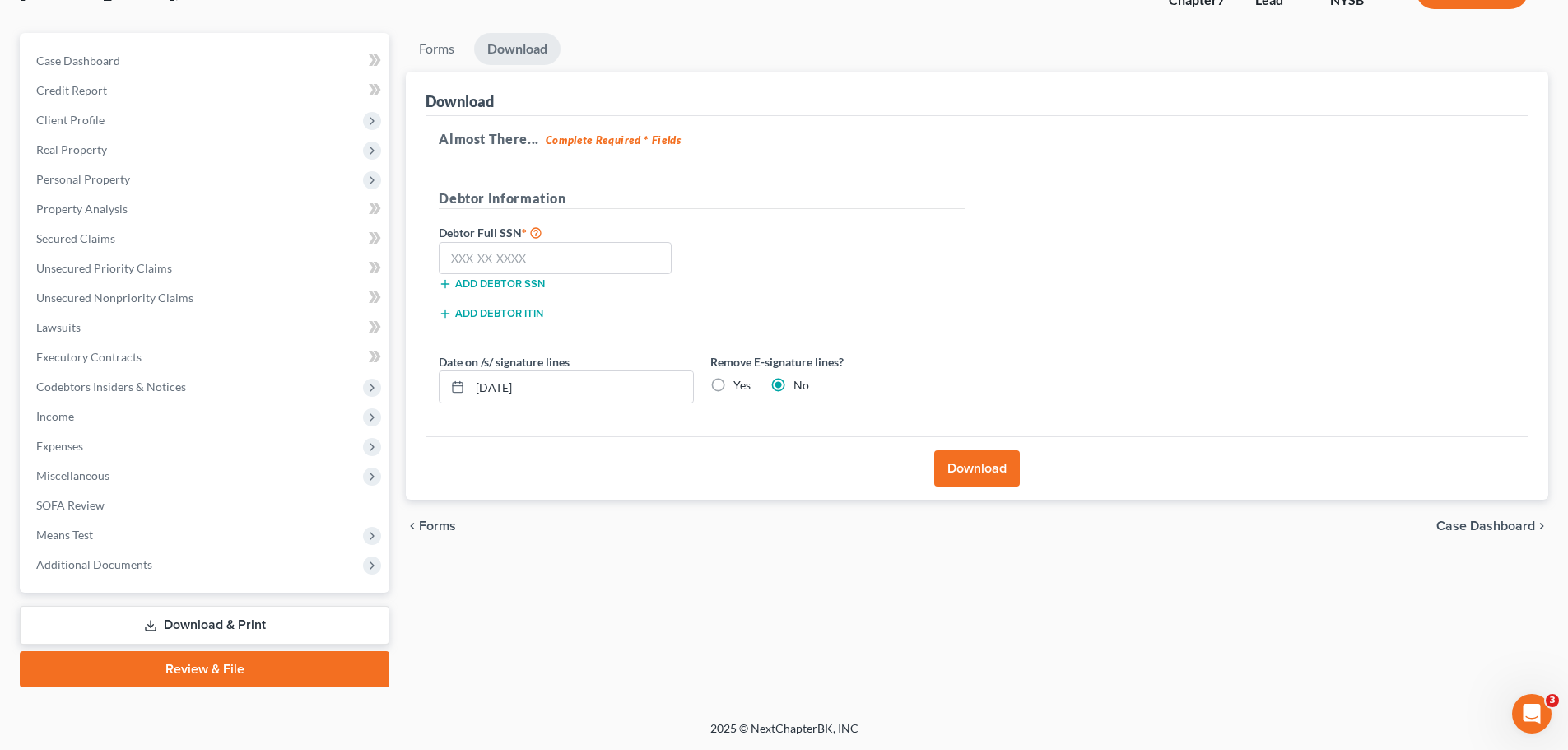
scroll to position [125, 0]
click at [539, 258] on input "text" at bounding box center [555, 258] width 233 height 33
click at [733, 380] on label "Yes" at bounding box center [742, 385] width 17 height 16
click at [740, 380] on input "Yes" at bounding box center [745, 383] width 11 height 11
click at [993, 465] on button "Download" at bounding box center [977, 469] width 86 height 37
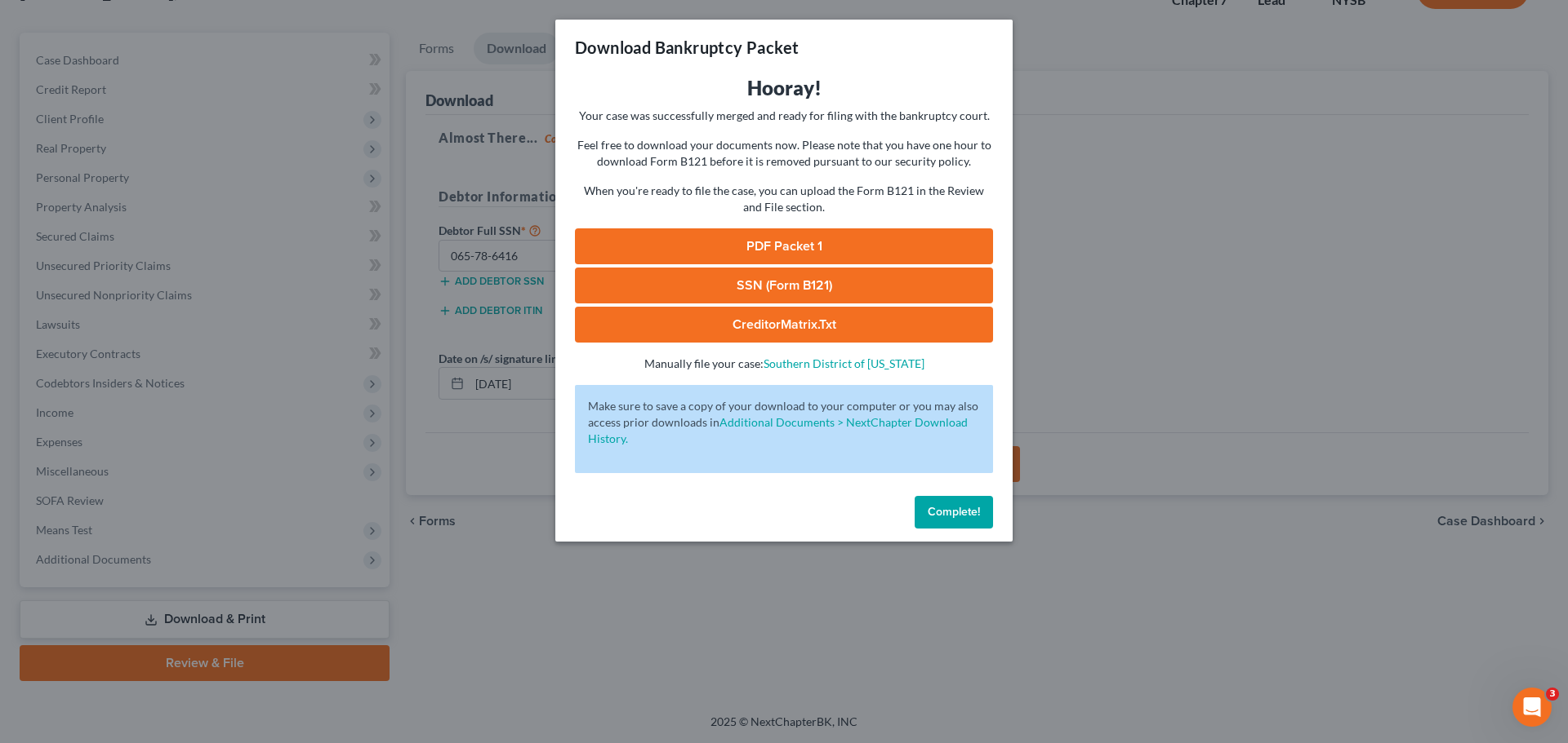
click at [821, 327] on link "CreditorMatrix.txt" at bounding box center [783, 324] width 418 height 36
click at [817, 282] on link "SSN (Form B121)" at bounding box center [783, 285] width 418 height 36
drag, startPoint x: 811, startPoint y: 243, endPoint x: 963, endPoint y: 260, distance: 152.9
click at [812, 243] on link "PDF Packet 1" at bounding box center [783, 247] width 418 height 36
